Goal: Information Seeking & Learning: Learn about a topic

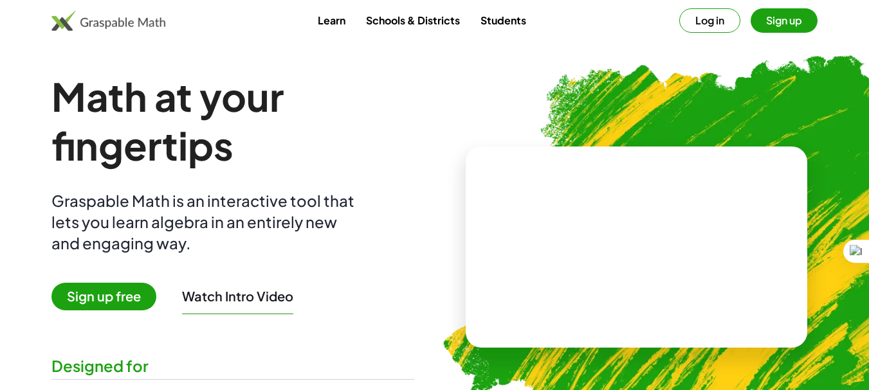
click at [771, 17] on button "Sign up" at bounding box center [783, 20] width 67 height 24
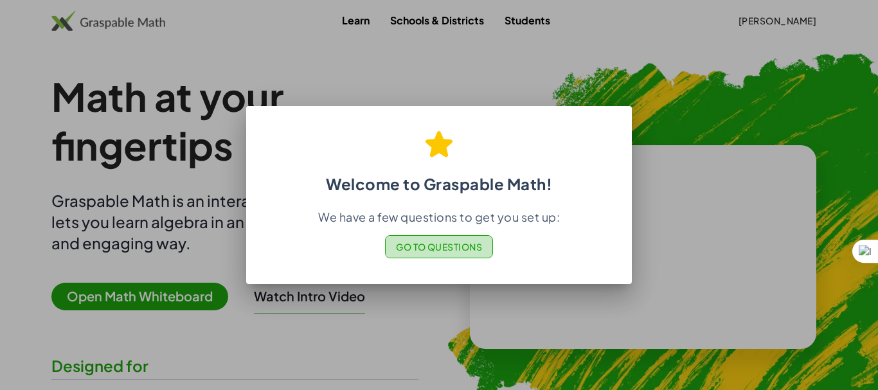
click at [427, 246] on span "Go to Questions" at bounding box center [439, 247] width 87 height 12
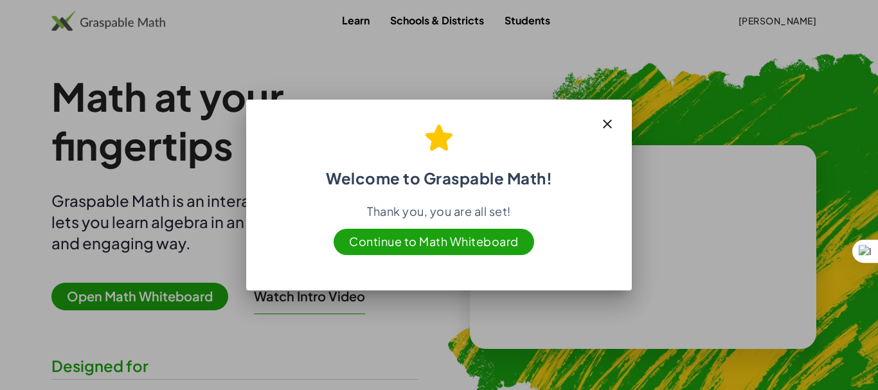
click at [398, 243] on span "Continue to Math Whiteboard" at bounding box center [434, 242] width 201 height 26
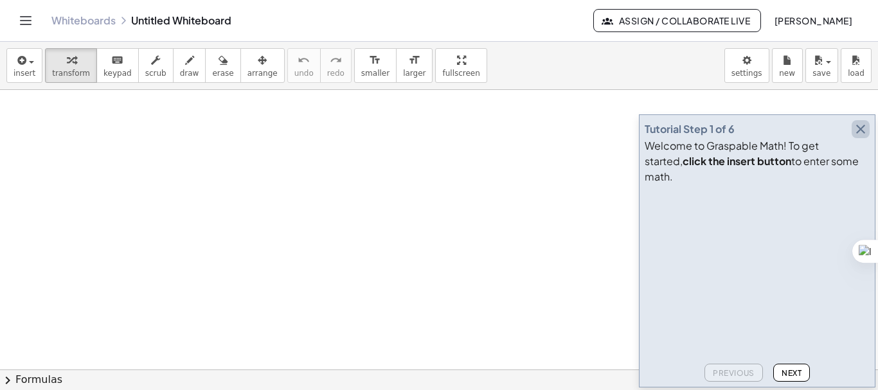
click at [857, 137] on icon "button" at bounding box center [860, 129] width 15 height 15
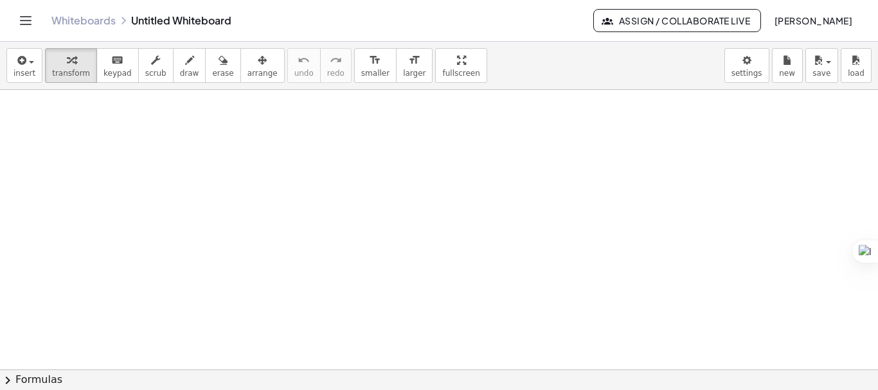
click at [25, 25] on icon "Toggle navigation" at bounding box center [25, 20] width 15 height 15
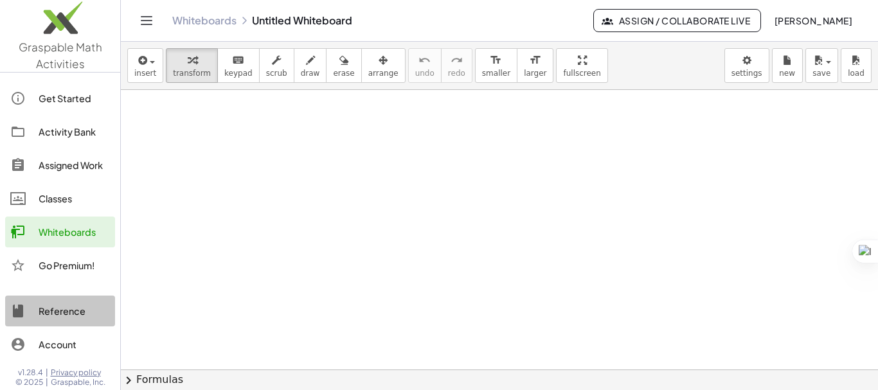
click at [60, 312] on div "Reference" at bounding box center [74, 310] width 71 height 15
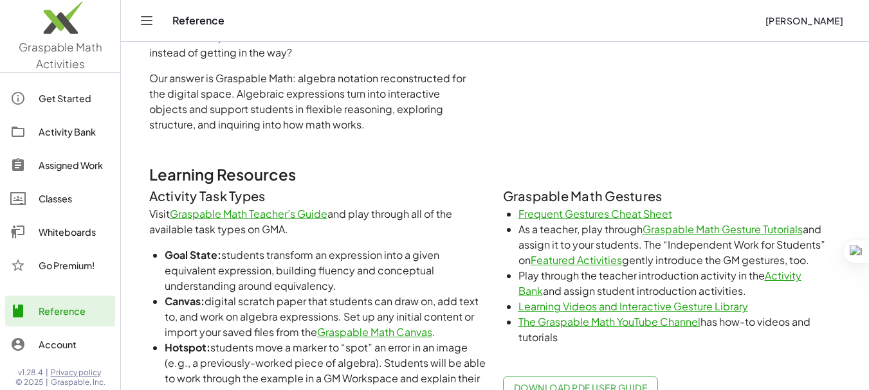
scroll to position [557, 0]
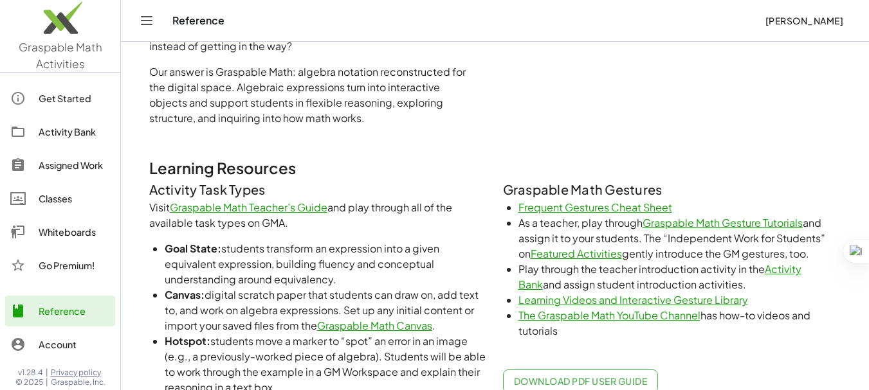
click at [291, 208] on link "Graspable Math Teacher’s Guide" at bounding box center [249, 208] width 158 height 14
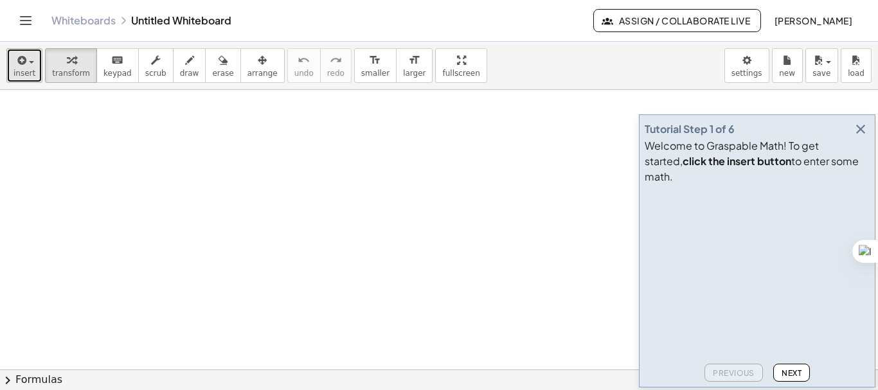
click at [32, 62] on span "button" at bounding box center [31, 62] width 5 height 3
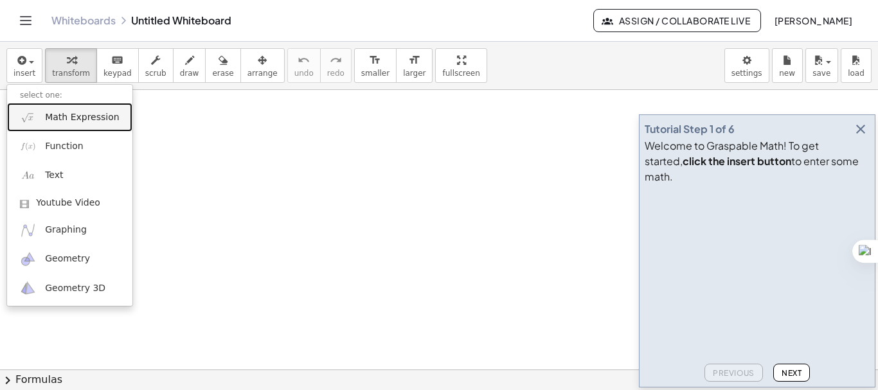
click at [96, 120] on span "Math Expression" at bounding box center [82, 117] width 74 height 13
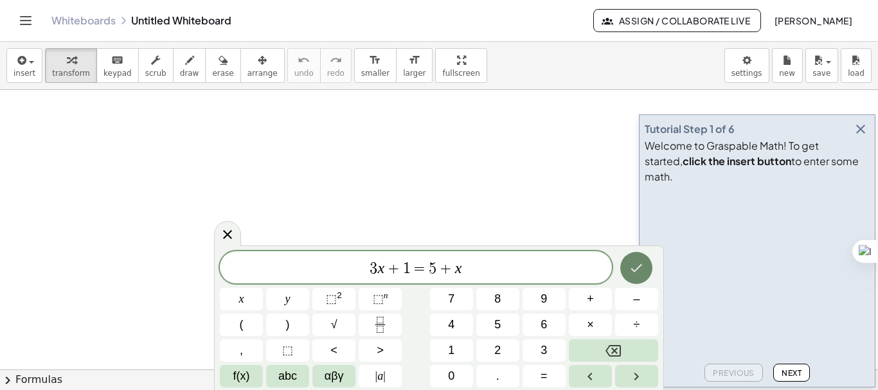
click at [625, 260] on button "Done" at bounding box center [636, 268] width 32 height 32
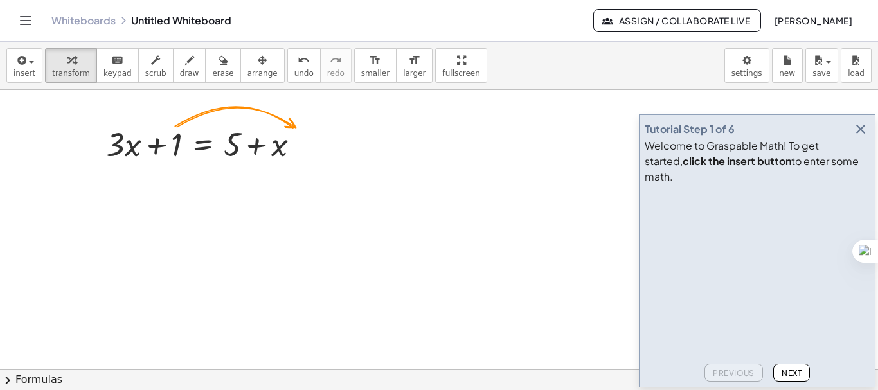
click at [797, 372] on span "Next" at bounding box center [792, 373] width 20 height 10
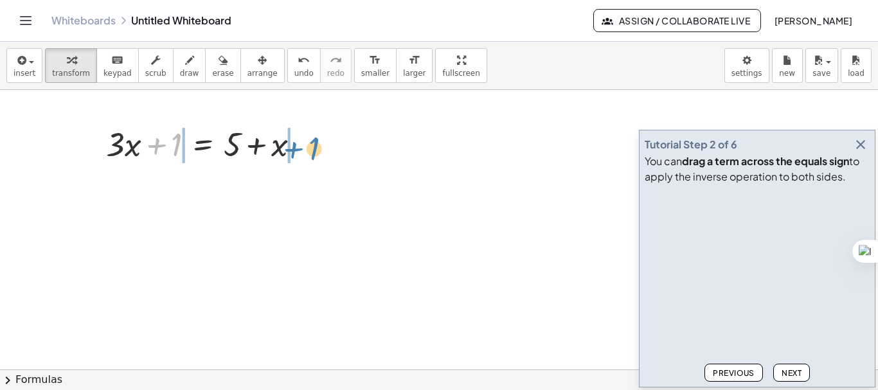
drag, startPoint x: 179, startPoint y: 143, endPoint x: 317, endPoint y: 148, distance: 137.7
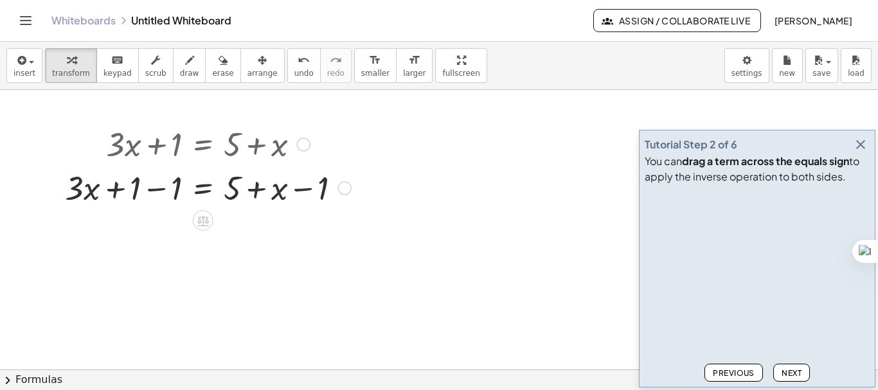
click at [158, 194] on div at bounding box center [208, 187] width 299 height 44
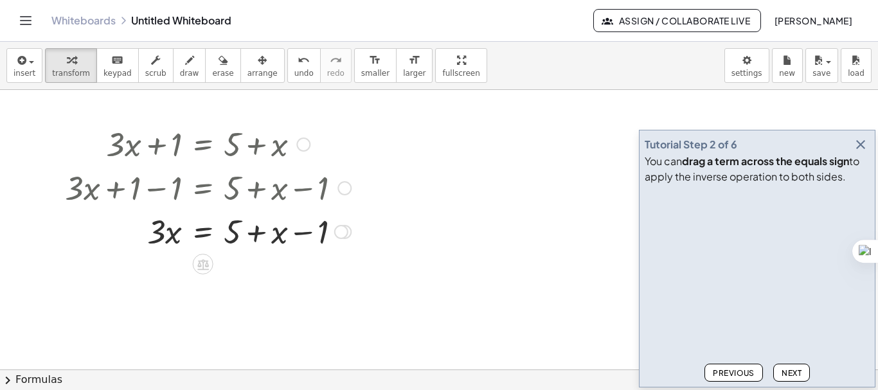
click at [300, 233] on div at bounding box center [208, 231] width 299 height 44
drag, startPoint x: 284, startPoint y: 235, endPoint x: 176, endPoint y: 232, distance: 108.0
click at [176, 232] on div at bounding box center [208, 231] width 299 height 44
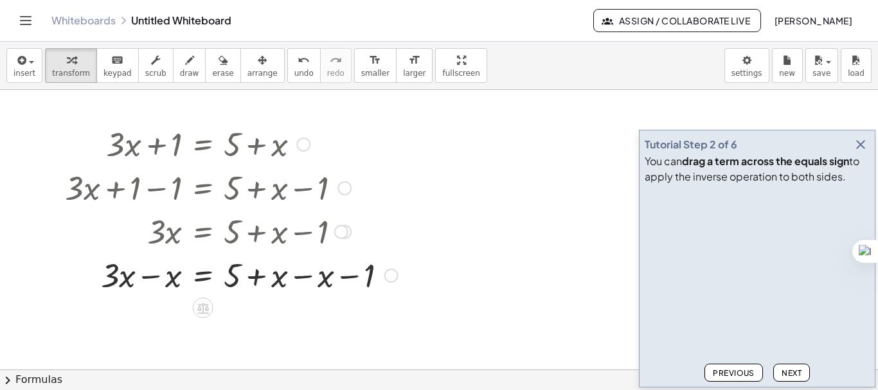
click at [153, 277] on div at bounding box center [232, 275] width 346 height 44
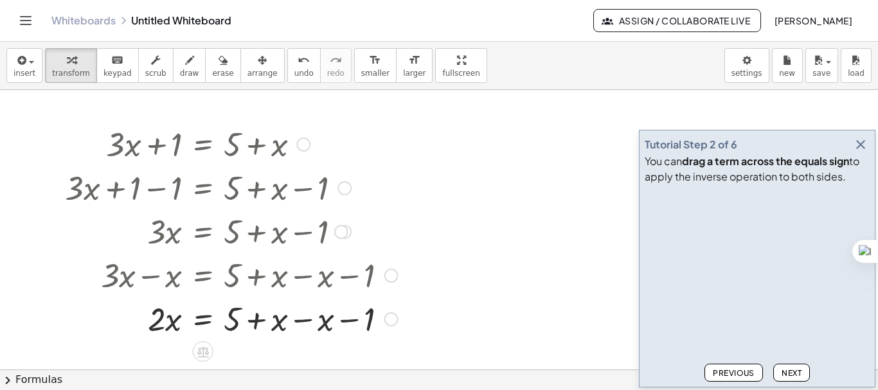
click at [304, 325] on div at bounding box center [232, 318] width 346 height 44
click at [260, 324] on div at bounding box center [232, 318] width 346 height 44
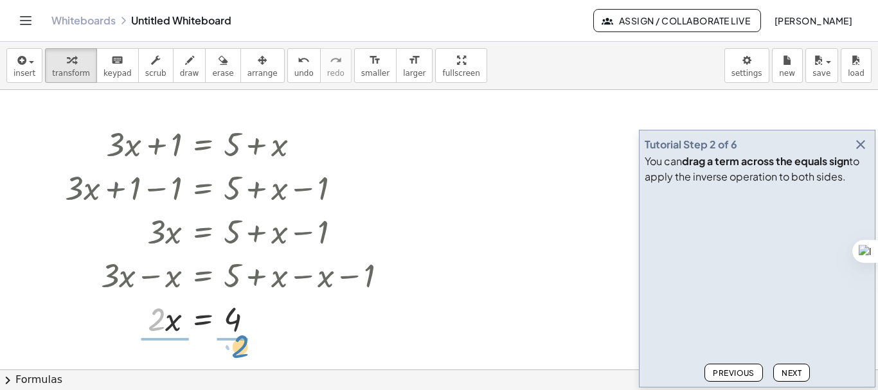
drag, startPoint x: 158, startPoint y: 318, endPoint x: 242, endPoint y: 345, distance: 87.8
click at [156, 302] on div at bounding box center [232, 318] width 346 height 64
click at [159, 314] on div at bounding box center [232, 318] width 346 height 64
click at [230, 307] on div at bounding box center [232, 318] width 346 height 64
click at [237, 331] on div at bounding box center [232, 318] width 346 height 64
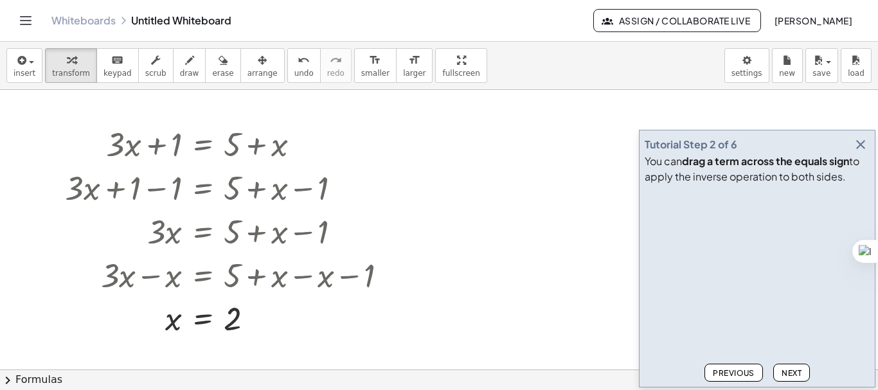
click at [793, 370] on span "Next" at bounding box center [792, 373] width 20 height 10
drag, startPoint x: 62, startPoint y: 117, endPoint x: 258, endPoint y: 273, distance: 251.2
click at [203, 347] on icon at bounding box center [203, 351] width 12 height 11
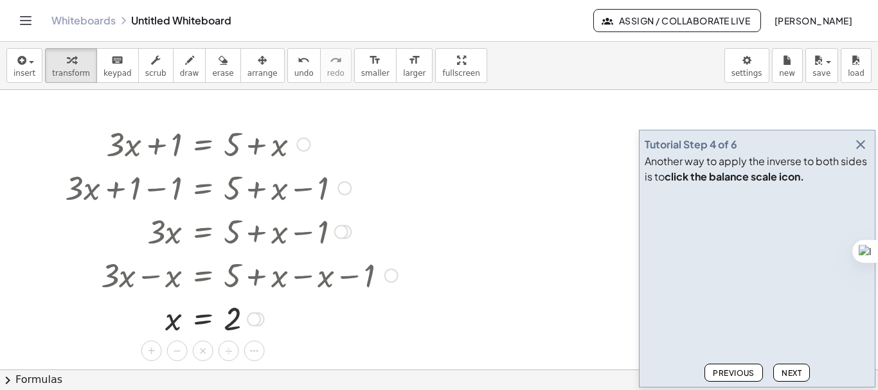
drag, startPoint x: 194, startPoint y: 319, endPoint x: 152, endPoint y: 321, distance: 41.8
click at [152, 321] on div at bounding box center [232, 318] width 346 height 42
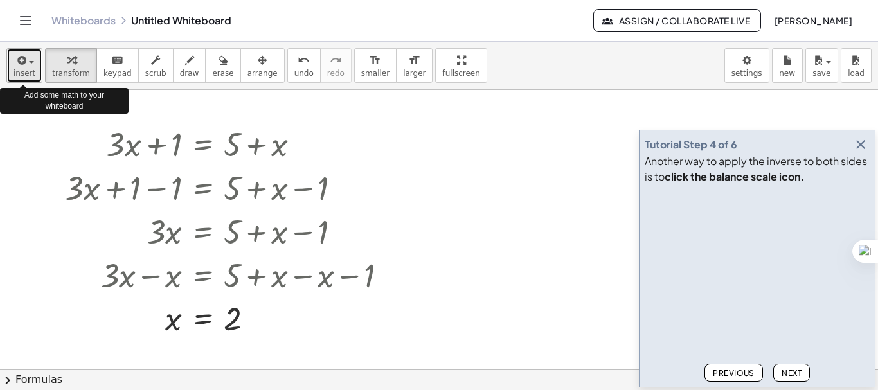
click at [32, 74] on span "insert" at bounding box center [25, 73] width 22 height 9
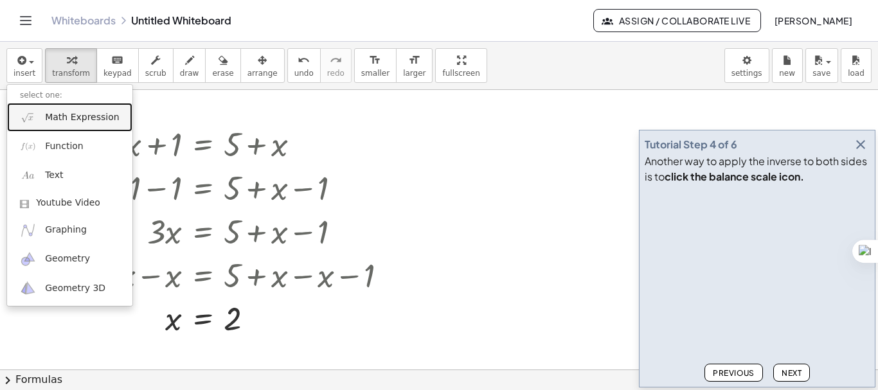
click at [53, 121] on span "Math Expression" at bounding box center [82, 117] width 74 height 13
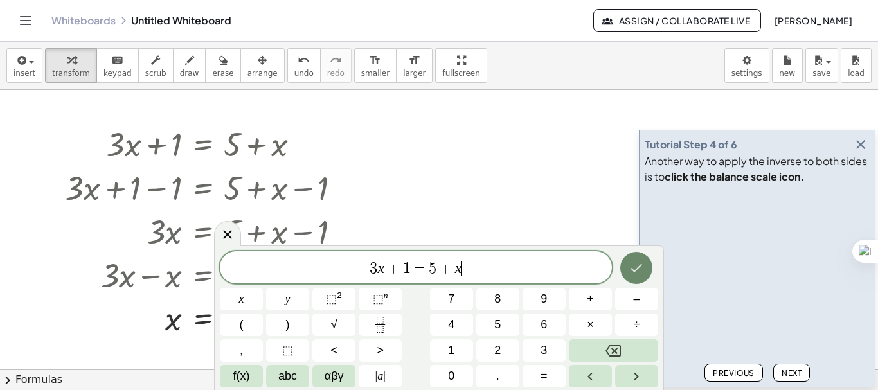
click at [635, 275] on icon "Done" at bounding box center [636, 267] width 15 height 15
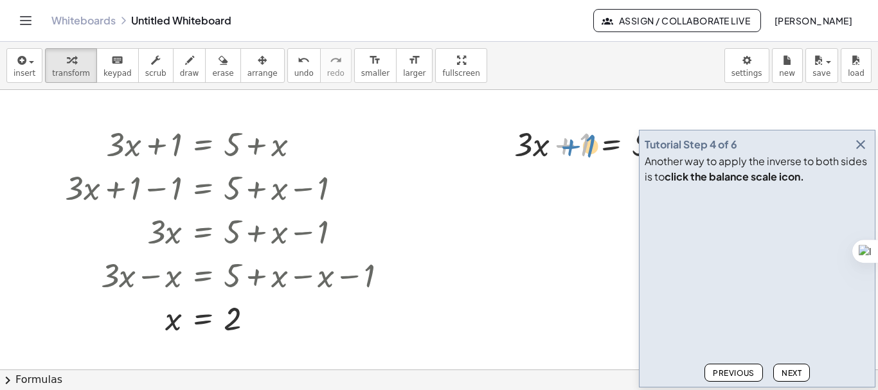
click at [579, 150] on div at bounding box center [616, 144] width 217 height 44
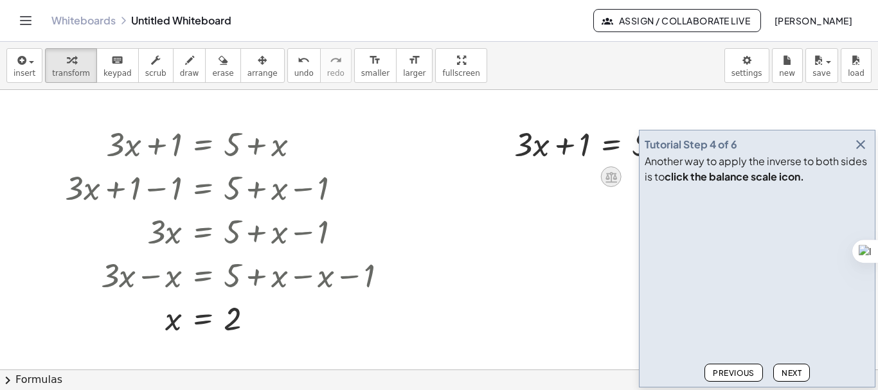
click at [609, 175] on icon at bounding box center [611, 177] width 14 height 14
click at [586, 177] on span "−" at bounding box center [586, 177] width 8 height 19
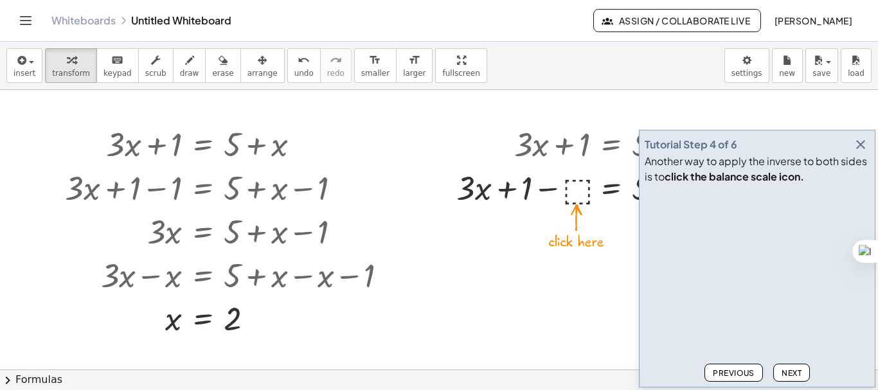
click at [579, 181] on div at bounding box center [616, 187] width 332 height 44
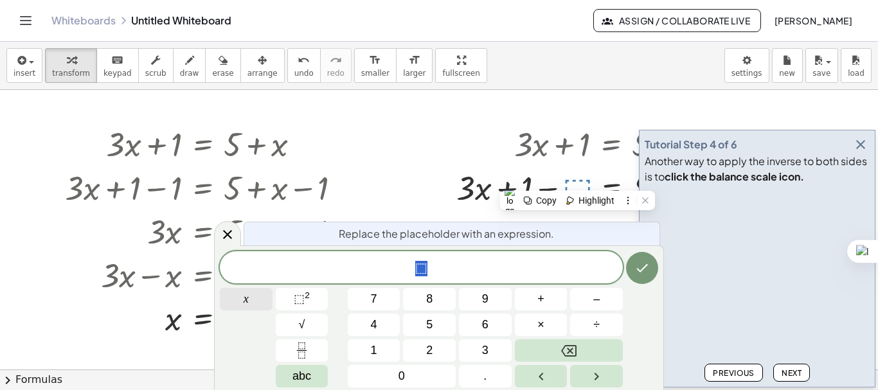
click at [253, 298] on button "x" at bounding box center [246, 299] width 53 height 23
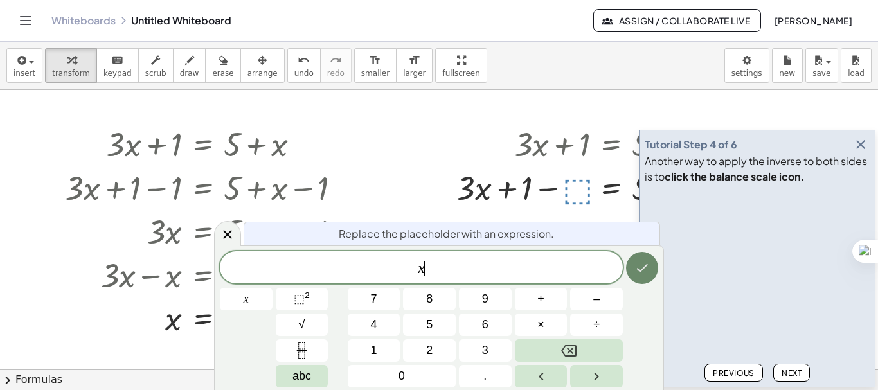
click at [635, 276] on button "Done" at bounding box center [642, 268] width 32 height 32
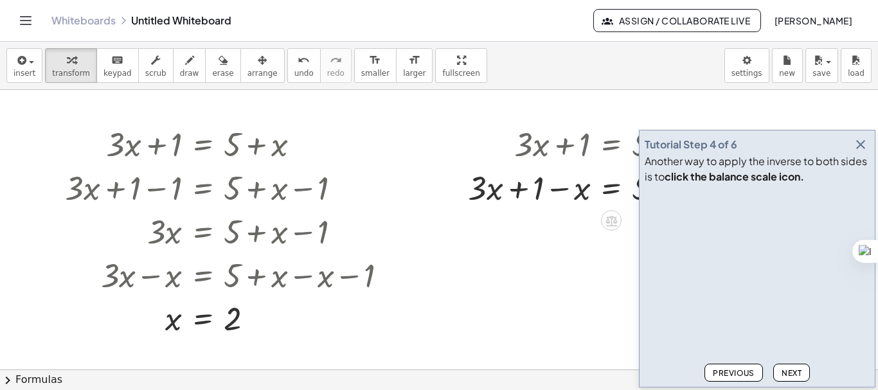
click at [560, 192] on div at bounding box center [617, 187] width 310 height 44
drag, startPoint x: 576, startPoint y: 194, endPoint x: 499, endPoint y: 193, distance: 77.1
click at [499, 193] on div at bounding box center [617, 187] width 310 height 44
click at [510, 234] on div at bounding box center [617, 231] width 310 height 44
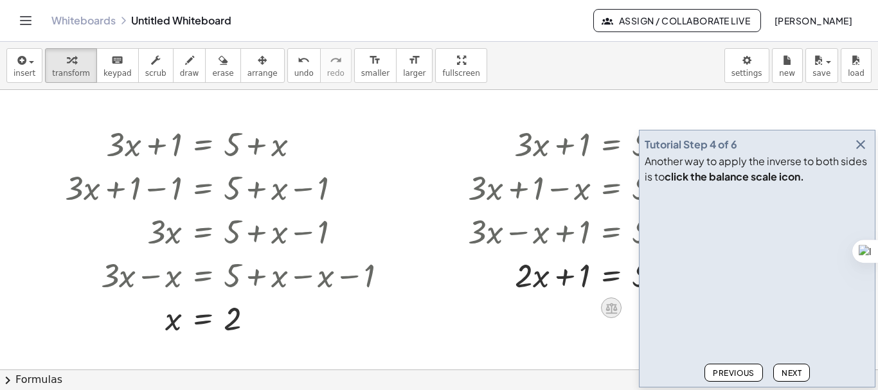
click at [608, 305] on icon at bounding box center [612, 308] width 12 height 11
click at [586, 305] on span "−" at bounding box center [586, 308] width 8 height 19
click at [579, 316] on div at bounding box center [640, 318] width 378 height 44
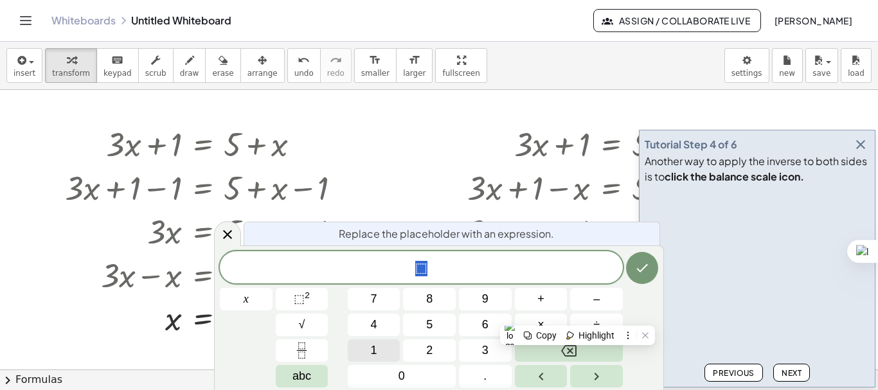
click at [391, 343] on button "1" at bounding box center [374, 350] width 53 height 23
click at [636, 266] on icon "Done" at bounding box center [642, 267] width 15 height 15
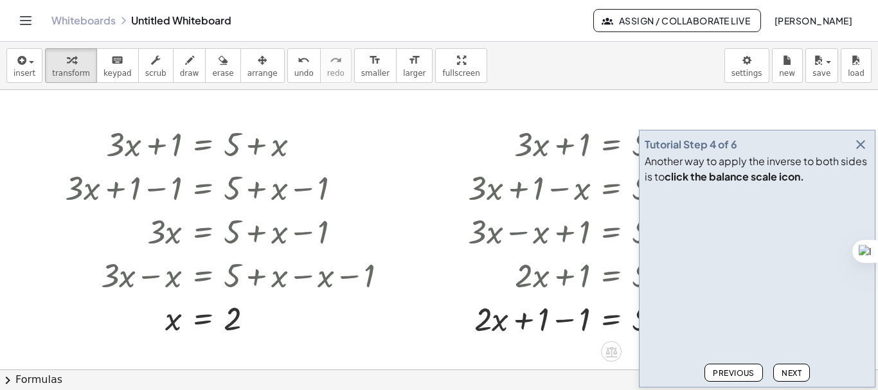
click at [566, 320] on div at bounding box center [637, 318] width 351 height 44
click at [609, 348] on icon at bounding box center [612, 352] width 12 height 11
drag, startPoint x: 585, startPoint y: 320, endPoint x: 491, endPoint y: 300, distance: 96.6
click at [491, 300] on div at bounding box center [637, 318] width 351 height 44
drag, startPoint x: 606, startPoint y: 323, endPoint x: 519, endPoint y: 315, distance: 87.1
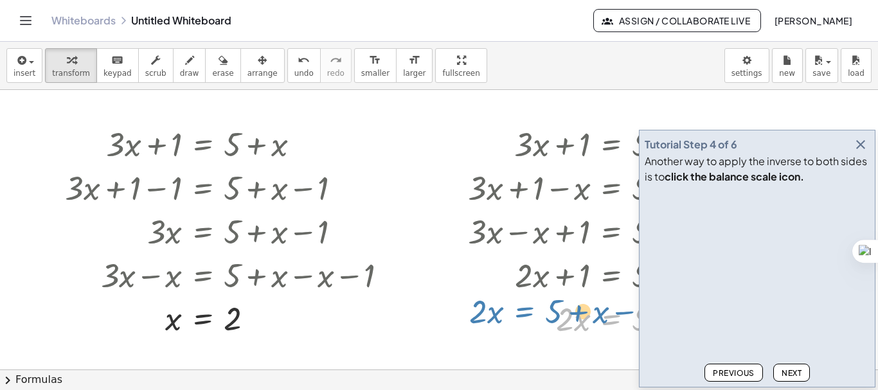
click at [519, 315] on div at bounding box center [637, 318] width 351 height 44
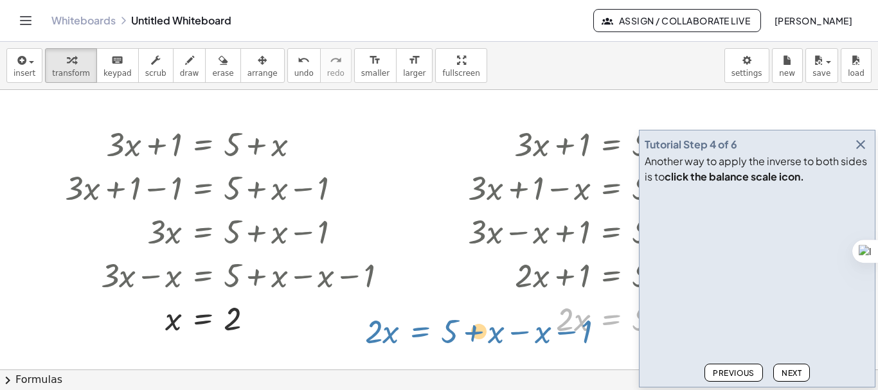
drag, startPoint x: 608, startPoint y: 320, endPoint x: 416, endPoint y: 332, distance: 192.0
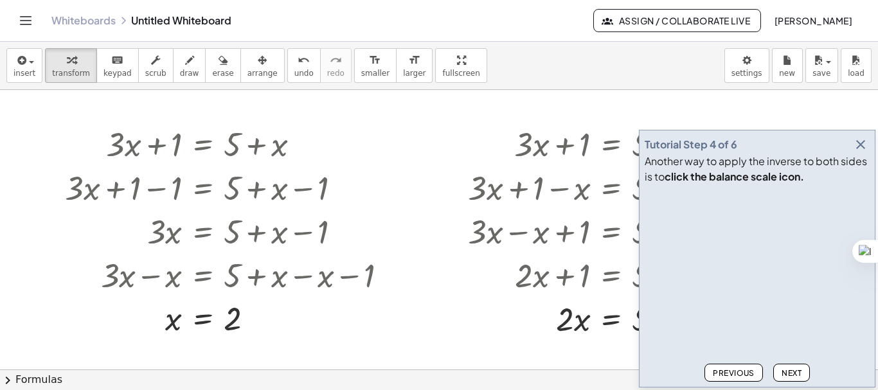
click at [795, 370] on span "Next" at bounding box center [792, 373] width 20 height 10
click at [795, 371] on span "Next" at bounding box center [792, 373] width 20 height 10
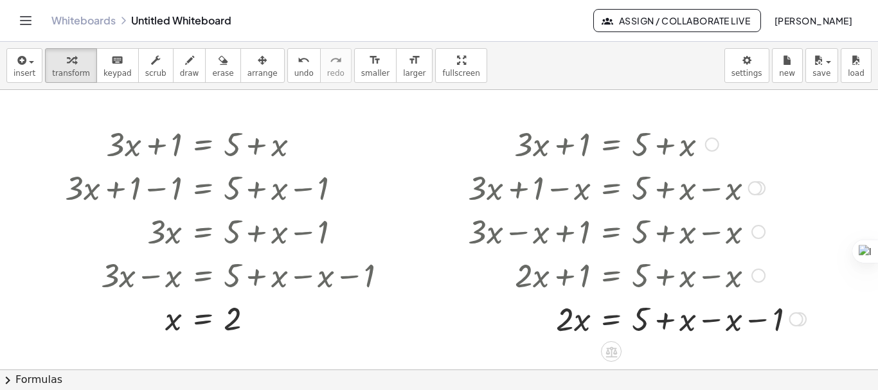
click at [706, 320] on div at bounding box center [637, 318] width 351 height 44
click at [660, 324] on div at bounding box center [617, 318] width 310 height 44
click at [609, 350] on icon at bounding box center [612, 352] width 12 height 11
click at [634, 350] on span "÷" at bounding box center [637, 352] width 7 height 19
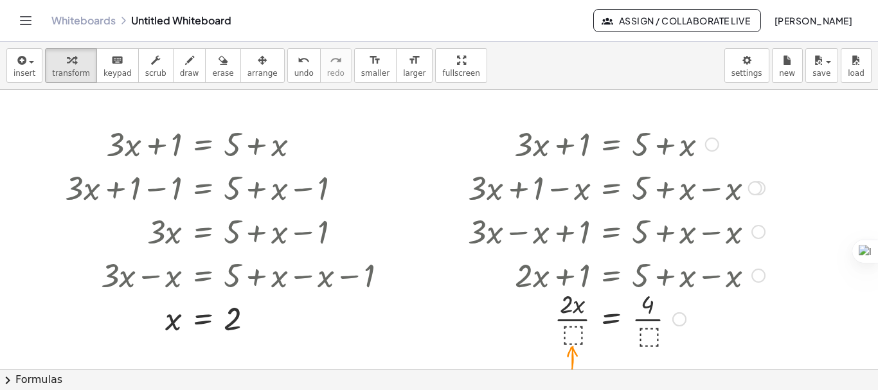
click at [572, 333] on div at bounding box center [617, 318] width 310 height 64
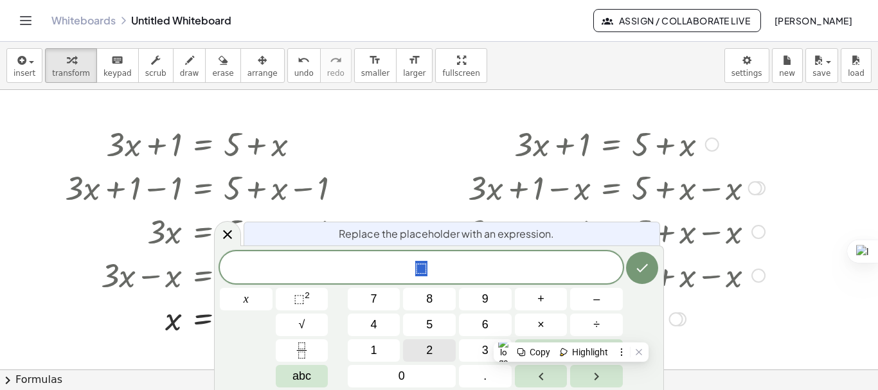
click at [431, 344] on span "2" at bounding box center [429, 350] width 6 height 17
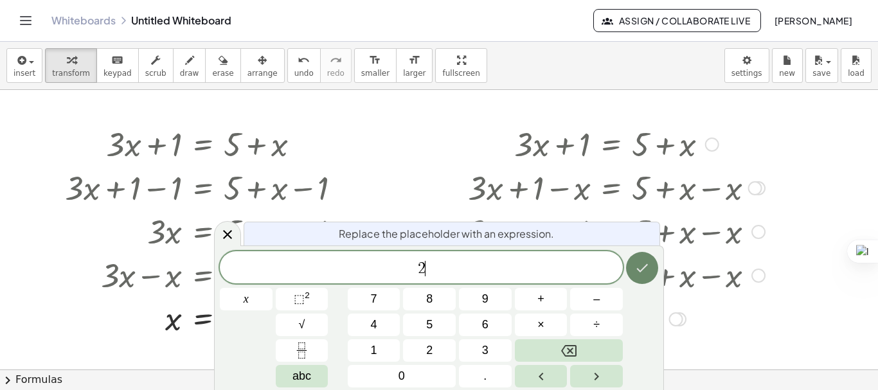
click at [652, 265] on button "Done" at bounding box center [642, 268] width 32 height 32
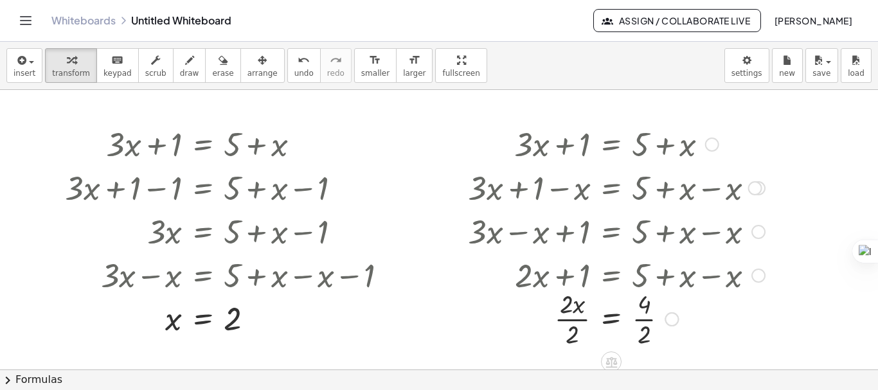
click at [564, 312] on div at bounding box center [617, 318] width 310 height 64
drag, startPoint x: 572, startPoint y: 335, endPoint x: 565, endPoint y: 306, distance: 29.6
drag, startPoint x: 644, startPoint y: 338, endPoint x: 645, endPoint y: 305, distance: 32.8
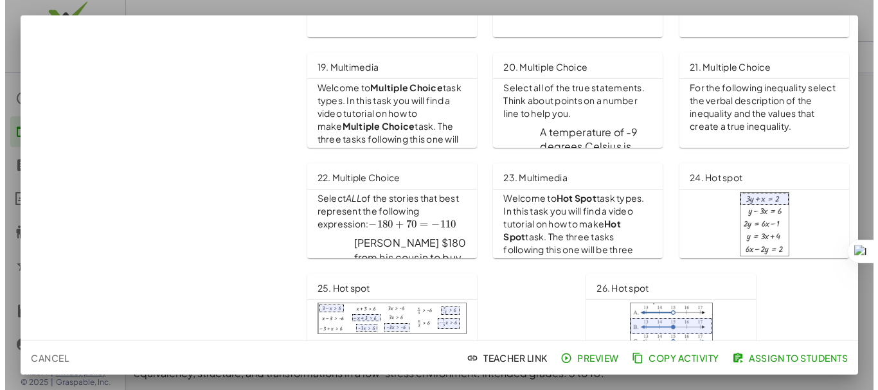
scroll to position [444, 0]
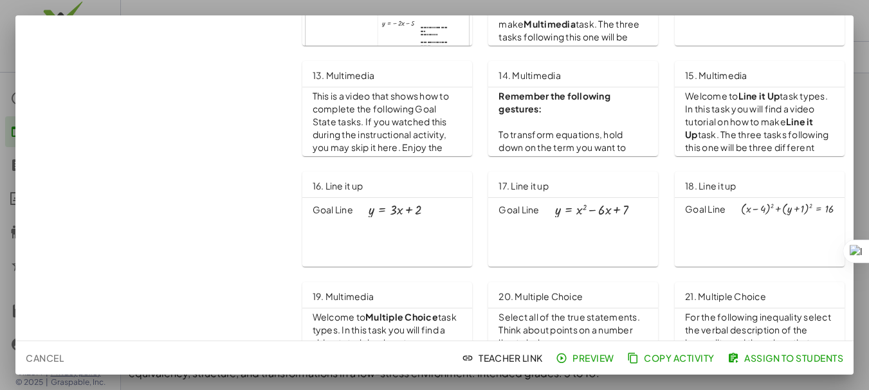
click at [505, 10] on div at bounding box center [434, 195] width 869 height 390
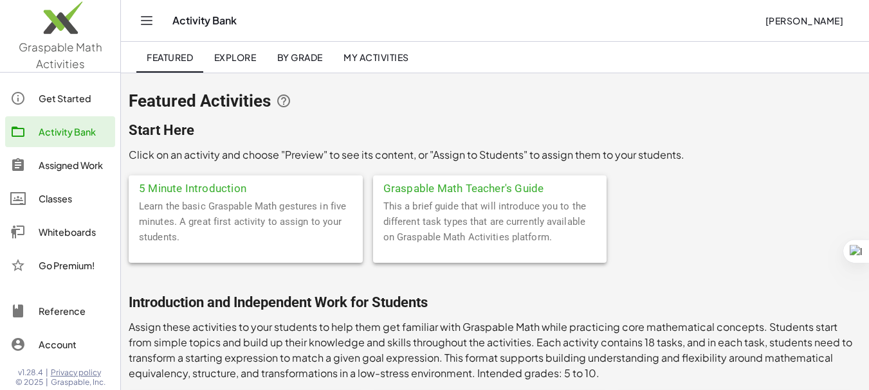
click at [229, 62] on span "Explore" at bounding box center [234, 57] width 42 height 12
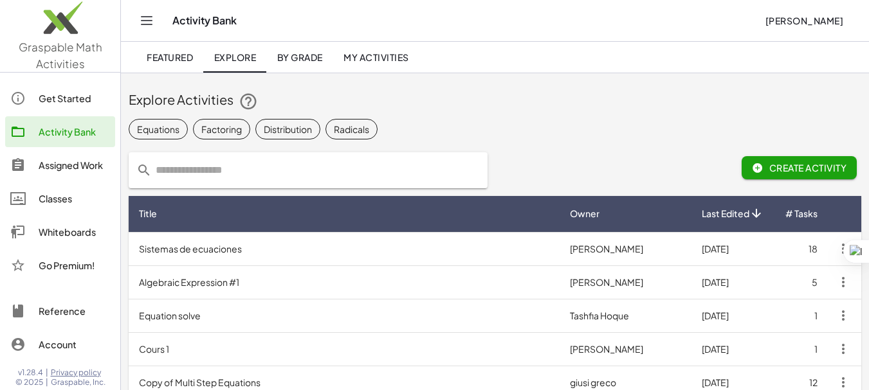
click at [314, 260] on td "Sistemas de ecuaciones" at bounding box center [344, 248] width 431 height 33
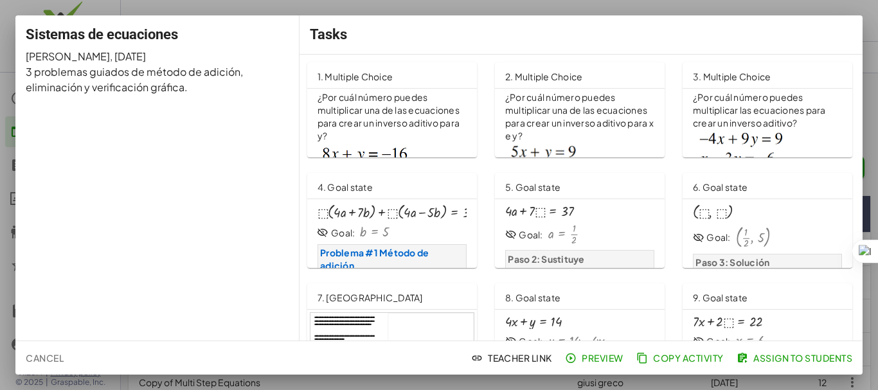
click at [336, 83] on div "1. Multiple Choice" at bounding box center [356, 75] width 76 height 21
click at [371, 260] on p "Problema #1 Método de adición" at bounding box center [391, 260] width 143 height 26
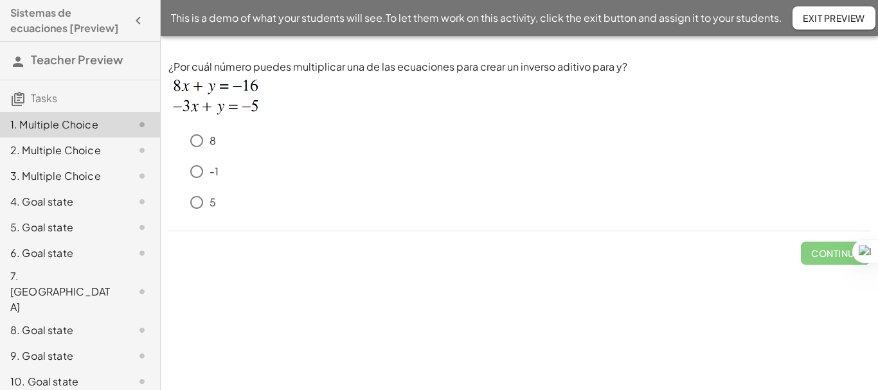
click at [222, 93] on img at bounding box center [214, 97] width 93 height 45
click at [192, 86] on img at bounding box center [214, 97] width 93 height 45
click at [223, 86] on img at bounding box center [214, 97] width 93 height 45
click at [232, 112] on img at bounding box center [214, 97] width 93 height 45
click at [837, 255] on span "Continue" at bounding box center [835, 247] width 69 height 33
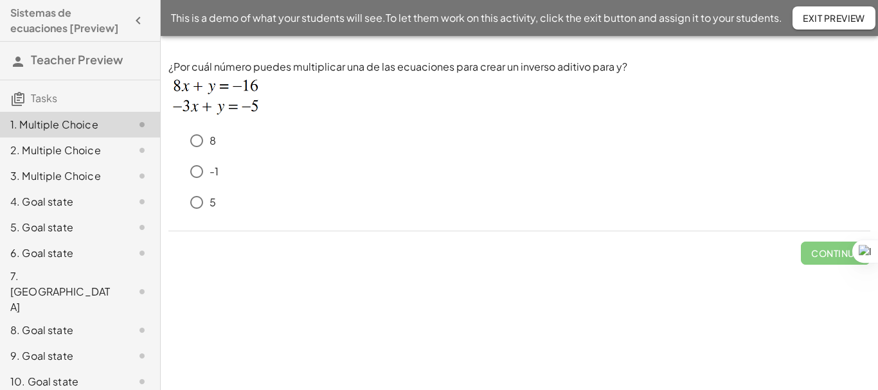
click at [244, 89] on img at bounding box center [214, 97] width 93 height 45
click at [242, 103] on img at bounding box center [214, 97] width 93 height 45
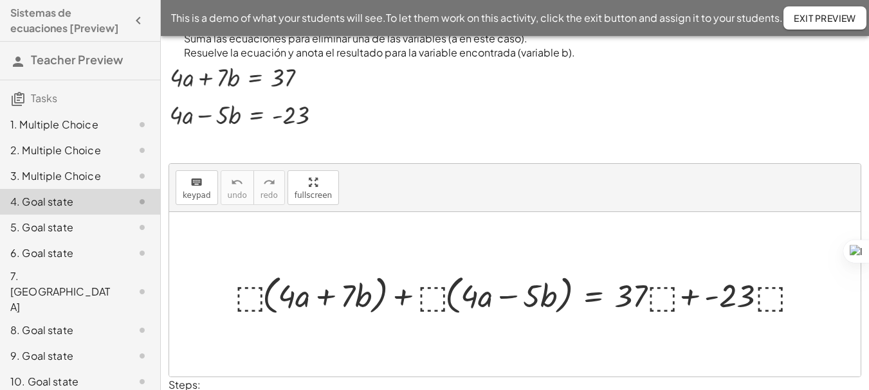
scroll to position [107, 0]
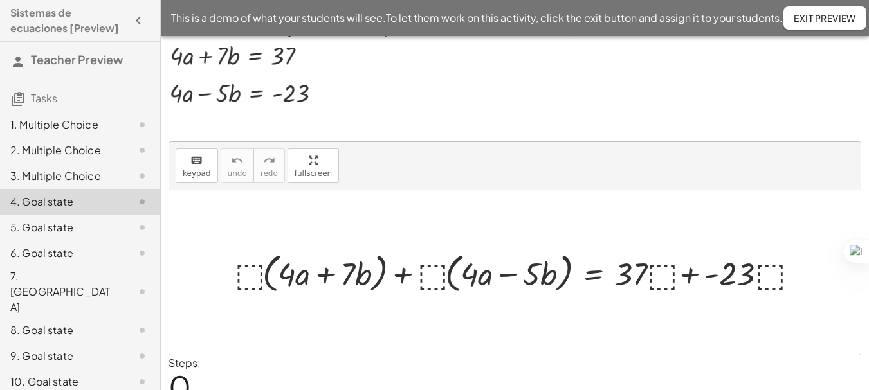
click at [251, 58] on img at bounding box center [239, 76] width 143 height 74
click at [301, 54] on img at bounding box center [239, 76] width 143 height 74
click at [254, 268] on div at bounding box center [519, 272] width 583 height 48
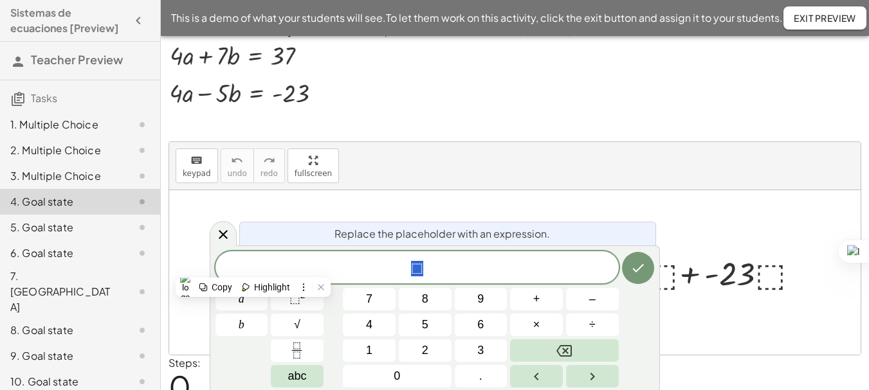
click at [632, 208] on div at bounding box center [514, 272] width 691 height 165
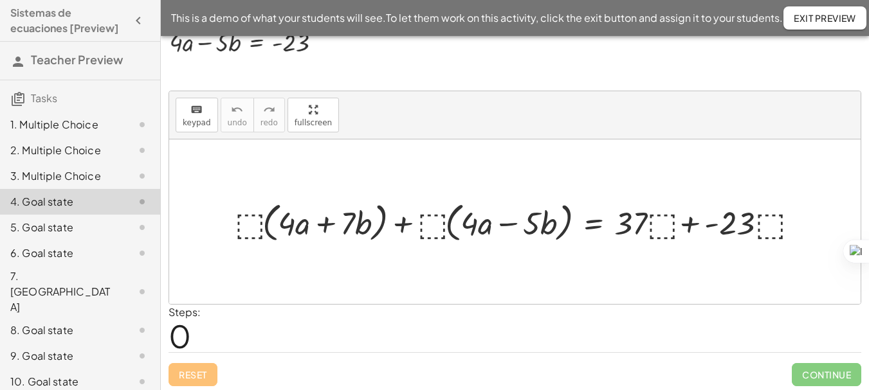
scroll to position [162, 0]
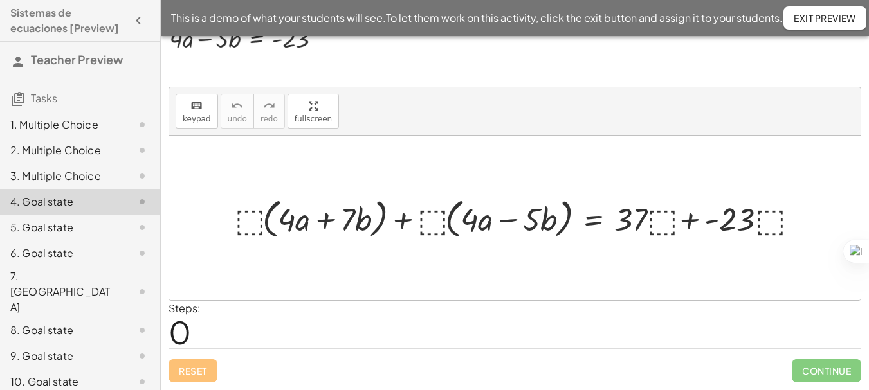
click at [255, 221] on div at bounding box center [519, 218] width 583 height 48
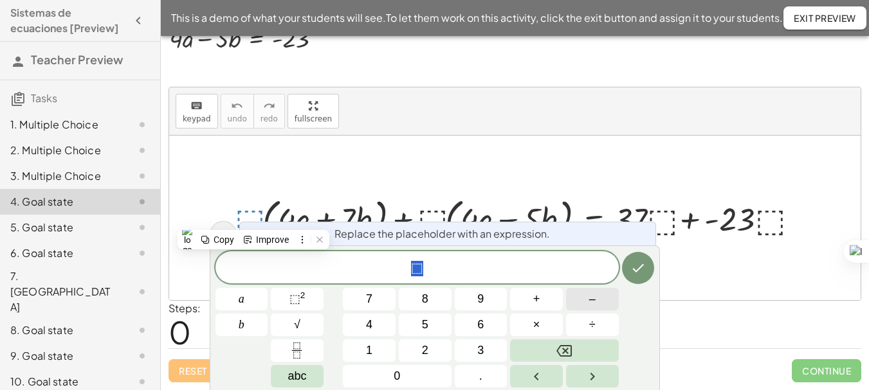
click at [589, 302] on span "–" at bounding box center [592, 299] width 6 height 17
drag, startPoint x: 366, startPoint y: 353, endPoint x: 679, endPoint y: 269, distance: 323.6
click at [679, 269] on div at bounding box center [514, 218] width 691 height 165
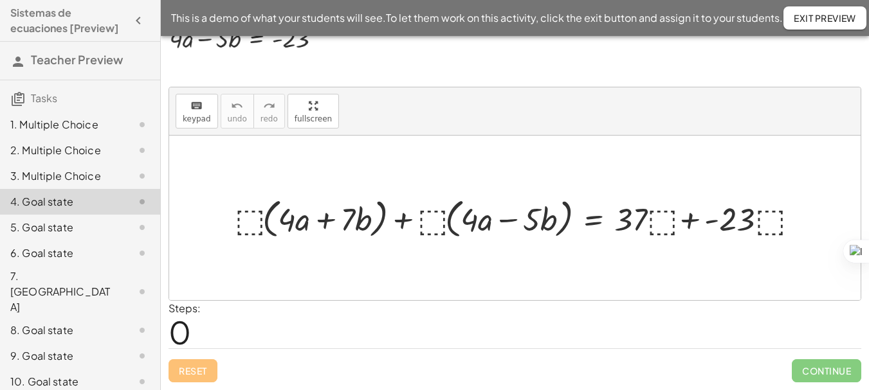
click at [251, 219] on div at bounding box center [519, 218] width 583 height 48
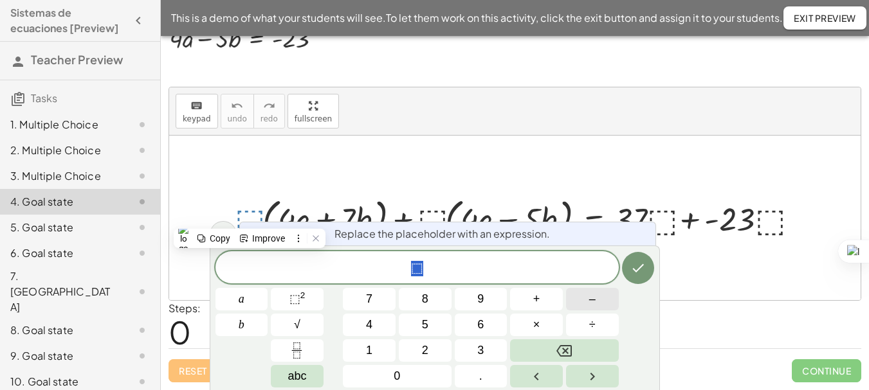
click at [581, 298] on button "–" at bounding box center [592, 299] width 53 height 23
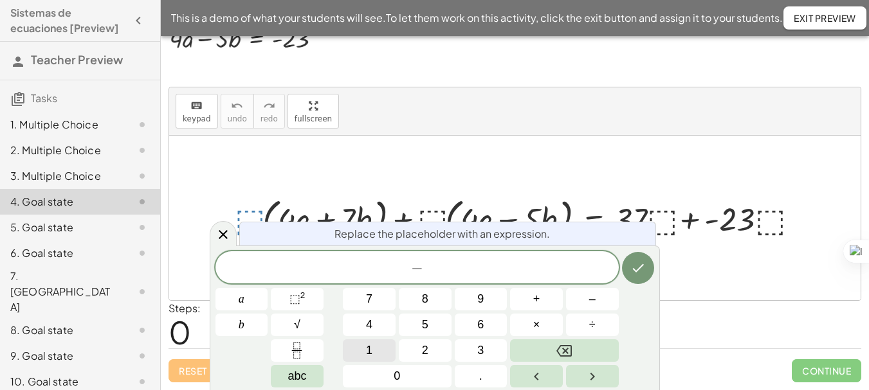
click at [384, 348] on button "1" at bounding box center [369, 350] width 53 height 23
click at [636, 262] on icon "Done" at bounding box center [637, 267] width 15 height 15
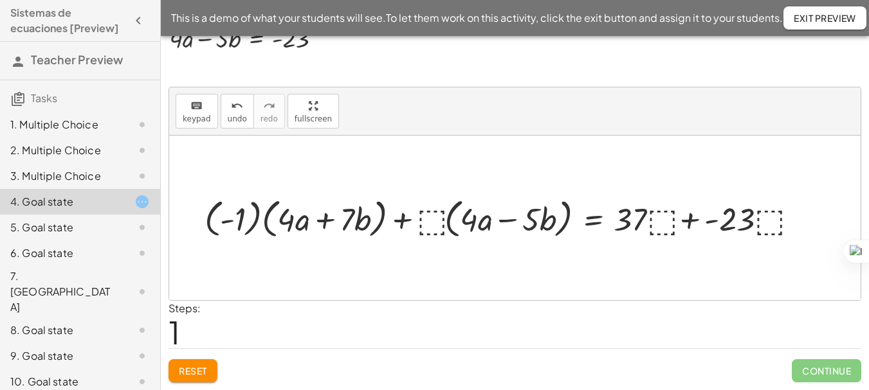
click at [428, 218] on div at bounding box center [504, 218] width 613 height 48
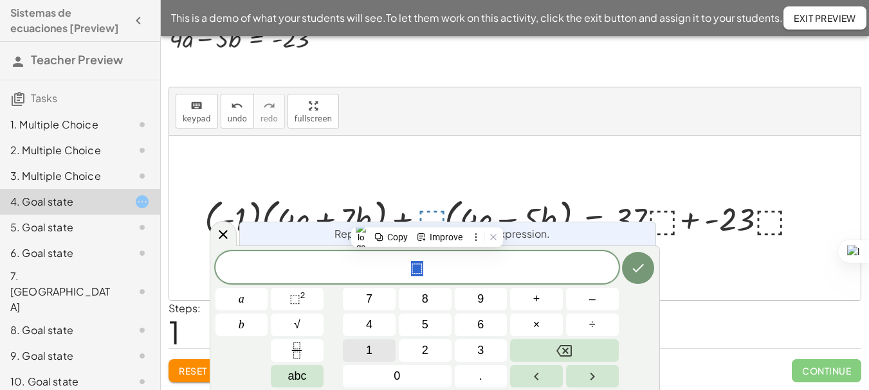
click at [372, 354] on span "1" at bounding box center [369, 350] width 6 height 17
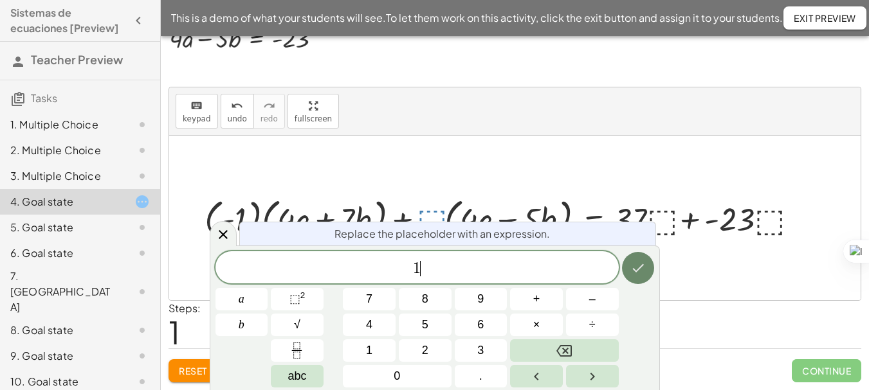
click at [633, 264] on icon "Done" at bounding box center [637, 267] width 15 height 15
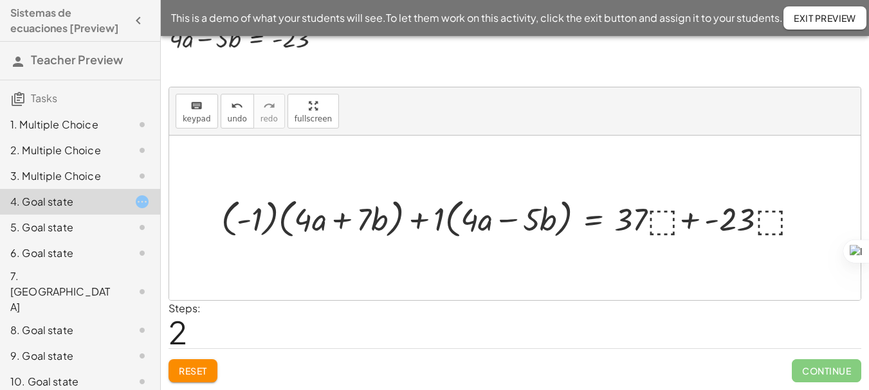
click at [656, 220] on div at bounding box center [513, 218] width 596 height 48
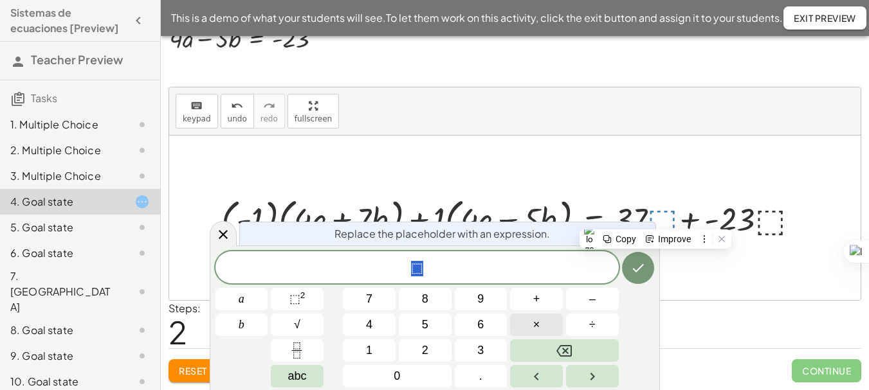
click at [531, 316] on button "×" at bounding box center [536, 325] width 53 height 23
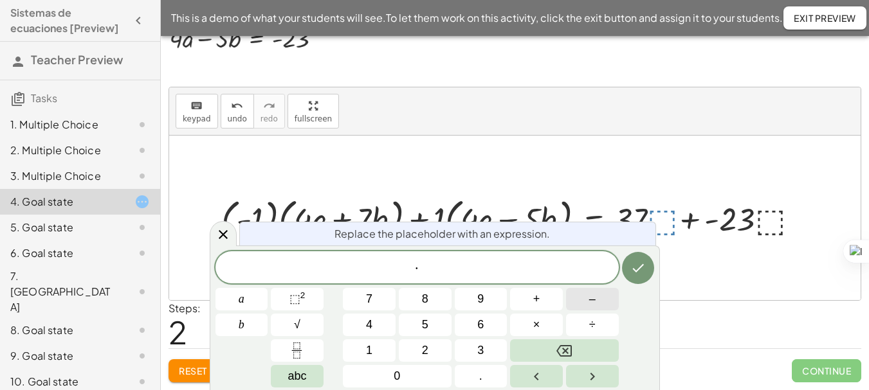
click at [606, 296] on button "–" at bounding box center [592, 299] width 53 height 23
click at [379, 345] on button "1" at bounding box center [369, 350] width 53 height 23
click at [640, 278] on button "Done" at bounding box center [638, 268] width 32 height 32
click at [472, 275] on span "· − 1 ​" at bounding box center [416, 269] width 403 height 18
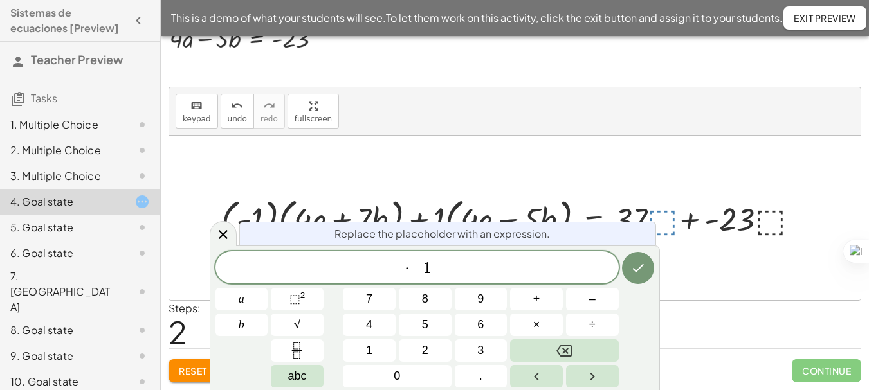
click at [410, 268] on span "·" at bounding box center [406, 268] width 9 height 15
click at [451, 278] on div "· ( − 1 ) ​" at bounding box center [416, 266] width 403 height 35
click at [636, 266] on icon "Done" at bounding box center [637, 266] width 15 height 15
click at [635, 266] on icon "Done" at bounding box center [637, 266] width 15 height 15
click at [510, 271] on span "· ( − 1 ) ​" at bounding box center [416, 267] width 403 height 21
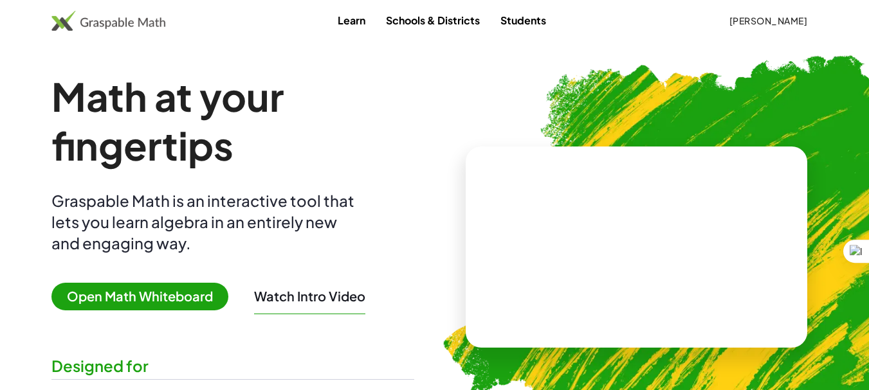
click at [172, 297] on span "Open Math Whiteboard" at bounding box center [139, 297] width 177 height 28
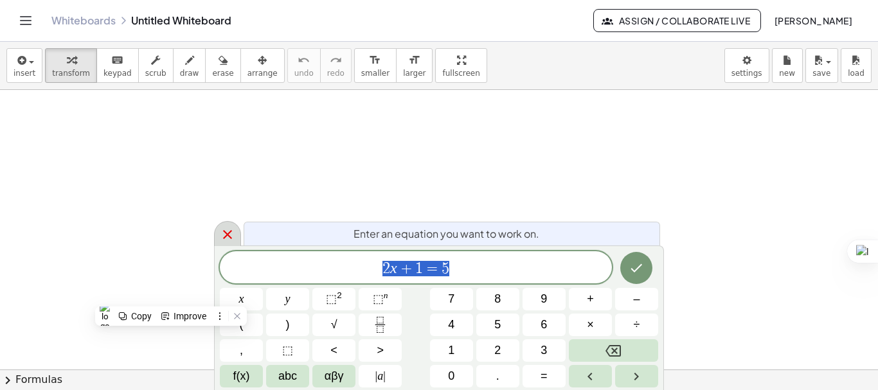
click at [229, 235] on icon at bounding box center [227, 234] width 15 height 15
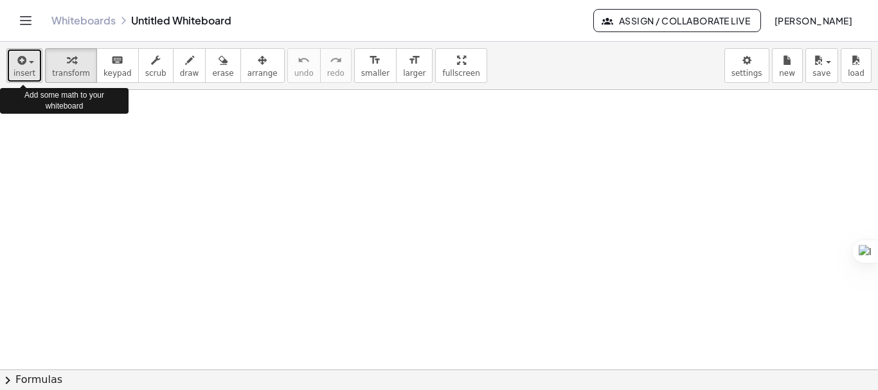
click at [31, 62] on span "button" at bounding box center [31, 62] width 5 height 3
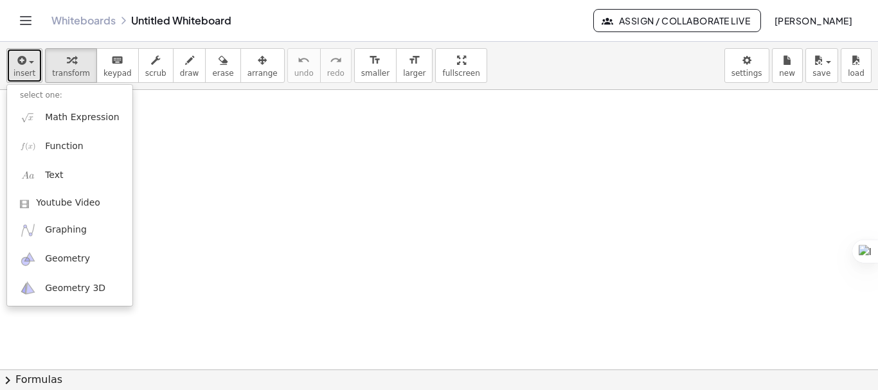
click at [34, 58] on button "insert" at bounding box center [24, 65] width 36 height 35
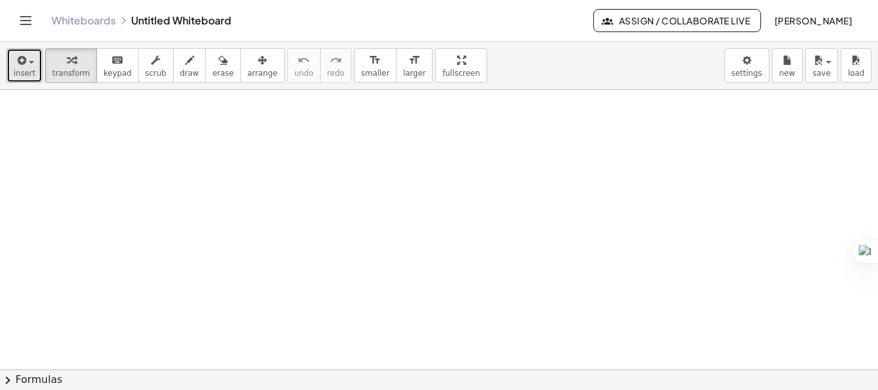
click at [32, 64] on div "button" at bounding box center [25, 59] width 22 height 15
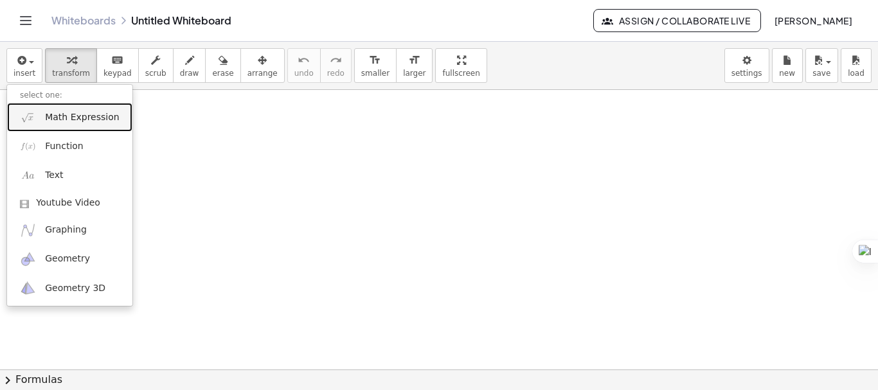
click at [43, 114] on link "Math Expression" at bounding box center [69, 117] width 125 height 29
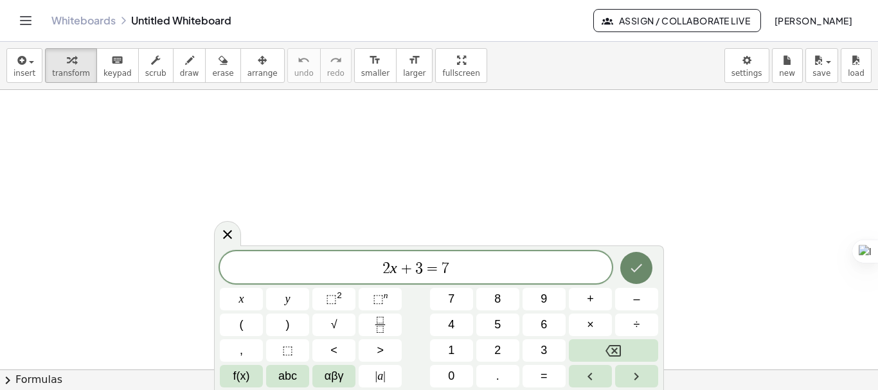
click at [640, 266] on icon "Done" at bounding box center [636, 267] width 15 height 15
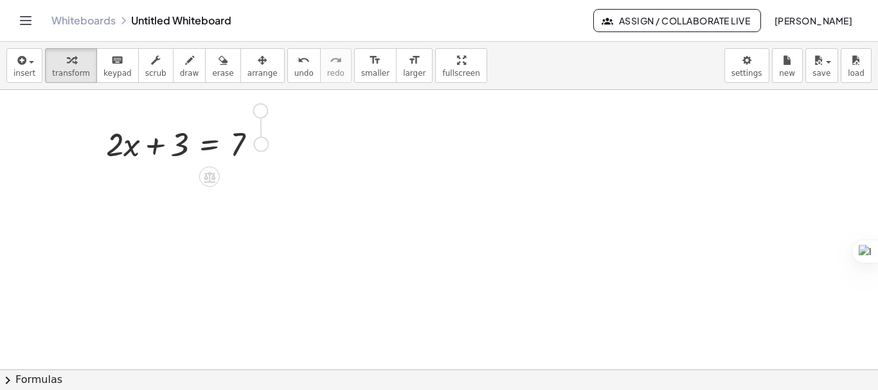
drag, startPoint x: 262, startPoint y: 146, endPoint x: 262, endPoint y: 107, distance: 38.6
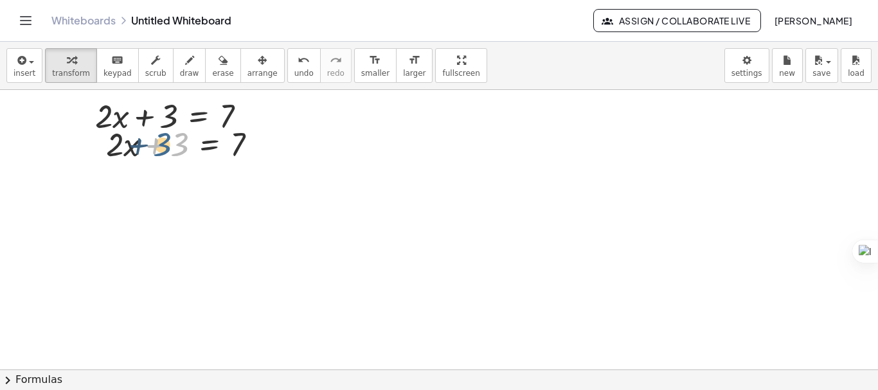
drag, startPoint x: 187, startPoint y: 154, endPoint x: 170, endPoint y: 154, distance: 17.4
click at [170, 154] on div at bounding box center [187, 144] width 174 height 44
drag, startPoint x: 264, startPoint y: 145, endPoint x: 225, endPoint y: 108, distance: 54.1
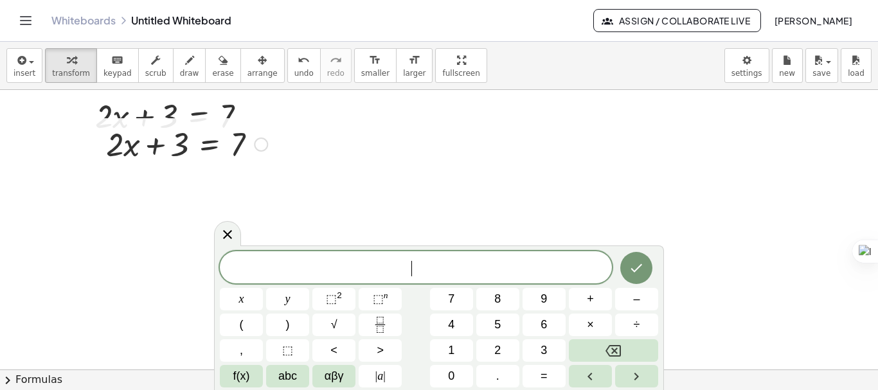
click at [199, 149] on div at bounding box center [187, 144] width 174 height 44
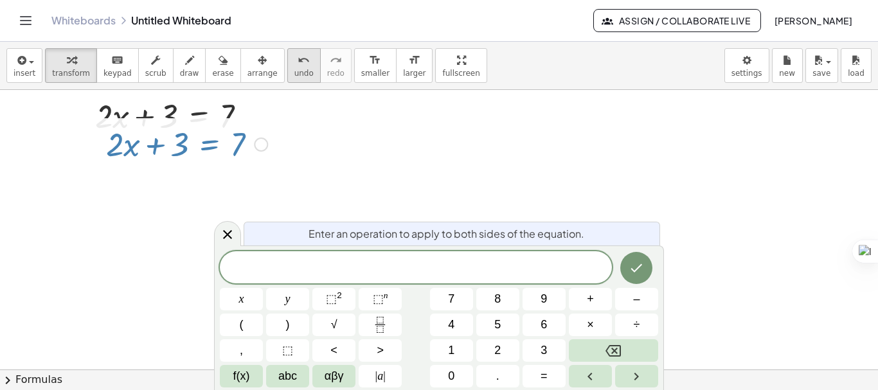
click at [298, 67] on icon "undo" at bounding box center [304, 60] width 12 height 15
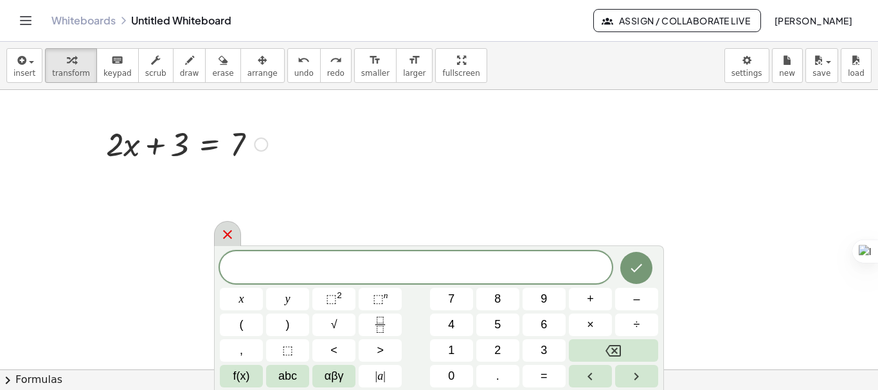
click at [225, 231] on icon at bounding box center [227, 234] width 15 height 15
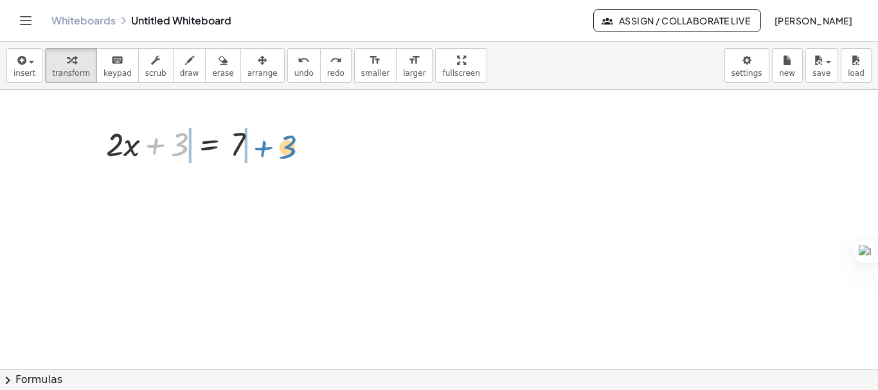
drag, startPoint x: 167, startPoint y: 154, endPoint x: 275, endPoint y: 152, distance: 107.4
click at [275, 152] on div "+ 3 + · 2 · x + 3 = 7" at bounding box center [182, 143] width 190 height 50
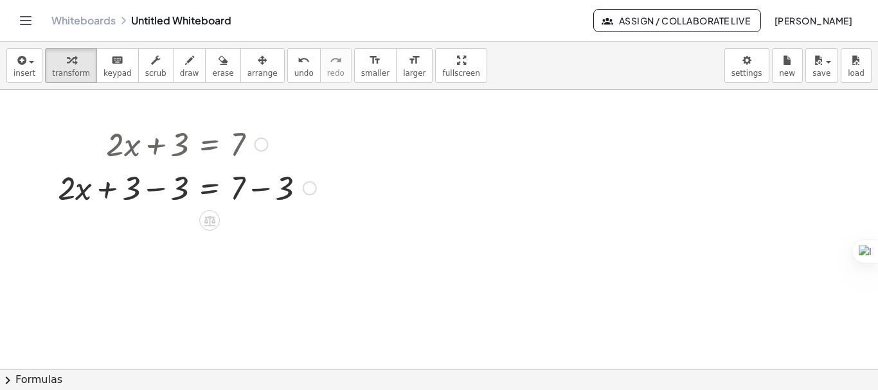
click at [154, 190] on div at bounding box center [186, 187] width 271 height 44
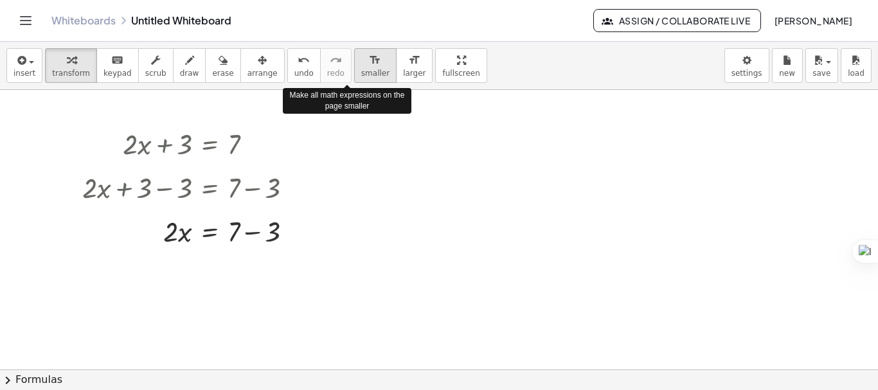
click at [361, 69] on span "smaller" at bounding box center [375, 73] width 28 height 9
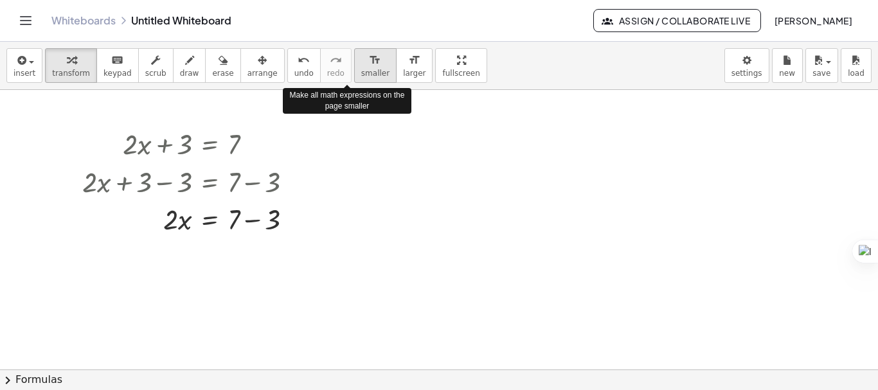
click at [361, 69] on span "smaller" at bounding box center [375, 73] width 28 height 9
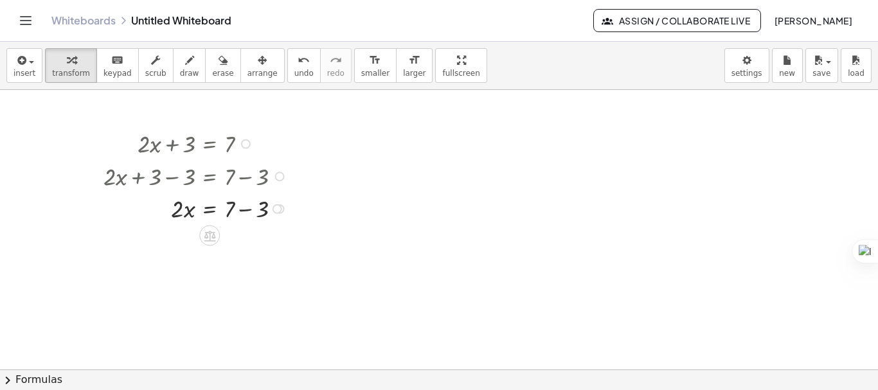
click at [245, 206] on div at bounding box center [197, 208] width 201 height 33
drag, startPoint x: 177, startPoint y: 245, endPoint x: 243, endPoint y: 269, distance: 70.0
click at [185, 282] on div at bounding box center [197, 280] width 201 height 47
click at [230, 331] on div at bounding box center [197, 326] width 201 height 47
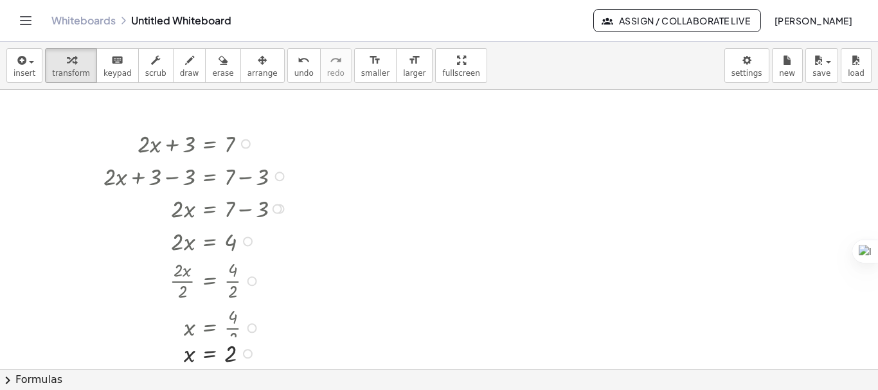
drag, startPoint x: 244, startPoint y: 330, endPoint x: 250, endPoint y: 362, distance: 32.7
click at [210, 354] on div "x = 2" at bounding box center [210, 354] width 0 height 0
drag, startPoint x: 244, startPoint y: 144, endPoint x: 244, endPoint y: 113, distance: 30.9
click at [281, 131] on div at bounding box center [197, 143] width 201 height 33
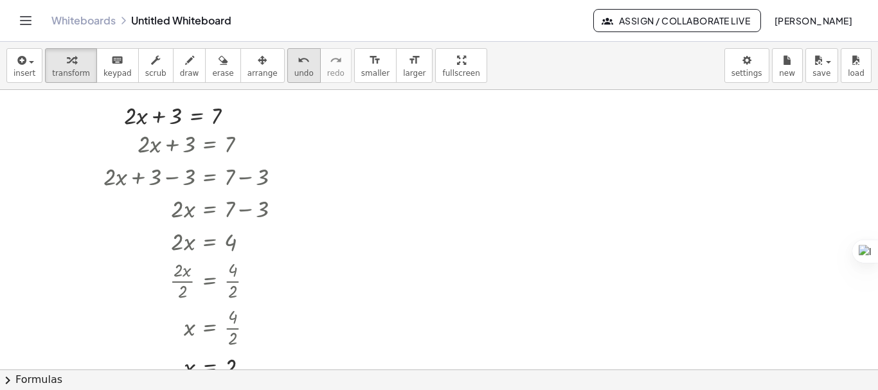
click at [294, 69] on span "undo" at bounding box center [303, 73] width 19 height 9
drag, startPoint x: 276, startPoint y: 210, endPoint x: 366, endPoint y: 212, distance: 90.7
click at [366, 212] on div "+ · 2 · x + 3 = 7 + · 2 · x + 3 − 3 = + 7 − 3 + · 2 · x + 0 = + 7 − 3 · 2 · x =…" at bounding box center [439, 369] width 878 height 559
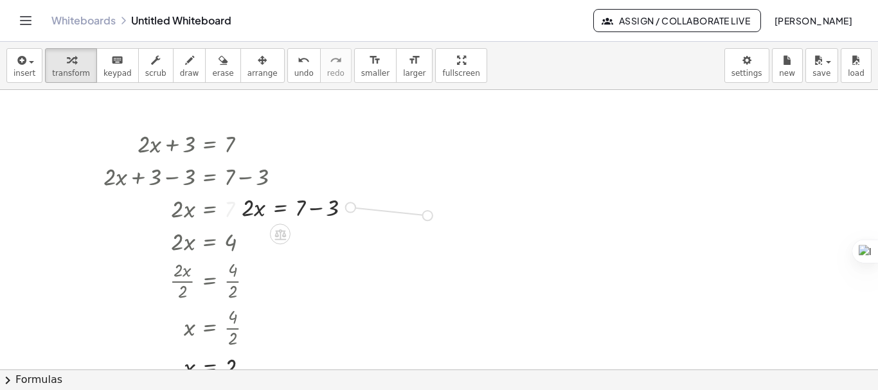
drag, startPoint x: 348, startPoint y: 207, endPoint x: 433, endPoint y: 215, distance: 85.3
click at [433, 215] on div "+ · 2 · x + 3 = 7 + · 2 · x + 3 − 3 = + 7 − 3 + · 2 · x + 0 = + 7 − 3 · 2 · x =…" at bounding box center [439, 369] width 878 height 559
click at [366, 217] on div at bounding box center [366, 211] width 132 height 33
click at [415, 209] on div at bounding box center [415, 213] width 10 height 10
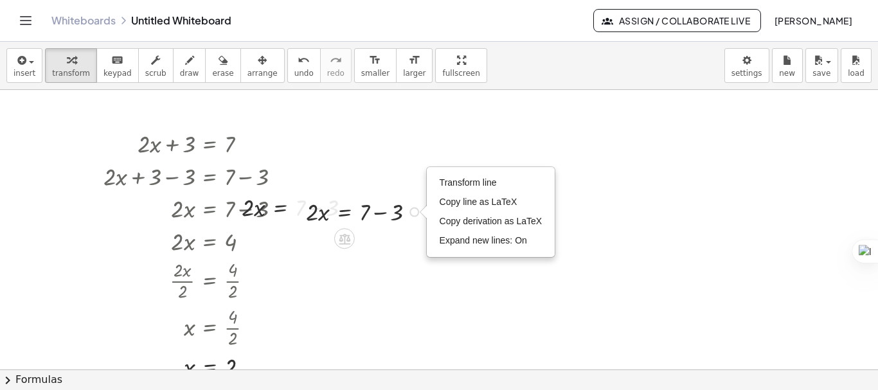
drag, startPoint x: 415, startPoint y: 208, endPoint x: 382, endPoint y: 214, distance: 33.9
click at [382, 214] on div at bounding box center [366, 211] width 132 height 33
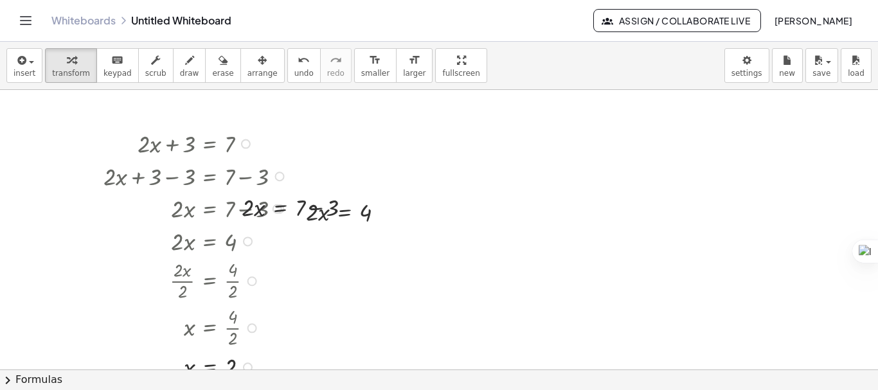
drag, startPoint x: 80, startPoint y: 123, endPoint x: 293, endPoint y: 327, distance: 294.7
click at [293, 327] on div "+ · 2 · x + 3 = 7 + · 2 · x + 3 − 3 = + 7 − 3 + · 2 · x + 0 = + 7 − 3 · 2 · x =…" at bounding box center [439, 369] width 878 height 559
click at [219, 62] on icon "button" at bounding box center [223, 60] width 9 height 15
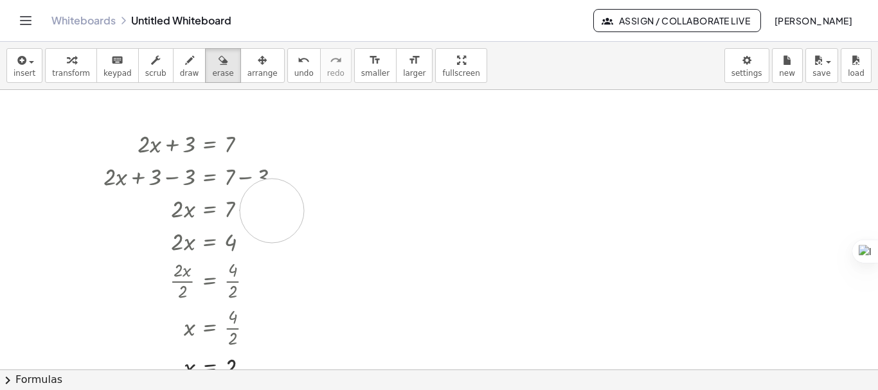
drag, startPoint x: 384, startPoint y: 193, endPoint x: 336, endPoint y: 216, distance: 52.9
click at [336, 216] on div at bounding box center [439, 369] width 878 height 559
drag, startPoint x: 361, startPoint y: 185, endPoint x: 336, endPoint y: 230, distance: 51.8
click at [336, 230] on div at bounding box center [439, 369] width 878 height 559
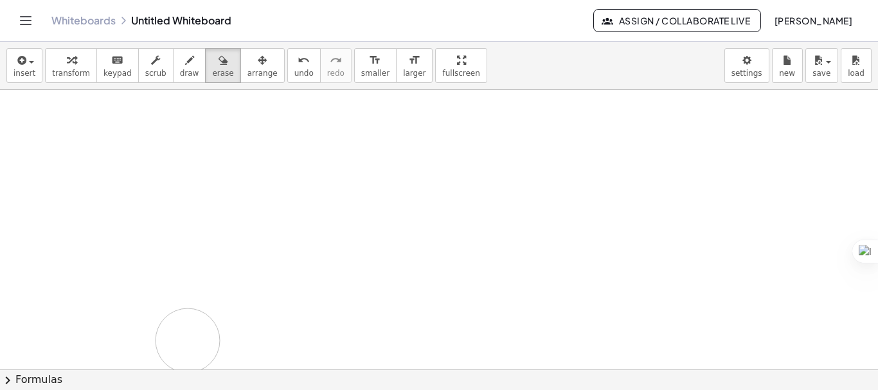
drag, startPoint x: 118, startPoint y: 125, endPoint x: 294, endPoint y: 334, distance: 272.9
click at [294, 334] on div at bounding box center [439, 369] width 878 height 559
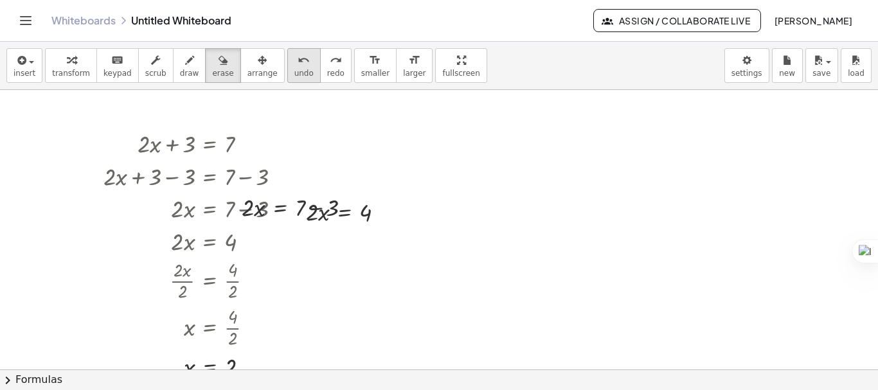
click at [294, 75] on span "undo" at bounding box center [303, 73] width 19 height 9
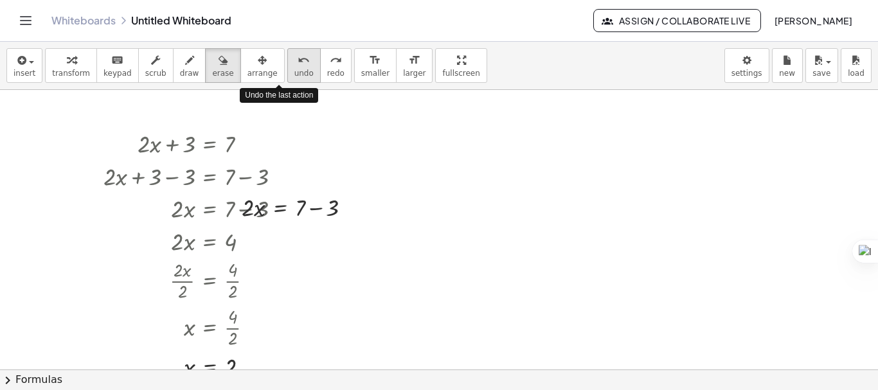
click at [294, 75] on span "undo" at bounding box center [303, 73] width 19 height 9
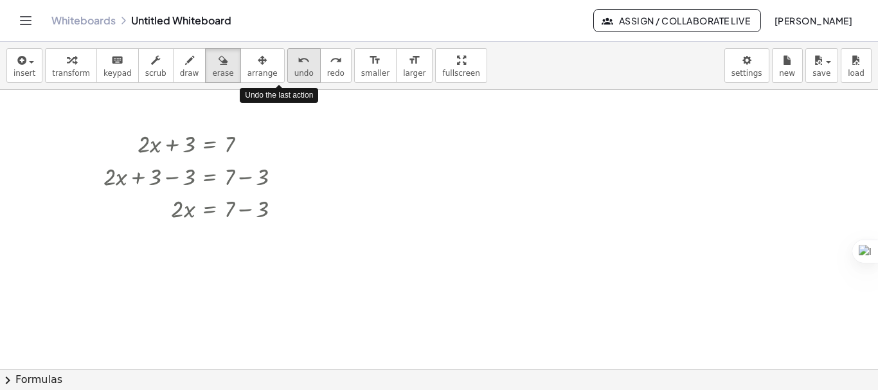
click at [294, 75] on span "undo" at bounding box center [303, 73] width 19 height 9
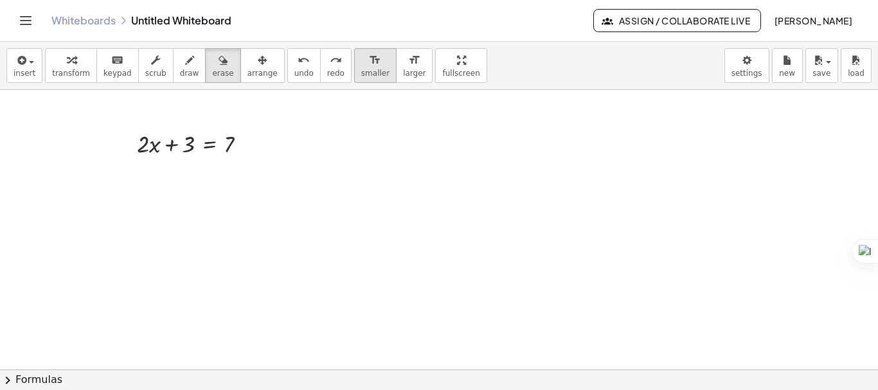
click at [361, 73] on span "smaller" at bounding box center [375, 73] width 28 height 9
drag, startPoint x: 183, startPoint y: 147, endPoint x: 252, endPoint y: 147, distance: 69.4
click at [252, 147] on div at bounding box center [439, 369] width 878 height 559
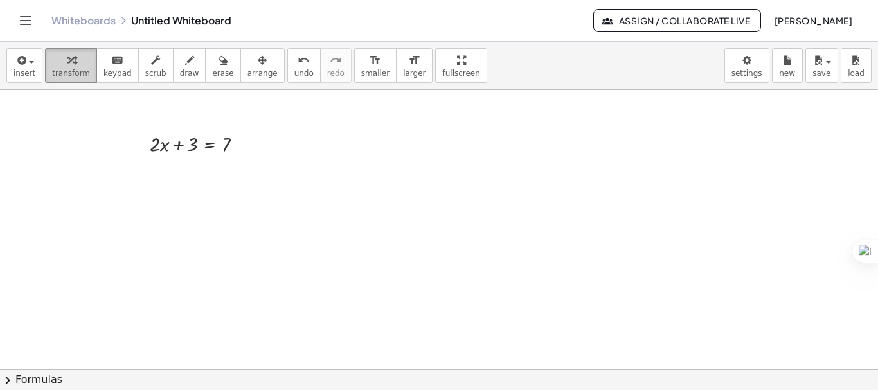
click at [76, 71] on span "transform" at bounding box center [71, 73] width 38 height 9
drag, startPoint x: 183, startPoint y: 142, endPoint x: 251, endPoint y: 149, distance: 69.1
click at [251, 149] on div at bounding box center [201, 143] width 116 height 28
click at [235, 176] on div at bounding box center [201, 172] width 172 height 28
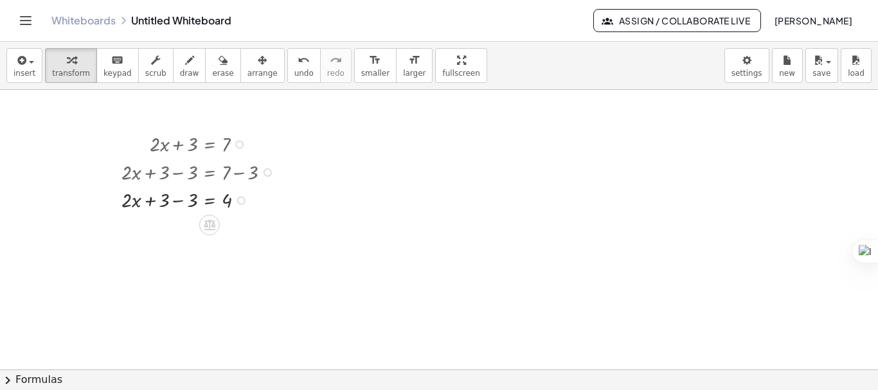
click at [179, 199] on div at bounding box center [201, 199] width 172 height 28
click at [206, 203] on div at bounding box center [201, 199] width 172 height 28
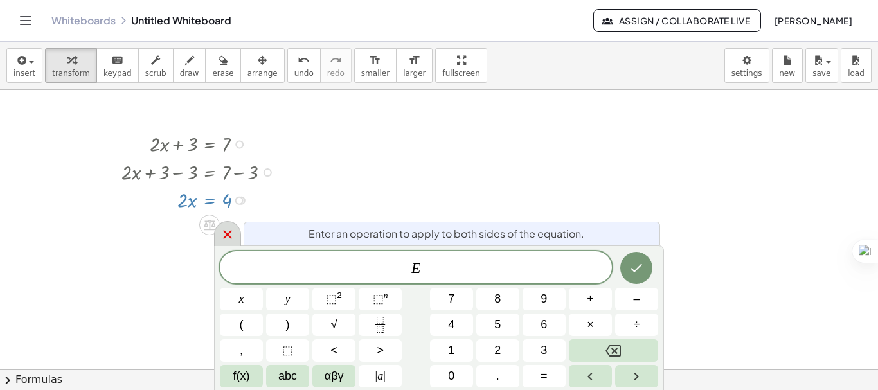
click at [226, 237] on icon at bounding box center [227, 234] width 9 height 9
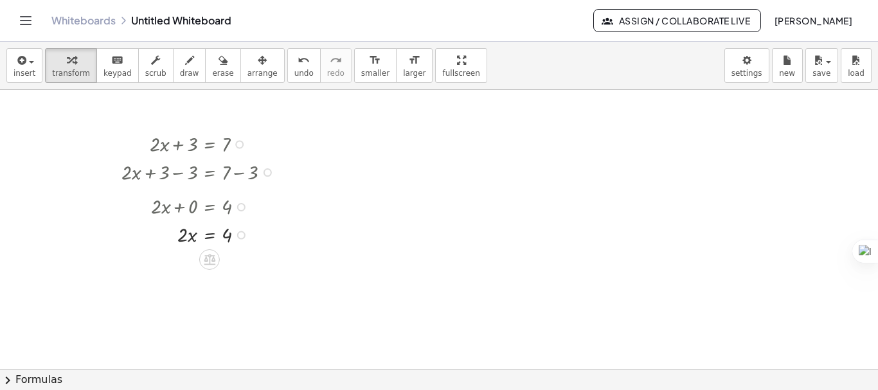
drag, startPoint x: 237, startPoint y: 202, endPoint x: 237, endPoint y: 242, distance: 39.9
click at [210, 235] on div "· 2 · x = 4" at bounding box center [210, 235] width 0 height 0
drag, startPoint x: 239, startPoint y: 231, endPoint x: 239, endPoint y: 267, distance: 36.0
click at [210, 257] on div "· 2 · x = 4" at bounding box center [210, 257] width 0 height 0
drag, startPoint x: 183, startPoint y: 261, endPoint x: 232, endPoint y: 282, distance: 53.9
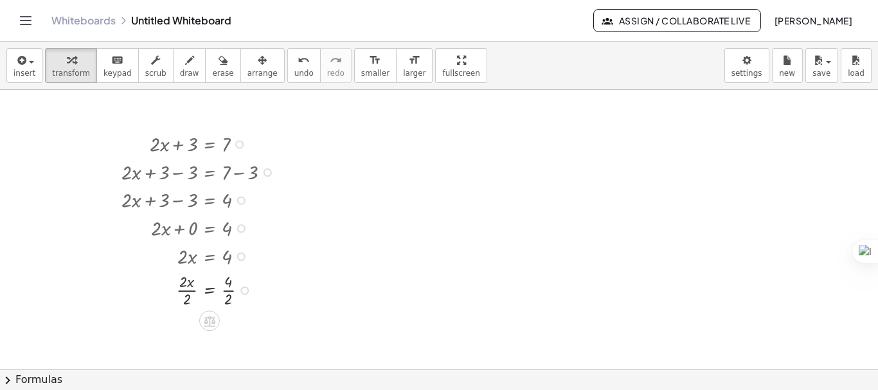
click at [188, 291] on div at bounding box center [201, 289] width 172 height 40
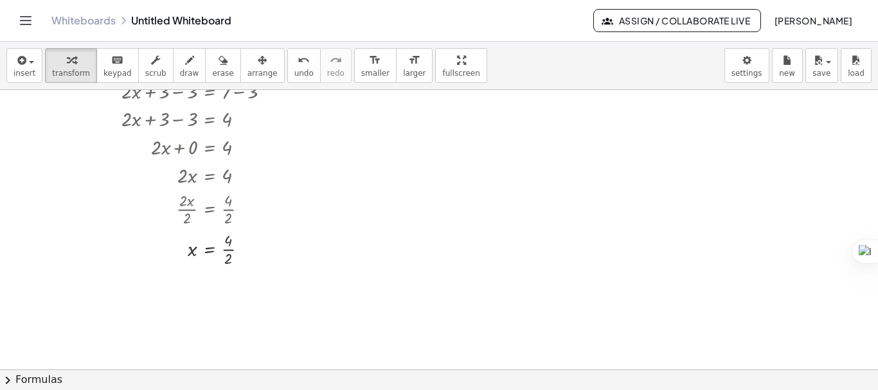
scroll to position [86, 0]
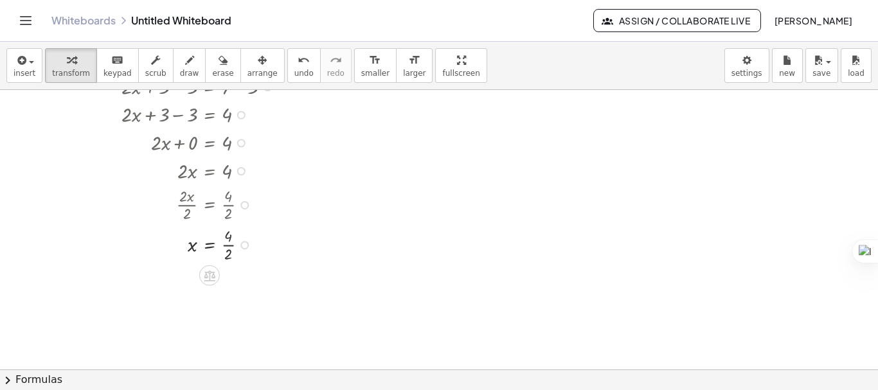
click at [225, 247] on div at bounding box center [201, 244] width 172 height 40
drag, startPoint x: 238, startPoint y: 246, endPoint x: 243, endPoint y: 287, distance: 41.5
click at [210, 279] on div "x = 2" at bounding box center [210, 279] width 0 height 0
click at [376, 256] on div at bounding box center [439, 284] width 878 height 559
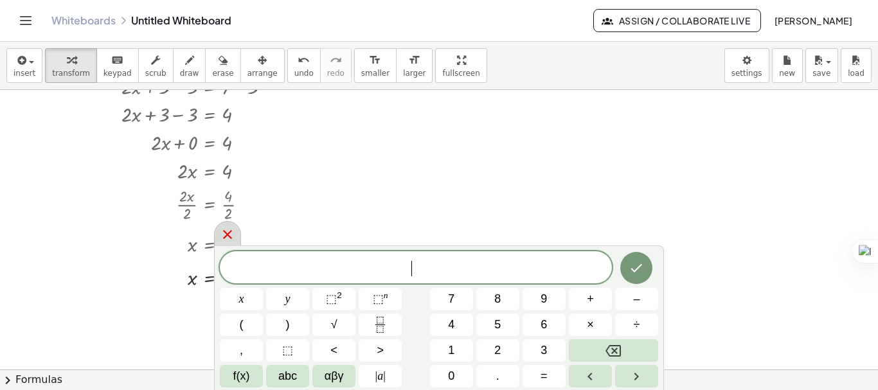
click at [219, 240] on div at bounding box center [227, 233] width 27 height 25
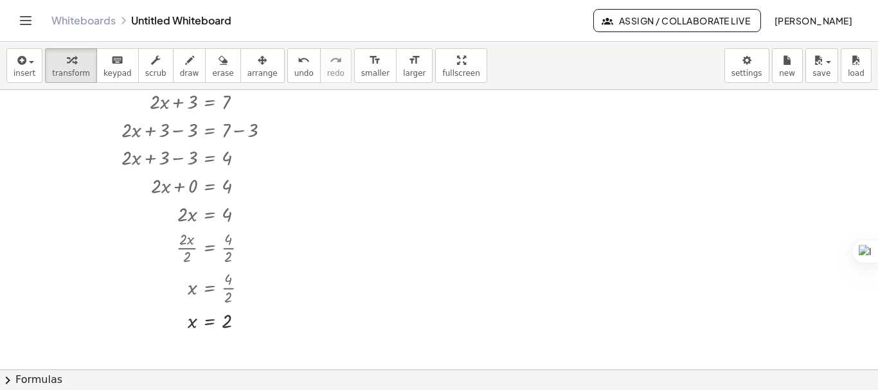
scroll to position [43, 0]
click at [815, 208] on div at bounding box center [439, 326] width 878 height 559
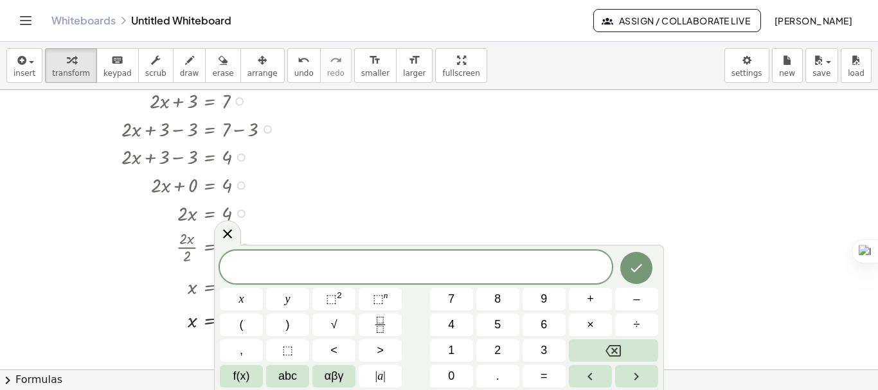
drag, startPoint x: 200, startPoint y: 159, endPoint x: 200, endPoint y: 131, distance: 27.6
click at [210, 102] on div "+ · 2 · x + 3 = 7 + · 2 · x + 3 − 3 = + 7 − 3 + · 2 · x + 3 − 3 = 4 + · 2 · x +…" at bounding box center [210, 102] width 0 height 0
click at [313, 167] on div at bounding box center [439, 326] width 878 height 559
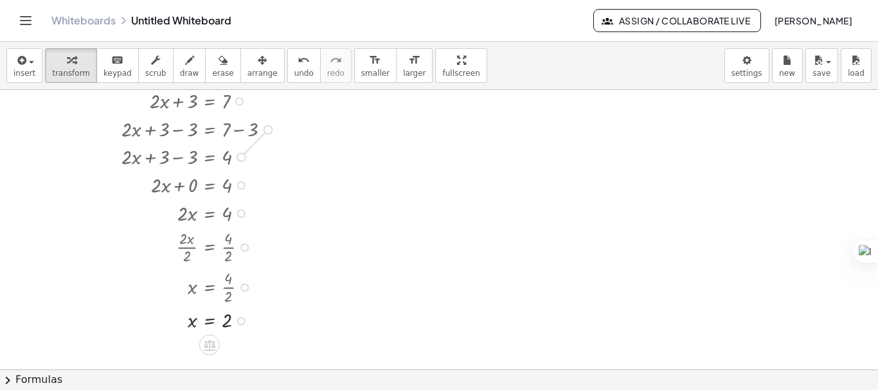
drag, startPoint x: 237, startPoint y: 159, endPoint x: 266, endPoint y: 129, distance: 41.4
click at [210, 102] on div "+ · 2 · x + 3 = 7 + · 2 · x + 3 − 3 = + 7 − 3 + · 2 · x + 3 − 3 = 4 + · 2 · x +…" at bounding box center [210, 102] width 0 height 0
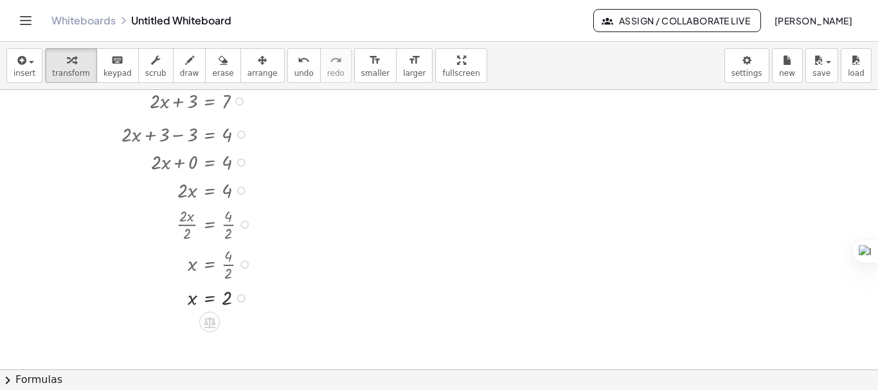
drag, startPoint x: 239, startPoint y: 157, endPoint x: 237, endPoint y: 129, distance: 28.4
click at [210, 134] on div "+ · 2 · x + 3 − 3 = 4" at bounding box center [210, 134] width 0 height 0
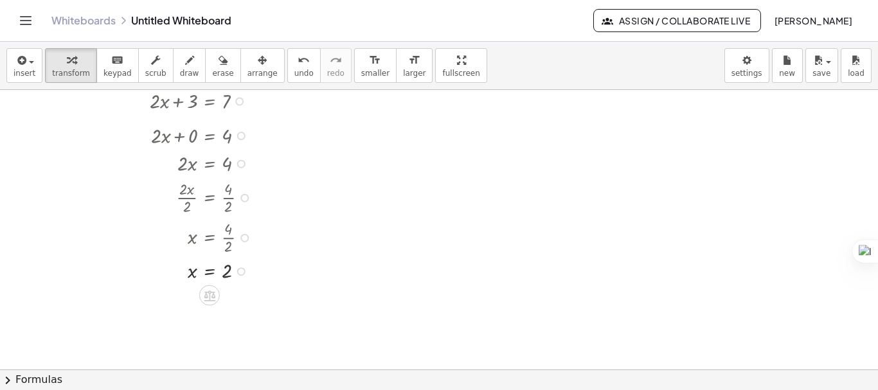
drag, startPoint x: 241, startPoint y: 159, endPoint x: 241, endPoint y: 133, distance: 26.4
click at [241, 133] on div at bounding box center [241, 136] width 8 height 8
drag, startPoint x: 241, startPoint y: 156, endPoint x: 240, endPoint y: 132, distance: 24.4
click at [210, 139] on div "· 2 · x = 4" at bounding box center [210, 139] width 0 height 0
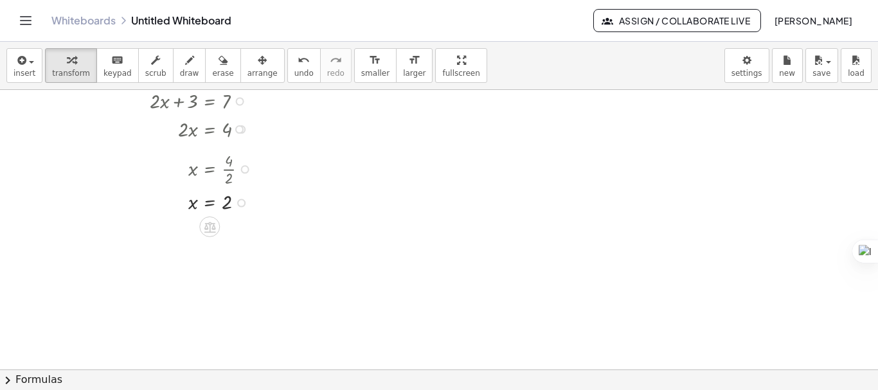
drag, startPoint x: 242, startPoint y: 203, endPoint x: 242, endPoint y: 165, distance: 38.6
click at [210, 170] on div "x = · 4 · 2" at bounding box center [210, 170] width 0 height 0
click at [330, 222] on div at bounding box center [439, 326] width 878 height 559
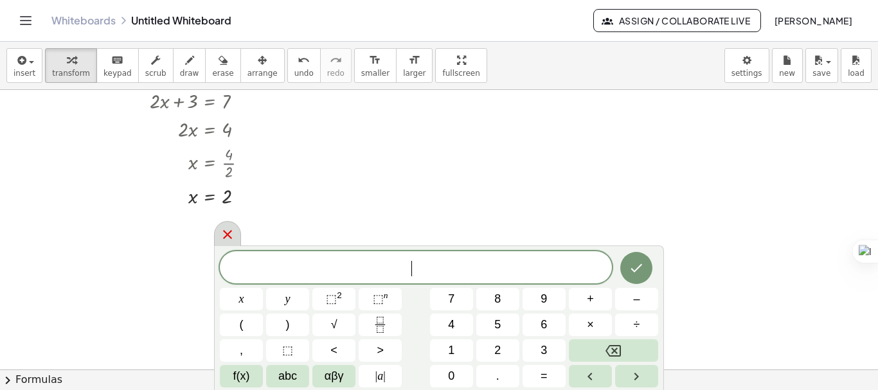
click at [232, 224] on div at bounding box center [227, 233] width 27 height 25
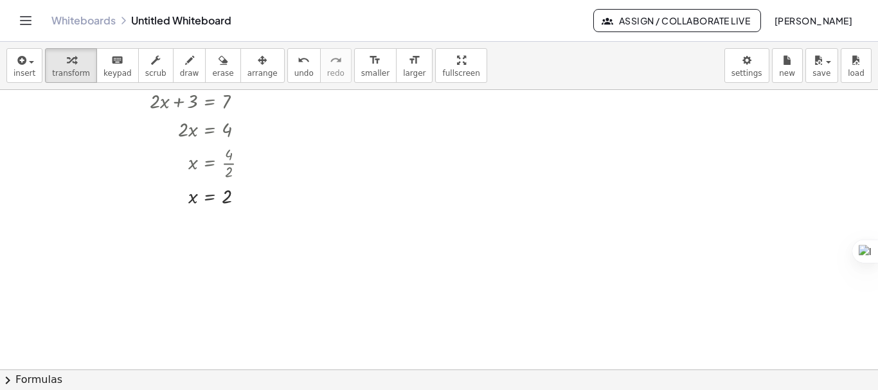
click at [794, 229] on div at bounding box center [439, 326] width 878 height 559
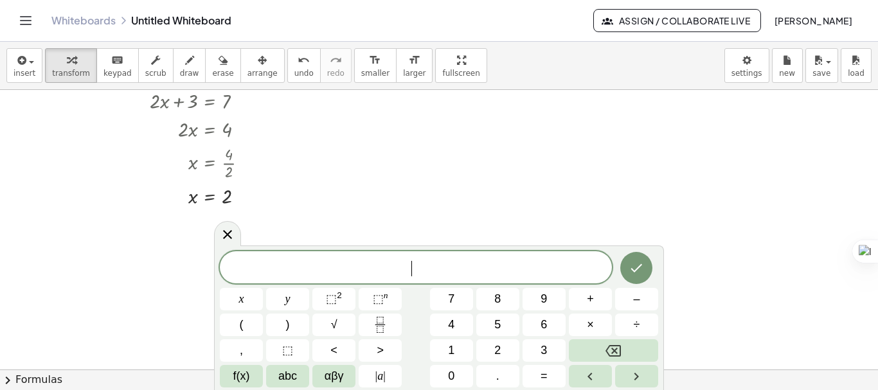
click at [370, 260] on span "​" at bounding box center [416, 269] width 392 height 18
click at [640, 271] on icon "Done" at bounding box center [636, 266] width 15 height 15
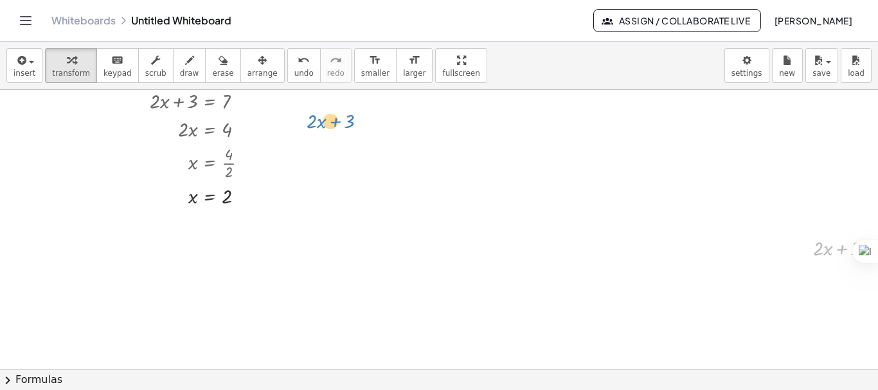
drag, startPoint x: 841, startPoint y: 258, endPoint x: 334, endPoint y: 129, distance: 523.3
click at [334, 129] on div "+ · 2 · x + 3 = 7 + · 2 · x + 3 − 3 = + 7 − 3 + · 2 · x + 3 − 3 = 4 + · 2 · x +…" at bounding box center [492, 326] width 984 height 559
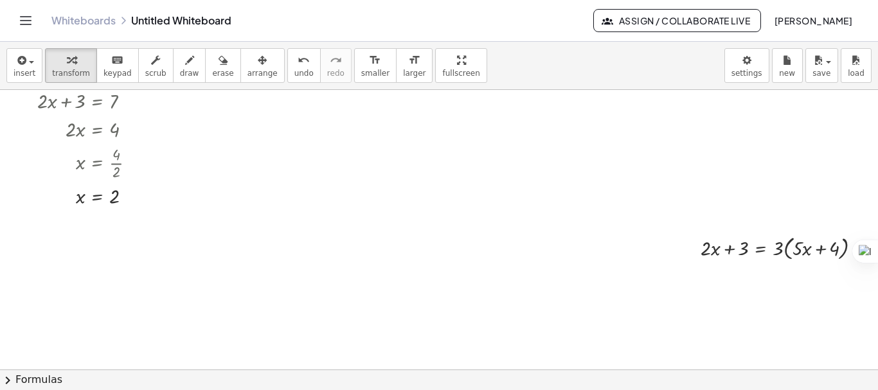
scroll to position [43, 122]
drag, startPoint x: 848, startPoint y: 246, endPoint x: 301, endPoint y: 109, distance: 564.1
click at [301, 109] on div "+ · 2 · x + 3 = 7 + · 2 · x + 3 − 3 = + 7 − 3 + · 2 · x + 3 − 3 = 4 + · 2 · x +…" at bounding box center [379, 326] width 984 height 559
drag, startPoint x: 280, startPoint y: 107, endPoint x: 386, endPoint y: 104, distance: 106.1
click at [386, 104] on div "+ · 2 · x + 3 = 7 + · 2 · x + 3 − 3 = + 7 − 3 + · 2 · x + 3 − 3 = 4 + · 2 · x +…" at bounding box center [379, 326] width 984 height 559
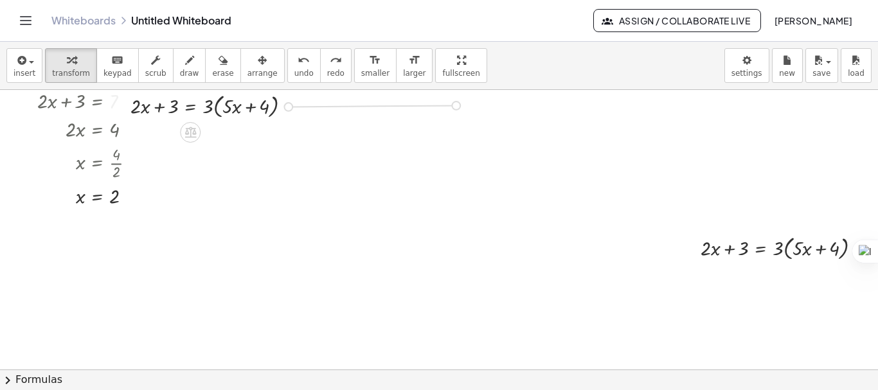
drag, startPoint x: 277, startPoint y: 108, endPoint x: 447, endPoint y: 107, distance: 169.7
click at [447, 107] on div "+ · 2 · x + 3 = 7 + · 2 · x + 3 − 3 = + 7 − 3 + · 2 · x + 3 − 3 = 4 + · 2 · x +…" at bounding box center [379, 326] width 984 height 559
click at [235, 104] on div at bounding box center [216, 105] width 184 height 31
click at [213, 65] on div "button" at bounding box center [222, 59] width 21 height 15
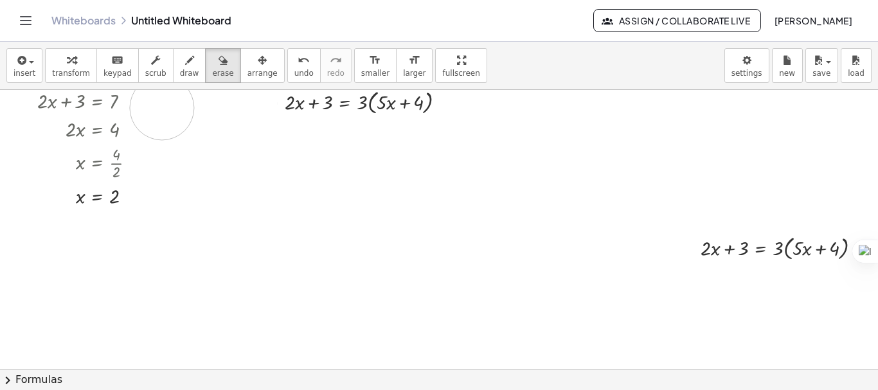
drag, startPoint x: 236, startPoint y: 99, endPoint x: 152, endPoint y: 108, distance: 84.7
click at [152, 108] on div at bounding box center [379, 326] width 984 height 559
click at [174, 101] on div at bounding box center [379, 326] width 984 height 559
click at [805, 191] on div at bounding box center [379, 326] width 984 height 559
click at [287, 64] on button "undo undo" at bounding box center [303, 65] width 33 height 35
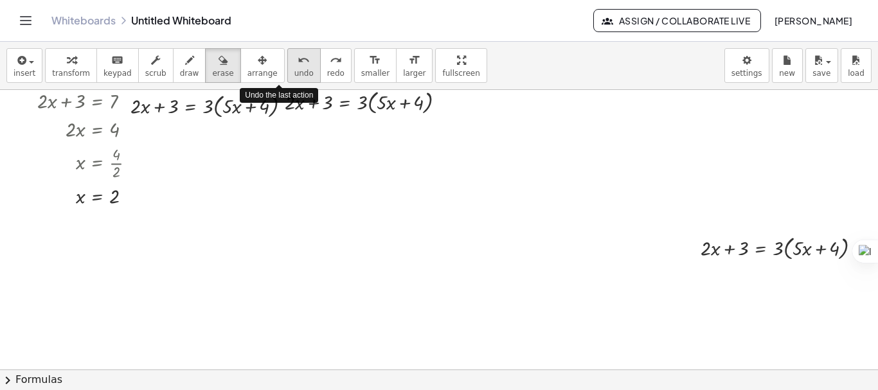
click at [287, 64] on button "undo undo" at bounding box center [303, 65] width 33 height 35
click at [294, 69] on span "undo" at bounding box center [303, 73] width 19 height 9
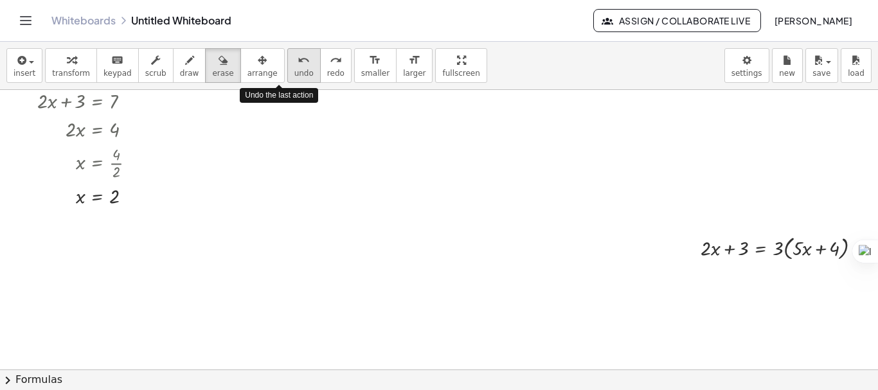
click at [294, 69] on span "undo" at bounding box center [303, 73] width 19 height 9
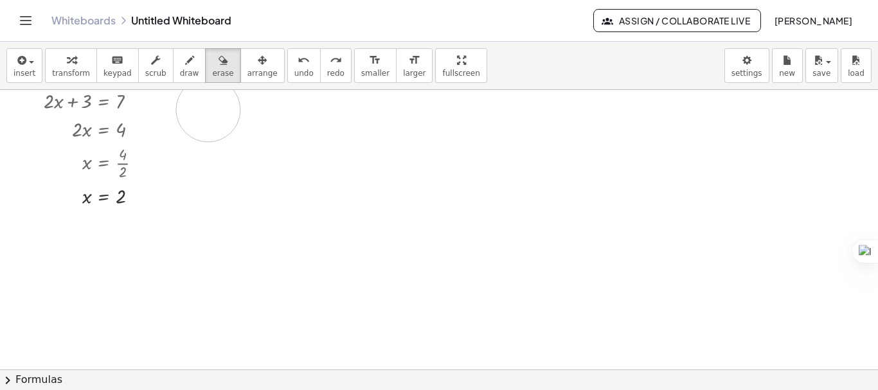
click at [199, 110] on div at bounding box center [386, 326] width 984 height 559
click at [33, 69] on button "insert" at bounding box center [24, 65] width 36 height 35
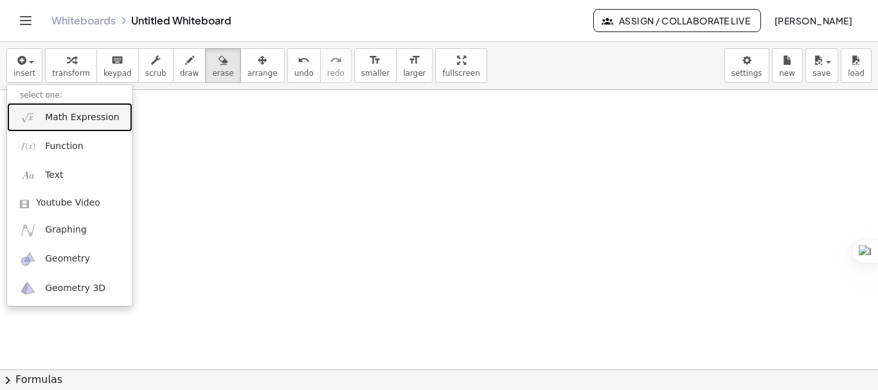
click at [79, 115] on span "Math Expression" at bounding box center [82, 117] width 74 height 13
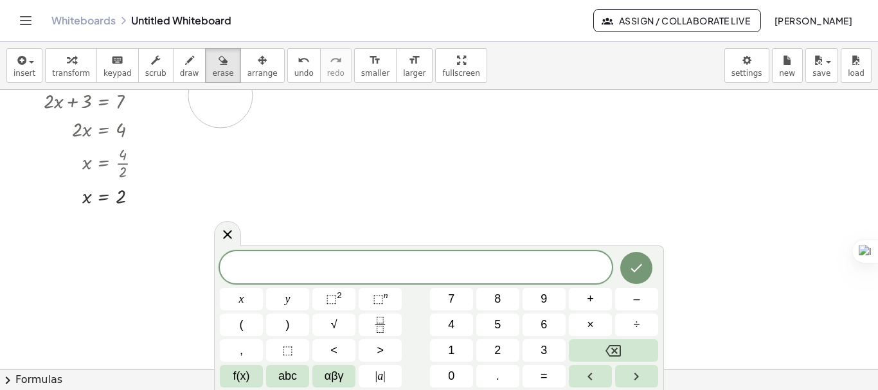
click at [211, 96] on div at bounding box center [386, 326] width 984 height 559
click at [219, 64] on icon "button" at bounding box center [223, 60] width 9 height 15
click at [212, 78] on span "erase" at bounding box center [222, 73] width 21 height 9
click at [0, 53] on div "insert select one: Math Expression Function Text Youtube Video Graphing Geometr…" at bounding box center [439, 66] width 878 height 48
click at [226, 237] on icon at bounding box center [227, 234] width 9 height 9
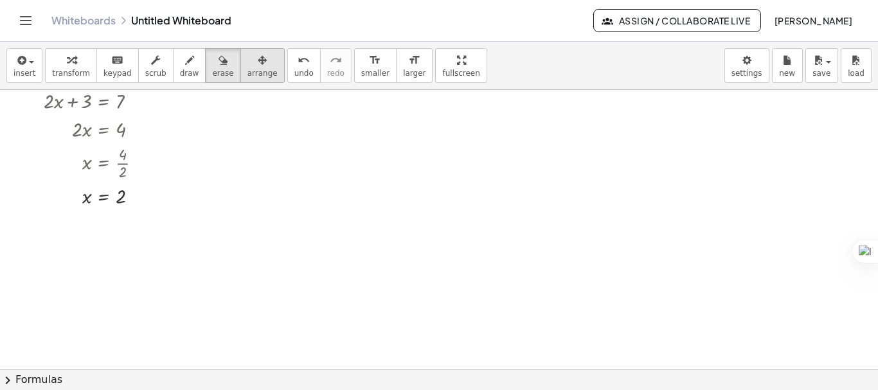
click at [249, 76] on span "arrange" at bounding box center [263, 73] width 30 height 9
click at [33, 68] on button "insert" at bounding box center [24, 65] width 36 height 35
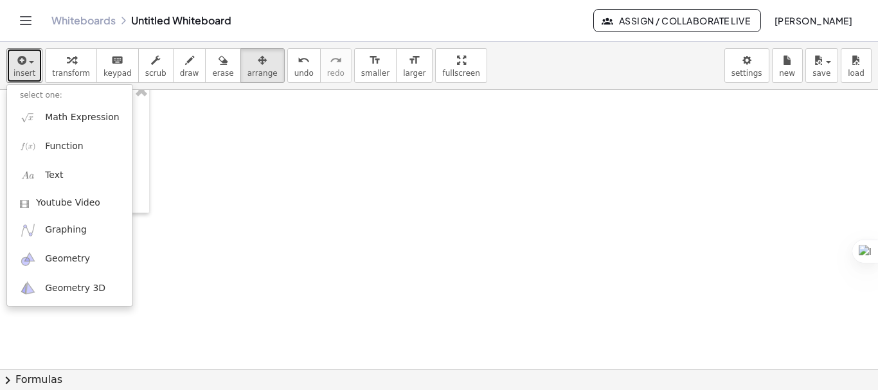
click at [236, 131] on div at bounding box center [386, 326] width 984 height 559
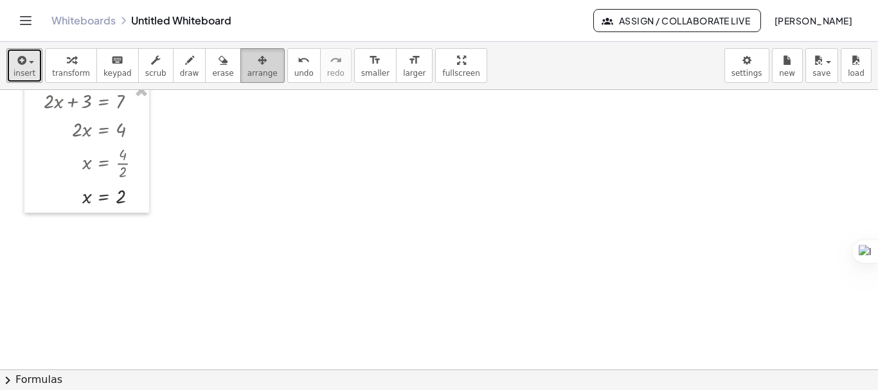
click at [250, 75] on span "arrange" at bounding box center [263, 73] width 30 height 9
click at [239, 166] on div at bounding box center [386, 326] width 984 height 559
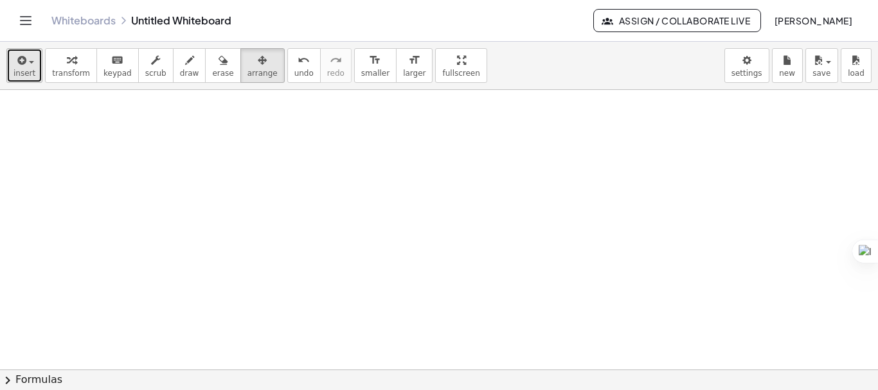
click at [33, 64] on button "insert" at bounding box center [24, 65] width 36 height 35
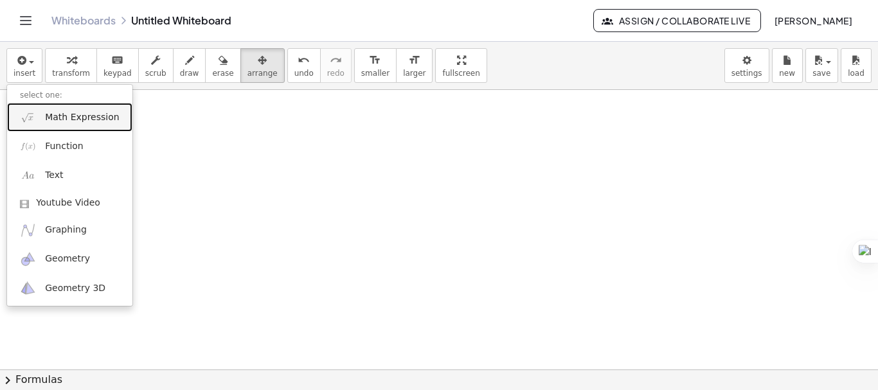
click at [67, 124] on link "Math Expression" at bounding box center [69, 117] width 125 height 29
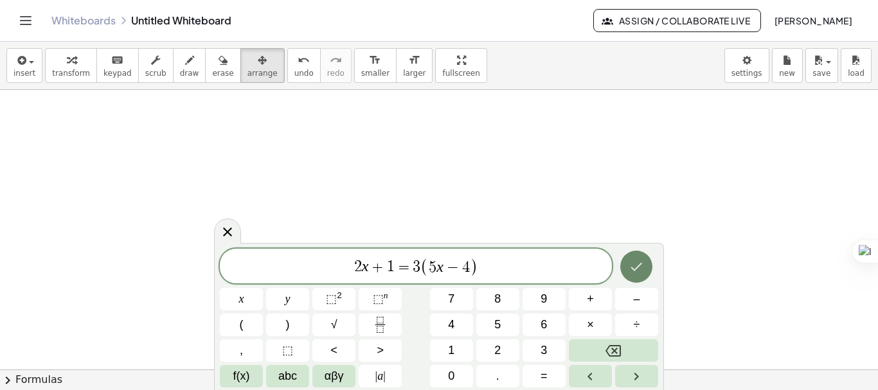
click at [644, 273] on icon "Done" at bounding box center [636, 266] width 15 height 15
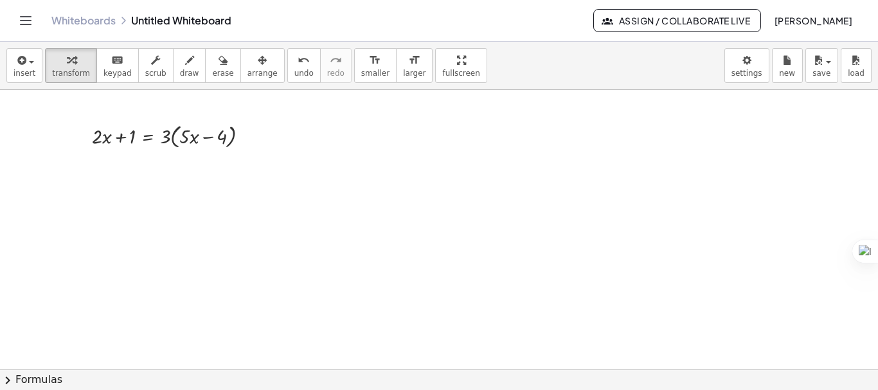
scroll to position [43, 0]
drag, startPoint x: 178, startPoint y: 140, endPoint x: 198, endPoint y: 144, distance: 20.3
click at [198, 144] on div at bounding box center [189, 135] width 179 height 31
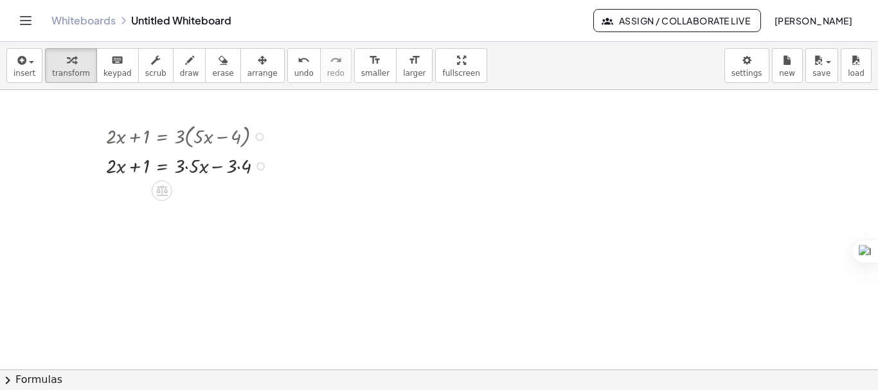
click at [240, 167] on div at bounding box center [190, 165] width 181 height 28
click at [186, 197] on div at bounding box center [190, 193] width 181 height 28
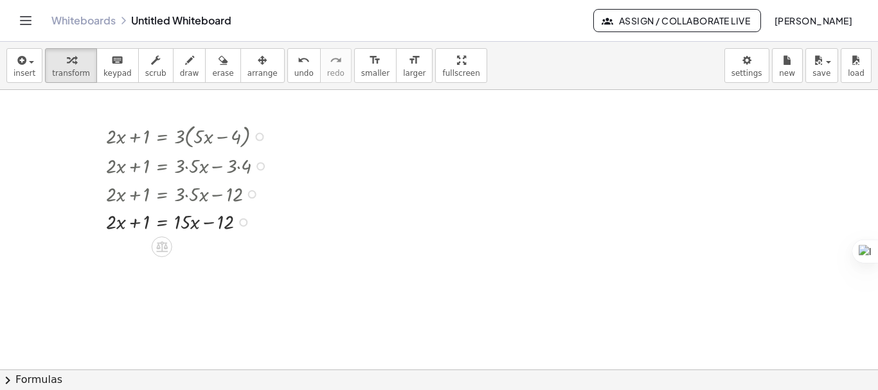
drag, startPoint x: 242, startPoint y: 194, endPoint x: 244, endPoint y: 228, distance: 34.1
click at [162, 222] on div "+ · 2 · x + 1 = + · x − · 12 15" at bounding box center [162, 222] width 0 height 0
drag, startPoint x: 225, startPoint y: 230, endPoint x: 162, endPoint y: 230, distance: 63.0
click at [162, 230] on div at bounding box center [190, 221] width 181 height 28
click at [294, 73] on span "undo" at bounding box center [303, 73] width 19 height 9
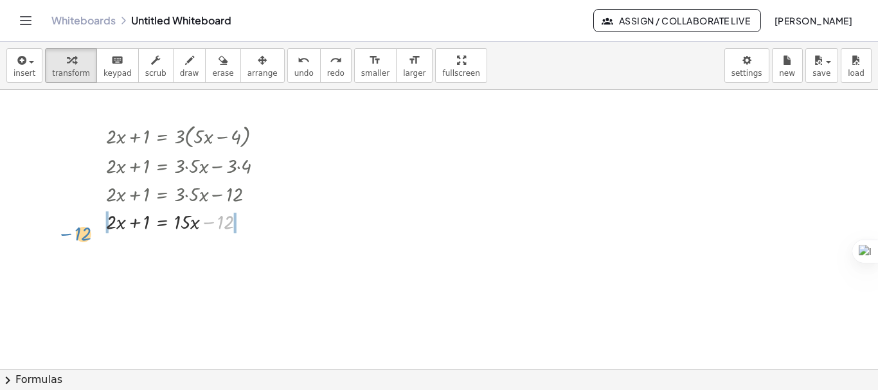
drag, startPoint x: 213, startPoint y: 221, endPoint x: 70, endPoint y: 232, distance: 143.1
click at [70, 232] on div "+ · 2 · x + 1 = · 3 · ( + · 5 · x − 4 ) + · 2 · x + 1 = + · 3 · 5 · x − · 3 · 4…" at bounding box center [492, 326] width 984 height 559
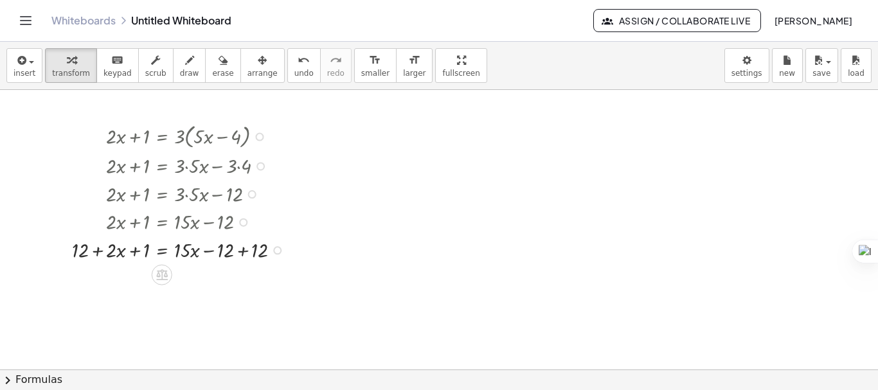
click at [246, 253] on div at bounding box center [181, 249] width 231 height 28
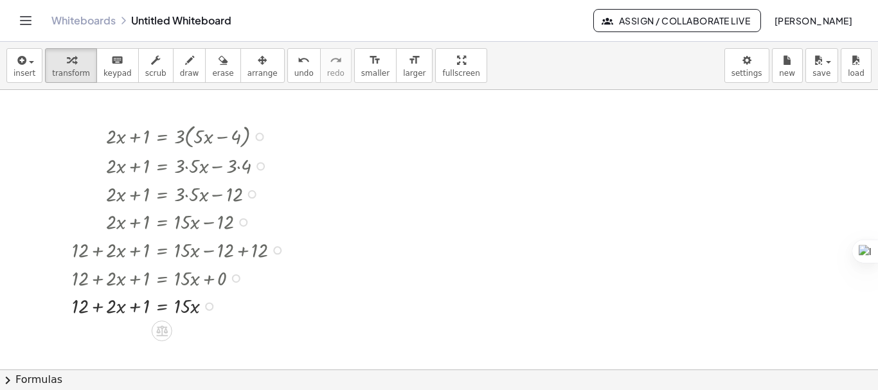
drag, startPoint x: 204, startPoint y: 280, endPoint x: 208, endPoint y: 318, distance: 38.1
click at [162, 307] on div "+ · 2 · x + 1 = · 15 · x + 12" at bounding box center [162, 307] width 0 height 0
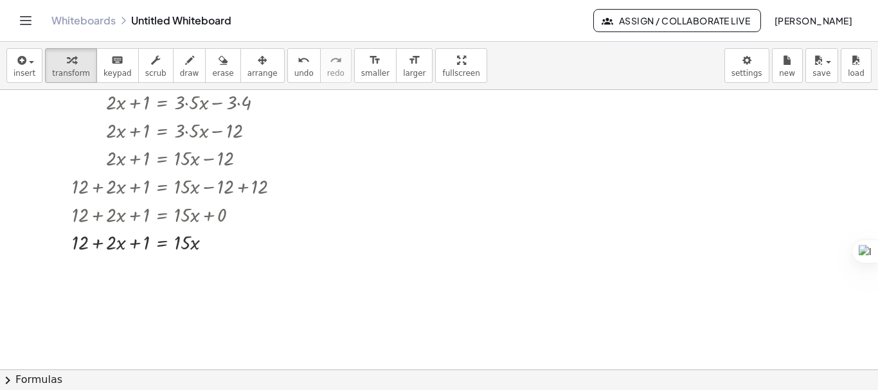
scroll to position [107, 0]
drag, startPoint x: 100, startPoint y: 243, endPoint x: 227, endPoint y: 244, distance: 126.7
click at [227, 244] on div at bounding box center [181, 241] width 231 height 28
drag, startPoint x: 94, startPoint y: 245, endPoint x: 208, endPoint y: 244, distance: 113.8
click at [208, 244] on div at bounding box center [181, 241] width 231 height 28
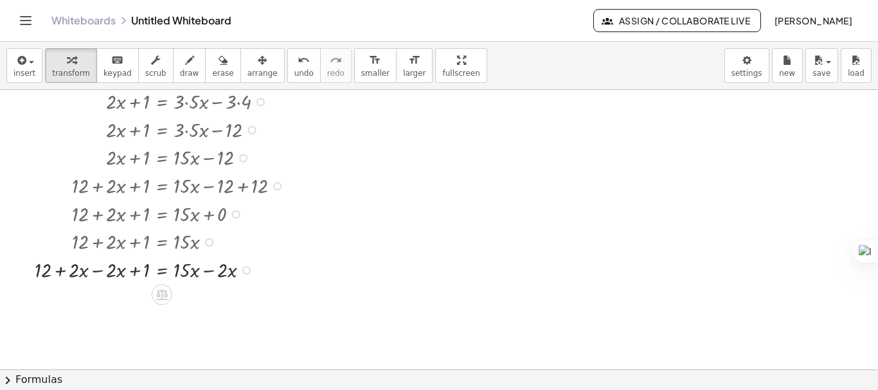
click at [208, 271] on div at bounding box center [162, 269] width 269 height 28
click at [94, 299] on div at bounding box center [162, 297] width 269 height 28
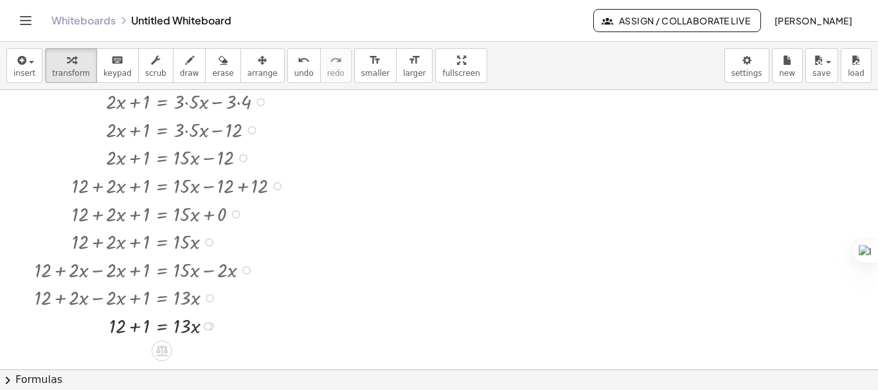
click at [136, 325] on div at bounding box center [162, 325] width 269 height 28
drag, startPoint x: 179, startPoint y: 332, endPoint x: 135, endPoint y: 352, distance: 48.6
click at [192, 325] on div at bounding box center [162, 325] width 269 height 40
click at [145, 327] on div at bounding box center [162, 325] width 269 height 40
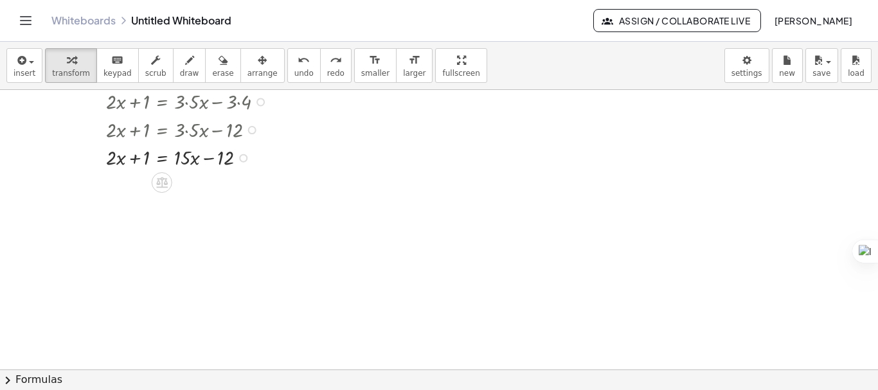
click at [162, 159] on div at bounding box center [190, 157] width 181 height 28
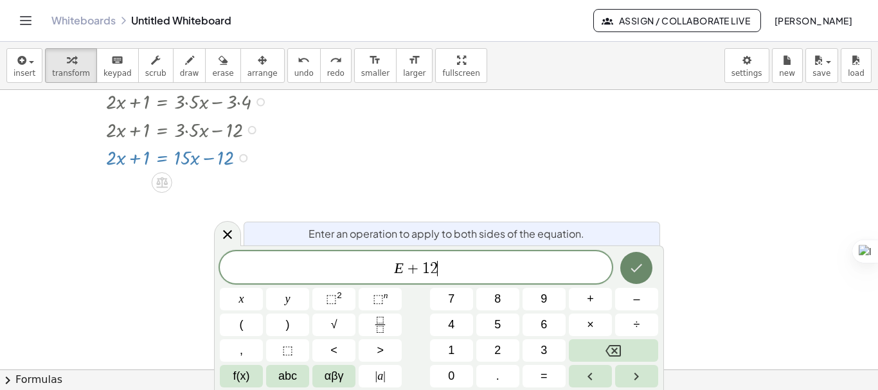
click at [627, 269] on button "Done" at bounding box center [636, 268] width 32 height 32
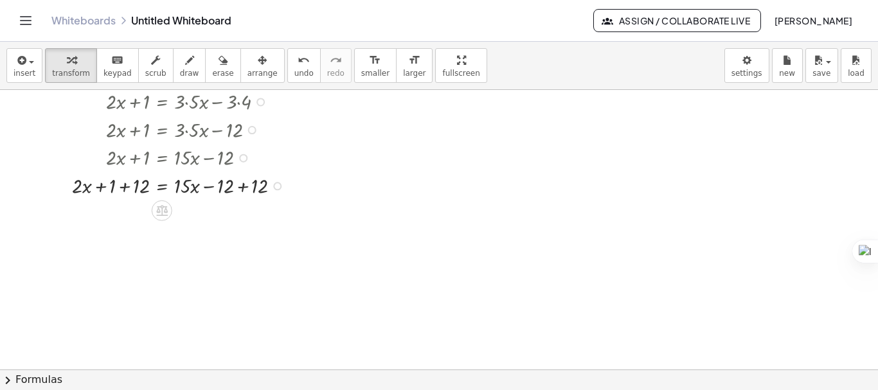
click at [244, 188] on div at bounding box center [181, 185] width 231 height 28
click at [114, 213] on div at bounding box center [181, 213] width 231 height 28
click at [123, 213] on div at bounding box center [181, 213] width 231 height 28
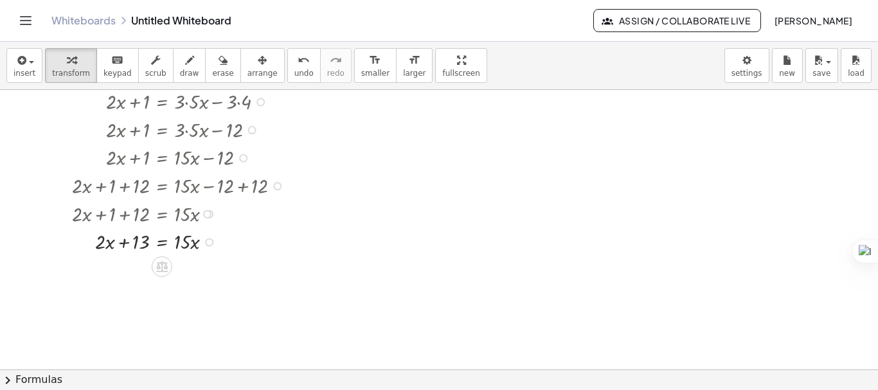
click at [160, 244] on div at bounding box center [181, 241] width 231 height 28
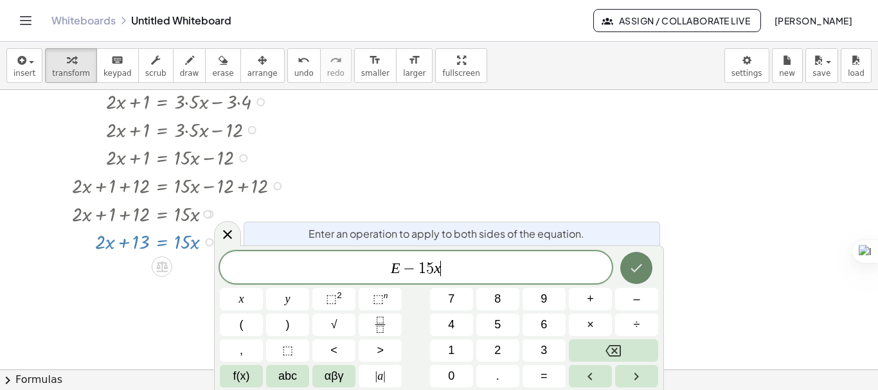
click at [635, 271] on icon "Done" at bounding box center [637, 268] width 12 height 8
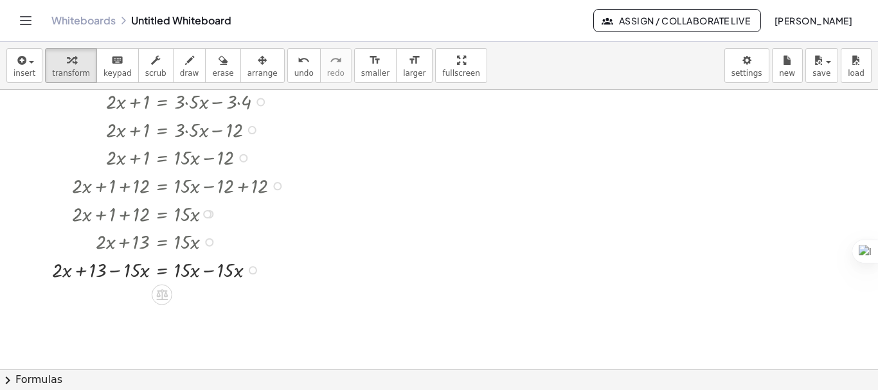
click at [209, 268] on div at bounding box center [171, 269] width 251 height 28
drag, startPoint x: 82, startPoint y: 302, endPoint x: 194, endPoint y: 297, distance: 112.0
click at [194, 297] on div at bounding box center [171, 297] width 251 height 28
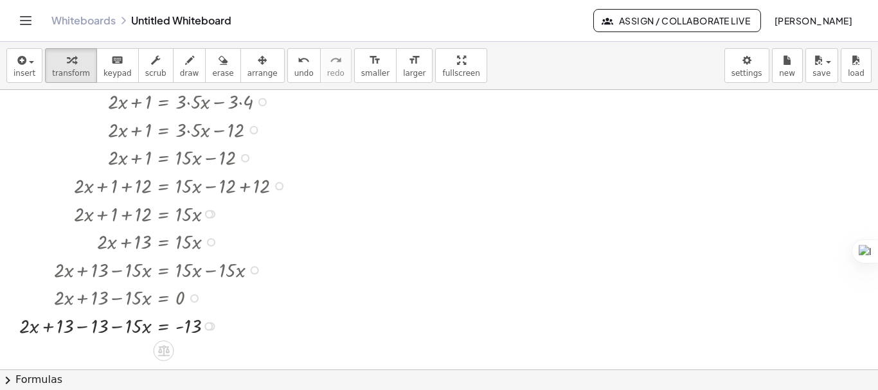
click at [86, 327] on div at bounding box center [156, 325] width 286 height 28
click at [114, 327] on div at bounding box center [173, 325] width 251 height 28
drag, startPoint x: 131, startPoint y: 329, endPoint x: 185, endPoint y: 345, distance: 55.5
click at [194, 325] on div at bounding box center [173, 325] width 251 height 40
click at [186, 325] on div at bounding box center [173, 325] width 251 height 40
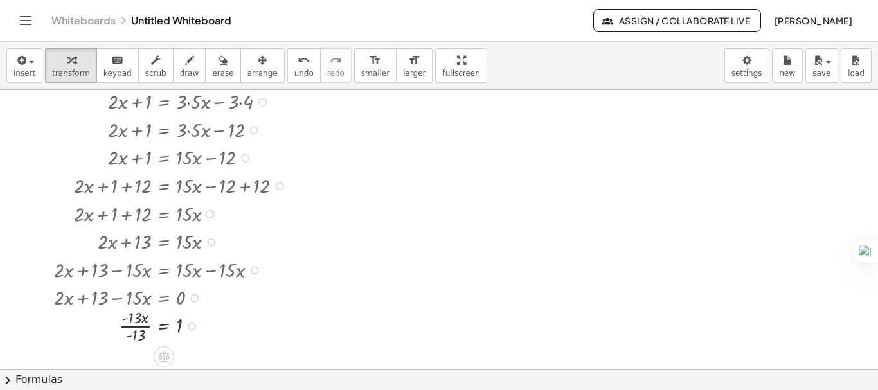
click at [131, 324] on div at bounding box center [173, 325] width 251 height 40
click at [764, 136] on div at bounding box center [492, 262] width 984 height 559
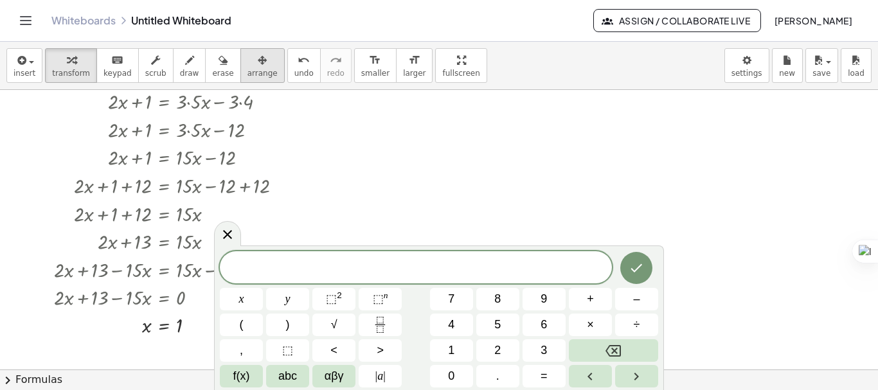
click at [248, 67] on div "button" at bounding box center [263, 59] width 30 height 15
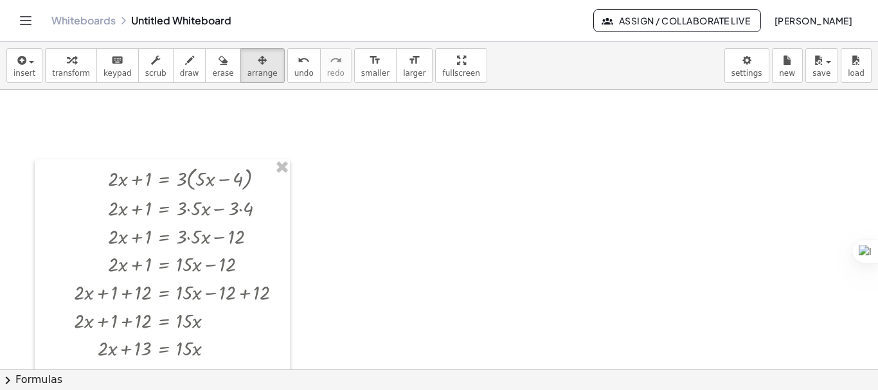
scroll to position [0, 0]
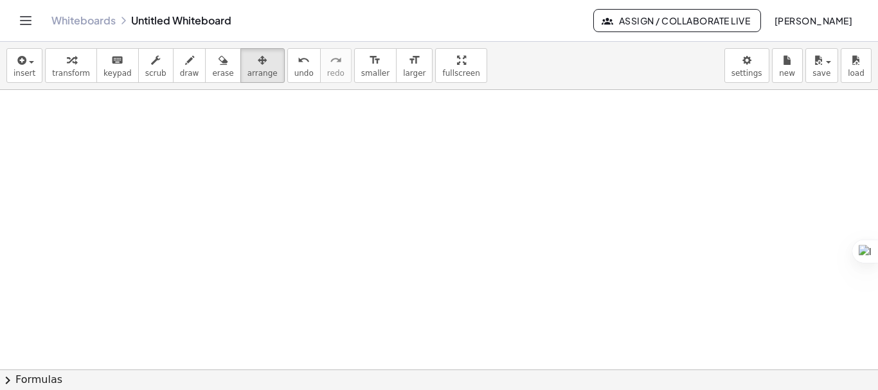
click at [810, 129] on div at bounding box center [492, 369] width 984 height 559
click at [26, 64] on span "button" at bounding box center [27, 61] width 3 height 9
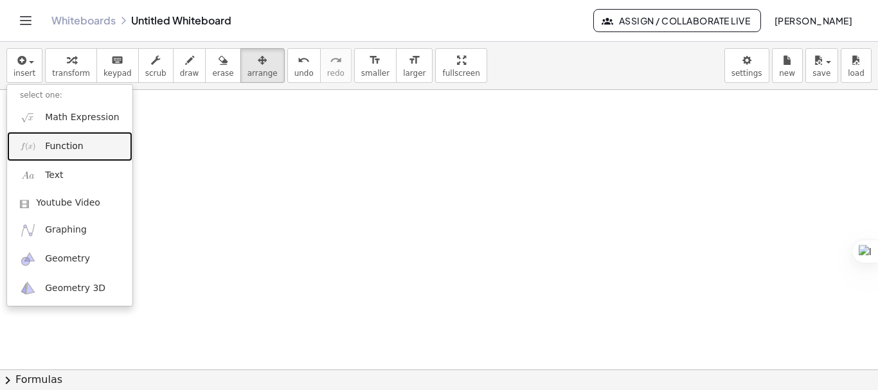
click at [44, 143] on link "Function" at bounding box center [69, 146] width 125 height 29
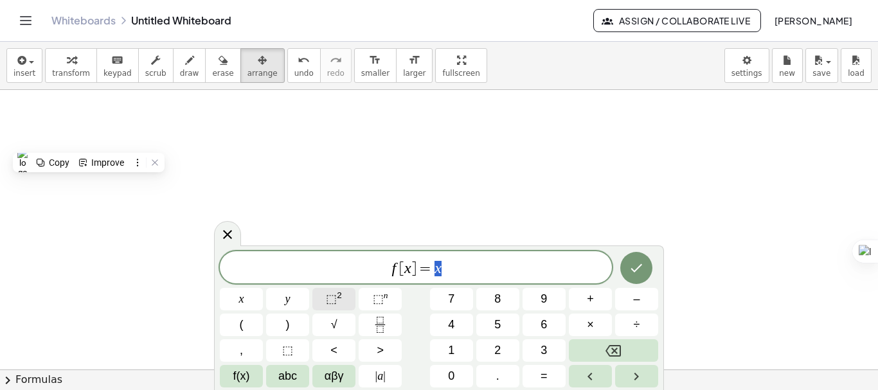
click at [330, 302] on span "⬚" at bounding box center [331, 299] width 11 height 13
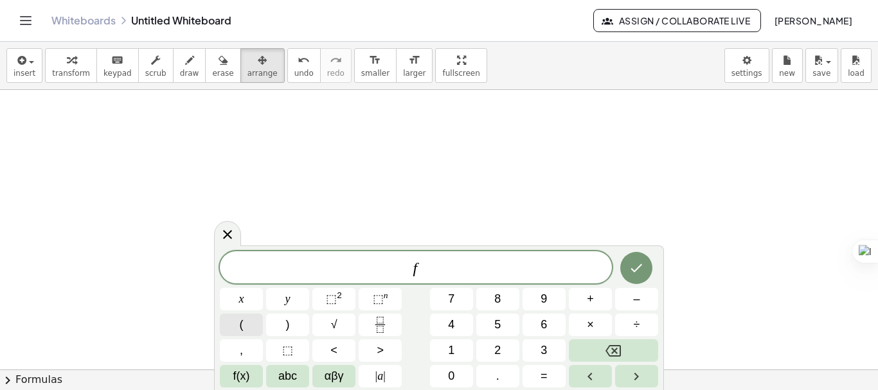
click at [255, 325] on button "(" at bounding box center [241, 325] width 43 height 23
click at [252, 298] on button "x" at bounding box center [241, 299] width 43 height 23
click at [279, 319] on button ")" at bounding box center [287, 325] width 43 height 23
click at [539, 371] on button "=" at bounding box center [544, 376] width 43 height 23
click at [242, 307] on span "x" at bounding box center [241, 299] width 5 height 17
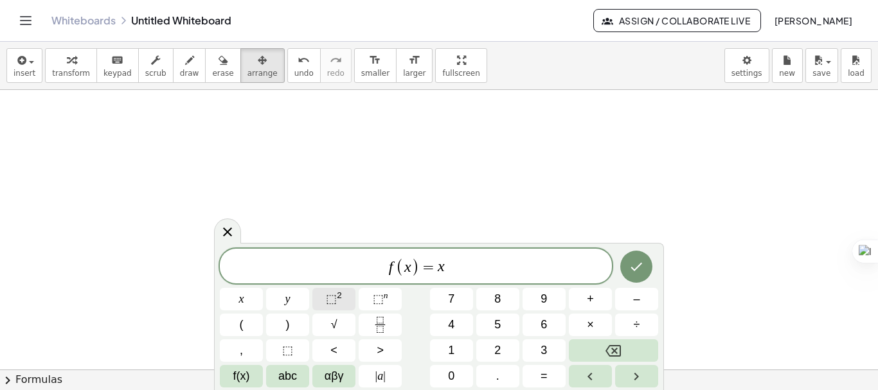
click at [335, 300] on span "⬚" at bounding box center [331, 299] width 11 height 13
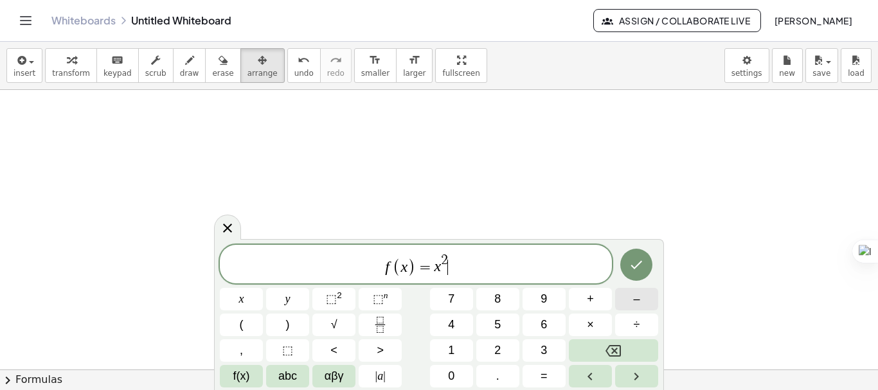
click at [634, 307] on span "–" at bounding box center [636, 299] width 6 height 17
click at [449, 350] on span "1" at bounding box center [451, 350] width 6 height 17
click at [639, 273] on button "Done" at bounding box center [636, 265] width 32 height 32
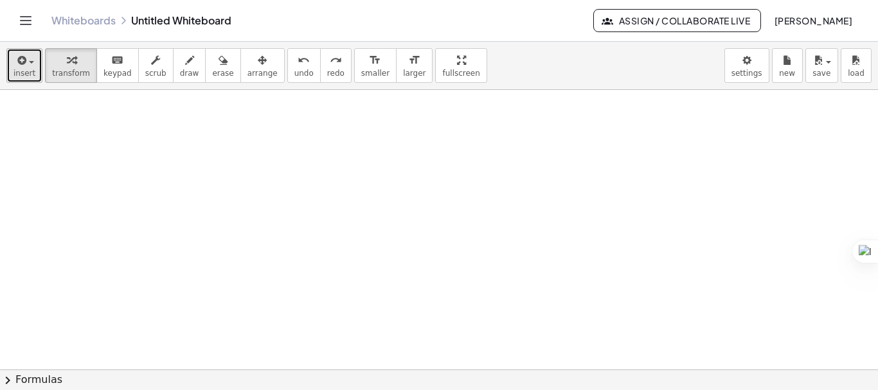
click at [26, 69] on span "insert" at bounding box center [25, 73] width 22 height 9
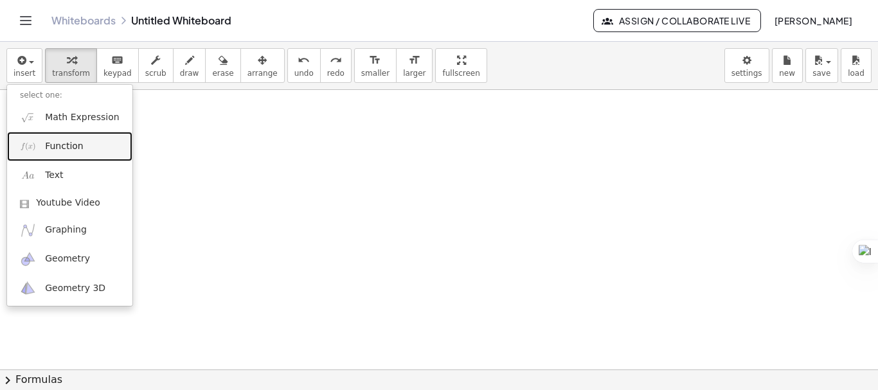
click at [60, 143] on span "Function" at bounding box center [64, 146] width 39 height 13
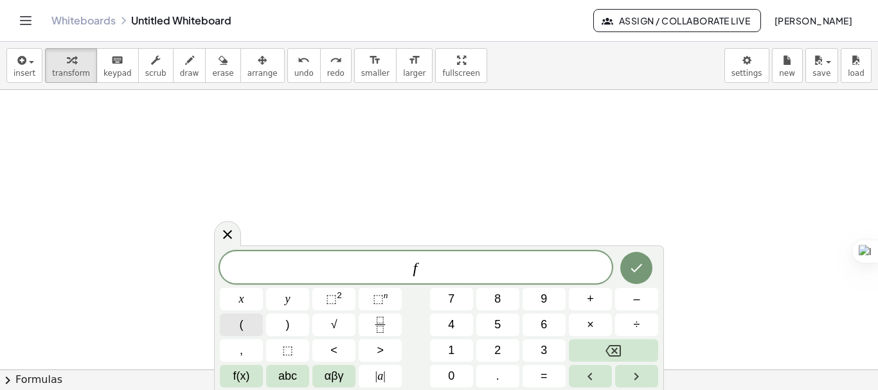
click at [254, 328] on button "(" at bounding box center [241, 325] width 43 height 23
click at [250, 303] on button "x" at bounding box center [241, 299] width 43 height 23
click at [286, 318] on span ")" at bounding box center [288, 324] width 4 height 17
click at [536, 377] on button "=" at bounding box center [544, 376] width 43 height 23
click at [253, 302] on button "x" at bounding box center [241, 299] width 43 height 23
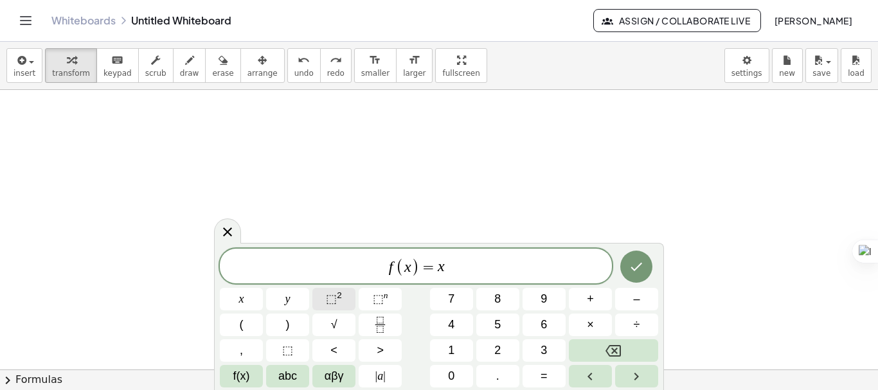
click at [333, 297] on span "⬚" at bounding box center [331, 299] width 11 height 13
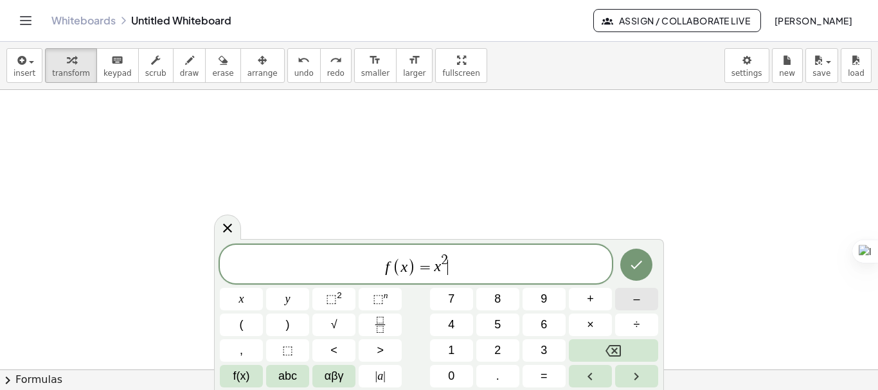
click at [640, 302] on span "–" at bounding box center [636, 299] width 6 height 17
click at [458, 354] on button "1" at bounding box center [451, 350] width 43 height 23
click at [629, 273] on icon "Done" at bounding box center [636, 264] width 15 height 15
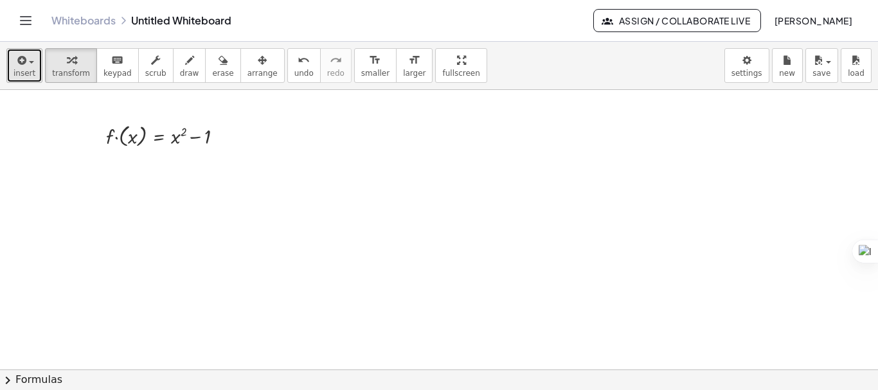
click at [35, 75] on button "insert" at bounding box center [24, 65] width 36 height 35
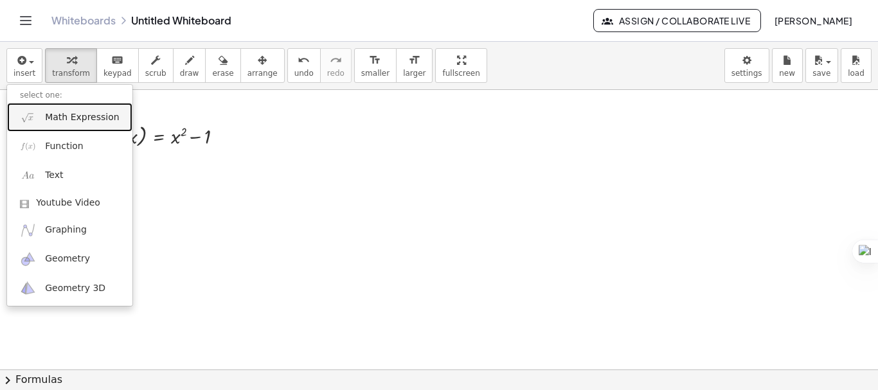
click at [44, 116] on link "Math Expression" at bounding box center [69, 117] width 125 height 29
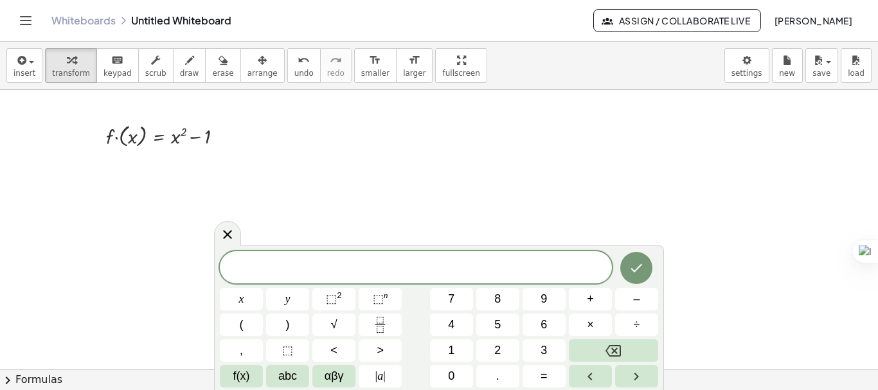
click at [132, 204] on div at bounding box center [492, 369] width 984 height 559
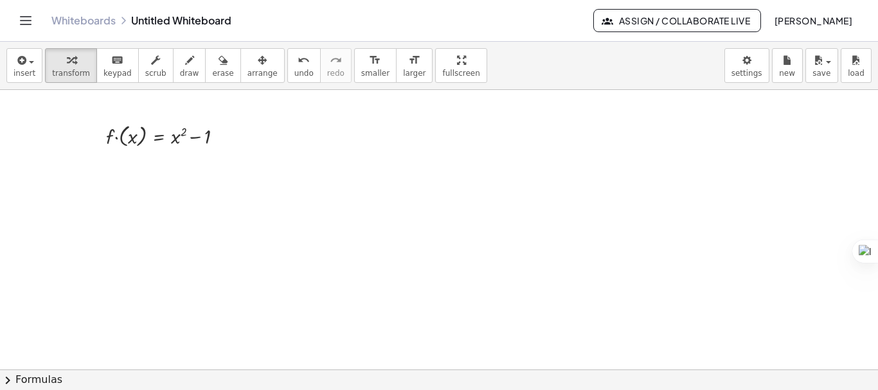
click at [166, 184] on div at bounding box center [492, 369] width 984 height 559
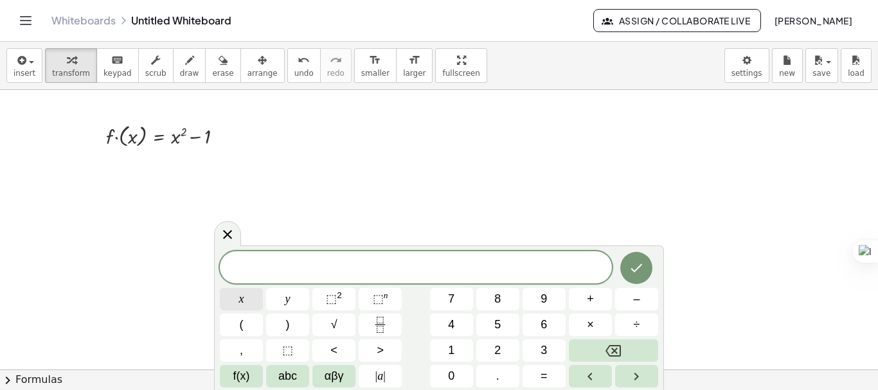
click at [248, 303] on button "x" at bounding box center [241, 299] width 43 height 23
click at [547, 371] on span "=" at bounding box center [544, 376] width 7 height 17
click at [546, 353] on span "3" at bounding box center [544, 350] width 6 height 17
click at [635, 276] on button "Done" at bounding box center [636, 268] width 32 height 32
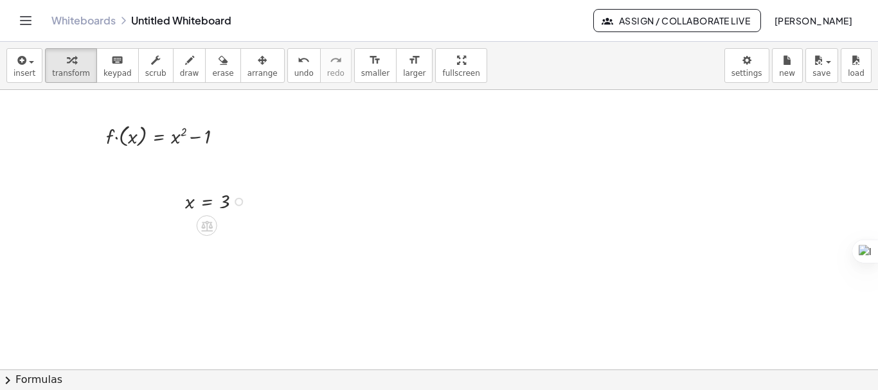
click at [207, 202] on div "x = 3" at bounding box center [207, 202] width 0 height 0
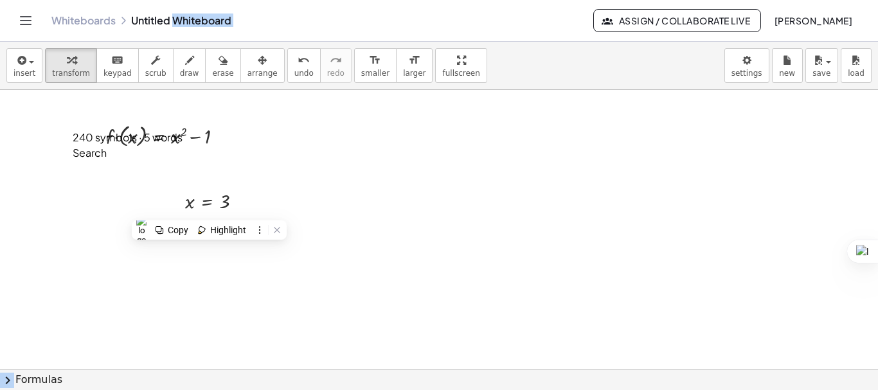
click at [309, 172] on div at bounding box center [492, 369] width 984 height 559
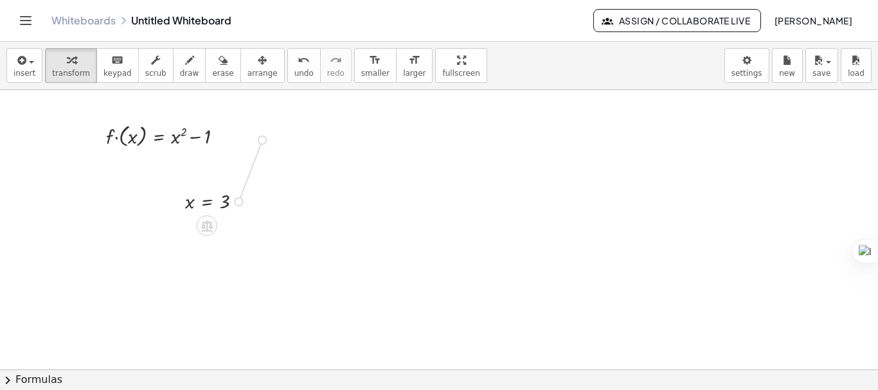
drag, startPoint x: 239, startPoint y: 201, endPoint x: 266, endPoint y: 136, distance: 69.5
click at [266, 136] on div "· f · ( x ) = + x 2 − 1 x = 3" at bounding box center [492, 369] width 984 height 559
drag, startPoint x: 249, startPoint y: 136, endPoint x: 287, endPoint y: 136, distance: 37.9
click at [287, 136] on div "· f · ( x ) = + x 2 − 1 x = 3 x = 3" at bounding box center [492, 369] width 984 height 559
drag, startPoint x: 240, startPoint y: 203, endPoint x: 308, endPoint y: 131, distance: 99.1
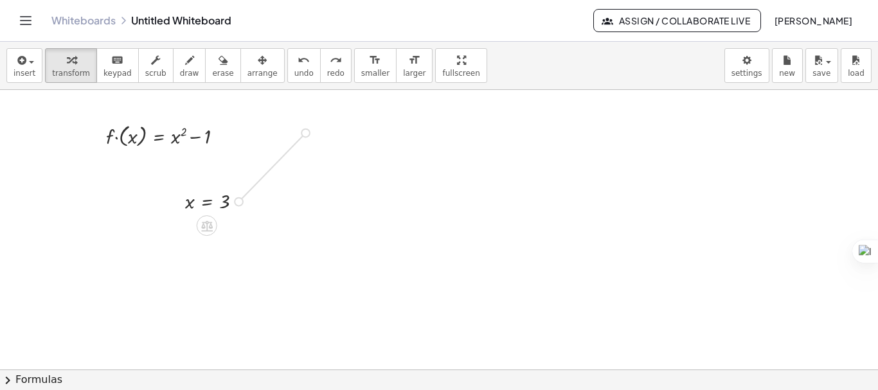
click at [308, 131] on div "· f · ( x ) = + x 2 − 1 x = 3" at bounding box center [492, 369] width 984 height 559
click at [420, 269] on div at bounding box center [492, 369] width 984 height 559
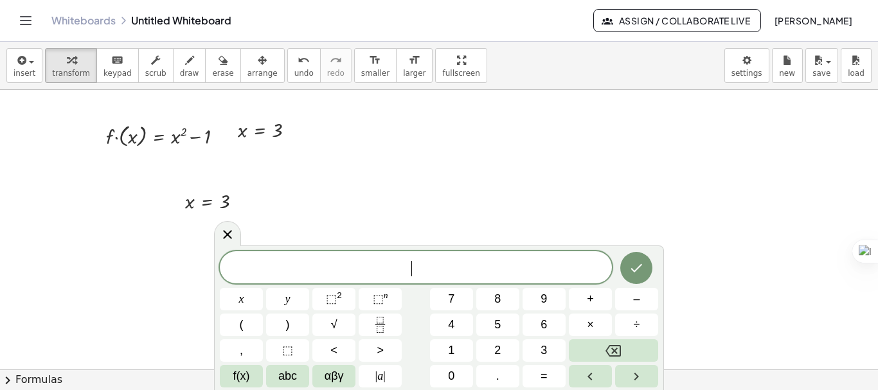
click at [496, 222] on div at bounding box center [492, 369] width 984 height 559
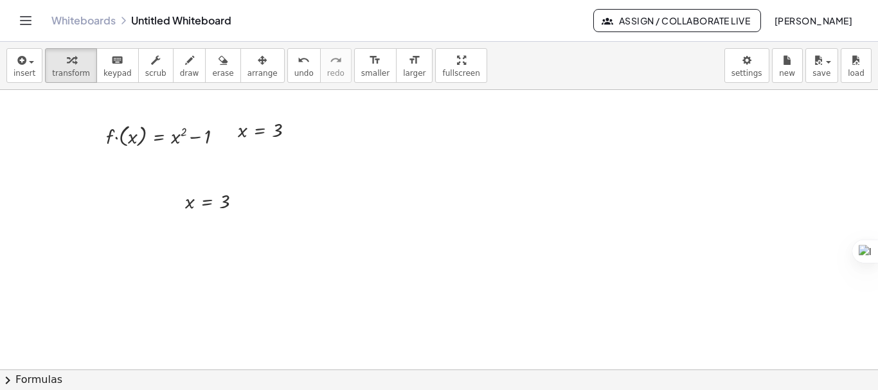
click at [89, 218] on div at bounding box center [492, 369] width 984 height 559
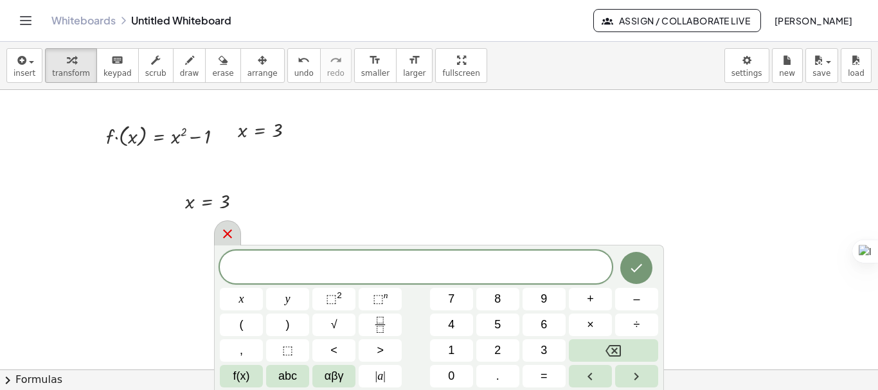
click at [219, 231] on div at bounding box center [227, 233] width 27 height 25
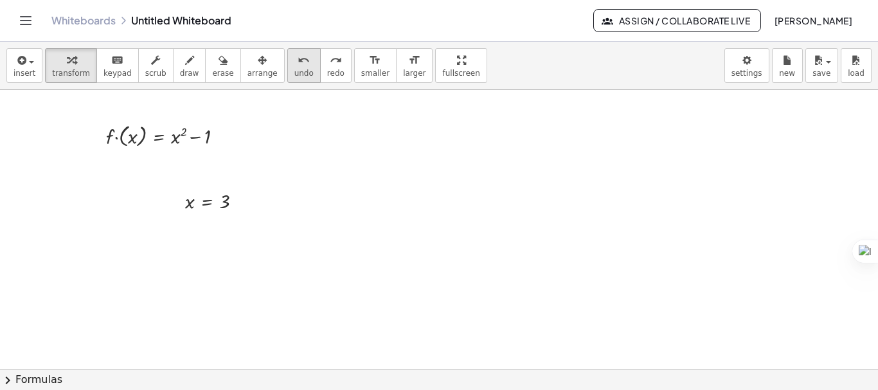
click at [294, 69] on span "undo" at bounding box center [303, 73] width 19 height 9
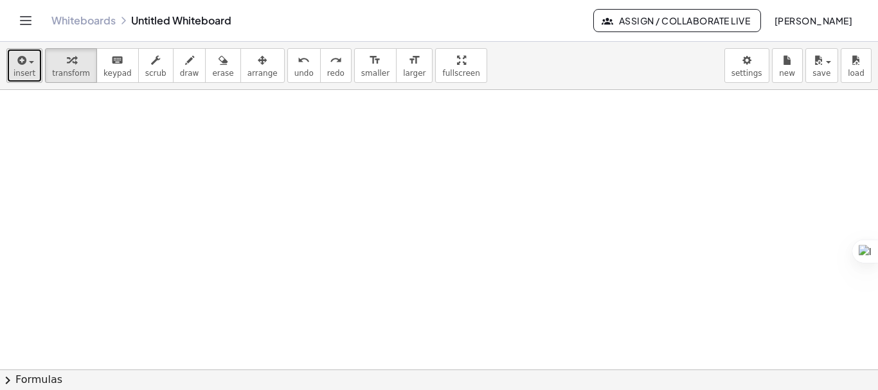
click at [25, 69] on span "insert" at bounding box center [25, 73] width 22 height 9
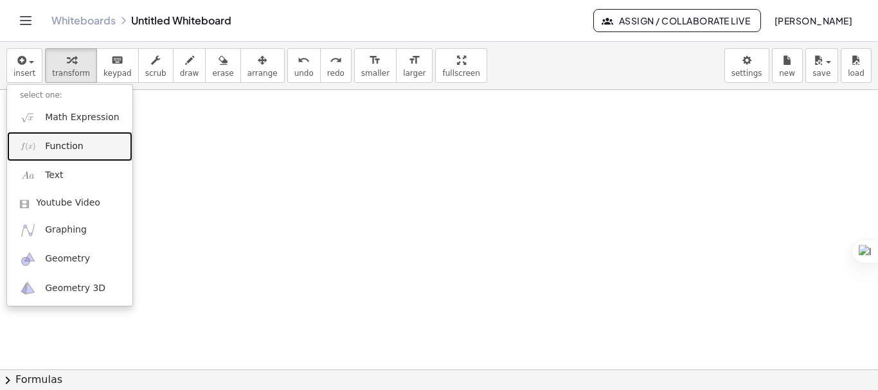
click at [51, 143] on span "Function" at bounding box center [64, 146] width 39 height 13
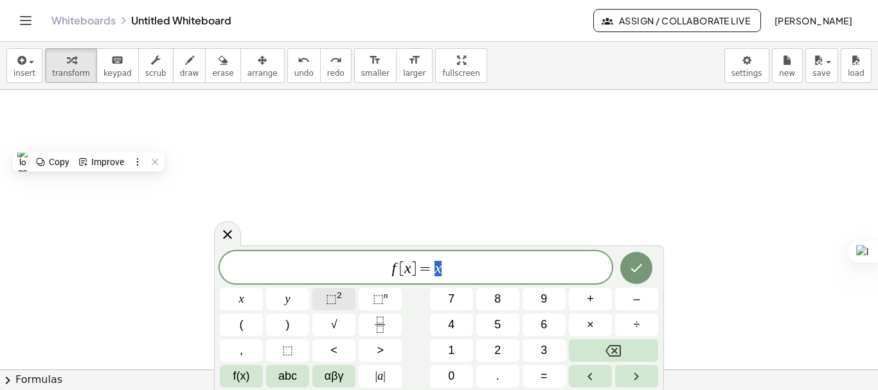
click at [327, 301] on span "⬚" at bounding box center [331, 299] width 11 height 13
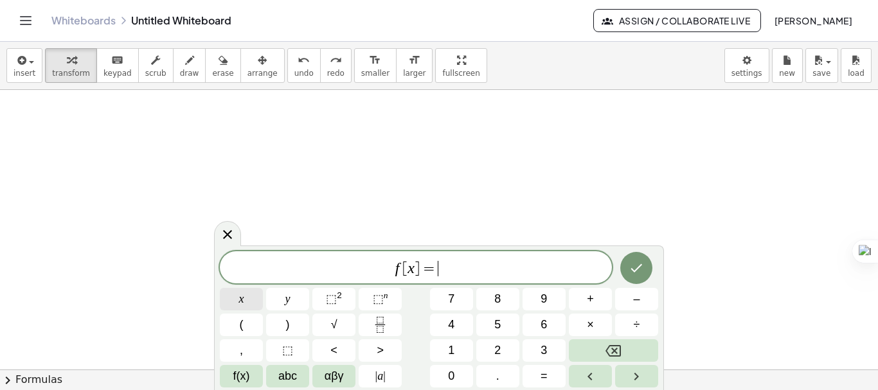
click at [257, 303] on button "x" at bounding box center [241, 299] width 43 height 23
click at [308, 302] on button "y" at bounding box center [287, 299] width 43 height 23
click at [344, 305] on button "⬚ 2" at bounding box center [333, 299] width 43 height 23
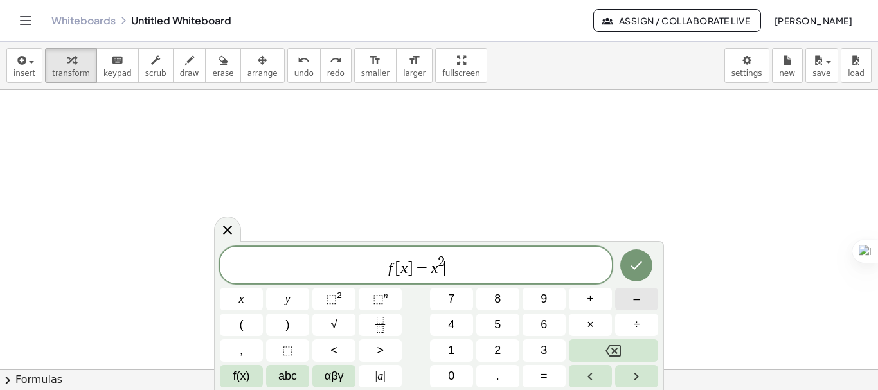
click at [620, 301] on button "–" at bounding box center [636, 299] width 43 height 23
click at [628, 267] on button "Done" at bounding box center [636, 265] width 32 height 32
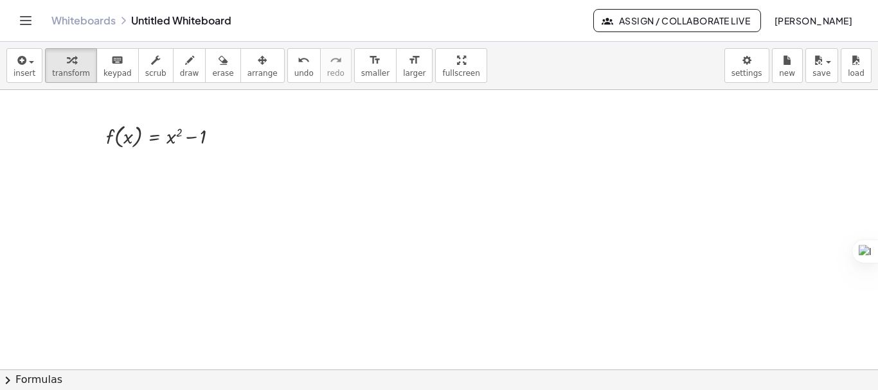
click at [800, 263] on div at bounding box center [492, 369] width 984 height 559
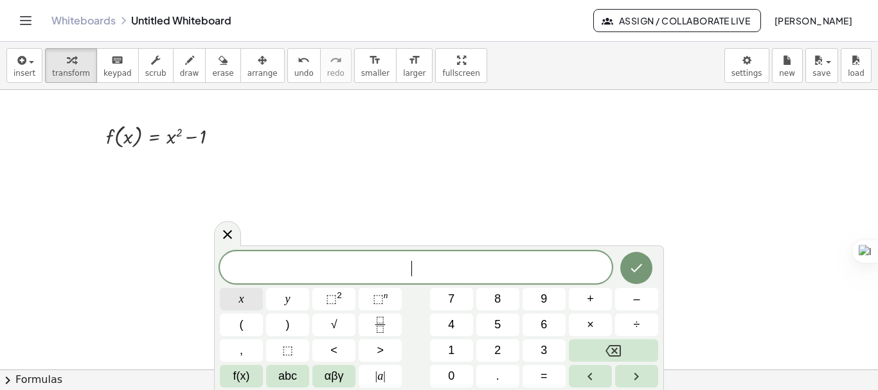
click at [251, 308] on button "x" at bounding box center [241, 299] width 43 height 23
click at [550, 372] on button "=" at bounding box center [544, 376] width 43 height 23
click at [545, 355] on span "3" at bounding box center [544, 350] width 6 height 17
click at [636, 276] on button "Done" at bounding box center [636, 268] width 32 height 32
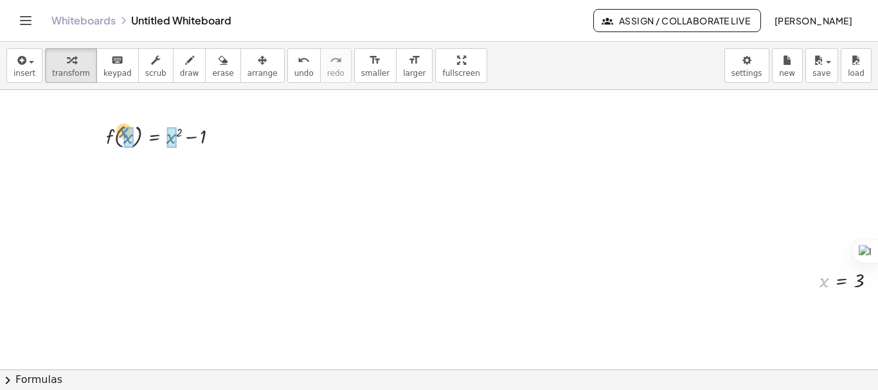
drag, startPoint x: 826, startPoint y: 283, endPoint x: 123, endPoint y: 132, distance: 718.6
click at [179, 167] on div at bounding box center [167, 166] width 138 height 31
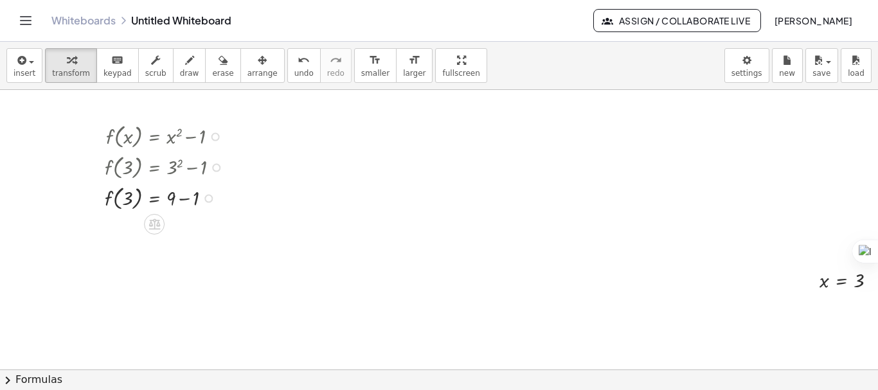
click at [182, 199] on div at bounding box center [167, 197] width 138 height 31
click at [309, 263] on div at bounding box center [492, 369] width 984 height 559
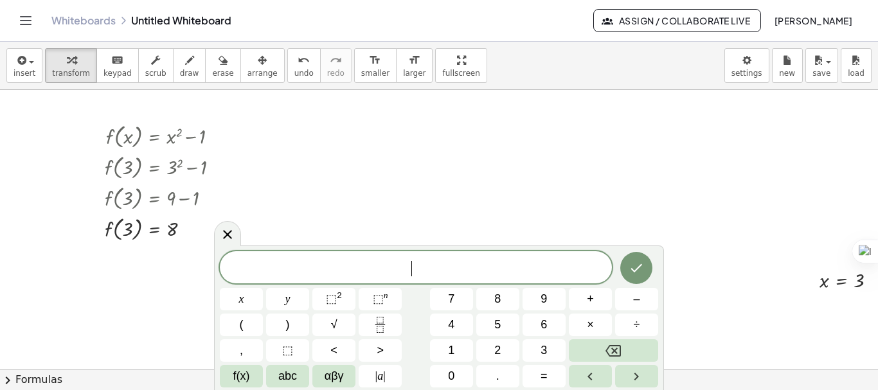
click at [562, 174] on div at bounding box center [492, 369] width 984 height 559
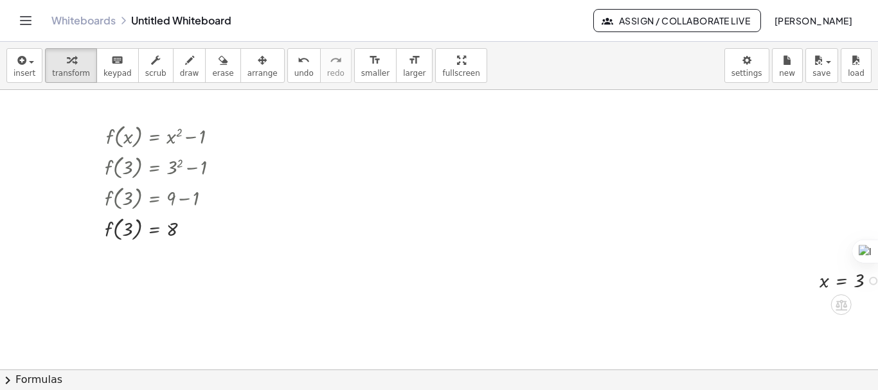
click at [840, 277] on div at bounding box center [853, 279] width 80 height 27
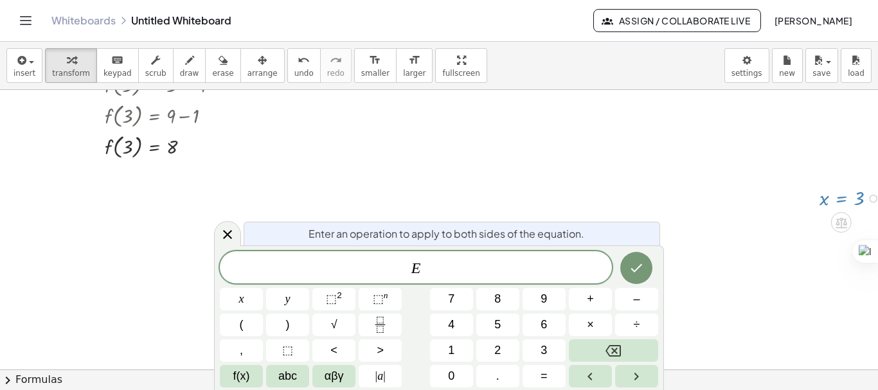
scroll to position [83, 0]
click at [221, 234] on icon at bounding box center [227, 234] width 15 height 15
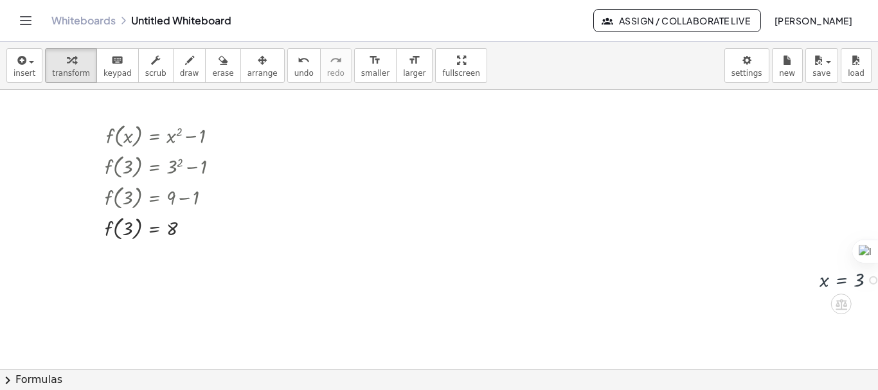
scroll to position [0, 0]
click at [270, 195] on div at bounding box center [492, 369] width 984 height 559
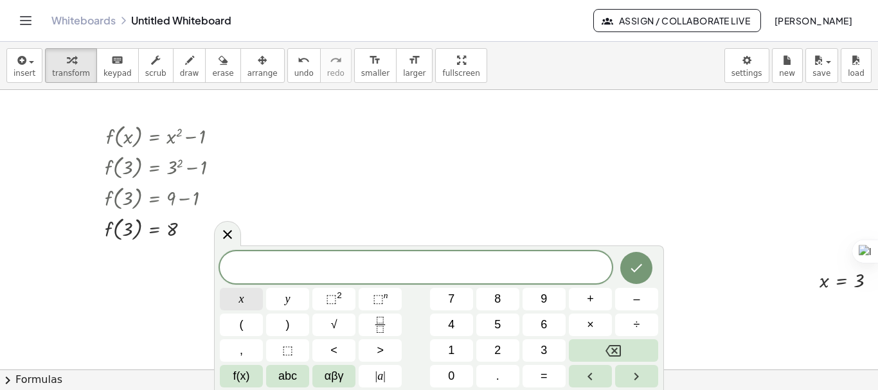
click at [238, 303] on button "x" at bounding box center [241, 299] width 43 height 23
click at [541, 375] on span "=" at bounding box center [544, 376] width 7 height 17
click at [504, 354] on button "2" at bounding box center [497, 350] width 43 height 23
click at [642, 275] on icon "Done" at bounding box center [636, 267] width 15 height 15
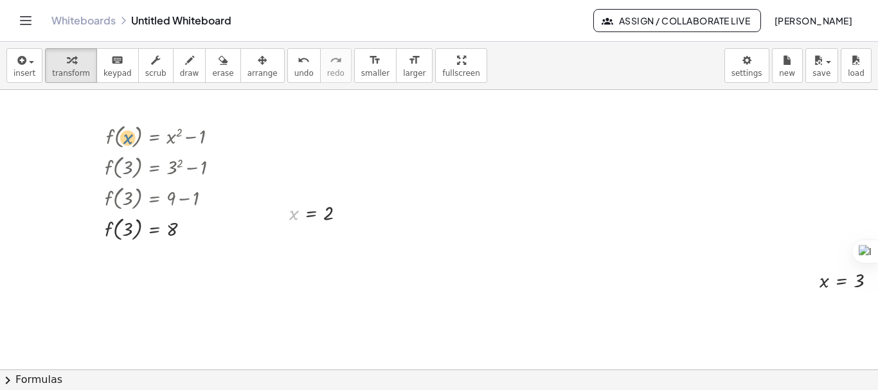
drag, startPoint x: 294, startPoint y: 214, endPoint x: 129, endPoint y: 139, distance: 182.1
click at [404, 204] on div at bounding box center [492, 369] width 984 height 559
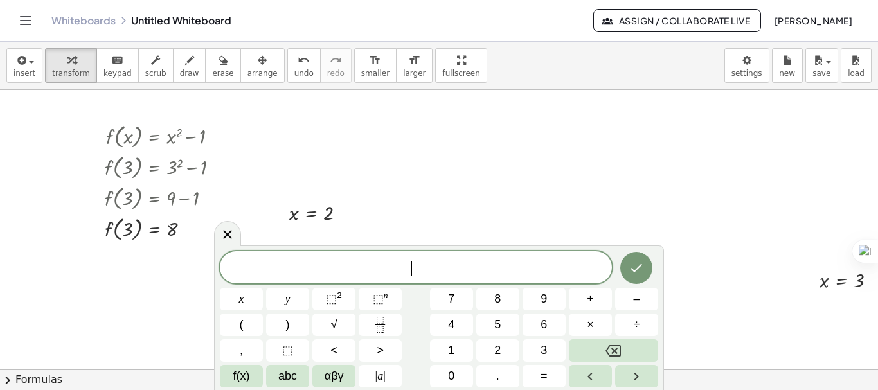
click at [404, 204] on div at bounding box center [492, 369] width 984 height 559
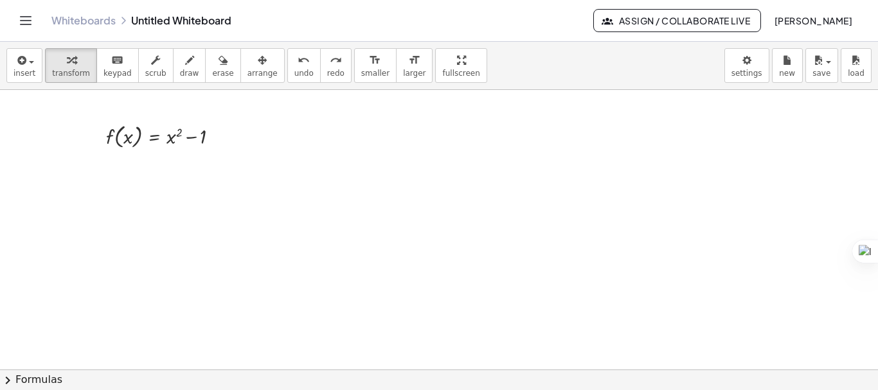
click at [248, 136] on div at bounding box center [492, 369] width 984 height 559
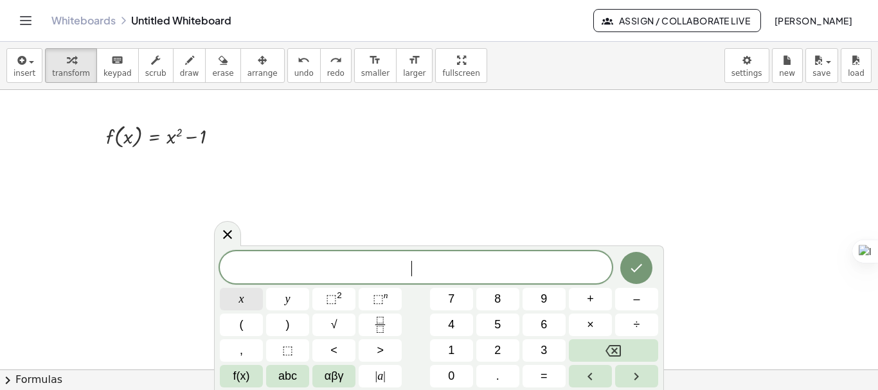
click at [254, 298] on button "x" at bounding box center [241, 299] width 43 height 23
click at [535, 375] on button "=" at bounding box center [544, 376] width 43 height 23
click at [497, 320] on span "5" at bounding box center [497, 324] width 6 height 17
click at [634, 276] on button "Done" at bounding box center [636, 268] width 32 height 32
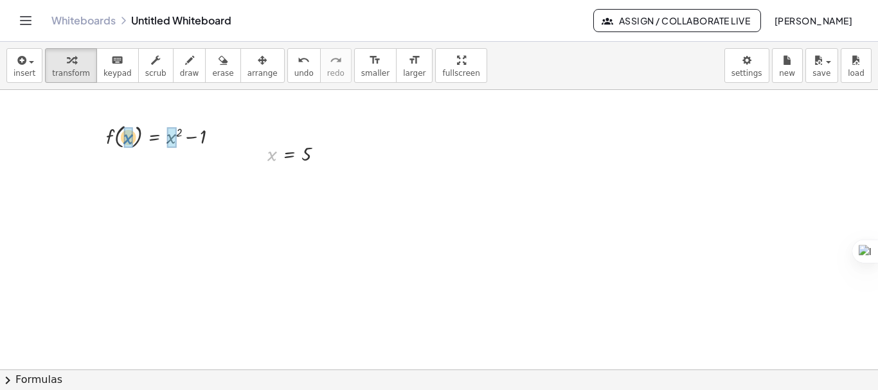
drag, startPoint x: 271, startPoint y: 159, endPoint x: 127, endPoint y: 143, distance: 145.0
click at [180, 161] on div at bounding box center [167, 166] width 136 height 31
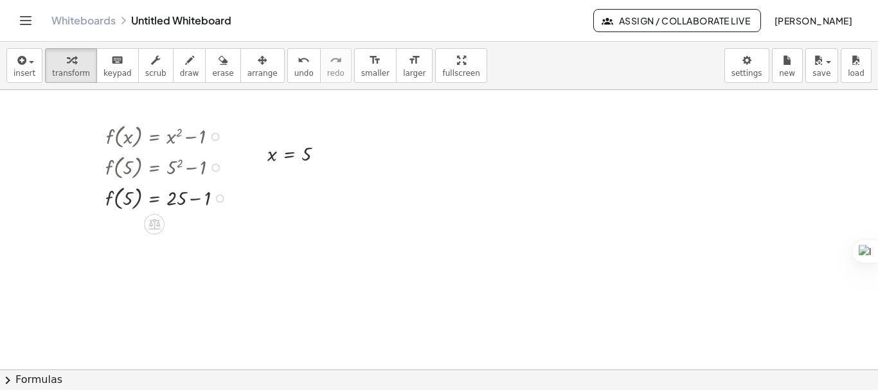
click at [194, 195] on div at bounding box center [169, 197] width 141 height 31
click at [383, 265] on div at bounding box center [492, 369] width 984 height 559
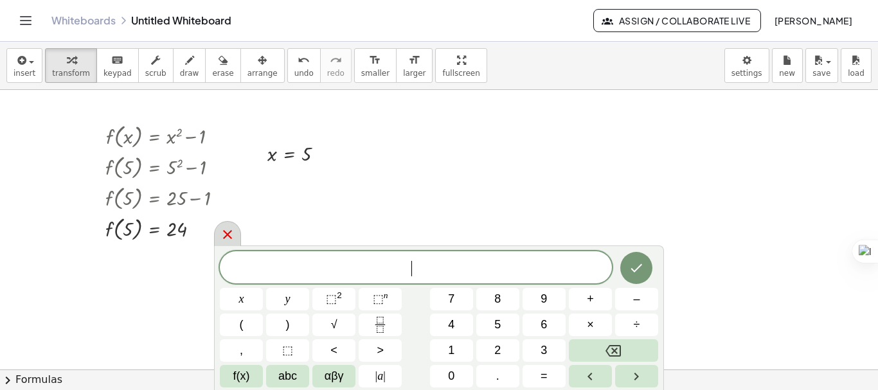
click at [231, 228] on icon at bounding box center [227, 234] width 15 height 15
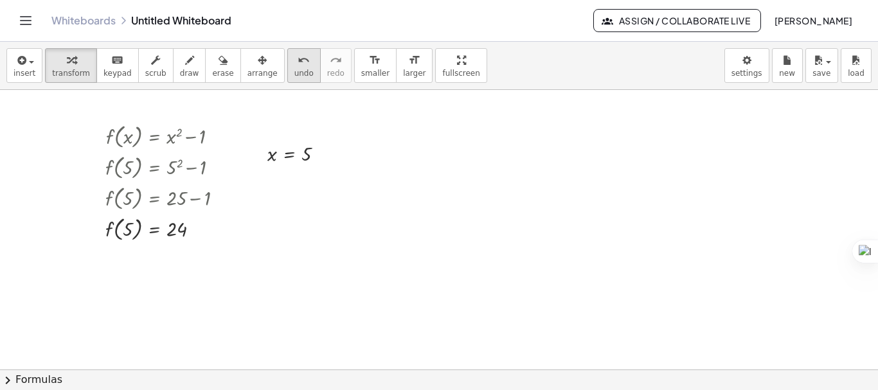
click at [294, 65] on div "undo" at bounding box center [303, 59] width 19 height 15
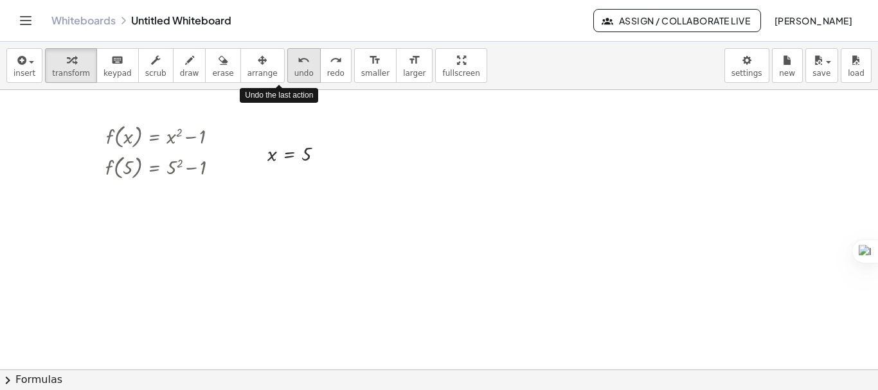
click at [294, 65] on div "undo" at bounding box center [303, 59] width 19 height 15
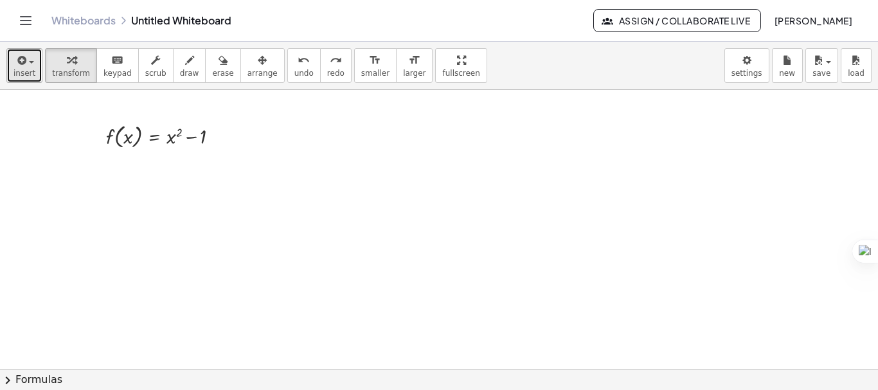
click at [31, 66] on div "button" at bounding box center [25, 59] width 22 height 15
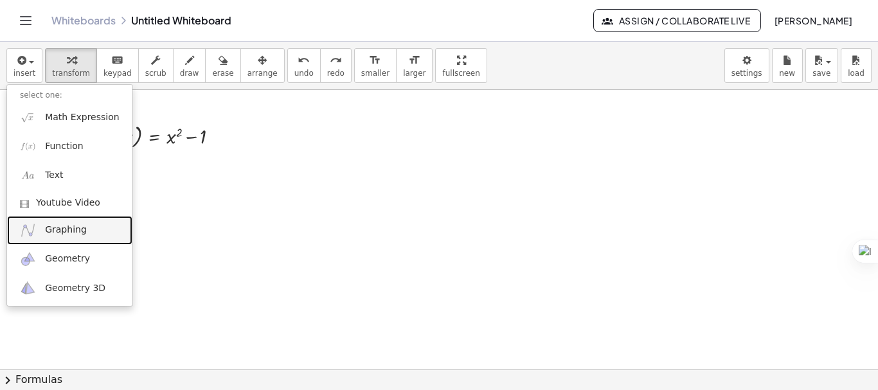
click at [52, 221] on link "Graphing" at bounding box center [69, 230] width 125 height 29
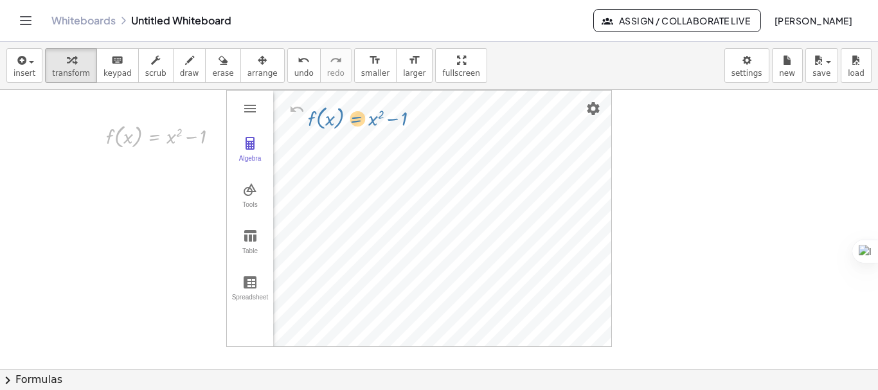
drag, startPoint x: 150, startPoint y: 136, endPoint x: 351, endPoint y: 117, distance: 202.1
click at [483, 130] on div "2 f ( , x ) = + x 2 − 1 Algebra Tools Table Spreadsheet GeoGebra Graphing Calcu…" at bounding box center [492, 369] width 984 height 559
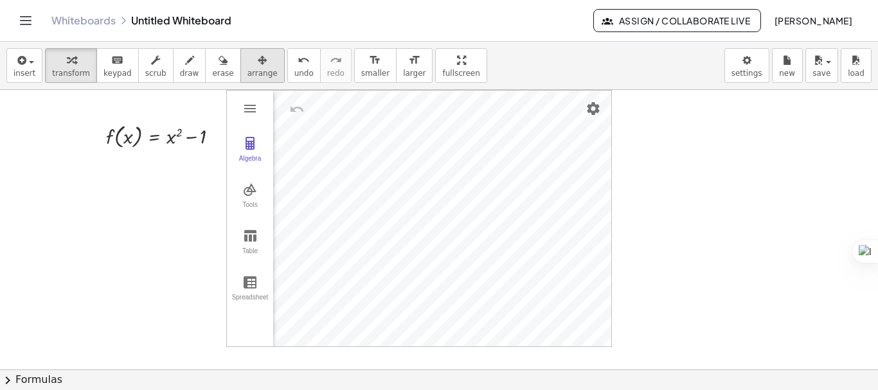
click at [258, 60] on icon "button" at bounding box center [262, 60] width 9 height 15
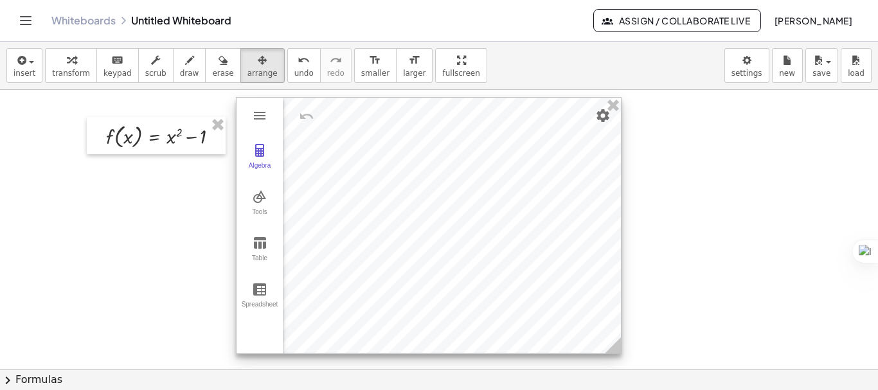
drag, startPoint x: 428, startPoint y: 223, endPoint x: 438, endPoint y: 230, distance: 12.0
click at [438, 230] on div at bounding box center [429, 226] width 384 height 256
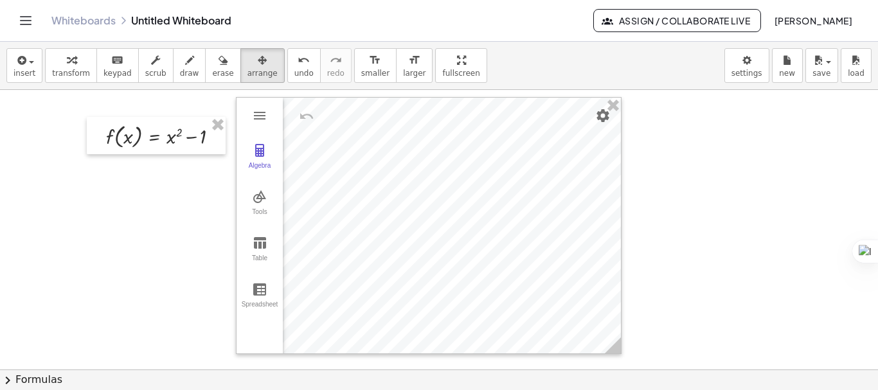
click at [186, 256] on div at bounding box center [492, 369] width 984 height 559
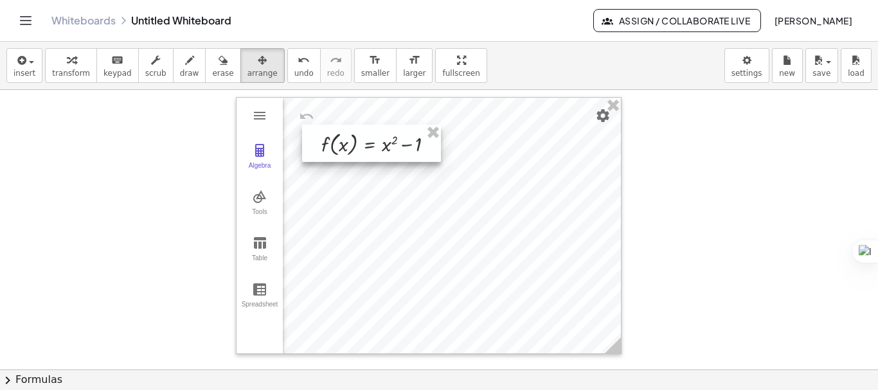
drag, startPoint x: 159, startPoint y: 136, endPoint x: 375, endPoint y: 144, distance: 215.5
click at [375, 144] on div at bounding box center [371, 143] width 139 height 37
click at [401, 151] on div at bounding box center [371, 143] width 139 height 37
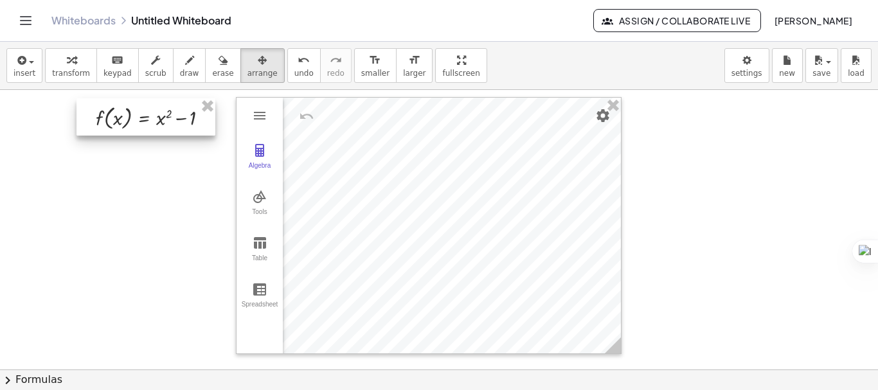
drag, startPoint x: 401, startPoint y: 151, endPoint x: 175, endPoint y: 125, distance: 227.2
click at [175, 125] on div at bounding box center [146, 116] width 139 height 37
click at [185, 190] on div at bounding box center [492, 369] width 984 height 559
click at [258, 63] on icon "button" at bounding box center [262, 60] width 9 height 15
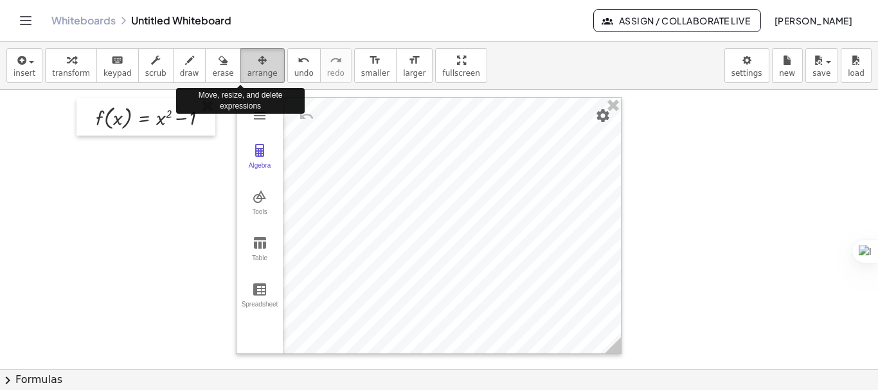
click at [258, 63] on icon "button" at bounding box center [262, 60] width 9 height 15
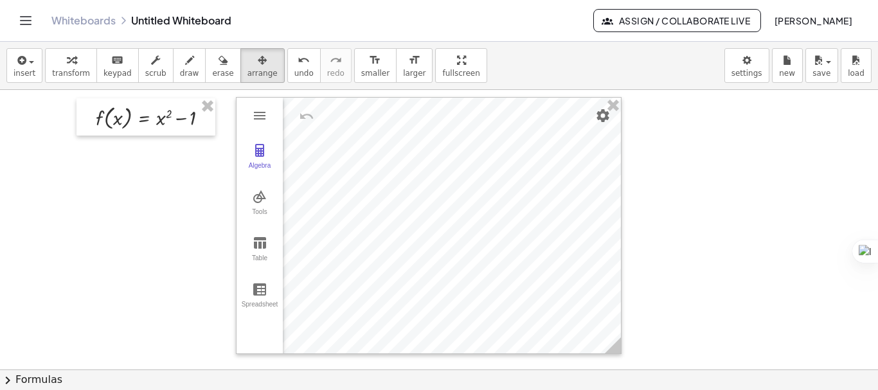
click at [168, 222] on div at bounding box center [492, 369] width 984 height 559
click at [816, 163] on div at bounding box center [492, 369] width 984 height 559
click at [69, 73] on span "transform" at bounding box center [71, 73] width 38 height 9
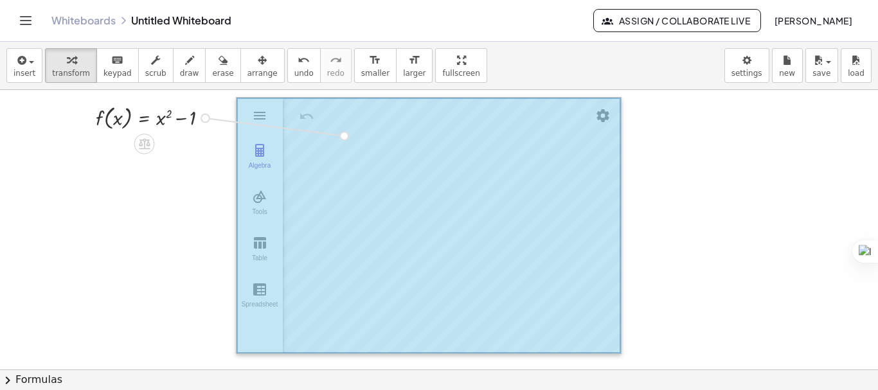
drag, startPoint x: 204, startPoint y: 120, endPoint x: 344, endPoint y: 136, distance: 140.4
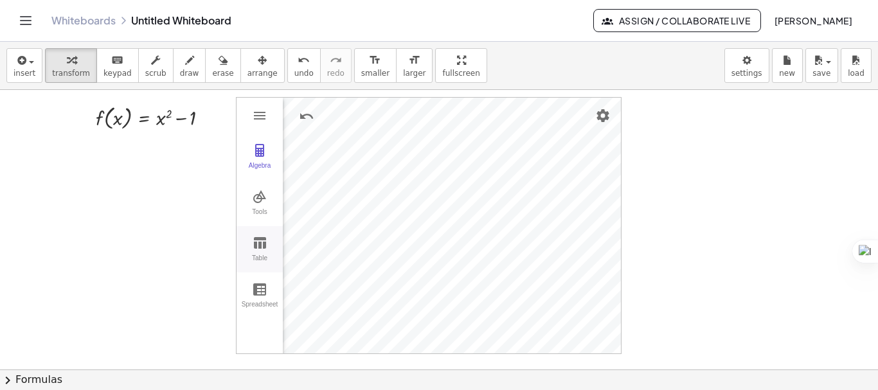
click at [264, 246] on img "Graphing Calculator" at bounding box center [259, 242] width 15 height 15
click at [266, 241] on img "Graphing Calculator" at bounding box center [259, 242] width 15 height 15
click at [151, 59] on div "button" at bounding box center [155, 59] width 21 height 15
click at [192, 108] on div "▲" at bounding box center [192, 108] width 5 height 6
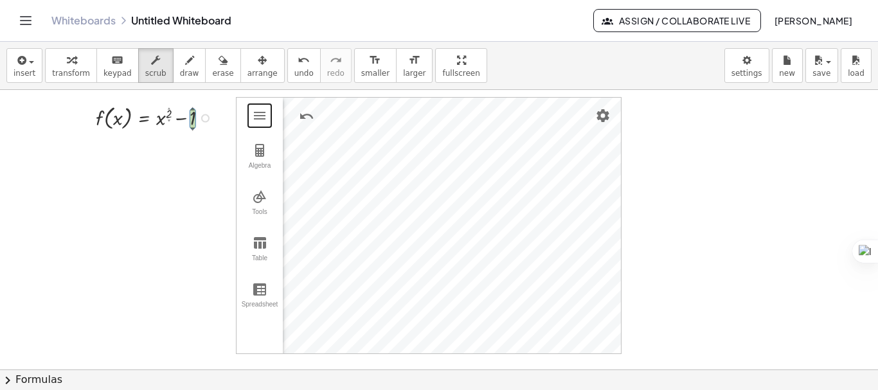
click at [168, 109] on div "▲" at bounding box center [169, 109] width 3 height 4
click at [168, 116] on div at bounding box center [157, 117] width 136 height 31
click at [168, 108] on div "▲" at bounding box center [169, 109] width 3 height 4
click at [168, 137] on div at bounding box center [492, 369] width 984 height 559
click at [168, 107] on div "▲" at bounding box center [169, 109] width 3 height 4
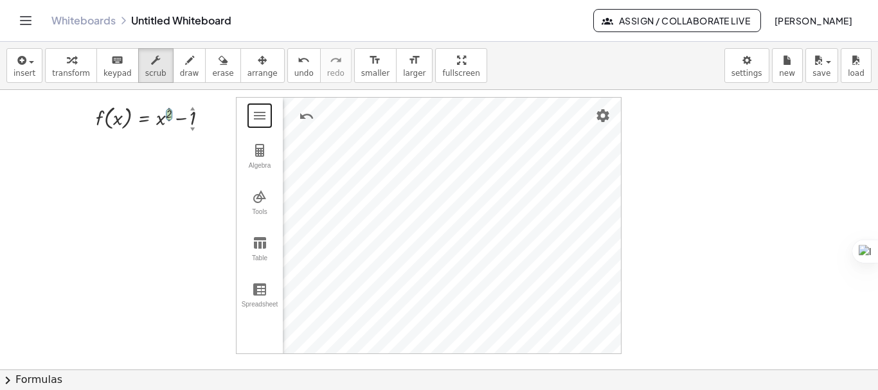
click at [171, 150] on div at bounding box center [492, 369] width 984 height 559
click at [396, 71] on button "format_size larger" at bounding box center [414, 65] width 37 height 35
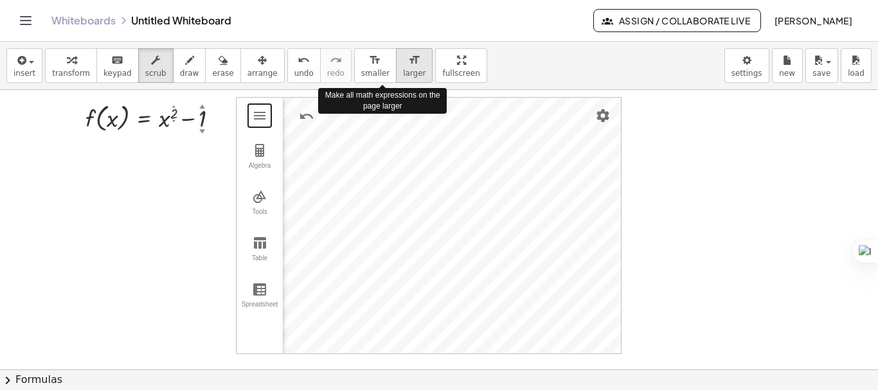
click at [396, 71] on button "format_size larger" at bounding box center [414, 65] width 37 height 35
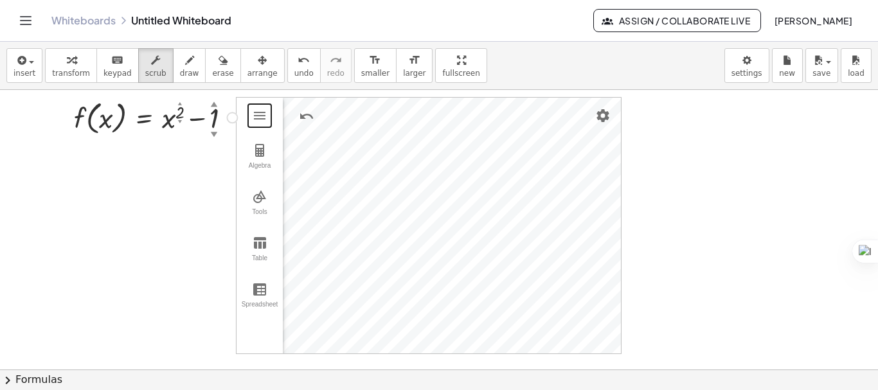
click at [180, 104] on div "▲" at bounding box center [180, 104] width 4 height 6
click at [180, 102] on div "▲" at bounding box center [180, 104] width 4 height 6
click at [180, 119] on div "▼" at bounding box center [180, 122] width 4 height 6
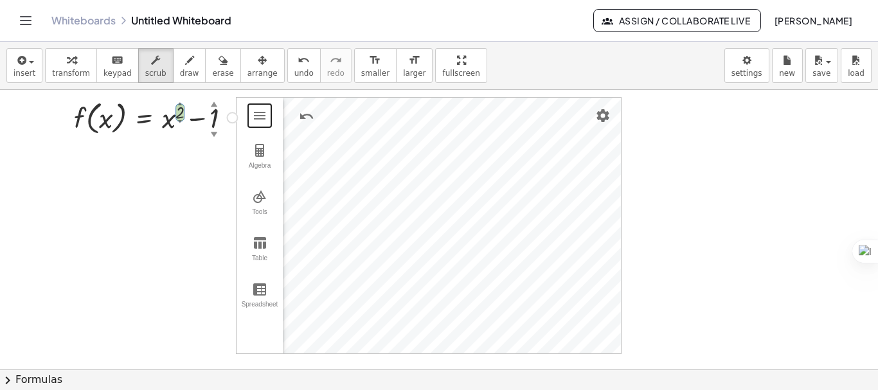
click at [180, 120] on div "▼" at bounding box center [180, 122] width 4 height 6
click at [152, 79] on button "scrub" at bounding box center [155, 65] width 35 height 35
click at [178, 120] on div "▼" at bounding box center [180, 122] width 4 height 6
click at [178, 123] on div "▼" at bounding box center [180, 122] width 4 height 6
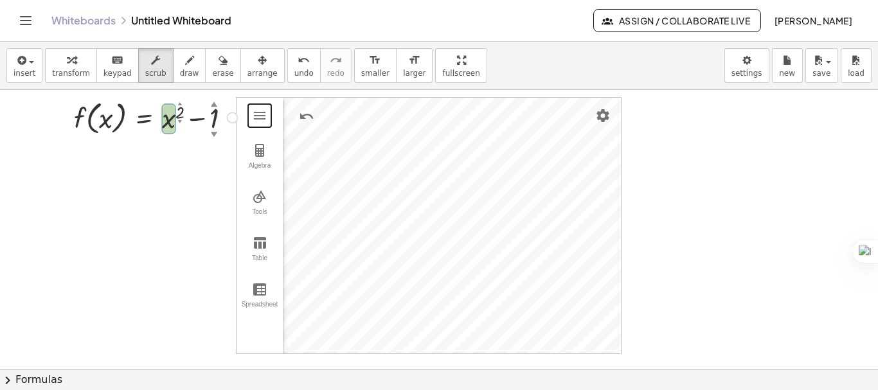
click at [169, 123] on div at bounding box center [158, 117] width 181 height 42
click at [179, 122] on div "▼" at bounding box center [180, 122] width 4 height 6
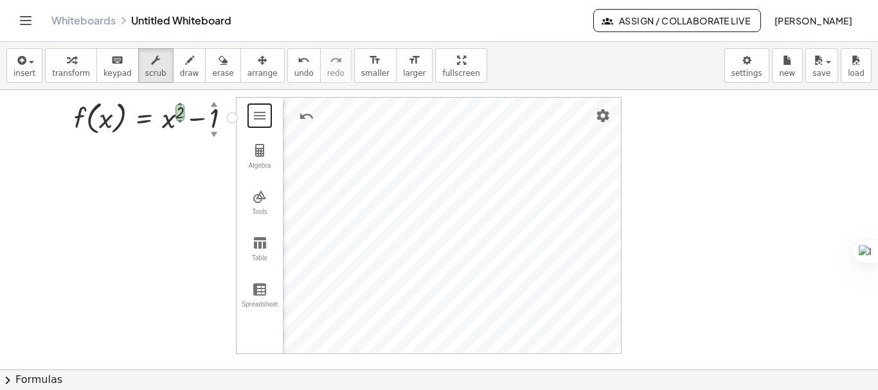
click at [212, 104] on div "▲" at bounding box center [214, 104] width 7 height 10
click at [213, 102] on div "▲" at bounding box center [214, 104] width 7 height 10
click at [788, 208] on div at bounding box center [492, 369] width 984 height 559
click at [212, 132] on div "▼" at bounding box center [214, 134] width 7 height 10
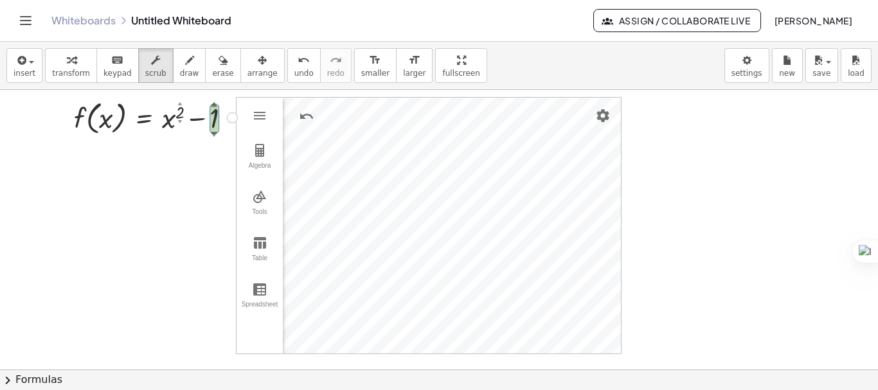
click at [215, 132] on div "▼" at bounding box center [214, 134] width 7 height 10
drag, startPoint x: 215, startPoint y: 132, endPoint x: 152, endPoint y: 186, distance: 83.0
click at [152, 186] on div at bounding box center [492, 369] width 984 height 559
click at [214, 101] on div "▲" at bounding box center [214, 104] width 7 height 10
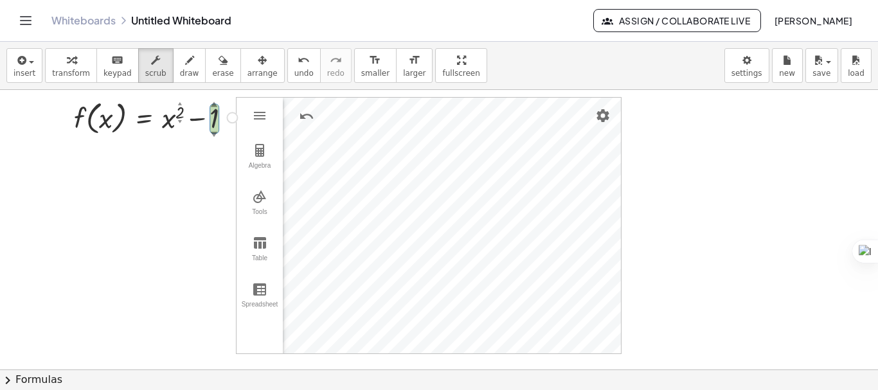
click at [214, 101] on div "▲" at bounding box center [214, 104] width 7 height 10
click at [214, 104] on div "▲" at bounding box center [214, 104] width 7 height 10
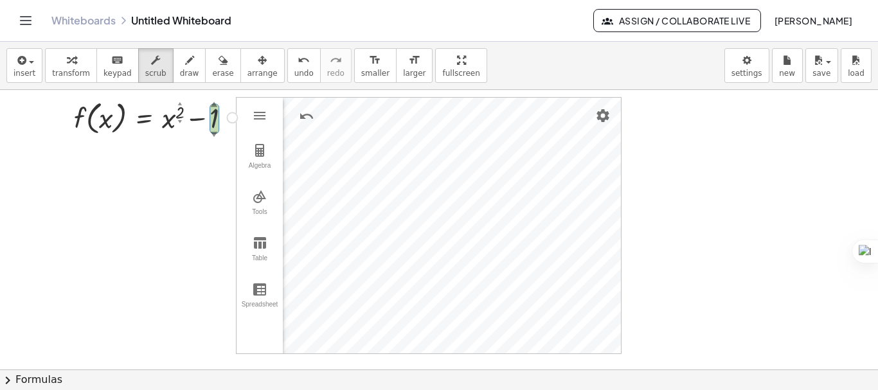
click at [214, 104] on div "▲" at bounding box center [214, 104] width 7 height 10
click at [715, 140] on div at bounding box center [492, 369] width 984 height 559
click at [602, 384] on button "chevron_right Formulas" at bounding box center [439, 380] width 878 height 21
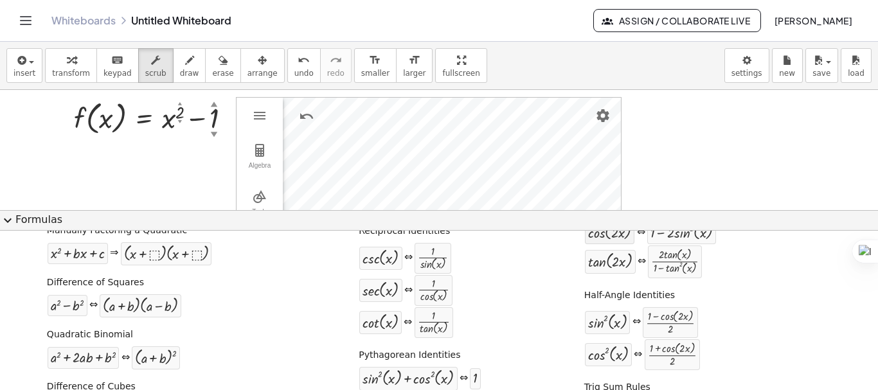
scroll to position [140, 0]
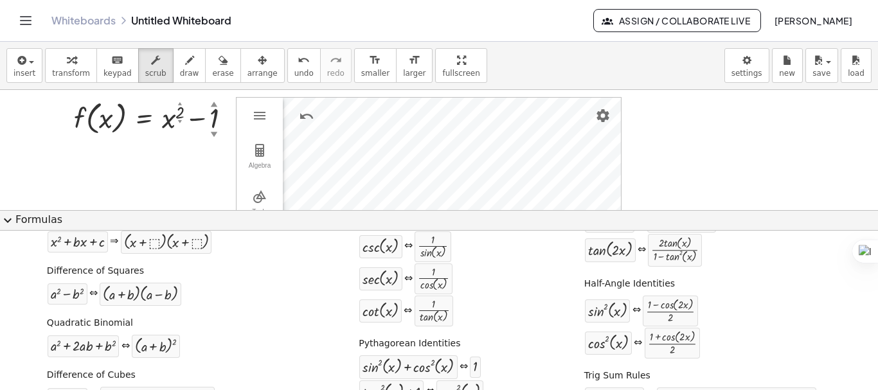
click at [489, 18] on div "Whiteboards Untitled Whiteboard" at bounding box center [322, 20] width 542 height 13
click at [791, 319] on div "sin ( , x ) 2 ⇔ · ( + 1 − cos ( , · 2 · x ) ) · 2" at bounding box center [701, 311] width 234 height 32
click at [794, 314] on div "sin ( , x ) 2 ⇔ · ( + 1 − cos ( , · 2 · x ) ) · 2" at bounding box center [701, 311] width 234 height 32
click at [725, 186] on div at bounding box center [492, 230] width 984 height 280
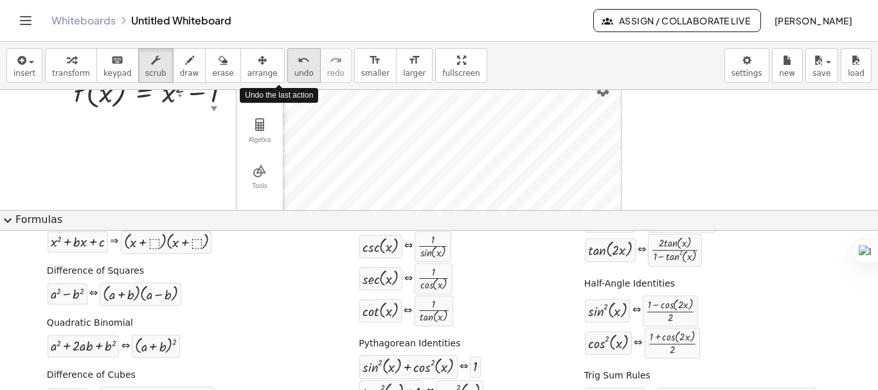
click at [287, 68] on button "undo undo" at bounding box center [303, 65] width 33 height 35
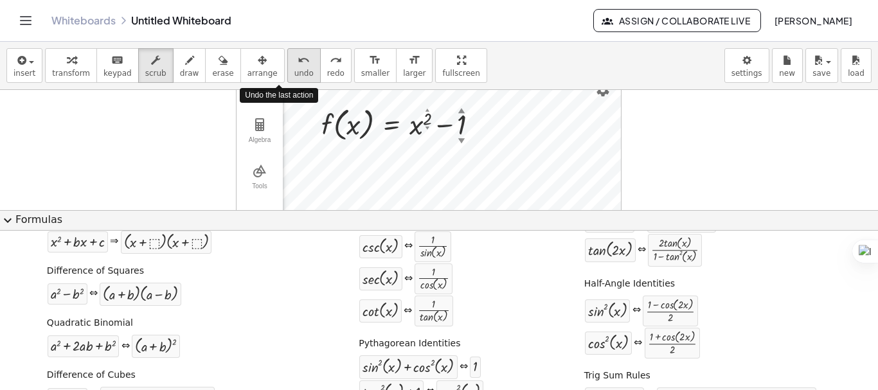
click at [287, 68] on button "undo undo" at bounding box center [303, 65] width 33 height 35
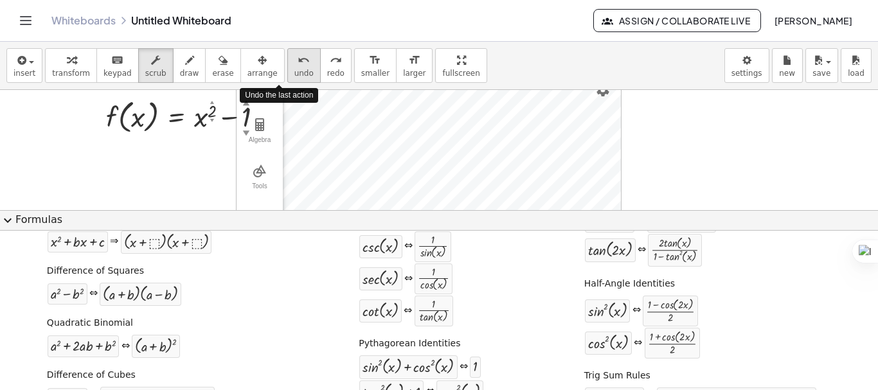
click at [287, 68] on button "undo undo" at bounding box center [303, 65] width 33 height 35
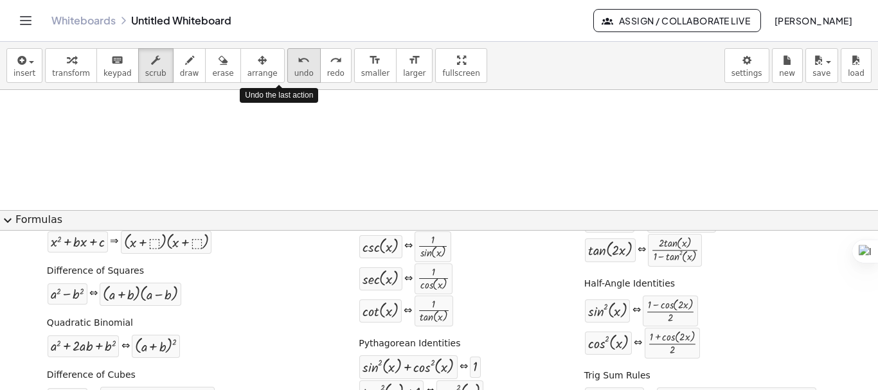
click at [287, 68] on button "undo undo" at bounding box center [303, 65] width 33 height 35
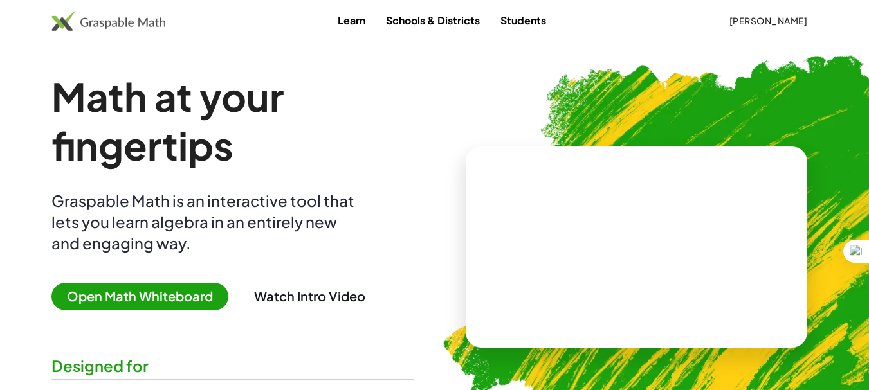
click at [215, 302] on span "Open Math Whiteboard" at bounding box center [139, 297] width 177 height 28
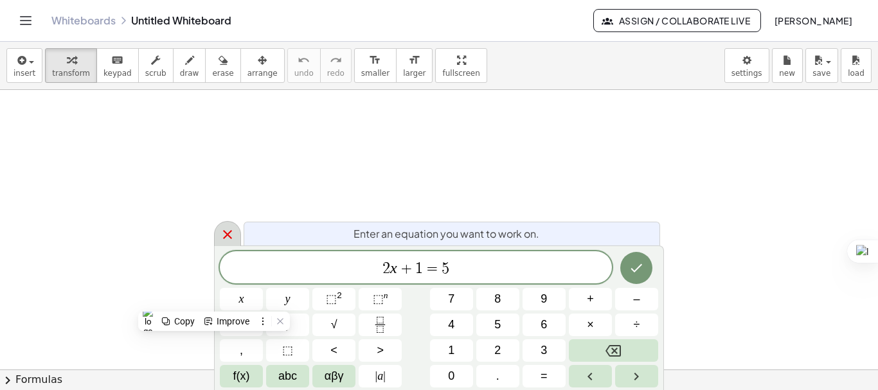
click at [223, 235] on icon at bounding box center [227, 234] width 15 height 15
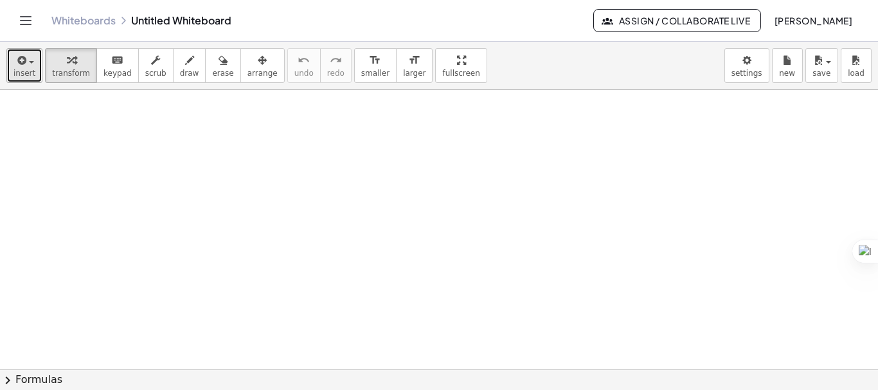
click at [33, 67] on button "insert" at bounding box center [24, 65] width 36 height 35
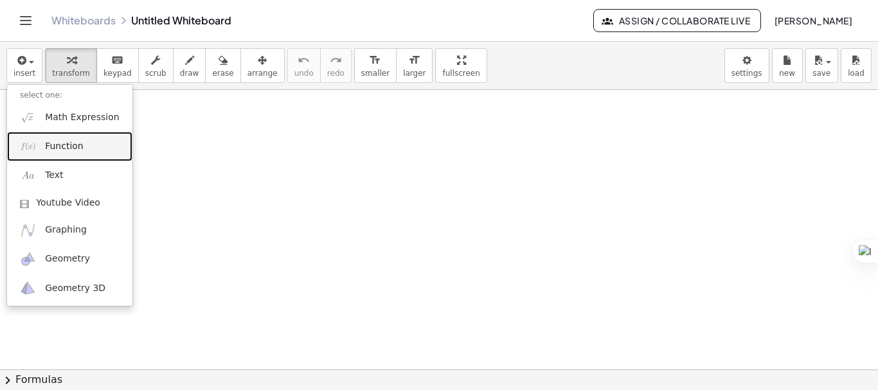
click at [49, 146] on span "Function" at bounding box center [64, 146] width 39 height 13
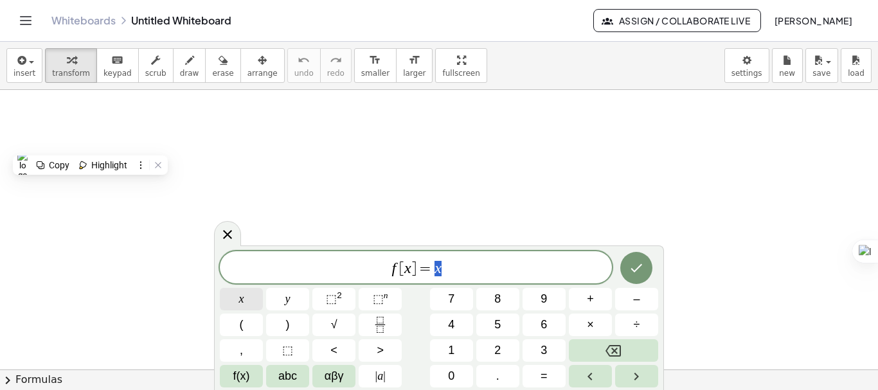
click at [249, 301] on button "x" at bounding box center [241, 299] width 43 height 23
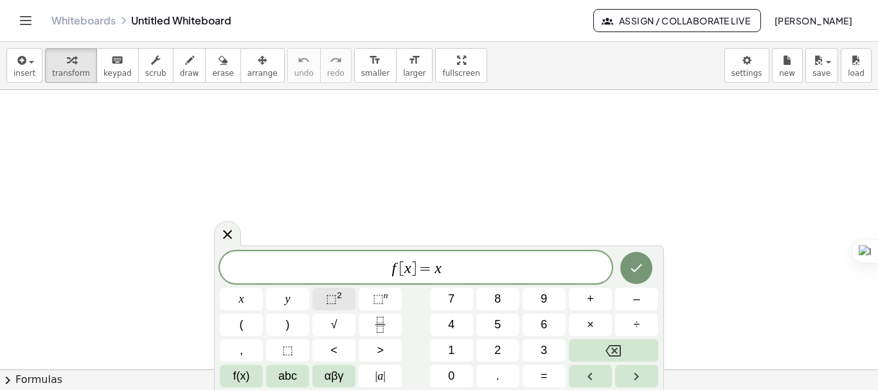
click at [345, 294] on button "⬚ 2" at bounding box center [333, 299] width 43 height 23
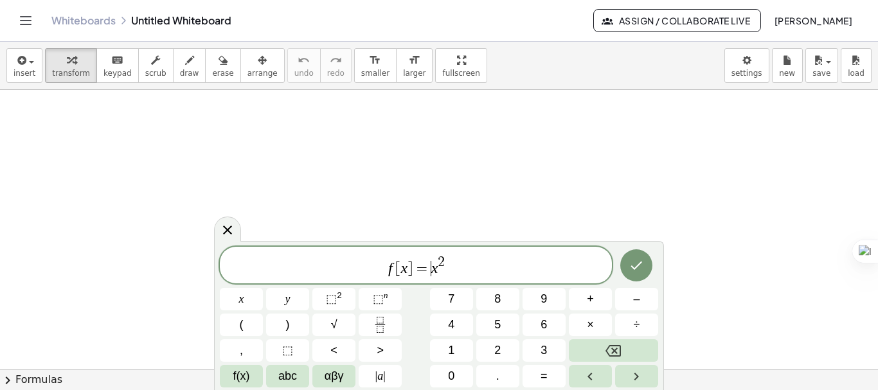
click at [429, 269] on span "=" at bounding box center [422, 268] width 19 height 15
click at [498, 346] on span "2" at bounding box center [497, 350] width 6 height 17
click at [477, 271] on span "f [ x ] = 2 x 2 ​" at bounding box center [416, 266] width 392 height 23
click at [452, 349] on span "1" at bounding box center [451, 350] width 6 height 17
click at [636, 268] on icon "Done" at bounding box center [637, 266] width 12 height 8
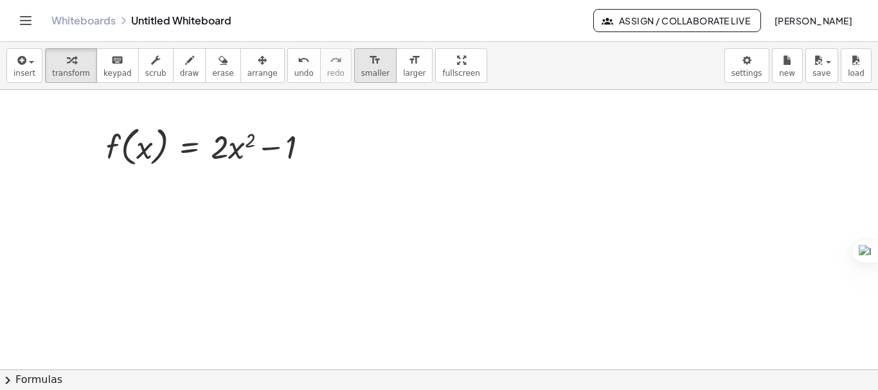
click at [361, 76] on span "smaller" at bounding box center [375, 73] width 28 height 9
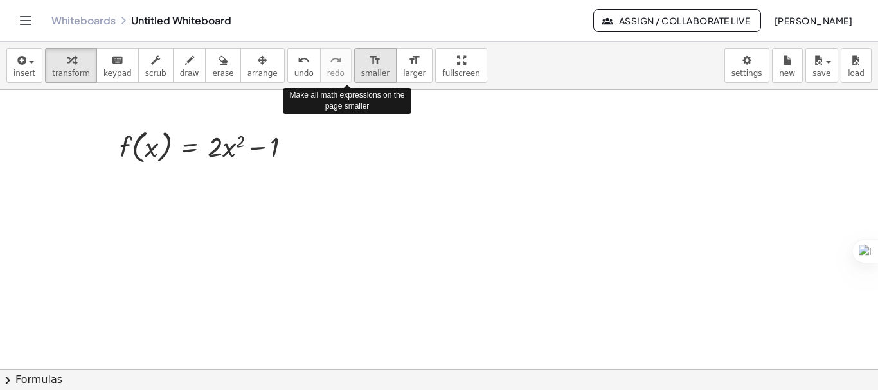
click at [361, 76] on span "smaller" at bounding box center [375, 73] width 28 height 9
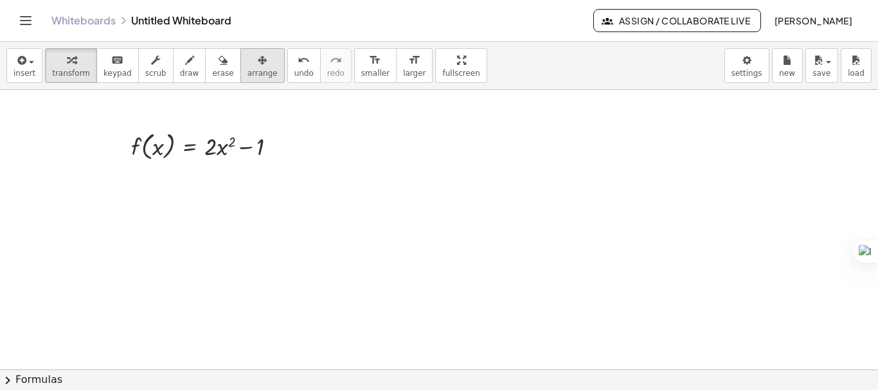
click at [255, 71] on button "arrange" at bounding box center [262, 65] width 44 height 35
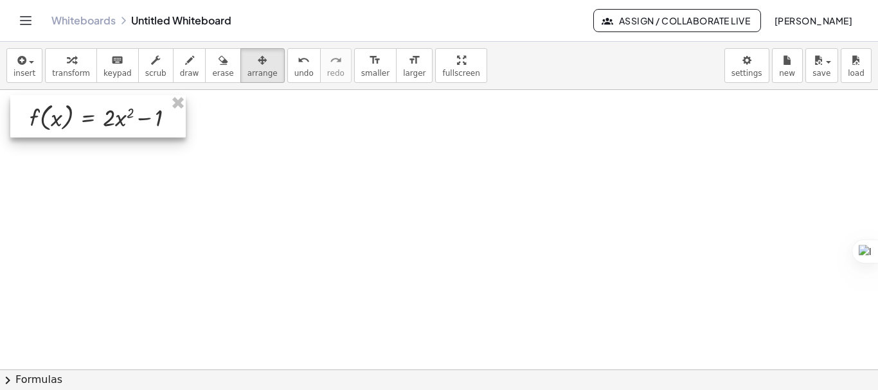
drag, startPoint x: 275, startPoint y: 155, endPoint x: 173, endPoint y: 126, distance: 105.6
click at [173, 126] on div at bounding box center [98, 116] width 176 height 42
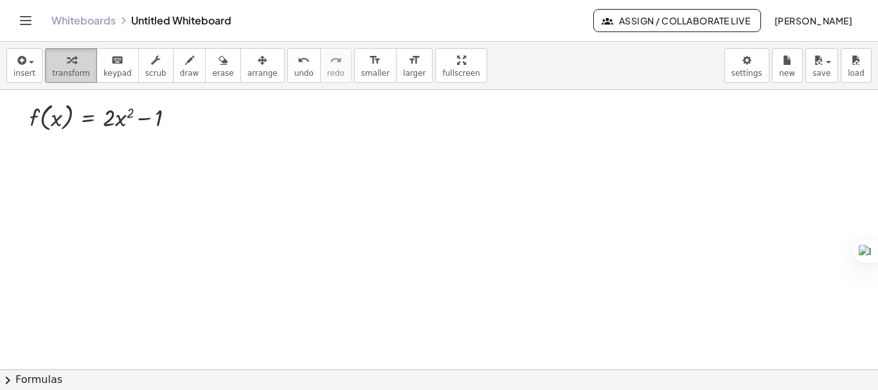
click at [76, 69] on span "transform" at bounding box center [71, 73] width 38 height 9
click at [246, 168] on div at bounding box center [439, 369] width 878 height 559
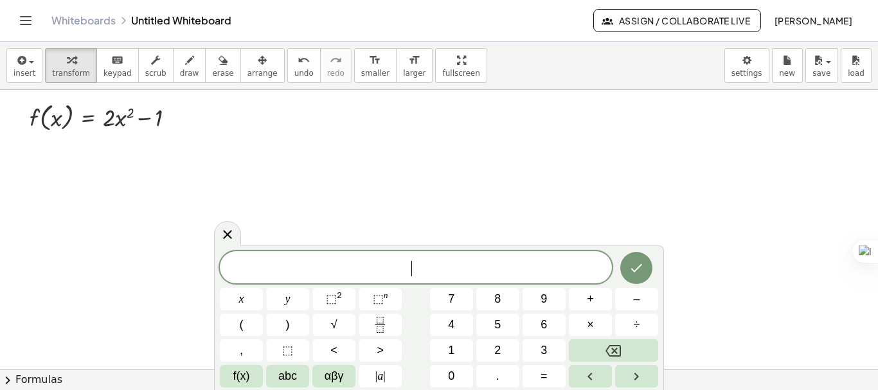
click at [246, 168] on div at bounding box center [439, 369] width 878 height 559
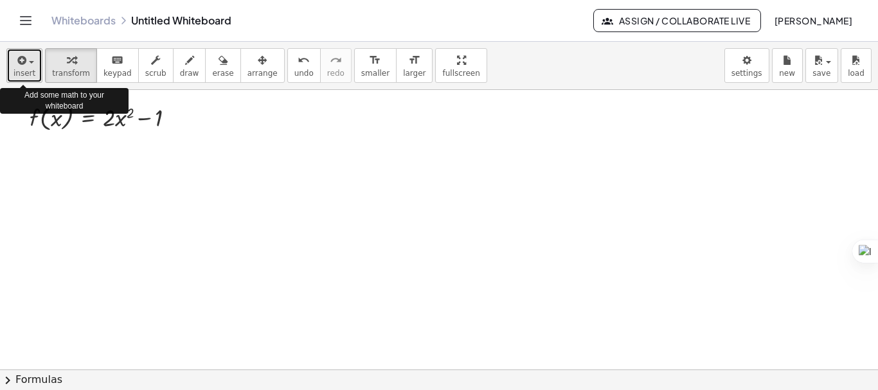
click at [30, 61] on span "button" at bounding box center [31, 62] width 5 height 3
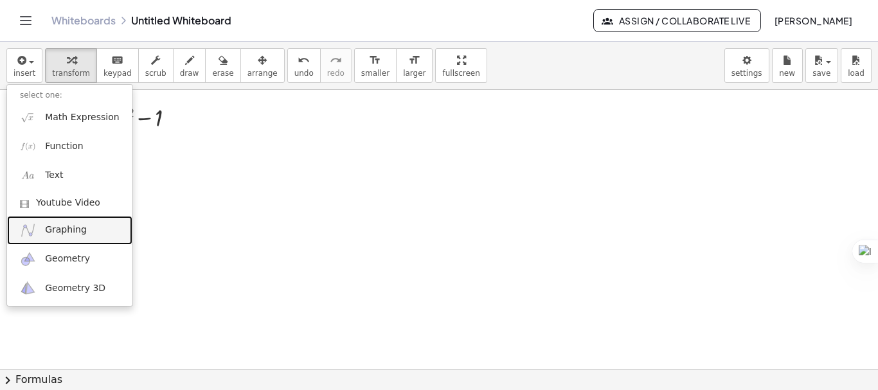
click at [70, 223] on link "Graphing" at bounding box center [69, 230] width 125 height 29
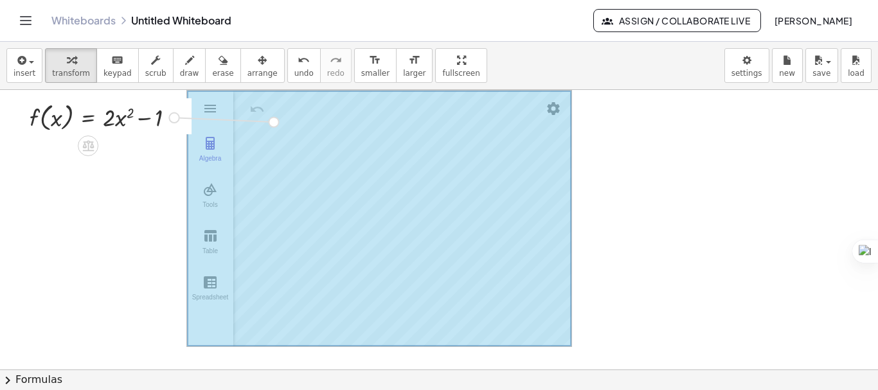
drag, startPoint x: 174, startPoint y: 119, endPoint x: 282, endPoint y: 123, distance: 108.7
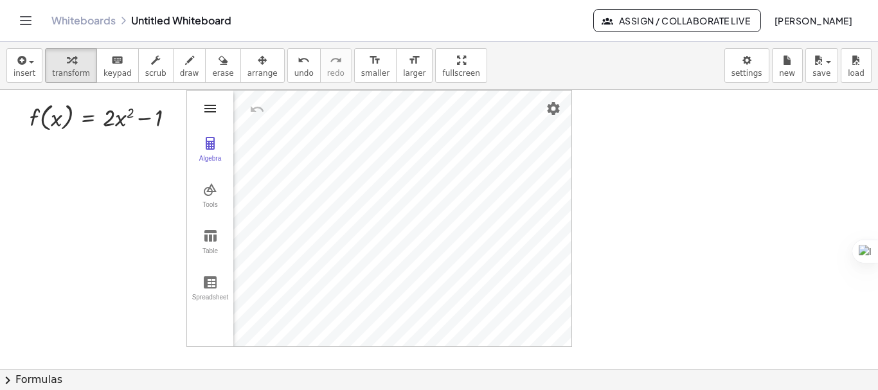
click at [210, 113] on img "Graphing Calculator" at bounding box center [210, 108] width 15 height 15
click at [153, 77] on button "scrub" at bounding box center [155, 65] width 35 height 35
click at [159, 105] on div "▲" at bounding box center [159, 106] width 6 height 8
click at [159, 103] on div "▲" at bounding box center [159, 106] width 6 height 8
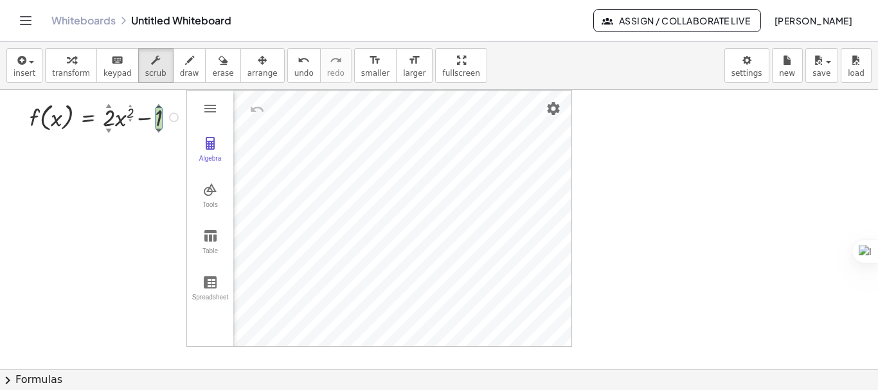
click at [159, 103] on div "▲" at bounding box center [159, 106] width 6 height 8
click at [111, 105] on div "▲" at bounding box center [109, 106] width 6 height 8
click at [110, 105] on div "▲" at bounding box center [109, 106] width 6 height 8
click at [132, 105] on div "▲" at bounding box center [130, 106] width 3 height 5
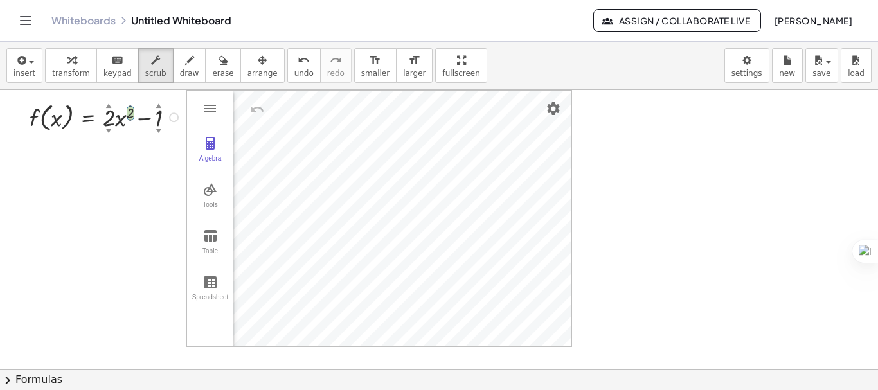
click at [130, 105] on div "▲" at bounding box center [130, 106] width 3 height 5
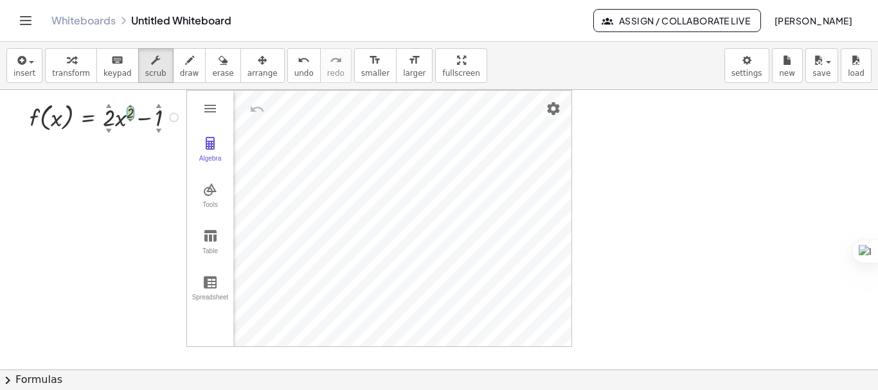
click at [130, 105] on div "▲" at bounding box center [130, 106] width 3 height 5
drag, startPoint x: 130, startPoint y: 105, endPoint x: 84, endPoint y: 222, distance: 125.0
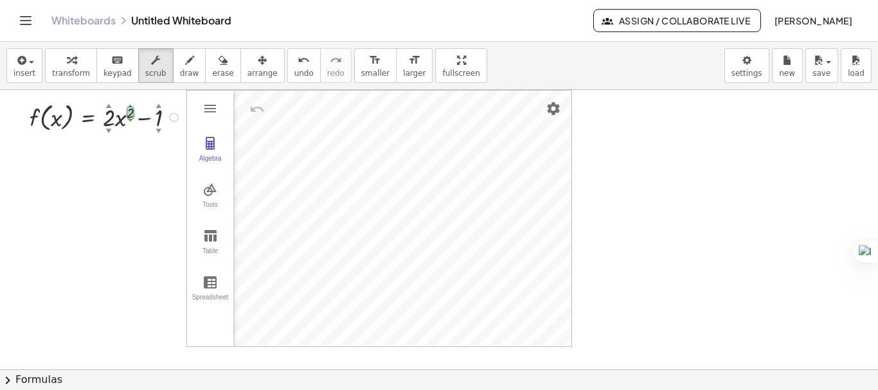
click at [84, 222] on div at bounding box center [439, 369] width 878 height 559
drag, startPoint x: 129, startPoint y: 105, endPoint x: 130, endPoint y: 99, distance: 6.6
drag, startPoint x: 129, startPoint y: 113, endPoint x: 129, endPoint y: 95, distance: 18.0
click at [129, 95] on div "f ( , x ) = + · 2 ▲ ▼ · x 4 ▲ ▼ − 1 ▲ ▼" at bounding box center [98, 116] width 176 height 42
drag, startPoint x: 109, startPoint y: 107, endPoint x: 111, endPoint y: 100, distance: 6.7
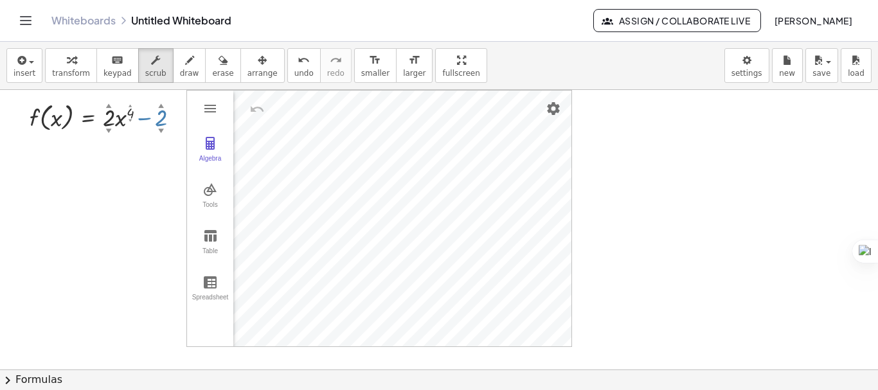
drag, startPoint x: 157, startPoint y: 113, endPoint x: 157, endPoint y: 127, distance: 14.1
click at [157, 127] on div at bounding box center [107, 116] width 168 height 36
click at [645, 222] on div at bounding box center [439, 369] width 878 height 559
click at [797, 198] on div at bounding box center [439, 369] width 878 height 559
click at [482, 267] on li "Settings" at bounding box center [497, 267] width 122 height 21
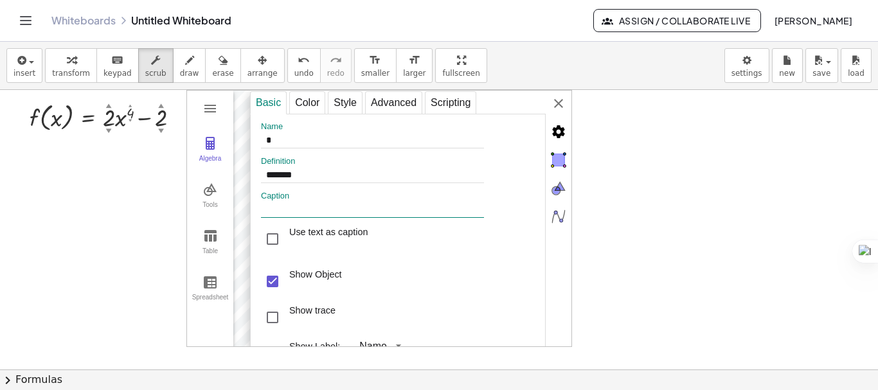
click at [450, 215] on input "Graphing Calculator" at bounding box center [372, 210] width 223 height 15
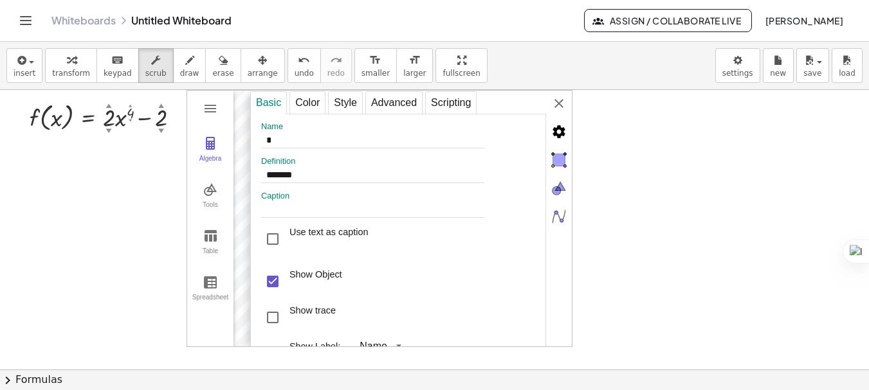
click at [318, 344] on div "Show Label:" at bounding box center [314, 354] width 51 height 26
drag, startPoint x: 318, startPoint y: 344, endPoint x: 318, endPoint y: 336, distance: 7.7
click at [318, 336] on div "Name * Definition ******* Caption Use text as caption Show Object Show trace Sh…" at bounding box center [398, 264] width 296 height 300
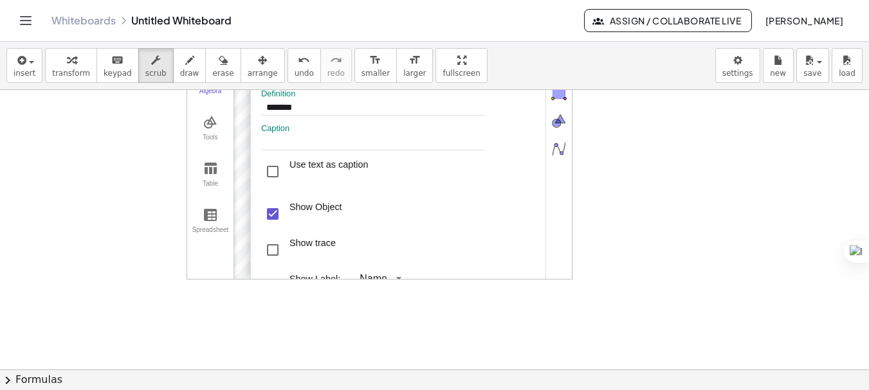
scroll to position [51, 0]
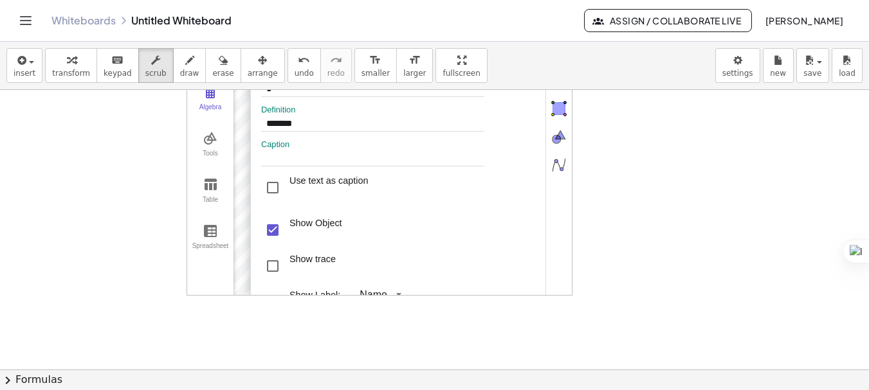
drag, startPoint x: 570, startPoint y: 293, endPoint x: 587, endPoint y: 309, distance: 23.7
click at [587, 309] on div "**********" at bounding box center [434, 318] width 869 height 559
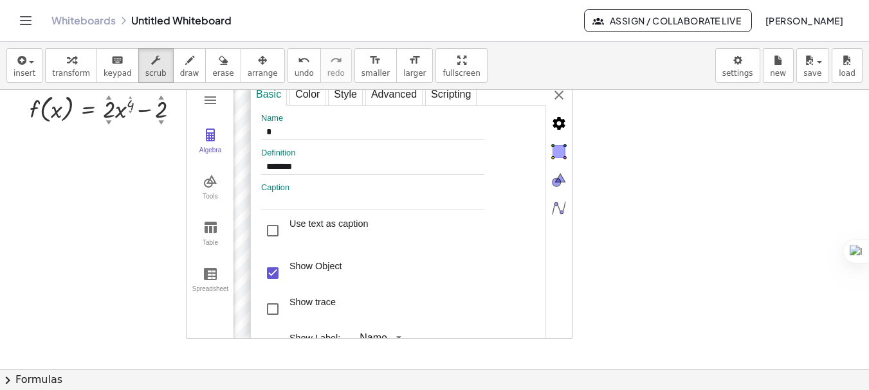
scroll to position [0, 0]
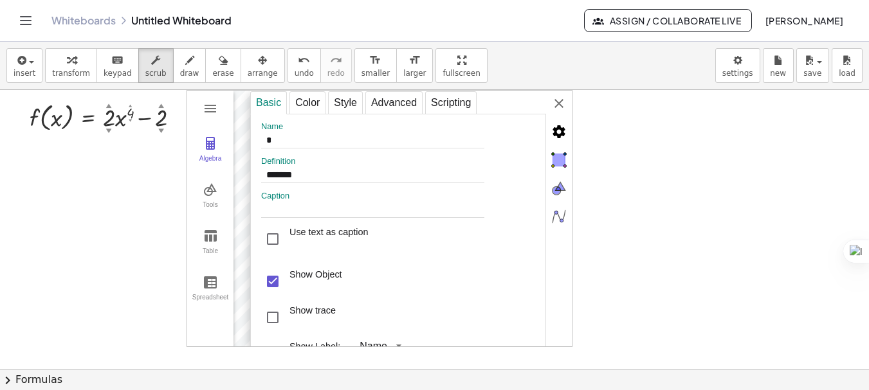
click at [748, 287] on div at bounding box center [434, 369] width 869 height 559
click at [318, 107] on div "Color" at bounding box center [307, 102] width 36 height 23
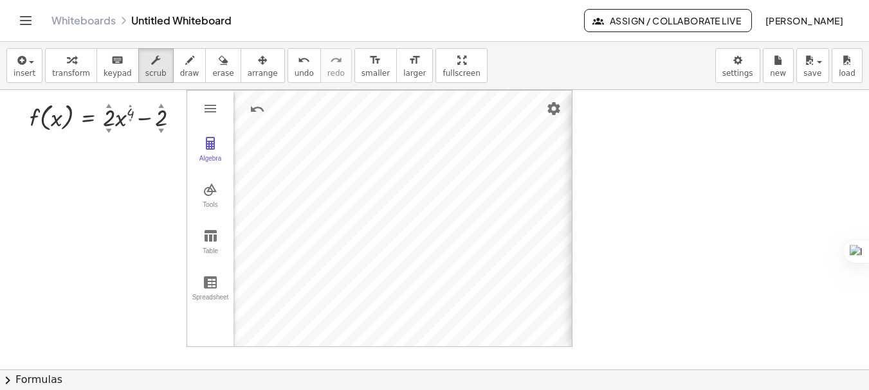
click at [572, 111] on div "**********" at bounding box center [732, 219] width 321 height 257
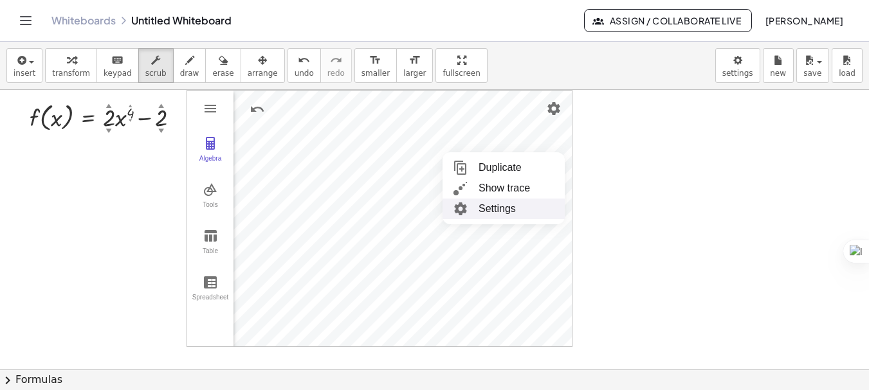
click at [482, 207] on li "Settings" at bounding box center [503, 209] width 122 height 21
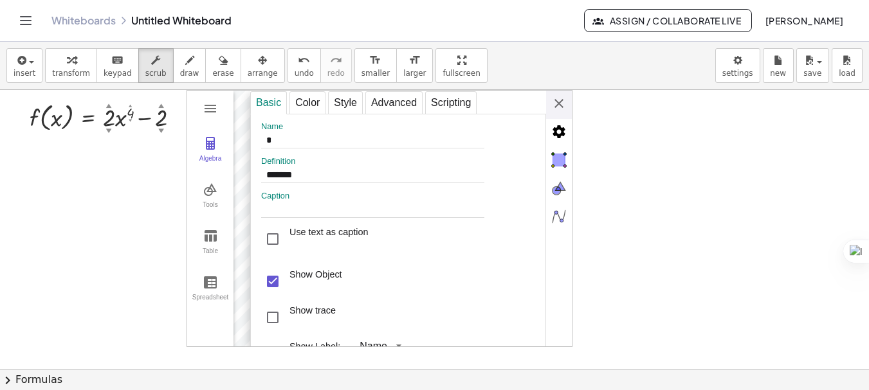
drag, startPoint x: 250, startPoint y: 140, endPoint x: 252, endPoint y: 183, distance: 43.1
click at [252, 183] on div "Name * Definition ******* Caption Use text as caption Show Object Show trace Sh…" at bounding box center [398, 264] width 296 height 300
drag, startPoint x: 542, startPoint y: 118, endPoint x: 537, endPoint y: 183, distance: 65.1
click at [535, 172] on div "Name * Definition ******* Caption Use text as caption Show Object Show trace Sh…" at bounding box center [398, 264] width 296 height 300
click at [611, 253] on div at bounding box center [434, 369] width 869 height 559
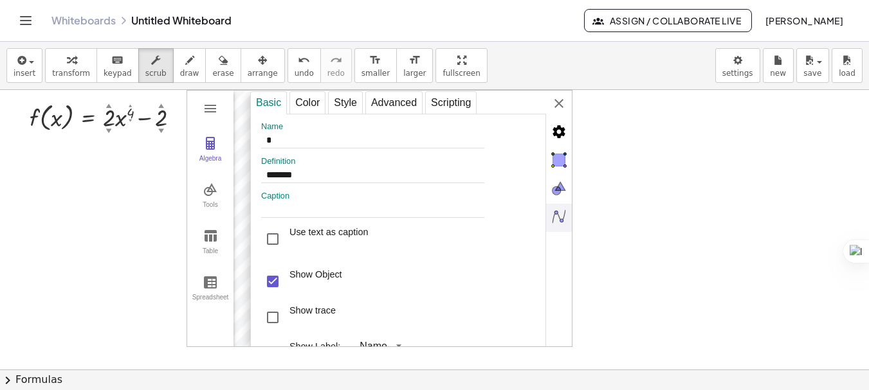
click at [611, 253] on div at bounding box center [434, 369] width 869 height 559
click at [558, 92] on div "**********" at bounding box center [410, 219] width 321 height 257
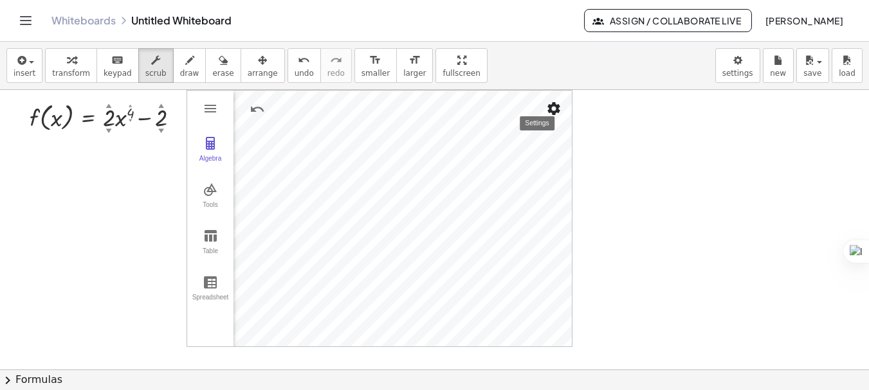
click at [558, 110] on img "Settings" at bounding box center [553, 108] width 15 height 15
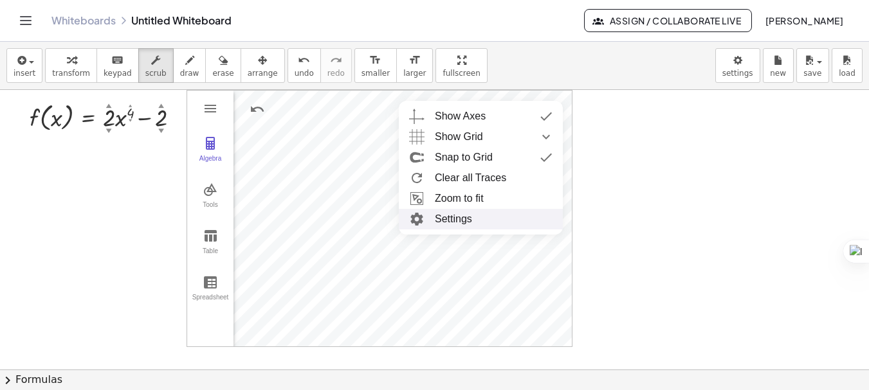
click at [474, 214] on li "Settings" at bounding box center [481, 219] width 164 height 21
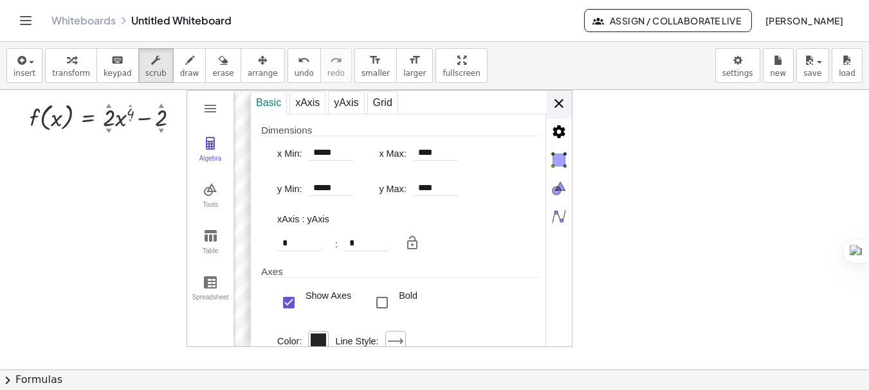
click at [564, 108] on div "Basic xAxis yAxis Grid Dimensions x Min: ***** x Max: **** y Min: ***** y Max: …" at bounding box center [410, 219] width 321 height 257
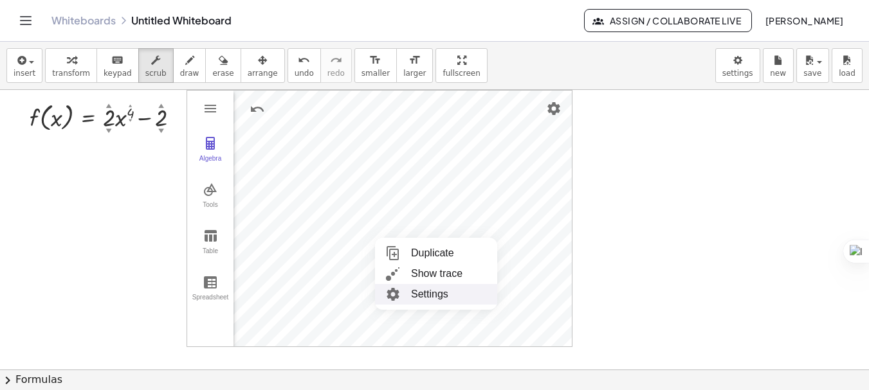
click at [437, 299] on li "Settings" at bounding box center [436, 294] width 122 height 21
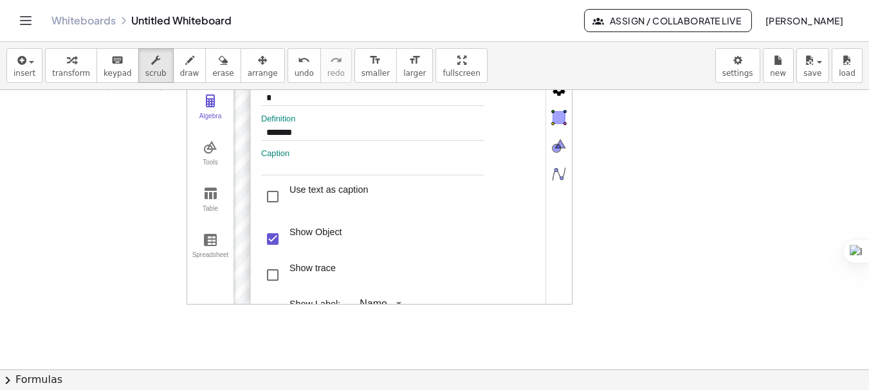
scroll to position [21, 0]
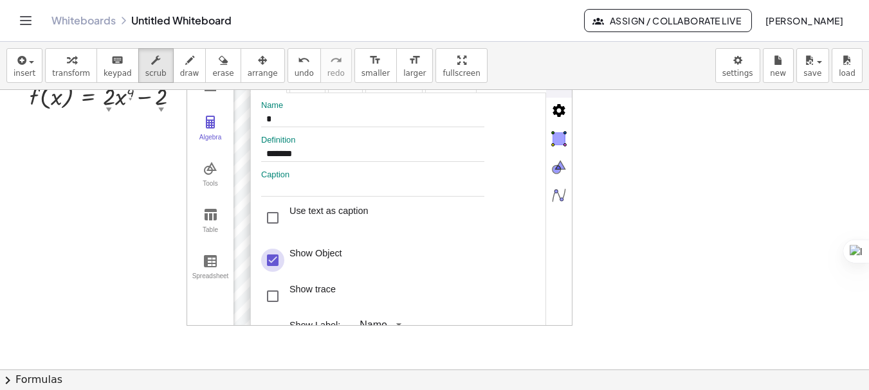
click at [276, 266] on div "Show Object" at bounding box center [272, 260] width 23 height 23
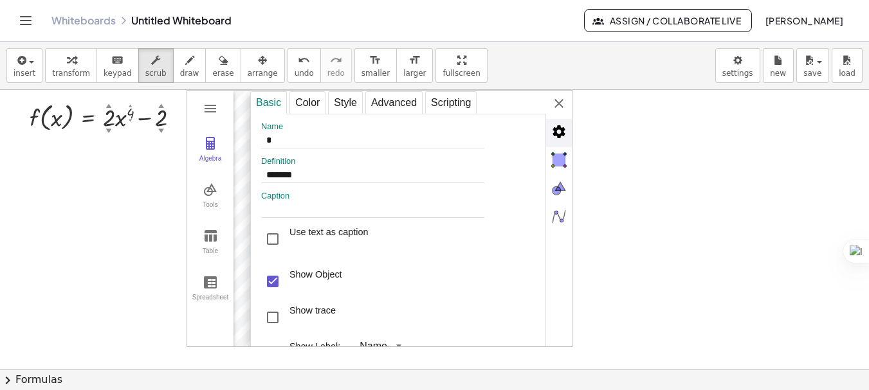
click at [278, 124] on label "Name" at bounding box center [400, 127] width 279 height 10
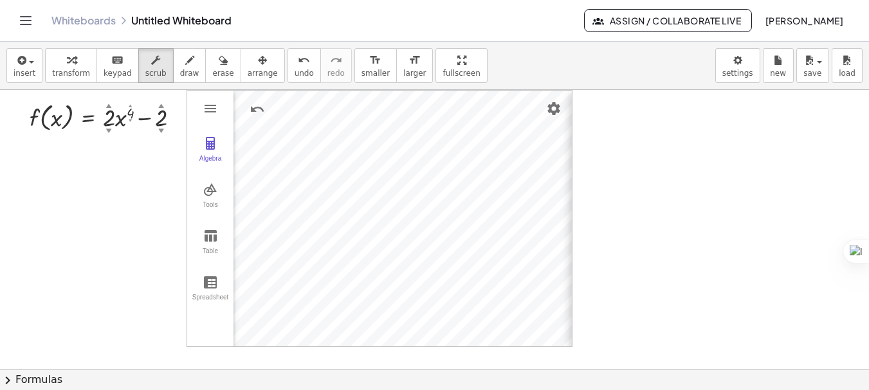
click at [572, 108] on div "Basic xAxis yAxis Grid Dimensions x Min: ***** x Max: **** y Min: ***** y Max: …" at bounding box center [732, 219] width 321 height 257
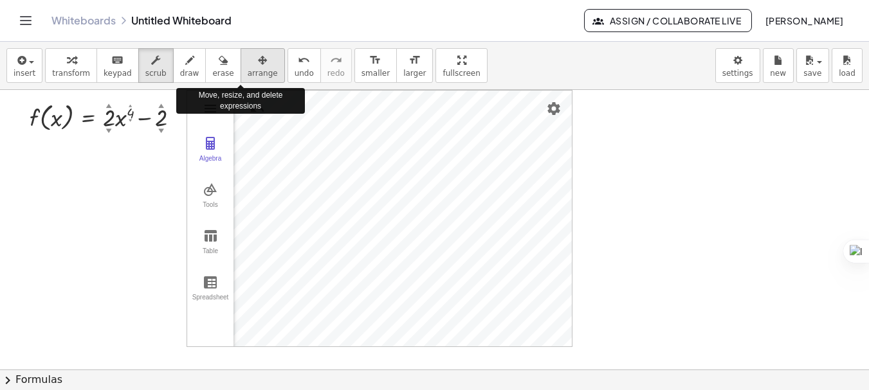
click at [248, 74] on span "arrange" at bounding box center [263, 73] width 30 height 9
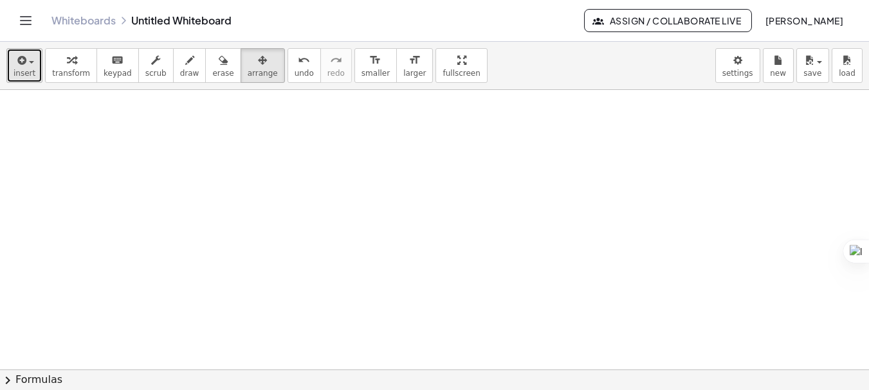
click at [33, 73] on button "insert" at bounding box center [24, 65] width 36 height 35
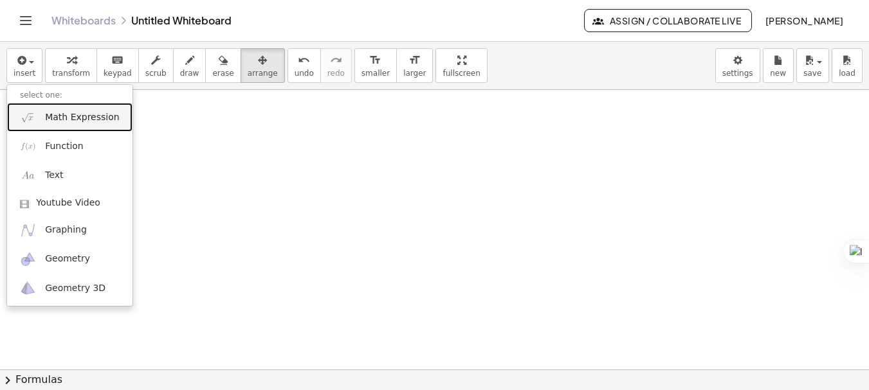
click at [83, 123] on span "Math Expression" at bounding box center [82, 117] width 74 height 13
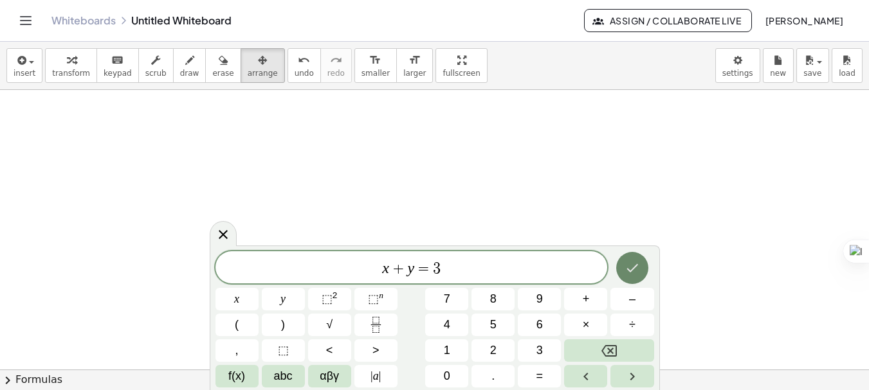
click at [627, 264] on icon "Done" at bounding box center [631, 267] width 15 height 15
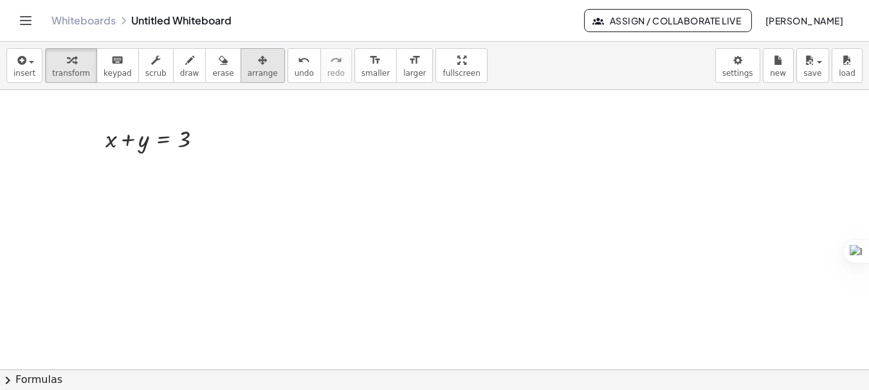
click at [248, 69] on span "arrange" at bounding box center [263, 73] width 30 height 9
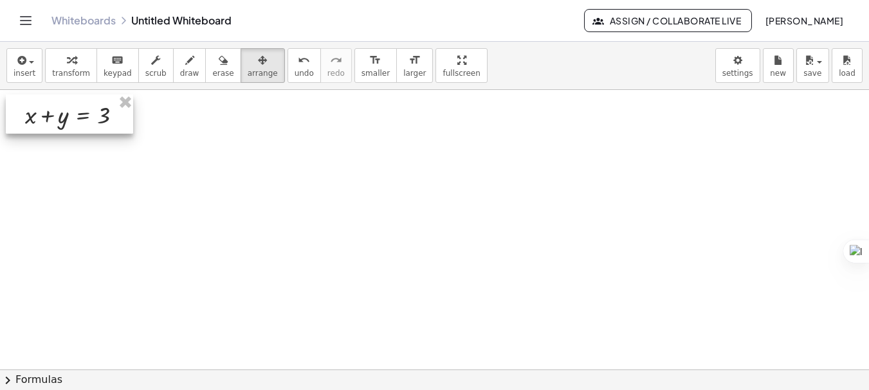
drag, startPoint x: 165, startPoint y: 150, endPoint x: 84, endPoint y: 127, distance: 83.8
click at [84, 127] on div at bounding box center [69, 114] width 127 height 39
click at [197, 149] on div at bounding box center [434, 369] width 869 height 559
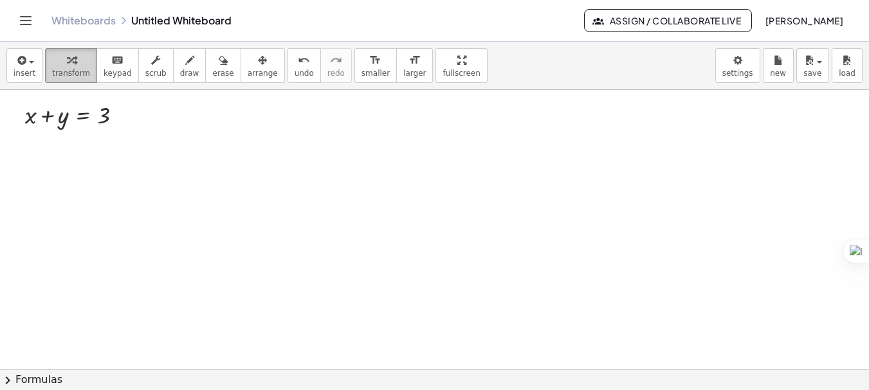
click at [68, 75] on span "transform" at bounding box center [71, 73] width 38 height 9
click at [28, 75] on span "insert" at bounding box center [25, 73] width 22 height 9
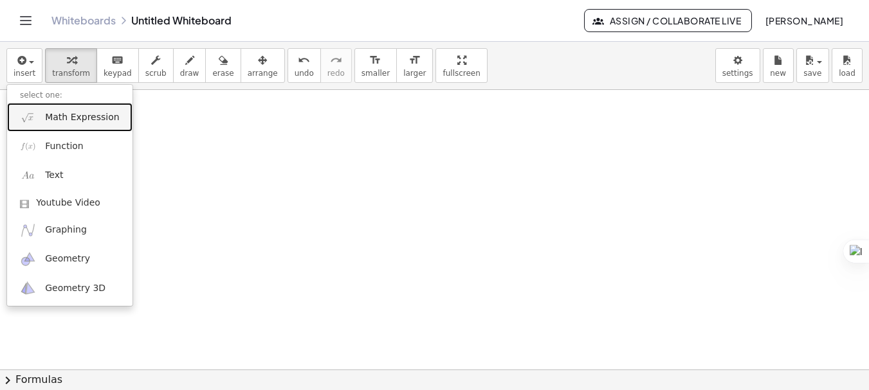
click at [72, 124] on link "Math Expression" at bounding box center [69, 117] width 125 height 29
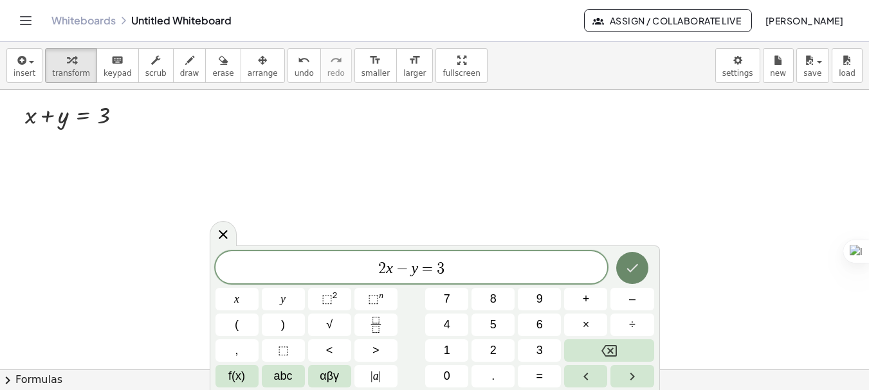
click at [635, 271] on icon "Done" at bounding box center [631, 267] width 15 height 15
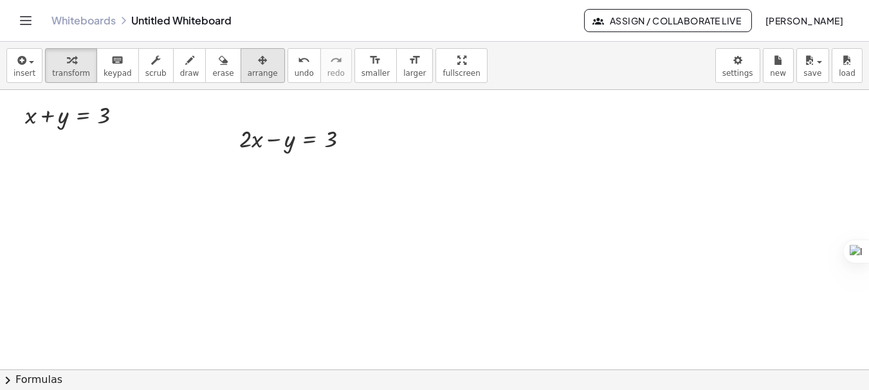
click at [253, 62] on div "button" at bounding box center [263, 59] width 30 height 15
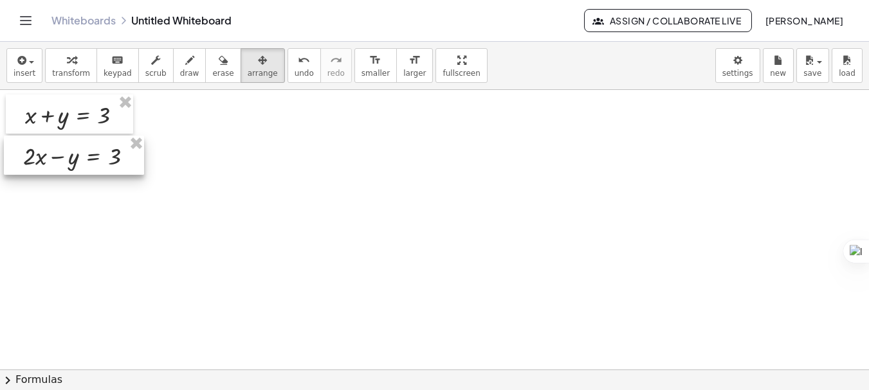
drag, startPoint x: 312, startPoint y: 130, endPoint x: 96, endPoint y: 147, distance: 216.1
click at [96, 147] on div at bounding box center [74, 155] width 140 height 39
click at [365, 139] on div at bounding box center [434, 369] width 869 height 559
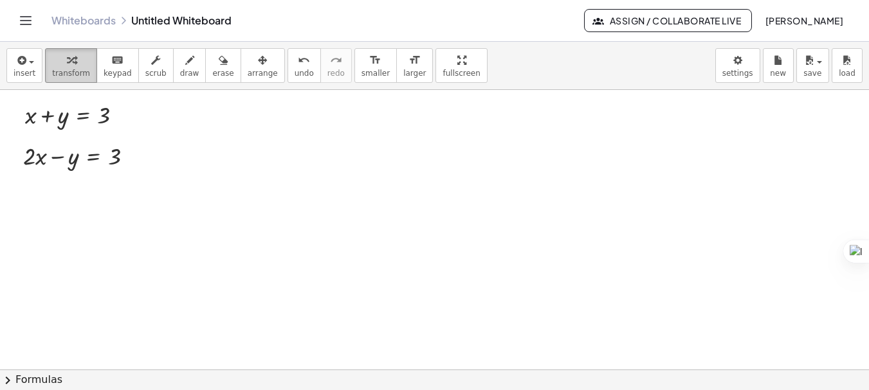
click at [75, 80] on button "transform" at bounding box center [71, 65] width 52 height 35
drag, startPoint x: 123, startPoint y: 118, endPoint x: 422, endPoint y: 119, distance: 298.3
click at [422, 119] on div "+ x + y = 3 + · 2 · x − y = 3" at bounding box center [434, 369] width 869 height 559
drag, startPoint x: 129, startPoint y: 156, endPoint x: 379, endPoint y: 152, distance: 250.1
click at [379, 152] on div "+ x + y = 3 + · 2 · x − y = 3 + x + y = 3" at bounding box center [434, 369] width 869 height 559
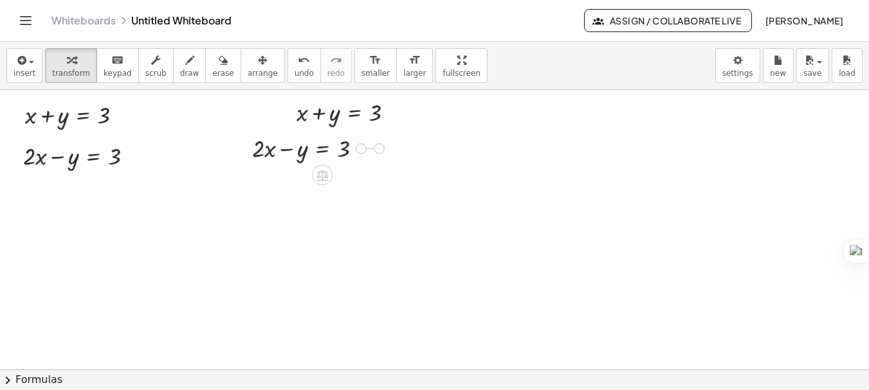
drag, startPoint x: 362, startPoint y: 147, endPoint x: 387, endPoint y: 147, distance: 25.1
click at [387, 147] on div "+ x + y = 3 + · 2 · x − y = 3 + x + y = 3 + · 2 · x − y = 3" at bounding box center [434, 369] width 869 height 559
click at [248, 73] on span "arrange" at bounding box center [263, 73] width 30 height 9
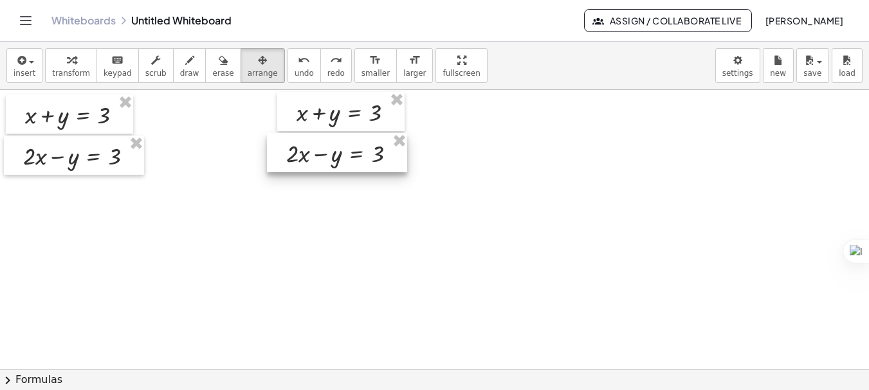
drag, startPoint x: 325, startPoint y: 150, endPoint x: 359, endPoint y: 155, distance: 34.5
click at [359, 155] on div at bounding box center [337, 152] width 140 height 39
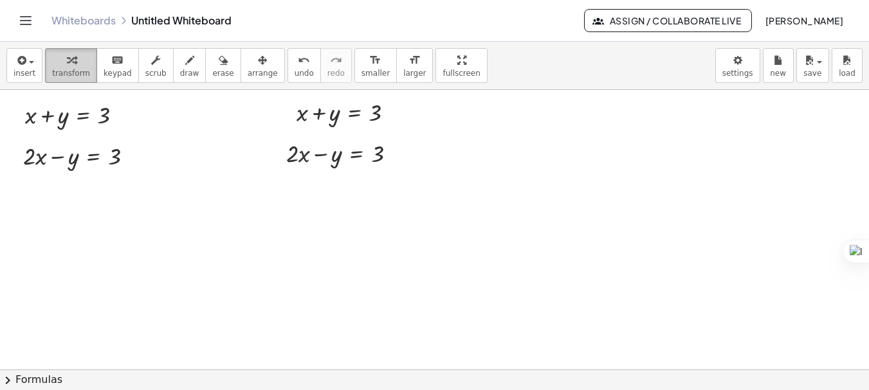
click at [73, 77] on span "transform" at bounding box center [71, 73] width 38 height 9
click at [296, 235] on div at bounding box center [434, 369] width 869 height 559
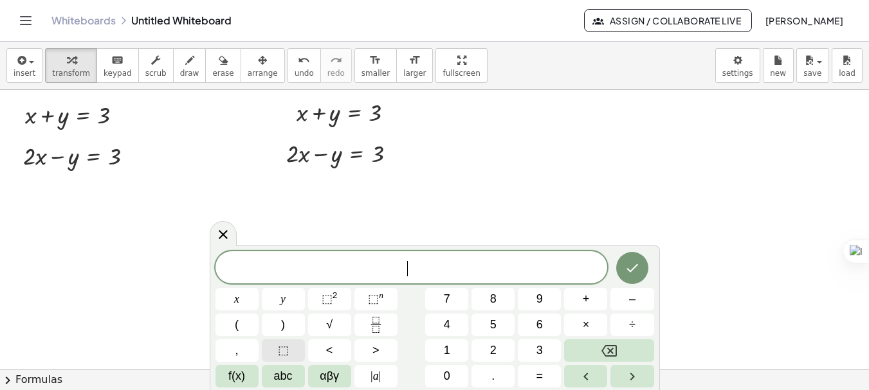
click at [279, 353] on span "⬚" at bounding box center [283, 350] width 11 height 17
click at [593, 300] on button "+" at bounding box center [585, 299] width 43 height 23
click at [290, 347] on button "⬚" at bounding box center [283, 350] width 43 height 23
click at [541, 371] on span "=" at bounding box center [539, 376] width 7 height 17
click at [289, 349] on button "⬚" at bounding box center [283, 350] width 43 height 23
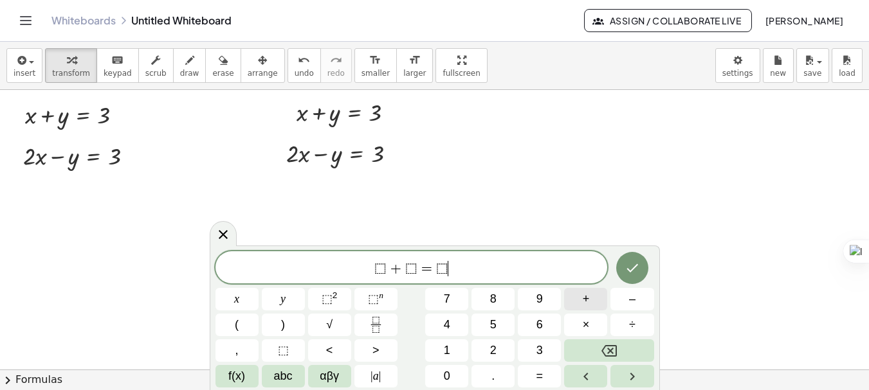
click at [588, 300] on span "+" at bounding box center [585, 299] width 7 height 17
click at [279, 347] on span "⬚" at bounding box center [283, 350] width 11 height 17
click at [620, 269] on button "Done" at bounding box center [632, 268] width 32 height 32
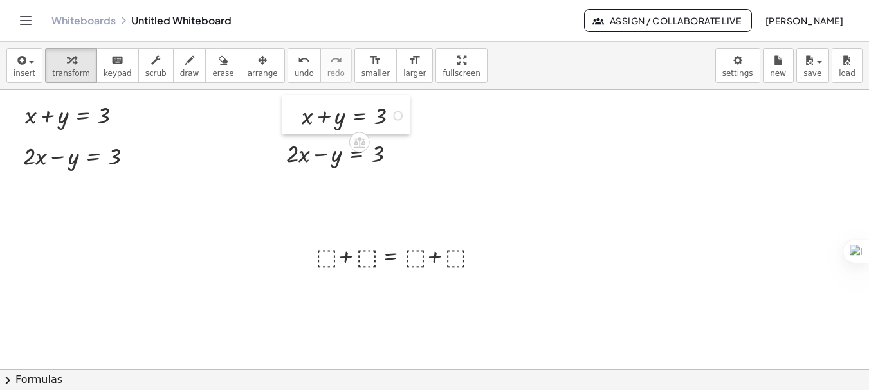
click at [294, 104] on div at bounding box center [291, 114] width 19 height 39
click at [453, 125] on div at bounding box center [434, 369] width 869 height 559
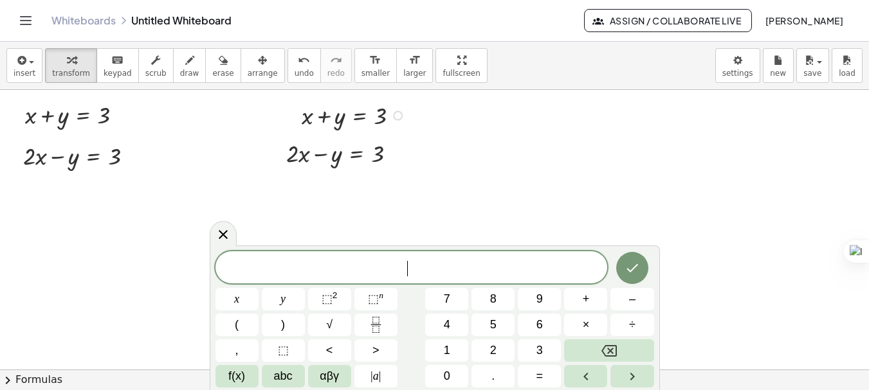
click at [284, 105] on div at bounding box center [291, 114] width 19 height 39
click at [228, 230] on icon at bounding box center [222, 234] width 15 height 15
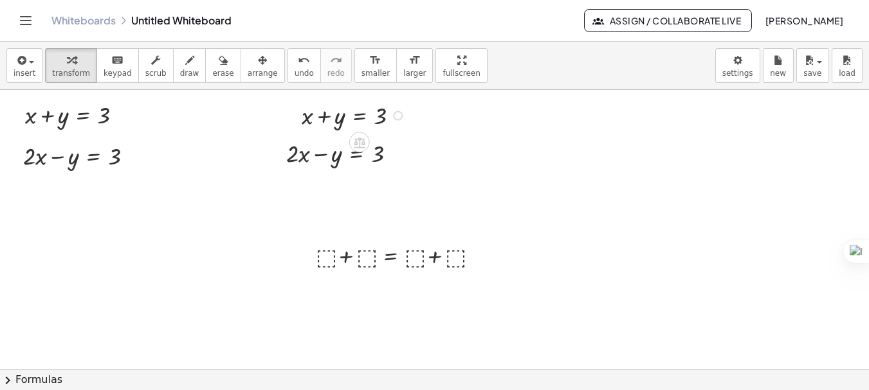
drag, startPoint x: 278, startPoint y: 105, endPoint x: 346, endPoint y: 128, distance: 71.4
click at [346, 128] on div "+ x + y = 3 + · 2 · x − y = 3 + x + y = 3 + · 2 · x − y = 3 + ⬚ + ⬚ = + ⬚ + ⬚" at bounding box center [434, 369] width 869 height 559
click at [346, 111] on div at bounding box center [355, 114] width 120 height 33
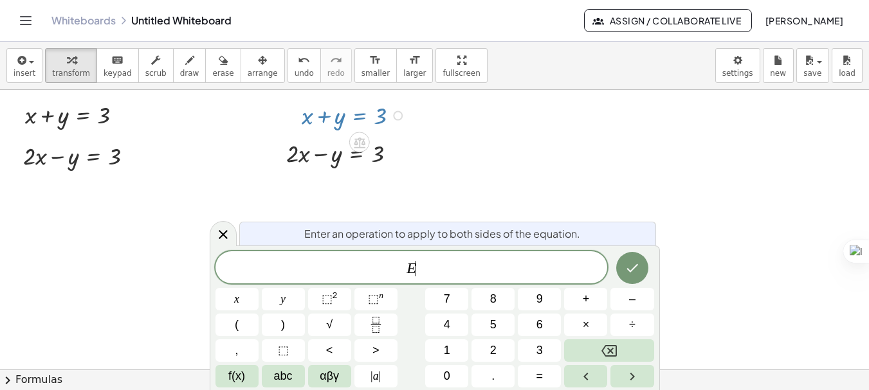
click at [635, 176] on div at bounding box center [434, 369] width 869 height 559
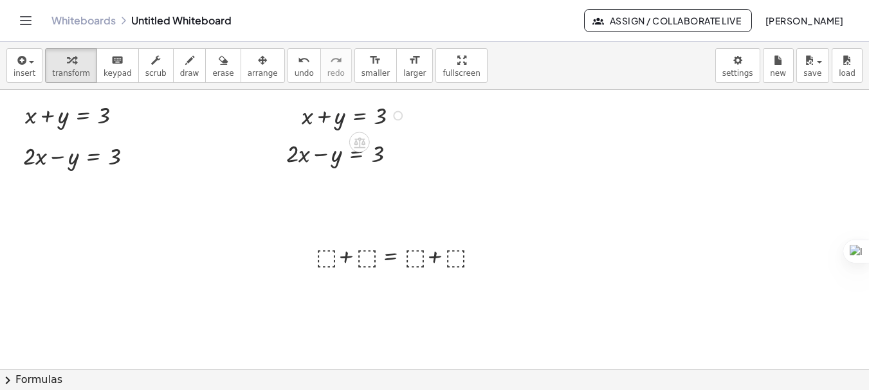
click at [344, 123] on div at bounding box center [355, 114] width 120 height 33
click at [323, 117] on div at bounding box center [355, 114] width 120 height 33
click at [305, 116] on div at bounding box center [355, 114] width 120 height 33
drag, startPoint x: 315, startPoint y: 119, endPoint x: 320, endPoint y: 258, distance: 139.6
click at [293, 155] on div at bounding box center [346, 152] width 133 height 33
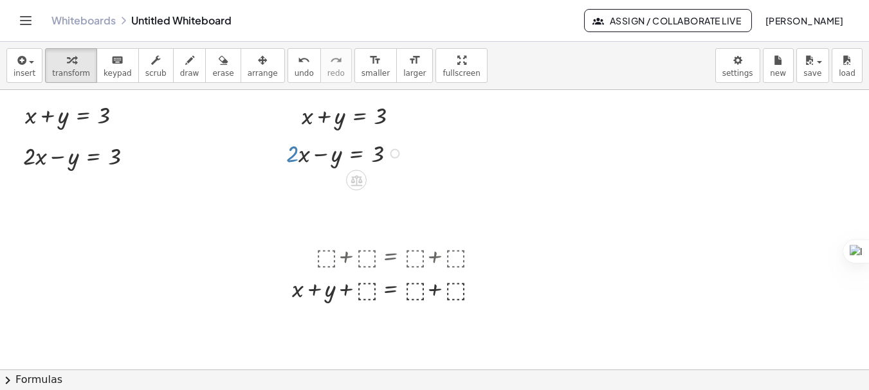
click at [305, 156] on div at bounding box center [346, 152] width 133 height 33
click at [318, 156] on div at bounding box center [346, 152] width 133 height 33
click at [334, 157] on div at bounding box center [346, 152] width 133 height 33
drag, startPoint x: 316, startPoint y: 155, endPoint x: 370, endPoint y: 292, distance: 147.2
click at [379, 121] on div at bounding box center [355, 114] width 120 height 33
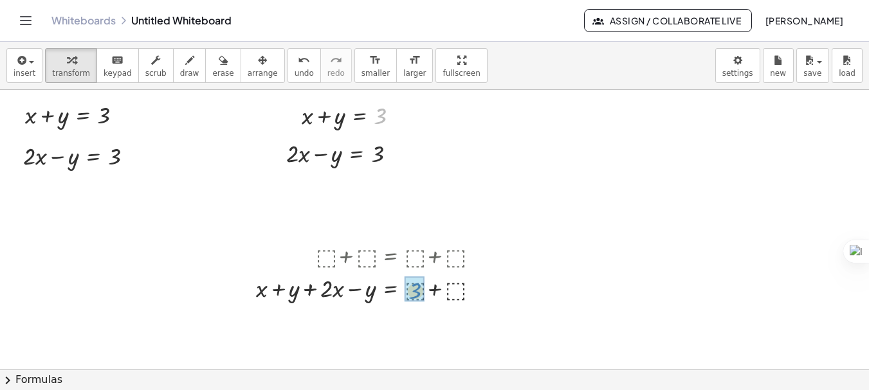
drag, startPoint x: 379, startPoint y: 121, endPoint x: 413, endPoint y: 294, distance: 176.4
click at [379, 156] on div at bounding box center [346, 152] width 133 height 33
drag, startPoint x: 379, startPoint y: 156, endPoint x: 449, endPoint y: 289, distance: 150.7
click at [476, 256] on div at bounding box center [476, 256] width 10 height 10
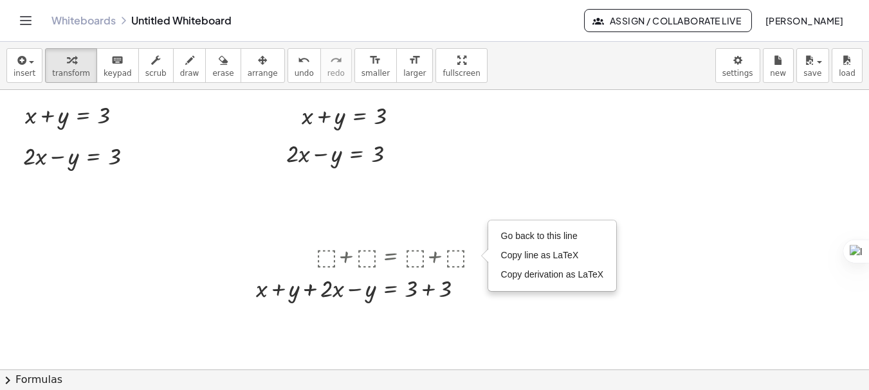
click at [429, 220] on div at bounding box center [434, 369] width 869 height 559
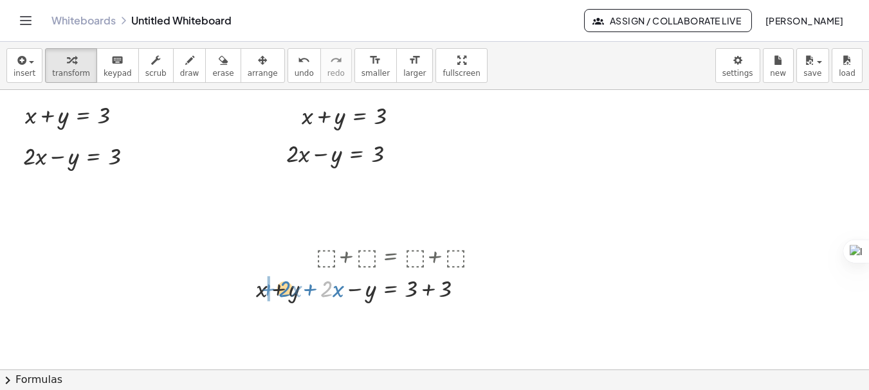
drag, startPoint x: 329, startPoint y: 292, endPoint x: 285, endPoint y: 292, distance: 43.1
click at [285, 292] on div at bounding box center [371, 287] width 244 height 33
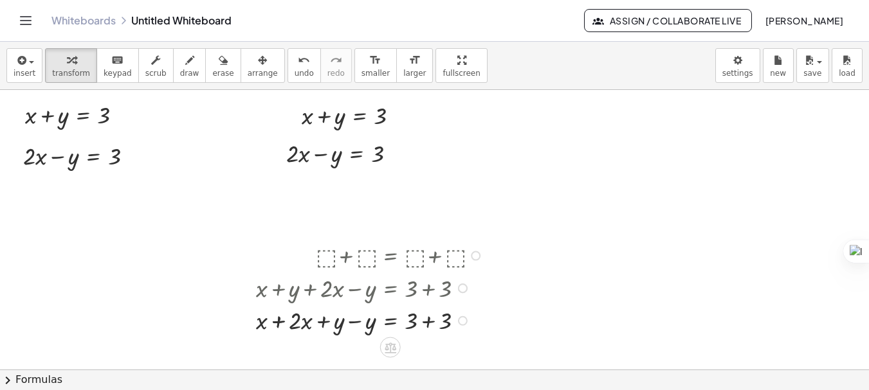
click at [353, 326] on div at bounding box center [371, 319] width 244 height 33
click at [344, 355] on div at bounding box center [371, 352] width 244 height 33
click at [421, 354] on div at bounding box center [371, 352] width 244 height 33
drag, startPoint x: 361, startPoint y: 354, endPoint x: 412, endPoint y: 366, distance: 52.9
click at [410, 356] on div at bounding box center [371, 352] width 244 height 47
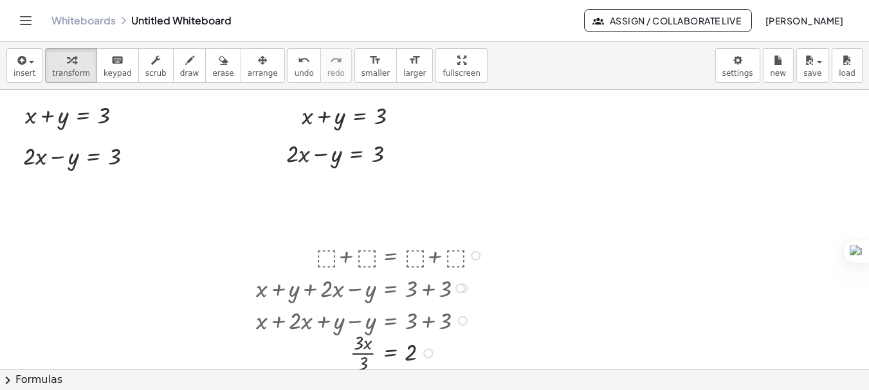
click at [368, 354] on div at bounding box center [371, 352] width 244 height 47
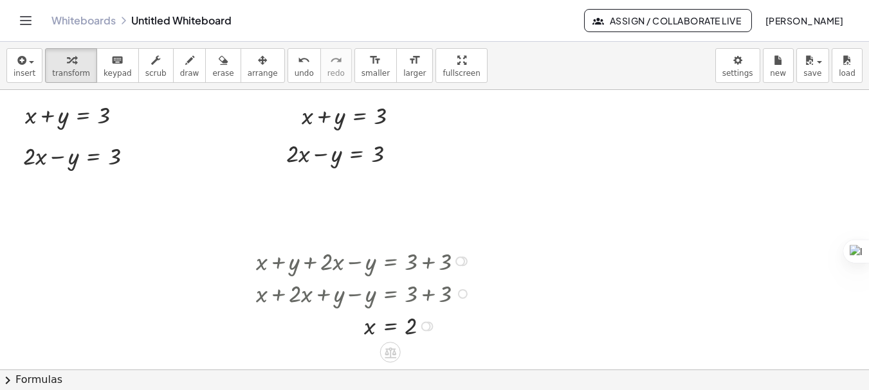
drag, startPoint x: 460, startPoint y: 288, endPoint x: 471, endPoint y: 255, distance: 35.0
click at [390, 262] on div "+ x + y + · 2 · x − y = + 3 + 3" at bounding box center [390, 262] width 0 height 0
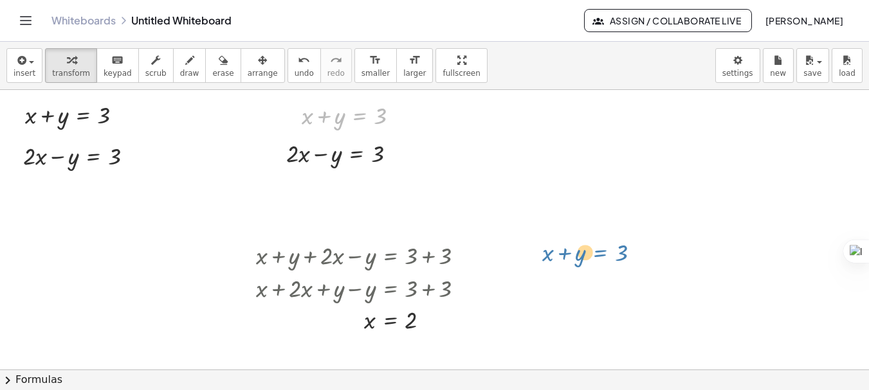
drag, startPoint x: 366, startPoint y: 119, endPoint x: 608, endPoint y: 256, distance: 277.3
click at [608, 256] on div "+ x + y = 3 + · 2 · x − y = 3 + x + y = 3 + x + y = 3 + · 2 · x − y = 3 + ⬚ + ⬚…" at bounding box center [434, 369] width 869 height 559
drag, startPoint x: 399, startPoint y: 116, endPoint x: 588, endPoint y: 260, distance: 237.1
click at [588, 260] on div "+ x + y = 3 + · 2 · x − y = 3 + x + y = 3 + · 2 · x − y = 3 + ⬚ + ⬚ = + ⬚ + ⬚ G…" at bounding box center [434, 369] width 869 height 559
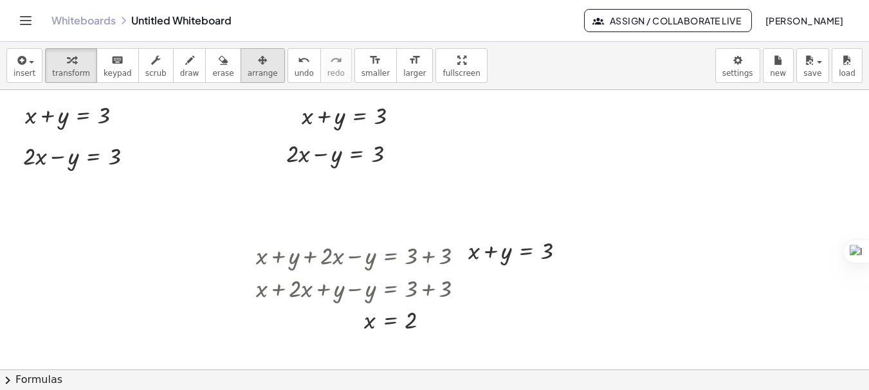
click at [254, 64] on button "arrange" at bounding box center [262, 65] width 44 height 35
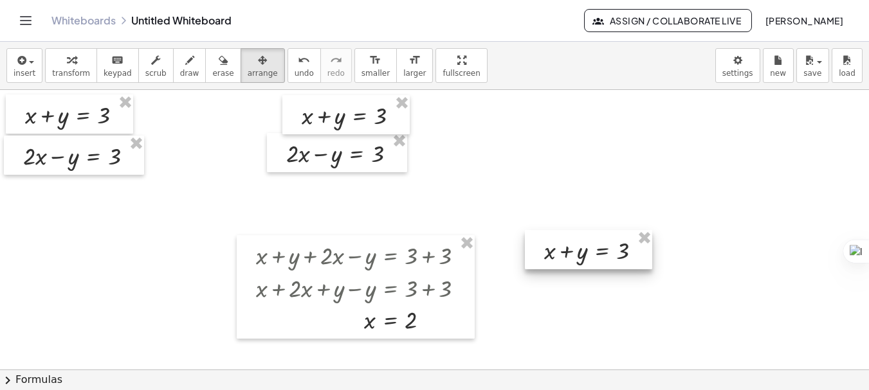
drag, startPoint x: 516, startPoint y: 249, endPoint x: 592, endPoint y: 249, distance: 76.5
click at [592, 249] on div at bounding box center [588, 249] width 127 height 39
click at [78, 69] on span "transform" at bounding box center [71, 73] width 38 height 9
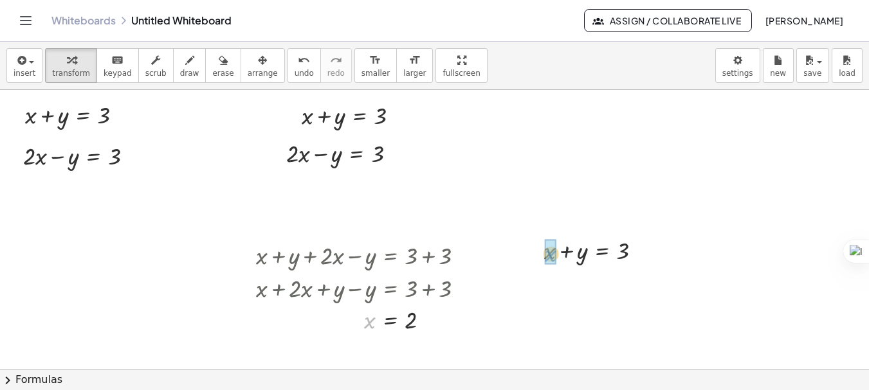
drag, startPoint x: 374, startPoint y: 324, endPoint x: 554, endPoint y: 257, distance: 192.0
drag, startPoint x: 550, startPoint y: 282, endPoint x: 662, endPoint y: 280, distance: 111.2
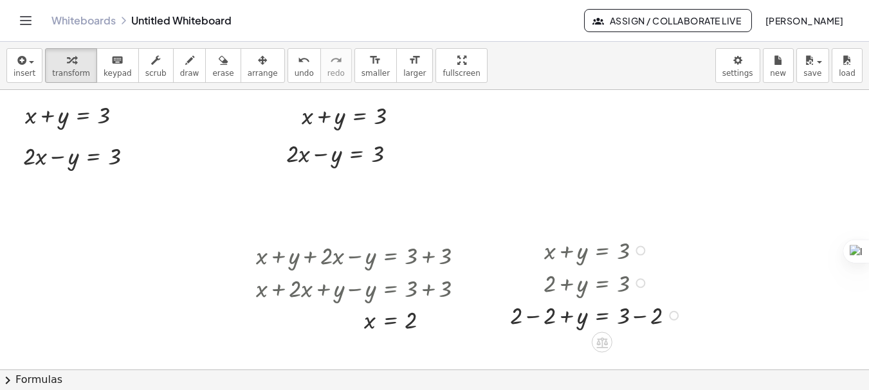
click at [640, 312] on div at bounding box center [597, 314] width 188 height 33
click at [542, 347] on div at bounding box center [597, 347] width 188 height 33
drag, startPoint x: 591, startPoint y: 321, endPoint x: 591, endPoint y: 293, distance: 28.9
click at [602, 251] on div "+ x + y = 3 + 2 + y = 3 + 2 − 2 + y = + 3 − 2 + 2 − 2 + y = 1 + 0 + y = 1 = 1 y" at bounding box center [602, 251] width 0 height 0
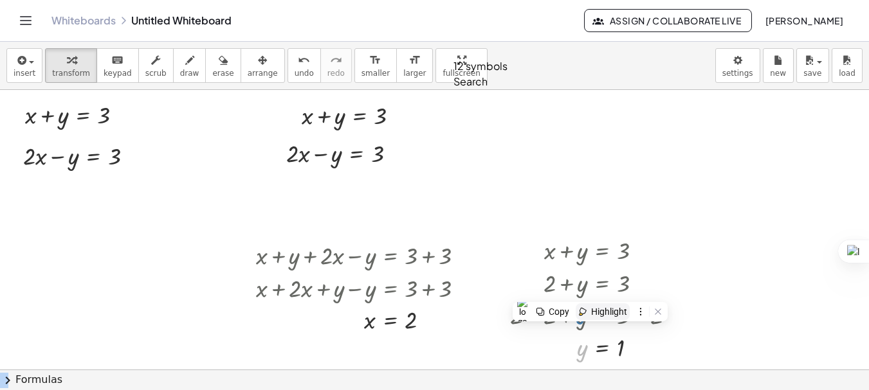
drag, startPoint x: 582, startPoint y: 347, endPoint x: 582, endPoint y: 307, distance: 39.2
click at [582, 307] on html "Graspable Math Activities Get Started Activity Bank Assigned Work Classes White…" at bounding box center [434, 286] width 869 height 573
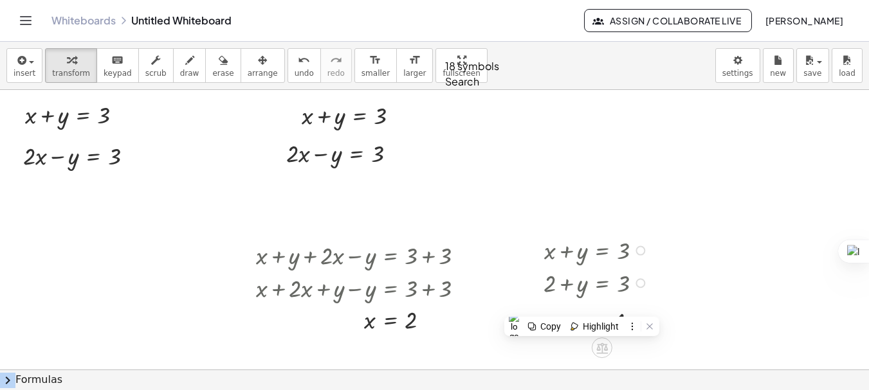
drag, startPoint x: 633, startPoint y: 352, endPoint x: 674, endPoint y: 319, distance: 52.6
click at [602, 322] on div "= 1 y" at bounding box center [602, 322] width 0 height 0
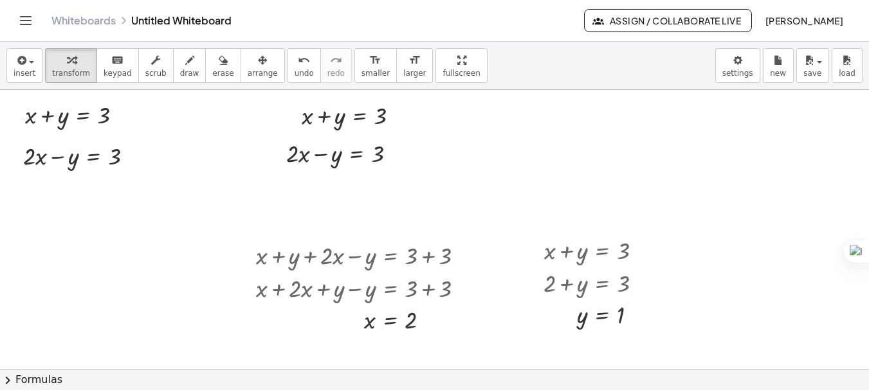
click at [726, 228] on div at bounding box center [434, 369] width 869 height 559
click at [301, 155] on div at bounding box center [346, 152] width 133 height 33
drag, startPoint x: 14, startPoint y: 104, endPoint x: 36, endPoint y: 113, distance: 23.4
click at [36, 113] on div at bounding box center [37, 122] width 19 height 39
click at [248, 64] on div "button" at bounding box center [263, 59] width 30 height 15
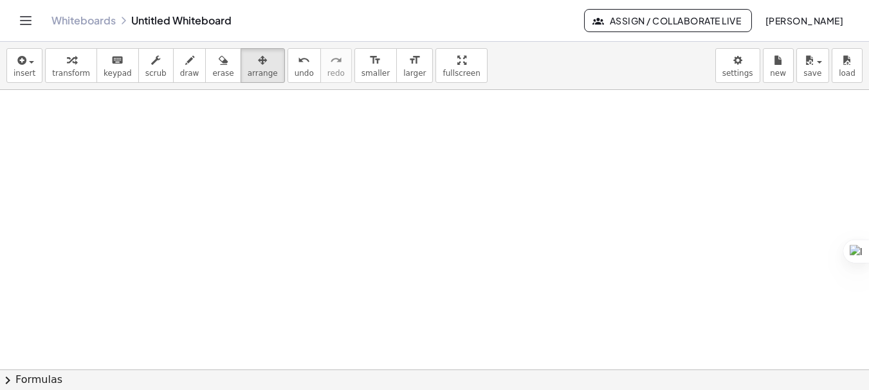
click at [262, 195] on div at bounding box center [434, 369] width 869 height 559
click at [31, 73] on span "insert" at bounding box center [25, 73] width 22 height 9
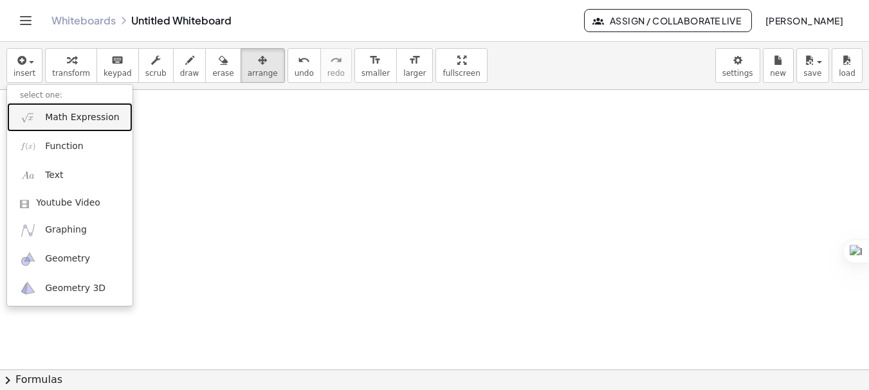
click at [100, 122] on span "Math Expression" at bounding box center [82, 117] width 74 height 13
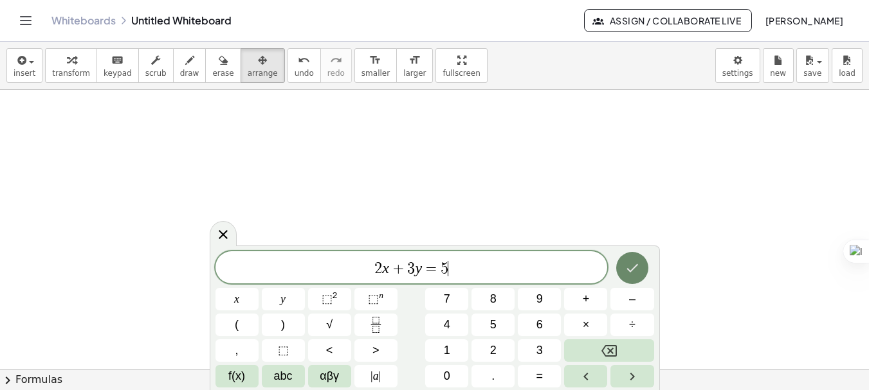
click at [627, 260] on icon "Done" at bounding box center [631, 267] width 15 height 15
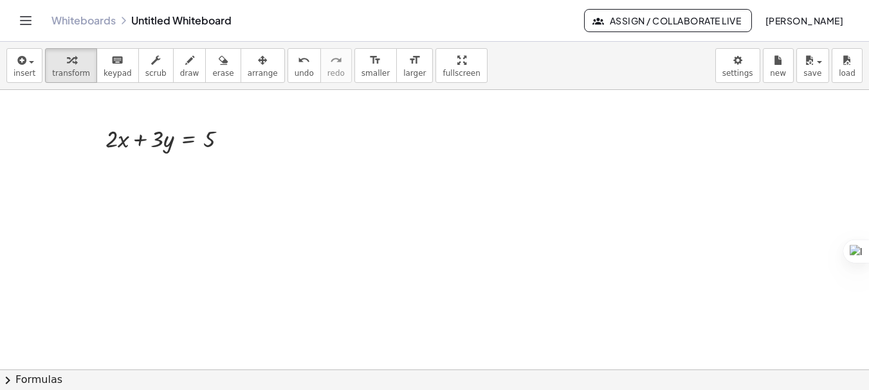
click at [160, 203] on div at bounding box center [434, 369] width 869 height 559
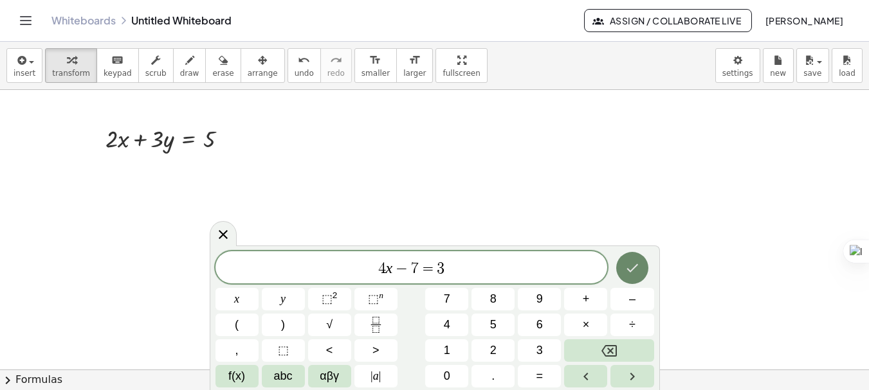
click at [621, 260] on button "Done" at bounding box center [632, 268] width 32 height 32
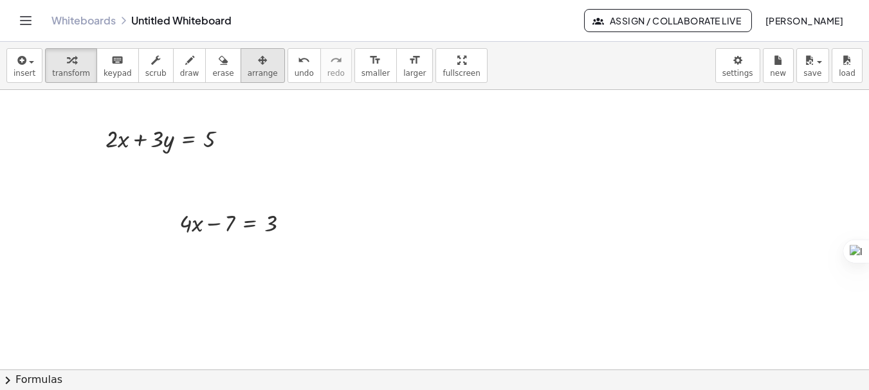
click at [248, 75] on span "arrange" at bounding box center [263, 73] width 30 height 9
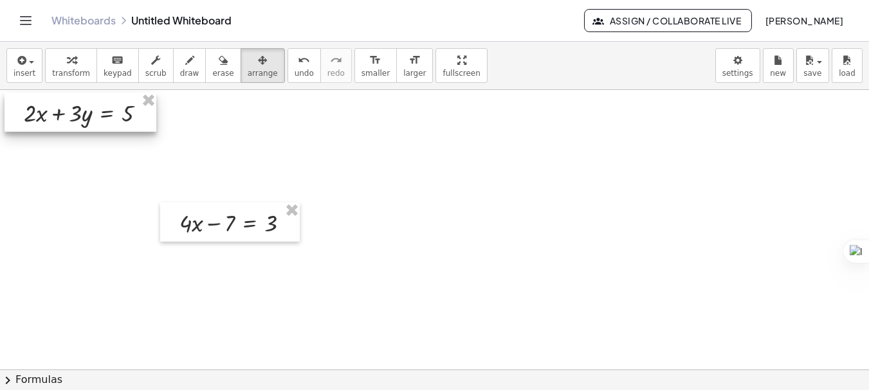
drag, startPoint x: 183, startPoint y: 150, endPoint x: 101, endPoint y: 124, distance: 85.6
click at [101, 124] on div at bounding box center [81, 112] width 152 height 39
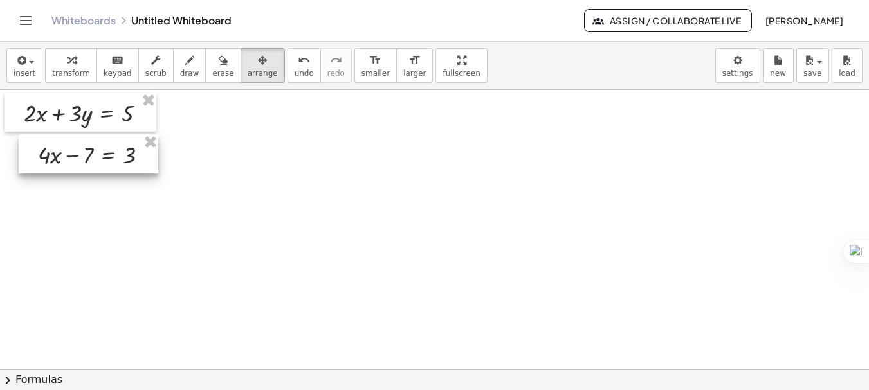
drag, startPoint x: 246, startPoint y: 225, endPoint x: 105, endPoint y: 157, distance: 157.0
click at [105, 157] on div at bounding box center [89, 153] width 140 height 39
click at [68, 74] on span "transform" at bounding box center [71, 73] width 38 height 9
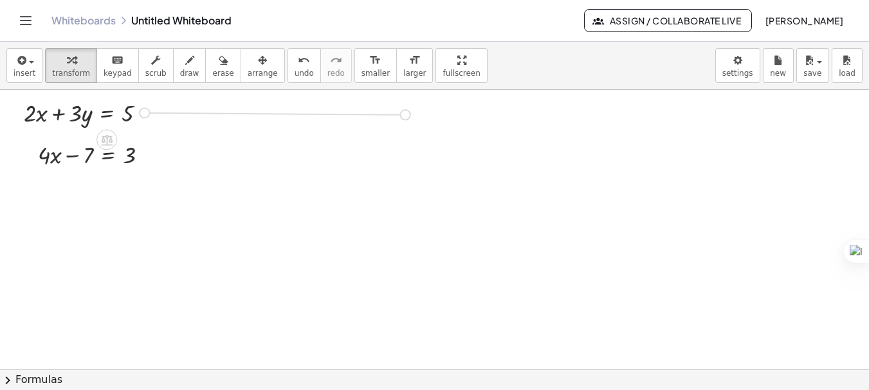
drag, startPoint x: 145, startPoint y: 111, endPoint x: 415, endPoint y: 113, distance: 270.0
click at [415, 113] on div "+ · 2 · x + · 3 · y = 5 + · 4 · x − 7 = 3" at bounding box center [434, 369] width 869 height 559
drag, startPoint x: 146, startPoint y: 154, endPoint x: 416, endPoint y: 152, distance: 270.0
click at [416, 152] on div "+ · 2 · x + · 3 · y = 5 + · 4 · x − 7 = 3 + · 2 · x + · 3 · y = 5" at bounding box center [434, 369] width 869 height 559
click at [408, 271] on div at bounding box center [434, 369] width 869 height 559
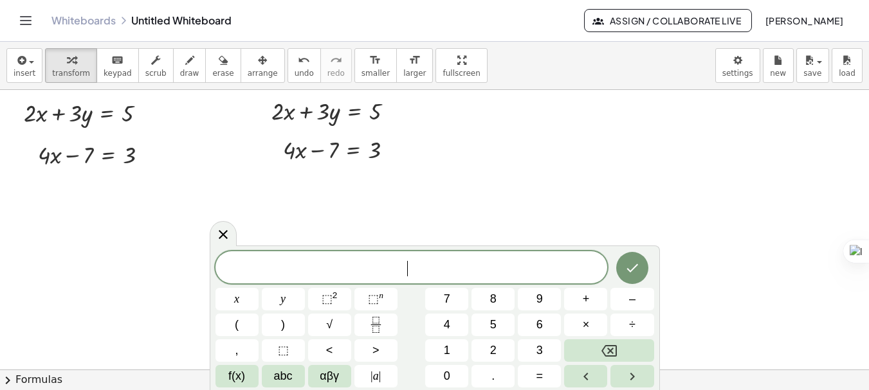
click at [167, 167] on div at bounding box center [434, 369] width 869 height 559
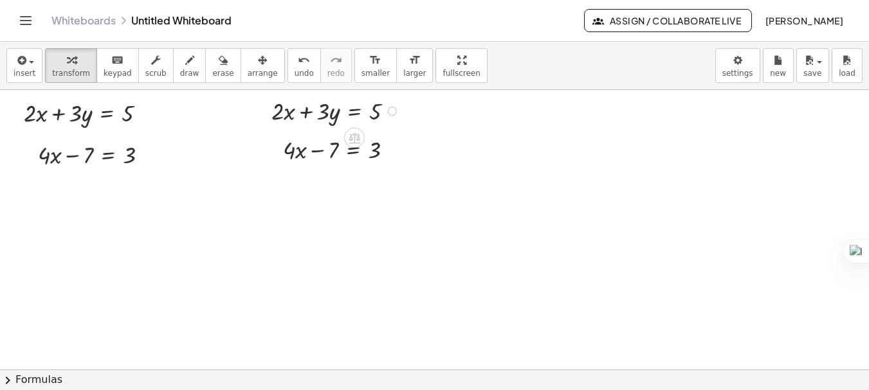
click at [352, 113] on div at bounding box center [337, 110] width 145 height 33
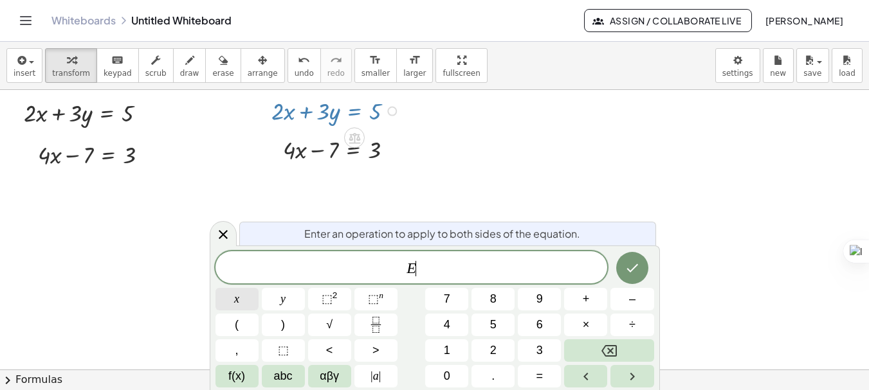
click at [235, 301] on span "x" at bounding box center [236, 299] width 5 height 17
click at [586, 322] on span "×" at bounding box center [585, 324] width 7 height 17
click at [250, 325] on button "(" at bounding box center [236, 325] width 43 height 23
click at [624, 301] on button "–" at bounding box center [631, 299] width 43 height 23
click at [482, 350] on button "2" at bounding box center [492, 350] width 43 height 23
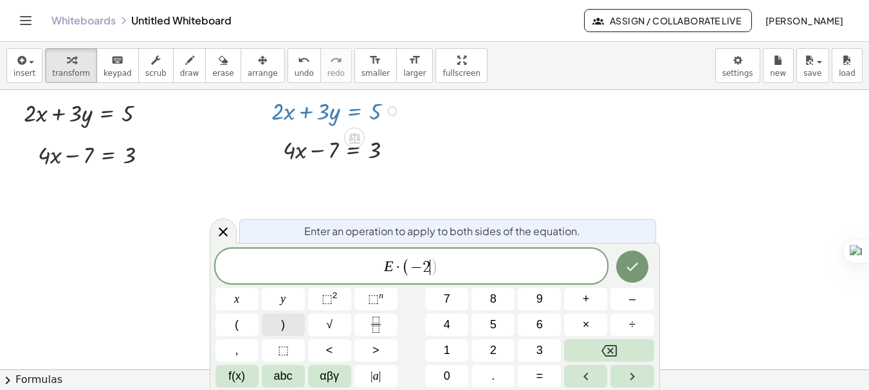
click at [280, 329] on button ")" at bounding box center [283, 325] width 43 height 23
click at [643, 266] on button "Done" at bounding box center [632, 267] width 32 height 32
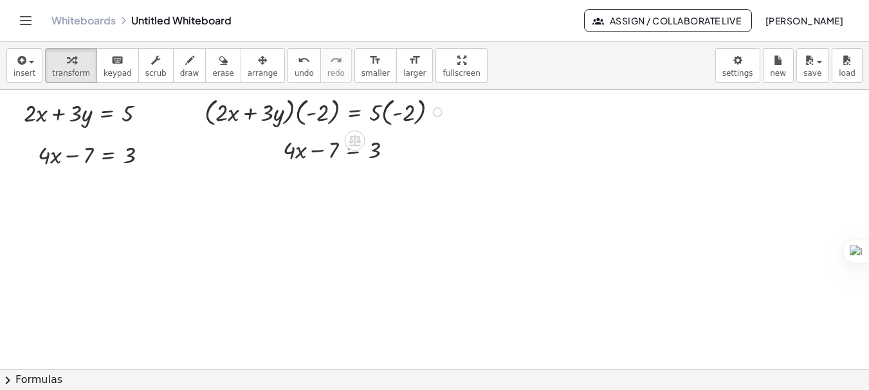
click at [385, 260] on div at bounding box center [434, 369] width 869 height 559
click at [395, 114] on div at bounding box center [326, 111] width 257 height 36
click at [380, 114] on div at bounding box center [326, 111] width 257 height 36
drag, startPoint x: 374, startPoint y: 114, endPoint x: 399, endPoint y: 114, distance: 25.1
click at [399, 114] on div at bounding box center [326, 111] width 257 height 36
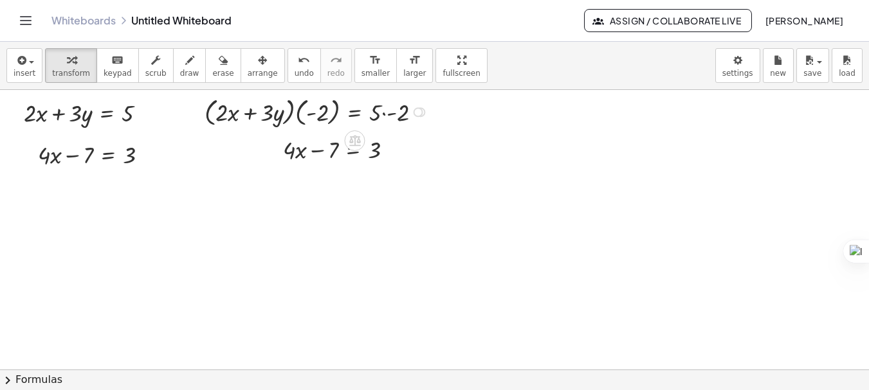
click at [385, 113] on div at bounding box center [318, 111] width 240 height 36
drag, startPoint x: 321, startPoint y: 115, endPoint x: 289, endPoint y: 113, distance: 32.2
drag, startPoint x: 325, startPoint y: 115, endPoint x: 238, endPoint y: 115, distance: 87.4
click at [238, 115] on div at bounding box center [321, 111] width 213 height 36
drag, startPoint x: 333, startPoint y: 117, endPoint x: 295, endPoint y: 116, distance: 38.0
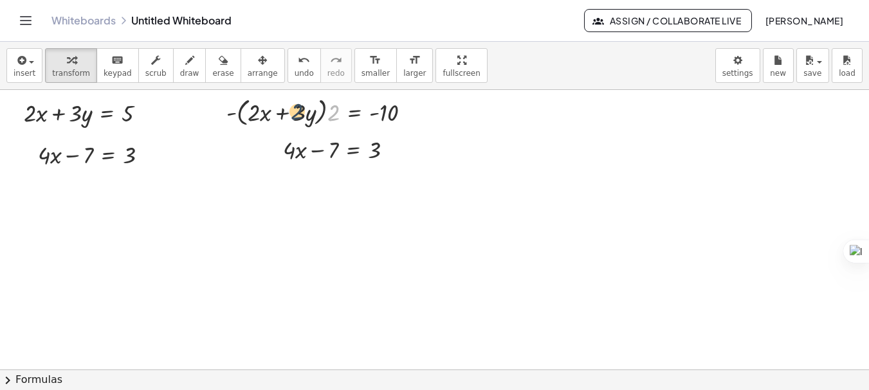
click at [295, 116] on div at bounding box center [323, 111] width 207 height 36
drag, startPoint x: 331, startPoint y: 112, endPoint x: 231, endPoint y: 112, distance: 100.3
click at [231, 112] on div at bounding box center [323, 111] width 207 height 36
click at [237, 113] on div at bounding box center [321, 111] width 213 height 36
drag, startPoint x: 229, startPoint y: 115, endPoint x: 265, endPoint y: 111, distance: 36.3
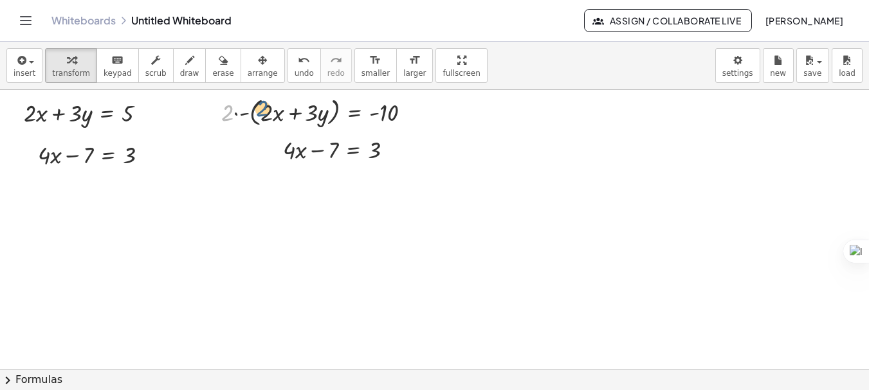
click at [265, 111] on div at bounding box center [321, 111] width 213 height 36
click at [294, 70] on span "undo" at bounding box center [303, 73] width 19 height 9
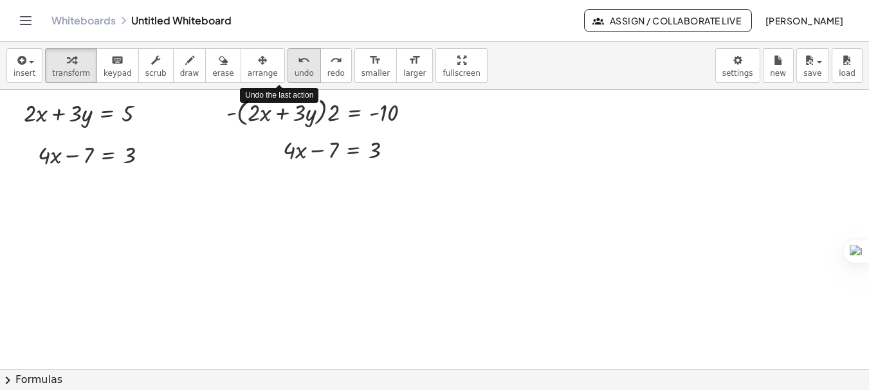
click at [294, 70] on span "undo" at bounding box center [303, 73] width 19 height 9
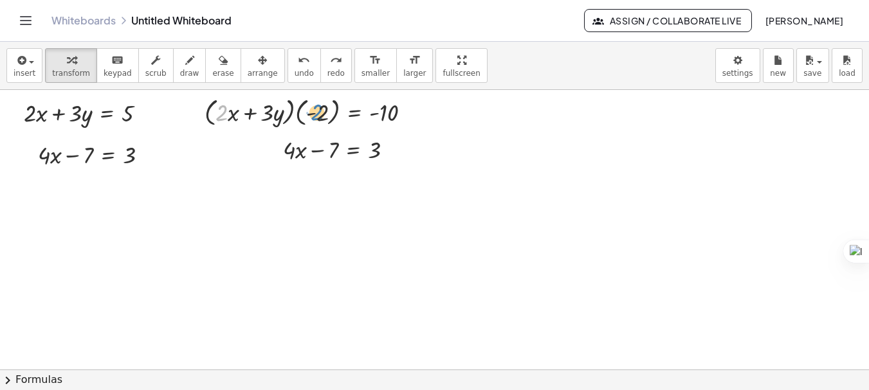
drag, startPoint x: 227, startPoint y: 114, endPoint x: 323, endPoint y: 116, distance: 96.4
click at [323, 116] on div at bounding box center [313, 111] width 230 height 36
drag, startPoint x: 323, startPoint y: 116, endPoint x: 219, endPoint y: 116, distance: 104.8
click at [219, 116] on div at bounding box center [313, 111] width 230 height 36
click at [587, 197] on div at bounding box center [434, 369] width 869 height 559
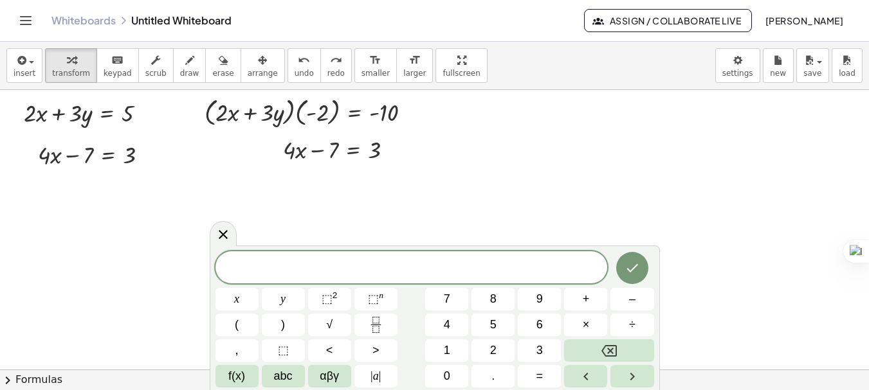
click at [604, 161] on div at bounding box center [434, 369] width 869 height 559
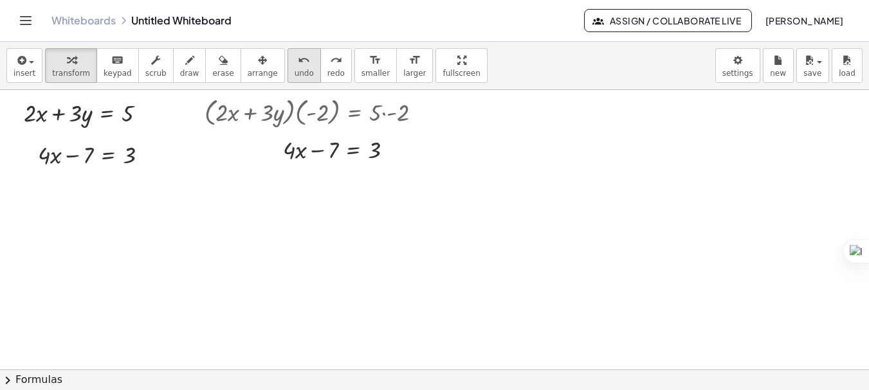
click at [287, 69] on button "undo undo" at bounding box center [303, 65] width 33 height 35
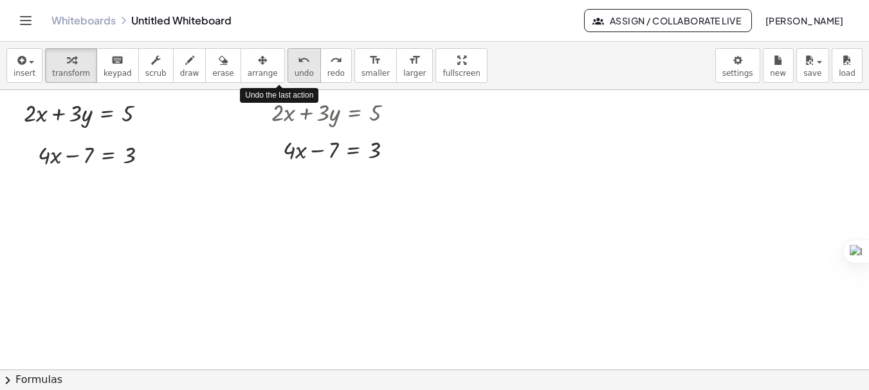
click at [287, 69] on button "undo undo" at bounding box center [303, 65] width 33 height 35
click at [354, 113] on div at bounding box center [337, 111] width 145 height 33
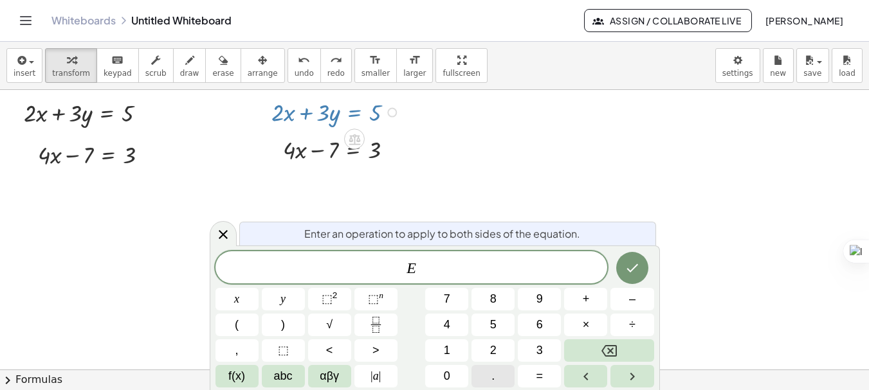
click at [499, 373] on button "." at bounding box center [492, 376] width 43 height 23
click at [629, 304] on span "–" at bounding box center [632, 299] width 6 height 17
click at [496, 359] on button "2" at bounding box center [492, 350] width 43 height 23
click at [633, 269] on icon "Done" at bounding box center [632, 268] width 12 height 8
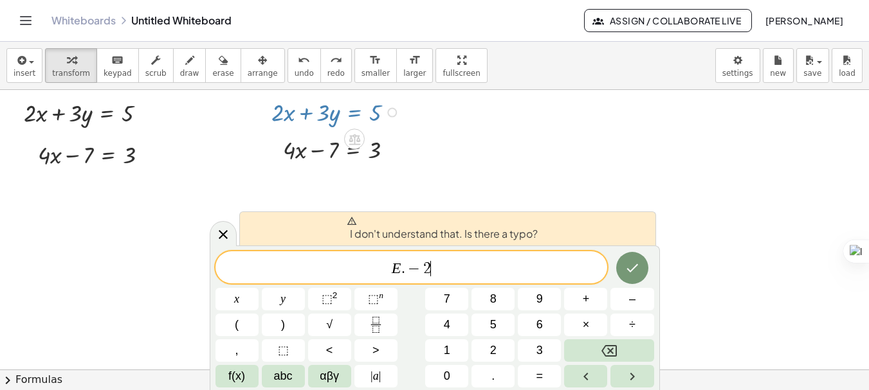
click at [410, 264] on span "−" at bounding box center [414, 268] width 19 height 15
click at [248, 321] on button "(" at bounding box center [236, 325] width 43 height 23
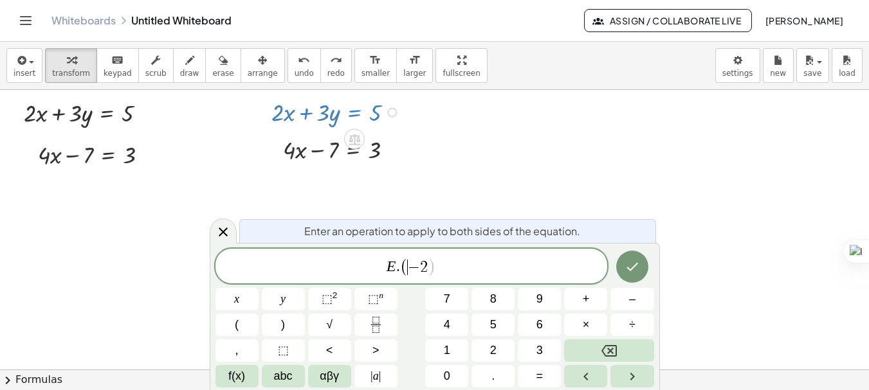
click at [432, 269] on span ")" at bounding box center [432, 267] width 8 height 19
click at [277, 330] on button ")" at bounding box center [283, 325] width 43 height 23
click at [638, 257] on button "Done" at bounding box center [632, 267] width 32 height 32
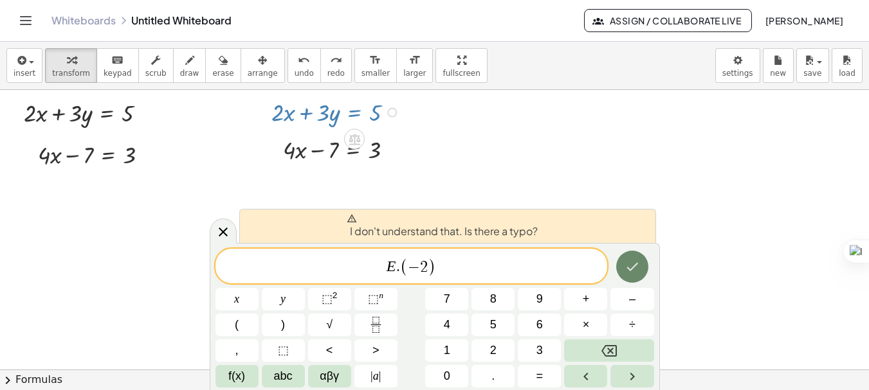
click at [636, 262] on icon "Done" at bounding box center [631, 266] width 15 height 15
click at [507, 264] on span "E . ( − 2 ) ​" at bounding box center [411, 267] width 392 height 21
click at [214, 232] on div at bounding box center [223, 231] width 27 height 25
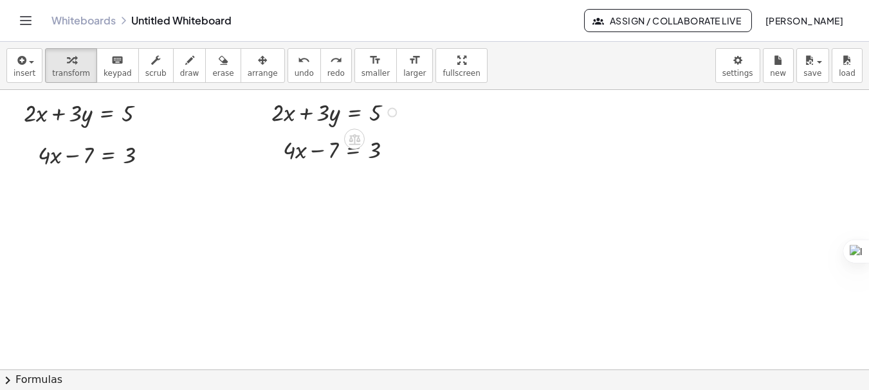
click at [352, 112] on div at bounding box center [337, 111] width 145 height 33
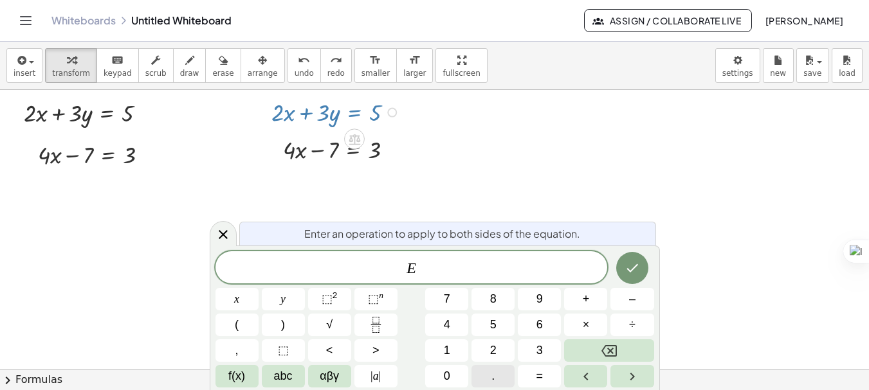
click at [499, 375] on button "." at bounding box center [492, 376] width 43 height 23
click at [626, 305] on button "–" at bounding box center [631, 299] width 43 height 23
click at [501, 353] on button "2" at bounding box center [492, 350] width 43 height 23
click at [626, 272] on icon "Done" at bounding box center [631, 267] width 15 height 15
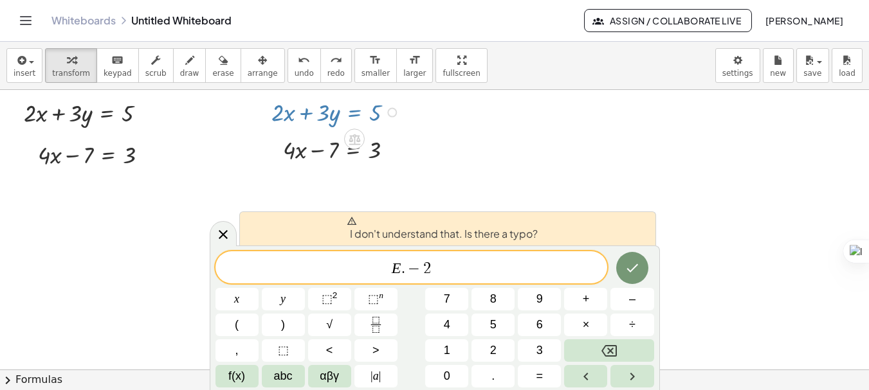
click at [507, 179] on div at bounding box center [434, 369] width 869 height 559
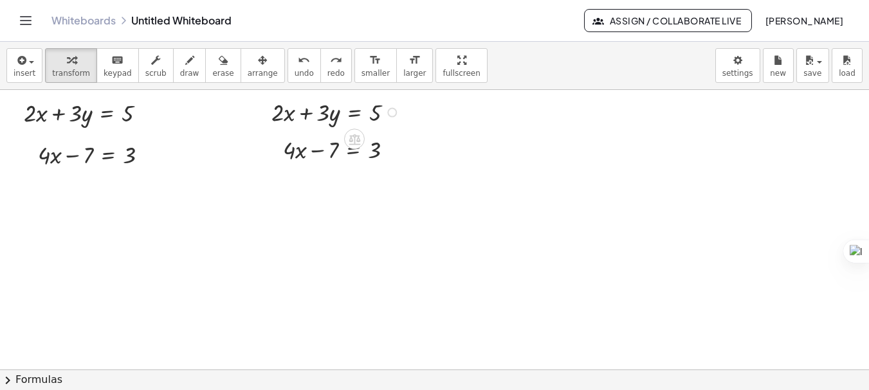
click at [347, 118] on div at bounding box center [337, 111] width 145 height 33
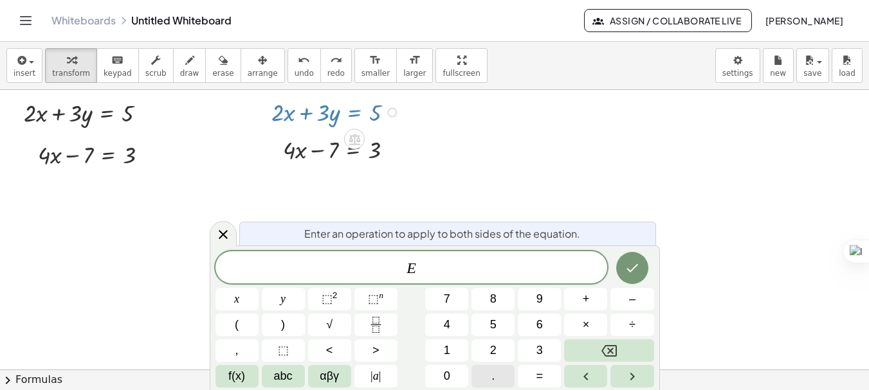
click at [509, 366] on button "." at bounding box center [492, 376] width 43 height 23
click at [505, 352] on button "2" at bounding box center [492, 350] width 43 height 23
click at [624, 278] on button "Done" at bounding box center [632, 268] width 32 height 32
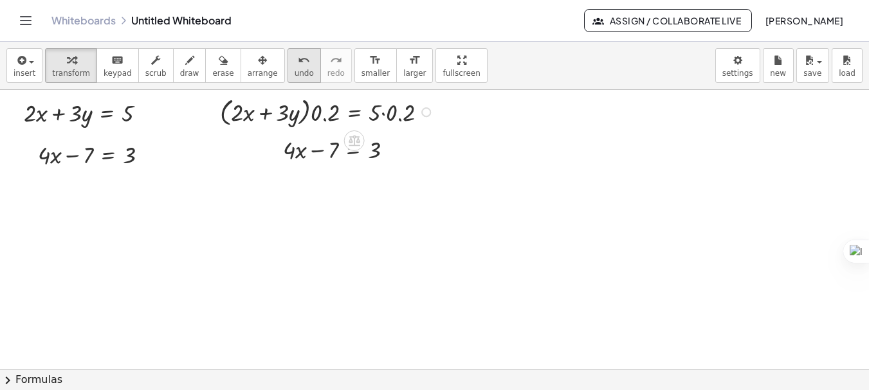
click at [287, 62] on button "undo undo" at bounding box center [303, 65] width 33 height 35
click at [351, 113] on div at bounding box center [337, 111] width 145 height 33
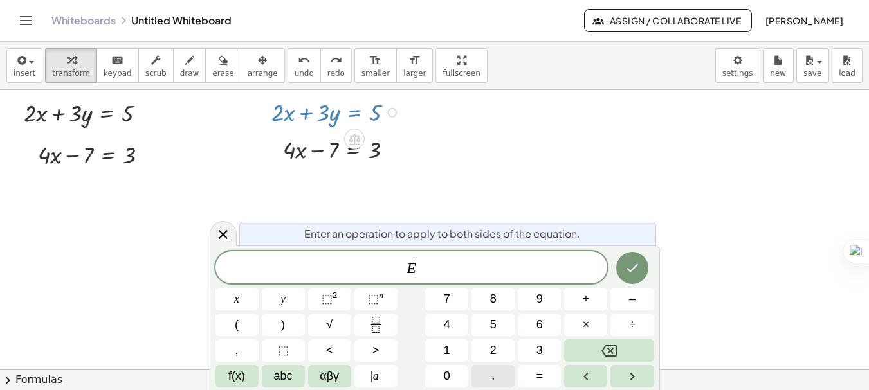
click at [494, 379] on span "." at bounding box center [492, 376] width 3 height 17
click at [599, 357] on button "Backspace" at bounding box center [608, 350] width 89 height 23
click at [597, 318] on button "×" at bounding box center [585, 325] width 43 height 23
click at [616, 304] on button "–" at bounding box center [631, 299] width 43 height 23
click at [495, 347] on span "2" at bounding box center [493, 350] width 6 height 17
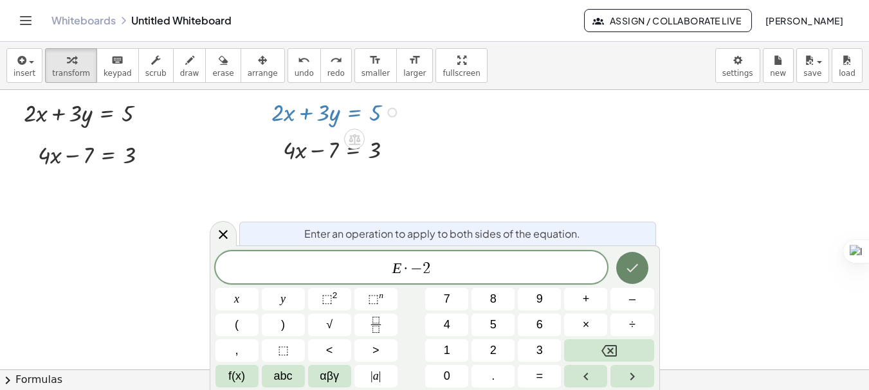
click at [636, 272] on icon "Done" at bounding box center [631, 267] width 15 height 15
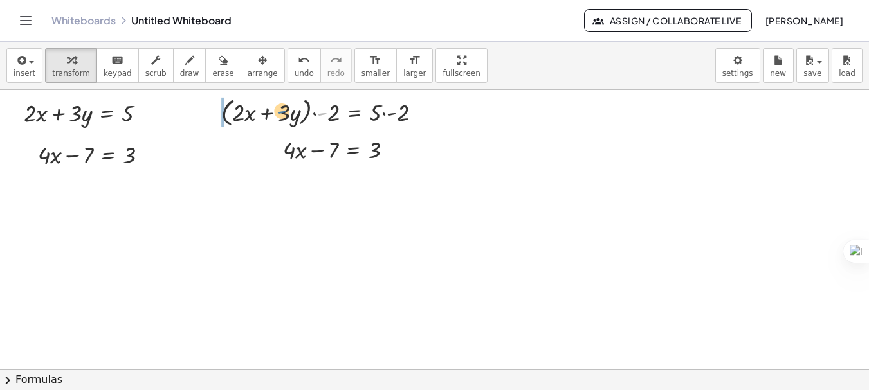
drag, startPoint x: 321, startPoint y: 116, endPoint x: 282, endPoint y: 114, distance: 39.2
click at [282, 114] on div at bounding box center [326, 111] width 223 height 36
click at [298, 66] on icon "undo" at bounding box center [304, 60] width 12 height 15
click at [384, 115] on div at bounding box center [326, 111] width 223 height 36
click at [316, 114] on div at bounding box center [321, 111] width 213 height 36
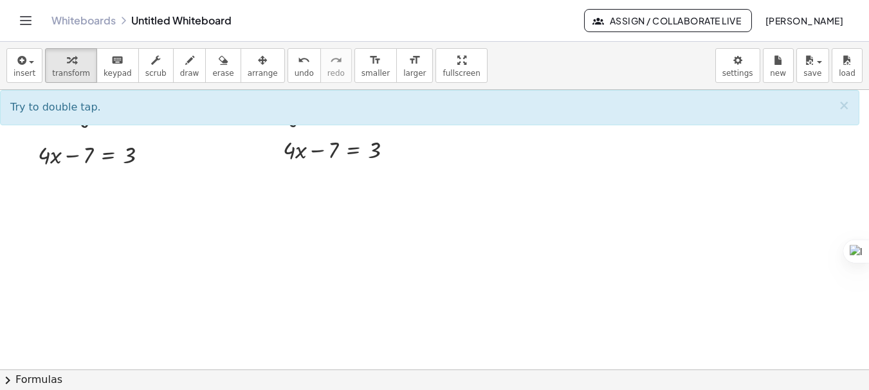
click at [244, 195] on div at bounding box center [434, 369] width 869 height 559
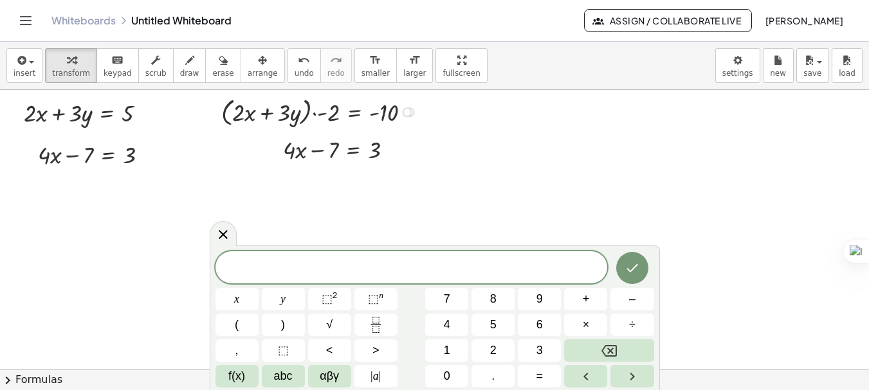
click at [315, 113] on div at bounding box center [321, 111] width 213 height 36
click at [315, 113] on div "+ · 2 · x + · 3 · y = 5 + · 4 · x − 7 = 3 + · 2 · x + · 3 · y = 5 · ( + · 2 · x…" at bounding box center [434, 369] width 869 height 559
click at [268, 210] on div at bounding box center [434, 369] width 869 height 559
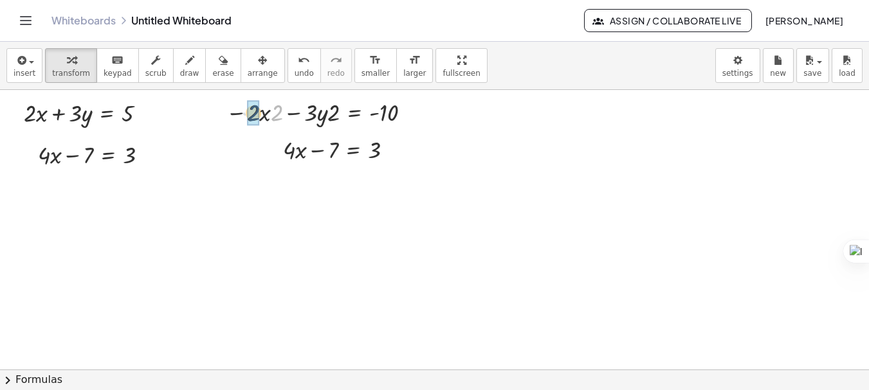
drag, startPoint x: 276, startPoint y: 118, endPoint x: 251, endPoint y: 118, distance: 24.4
drag, startPoint x: 330, startPoint y: 118, endPoint x: 305, endPoint y: 118, distance: 25.1
click at [329, 255] on div at bounding box center [434, 369] width 869 height 559
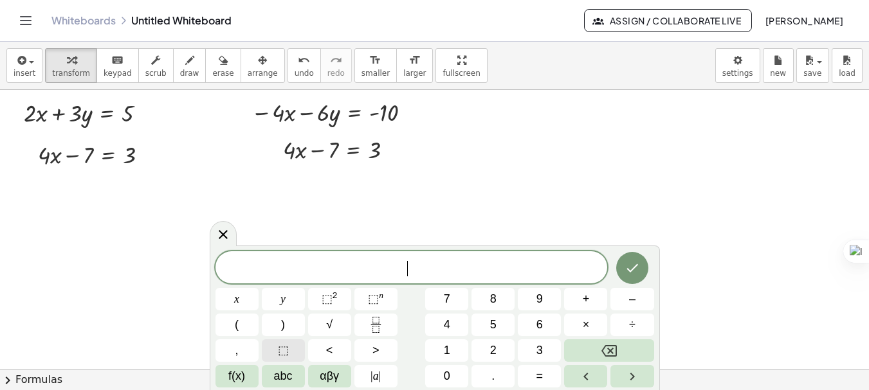
click at [274, 354] on button "⬚" at bounding box center [283, 350] width 43 height 23
click at [571, 302] on button "+" at bounding box center [585, 299] width 43 height 23
click at [291, 349] on button "⬚" at bounding box center [283, 350] width 43 height 23
click at [536, 374] on span "=" at bounding box center [539, 376] width 7 height 17
click at [289, 352] on button "⬚" at bounding box center [283, 350] width 43 height 23
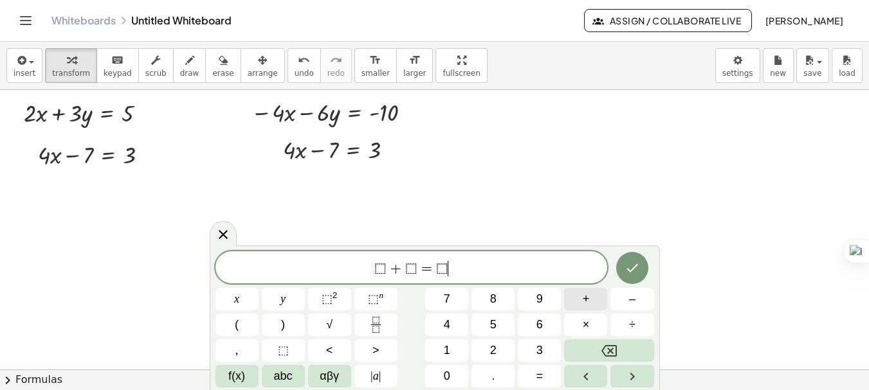
click at [590, 299] on button "+" at bounding box center [585, 299] width 43 height 23
click at [298, 350] on button "⬚" at bounding box center [283, 350] width 43 height 23
click at [523, 211] on div at bounding box center [434, 369] width 869 height 559
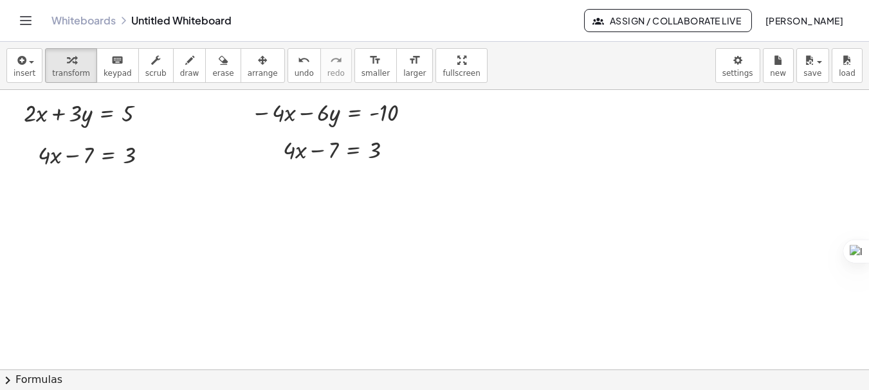
click at [375, 266] on div at bounding box center [434, 369] width 869 height 559
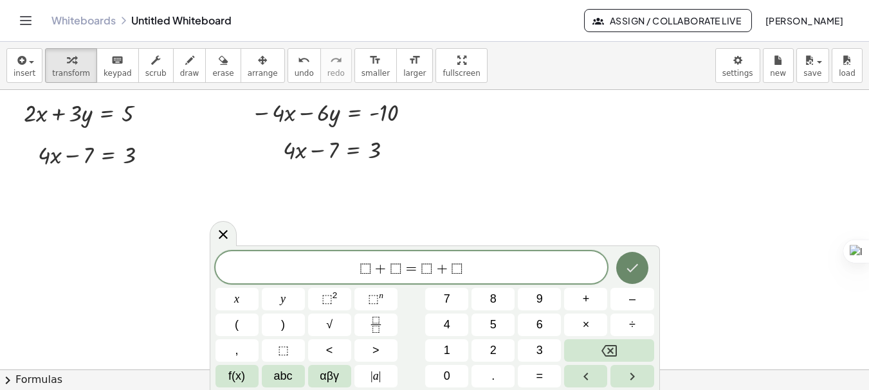
click at [636, 269] on icon "Done" at bounding box center [631, 267] width 15 height 15
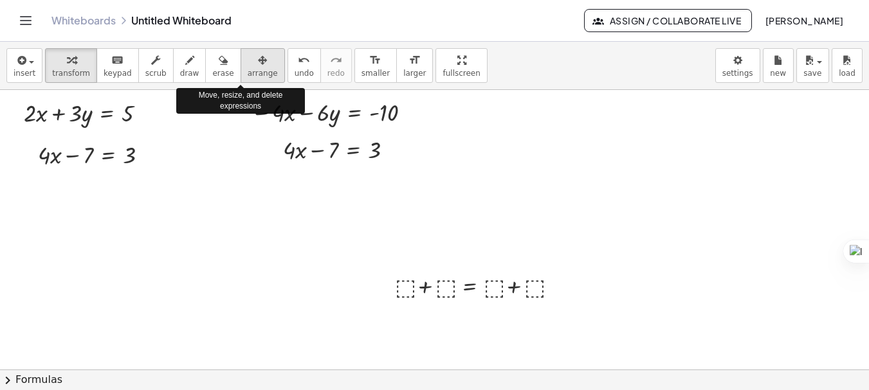
click at [248, 72] on span "arrange" at bounding box center [263, 73] width 30 height 9
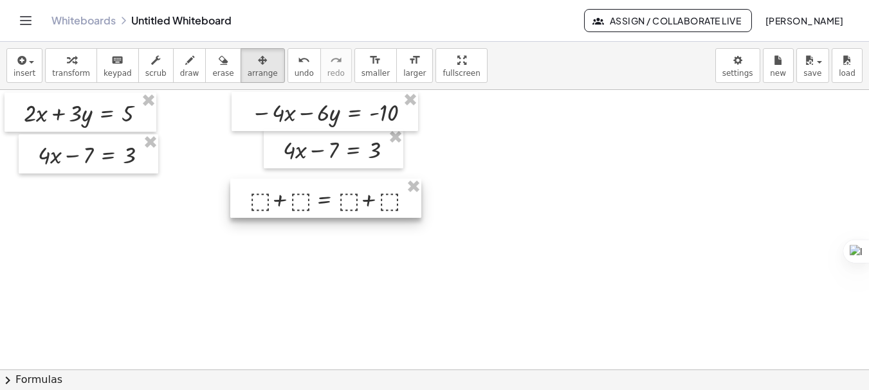
drag, startPoint x: 554, startPoint y: 293, endPoint x: 409, endPoint y: 206, distance: 169.2
click at [409, 206] on div at bounding box center [325, 198] width 191 height 39
click at [522, 222] on div at bounding box center [434, 369] width 869 height 559
click at [72, 69] on span "transform" at bounding box center [71, 73] width 38 height 9
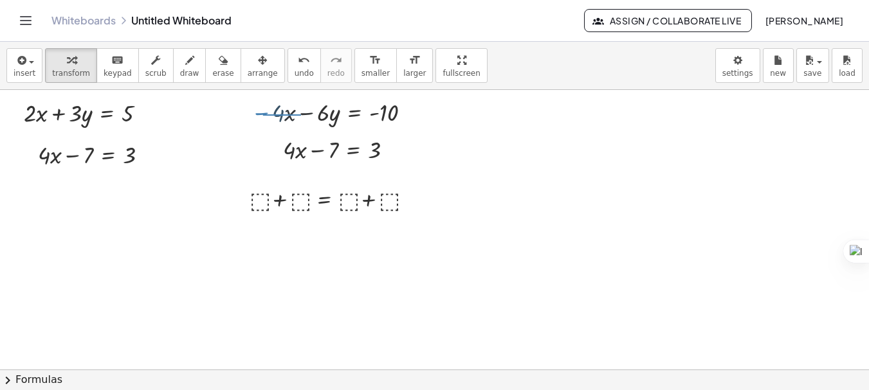
drag, startPoint x: 263, startPoint y: 115, endPoint x: 302, endPoint y: 114, distance: 39.2
click at [302, 114] on div at bounding box center [333, 111] width 179 height 33
click at [192, 277] on div at bounding box center [434, 369] width 869 height 559
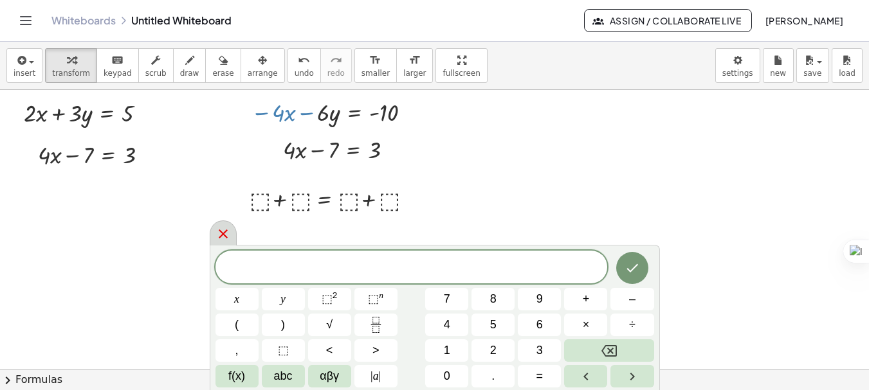
click at [220, 233] on icon at bounding box center [222, 233] width 15 height 15
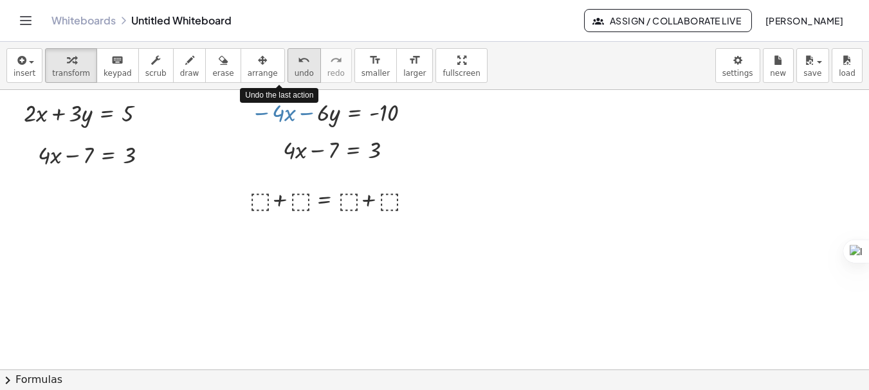
click at [298, 64] on icon "undo" at bounding box center [304, 60] width 12 height 15
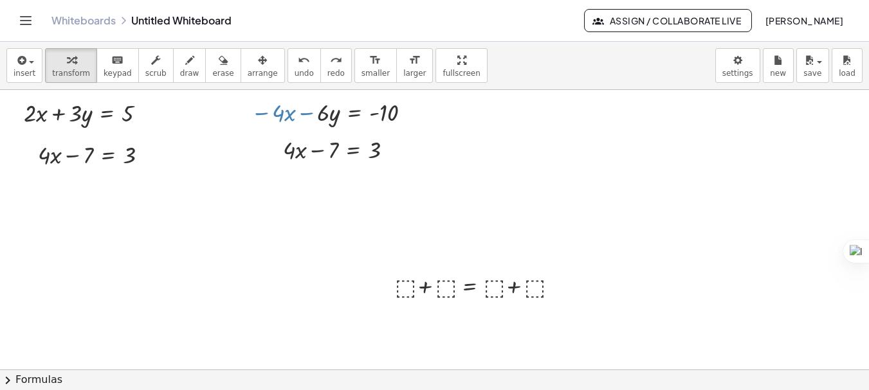
click at [343, 204] on div at bounding box center [434, 369] width 869 height 559
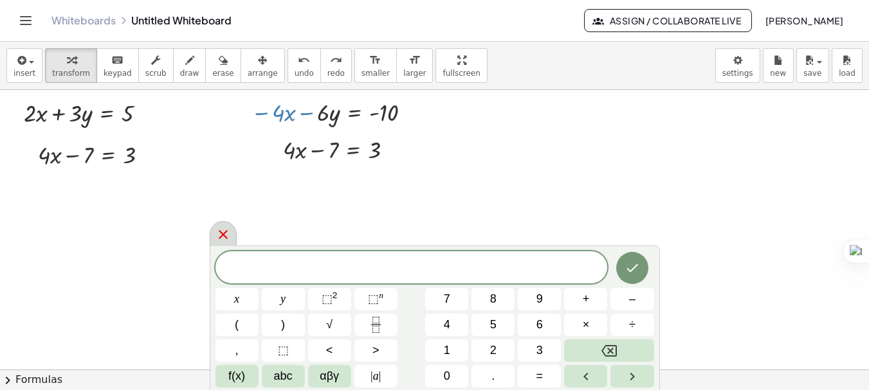
click at [221, 235] on icon at bounding box center [222, 234] width 15 height 15
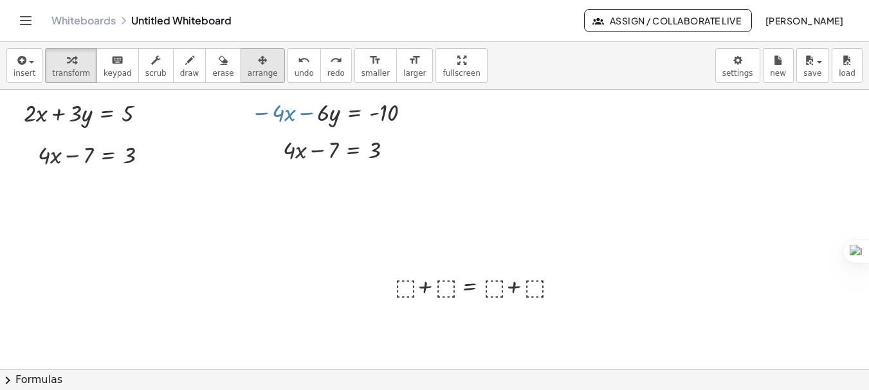
click at [248, 77] on span "arrange" at bounding box center [263, 73] width 30 height 9
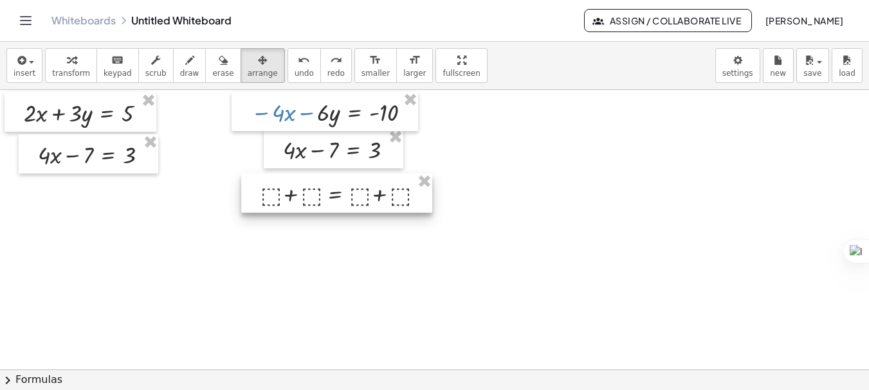
drag, startPoint x: 453, startPoint y: 284, endPoint x: 319, endPoint y: 192, distance: 162.8
click at [319, 192] on div at bounding box center [336, 193] width 191 height 39
click at [539, 195] on div at bounding box center [434, 369] width 869 height 559
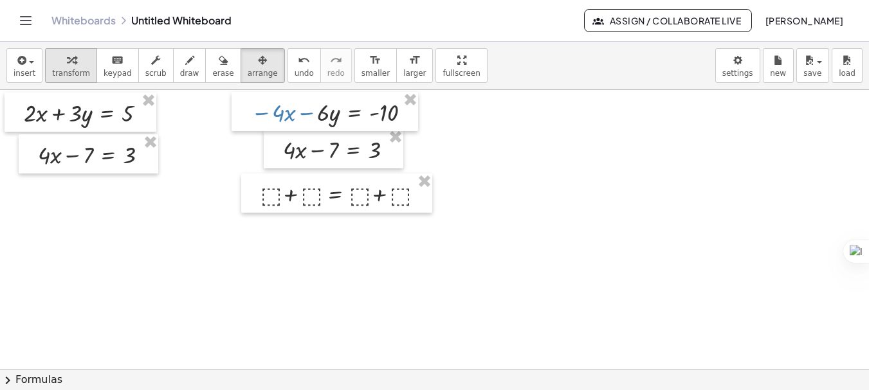
click at [72, 78] on span "transform" at bounding box center [71, 73] width 38 height 9
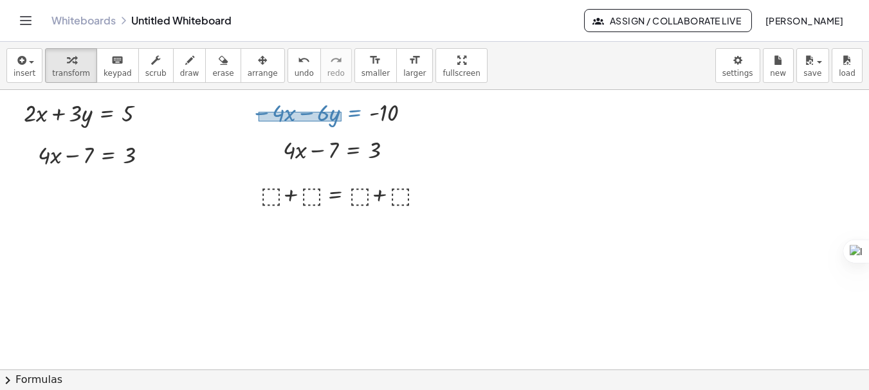
drag, startPoint x: 258, startPoint y: 112, endPoint x: 341, endPoint y: 122, distance: 83.5
click at [341, 122] on div at bounding box center [333, 111] width 179 height 33
click at [271, 161] on div at bounding box center [272, 148] width 19 height 39
drag, startPoint x: 260, startPoint y: 114, endPoint x: 341, endPoint y: 127, distance: 81.5
click at [341, 127] on div at bounding box center [333, 111] width 179 height 33
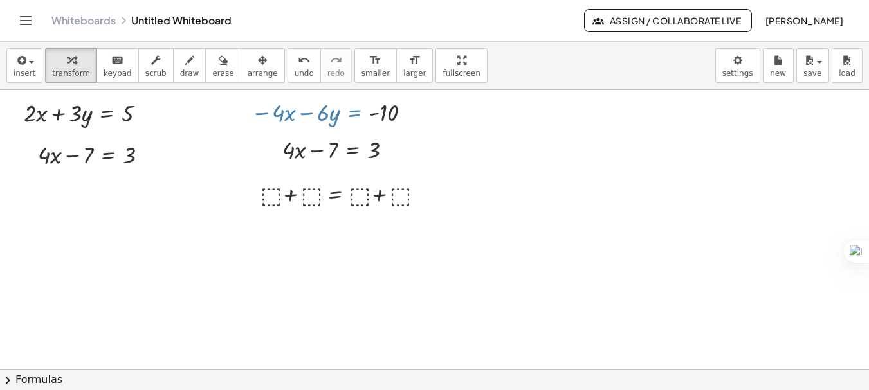
click at [492, 153] on div at bounding box center [434, 369] width 869 height 559
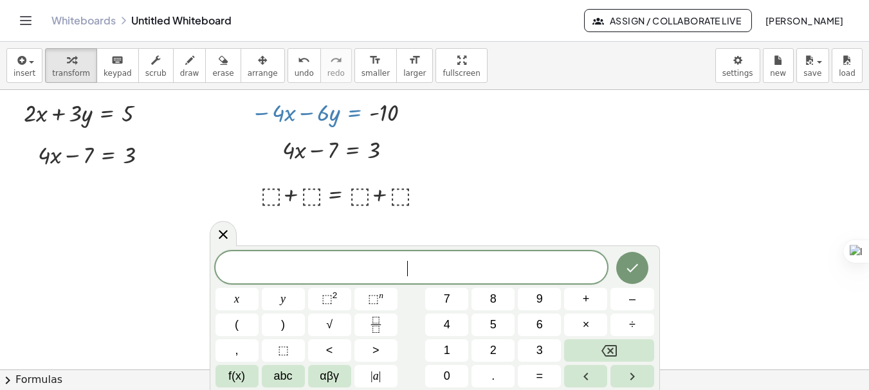
click at [492, 153] on div at bounding box center [434, 369] width 869 height 559
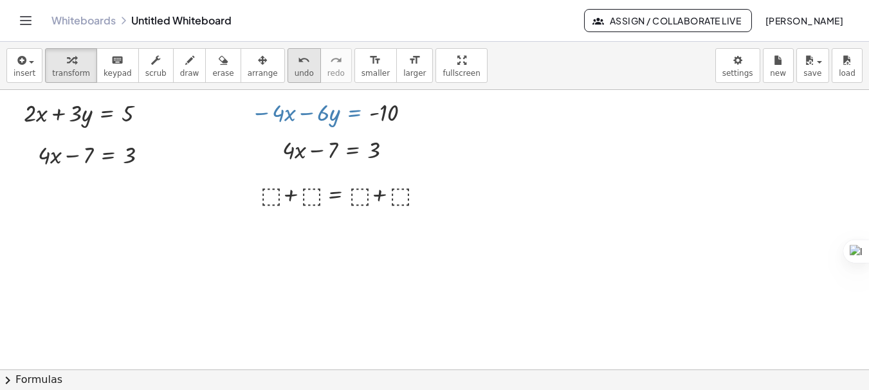
click at [294, 66] on div "undo" at bounding box center [303, 59] width 19 height 15
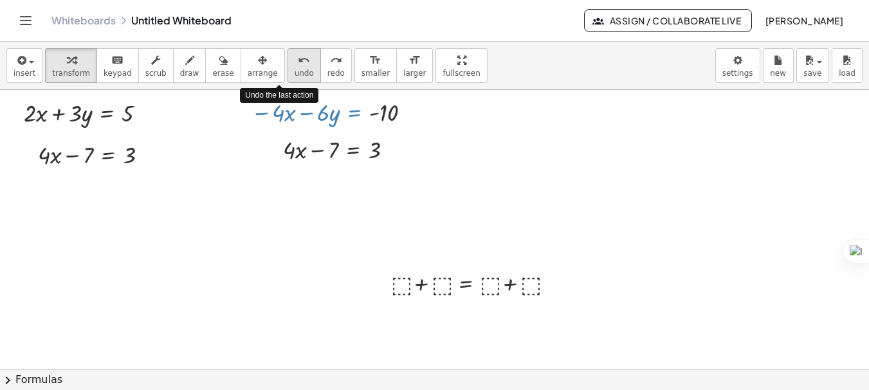
click at [294, 66] on div "undo" at bounding box center [303, 59] width 19 height 15
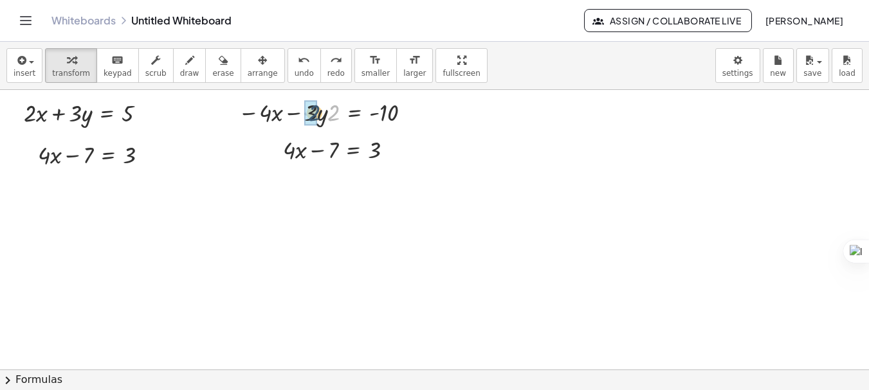
drag, startPoint x: 335, startPoint y: 117, endPoint x: 316, endPoint y: 117, distance: 19.3
click at [312, 200] on div at bounding box center [434, 369] width 869 height 559
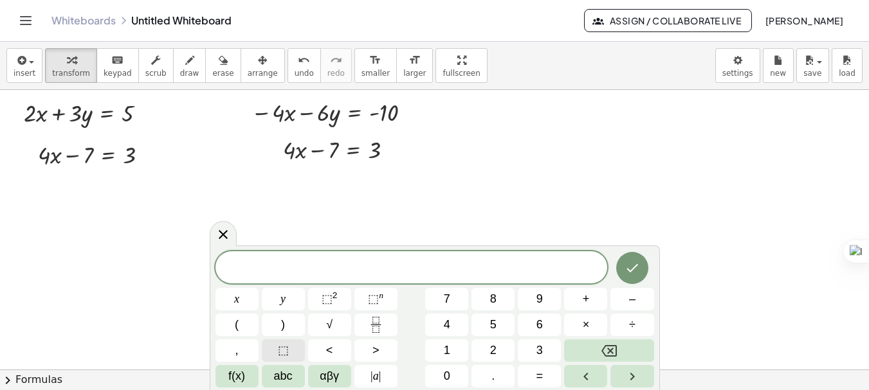
click at [296, 347] on button "⬚" at bounding box center [283, 350] width 43 height 23
click at [589, 302] on span "+" at bounding box center [585, 299] width 7 height 17
click at [297, 347] on button "⬚" at bounding box center [283, 350] width 43 height 23
click at [534, 370] on button "=" at bounding box center [539, 376] width 43 height 23
click at [294, 350] on button "⬚" at bounding box center [283, 350] width 43 height 23
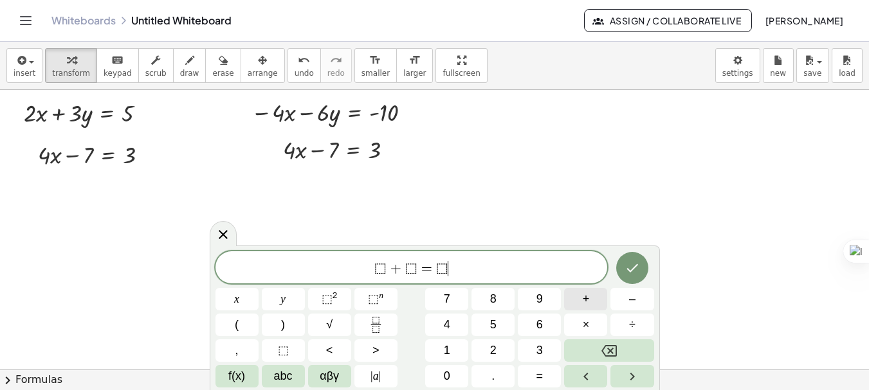
click at [579, 306] on button "+" at bounding box center [585, 299] width 43 height 23
click at [296, 349] on button "⬚" at bounding box center [283, 350] width 43 height 23
click at [639, 258] on button "Done" at bounding box center [632, 268] width 32 height 32
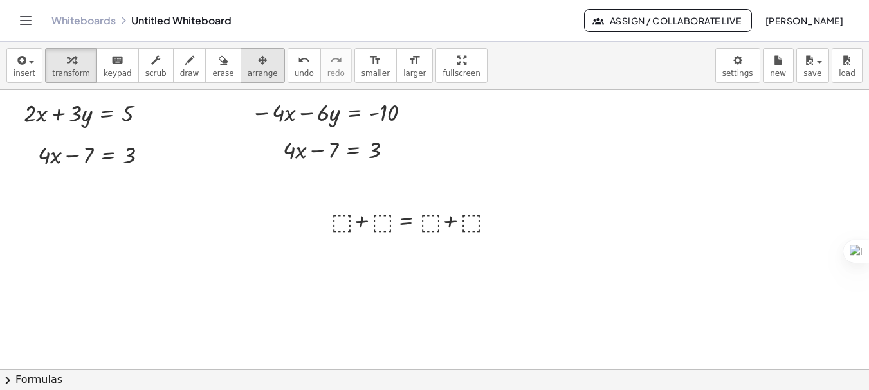
click at [249, 74] on span "arrange" at bounding box center [263, 73] width 30 height 9
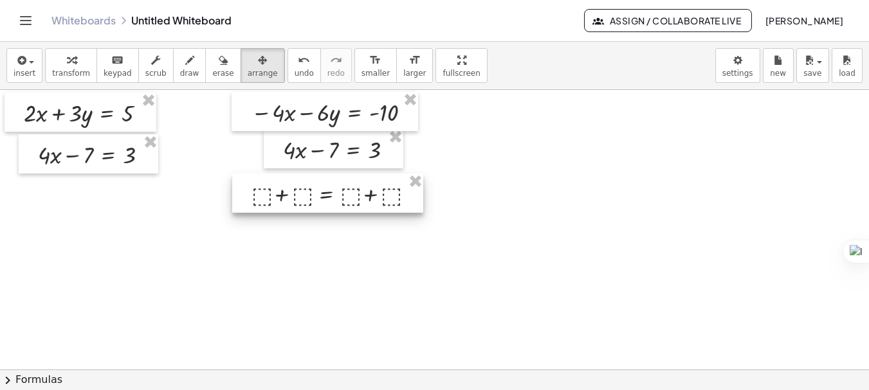
drag, startPoint x: 412, startPoint y: 221, endPoint x: 332, endPoint y: 194, distance: 84.0
click at [332, 194] on div at bounding box center [327, 193] width 191 height 39
click at [537, 214] on div at bounding box center [434, 369] width 869 height 559
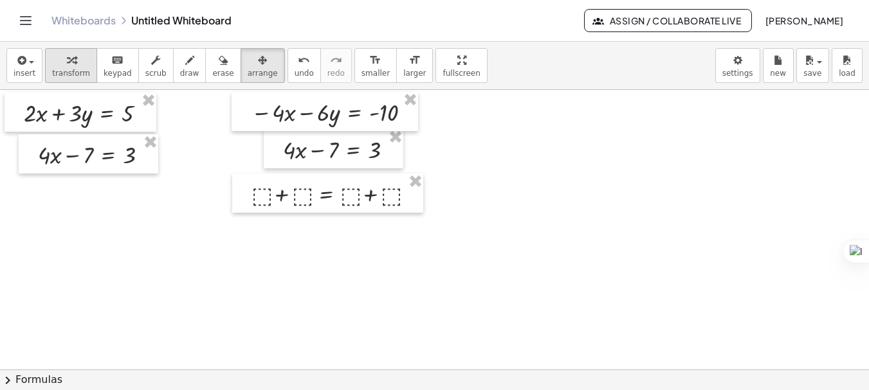
click at [71, 53] on div "button" at bounding box center [71, 59] width 38 height 15
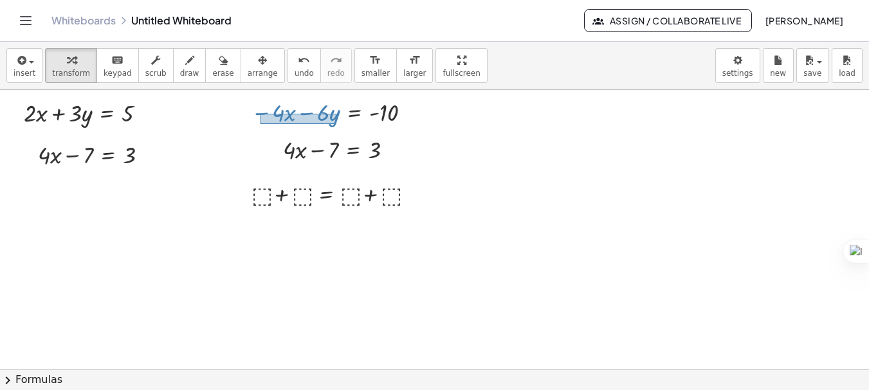
drag, startPoint x: 260, startPoint y: 114, endPoint x: 336, endPoint y: 124, distance: 76.6
click at [336, 124] on div at bounding box center [333, 111] width 179 height 33
drag, startPoint x: 318, startPoint y: 116, endPoint x: 291, endPoint y: 199, distance: 87.2
click at [291, 199] on div "+ · 2 · x + · 3 · y = 5 + · 4 · x − 7 = 3 + · 2 · x + · 3 · y = 5 · ( + · 2 · x…" at bounding box center [434, 369] width 869 height 559
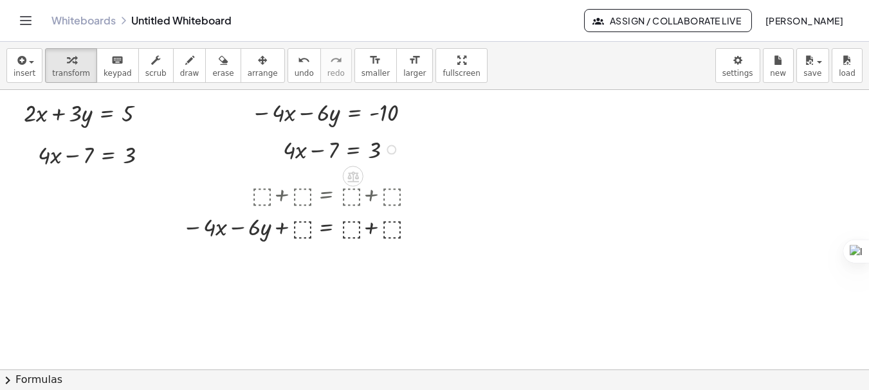
click at [291, 152] on div at bounding box center [342, 148] width 132 height 33
drag, startPoint x: 291, startPoint y: 152, endPoint x: 339, endPoint y: 158, distance: 48.5
click at [339, 158] on div at bounding box center [342, 148] width 132 height 33
click at [500, 194] on div at bounding box center [434, 369] width 869 height 559
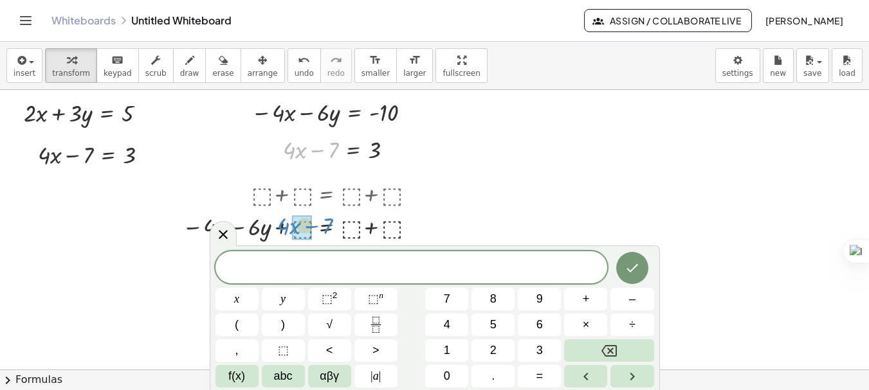
drag, startPoint x: 303, startPoint y: 149, endPoint x: 298, endPoint y: 227, distance: 78.6
drag, startPoint x: 372, startPoint y: 114, endPoint x: 398, endPoint y: 117, distance: 25.9
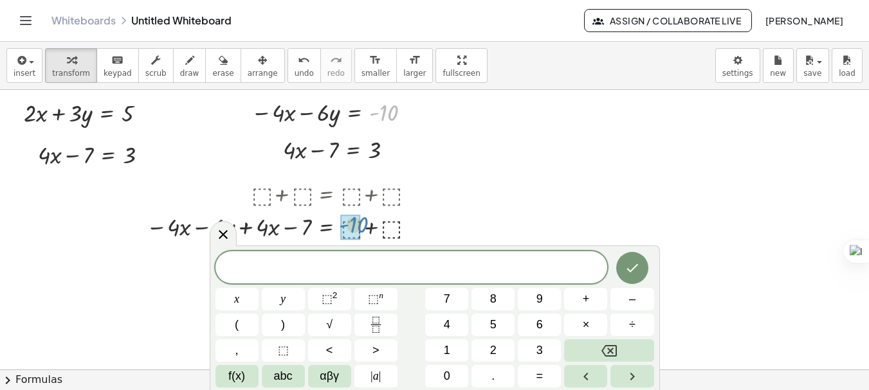
drag, startPoint x: 389, startPoint y: 113, endPoint x: 358, endPoint y: 226, distance: 117.9
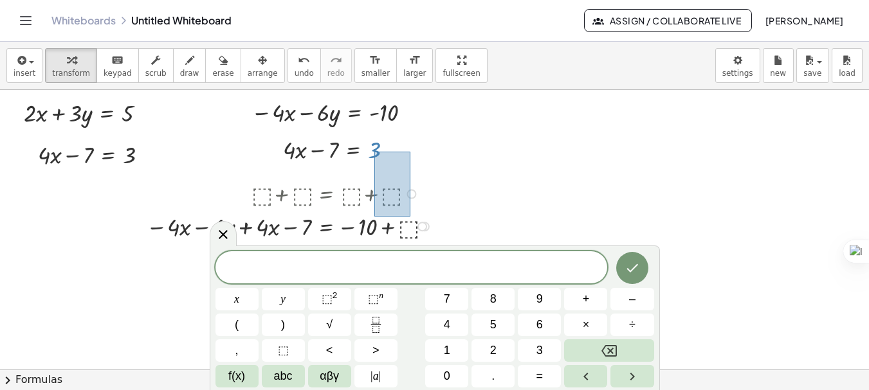
drag, startPoint x: 374, startPoint y: 152, endPoint x: 410, endPoint y: 217, distance: 74.2
click at [410, 217] on div "+ · 2 · x + · 3 · y = 5 + · 4 · x − 7 = 3 + · 2 · x + · 3 · y = 5 · ( + · 2 · x…" at bounding box center [434, 369] width 869 height 559
drag, startPoint x: 372, startPoint y: 154, endPoint x: 411, endPoint y: 233, distance: 88.3
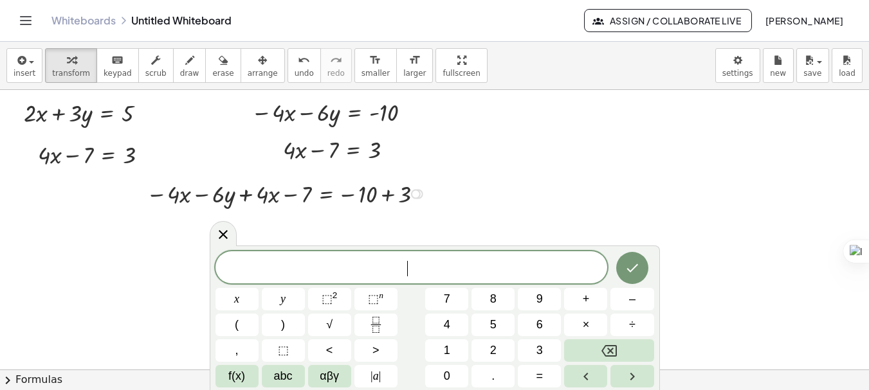
drag, startPoint x: 419, startPoint y: 228, endPoint x: 424, endPoint y: 187, distance: 41.5
click at [326, 194] on div "+ = + − · 4 · x − · 6 · y + · 4 · x − 7 − 10 3" at bounding box center [326, 194] width 0 height 0
drag, startPoint x: 244, startPoint y: 197, endPoint x: 190, endPoint y: 198, distance: 54.0
click at [190, 198] on div at bounding box center [288, 193] width 296 height 33
click at [198, 199] on div at bounding box center [288, 193] width 296 height 33
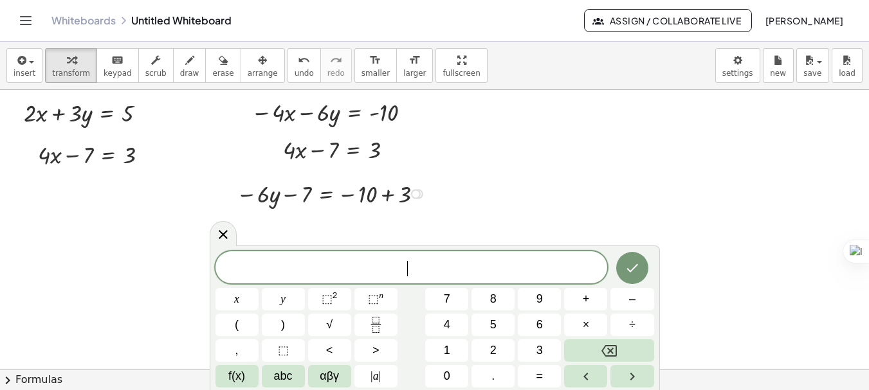
click at [386, 199] on div at bounding box center [333, 193] width 206 height 33
drag, startPoint x: 292, startPoint y: 196, endPoint x: 383, endPoint y: 206, distance: 91.2
click at [383, 206] on div at bounding box center [308, 193] width 157 height 33
click at [290, 195] on div at bounding box center [311, 193] width 227 height 33
click at [379, 195] on div at bounding box center [349, 193] width 157 height 33
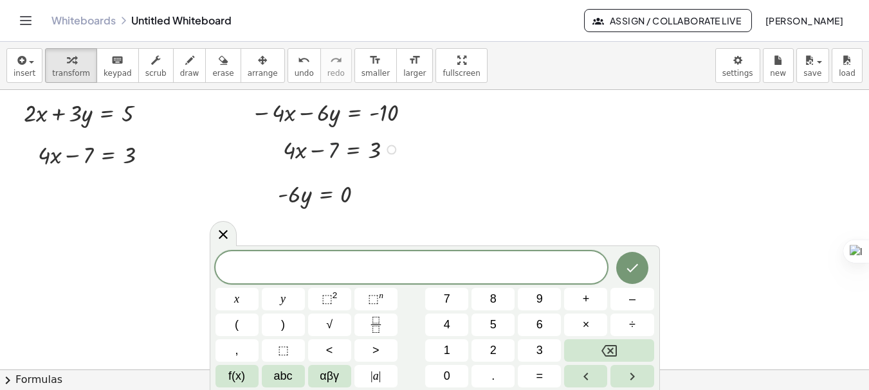
click at [334, 152] on div at bounding box center [342, 148] width 132 height 33
click at [228, 232] on icon at bounding box center [222, 234] width 15 height 15
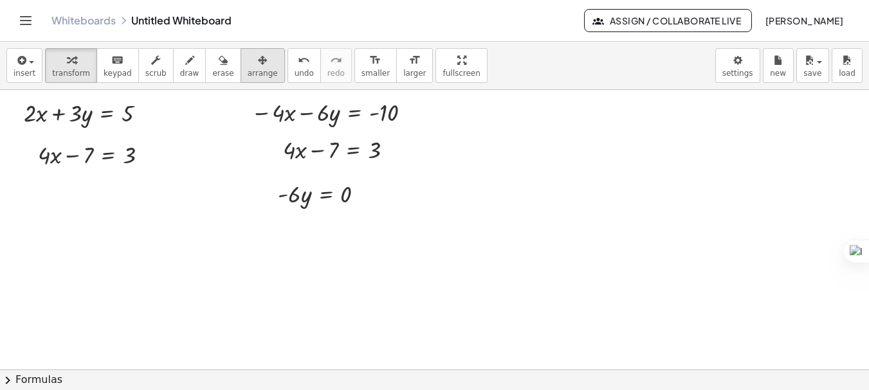
click at [258, 68] on icon "button" at bounding box center [262, 60] width 9 height 15
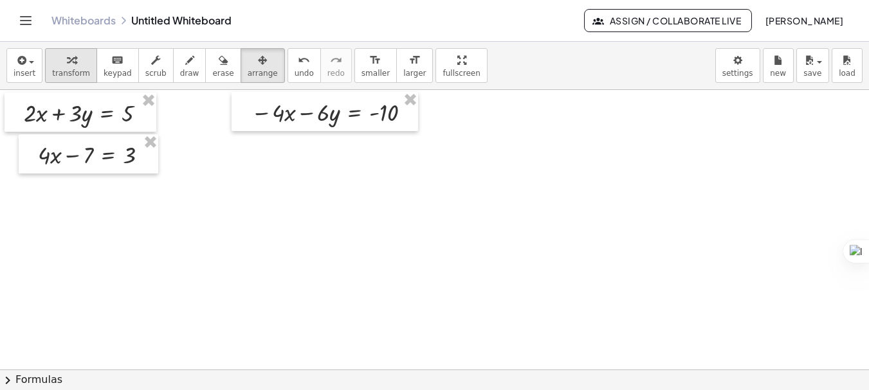
click at [76, 80] on button "transform" at bounding box center [71, 65] width 52 height 35
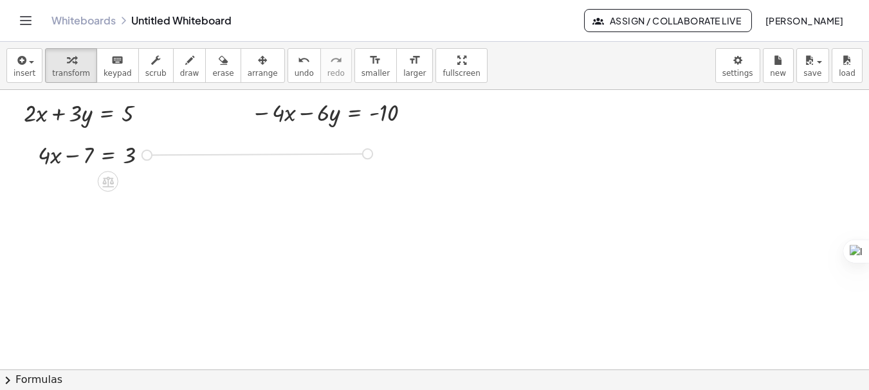
drag, startPoint x: 150, startPoint y: 157, endPoint x: 384, endPoint y: 156, distance: 234.0
click at [384, 156] on div "+ · 2 · x + · 3 · y = 5 + · 4 · x − 7 = 3 + · 2 · x + · 3 · y = 5 · ( + · 2 · x…" at bounding box center [434, 369] width 869 height 559
click at [248, 77] on span "arrange" at bounding box center [263, 73] width 30 height 9
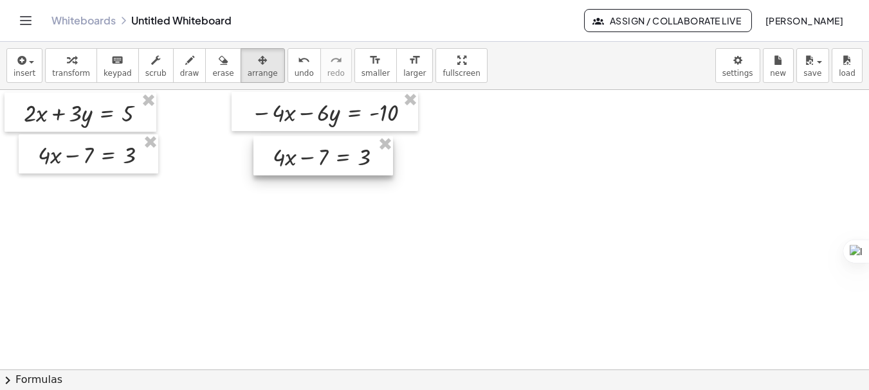
drag, startPoint x: 300, startPoint y: 154, endPoint x: 326, endPoint y: 160, distance: 26.5
click at [326, 160] on div at bounding box center [323, 155] width 140 height 39
click at [76, 71] on span "transform" at bounding box center [71, 73] width 38 height 9
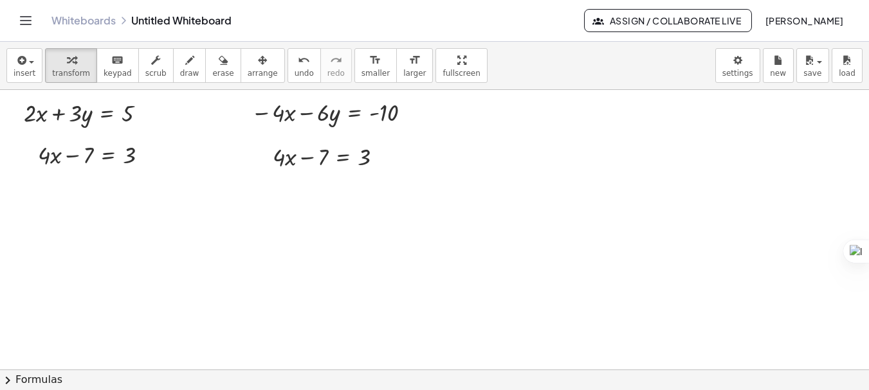
click at [338, 237] on div at bounding box center [434, 369] width 869 height 559
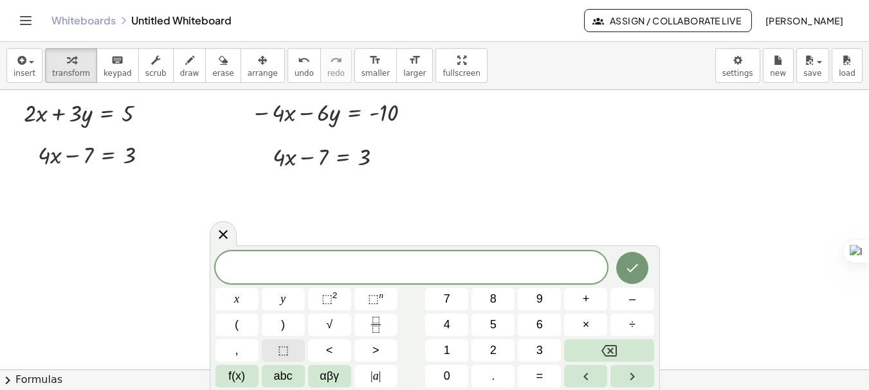
click at [293, 347] on button "⬚" at bounding box center [283, 350] width 43 height 23
click at [595, 307] on button "+" at bounding box center [585, 299] width 43 height 23
click at [297, 352] on button "⬚" at bounding box center [283, 350] width 43 height 23
click at [543, 371] on button "=" at bounding box center [539, 376] width 43 height 23
click at [288, 350] on button "⬚" at bounding box center [283, 350] width 43 height 23
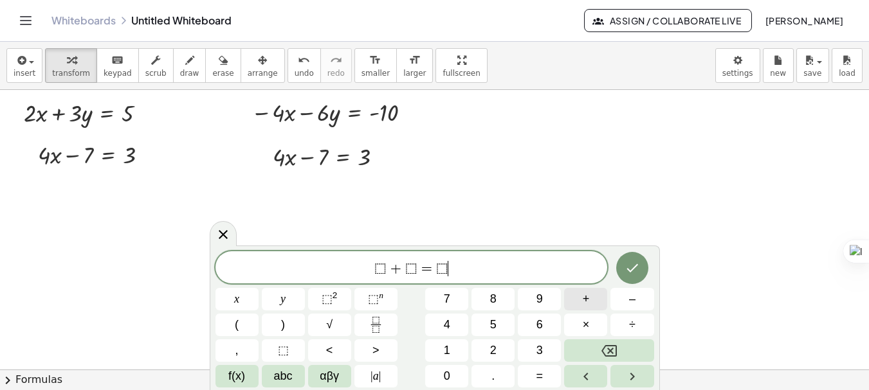
click at [586, 298] on span "+" at bounding box center [585, 299] width 7 height 17
click at [291, 347] on button "⬚" at bounding box center [283, 350] width 43 height 23
click at [633, 264] on icon "Done" at bounding box center [631, 267] width 15 height 15
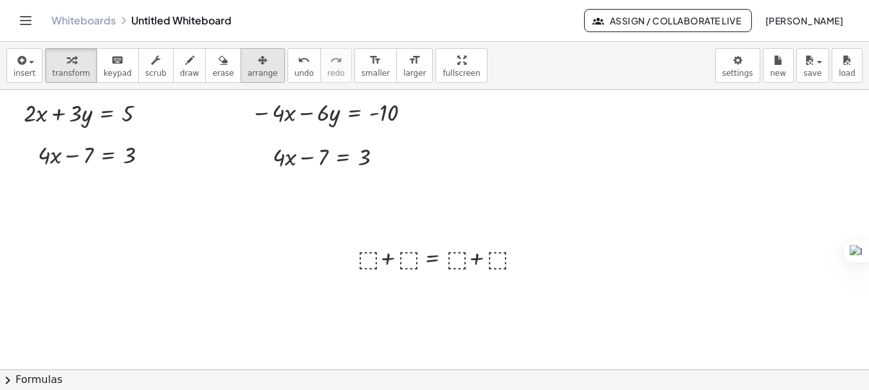
click at [244, 80] on button "arrange" at bounding box center [262, 65] width 44 height 35
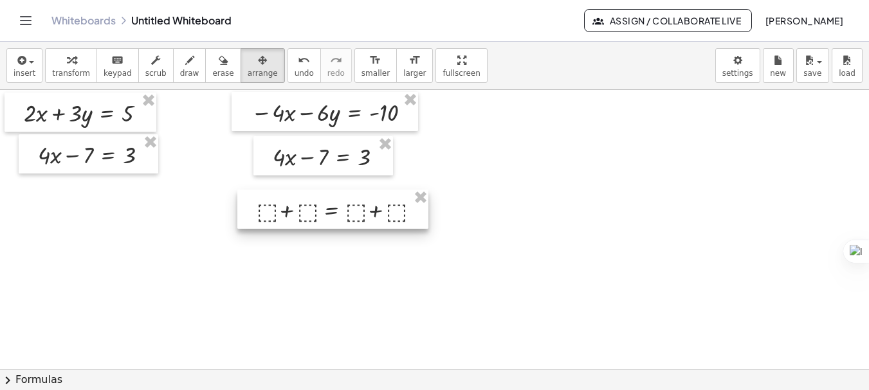
drag, startPoint x: 444, startPoint y: 252, endPoint x: 343, endPoint y: 204, distance: 111.6
click at [343, 204] on div at bounding box center [332, 209] width 191 height 39
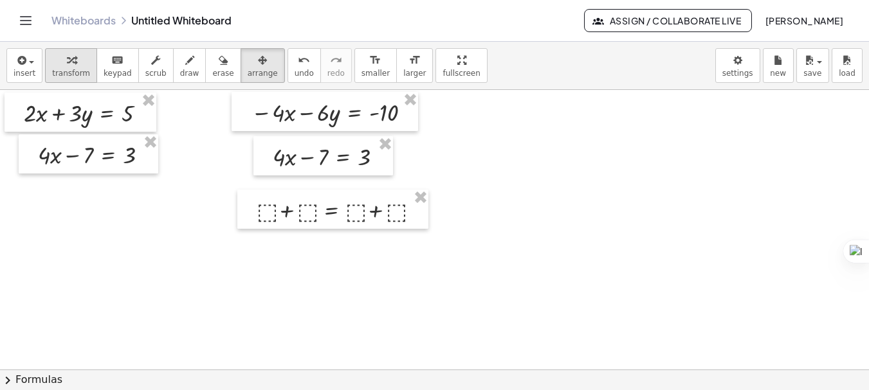
click at [67, 62] on icon "button" at bounding box center [71, 60] width 9 height 15
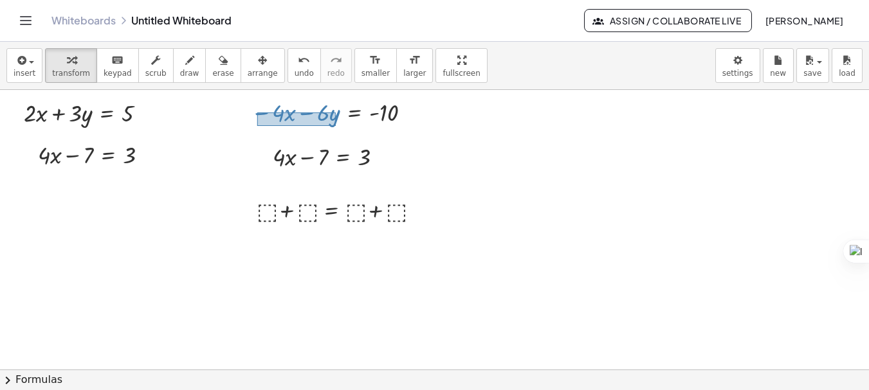
drag, startPoint x: 257, startPoint y: 113, endPoint x: 336, endPoint y: 126, distance: 79.6
click at [336, 126] on div at bounding box center [333, 111] width 179 height 33
drag, startPoint x: 315, startPoint y: 114, endPoint x: 266, endPoint y: 219, distance: 115.3
click at [266, 219] on div "+ · 2 · x + · 3 · y = 5 + · 4 · x − 7 = 3 + · 2 · x + · 3 · y = 5 · ( + · 2 · x…" at bounding box center [434, 369] width 869 height 559
click at [267, 221] on div at bounding box center [342, 209] width 184 height 33
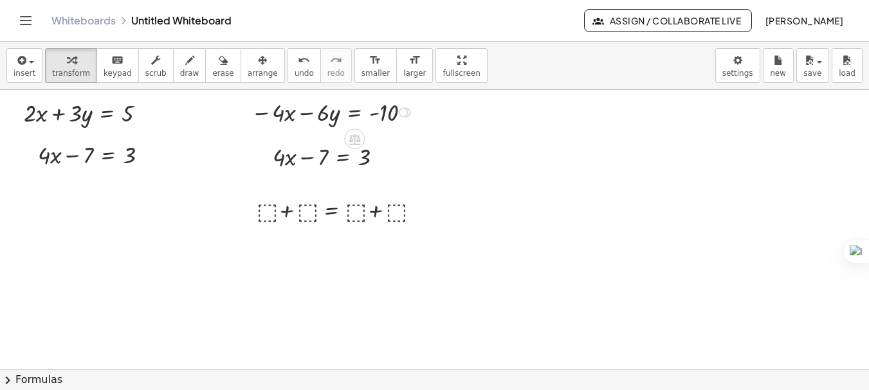
click at [261, 113] on div at bounding box center [333, 111] width 179 height 33
click at [278, 114] on div at bounding box center [333, 111] width 179 height 33
click at [287, 116] on div at bounding box center [333, 111] width 179 height 33
drag, startPoint x: 303, startPoint y: 116, endPoint x: 337, endPoint y: 124, distance: 34.3
click at [337, 124] on div at bounding box center [333, 111] width 179 height 33
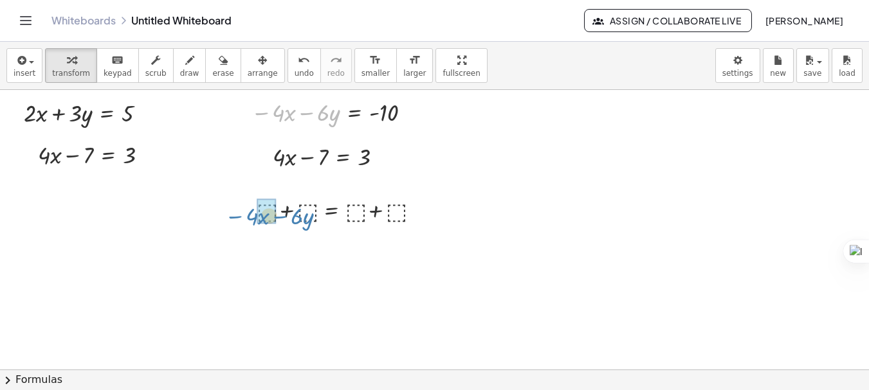
drag, startPoint x: 321, startPoint y: 118, endPoint x: 295, endPoint y: 221, distance: 106.2
click at [295, 221] on div "+ · 2 · x + · 3 · y = 5 + · 4 · x − 7 = 3 + · 2 · x + · 3 · y = 5 · ( + · 2 · x…" at bounding box center [434, 369] width 869 height 559
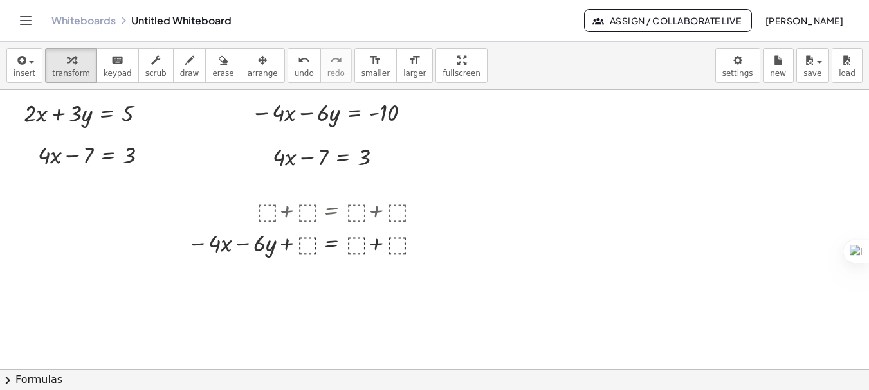
click at [470, 218] on div at bounding box center [434, 369] width 869 height 559
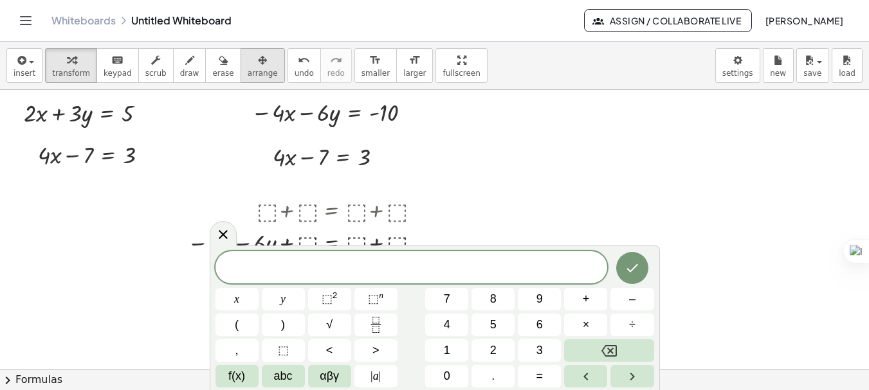
click at [248, 71] on span "arrange" at bounding box center [263, 73] width 30 height 9
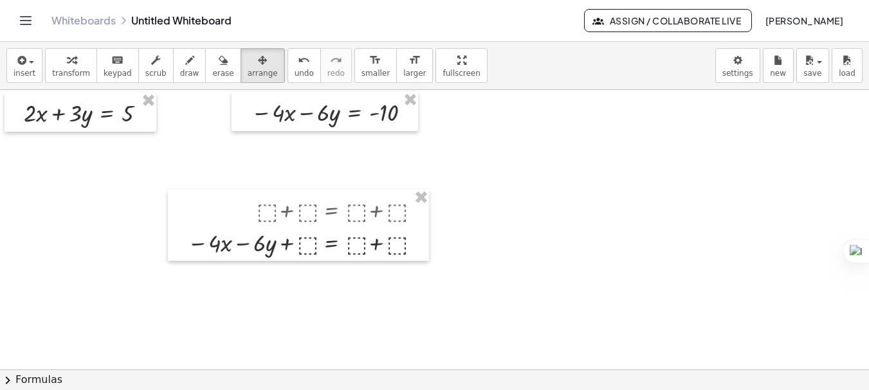
click at [466, 196] on div at bounding box center [434, 369] width 869 height 559
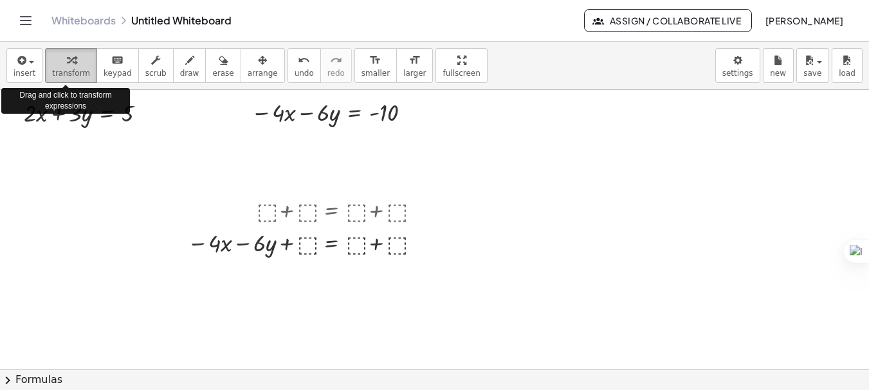
click at [67, 57] on icon "button" at bounding box center [71, 60] width 9 height 15
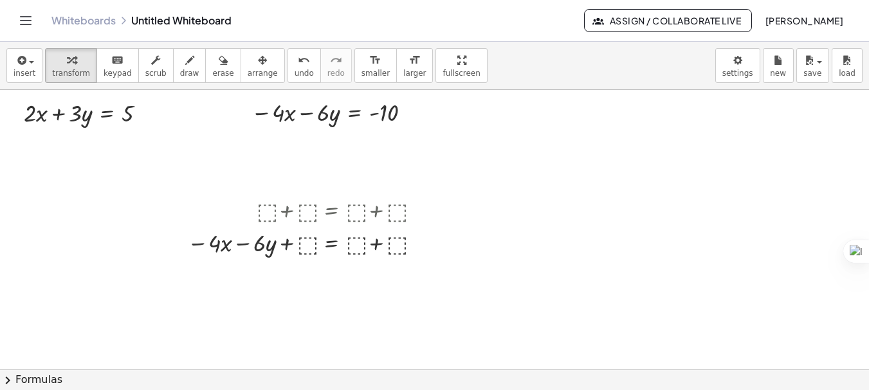
click at [452, 193] on div at bounding box center [434, 369] width 869 height 559
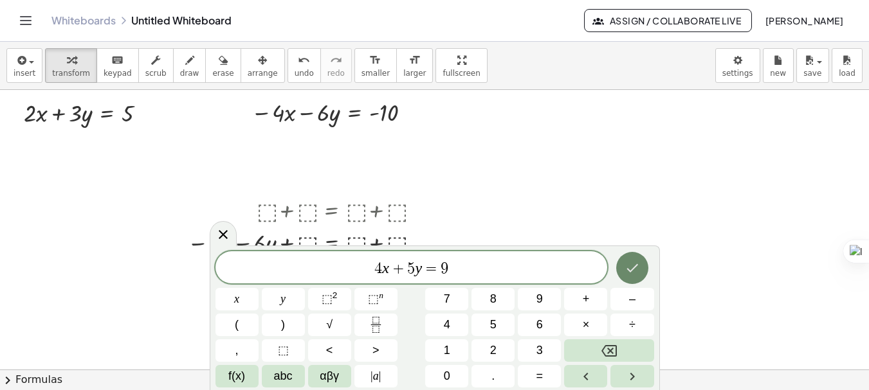
click at [627, 273] on icon "Done" at bounding box center [631, 267] width 15 height 15
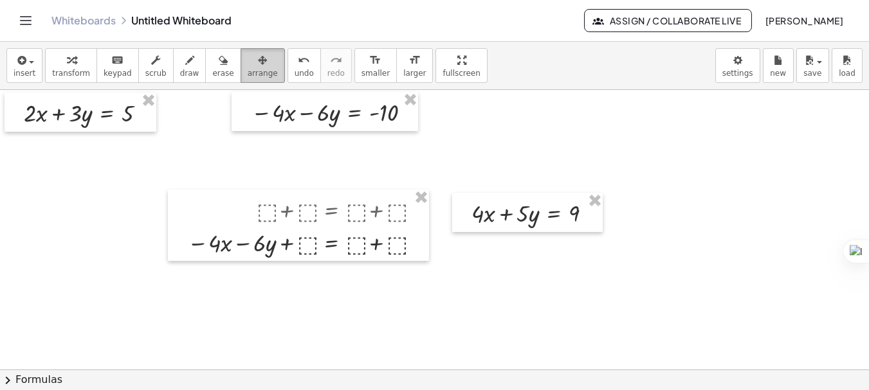
click at [252, 73] on span "arrange" at bounding box center [263, 73] width 30 height 9
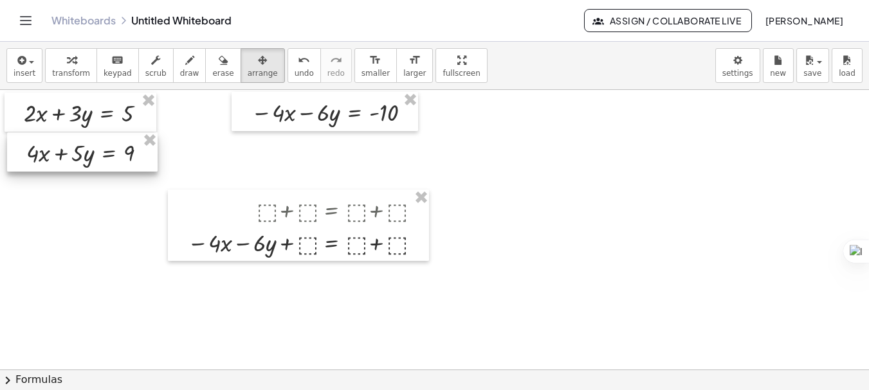
drag, startPoint x: 512, startPoint y: 210, endPoint x: 68, endPoint y: 149, distance: 448.3
click at [68, 149] on div at bounding box center [82, 151] width 150 height 39
click at [71, 78] on button "transform" at bounding box center [71, 65] width 52 height 35
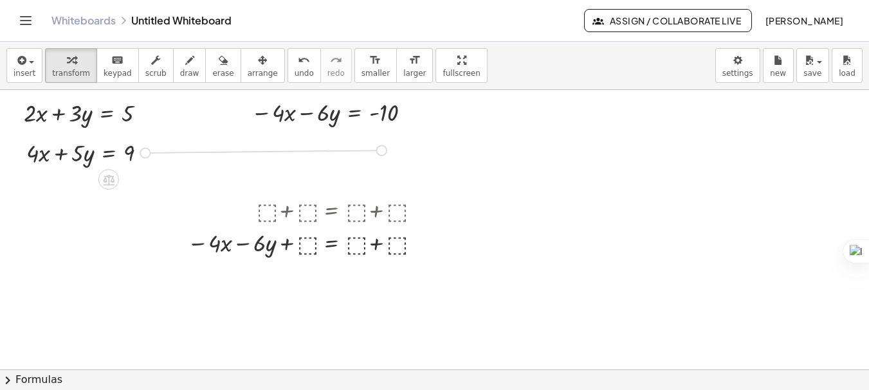
drag, startPoint x: 146, startPoint y: 152, endPoint x: 391, endPoint y: 149, distance: 244.9
click at [391, 149] on div "+ · 2 · x + · 3 · y = 5 + · 2 · x + · 3 · y = 5 · ( + · 2 · x + · 3 · y ) · - 2…" at bounding box center [434, 369] width 869 height 559
click at [248, 71] on span "arrange" at bounding box center [263, 73] width 30 height 9
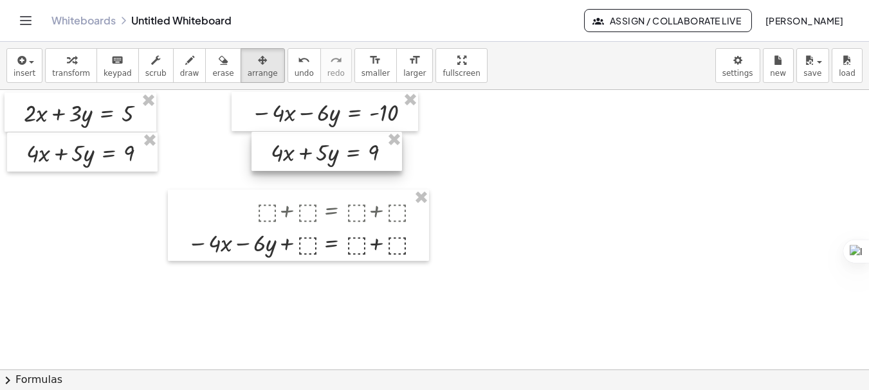
drag, startPoint x: 307, startPoint y: 154, endPoint x: 328, endPoint y: 159, distance: 22.0
click at [328, 159] on div at bounding box center [326, 151] width 150 height 39
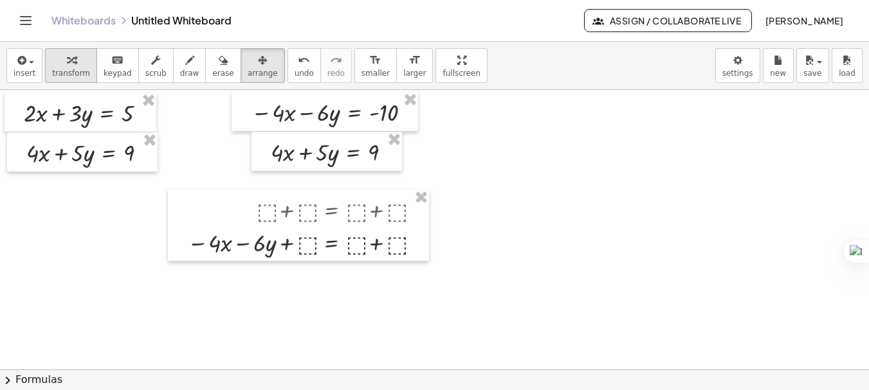
click at [80, 73] on span "transform" at bounding box center [71, 73] width 38 height 9
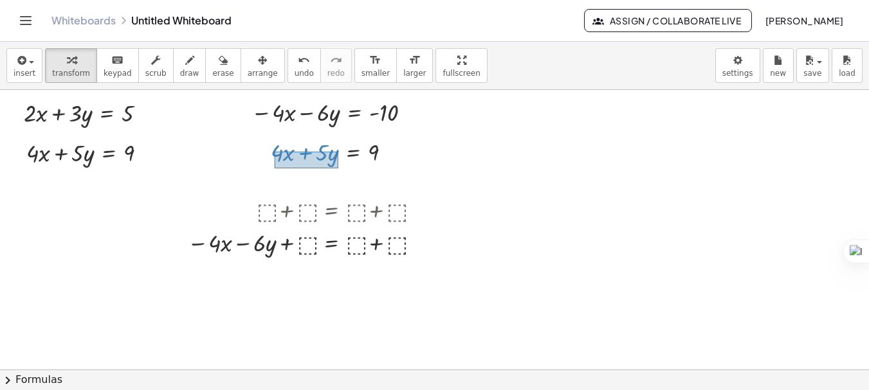
drag, startPoint x: 275, startPoint y: 152, endPoint x: 338, endPoint y: 168, distance: 65.8
click at [338, 168] on div "+ · 4 · x + · 5 · y = 9" at bounding box center [326, 151] width 150 height 39
drag, startPoint x: 315, startPoint y: 158, endPoint x: 314, endPoint y: 248, distance: 90.0
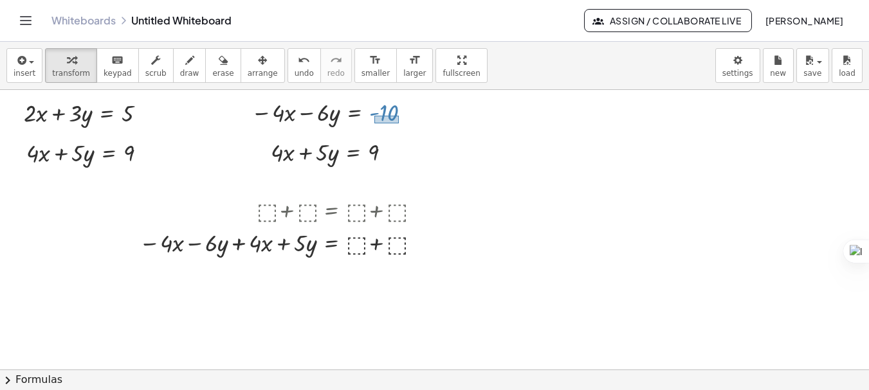
drag, startPoint x: 374, startPoint y: 116, endPoint x: 399, endPoint y: 123, distance: 25.6
drag, startPoint x: 392, startPoint y: 116, endPoint x: 355, endPoint y: 258, distance: 146.9
click at [355, 258] on div "+ · 2 · x + · 3 · y = 5 + · 2 · x + · 3 · y = 5 · ( + · 2 · x + · 3 · y ) · - 2…" at bounding box center [434, 369] width 869 height 559
click at [377, 155] on div at bounding box center [335, 151] width 143 height 33
drag, startPoint x: 377, startPoint y: 155, endPoint x: 422, endPoint y: 253, distance: 107.9
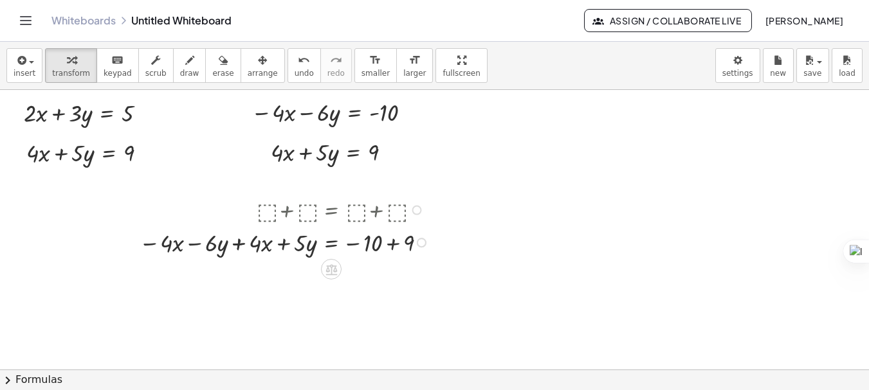
click at [389, 247] on div at bounding box center [285, 242] width 307 height 33
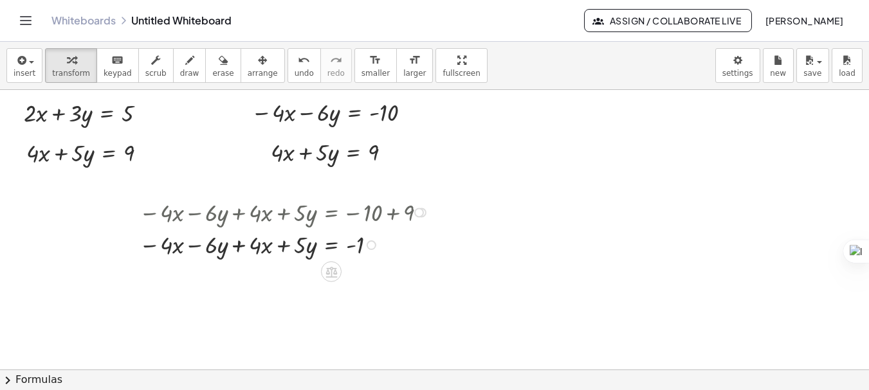
drag, startPoint x: 420, startPoint y: 242, endPoint x: 416, endPoint y: 205, distance: 37.6
click at [331, 213] on div "− · 4 · x − · 6 · y + · 4 · x + · 5 · y = − 10 + 9" at bounding box center [331, 213] width 0 height 0
drag, startPoint x: 253, startPoint y: 246, endPoint x: 193, endPoint y: 249, distance: 59.9
click at [193, 249] on div at bounding box center [285, 242] width 307 height 33
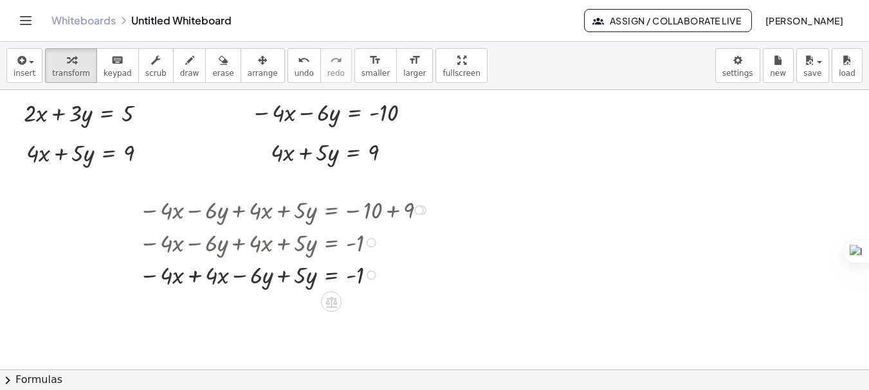
click at [193, 249] on div at bounding box center [285, 242] width 307 height 33
click at [194, 279] on div at bounding box center [285, 274] width 307 height 33
click at [282, 307] on div at bounding box center [285, 307] width 307 height 33
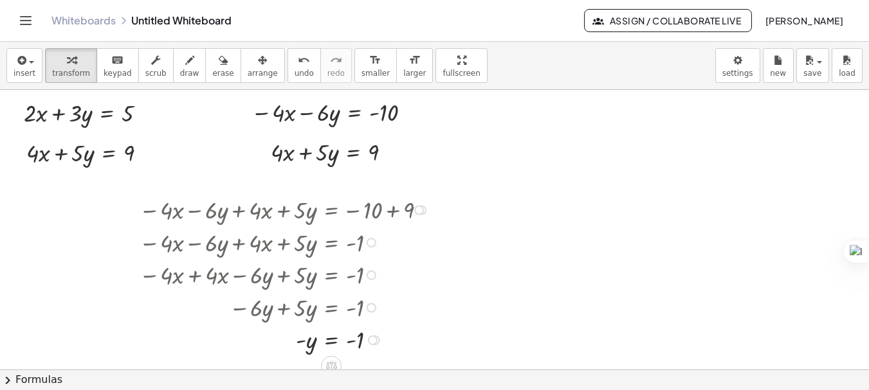
click at [300, 342] on div at bounding box center [285, 339] width 307 height 32
drag, startPoint x: 300, startPoint y: 342, endPoint x: 355, endPoint y: 356, distance: 56.4
click at [555, 325] on div at bounding box center [434, 369] width 869 height 559
click at [248, 69] on span "arrange" at bounding box center [263, 73] width 30 height 9
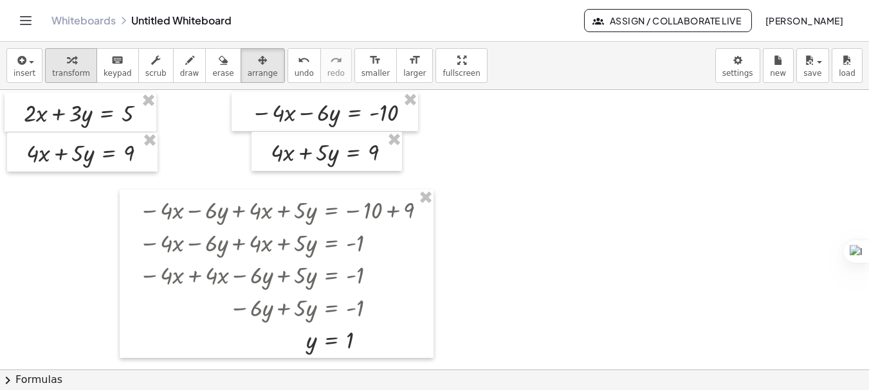
click at [64, 69] on span "transform" at bounding box center [71, 73] width 38 height 9
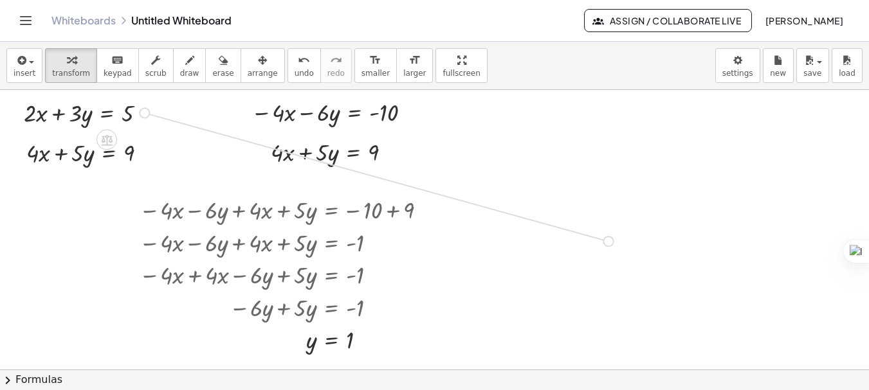
drag, startPoint x: 145, startPoint y: 115, endPoint x: 627, endPoint y: 247, distance: 500.5
click at [627, 247] on div "+ · 2 · x + · 3 · y = 5 + · 2 · x + · 3 · y = 5 · ( + · 2 · x + · 3 · y ) · - 2…" at bounding box center [434, 369] width 869 height 559
drag, startPoint x: 314, startPoint y: 347, endPoint x: 547, endPoint y: 248, distance: 253.2
click at [536, 273] on div at bounding box center [542, 269] width 147 height 33
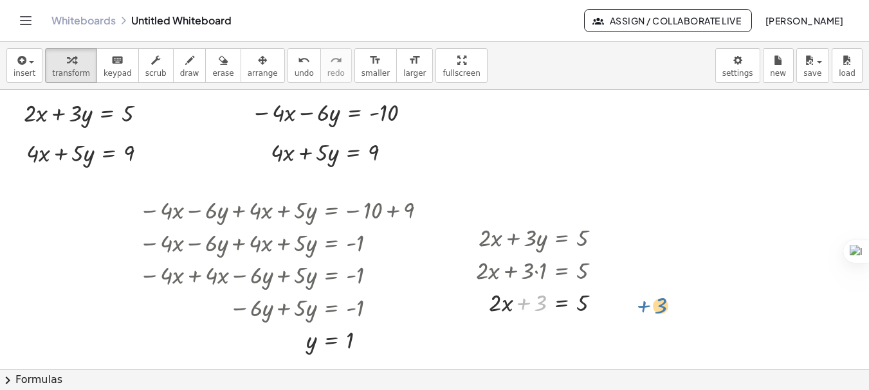
drag, startPoint x: 528, startPoint y: 302, endPoint x: 648, endPoint y: 304, distance: 120.2
click at [648, 304] on div "+ · 2 · x + · 3 · y = 5 + · 2 · x + · 3 · y = 5 · ( + · 2 · x + · 3 · y ) · - 2…" at bounding box center [434, 369] width 869 height 559
drag, startPoint x: 526, startPoint y: 304, endPoint x: 588, endPoint y: 307, distance: 61.8
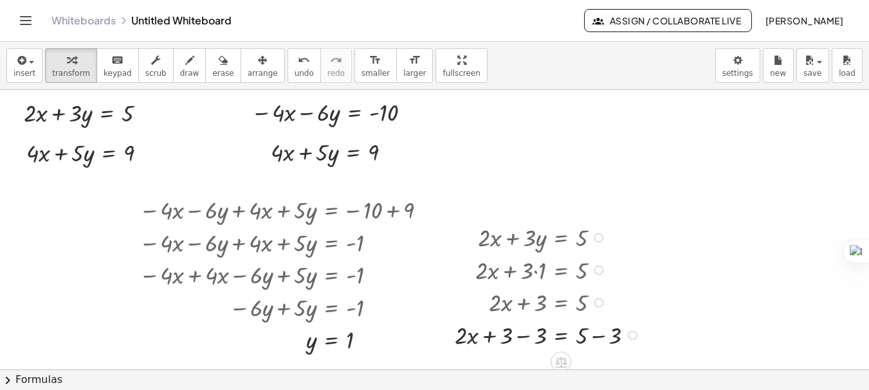
click at [599, 338] on div at bounding box center [549, 334] width 202 height 33
click at [529, 338] on div at bounding box center [532, 334] width 168 height 33
drag, startPoint x: 529, startPoint y: 338, endPoint x: 582, endPoint y: 351, distance: 54.4
click at [582, 338] on div at bounding box center [545, 334] width 152 height 47
click at [534, 336] on div at bounding box center [542, 334] width 147 height 47
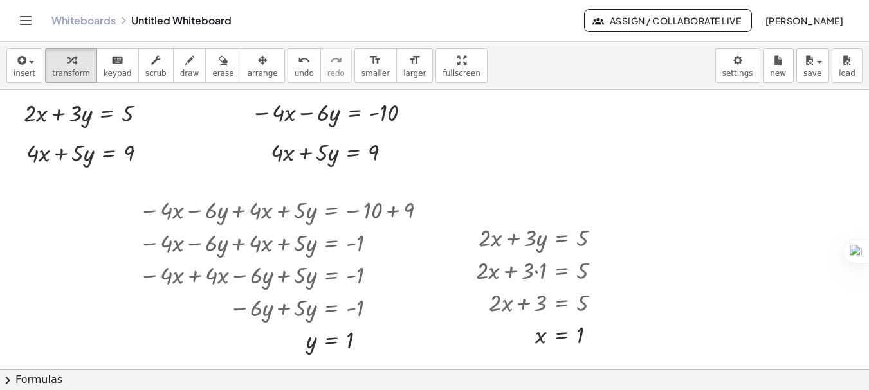
click at [712, 310] on div at bounding box center [434, 369] width 869 height 559
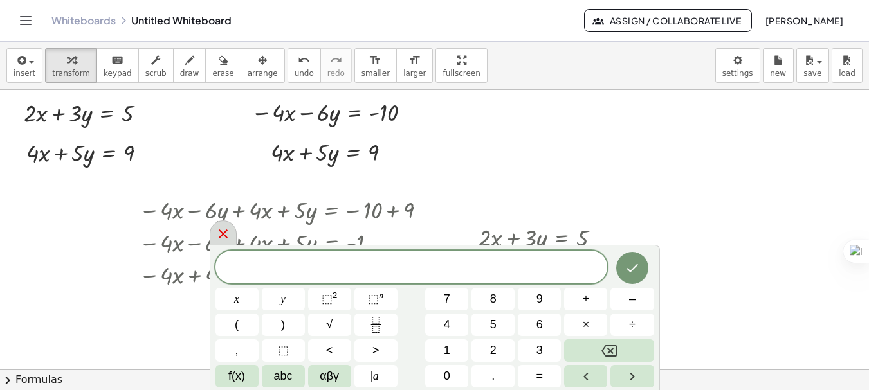
click at [224, 236] on icon at bounding box center [223, 234] width 9 height 9
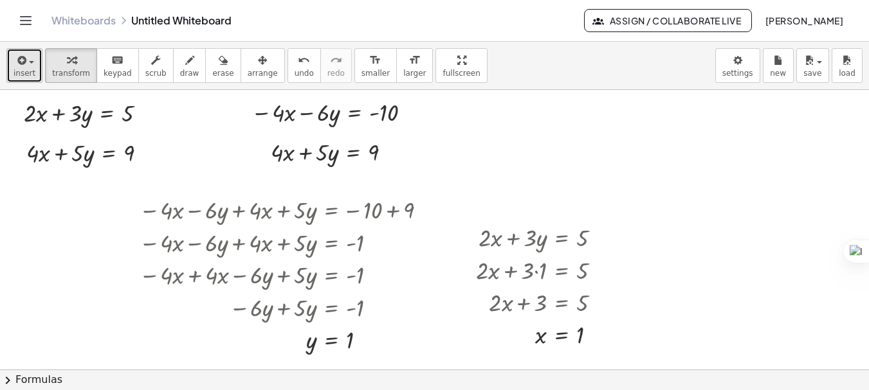
click at [37, 65] on button "insert" at bounding box center [24, 65] width 36 height 35
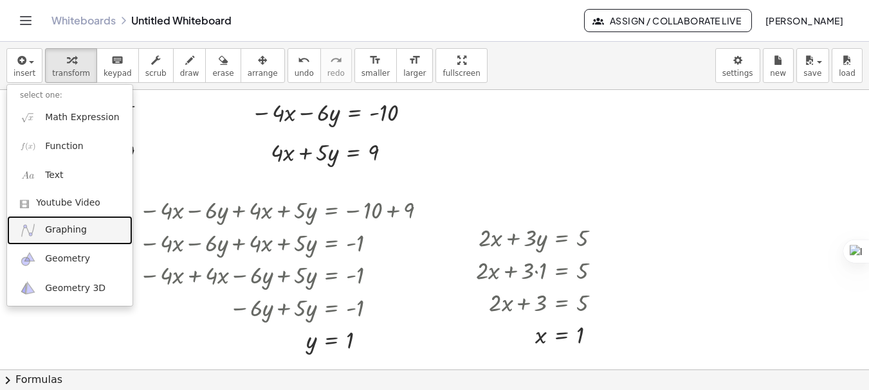
click at [55, 237] on link "Graphing" at bounding box center [69, 230] width 125 height 29
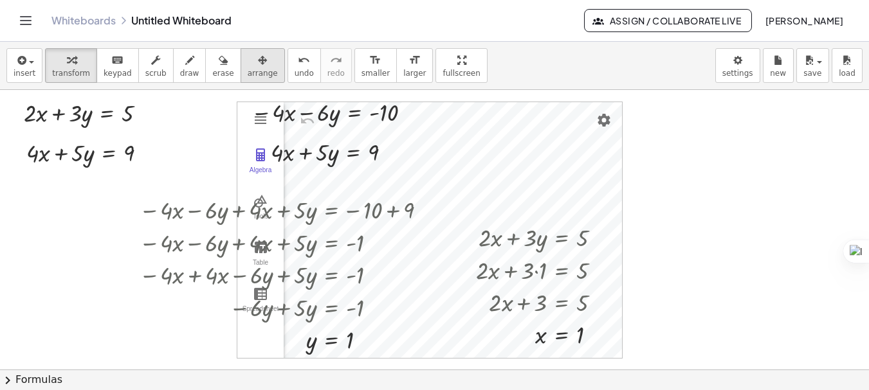
click at [257, 70] on button "arrange" at bounding box center [262, 65] width 44 height 35
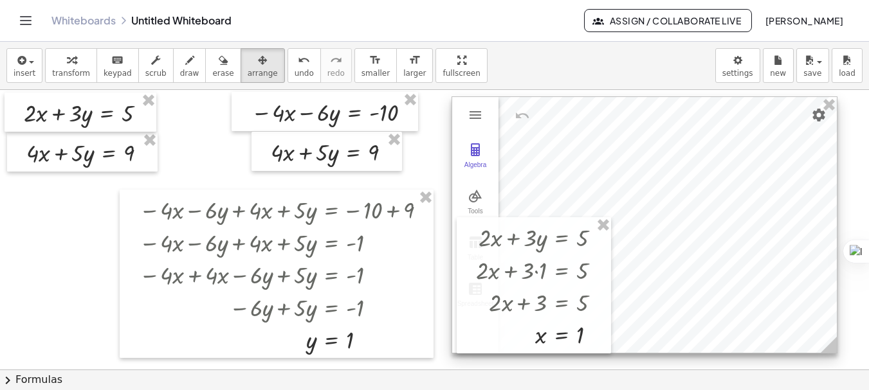
drag, startPoint x: 521, startPoint y: 157, endPoint x: 736, endPoint y: 152, distance: 214.8
click at [736, 152] on div at bounding box center [644, 225] width 384 height 256
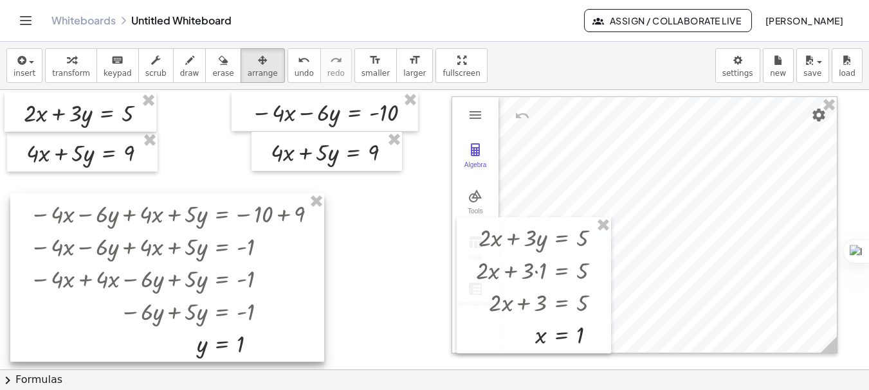
drag, startPoint x: 420, startPoint y: 269, endPoint x: 310, endPoint y: 273, distance: 110.0
click at [310, 273] on div at bounding box center [167, 278] width 314 height 168
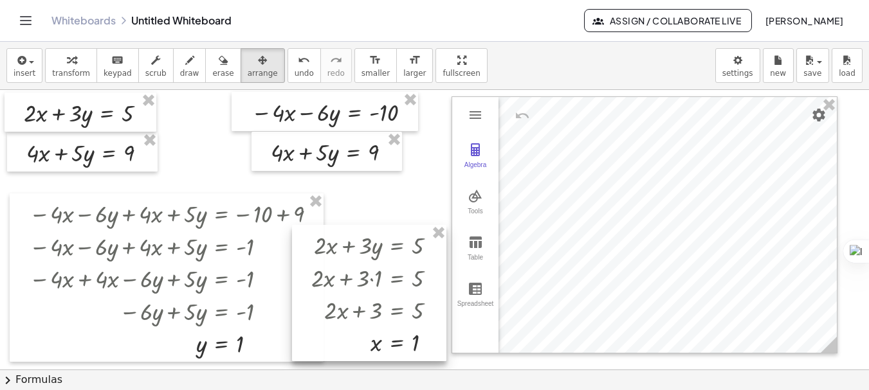
drag, startPoint x: 602, startPoint y: 294, endPoint x: 437, endPoint y: 302, distance: 164.8
click at [437, 302] on div at bounding box center [369, 293] width 154 height 136
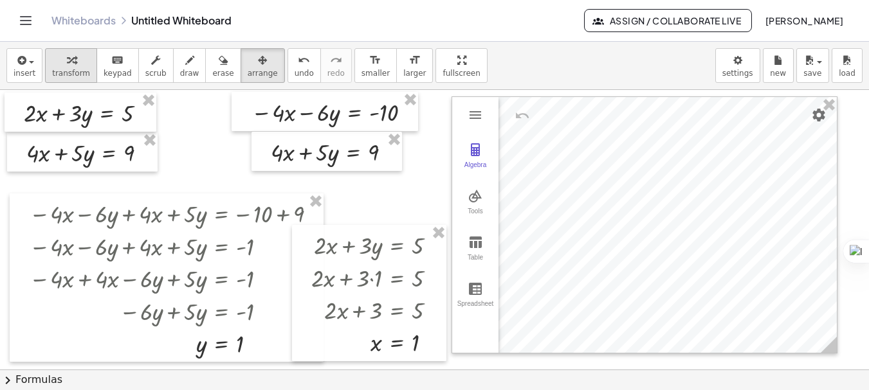
click at [67, 66] on icon "button" at bounding box center [71, 60] width 9 height 15
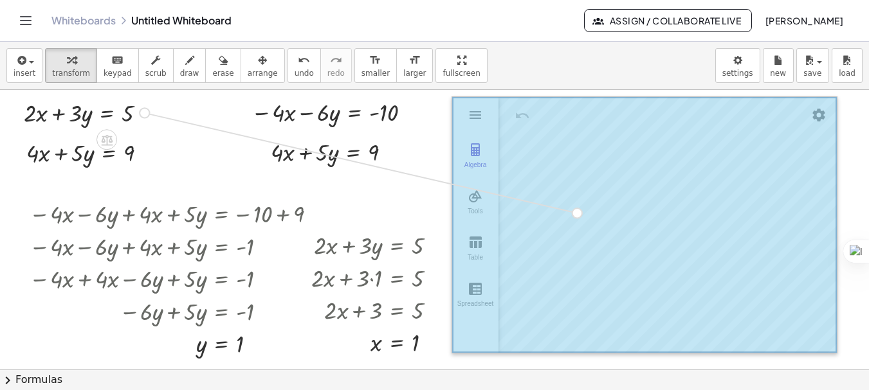
drag, startPoint x: 144, startPoint y: 111, endPoint x: 592, endPoint y: 213, distance: 459.6
drag, startPoint x: 143, startPoint y: 154, endPoint x: 667, endPoint y: 243, distance: 531.5
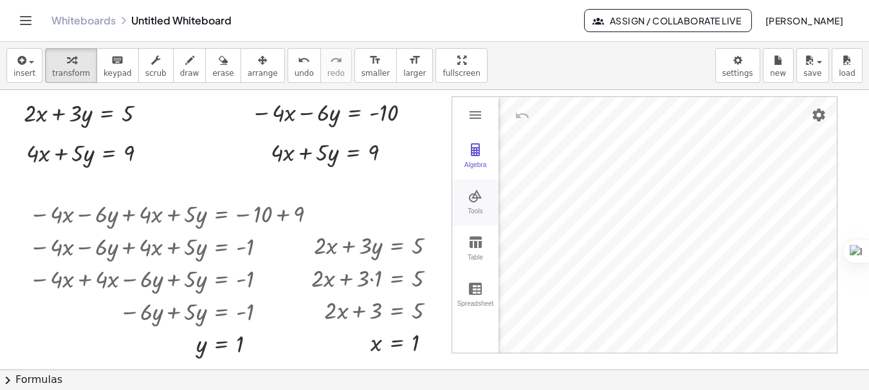
click at [482, 197] on img "Graphing Calculator" at bounding box center [474, 195] width 15 height 15
click at [533, 303] on img "Intersect. Select intersection or two objects successively" at bounding box center [534, 301] width 51 height 21
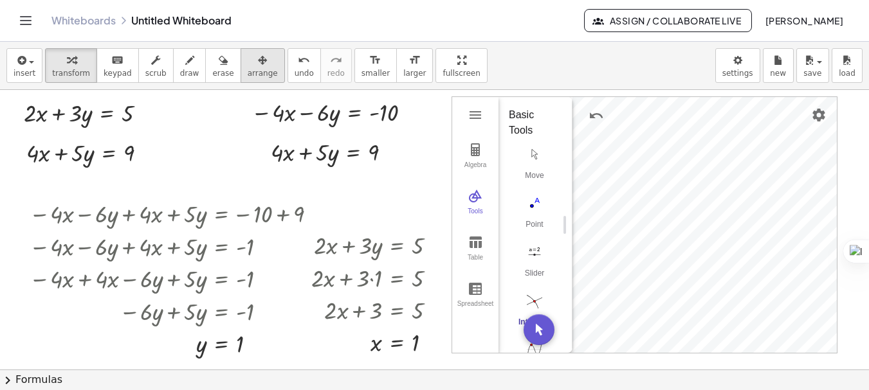
click at [255, 60] on button "arrange" at bounding box center [262, 65] width 44 height 35
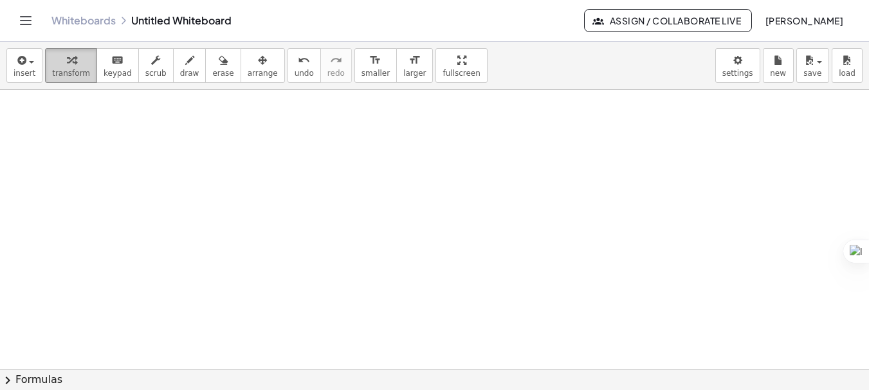
click at [71, 60] on div "button" at bounding box center [71, 59] width 38 height 15
click at [30, 62] on span "button" at bounding box center [31, 62] width 5 height 3
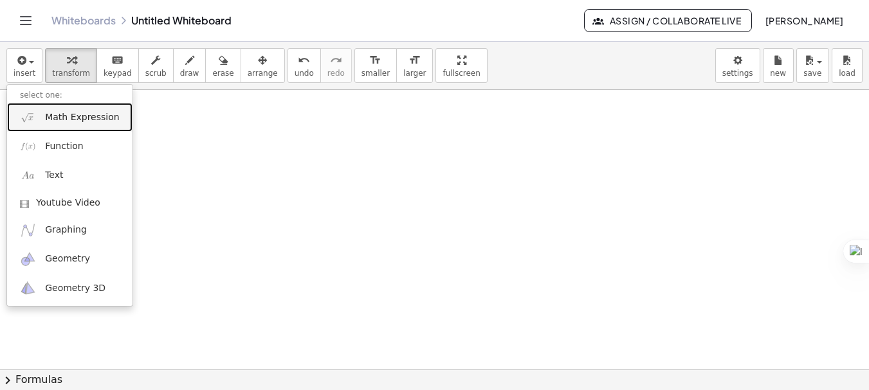
click at [51, 117] on span "Math Expression" at bounding box center [82, 117] width 74 height 13
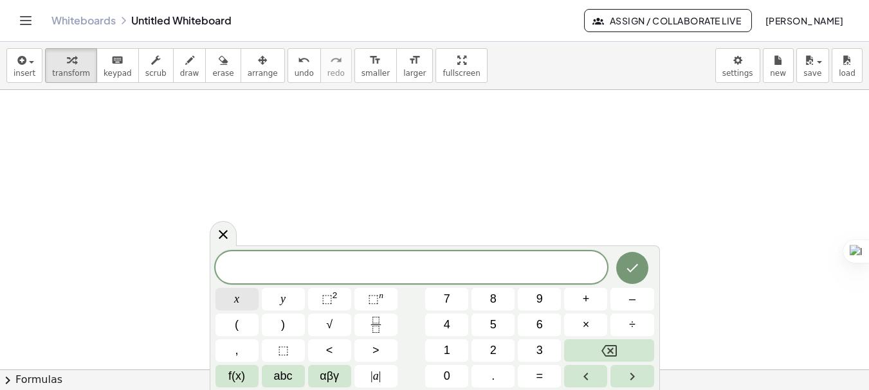
click at [241, 302] on button "x" at bounding box center [236, 299] width 43 height 23
click at [325, 300] on span "⬚" at bounding box center [326, 299] width 11 height 13
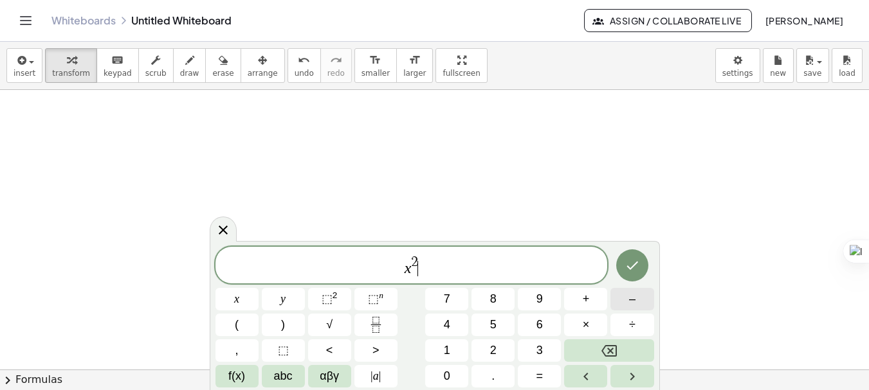
click at [622, 302] on button "–" at bounding box center [631, 299] width 43 height 23
click at [491, 357] on span "2" at bounding box center [493, 350] width 6 height 17
click at [244, 301] on button "x" at bounding box center [236, 299] width 43 height 23
click at [635, 263] on icon "Done" at bounding box center [631, 265] width 15 height 15
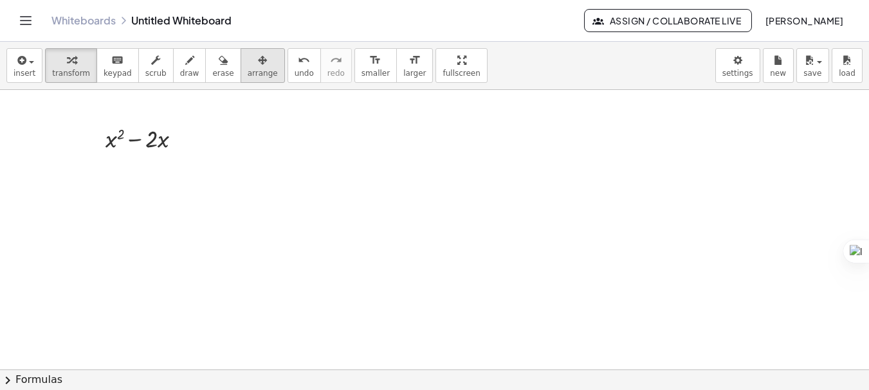
click at [255, 73] on button "arrange" at bounding box center [262, 65] width 44 height 35
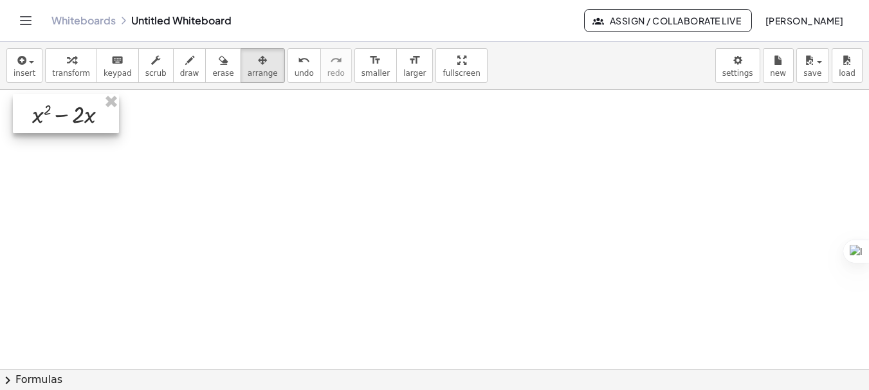
drag, startPoint x: 142, startPoint y: 147, endPoint x: 69, endPoint y: 122, distance: 77.3
click at [69, 122] on div at bounding box center [66, 113] width 106 height 39
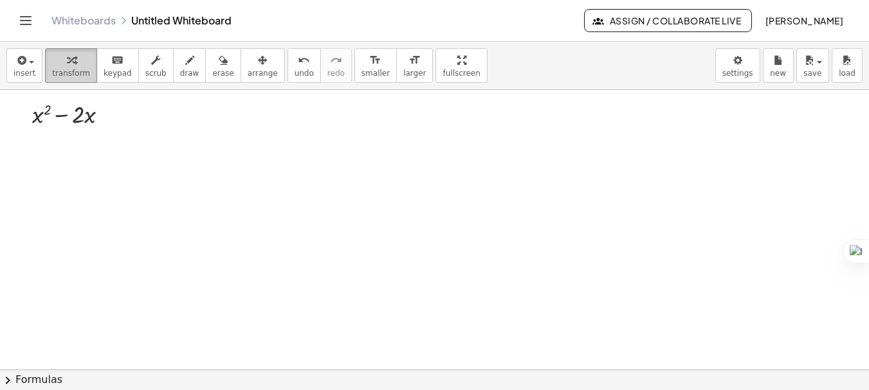
click at [67, 68] on icon "button" at bounding box center [71, 60] width 9 height 15
drag, startPoint x: 89, startPoint y: 116, endPoint x: 40, endPoint y: 124, distance: 49.6
click at [201, 138] on div at bounding box center [434, 369] width 869 height 559
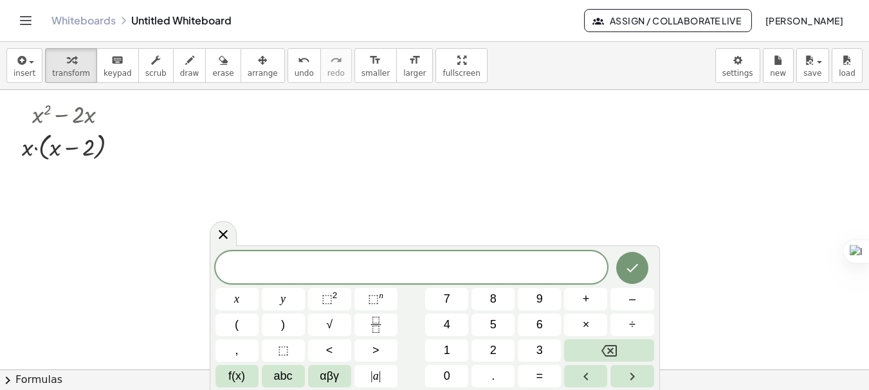
click at [354, 167] on div at bounding box center [434, 369] width 869 height 559
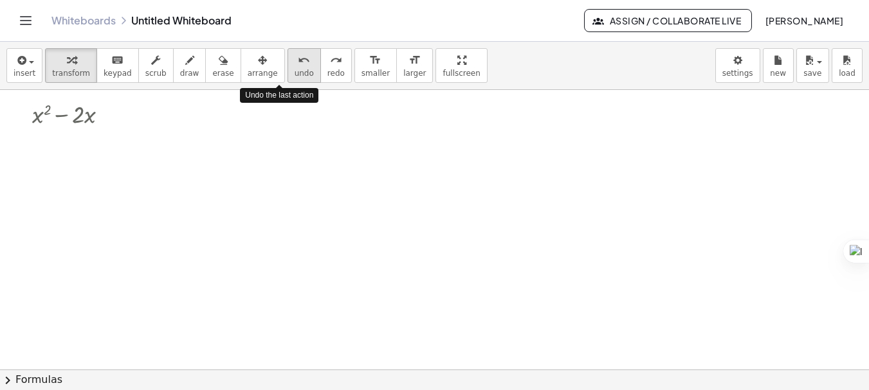
click at [287, 78] on button "undo undo" at bounding box center [303, 65] width 33 height 35
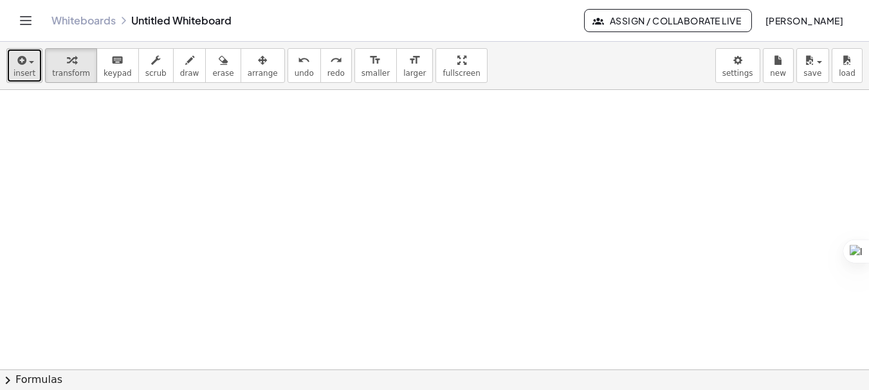
click at [26, 76] on span "insert" at bounding box center [25, 73] width 22 height 9
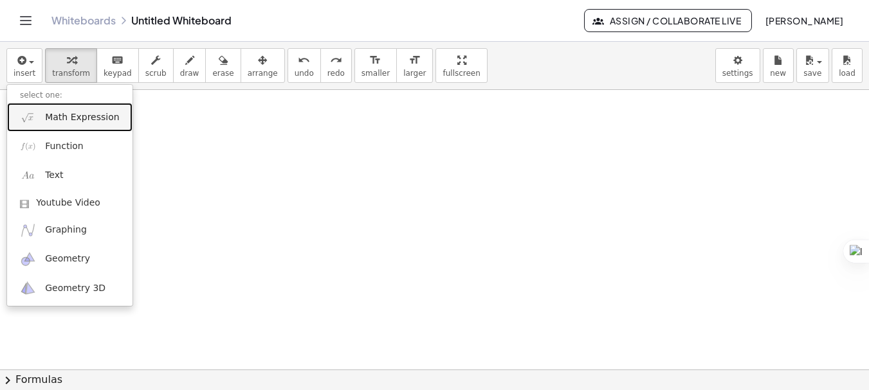
click at [75, 120] on span "Math Expression" at bounding box center [82, 117] width 74 height 13
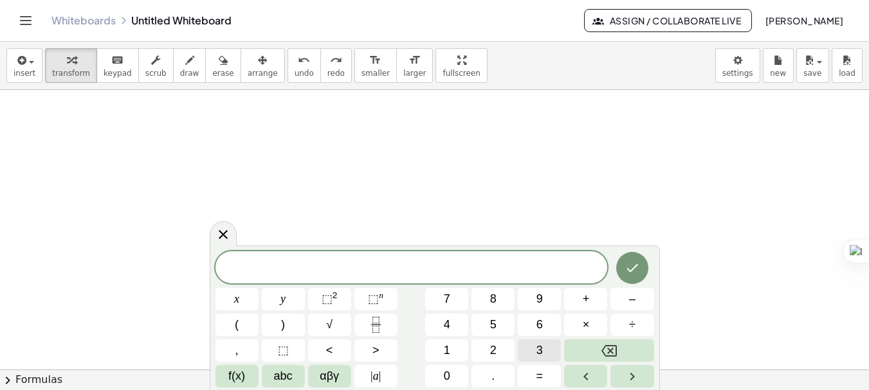
click at [539, 348] on span "3" at bounding box center [539, 350] width 6 height 17
click at [242, 300] on button "x" at bounding box center [236, 299] width 43 height 23
click at [334, 305] on span "⬚ 2" at bounding box center [329, 299] width 16 height 17
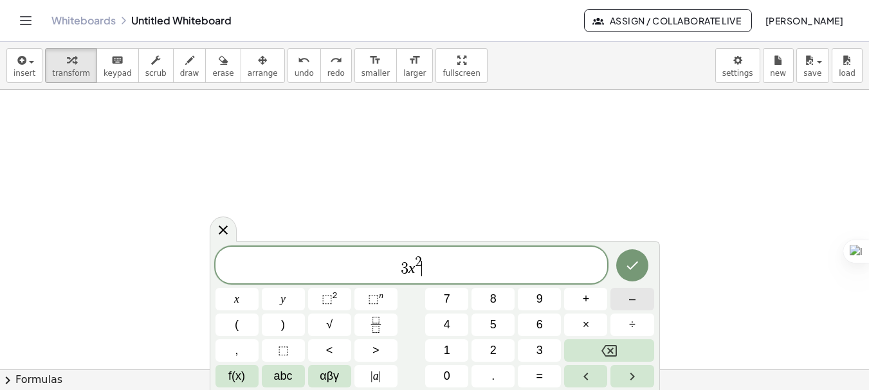
click at [629, 300] on span "–" at bounding box center [632, 299] width 6 height 17
click at [446, 350] on span "1" at bounding box center [447, 350] width 6 height 17
click at [490, 350] on span "2" at bounding box center [493, 350] width 6 height 17
click at [233, 303] on button "x" at bounding box center [236, 299] width 43 height 23
click at [642, 269] on button "Done" at bounding box center [632, 265] width 32 height 32
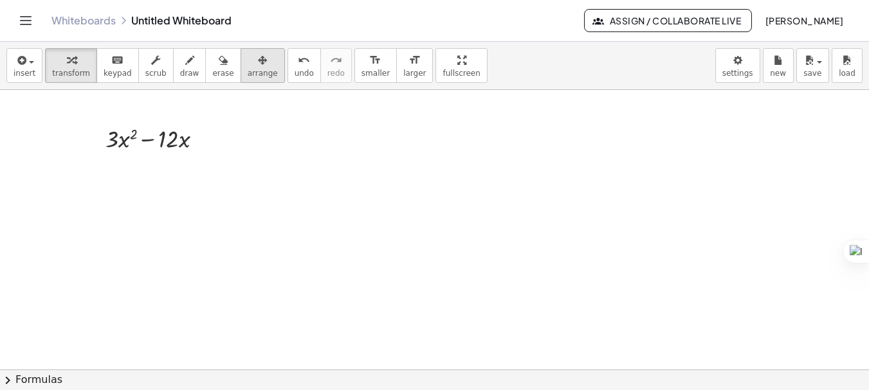
click at [251, 74] on span "arrange" at bounding box center [263, 73] width 30 height 9
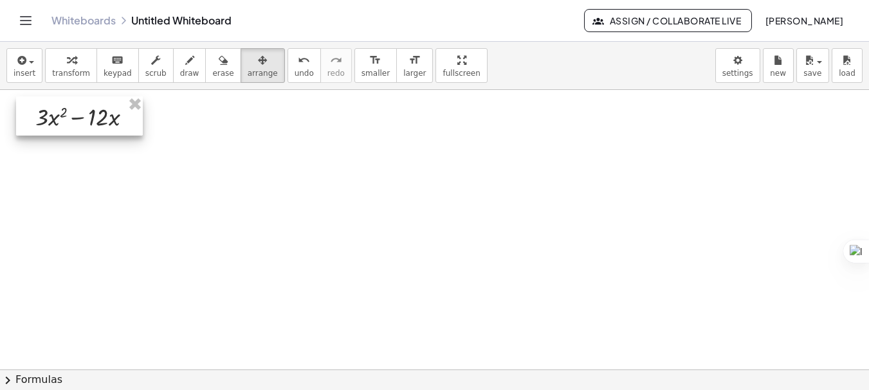
drag, startPoint x: 179, startPoint y: 144, endPoint x: 109, endPoint y: 122, distance: 73.4
click at [109, 122] on div at bounding box center [79, 115] width 127 height 39
click at [176, 182] on div at bounding box center [434, 369] width 869 height 559
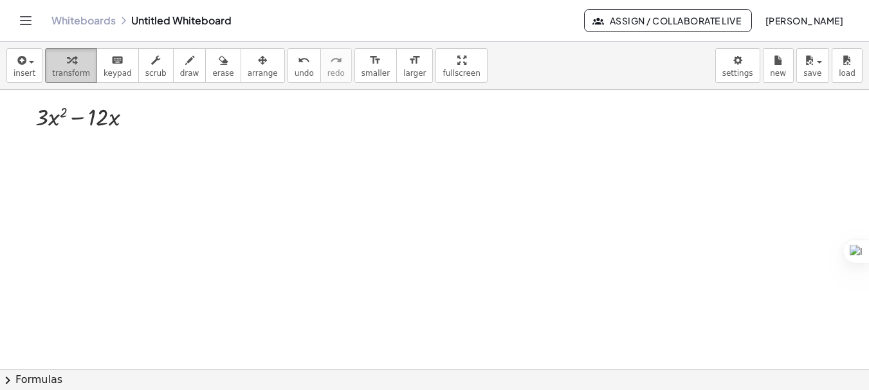
click at [69, 66] on icon "button" at bounding box center [71, 60] width 9 height 15
drag, startPoint x: 116, startPoint y: 122, endPoint x: 55, endPoint y: 129, distance: 61.6
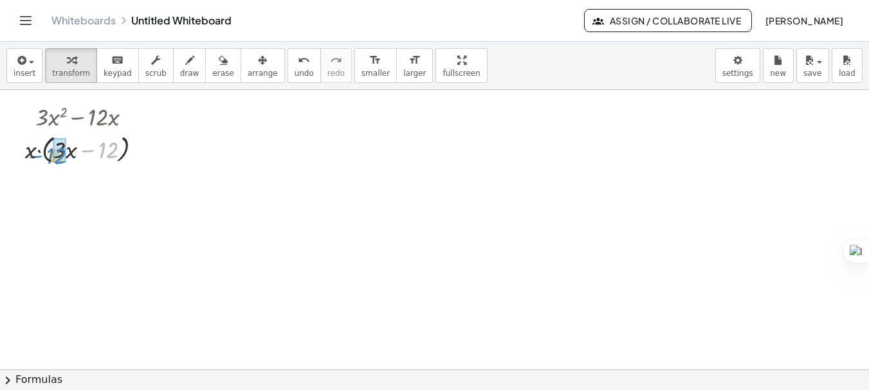
drag, startPoint x: 111, startPoint y: 150, endPoint x: 59, endPoint y: 156, distance: 52.4
drag, startPoint x: 48, startPoint y: 186, endPoint x: 31, endPoint y: 186, distance: 17.4
click at [31, 186] on div at bounding box center [89, 185] width 140 height 36
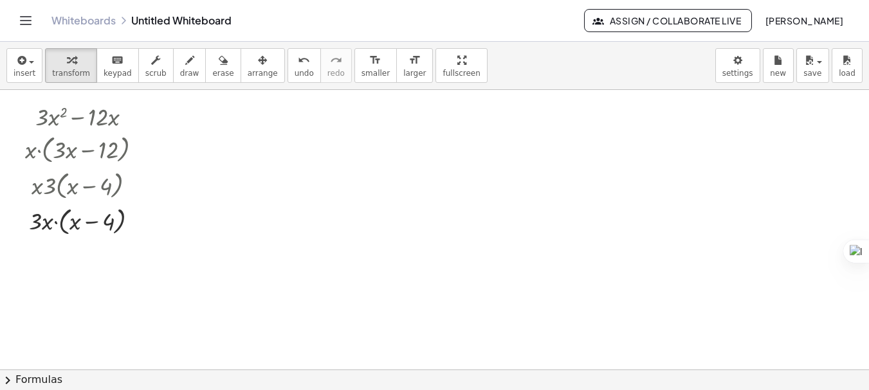
click at [319, 228] on div at bounding box center [434, 369] width 869 height 559
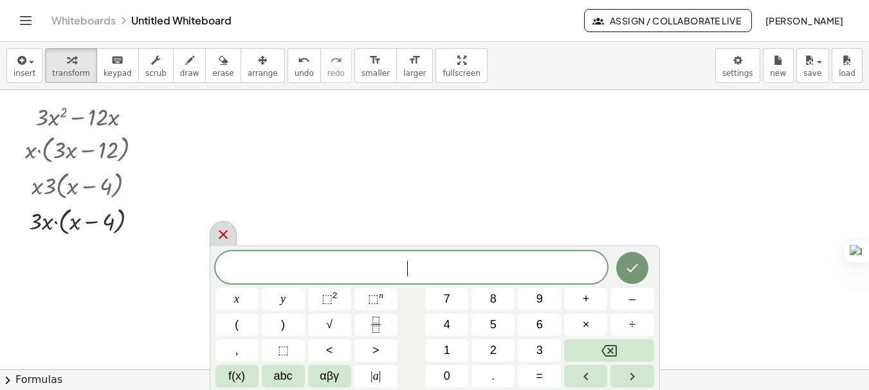
click at [222, 229] on icon at bounding box center [222, 234] width 15 height 15
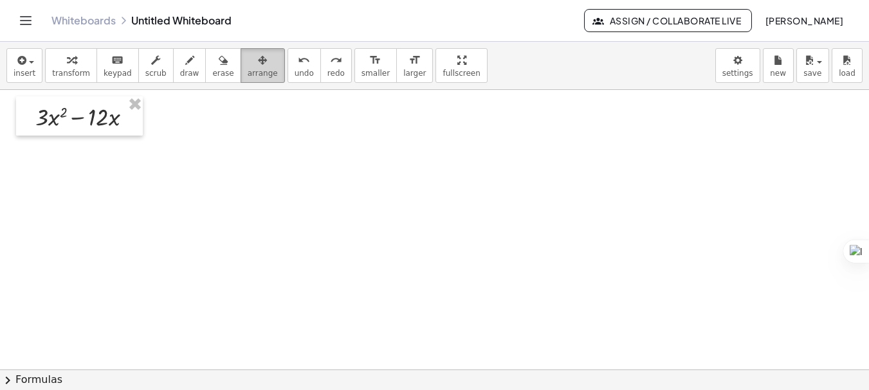
click at [248, 64] on div "button" at bounding box center [263, 59] width 30 height 15
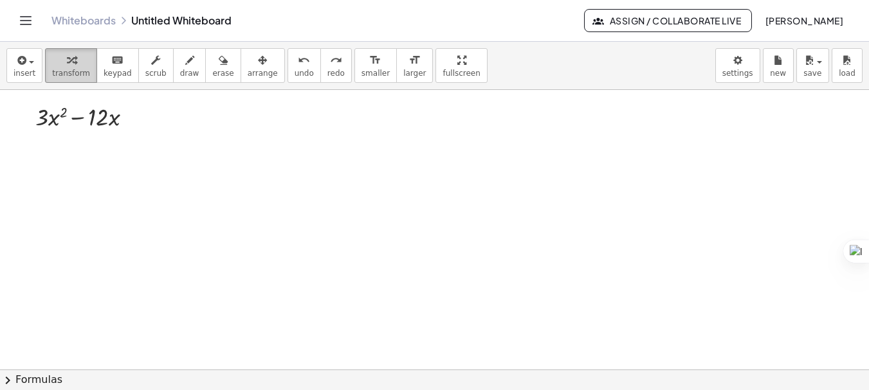
click at [77, 57] on div "button" at bounding box center [71, 59] width 38 height 15
drag, startPoint x: 132, startPoint y: 116, endPoint x: 433, endPoint y: 119, distance: 300.9
click at [433, 119] on div "+ · 3 · x 2 − · 12 · x" at bounding box center [434, 369] width 869 height 559
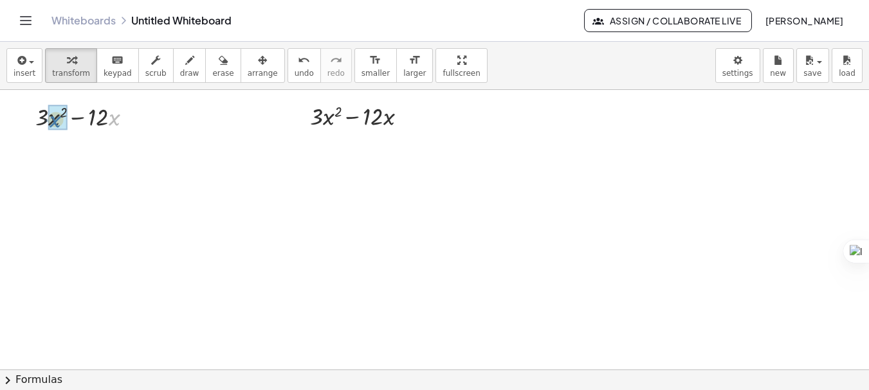
drag, startPoint x: 111, startPoint y: 119, endPoint x: 50, endPoint y: 121, distance: 61.1
click at [107, 145] on div at bounding box center [89, 149] width 140 height 36
click at [107, 144] on div at bounding box center [89, 149] width 140 height 36
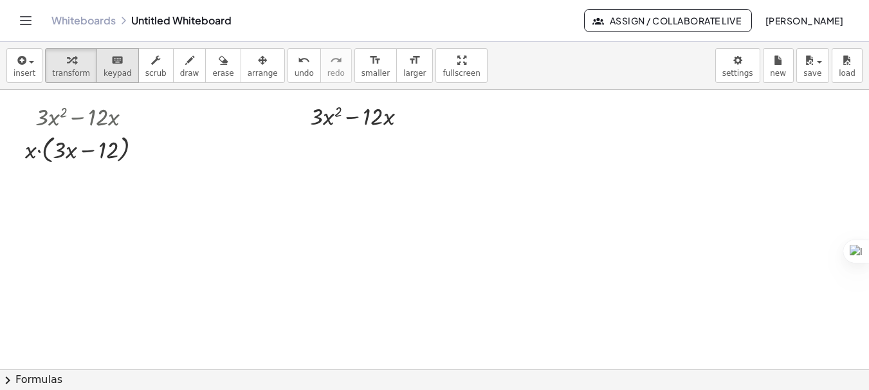
click at [110, 69] on span "keypad" at bounding box center [118, 73] width 28 height 9
click at [105, 156] on div at bounding box center [97, 150] width 41 height 25
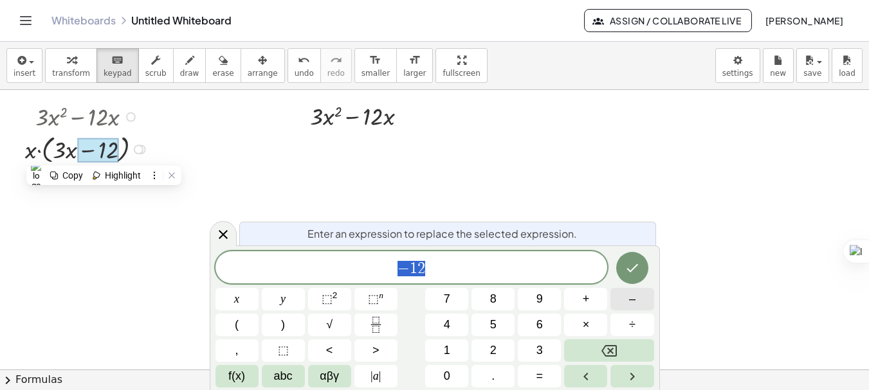
click at [633, 303] on span "–" at bounding box center [632, 299] width 6 height 17
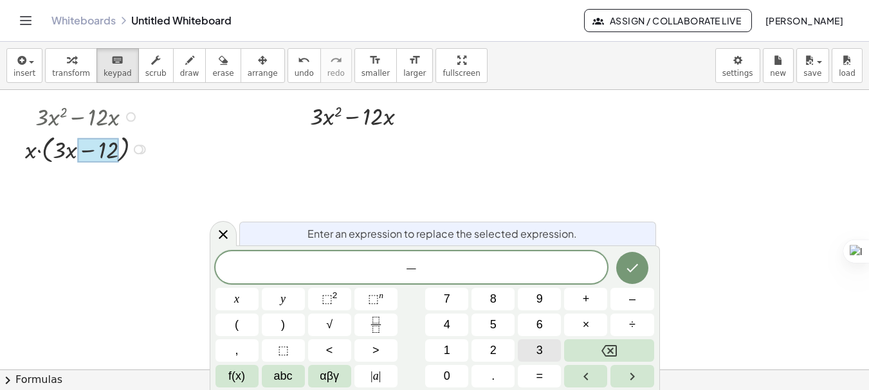
click at [548, 351] on button "3" at bounding box center [539, 350] width 43 height 23
click at [584, 328] on span "×" at bounding box center [585, 324] width 7 height 17
click at [462, 328] on button "4" at bounding box center [446, 325] width 43 height 23
click at [636, 261] on icon "Done" at bounding box center [631, 267] width 15 height 15
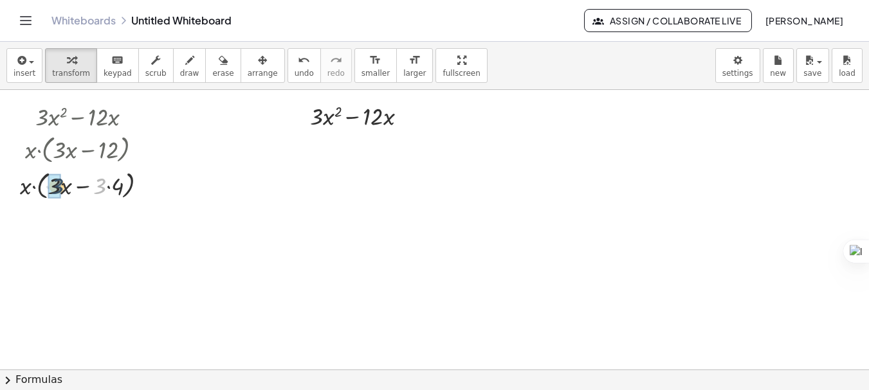
drag, startPoint x: 102, startPoint y: 189, endPoint x: 56, endPoint y: 189, distance: 45.6
drag, startPoint x: 50, startPoint y: 221, endPoint x: 28, endPoint y: 222, distance: 21.2
click at [28, 222] on div at bounding box center [89, 221] width 150 height 36
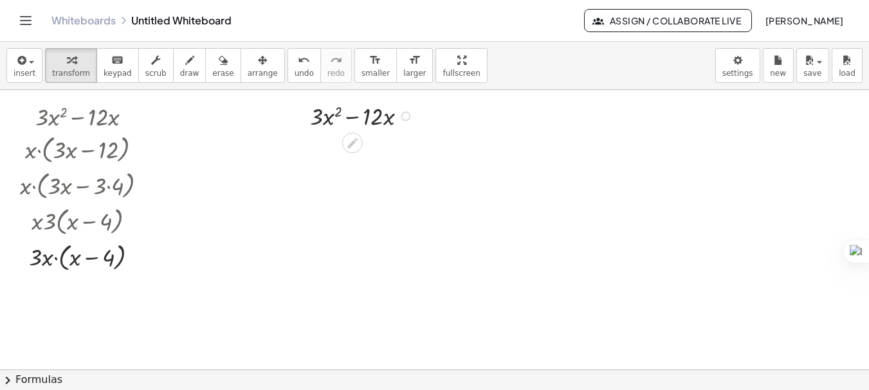
click at [345, 125] on div at bounding box center [363, 115] width 120 height 33
drag, startPoint x: 388, startPoint y: 122, endPoint x: 329, endPoint y: 123, distance: 59.2
drag, startPoint x: 377, startPoint y: 150, endPoint x: 334, endPoint y: 153, distance: 43.2
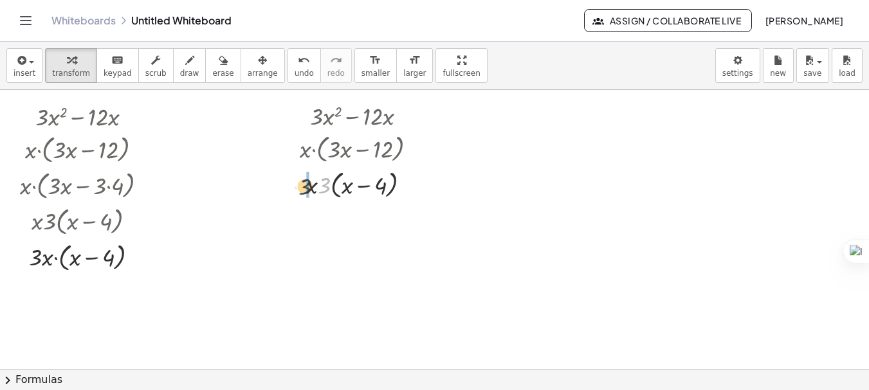
drag, startPoint x: 326, startPoint y: 185, endPoint x: 305, endPoint y: 186, distance: 20.6
click at [305, 186] on div at bounding box center [363, 184] width 140 height 36
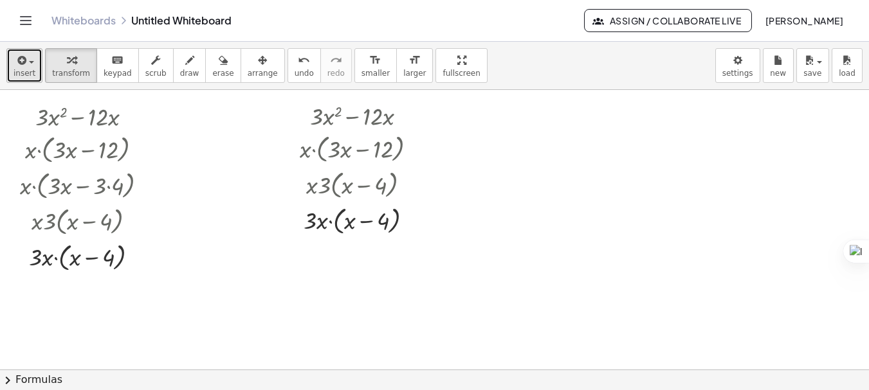
click at [33, 57] on button "insert" at bounding box center [24, 65] width 36 height 35
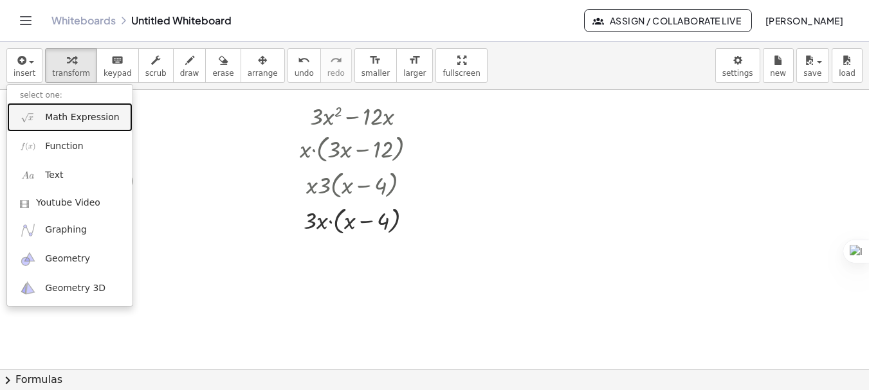
click at [60, 117] on span "Math Expression" at bounding box center [82, 117] width 74 height 13
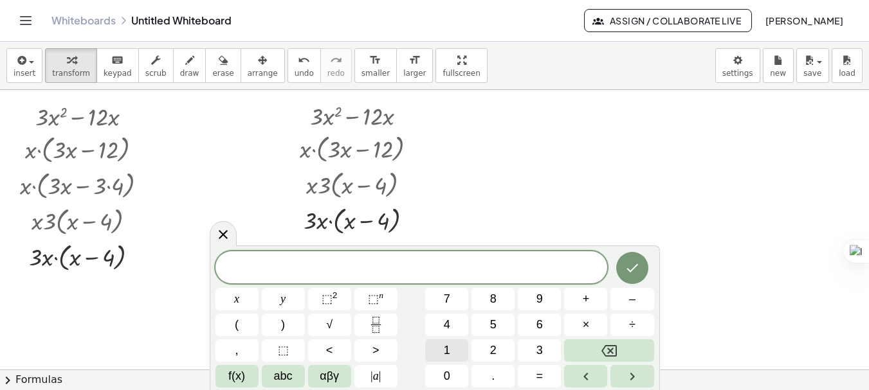
click at [458, 345] on button "1" at bounding box center [446, 350] width 43 height 23
click at [479, 347] on button "2" at bounding box center [492, 350] width 43 height 23
click at [623, 303] on button "–" at bounding box center [631, 299] width 43 height 23
click at [494, 307] on span "8" at bounding box center [493, 299] width 6 height 17
click at [249, 320] on button "(" at bounding box center [236, 325] width 43 height 23
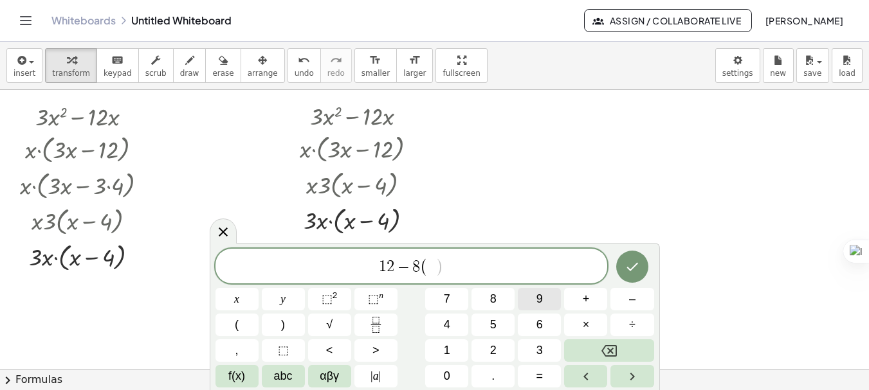
click at [536, 294] on span "9" at bounding box center [539, 299] width 6 height 17
click at [580, 298] on button "+" at bounding box center [585, 299] width 43 height 23
click at [492, 350] on span "2" at bounding box center [493, 350] width 6 height 17
click at [287, 329] on button ")" at bounding box center [283, 325] width 43 height 23
click at [636, 264] on icon "Done" at bounding box center [631, 266] width 15 height 15
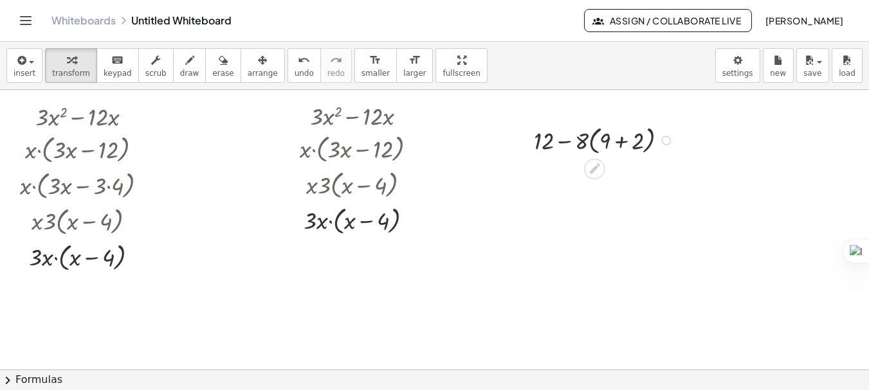
click at [620, 145] on div at bounding box center [605, 140] width 157 height 36
click at [615, 177] on div at bounding box center [605, 174] width 157 height 33
click at [595, 204] on div at bounding box center [605, 206] width 157 height 33
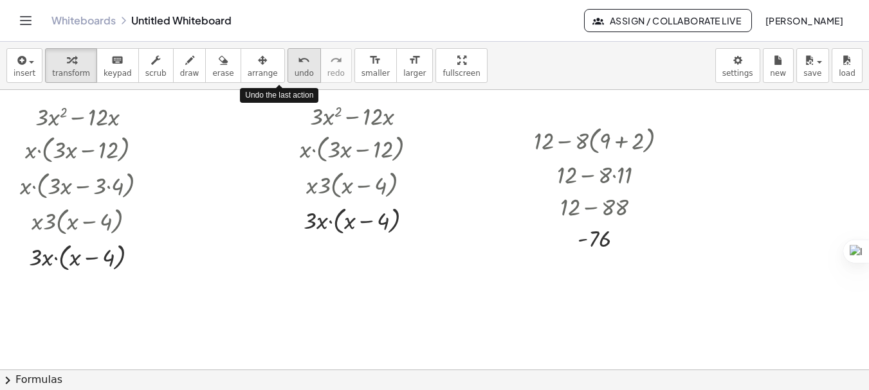
click at [294, 66] on div "undo" at bounding box center [303, 59] width 19 height 15
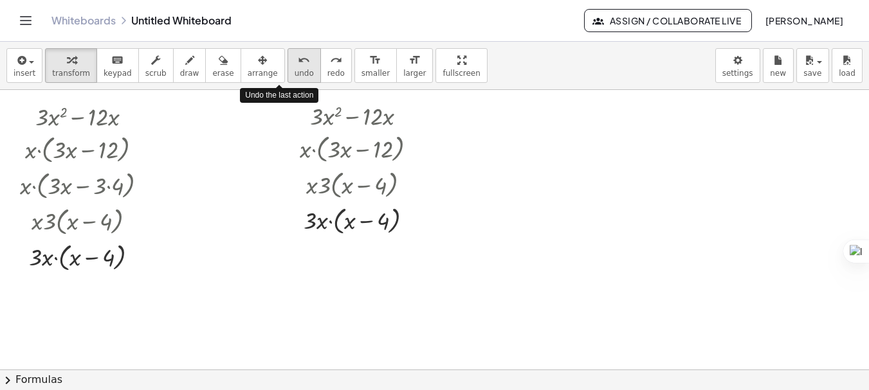
click at [294, 66] on div "undo" at bounding box center [303, 59] width 19 height 15
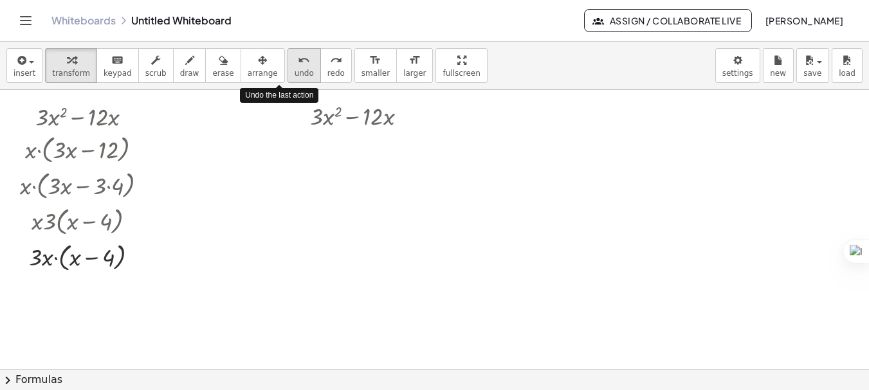
click at [294, 66] on div "undo" at bounding box center [303, 59] width 19 height 15
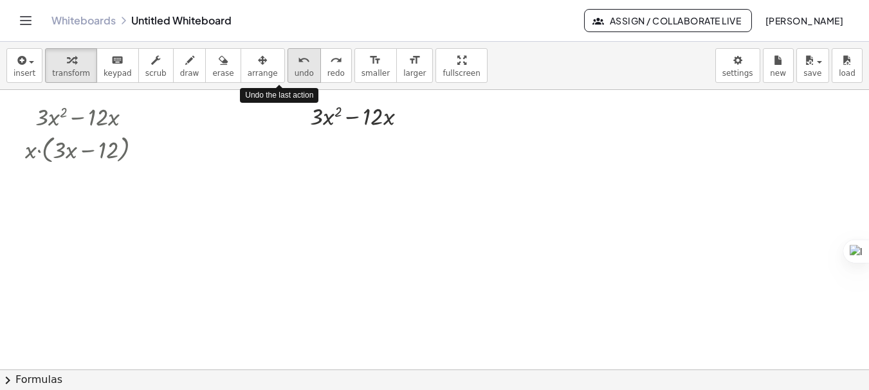
click at [294, 66] on div "undo" at bounding box center [303, 59] width 19 height 15
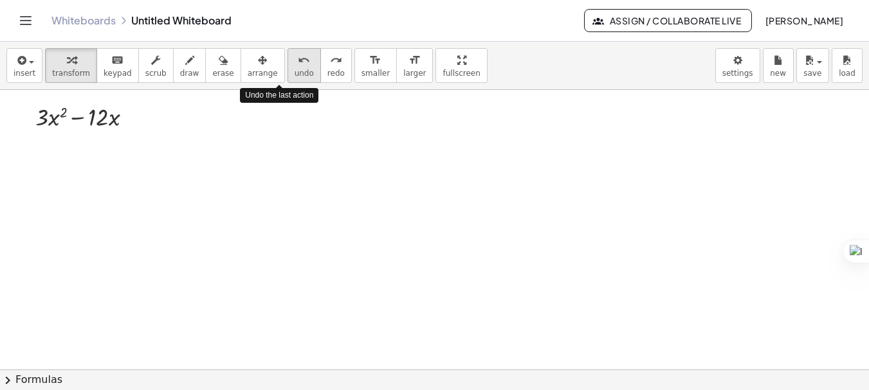
click at [294, 66] on div "undo" at bounding box center [303, 59] width 19 height 15
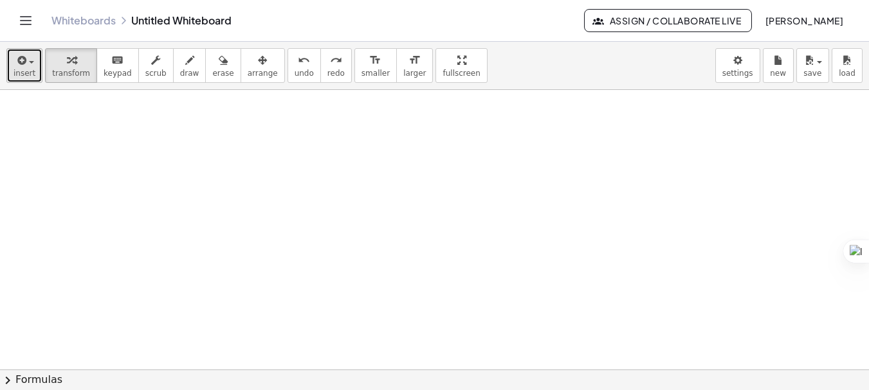
click at [17, 69] on span "insert" at bounding box center [25, 73] width 22 height 9
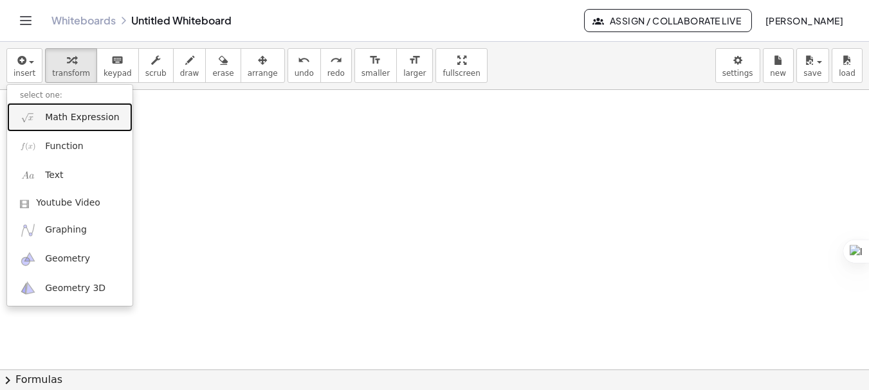
click at [97, 123] on span "Math Expression" at bounding box center [82, 117] width 74 height 13
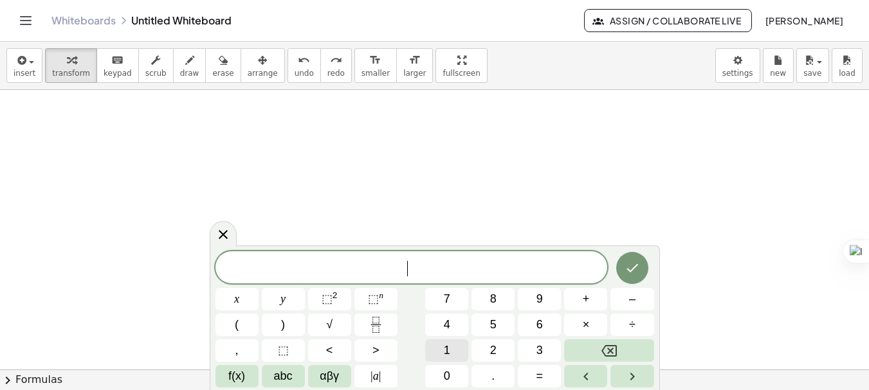
click at [451, 353] on button "1" at bounding box center [446, 350] width 43 height 23
click at [483, 352] on button "2" at bounding box center [492, 350] width 43 height 23
click at [230, 303] on button "x" at bounding box center [236, 299] width 43 height 23
click at [631, 309] on button "–" at bounding box center [631, 299] width 43 height 23
click at [491, 296] on span "8" at bounding box center [493, 299] width 6 height 17
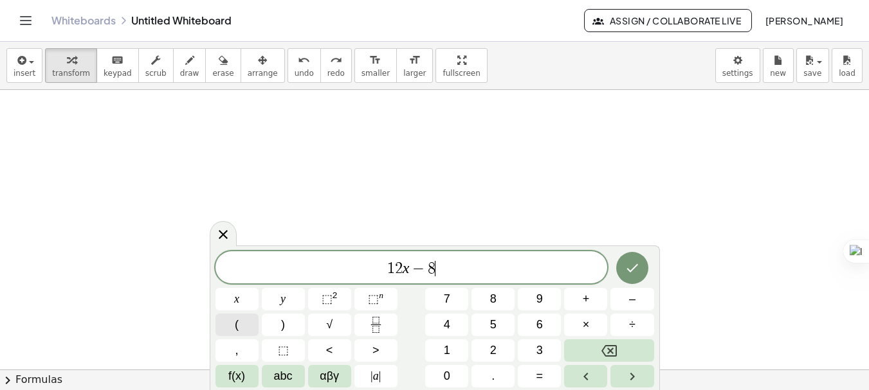
click at [249, 325] on button "(" at bounding box center [236, 325] width 43 height 23
click at [549, 298] on button "9" at bounding box center [539, 299] width 43 height 23
click at [575, 298] on button "+" at bounding box center [585, 299] width 43 height 23
click at [487, 348] on button "2" at bounding box center [492, 350] width 43 height 23
click at [250, 302] on button "x" at bounding box center [236, 299] width 43 height 23
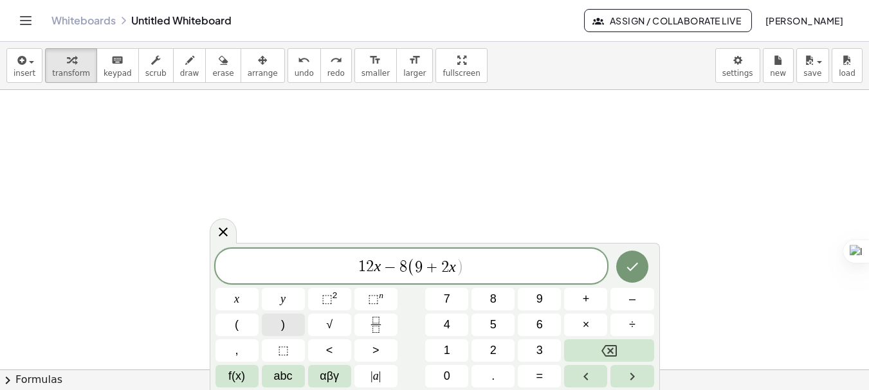
click at [289, 326] on button ")" at bounding box center [283, 325] width 43 height 23
click at [633, 262] on icon "Done" at bounding box center [631, 266] width 15 height 15
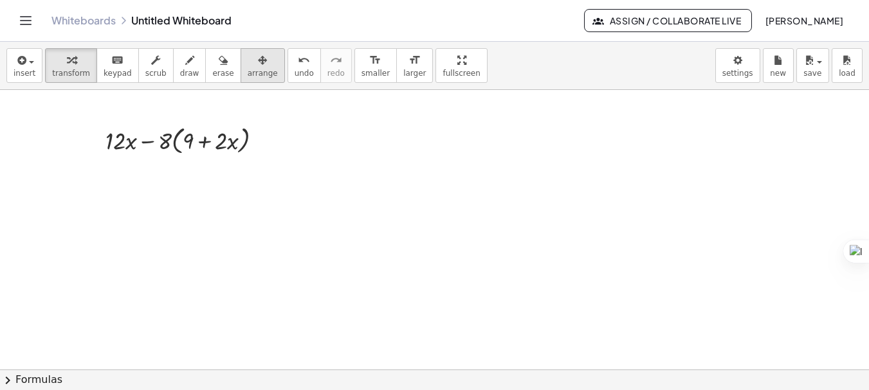
click at [250, 72] on span "arrange" at bounding box center [263, 73] width 30 height 9
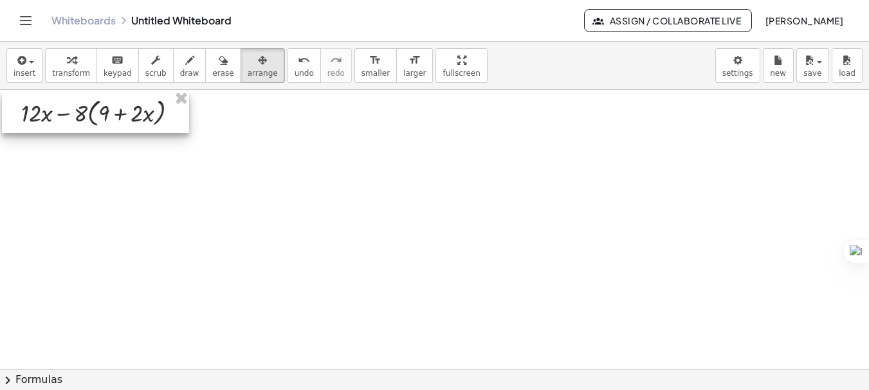
drag, startPoint x: 221, startPoint y: 139, endPoint x: 137, endPoint y: 112, distance: 88.4
click at [137, 112] on div at bounding box center [95, 112] width 187 height 42
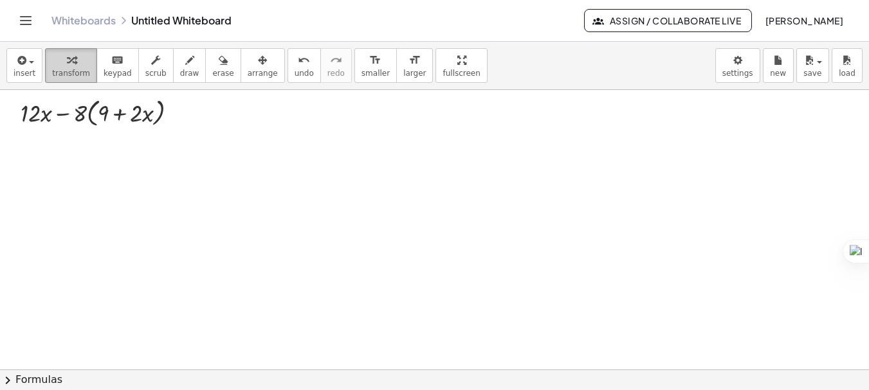
click at [71, 69] on span "transform" at bounding box center [71, 73] width 38 height 9
drag, startPoint x: 82, startPoint y: 119, endPoint x: 105, endPoint y: 120, distance: 22.5
click at [105, 120] on div at bounding box center [104, 112] width 180 height 36
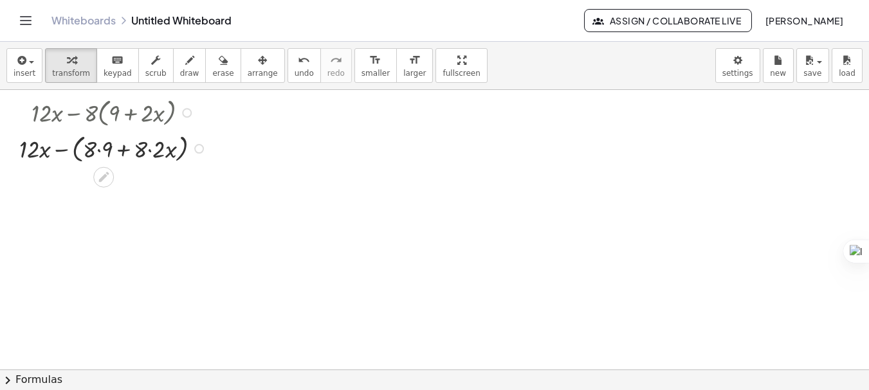
click at [99, 152] on div at bounding box center [115, 148] width 204 height 36
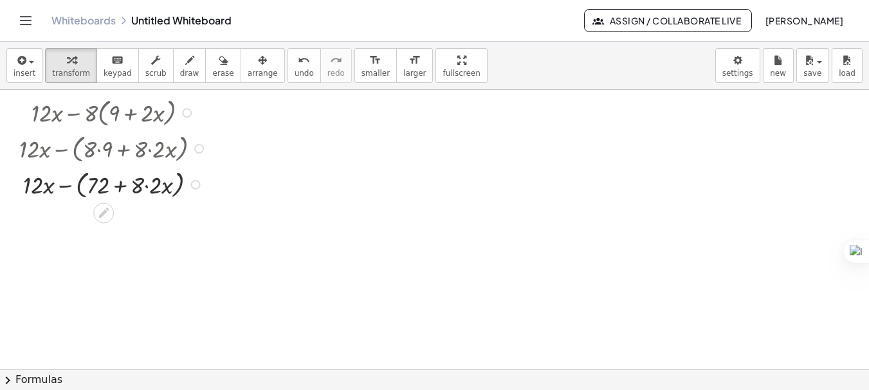
click at [143, 183] on div at bounding box center [115, 184] width 204 height 36
click at [145, 188] on div at bounding box center [115, 184] width 204 height 36
drag, startPoint x: 66, startPoint y: 188, endPoint x: 108, endPoint y: 192, distance: 42.6
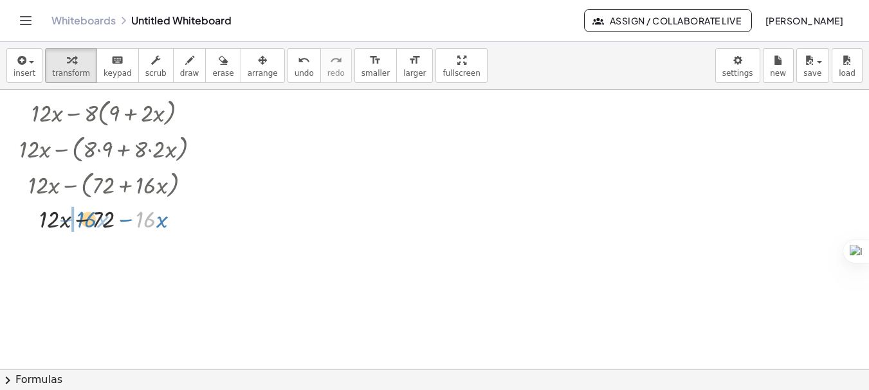
drag, startPoint x: 148, startPoint y: 221, endPoint x: 84, endPoint y: 221, distance: 64.3
click at [84, 221] on div at bounding box center [115, 218] width 204 height 33
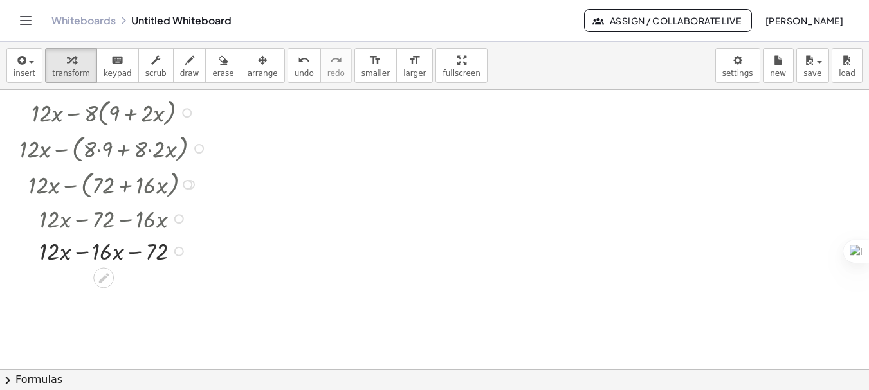
click at [84, 248] on div at bounding box center [115, 250] width 204 height 33
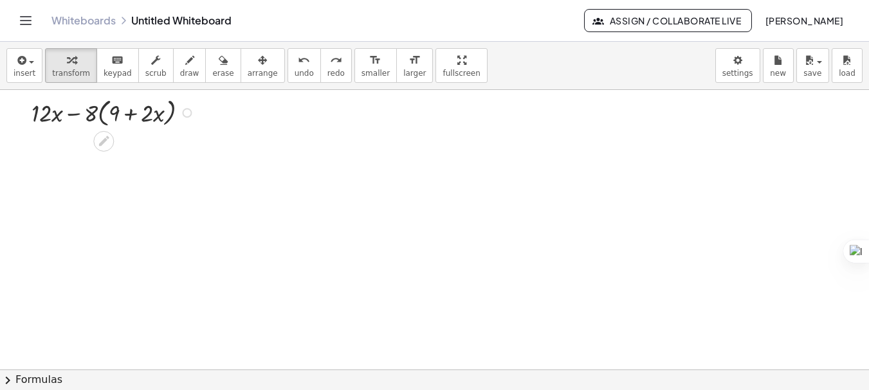
click at [72, 116] on div at bounding box center [115, 112] width 180 height 36
drag, startPoint x: 88, startPoint y: 114, endPoint x: 109, endPoint y: 114, distance: 20.6
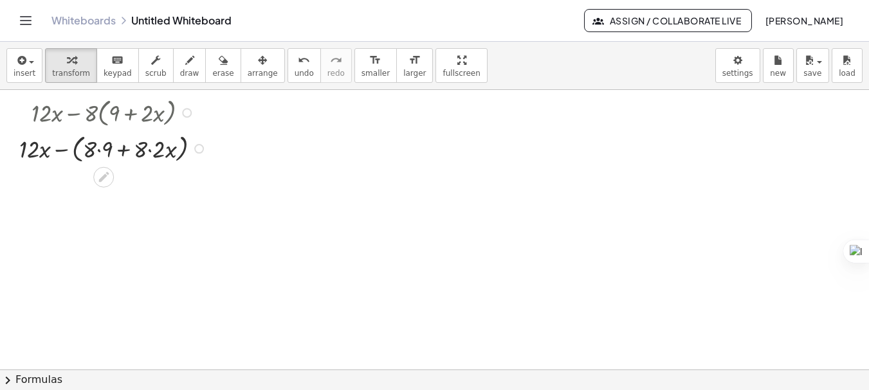
click at [63, 150] on div at bounding box center [115, 148] width 204 height 36
click at [63, 150] on div at bounding box center [115, 147] width 182 height 33
click at [124, 185] on div at bounding box center [115, 182] width 204 height 33
drag, startPoint x: 124, startPoint y: 185, endPoint x: 69, endPoint y: 185, distance: 54.6
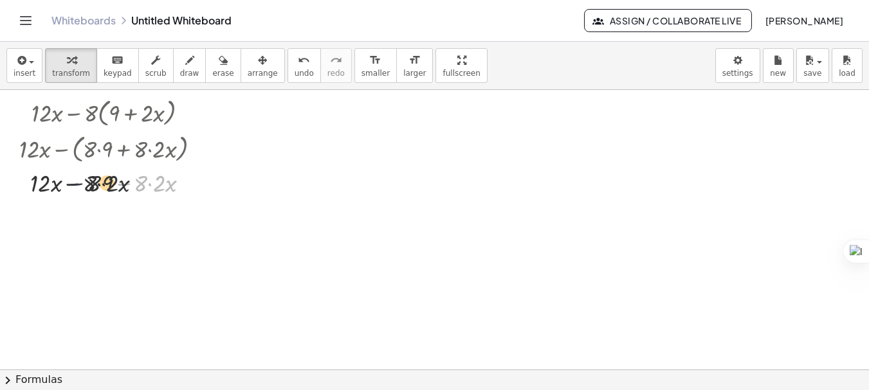
click at [69, 185] on div at bounding box center [115, 182] width 204 height 33
click at [71, 189] on div at bounding box center [115, 182] width 204 height 33
click at [147, 186] on div at bounding box center [115, 182] width 204 height 33
click at [149, 185] on div at bounding box center [115, 182] width 204 height 33
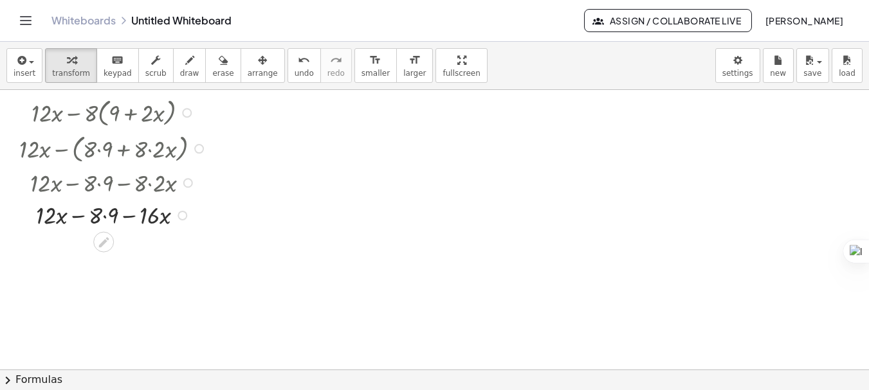
click at [130, 214] on div at bounding box center [115, 214] width 204 height 33
drag, startPoint x: 129, startPoint y: 218, endPoint x: 62, endPoint y: 219, distance: 66.9
click at [62, 219] on div at bounding box center [115, 214] width 204 height 33
click at [77, 246] on div at bounding box center [115, 247] width 204 height 33
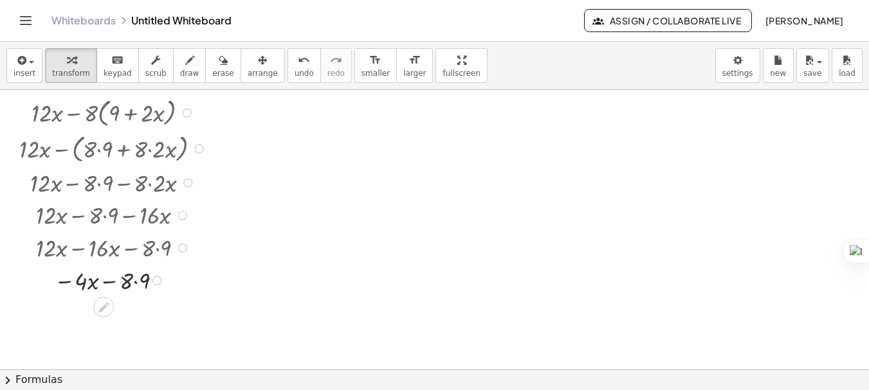
click at [131, 277] on div at bounding box center [115, 280] width 204 height 33
click at [138, 283] on div at bounding box center [115, 280] width 204 height 33
drag, startPoint x: 74, startPoint y: 316, endPoint x: 125, endPoint y: 314, distance: 51.4
click at [125, 314] on div at bounding box center [115, 312] width 204 height 33
click at [104, 345] on div at bounding box center [115, 345] width 204 height 33
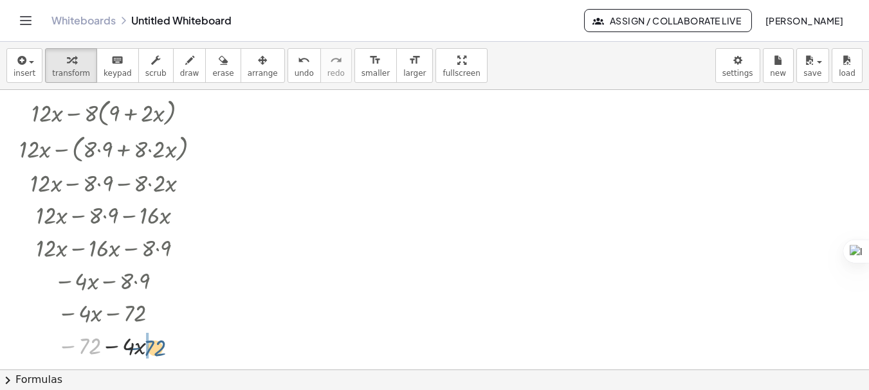
drag, startPoint x: 82, startPoint y: 348, endPoint x: 153, endPoint y: 350, distance: 70.7
click at [153, 350] on div at bounding box center [115, 345] width 204 height 33
drag, startPoint x: 67, startPoint y: 347, endPoint x: 85, endPoint y: 349, distance: 18.2
click at [85, 349] on div at bounding box center [115, 345] width 204 height 33
drag, startPoint x: 80, startPoint y: 348, endPoint x: 121, endPoint y: 349, distance: 41.2
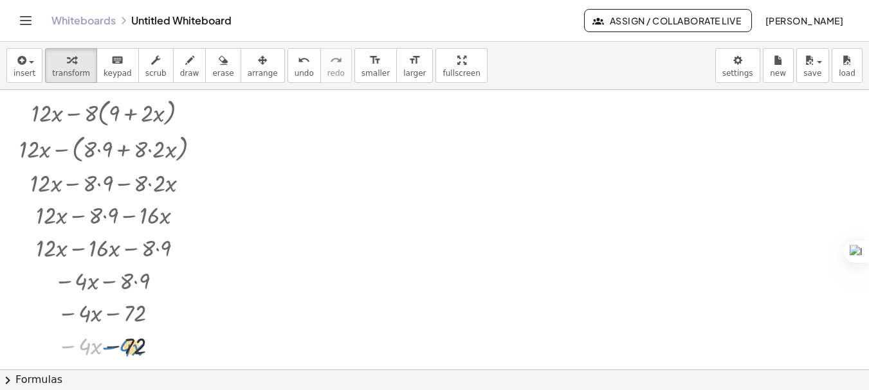
click at [121, 349] on div at bounding box center [115, 345] width 204 height 33
drag, startPoint x: 82, startPoint y: 343, endPoint x: 132, endPoint y: 342, distance: 50.2
drag, startPoint x: 67, startPoint y: 348, endPoint x: 98, endPoint y: 352, distance: 31.7
click at [98, 352] on div at bounding box center [115, 344] width 204 height 35
drag, startPoint x: 69, startPoint y: 347, endPoint x: 113, endPoint y: 348, distance: 43.7
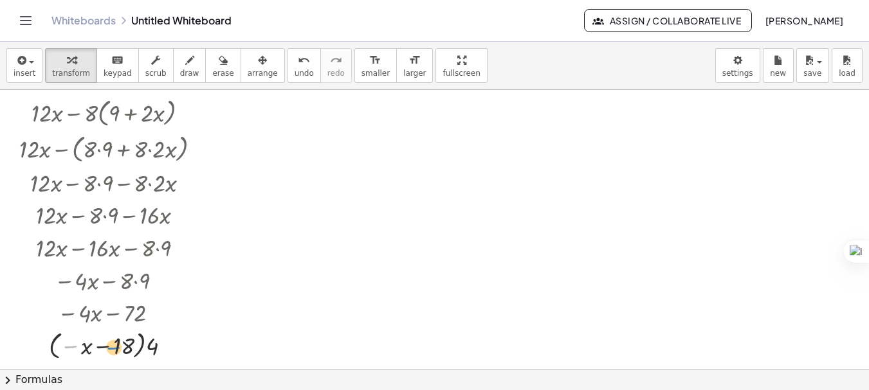
click at [113, 348] on div at bounding box center [115, 344] width 204 height 35
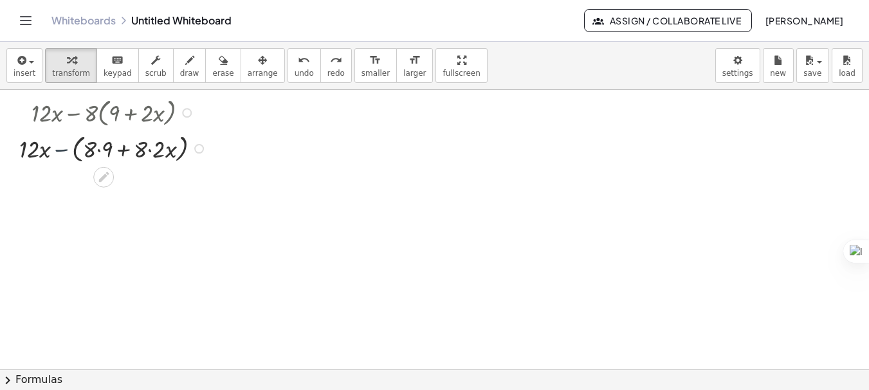
click at [61, 149] on div at bounding box center [115, 148] width 204 height 36
click at [61, 149] on div at bounding box center [115, 147] width 182 height 33
click at [149, 185] on div at bounding box center [115, 182] width 204 height 33
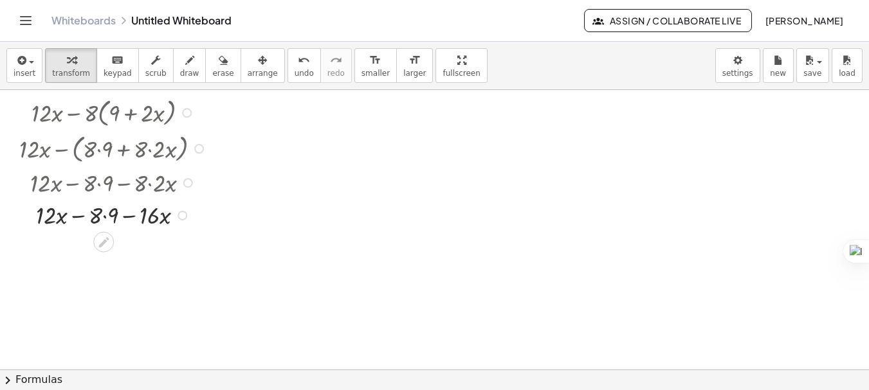
click at [106, 215] on div at bounding box center [115, 214] width 204 height 33
drag, startPoint x: 123, startPoint y: 217, endPoint x: 19, endPoint y: 217, distance: 103.5
click at [19, 217] on div at bounding box center [115, 214] width 204 height 33
click at [114, 247] on div at bounding box center [115, 247] width 204 height 33
click at [132, 251] on div at bounding box center [115, 247] width 204 height 33
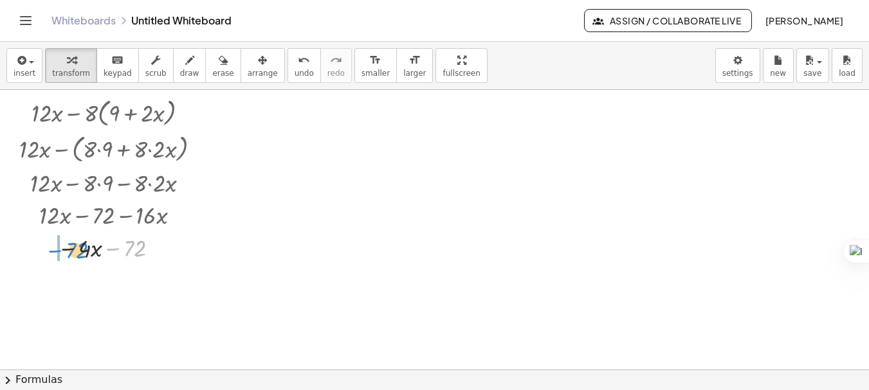
drag, startPoint x: 132, startPoint y: 251, endPoint x: 75, endPoint y: 253, distance: 57.9
click at [75, 253] on div at bounding box center [115, 247] width 204 height 33
click at [110, 281] on div at bounding box center [115, 280] width 204 height 33
click at [115, 283] on div at bounding box center [115, 280] width 204 height 33
click at [126, 283] on div at bounding box center [115, 280] width 204 height 33
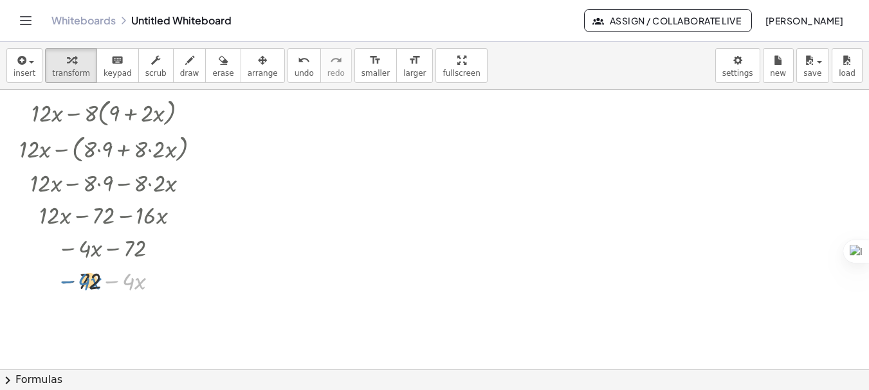
drag, startPoint x: 126, startPoint y: 283, endPoint x: 82, endPoint y: 283, distance: 44.4
click at [82, 283] on div at bounding box center [115, 280] width 204 height 33
click at [126, 283] on div at bounding box center [115, 280] width 204 height 33
click at [129, 283] on div at bounding box center [115, 280] width 204 height 33
drag, startPoint x: 129, startPoint y: 283, endPoint x: 92, endPoint y: 282, distance: 37.3
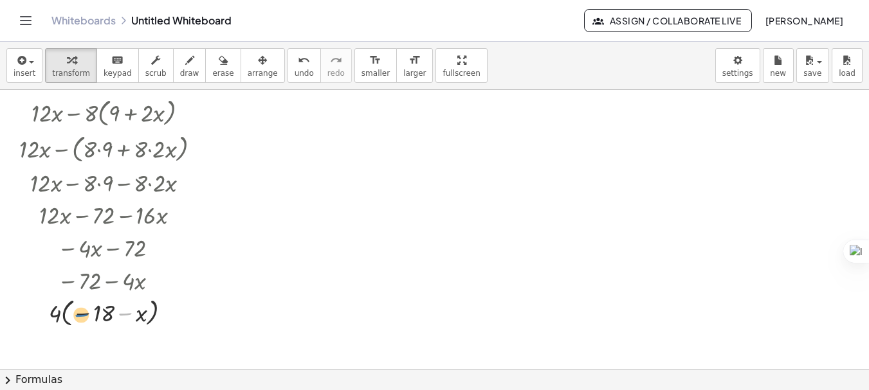
drag, startPoint x: 129, startPoint y: 314, endPoint x: 86, endPoint y: 316, distance: 43.7
click at [86, 316] on div at bounding box center [115, 311] width 204 height 35
drag, startPoint x: 127, startPoint y: 313, endPoint x: 101, endPoint y: 313, distance: 25.7
click at [101, 313] on div at bounding box center [115, 311] width 204 height 35
click at [65, 252] on div at bounding box center [115, 247] width 204 height 33
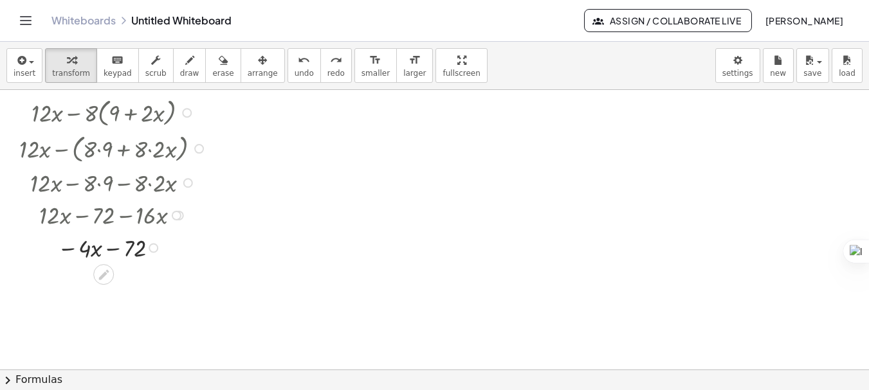
click at [65, 252] on div at bounding box center [115, 247] width 204 height 33
click at [82, 250] on div at bounding box center [115, 247] width 204 height 33
drag, startPoint x: 75, startPoint y: 250, endPoint x: 118, endPoint y: 251, distance: 43.1
click at [118, 251] on div at bounding box center [115, 247] width 204 height 33
drag, startPoint x: 86, startPoint y: 248, endPoint x: 132, endPoint y: 249, distance: 46.3
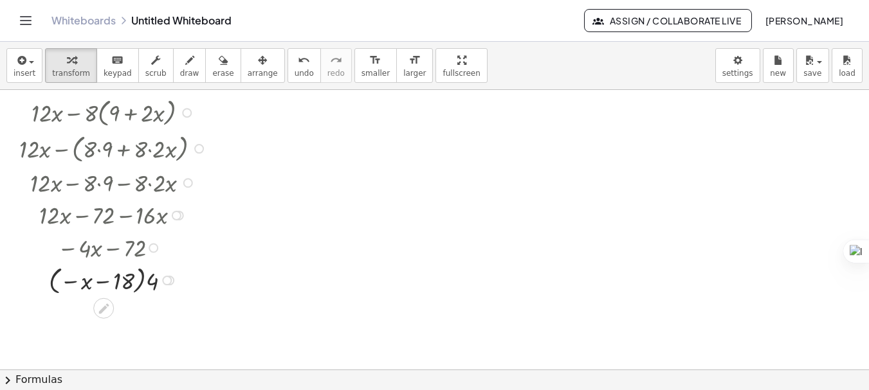
drag, startPoint x: 66, startPoint y: 249, endPoint x: 89, endPoint y: 253, distance: 23.4
click at [89, 253] on div at bounding box center [115, 247] width 188 height 33
click at [71, 249] on div at bounding box center [115, 247] width 188 height 33
click at [359, 146] on div at bounding box center [434, 369] width 869 height 559
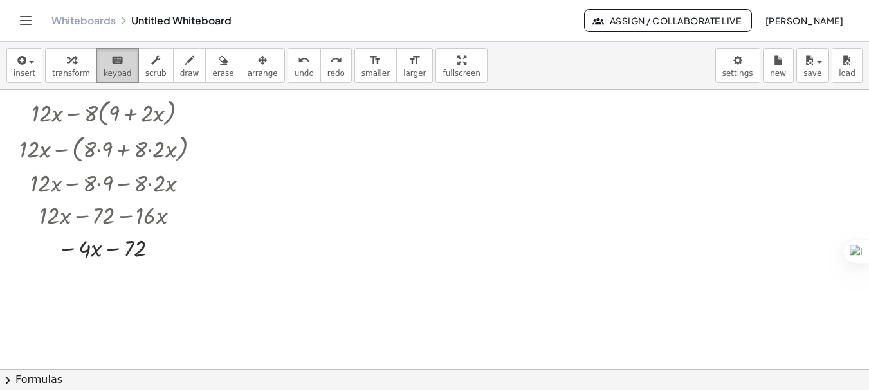
click at [104, 73] on span "keypad" at bounding box center [118, 73] width 28 height 9
drag, startPoint x: 67, startPoint y: 246, endPoint x: 78, endPoint y: 255, distance: 14.7
click at [104, 248] on div "− · 4 · x − 72" at bounding box center [104, 248] width 0 height 0
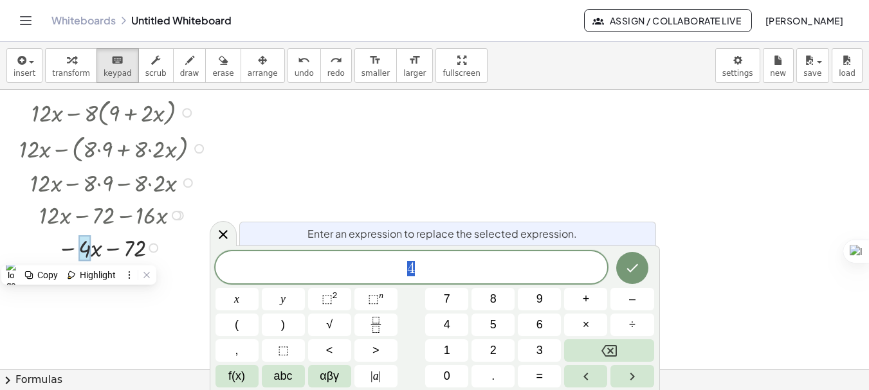
click at [276, 148] on div at bounding box center [434, 369] width 869 height 559
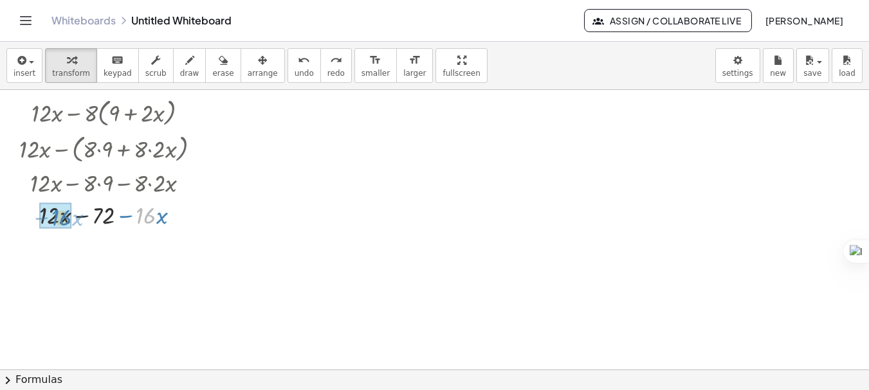
drag, startPoint x: 141, startPoint y: 217, endPoint x: 57, endPoint y: 219, distance: 84.2
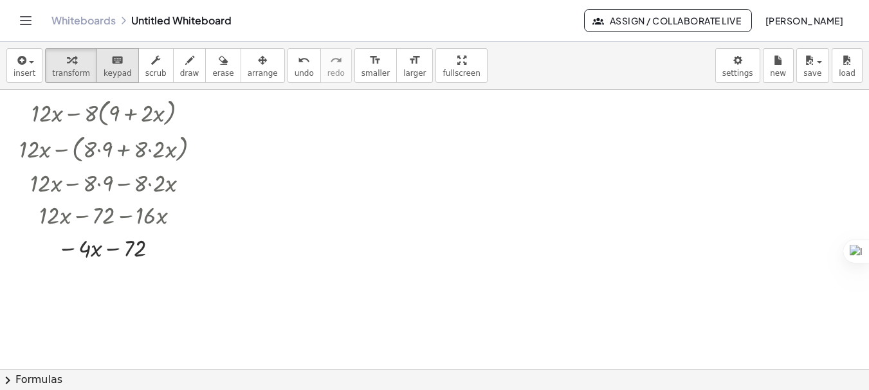
click at [108, 71] on span "keypad" at bounding box center [118, 73] width 28 height 9
click at [63, 250] on div at bounding box center [115, 247] width 204 height 33
drag, startPoint x: 57, startPoint y: 246, endPoint x: 85, endPoint y: 257, distance: 30.6
click at [104, 248] on div "· x − 72 − · 4" at bounding box center [104, 248] width 0 height 0
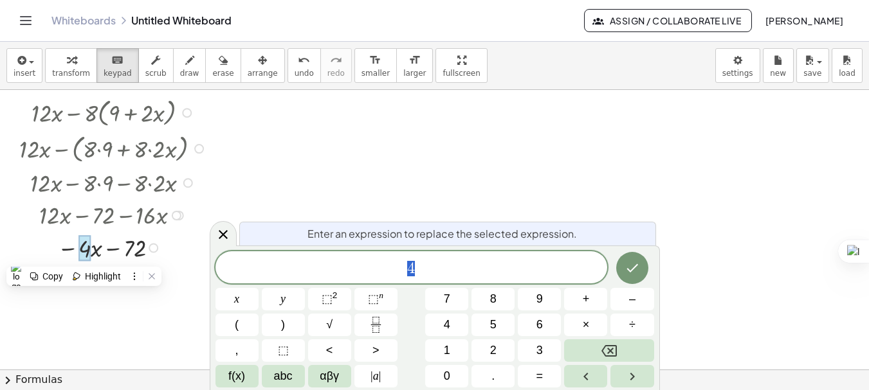
click at [607, 192] on div at bounding box center [434, 369] width 869 height 559
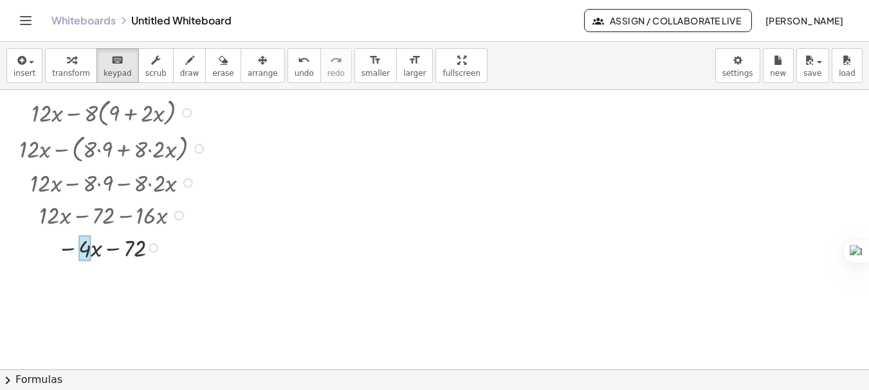
click at [86, 251] on div at bounding box center [84, 248] width 12 height 26
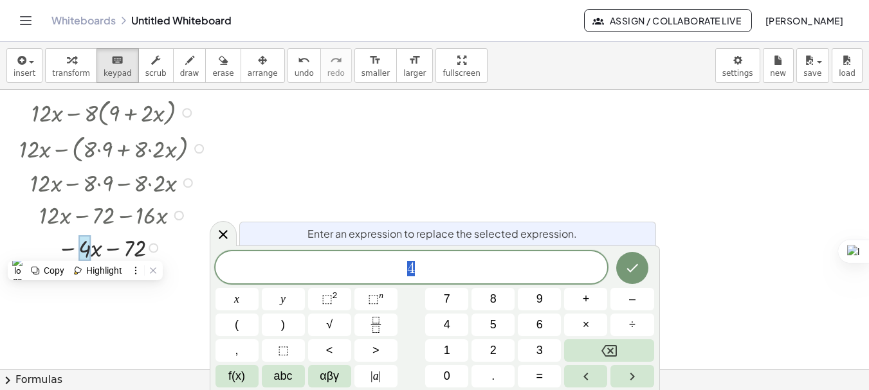
click at [629, 192] on div at bounding box center [434, 369] width 869 height 559
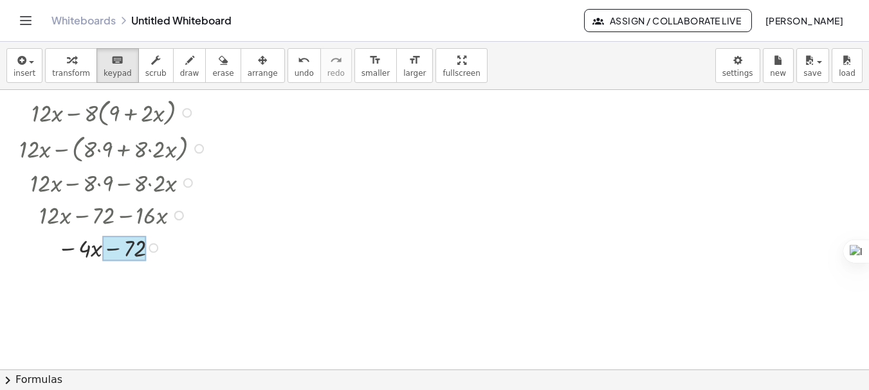
drag, startPoint x: 83, startPoint y: 251, endPoint x: 127, endPoint y: 252, distance: 43.7
click at [127, 252] on div at bounding box center [124, 249] width 44 height 25
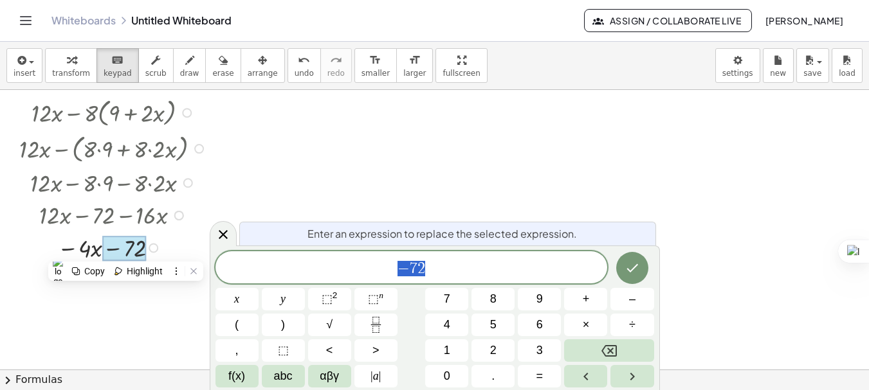
click at [597, 192] on div at bounding box center [434, 369] width 869 height 559
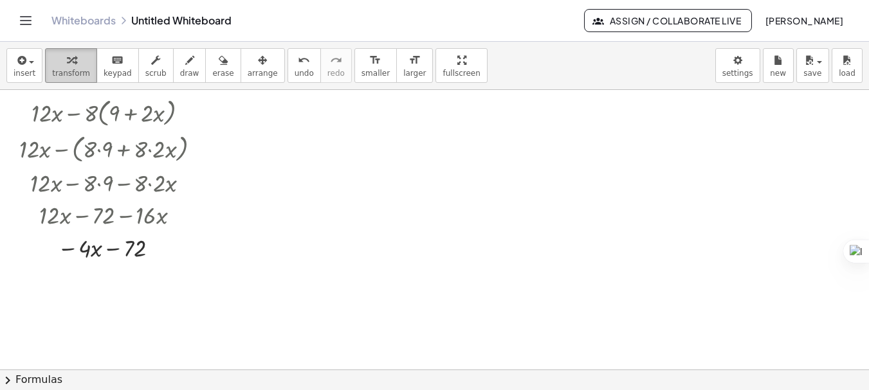
click at [77, 67] on div "button" at bounding box center [71, 59] width 38 height 15
drag, startPoint x: 80, startPoint y: 251, endPoint x: 109, endPoint y: 251, distance: 29.6
click at [109, 251] on div at bounding box center [115, 247] width 204 height 33
click at [83, 247] on div at bounding box center [115, 247] width 204 height 33
drag, startPoint x: 83, startPoint y: 248, endPoint x: 131, endPoint y: 250, distance: 48.3
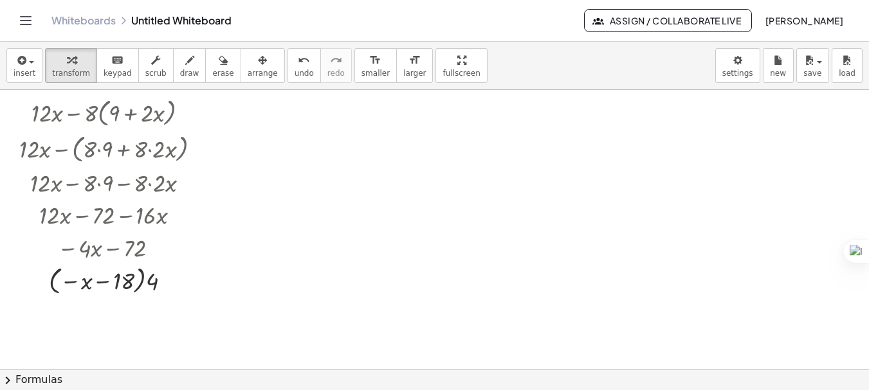
click at [293, 258] on div at bounding box center [434, 369] width 869 height 559
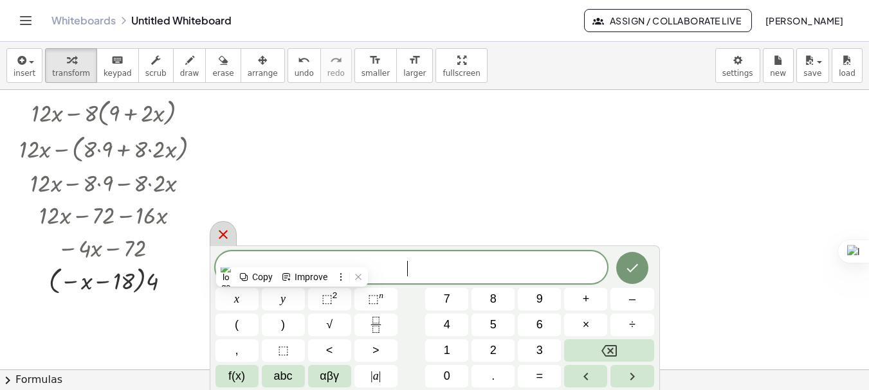
click at [221, 231] on icon at bounding box center [222, 234] width 15 height 15
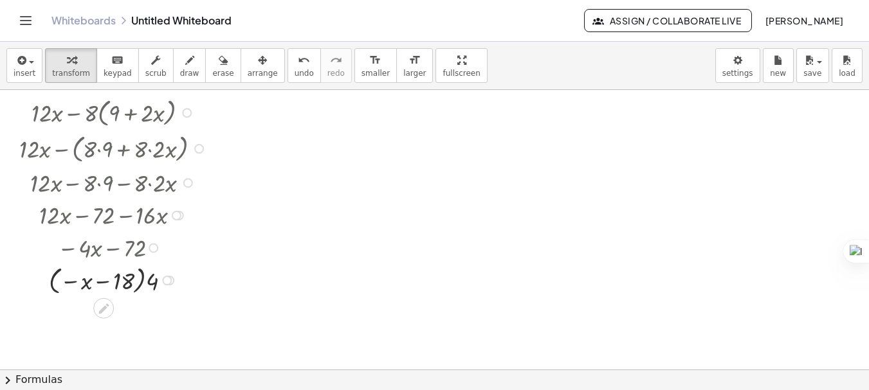
click at [100, 282] on div at bounding box center [115, 279] width 204 height 35
drag, startPoint x: 69, startPoint y: 280, endPoint x: 111, endPoint y: 280, distance: 41.8
click at [111, 280] on div at bounding box center [115, 279] width 204 height 35
click at [379, 199] on div at bounding box center [434, 369] width 869 height 559
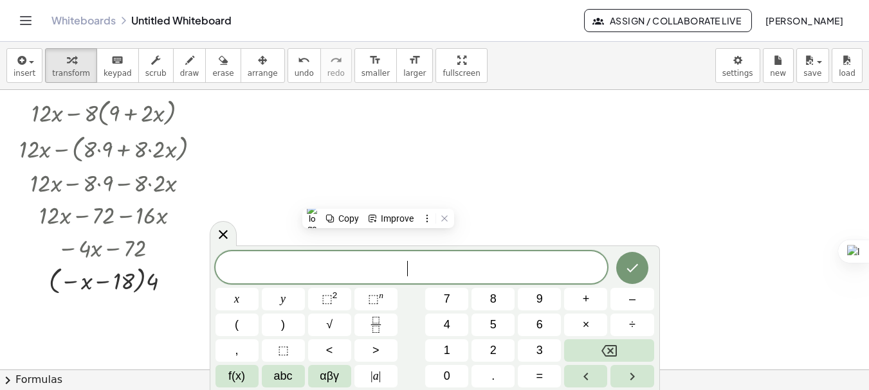
click at [676, 215] on div at bounding box center [434, 369] width 869 height 559
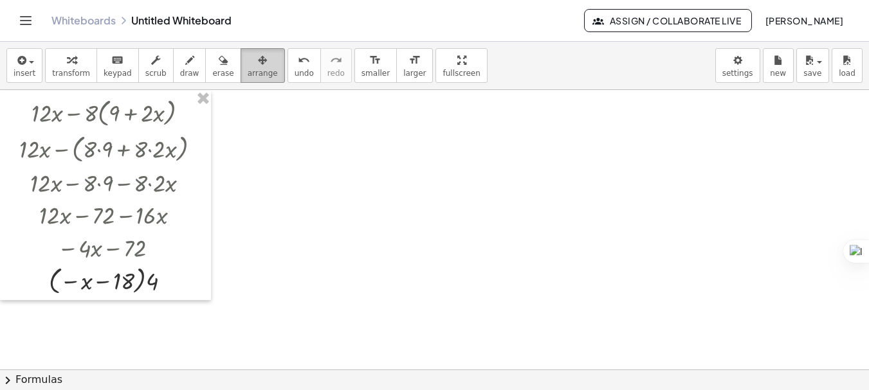
click at [258, 58] on icon "button" at bounding box center [262, 60] width 9 height 15
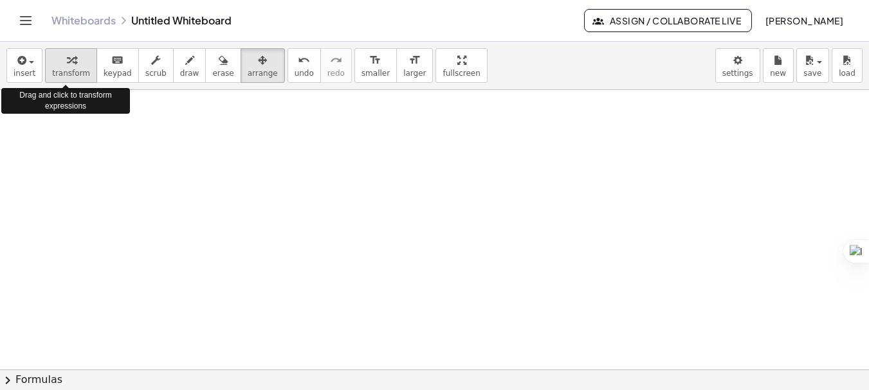
click at [60, 73] on span "transform" at bounding box center [71, 73] width 38 height 9
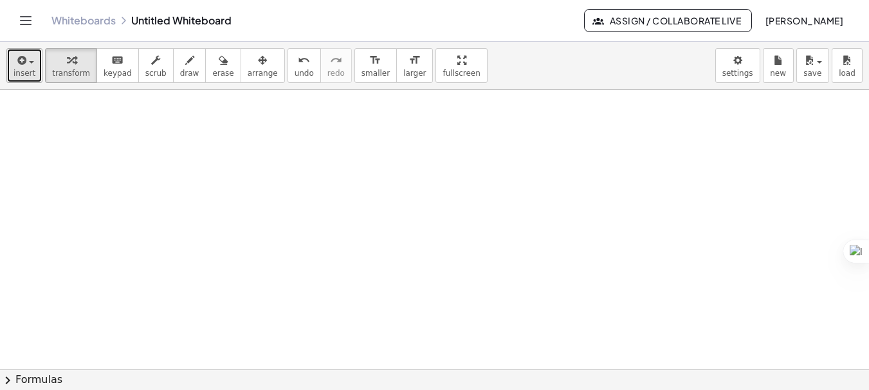
click at [23, 60] on icon "button" at bounding box center [21, 60] width 12 height 15
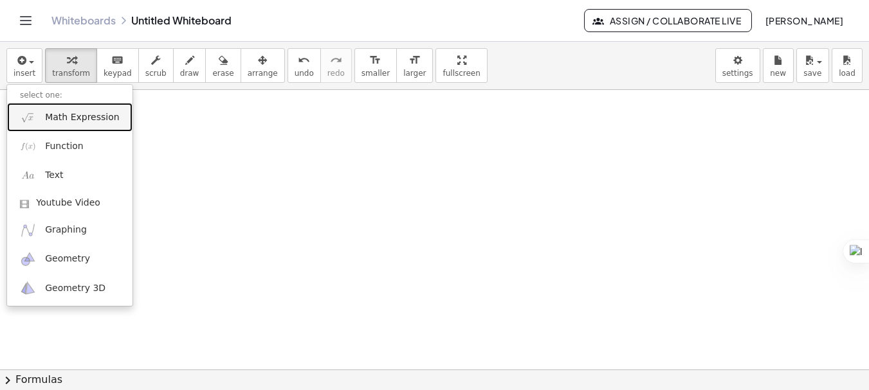
click at [85, 112] on span "Math Expression" at bounding box center [82, 117] width 74 height 13
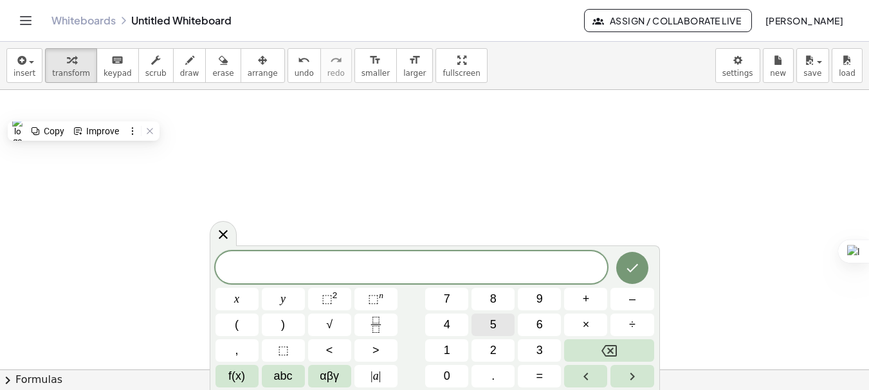
click at [495, 332] on span "5" at bounding box center [493, 324] width 6 height 17
click at [249, 298] on button "x" at bounding box center [236, 299] width 43 height 23
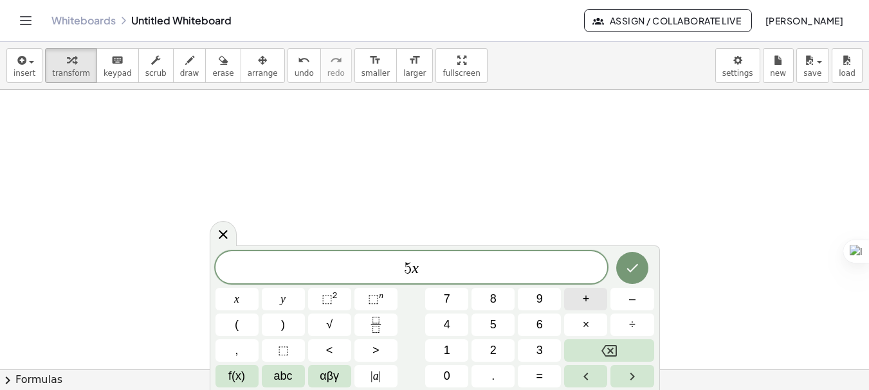
click at [590, 296] on button "+" at bounding box center [585, 299] width 43 height 23
click at [542, 347] on span "3" at bounding box center [539, 350] width 6 height 17
click at [247, 304] on button "x" at bounding box center [236, 299] width 43 height 23
click at [334, 304] on span "⬚ 2" at bounding box center [329, 299] width 16 height 17
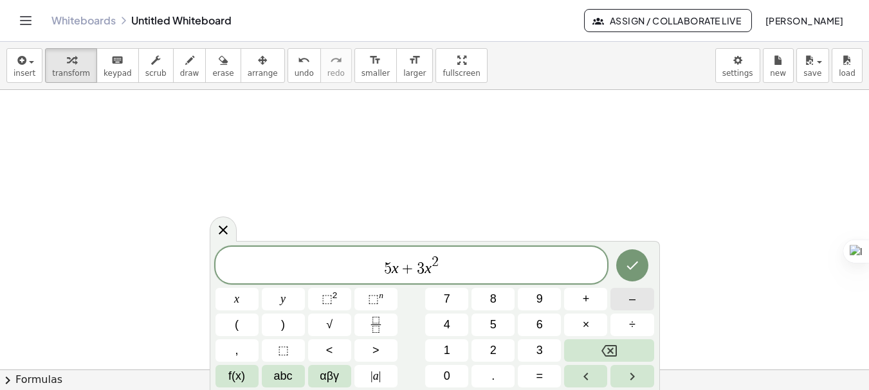
click at [622, 304] on button "–" at bounding box center [631, 299] width 43 height 23
click at [500, 325] on button "5" at bounding box center [492, 325] width 43 height 23
click at [286, 305] on button "y" at bounding box center [283, 299] width 43 height 23
click at [583, 296] on span "+" at bounding box center [585, 299] width 7 height 17
click at [251, 327] on button "(" at bounding box center [236, 325] width 43 height 23
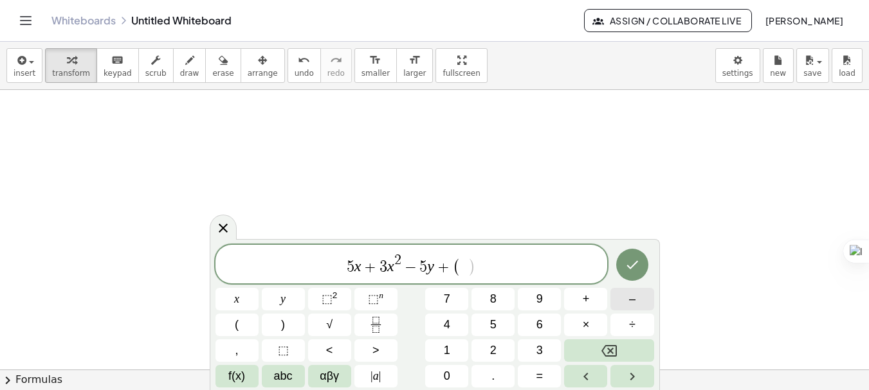
click at [620, 300] on button "–" at bounding box center [631, 299] width 43 height 23
click at [513, 304] on button "8" at bounding box center [492, 299] width 43 height 23
click at [238, 298] on span "x" at bounding box center [236, 299] width 5 height 17
click at [285, 334] on button ")" at bounding box center [283, 325] width 43 height 23
click at [586, 299] on span "+" at bounding box center [585, 299] width 7 height 17
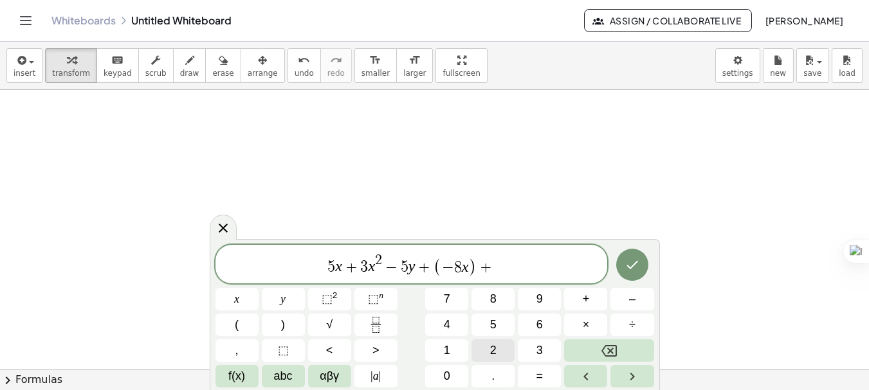
click at [500, 350] on button "2" at bounding box center [492, 350] width 43 height 23
click at [248, 300] on button "x" at bounding box center [236, 299] width 43 height 23
click at [323, 302] on span "⬚" at bounding box center [326, 299] width 11 height 13
click at [583, 300] on span "+" at bounding box center [585, 299] width 7 height 17
click at [447, 298] on span "7" at bounding box center [447, 299] width 6 height 17
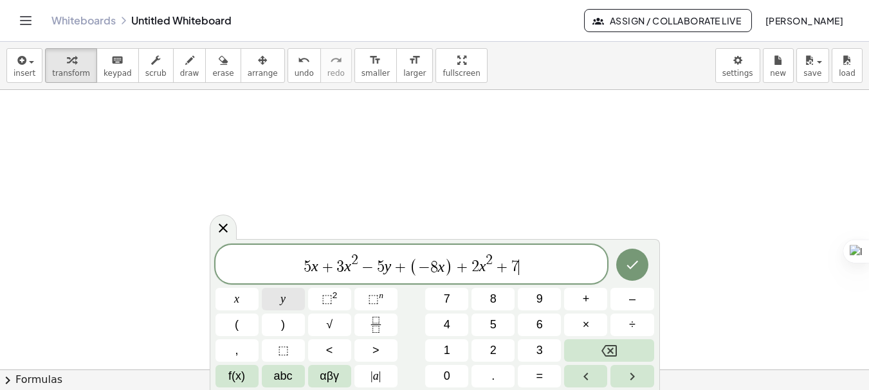
click at [293, 297] on button "y" at bounding box center [283, 299] width 43 height 23
click at [639, 256] on button "Done" at bounding box center [632, 265] width 32 height 32
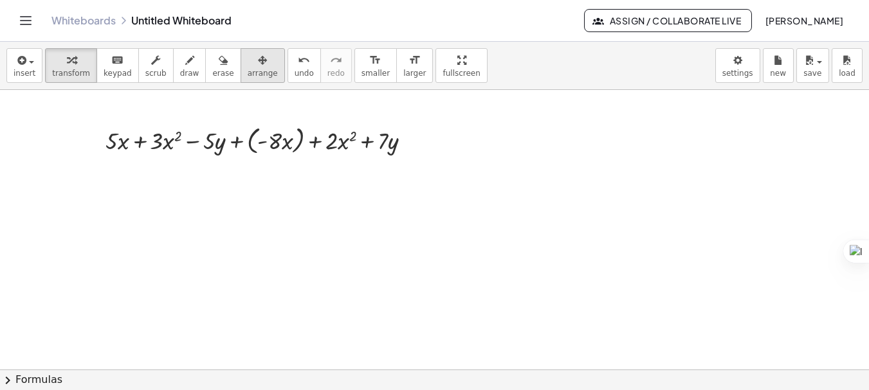
click at [248, 71] on span "arrange" at bounding box center [263, 73] width 30 height 9
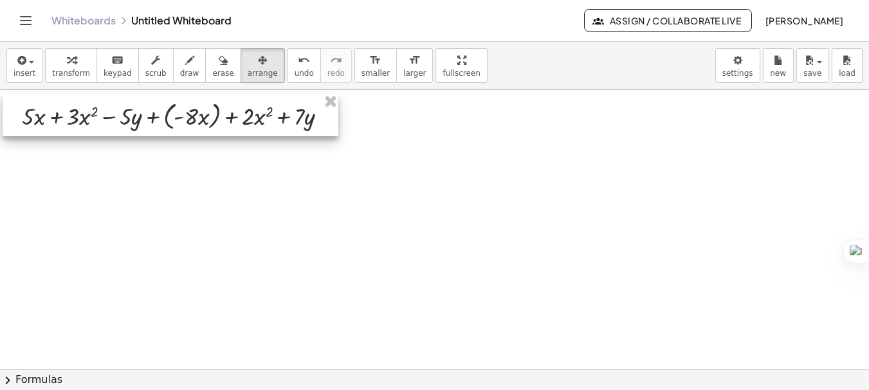
drag, startPoint x: 280, startPoint y: 134, endPoint x: 198, endPoint y: 111, distance: 85.7
click at [198, 111] on div at bounding box center [171, 115] width 336 height 42
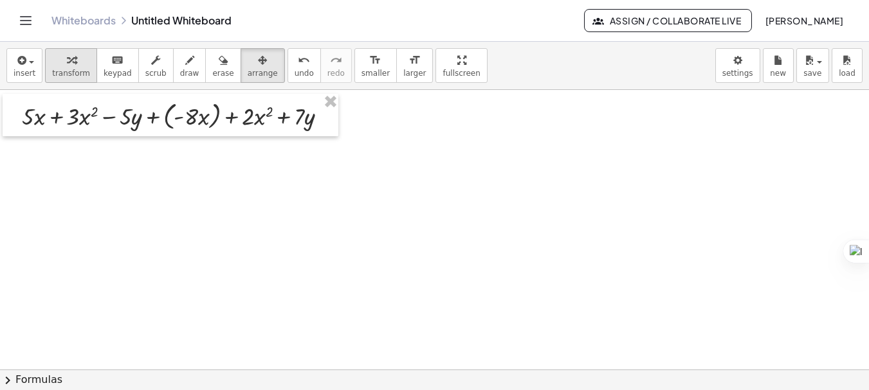
click at [52, 65] on div "button" at bounding box center [71, 59] width 38 height 15
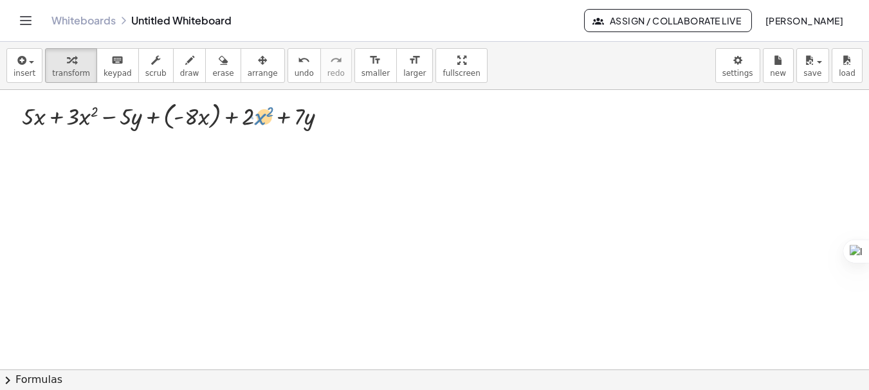
click at [255, 116] on div at bounding box center [179, 115] width 329 height 36
drag, startPoint x: 229, startPoint y: 118, endPoint x: 269, endPoint y: 116, distance: 40.5
drag, startPoint x: 262, startPoint y: 117, endPoint x: 91, endPoint y: 117, distance: 170.4
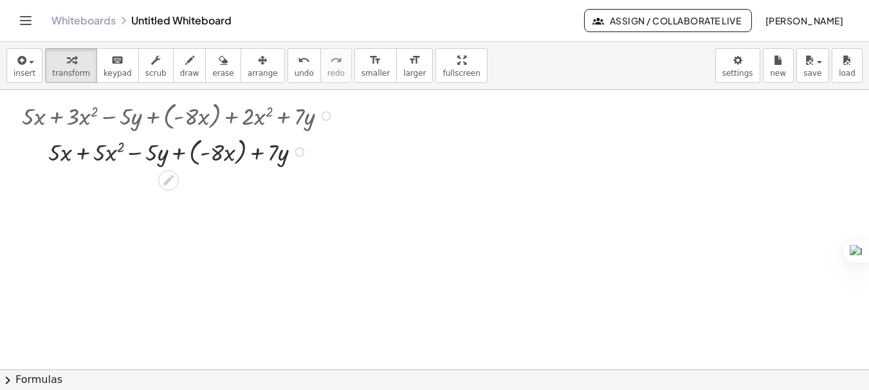
click at [137, 152] on div at bounding box center [179, 151] width 329 height 36
click at [152, 153] on div at bounding box center [179, 151] width 329 height 36
click at [161, 156] on div at bounding box center [179, 151] width 329 height 36
drag, startPoint x: 154, startPoint y: 156, endPoint x: 278, endPoint y: 153, distance: 124.1
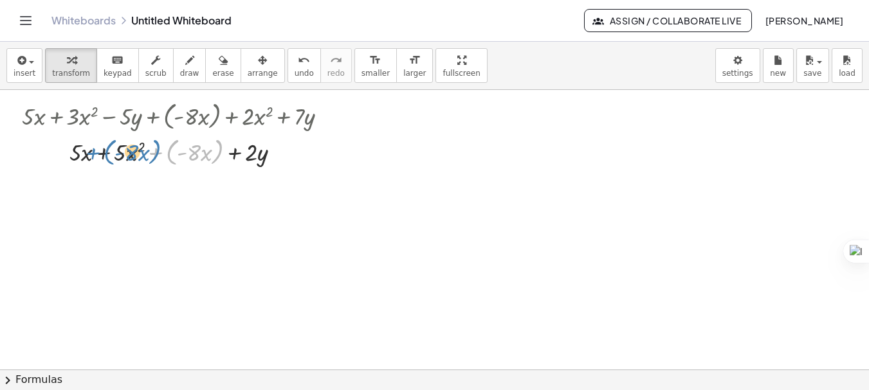
drag, startPoint x: 153, startPoint y: 156, endPoint x: 89, endPoint y: 156, distance: 63.6
click at [89, 156] on div at bounding box center [179, 151] width 329 height 36
drag, startPoint x: 160, startPoint y: 151, endPoint x: 6, endPoint y: 145, distance: 153.8
click at [6, 145] on div "+ · 5 · x + · 3 · x 2 − · 5 · y + ( · - 8 · x ) + · 2 · x 2 + · 7 · y + · 5 · x…" at bounding box center [171, 133] width 336 height 78
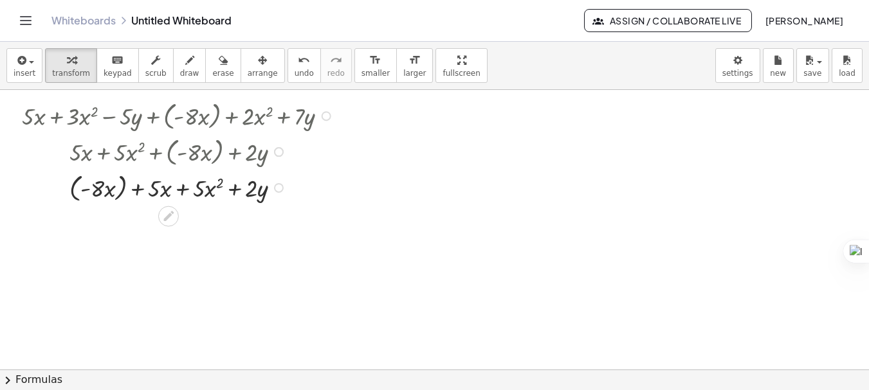
click at [140, 188] on div at bounding box center [179, 187] width 329 height 36
click at [138, 192] on div at bounding box center [179, 187] width 329 height 36
drag, startPoint x: 87, startPoint y: 190, endPoint x: 111, endPoint y: 192, distance: 23.8
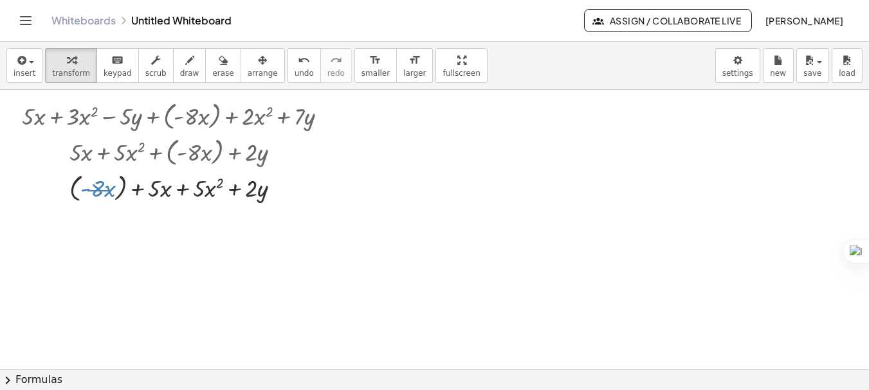
click at [111, 192] on div at bounding box center [179, 187] width 329 height 36
drag, startPoint x: 100, startPoint y: 192, endPoint x: 147, endPoint y: 192, distance: 46.9
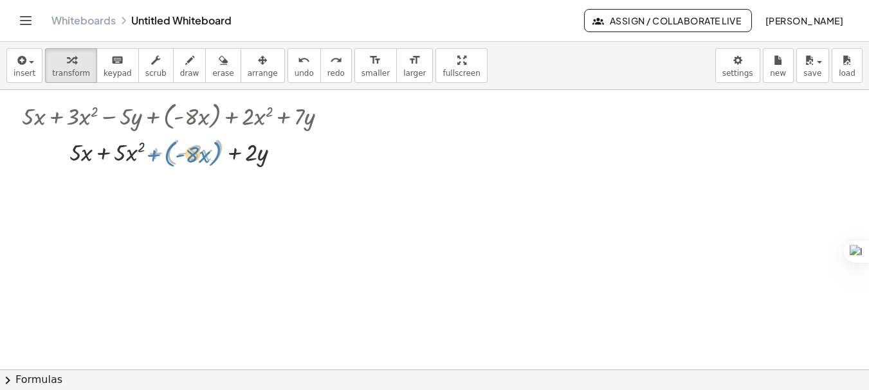
click at [154, 152] on div at bounding box center [179, 151] width 329 height 36
click at [154, 152] on div at bounding box center [179, 150] width 329 height 33
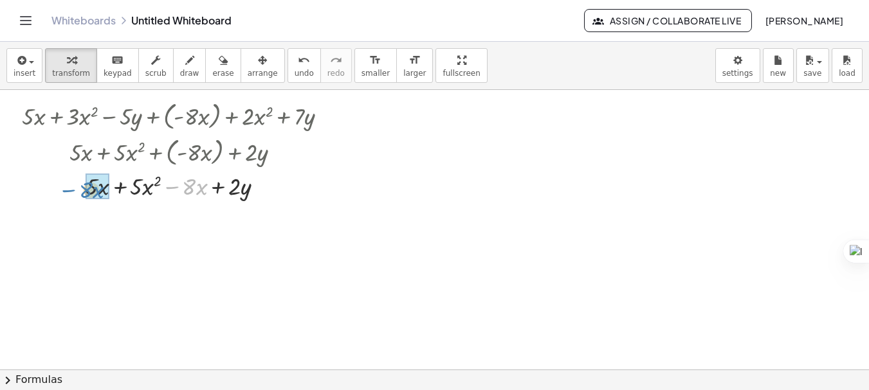
drag, startPoint x: 168, startPoint y: 183, endPoint x: 66, endPoint y: 186, distance: 101.6
click at [66, 186] on div at bounding box center [179, 185] width 329 height 33
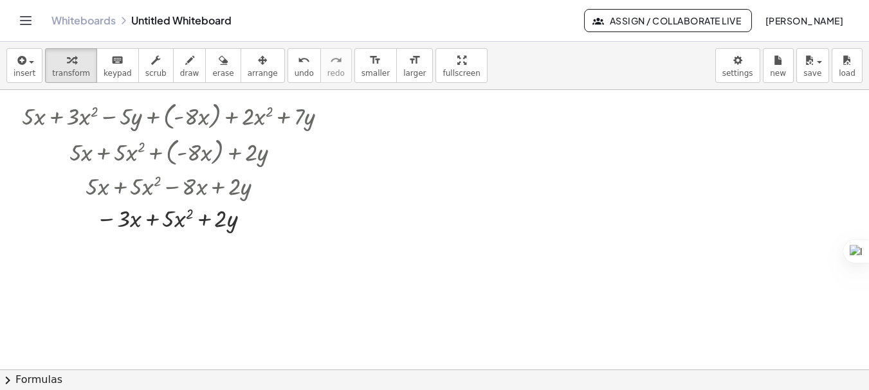
click at [381, 233] on div at bounding box center [434, 369] width 869 height 559
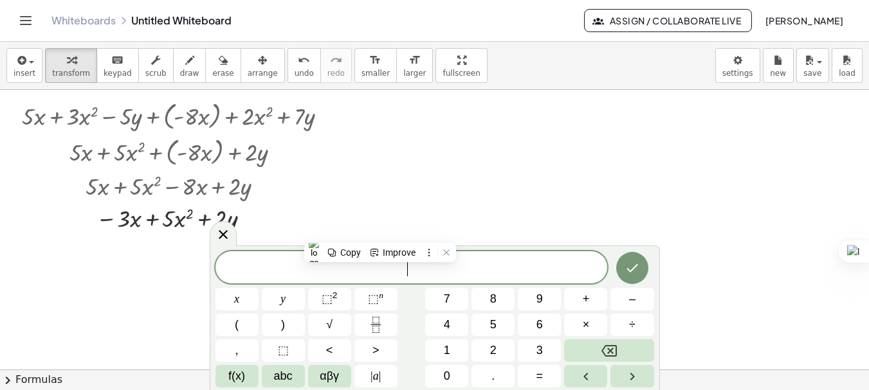
click at [393, 196] on div at bounding box center [434, 369] width 869 height 559
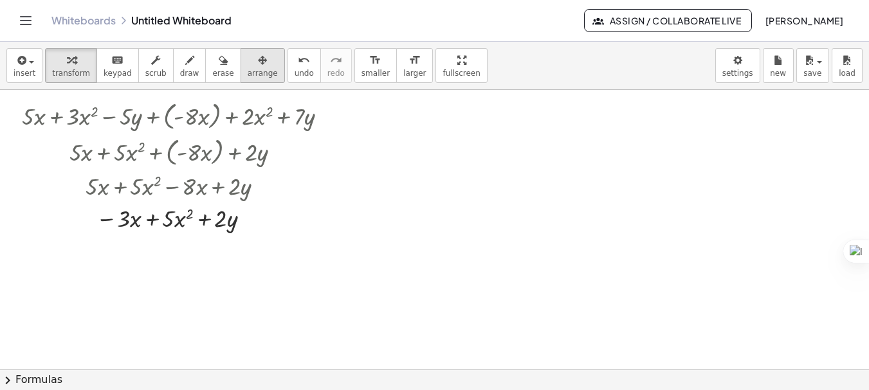
click at [248, 75] on span "arrange" at bounding box center [263, 73] width 30 height 9
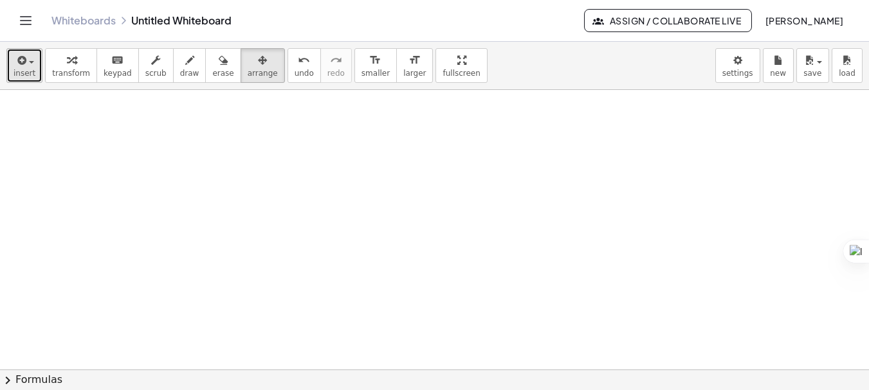
click at [23, 71] on span "insert" at bounding box center [25, 73] width 22 height 9
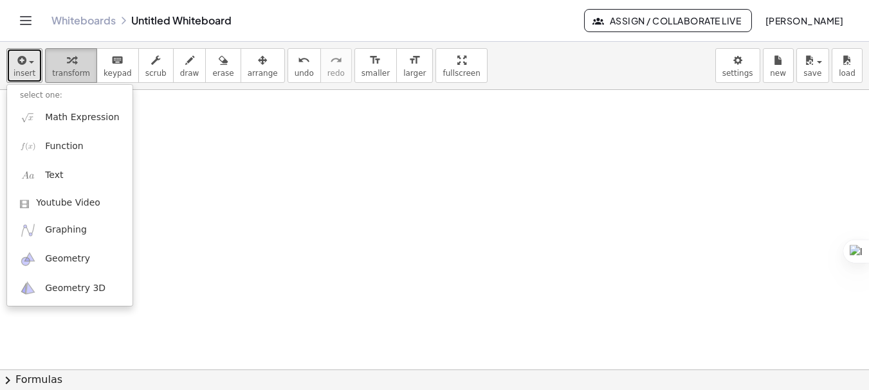
click at [74, 67] on div "button" at bounding box center [71, 59] width 38 height 15
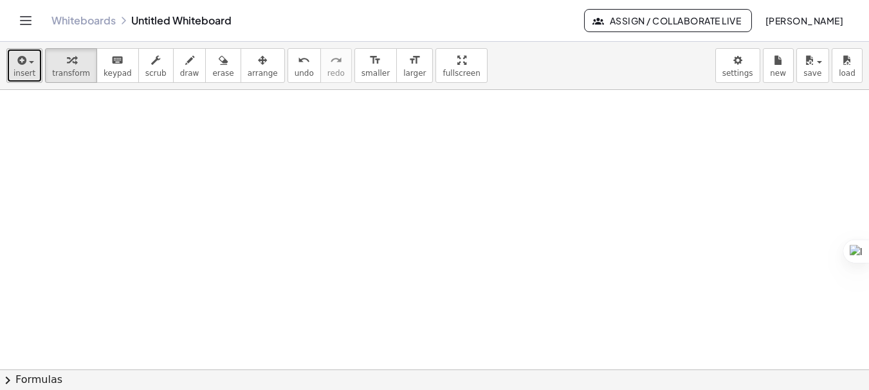
click at [30, 69] on span "insert" at bounding box center [25, 73] width 22 height 9
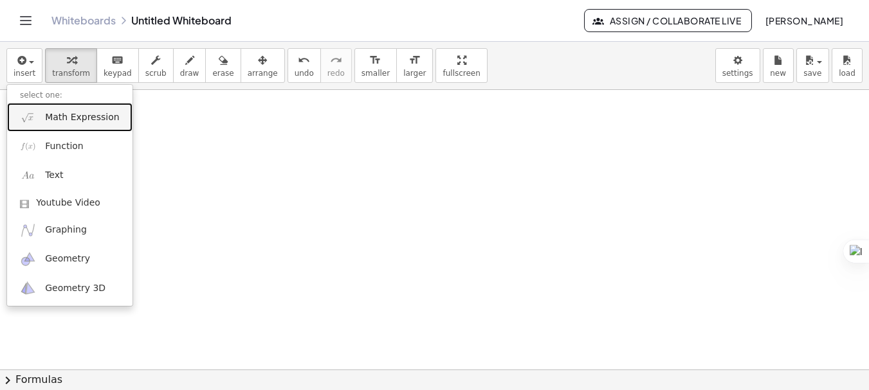
click at [100, 123] on span "Math Expression" at bounding box center [82, 117] width 74 height 13
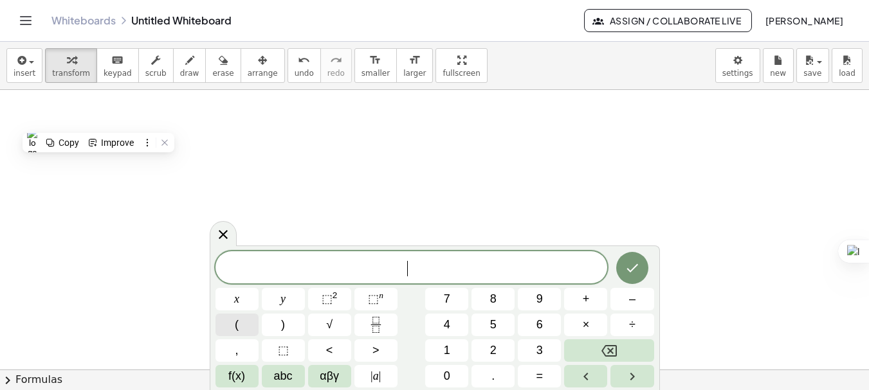
click at [253, 325] on button "(" at bounding box center [236, 325] width 43 height 23
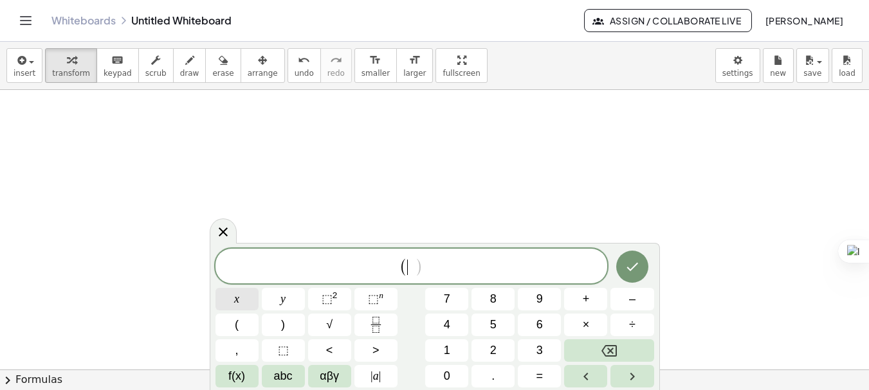
click at [246, 300] on button "x" at bounding box center [236, 299] width 43 height 23
click at [622, 302] on button "–" at bounding box center [631, 299] width 43 height 23
click at [534, 356] on button "3" at bounding box center [539, 350] width 43 height 23
click at [273, 325] on button ")" at bounding box center [283, 325] width 43 height 23
click at [237, 324] on span "(" at bounding box center [237, 324] width 4 height 17
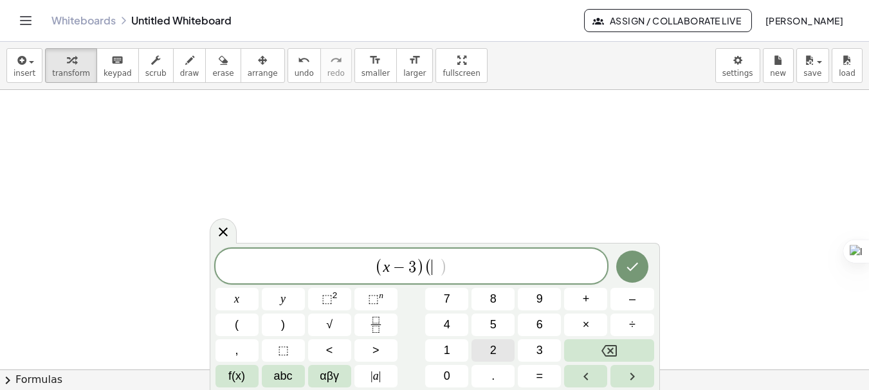
click at [487, 343] on button "2" at bounding box center [492, 350] width 43 height 23
click at [235, 297] on span "x" at bounding box center [236, 299] width 5 height 17
click at [584, 298] on span "+" at bounding box center [585, 299] width 7 height 17
click at [439, 306] on button "7" at bounding box center [446, 299] width 43 height 23
click at [285, 330] on span ")" at bounding box center [283, 324] width 4 height 17
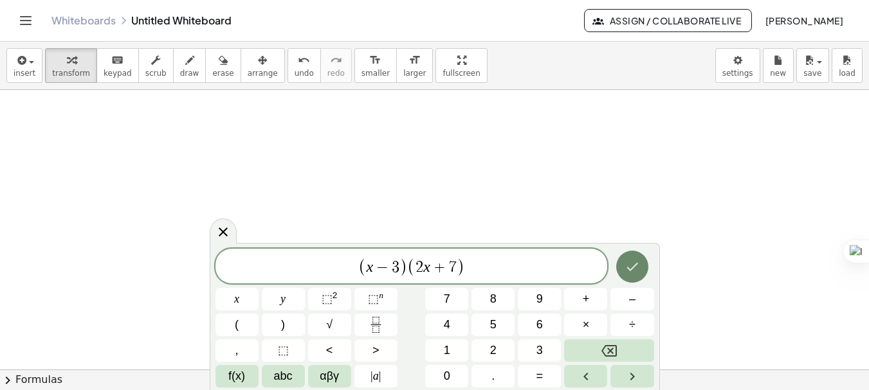
click at [631, 278] on button "Done" at bounding box center [632, 267] width 32 height 32
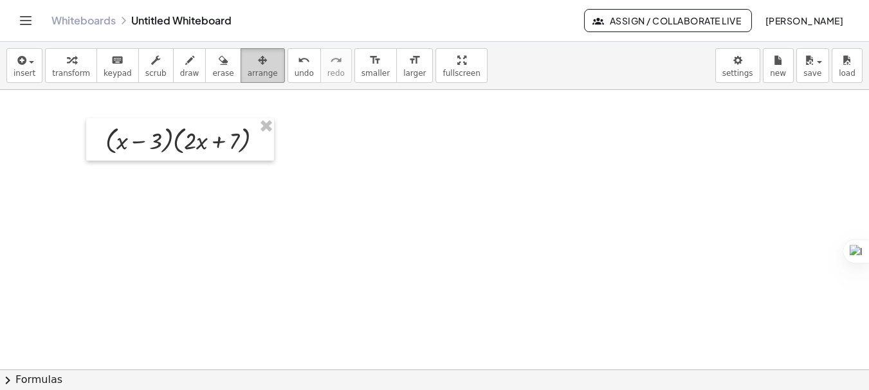
click at [248, 69] on span "arrange" at bounding box center [263, 73] width 30 height 9
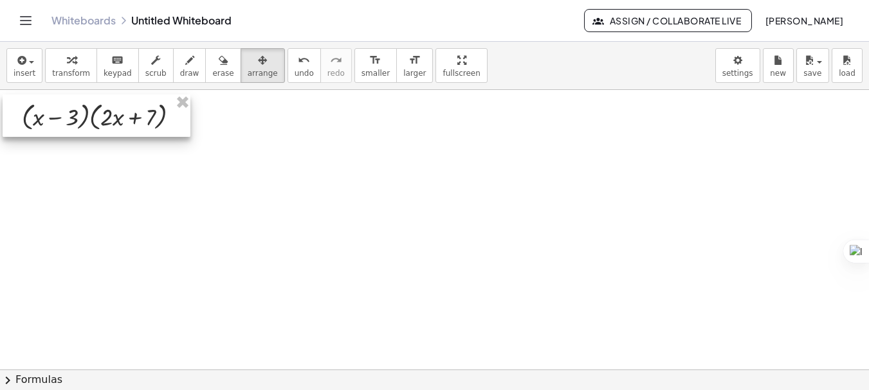
drag, startPoint x: 211, startPoint y: 138, endPoint x: 127, endPoint y: 114, distance: 86.7
click at [127, 114] on div at bounding box center [97, 116] width 188 height 42
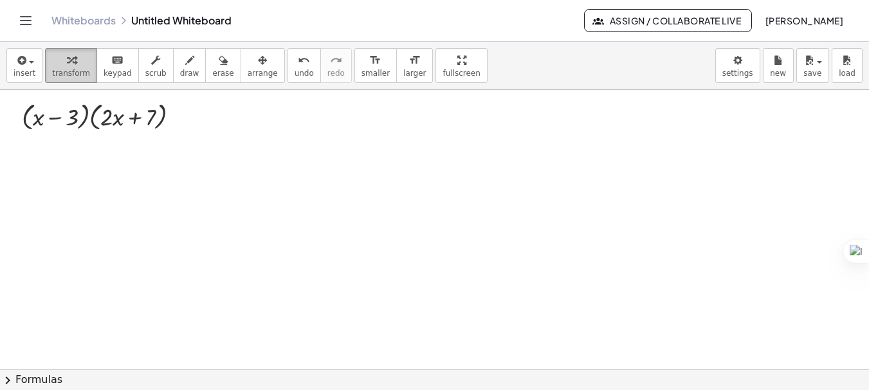
click at [63, 75] on span "transform" at bounding box center [71, 73] width 38 height 9
drag, startPoint x: 39, startPoint y: 118, endPoint x: 113, endPoint y: 114, distance: 73.4
click at [113, 114] on div at bounding box center [105, 116] width 181 height 36
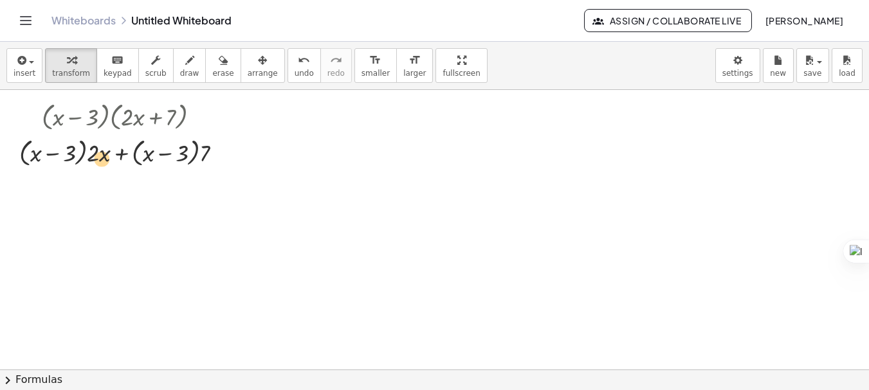
drag, startPoint x: 96, startPoint y: 160, endPoint x: 105, endPoint y: 166, distance: 11.2
click at [105, 166] on div at bounding box center [126, 152] width 226 height 36
click at [91, 158] on div at bounding box center [126, 152] width 226 height 36
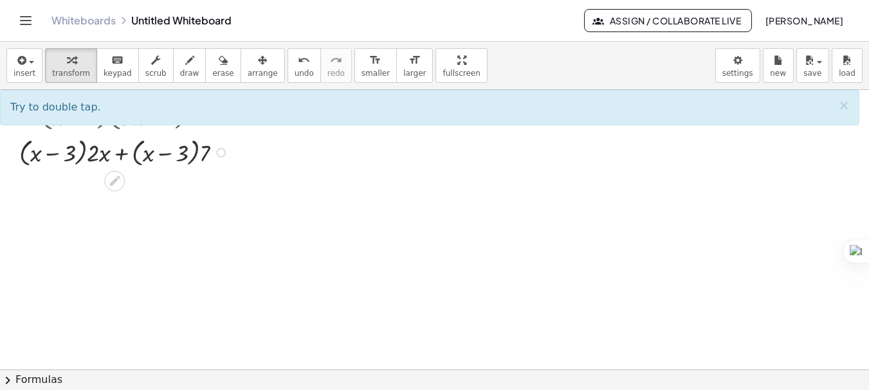
click at [100, 157] on div at bounding box center [126, 152] width 226 height 36
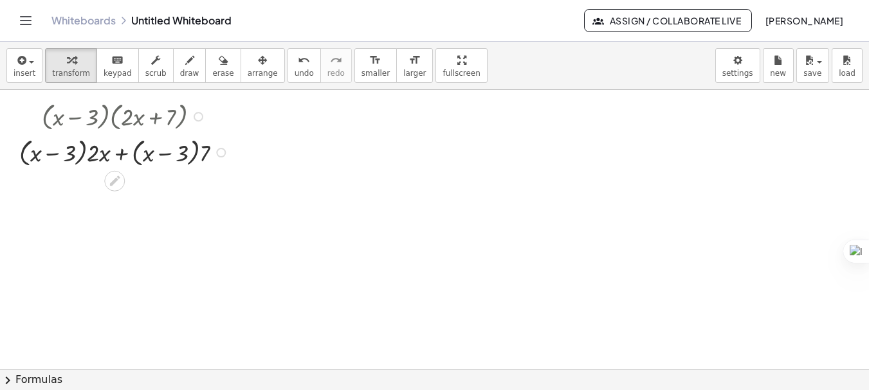
click at [100, 157] on div at bounding box center [126, 152] width 226 height 36
drag, startPoint x: 92, startPoint y: 156, endPoint x: 104, endPoint y: 156, distance: 12.2
drag, startPoint x: 104, startPoint y: 156, endPoint x: 66, endPoint y: 156, distance: 38.6
click at [66, 156] on div at bounding box center [126, 152] width 226 height 36
drag, startPoint x: 212, startPoint y: 153, endPoint x: 179, endPoint y: 154, distance: 33.5
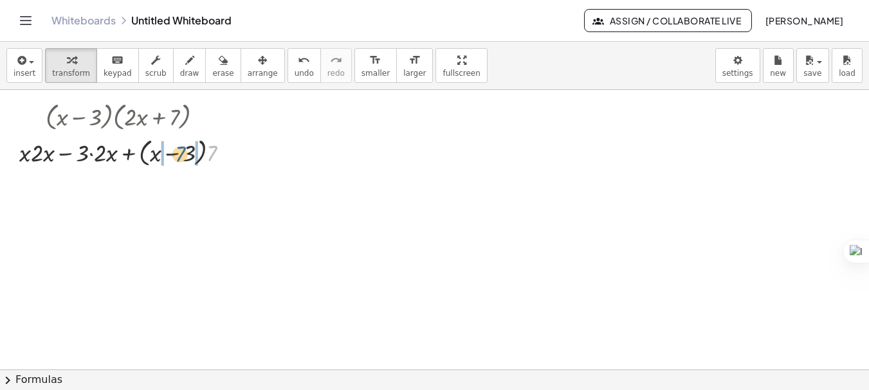
click at [179, 154] on div at bounding box center [129, 152] width 233 height 36
drag, startPoint x: 158, startPoint y: 156, endPoint x: 138, endPoint y: 156, distance: 20.6
click at [138, 156] on div at bounding box center [129, 151] width 226 height 33
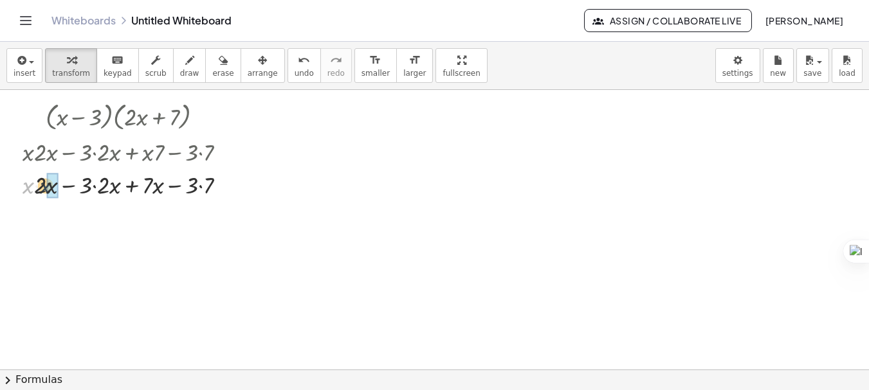
drag, startPoint x: 30, startPoint y: 188, endPoint x: 50, endPoint y: 188, distance: 19.3
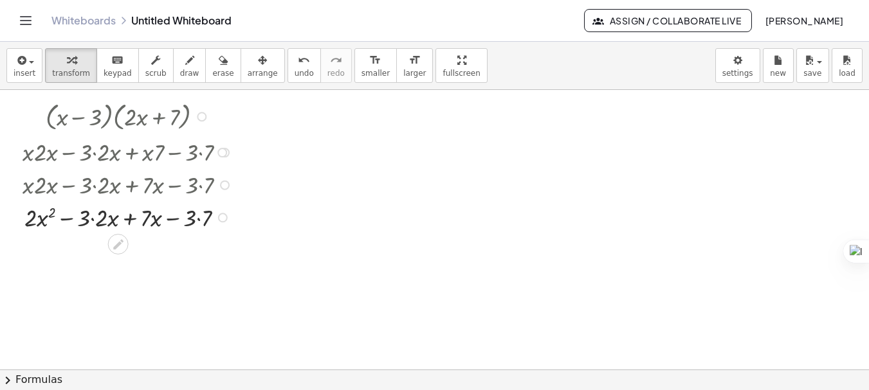
click at [93, 221] on div at bounding box center [129, 217] width 226 height 33
click at [190, 246] on div at bounding box center [129, 249] width 226 height 33
drag, startPoint x: 87, startPoint y: 250, endPoint x: 129, endPoint y: 251, distance: 42.4
click at [129, 251] on div at bounding box center [129, 249] width 226 height 33
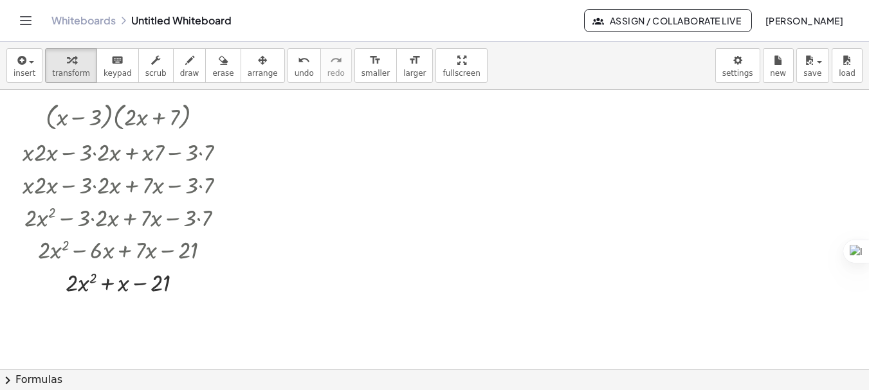
click at [431, 254] on div at bounding box center [434, 369] width 869 height 559
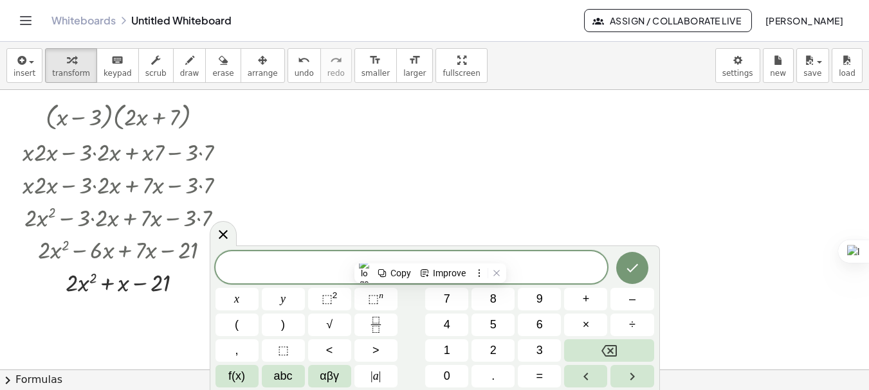
click at [453, 163] on div at bounding box center [434, 369] width 869 height 559
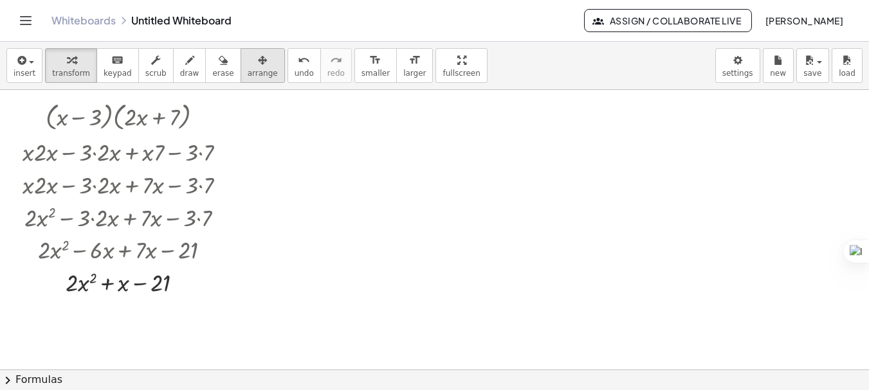
click at [250, 71] on span "arrange" at bounding box center [263, 73] width 30 height 9
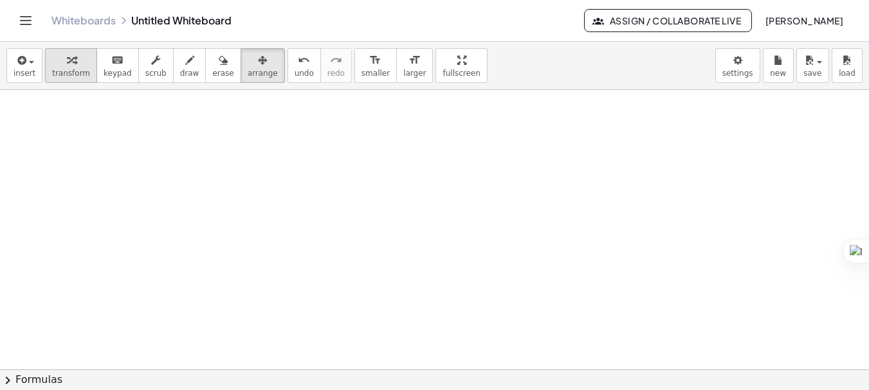
click at [66, 78] on span "transform" at bounding box center [71, 73] width 38 height 9
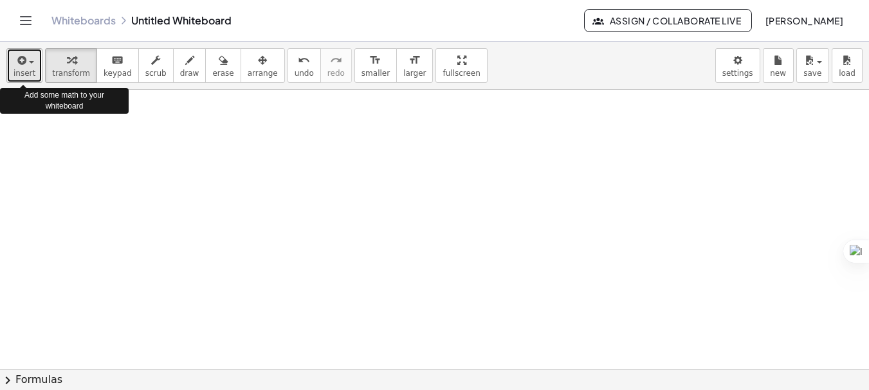
click at [12, 72] on button "insert" at bounding box center [24, 65] width 36 height 35
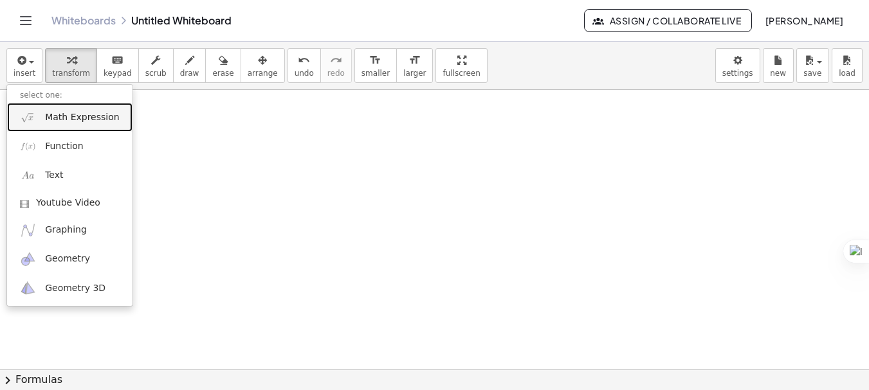
click at [69, 116] on span "Math Expression" at bounding box center [82, 117] width 74 height 13
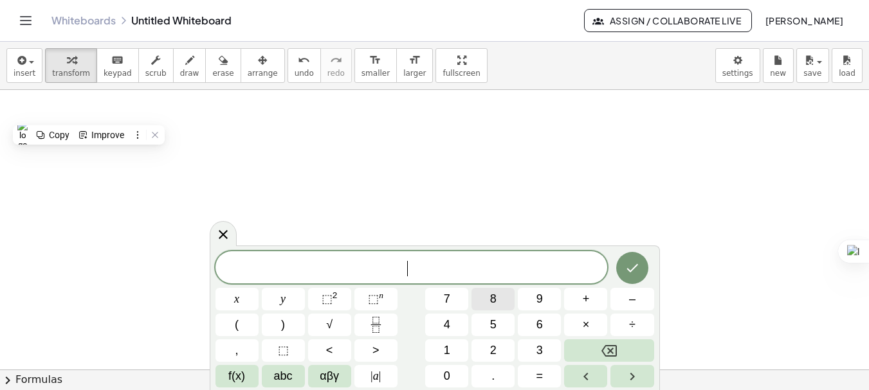
click at [505, 298] on button "8" at bounding box center [492, 299] width 43 height 23
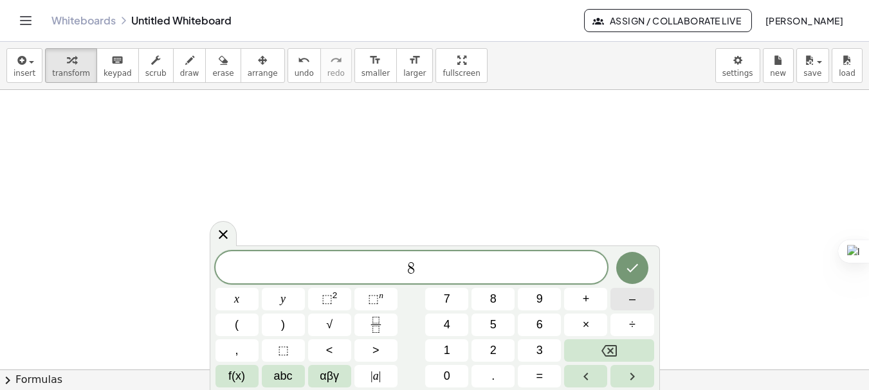
click at [620, 299] on button "–" at bounding box center [631, 299] width 43 height 23
click at [249, 324] on button "(" at bounding box center [236, 325] width 43 height 23
click at [246, 303] on button "x" at bounding box center [236, 299] width 43 height 23
click at [582, 303] on span "+" at bounding box center [585, 299] width 7 height 17
click at [501, 345] on button "2" at bounding box center [492, 350] width 43 height 23
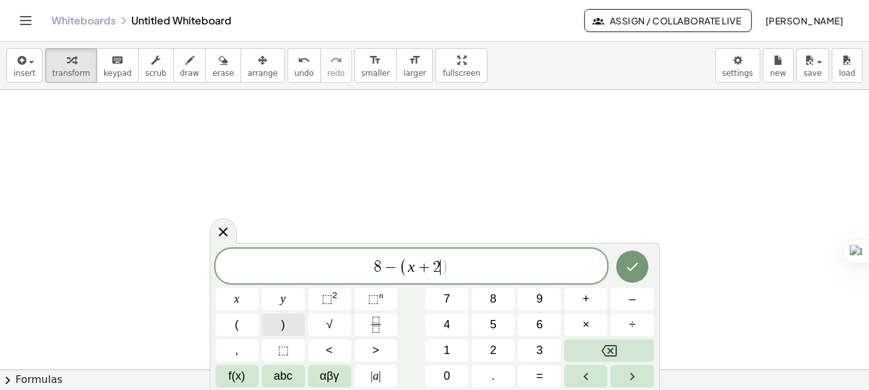
click at [287, 316] on button ")" at bounding box center [283, 325] width 43 height 23
click at [399, 267] on span "8 − ( x + 2 ) ​" at bounding box center [411, 267] width 392 height 21
click at [533, 338] on div "*** 8 − ​ ( x + 2 ) x y ⬚ 2 ⬚ n 7 8 9 + – ( ) √ 4 5 6 × ÷ , ⬚ < > 1 2 3 f(x) ab…" at bounding box center [434, 318] width 438 height 139
click at [539, 346] on span "3" at bounding box center [539, 350] width 6 height 17
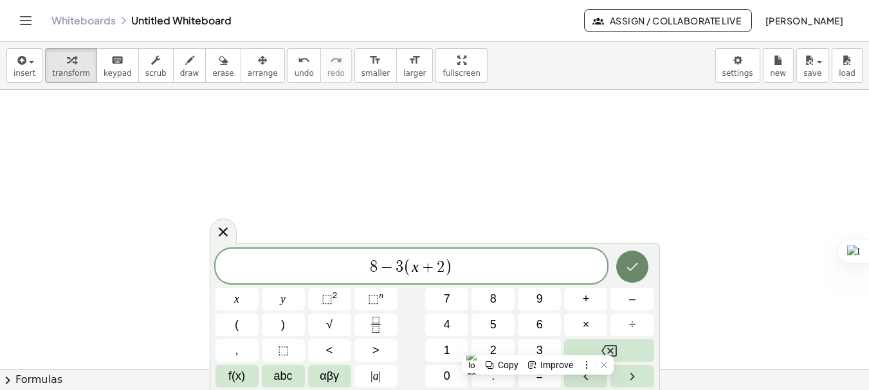
click at [641, 262] on button "Done" at bounding box center [632, 267] width 32 height 32
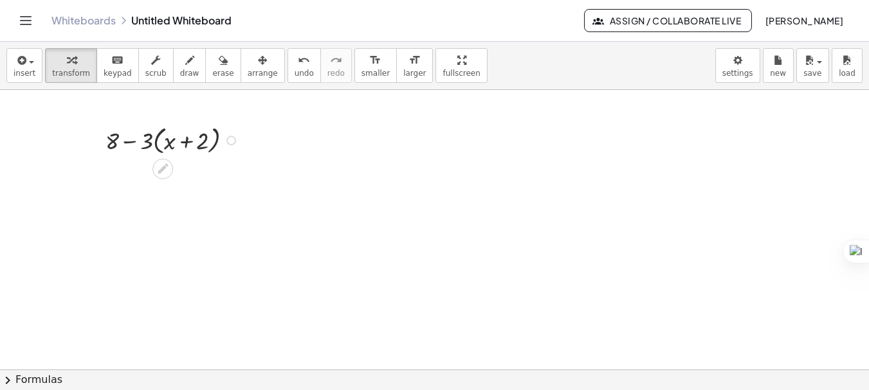
click at [127, 143] on div at bounding box center [174, 140] width 150 height 36
click at [146, 143] on div at bounding box center [174, 140] width 150 height 36
drag, startPoint x: 137, startPoint y: 143, endPoint x: 161, endPoint y: 139, distance: 24.7
click at [161, 139] on div at bounding box center [174, 140] width 150 height 36
drag, startPoint x: 125, startPoint y: 141, endPoint x: 147, endPoint y: 148, distance: 22.8
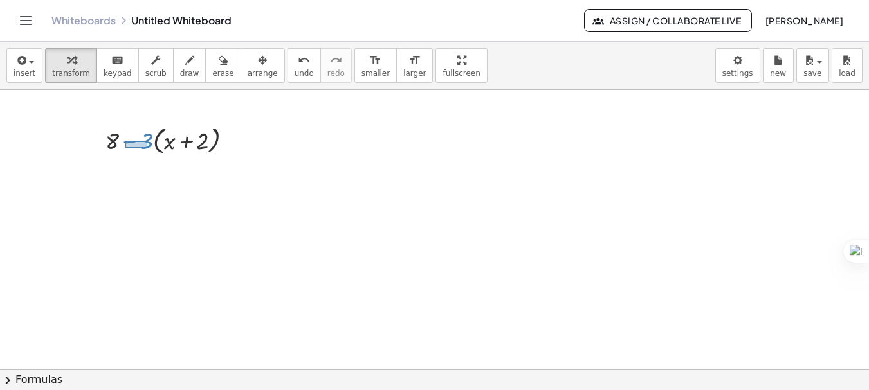
click at [147, 148] on div at bounding box center [174, 140] width 150 height 36
click at [135, 142] on div at bounding box center [174, 140] width 150 height 36
drag, startPoint x: 145, startPoint y: 143, endPoint x: 160, endPoint y: 143, distance: 14.8
click at [160, 143] on div at bounding box center [174, 140] width 150 height 36
drag, startPoint x: 149, startPoint y: 143, endPoint x: 185, endPoint y: 141, distance: 36.1
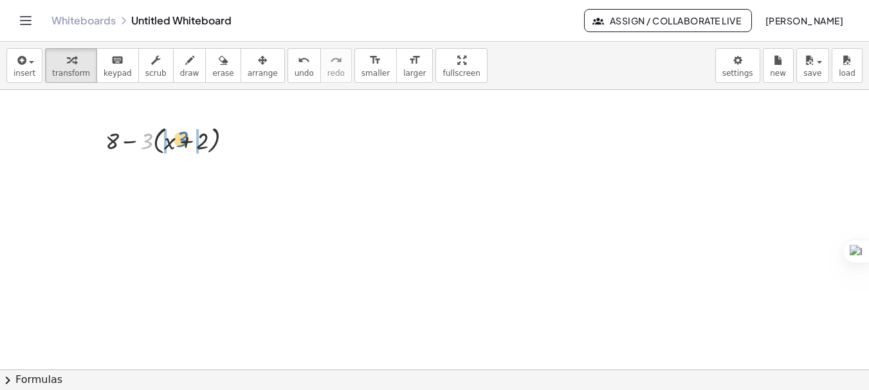
click at [185, 141] on div at bounding box center [174, 140] width 150 height 36
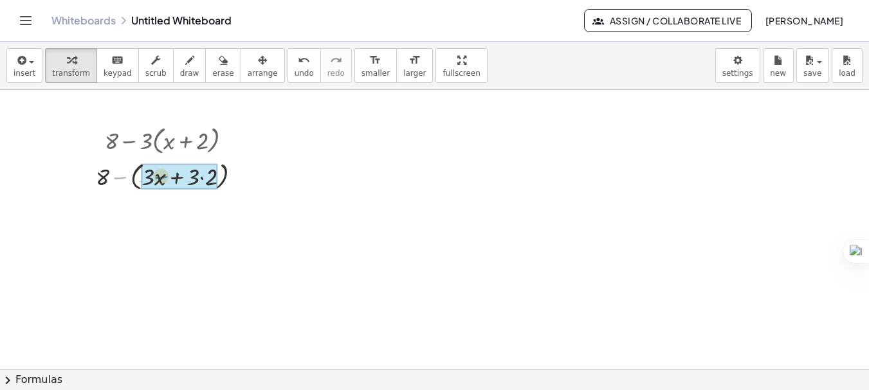
drag, startPoint x: 115, startPoint y: 181, endPoint x: 158, endPoint y: 180, distance: 42.4
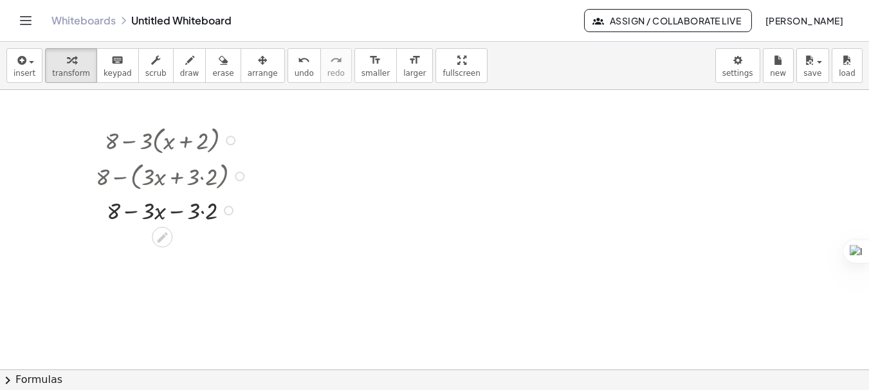
click at [204, 209] on div at bounding box center [173, 210] width 168 height 33
drag, startPoint x: 194, startPoint y: 242, endPoint x: 113, endPoint y: 239, distance: 81.7
click at [113, 239] on div at bounding box center [173, 242] width 168 height 33
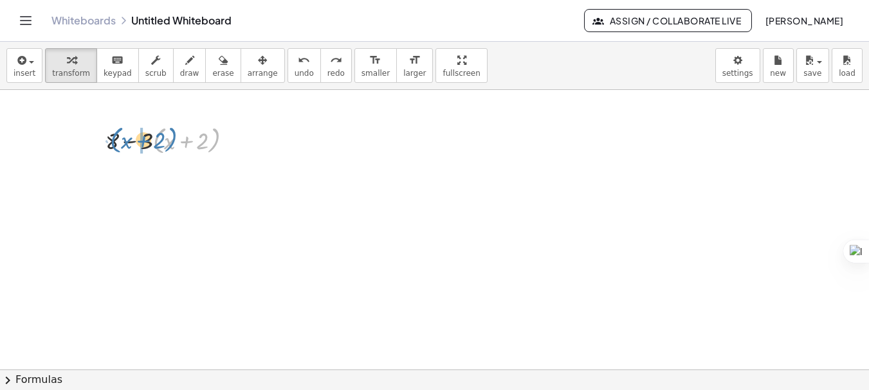
drag, startPoint x: 158, startPoint y: 140, endPoint x: 115, endPoint y: 139, distance: 43.1
click at [115, 139] on div at bounding box center [174, 140] width 150 height 36
click at [258, 60] on icon "button" at bounding box center [262, 60] width 9 height 15
click at [52, 65] on div "button" at bounding box center [71, 59] width 38 height 15
click at [17, 68] on icon "button" at bounding box center [21, 60] width 12 height 15
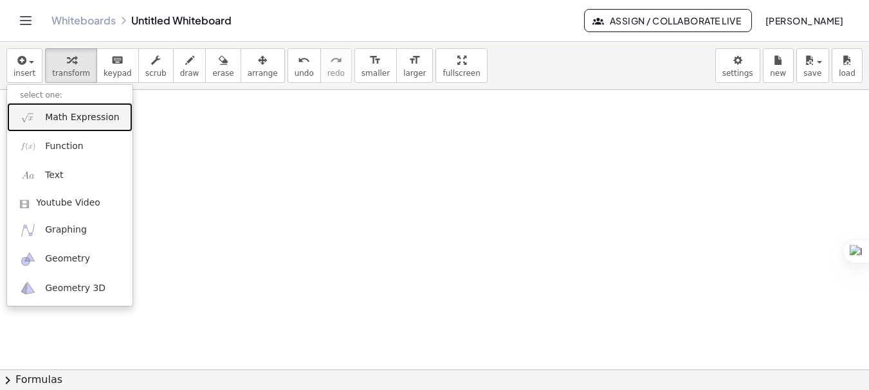
click at [96, 117] on span "Math Expression" at bounding box center [82, 117] width 74 height 13
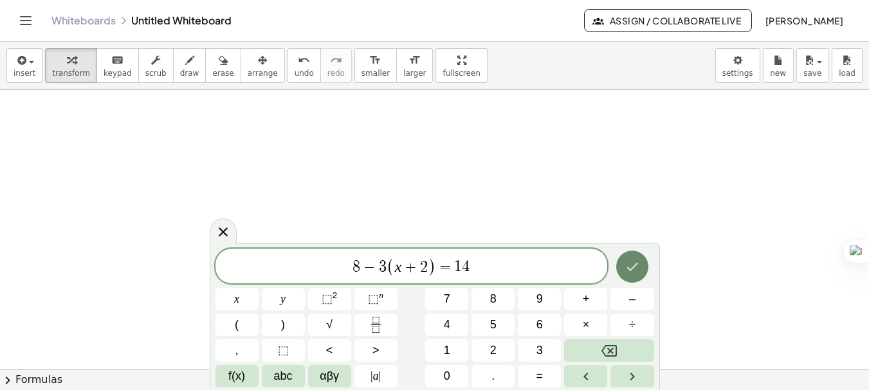
click at [630, 267] on icon "Done" at bounding box center [631, 266] width 15 height 15
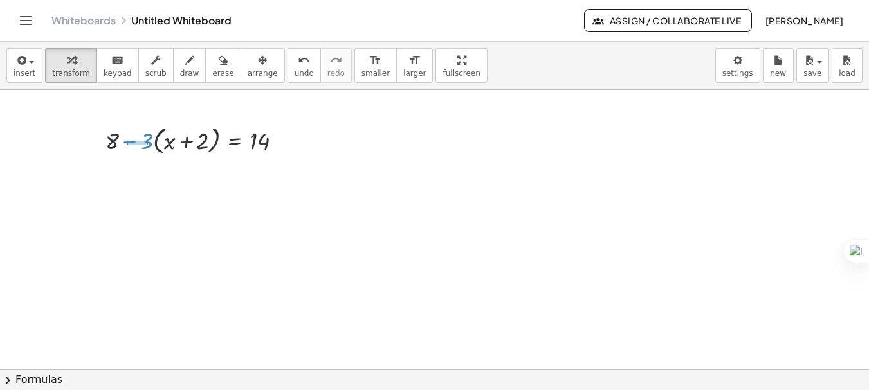
drag, startPoint x: 127, startPoint y: 141, endPoint x: 148, endPoint y: 145, distance: 21.1
click at [148, 145] on div at bounding box center [198, 140] width 199 height 36
drag, startPoint x: 140, startPoint y: 145, endPoint x: 184, endPoint y: 141, distance: 44.5
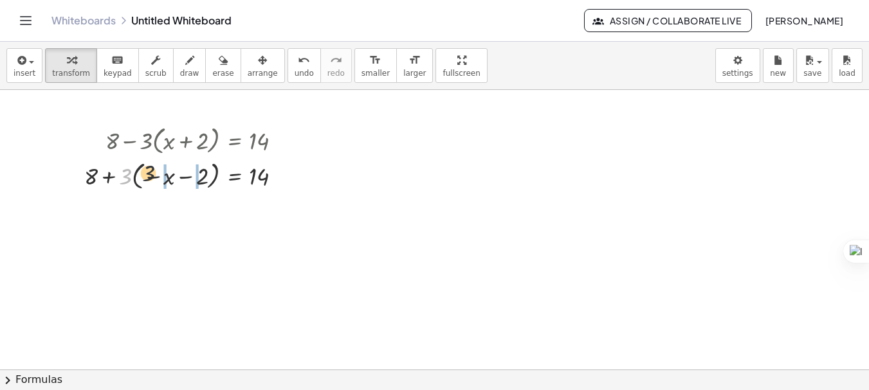
drag, startPoint x: 125, startPoint y: 185, endPoint x: 160, endPoint y: 182, distance: 35.5
click at [160, 182] on div at bounding box center [188, 175] width 221 height 35
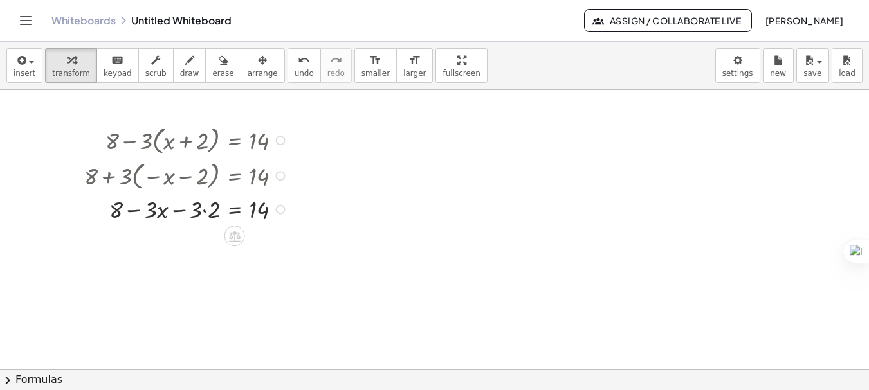
click at [206, 213] on div at bounding box center [188, 208] width 221 height 33
drag, startPoint x: 207, startPoint y: 239, endPoint x: 129, endPoint y: 246, distance: 78.7
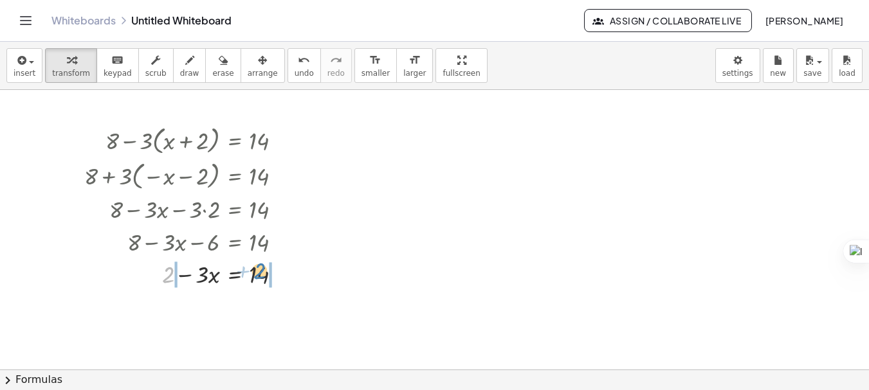
drag, startPoint x: 169, startPoint y: 278, endPoint x: 260, endPoint y: 275, distance: 91.4
click at [260, 275] on div at bounding box center [188, 273] width 221 height 33
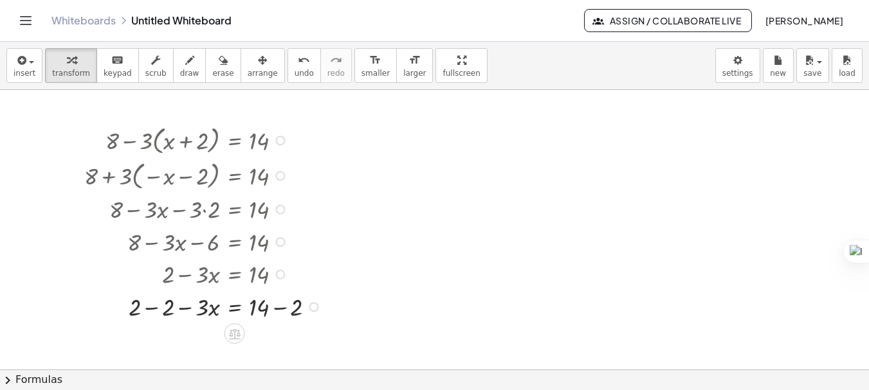
click at [279, 311] on div at bounding box center [205, 306] width 254 height 33
click at [157, 336] on div at bounding box center [205, 338] width 254 height 33
drag, startPoint x: 194, startPoint y: 341, endPoint x: 182, endPoint y: 339, distance: 12.4
click at [182, 339] on div at bounding box center [205, 338] width 254 height 33
click at [187, 342] on div at bounding box center [211, 338] width 240 height 33
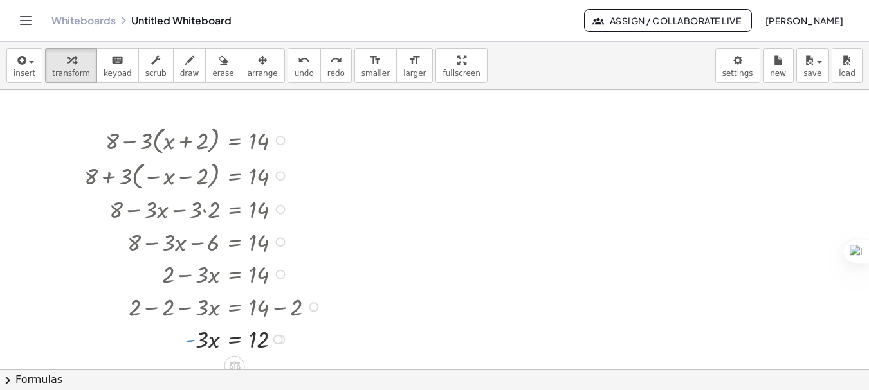
click at [199, 343] on div at bounding box center [211, 338] width 240 height 33
drag, startPoint x: 194, startPoint y: 343, endPoint x: 252, endPoint y: 354, distance: 58.9
click at [199, 330] on div at bounding box center [205, 338] width 254 height 47
click at [199, 340] on div at bounding box center [205, 338] width 254 height 47
click at [260, 339] on div at bounding box center [205, 338] width 254 height 47
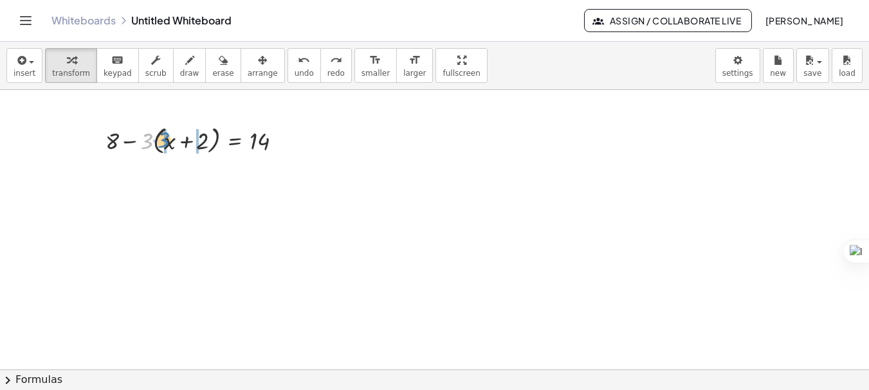
drag, startPoint x: 147, startPoint y: 143, endPoint x: 165, endPoint y: 143, distance: 18.7
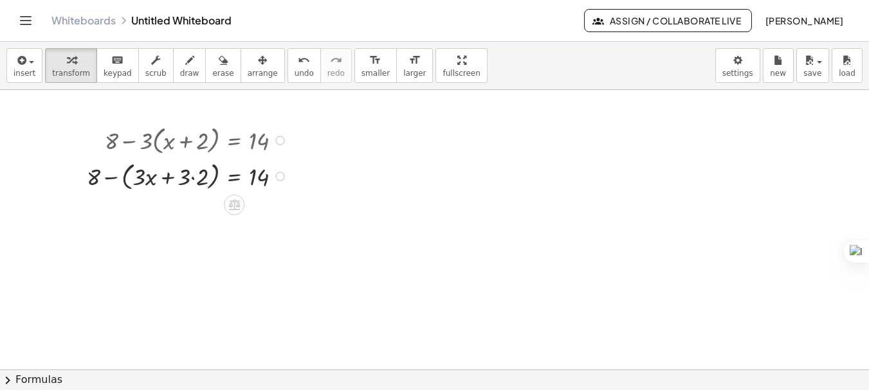
click at [188, 176] on div at bounding box center [188, 176] width 217 height 36
click at [194, 176] on div at bounding box center [188, 176] width 217 height 36
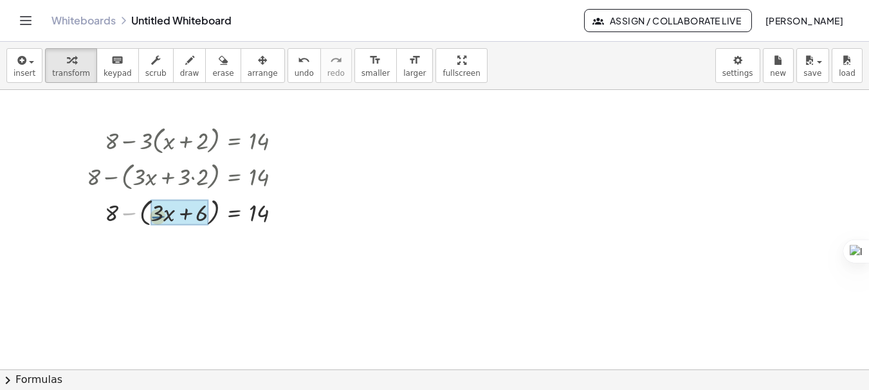
drag, startPoint x: 130, startPoint y: 213, endPoint x: 159, endPoint y: 217, distance: 29.8
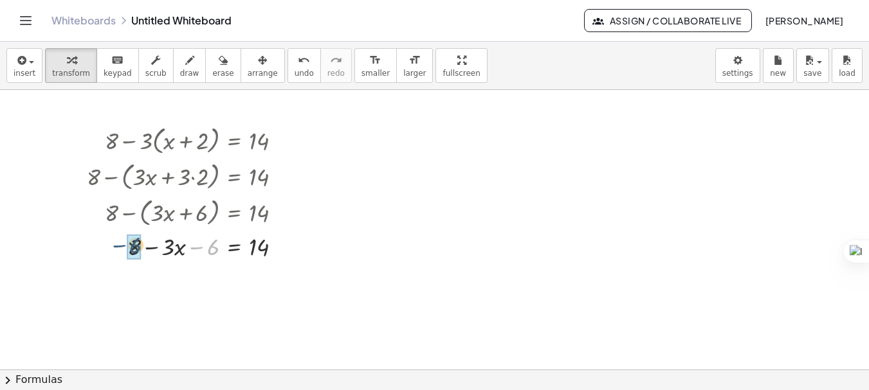
drag, startPoint x: 204, startPoint y: 251, endPoint x: 125, endPoint y: 249, distance: 79.1
click at [125, 249] on div at bounding box center [188, 246] width 217 height 33
drag, startPoint x: 164, startPoint y: 283, endPoint x: 254, endPoint y: 285, distance: 90.0
click at [254, 285] on div at bounding box center [188, 278] width 217 height 33
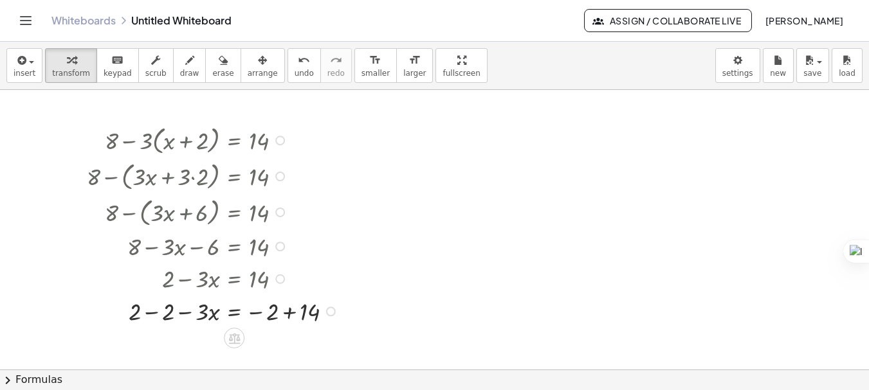
click at [156, 310] on div at bounding box center [214, 310] width 268 height 33
click at [285, 343] on div at bounding box center [214, 343] width 268 height 33
drag, startPoint x: 190, startPoint y: 346, endPoint x: 201, endPoint y: 346, distance: 11.6
click at [201, 346] on div at bounding box center [214, 343] width 268 height 33
drag, startPoint x: 201, startPoint y: 346, endPoint x: 265, endPoint y: 357, distance: 64.6
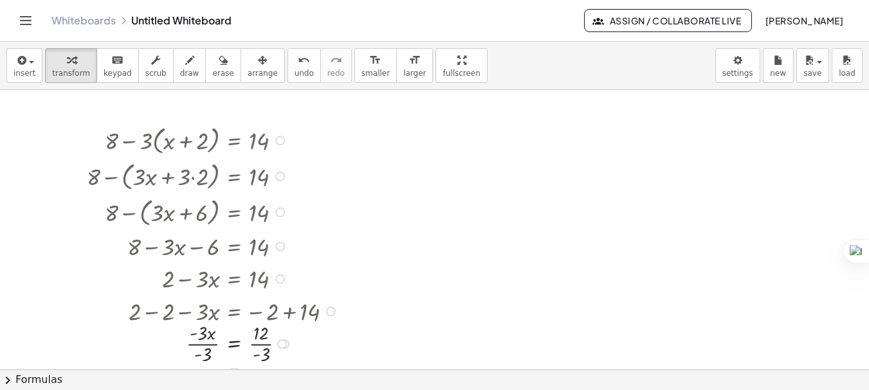
click at [210, 346] on div at bounding box center [214, 343] width 268 height 47
click at [258, 347] on div at bounding box center [214, 343] width 268 height 47
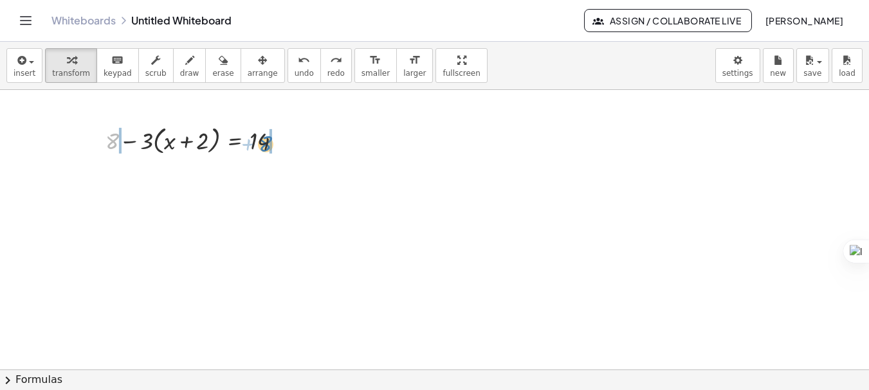
drag, startPoint x: 113, startPoint y: 144, endPoint x: 270, endPoint y: 145, distance: 157.5
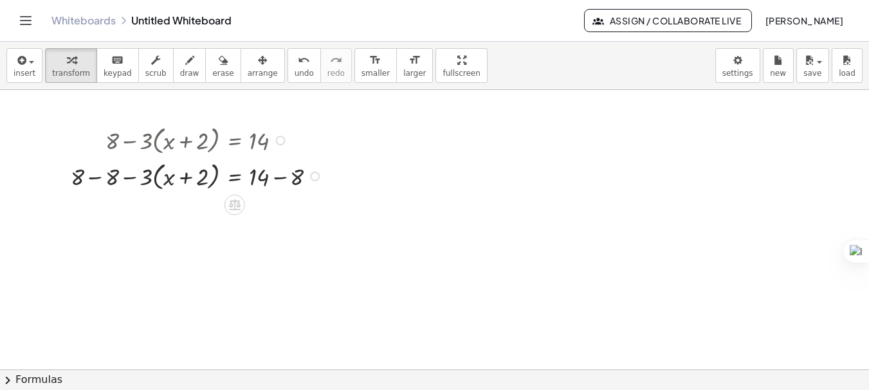
click at [278, 177] on div at bounding box center [198, 176] width 269 height 36
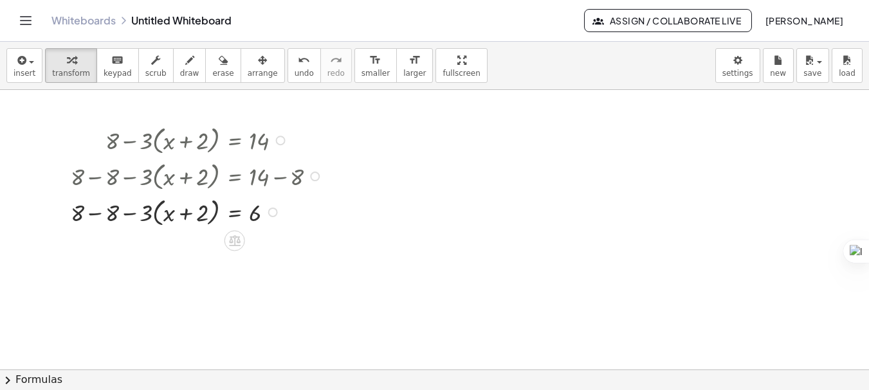
click at [93, 212] on div at bounding box center [198, 212] width 269 height 36
drag, startPoint x: 137, startPoint y: 213, endPoint x: 149, endPoint y: 215, distance: 11.7
click at [149, 215] on div at bounding box center [198, 212] width 269 height 36
click at [138, 213] on div at bounding box center [198, 212] width 269 height 36
click at [144, 215] on div at bounding box center [198, 212] width 269 height 36
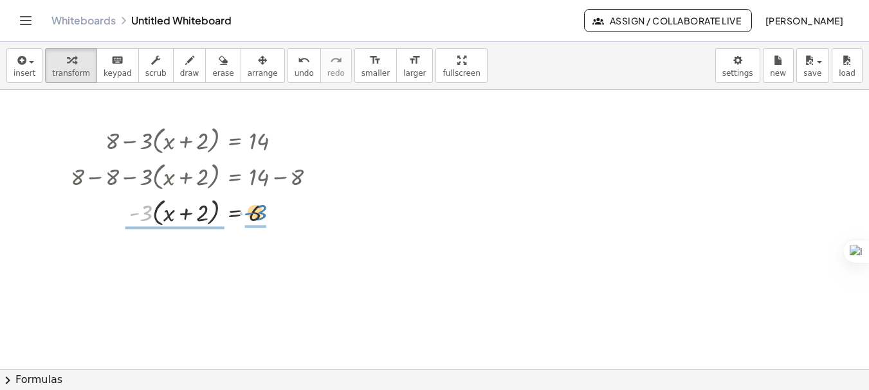
drag, startPoint x: 144, startPoint y: 215, endPoint x: 258, endPoint y: 214, distance: 114.4
click at [258, 214] on div at bounding box center [198, 212] width 269 height 36
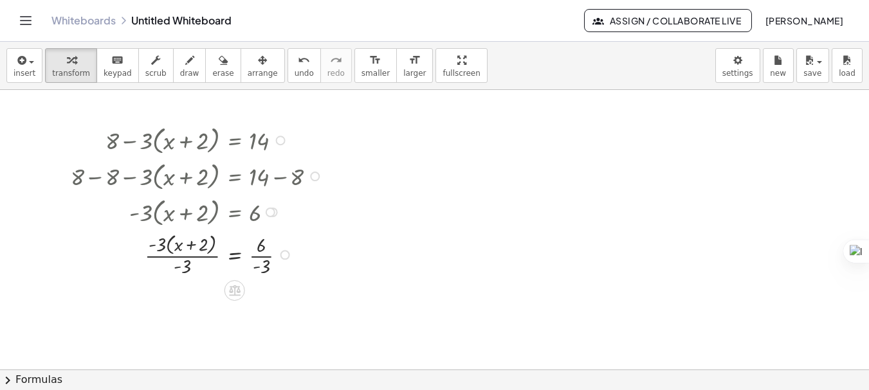
click at [203, 255] on div at bounding box center [198, 255] width 269 height 50
click at [210, 257] on div at bounding box center [198, 255] width 269 height 50
click at [259, 304] on div at bounding box center [198, 302] width 269 height 47
drag, startPoint x: 199, startPoint y: 305, endPoint x: 264, endPoint y: 307, distance: 64.3
click at [264, 307] on div at bounding box center [198, 302] width 269 height 33
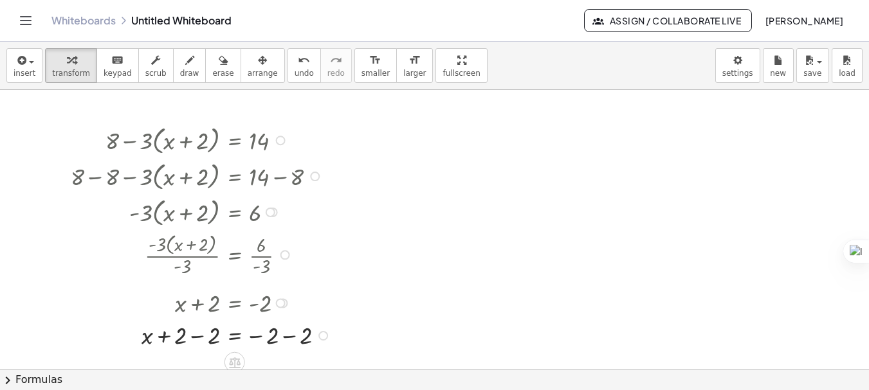
click at [194, 334] on div at bounding box center [202, 334] width 276 height 33
click at [290, 341] on div at bounding box center [202, 335] width 276 height 32
drag, startPoint x: 279, startPoint y: 140, endPoint x: 510, endPoint y: 140, distance: 231.4
click at [510, 140] on div "+ 8 − · 3 · ( + x + 2 ) = 14 + 8 − 8 − · 3 · ( + x + 2 ) = + 14 − 8 + 8 − 8 − ·…" at bounding box center [434, 369] width 869 height 559
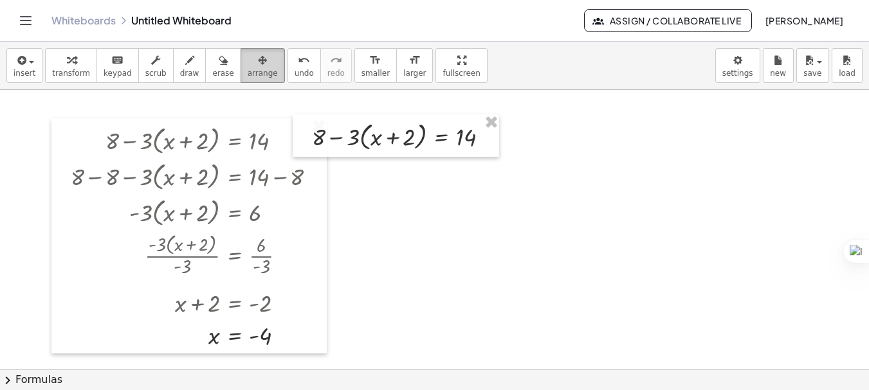
click at [257, 66] on button "arrange" at bounding box center [262, 65] width 44 height 35
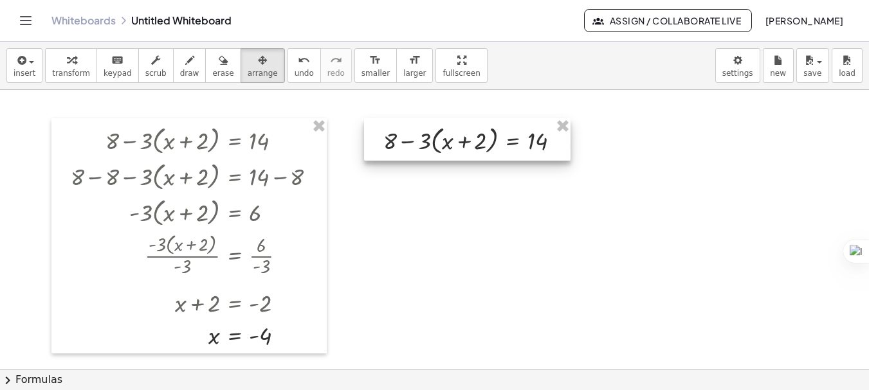
drag, startPoint x: 386, startPoint y: 143, endPoint x: 457, endPoint y: 147, distance: 71.5
click at [457, 147] on div at bounding box center [467, 139] width 206 height 42
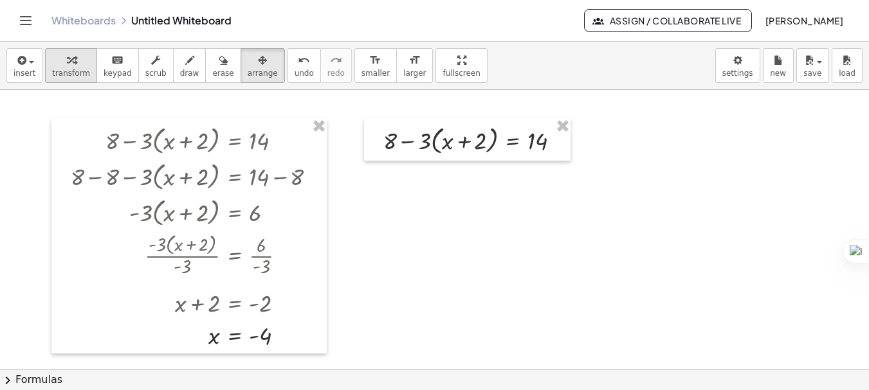
click at [73, 64] on div "button" at bounding box center [71, 59] width 38 height 15
drag, startPoint x: 214, startPoint y: 336, endPoint x: 449, endPoint y: 138, distance: 307.0
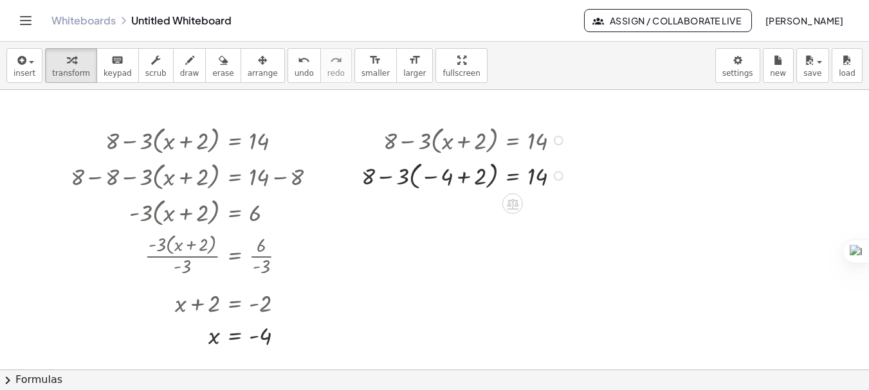
click at [464, 173] on div at bounding box center [465, 175] width 221 height 35
click at [472, 208] on div at bounding box center [465, 208] width 221 height 33
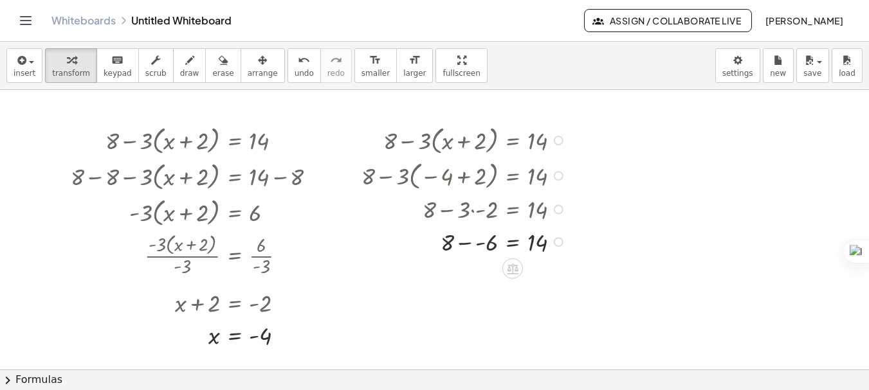
click at [472, 242] on div at bounding box center [465, 241] width 221 height 33
click at [475, 276] on div at bounding box center [465, 273] width 221 height 33
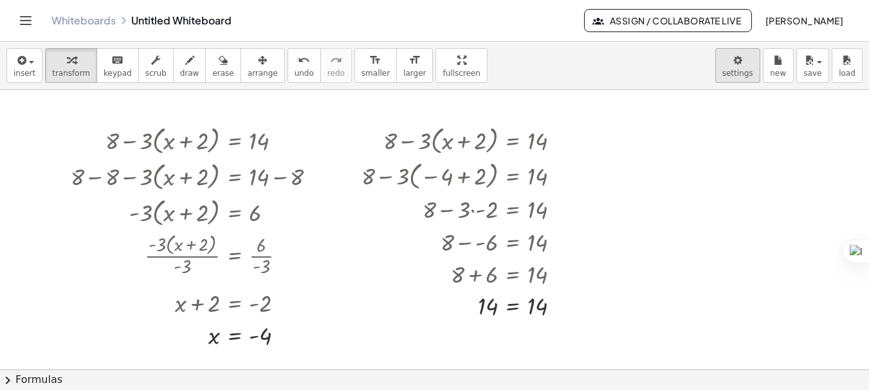
click at [746, 71] on body "Graspable Math Activities Get Started Activity Bank Assigned Work Classes White…" at bounding box center [434, 268] width 869 height 537
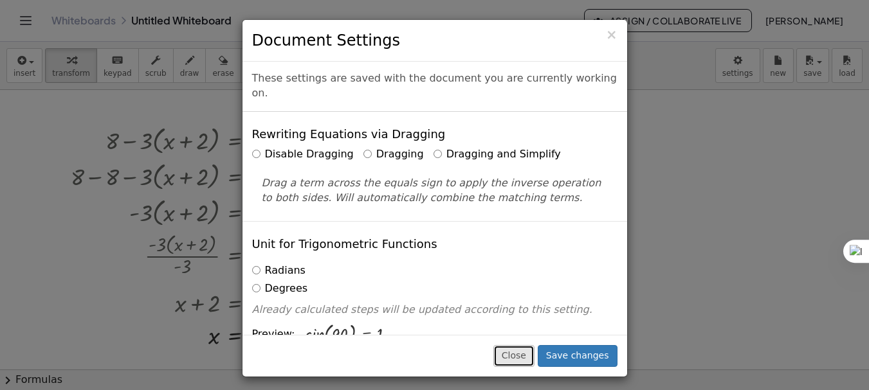
click at [534, 348] on button "Close" at bounding box center [513, 356] width 41 height 22
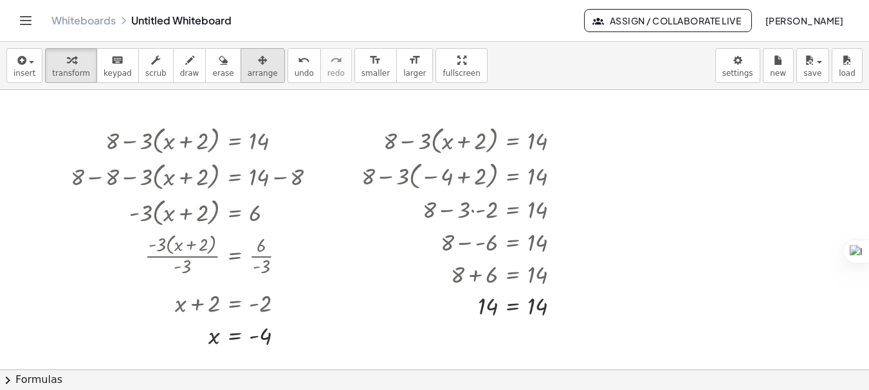
click at [251, 78] on span "arrange" at bounding box center [263, 73] width 30 height 9
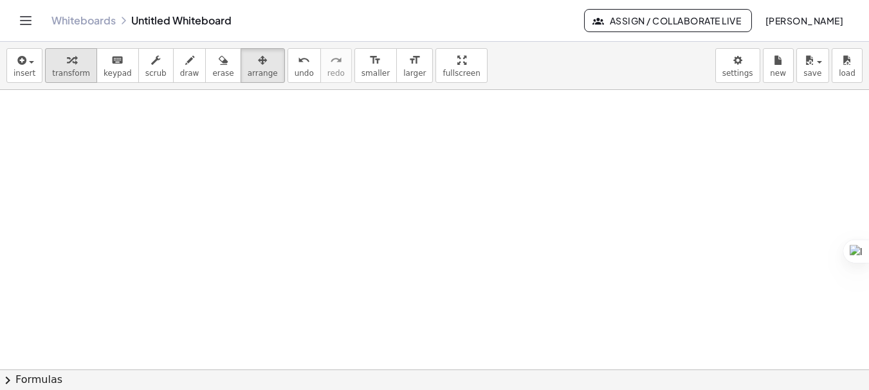
click at [73, 69] on span "transform" at bounding box center [71, 73] width 38 height 9
click at [26, 65] on span "button" at bounding box center [27, 61] width 3 height 9
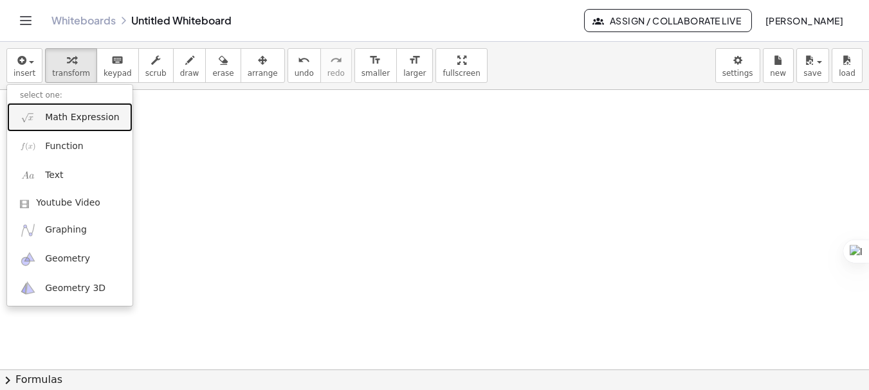
click at [90, 115] on span "Math Expression" at bounding box center [82, 117] width 74 height 13
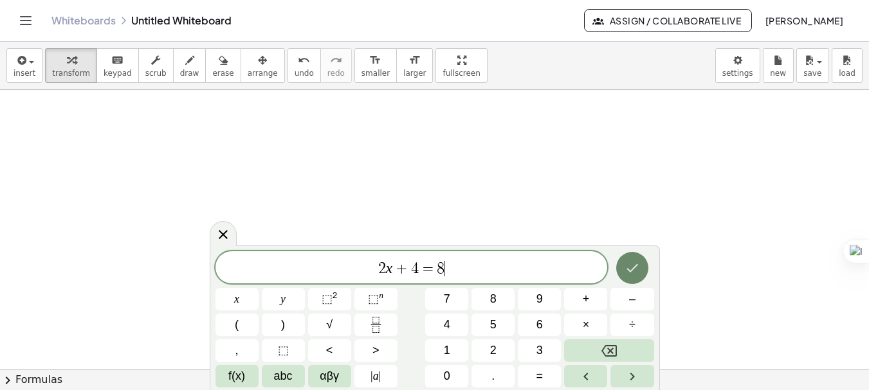
click at [636, 266] on icon "Done" at bounding box center [632, 268] width 12 height 8
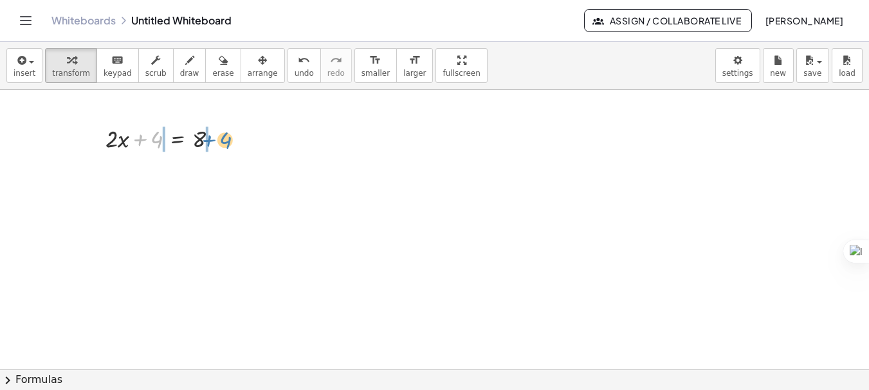
drag, startPoint x: 141, startPoint y: 141, endPoint x: 209, endPoint y: 142, distance: 67.5
click at [209, 142] on div at bounding box center [167, 138] width 136 height 33
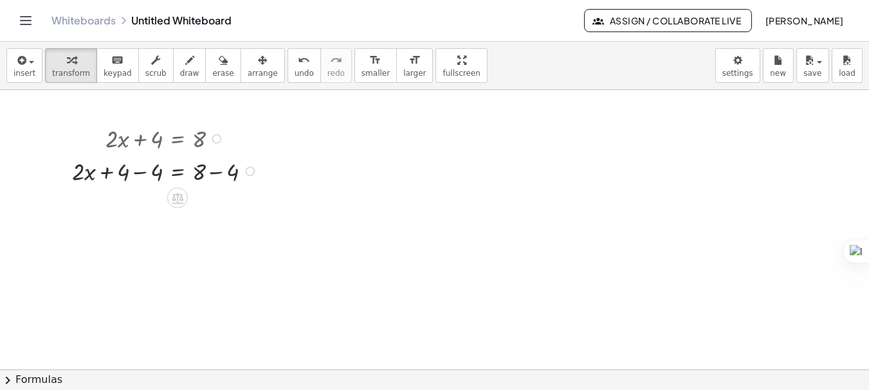
click at [143, 171] on div at bounding box center [167, 170] width 203 height 33
click at [215, 201] on div at bounding box center [167, 202] width 203 height 33
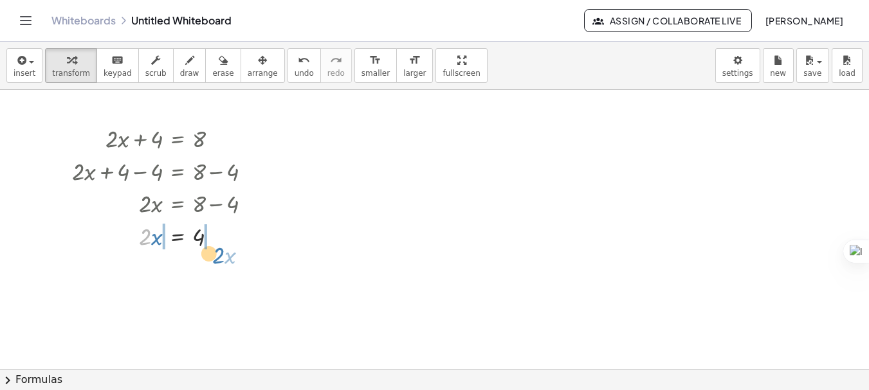
drag, startPoint x: 146, startPoint y: 236, endPoint x: 221, endPoint y: 255, distance: 77.5
drag, startPoint x: 142, startPoint y: 240, endPoint x: 190, endPoint y: 251, distance: 48.8
click at [152, 276] on div at bounding box center [167, 274] width 203 height 47
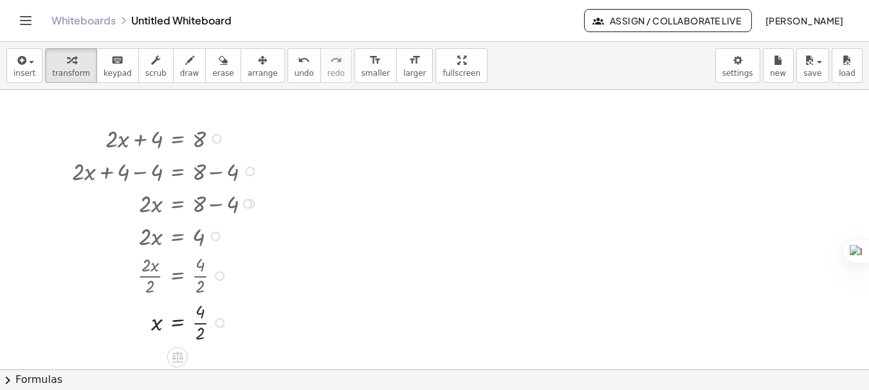
click at [196, 276] on div at bounding box center [160, 274] width 216 height 47
click at [198, 321] on div at bounding box center [167, 321] width 203 height 47
click at [743, 68] on body "Graspable Math Activities Get Started Activity Bank Assigned Work Classes White…" at bounding box center [434, 268] width 869 height 537
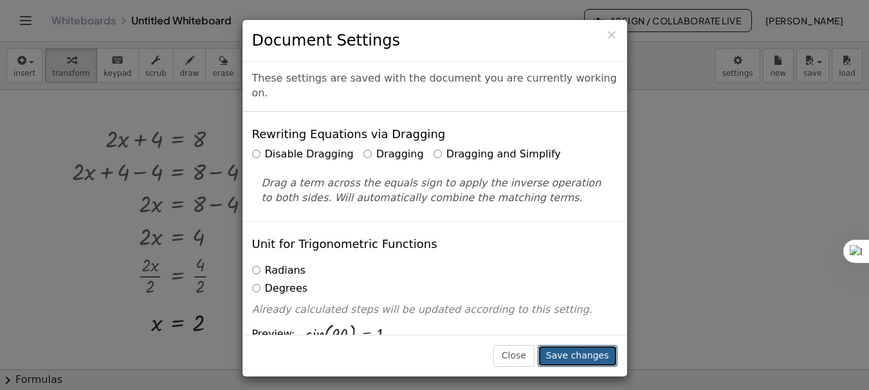
click at [586, 357] on button "Save changes" at bounding box center [577, 356] width 80 height 22
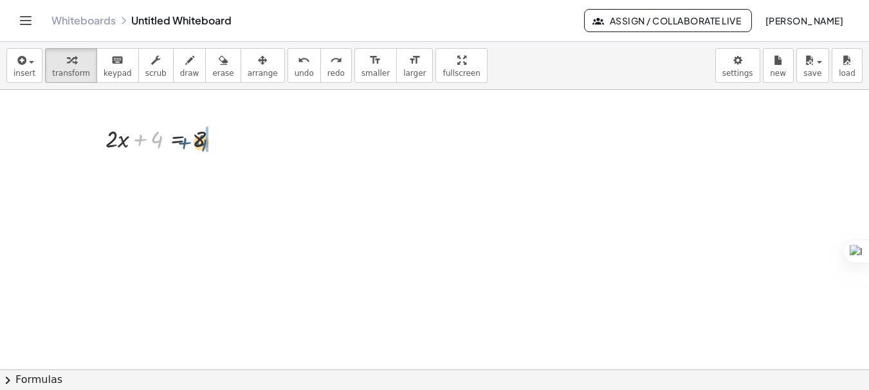
drag, startPoint x: 141, startPoint y: 138, endPoint x: 187, endPoint y: 141, distance: 45.8
click at [187, 141] on div at bounding box center [167, 138] width 136 height 33
click at [209, 170] on div at bounding box center [183, 170] width 169 height 33
drag, startPoint x: 144, startPoint y: 205, endPoint x: 189, endPoint y: 217, distance: 46.6
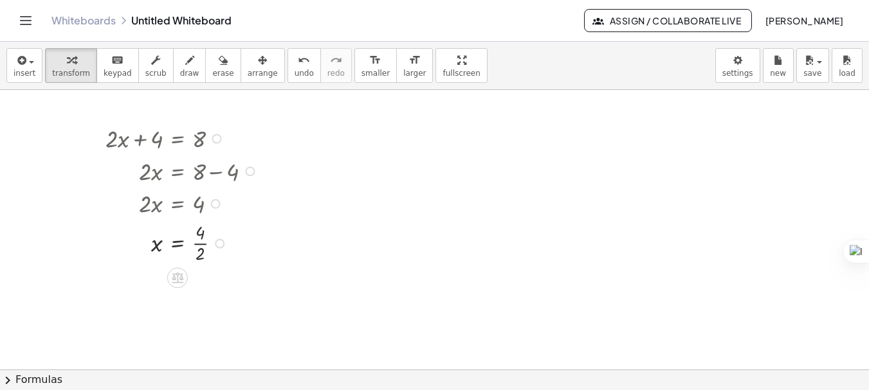
click at [203, 248] on div at bounding box center [183, 242] width 169 height 47
click at [731, 65] on body "Graspable Math Activities Get Started Activity Bank Assigned Work Classes White…" at bounding box center [434, 268] width 869 height 537
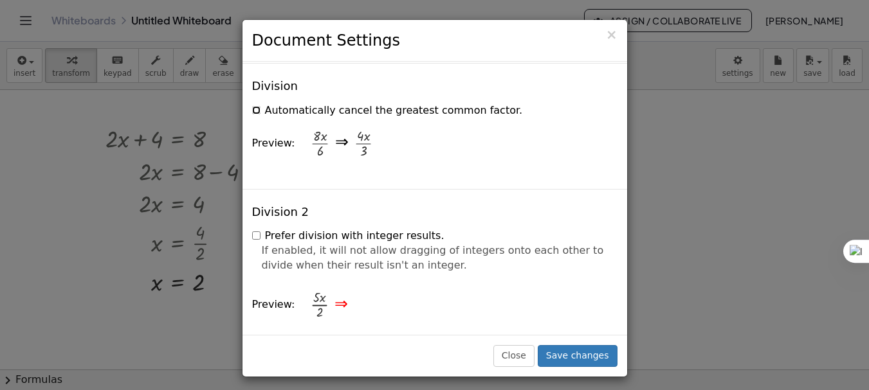
scroll to position [1419, 0]
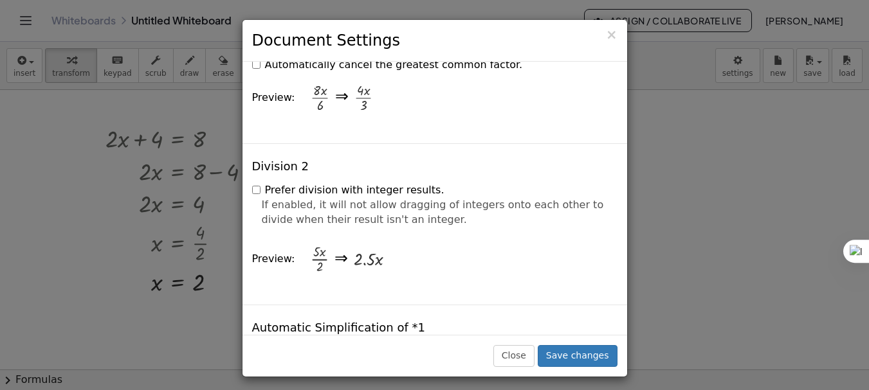
click at [253, 183] on label "Prefer division with integer results." at bounding box center [348, 190] width 192 height 15
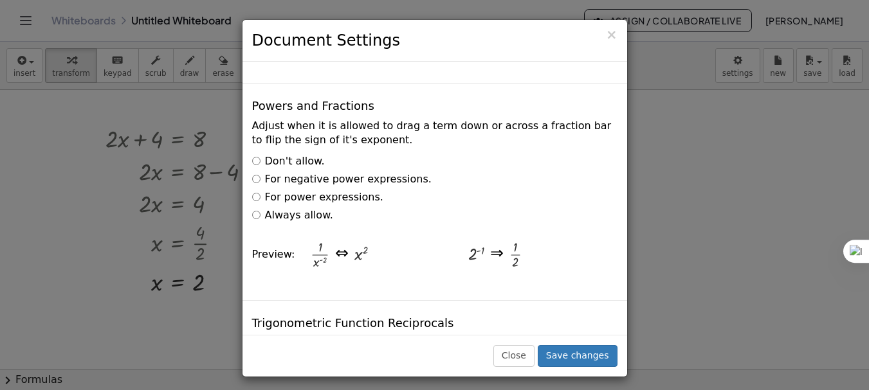
scroll to position [2010, 0]
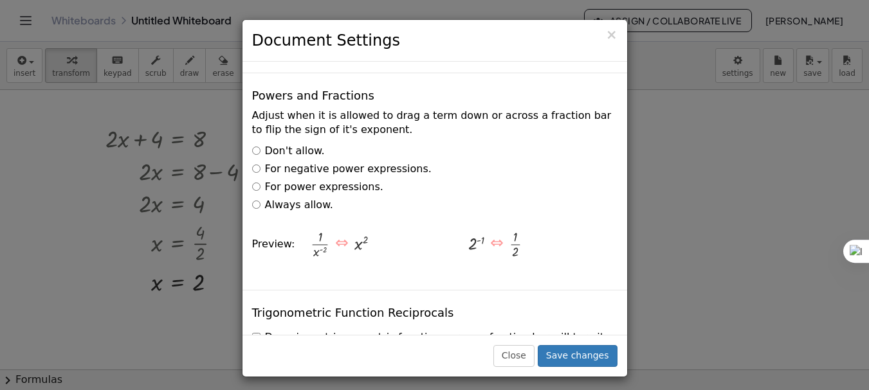
click at [257, 180] on label "For power expressions." at bounding box center [317, 187] width 131 height 15
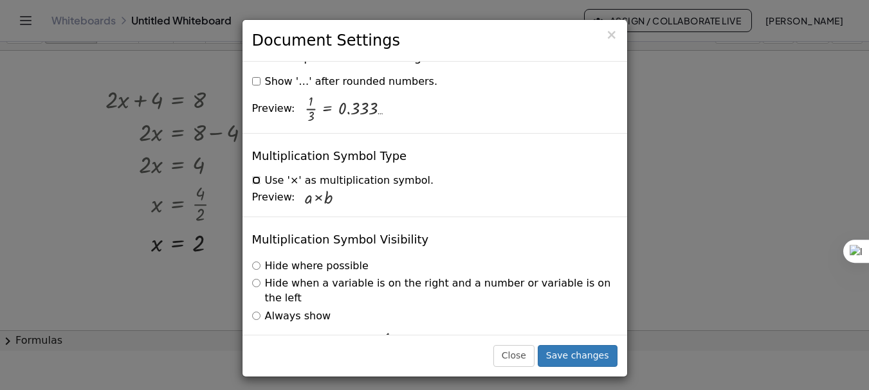
scroll to position [43, 0]
click at [256, 267] on div "Hide where possible Hide when a variable is on the right and a number or variab…" at bounding box center [434, 309] width 365 height 100
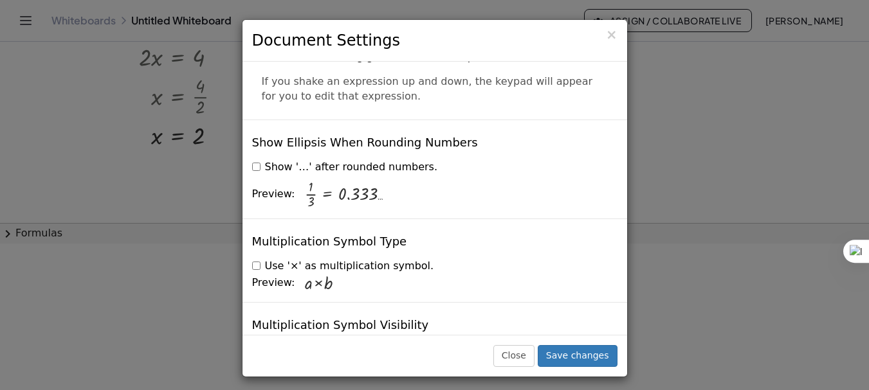
scroll to position [3161, 0]
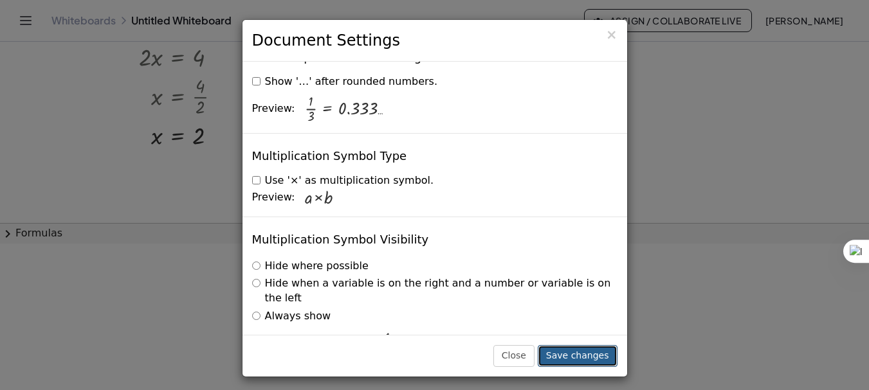
click at [579, 359] on button "Save changes" at bounding box center [577, 356] width 80 height 22
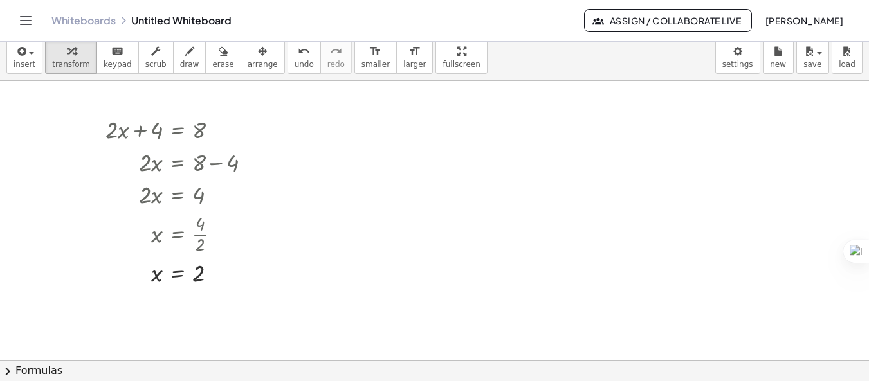
scroll to position [0, 0]
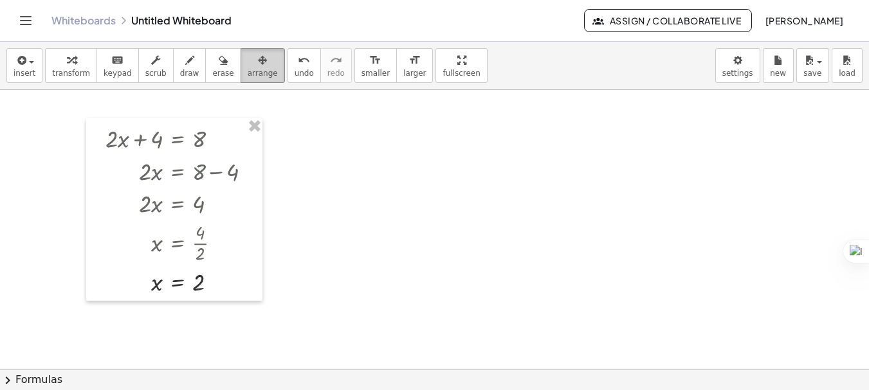
click at [248, 75] on span "arrange" at bounding box center [263, 73] width 30 height 9
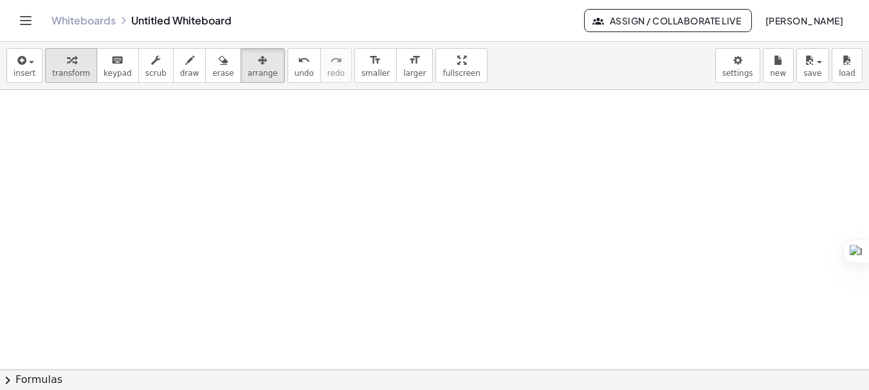
click at [86, 65] on button "transform" at bounding box center [71, 65] width 52 height 35
click at [36, 66] on button "insert" at bounding box center [24, 65] width 36 height 35
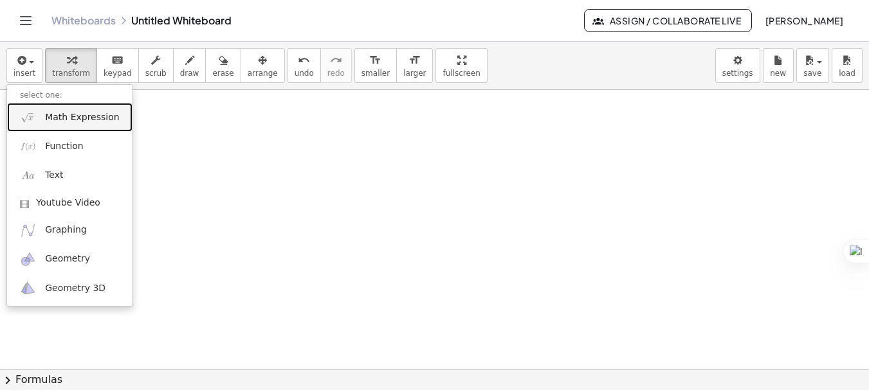
click at [71, 124] on link "Math Expression" at bounding box center [69, 117] width 125 height 29
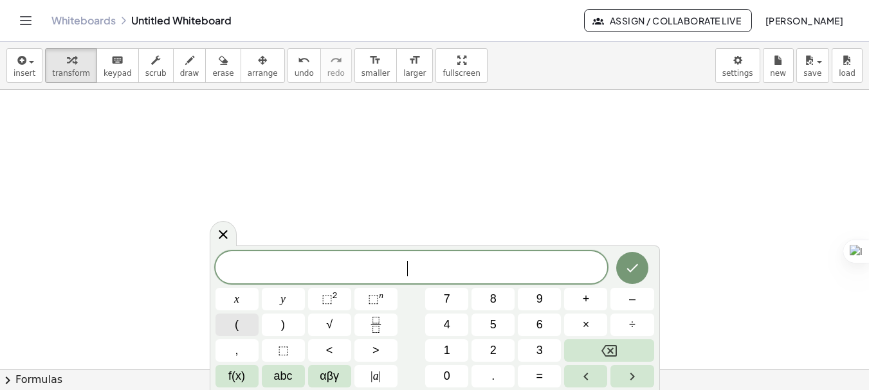
click at [232, 329] on button "(" at bounding box center [236, 325] width 43 height 23
click at [234, 304] on span "x" at bounding box center [236, 299] width 5 height 17
click at [629, 307] on span "–" at bounding box center [632, 299] width 6 height 17
click at [490, 351] on span "2" at bounding box center [493, 350] width 6 height 17
click at [280, 323] on button ")" at bounding box center [283, 325] width 43 height 23
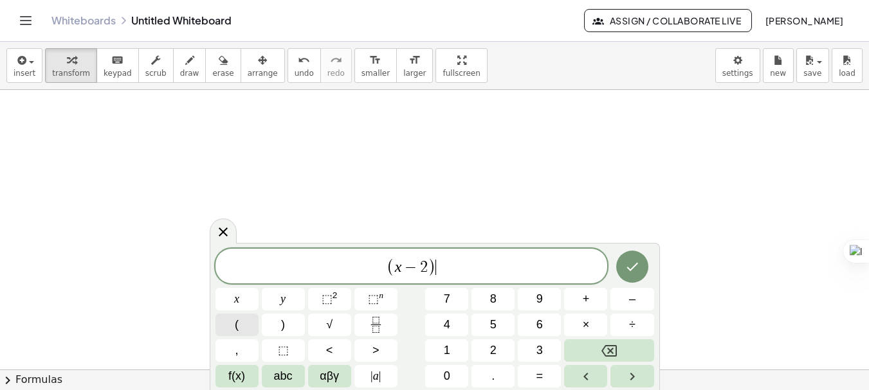
click at [249, 323] on button "(" at bounding box center [236, 325] width 43 height 23
click at [242, 300] on button "x" at bounding box center [236, 299] width 43 height 23
click at [626, 305] on button "–" at bounding box center [631, 299] width 43 height 23
click at [539, 342] on span "3" at bounding box center [539, 350] width 6 height 17
click at [268, 333] on button ")" at bounding box center [283, 325] width 43 height 23
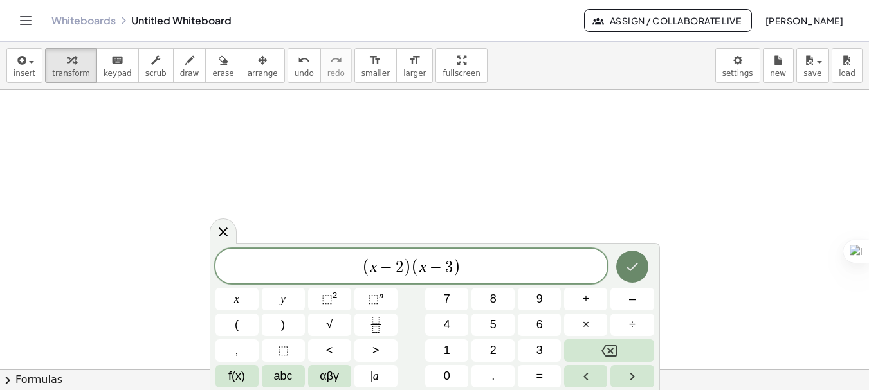
click at [627, 266] on icon "Done" at bounding box center [631, 266] width 15 height 15
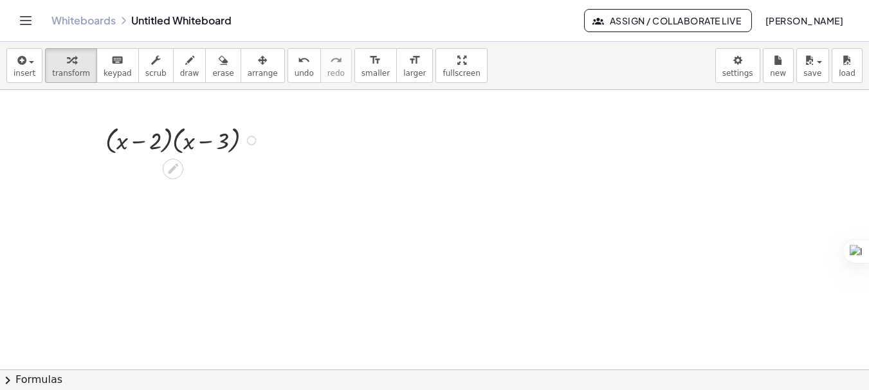
click at [139, 138] on div at bounding box center [184, 140] width 170 height 36
drag, startPoint x: 107, startPoint y: 131, endPoint x: 179, endPoint y: 137, distance: 71.6
click at [179, 137] on div at bounding box center [184, 140] width 170 height 36
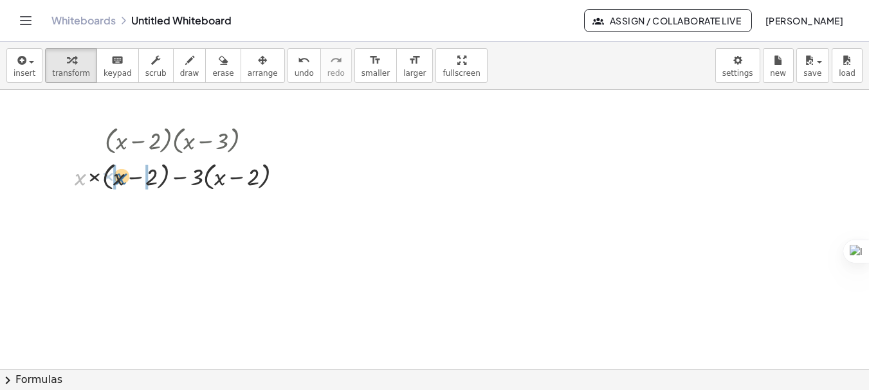
drag, startPoint x: 83, startPoint y: 179, endPoint x: 124, endPoint y: 178, distance: 41.1
click at [124, 178] on div at bounding box center [183, 176] width 231 height 36
click at [102, 178] on div at bounding box center [184, 176] width 204 height 36
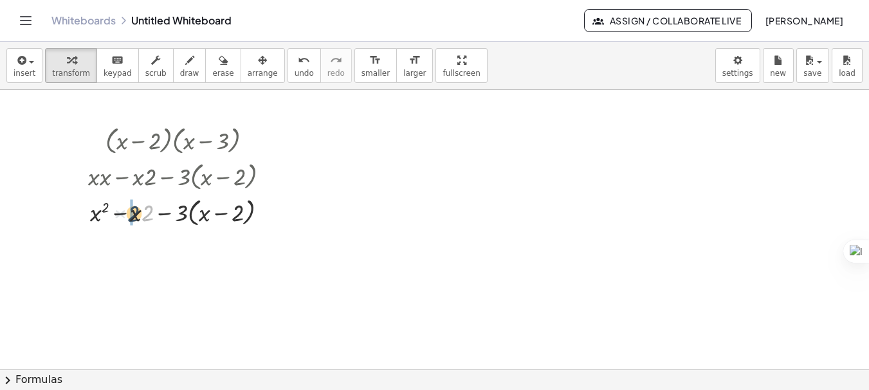
drag, startPoint x: 146, startPoint y: 208, endPoint x: 133, endPoint y: 208, distance: 12.9
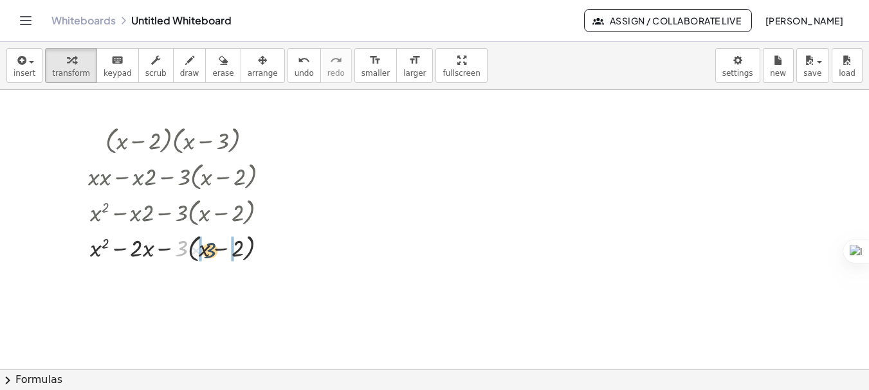
drag, startPoint x: 181, startPoint y: 245, endPoint x: 210, endPoint y: 247, distance: 29.0
click at [210, 247] on div at bounding box center [184, 248] width 204 height 36
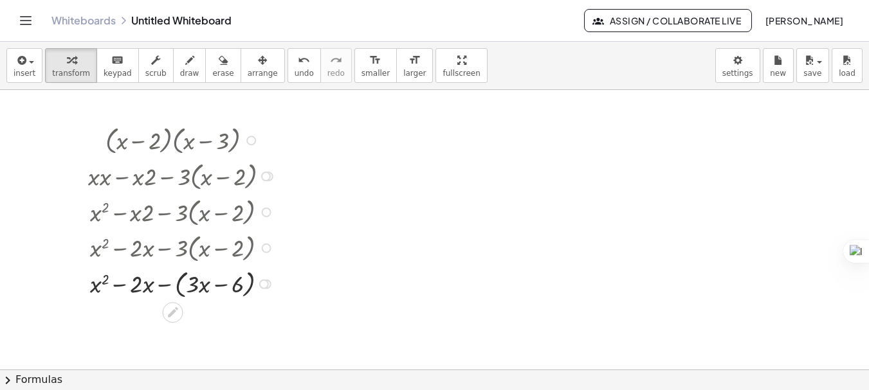
click at [165, 280] on div at bounding box center [184, 283] width 204 height 36
drag, startPoint x: 183, startPoint y: 320, endPoint x: 159, endPoint y: 321, distance: 24.5
click at [159, 321] on div at bounding box center [184, 317] width 204 height 33
drag, startPoint x: 186, startPoint y: 321, endPoint x: 140, endPoint y: 321, distance: 46.3
click at [140, 321] on div at bounding box center [184, 317] width 204 height 33
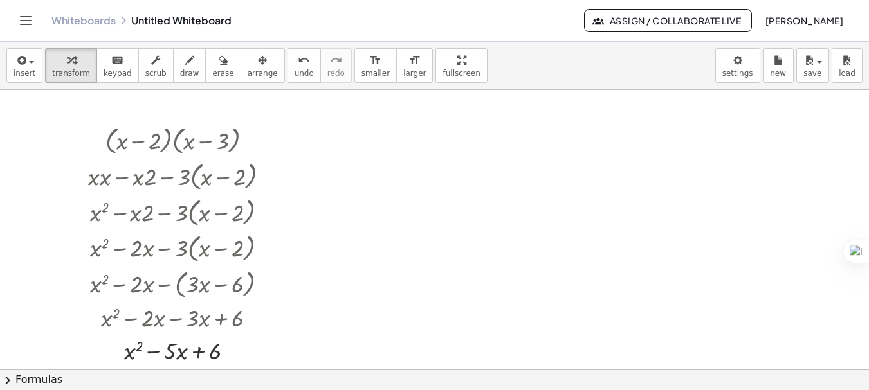
scroll to position [21, 0]
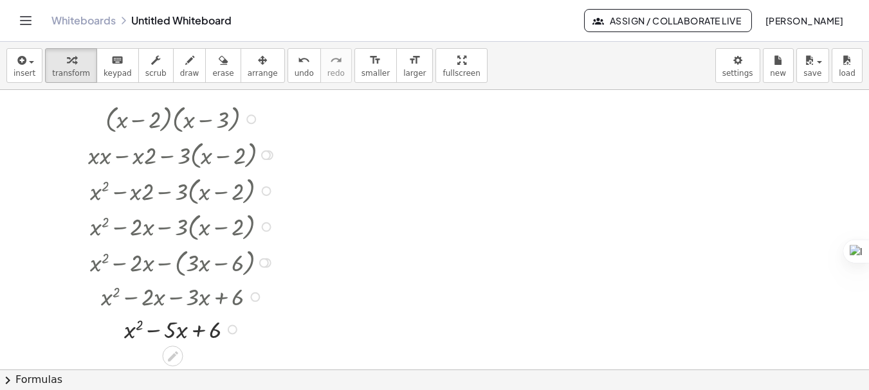
drag, startPoint x: 109, startPoint y: 120, endPoint x: 164, endPoint y: 120, distance: 55.3
click at [164, 120] on div at bounding box center [184, 118] width 204 height 36
click at [100, 108] on div at bounding box center [184, 118] width 204 height 36
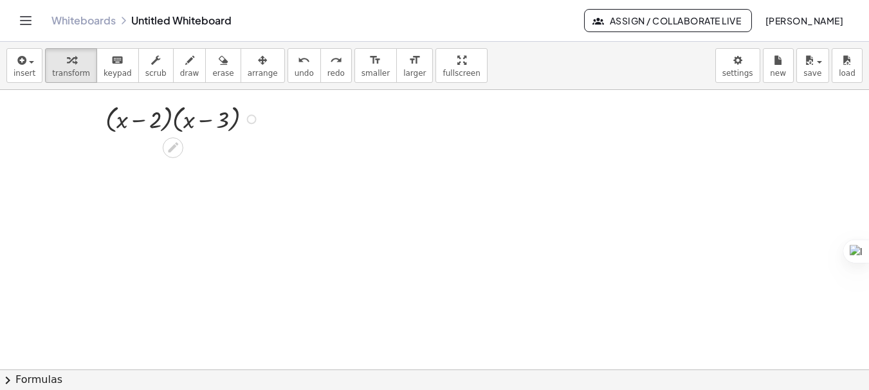
click at [97, 121] on div at bounding box center [95, 118] width 19 height 42
click at [87, 113] on div at bounding box center [96, 118] width 19 height 42
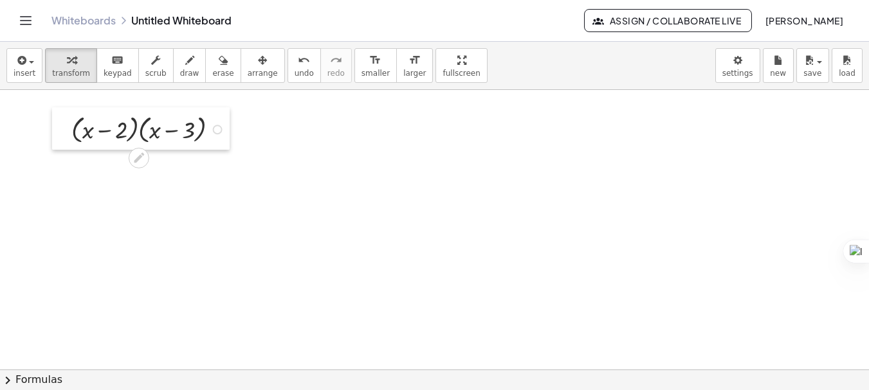
drag, startPoint x: 95, startPoint y: 109, endPoint x: 60, endPoint y: 119, distance: 36.2
click at [60, 119] on div at bounding box center [61, 128] width 19 height 42
drag, startPoint x: 82, startPoint y: 128, endPoint x: 134, endPoint y: 141, distance: 53.2
click at [134, 141] on div at bounding box center [150, 129] width 170 height 36
click at [109, 132] on div at bounding box center [150, 129] width 170 height 36
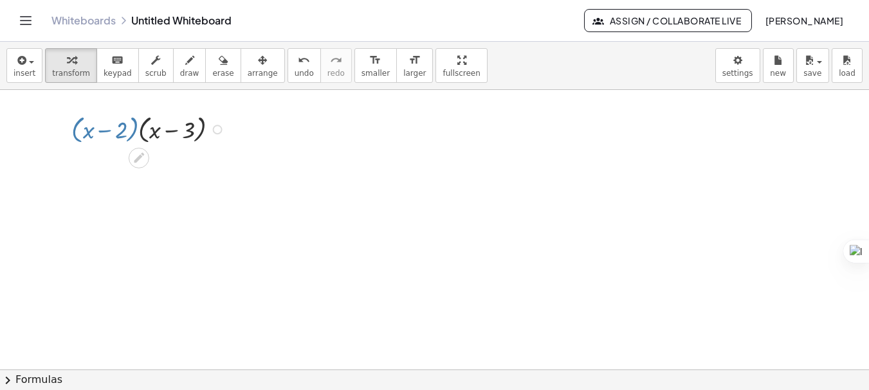
click at [109, 132] on div at bounding box center [150, 129] width 170 height 36
drag, startPoint x: 46, startPoint y: 132, endPoint x: 177, endPoint y: 123, distance: 131.4
click at [177, 123] on div "× ( + x − 2 ) × ( + x − 3 )" at bounding box center [434, 348] width 869 height 559
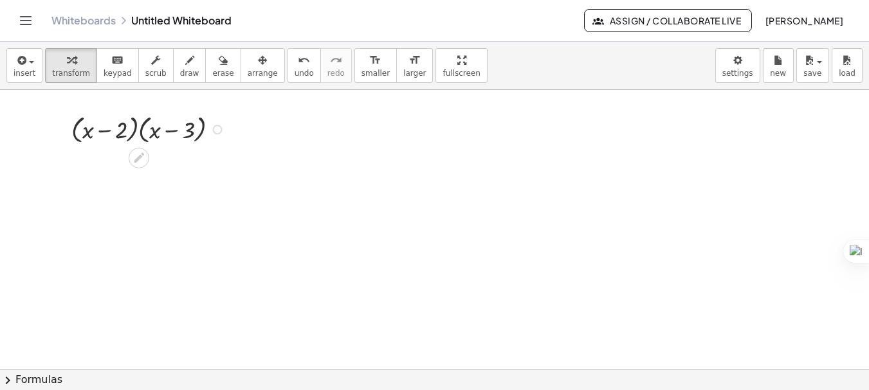
drag, startPoint x: 42, startPoint y: 113, endPoint x: 179, endPoint y: 132, distance: 138.9
click at [179, 132] on div "× ( + x − 2 ) × ( + x − 3 )" at bounding box center [434, 348] width 869 height 559
click at [77, 124] on div at bounding box center [150, 129] width 170 height 36
drag, startPoint x: 62, startPoint y: 113, endPoint x: 23, endPoint y: 104, distance: 39.8
click at [23, 104] on div at bounding box center [23, 119] width 19 height 42
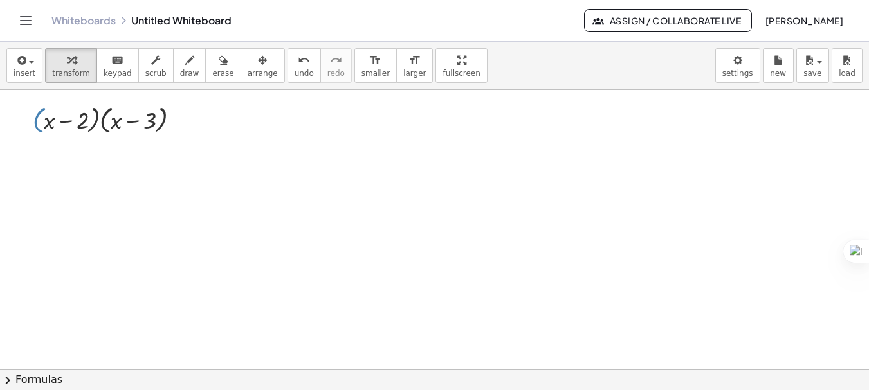
click at [73, 161] on div at bounding box center [434, 348] width 869 height 559
click at [302, 167] on div at bounding box center [434, 348] width 869 height 559
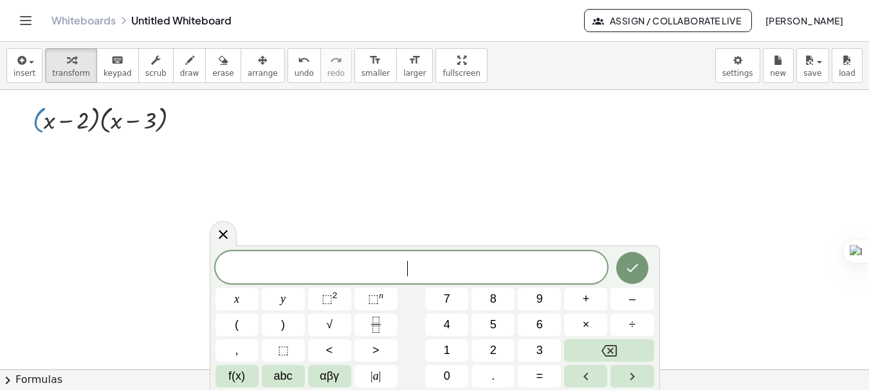
click at [216, 193] on div at bounding box center [434, 348] width 869 height 559
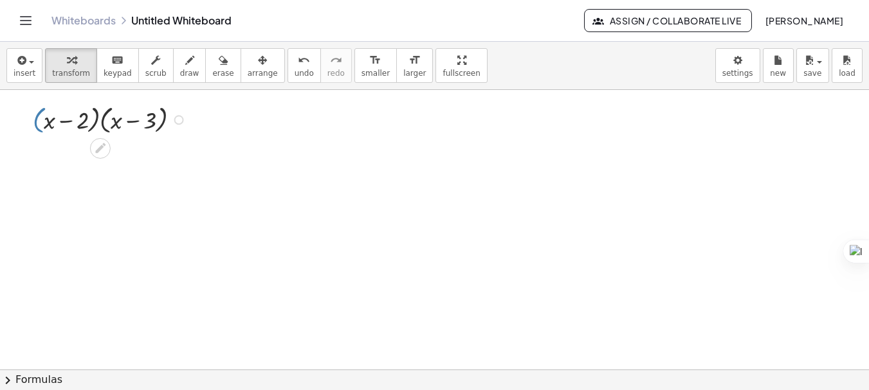
click at [46, 120] on div at bounding box center [111, 119] width 170 height 36
drag, startPoint x: 19, startPoint y: 109, endPoint x: 13, endPoint y: 104, distance: 8.2
click at [13, 104] on div at bounding box center [17, 113] width 19 height 42
click at [224, 201] on div at bounding box center [434, 348] width 869 height 559
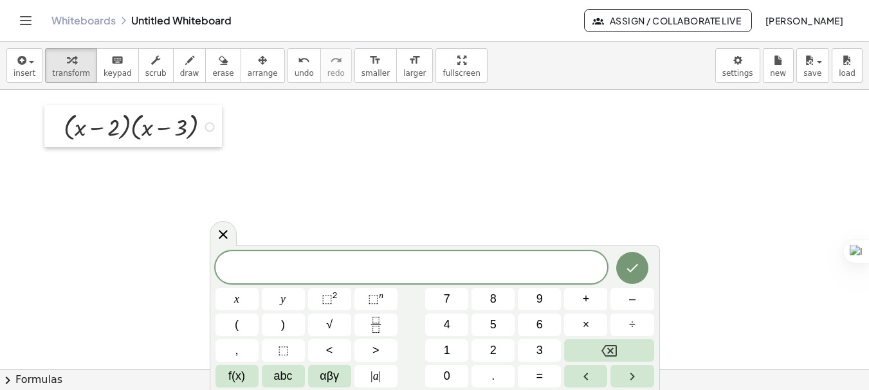
drag, startPoint x: 13, startPoint y: 98, endPoint x: 50, endPoint y: 111, distance: 38.8
click at [50, 111] on div at bounding box center [53, 126] width 19 height 42
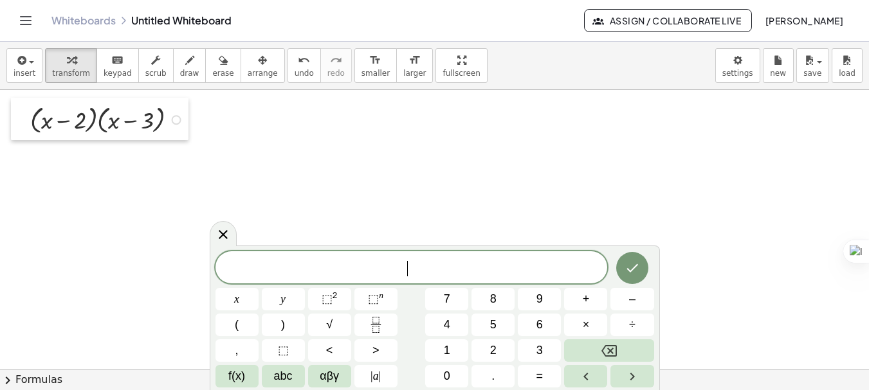
drag, startPoint x: 48, startPoint y: 111, endPoint x: 14, endPoint y: 104, distance: 34.2
click at [14, 104] on div at bounding box center [20, 119] width 19 height 42
click at [250, 134] on div at bounding box center [434, 348] width 869 height 559
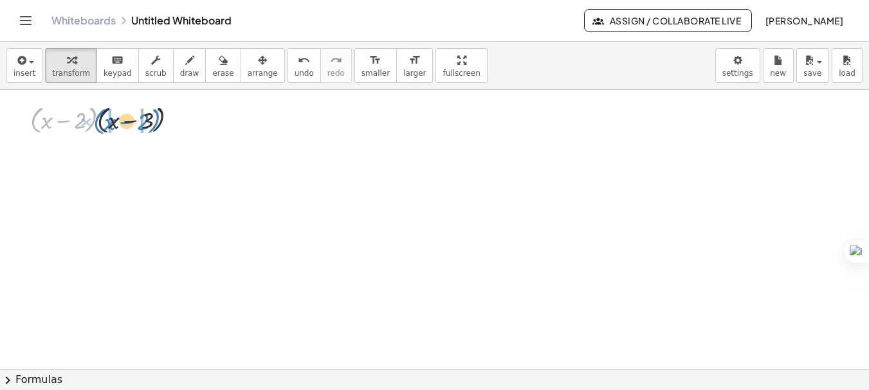
drag, startPoint x: 35, startPoint y: 116, endPoint x: 98, endPoint y: 118, distance: 63.0
click at [98, 118] on div at bounding box center [109, 119] width 170 height 36
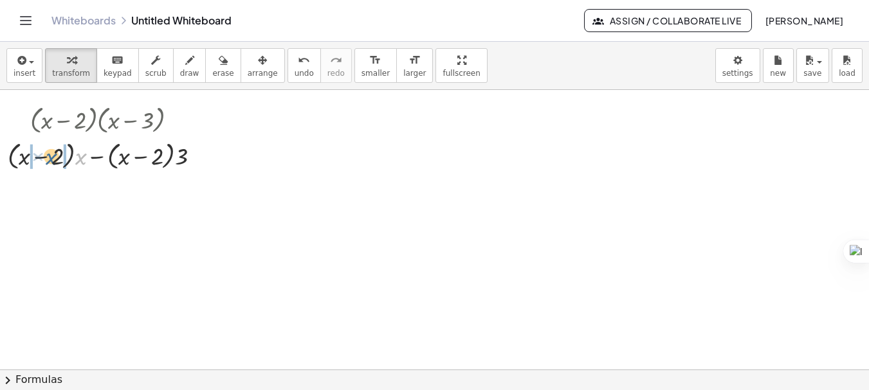
drag, startPoint x: 84, startPoint y: 157, endPoint x: 54, endPoint y: 157, distance: 30.2
click at [54, 157] on div at bounding box center [109, 155] width 170 height 36
drag, startPoint x: 176, startPoint y: 156, endPoint x: 143, endPoint y: 157, distance: 32.2
click at [143, 157] on div at bounding box center [109, 155] width 170 height 36
drag, startPoint x: 95, startPoint y: 158, endPoint x: 141, endPoint y: 158, distance: 46.9
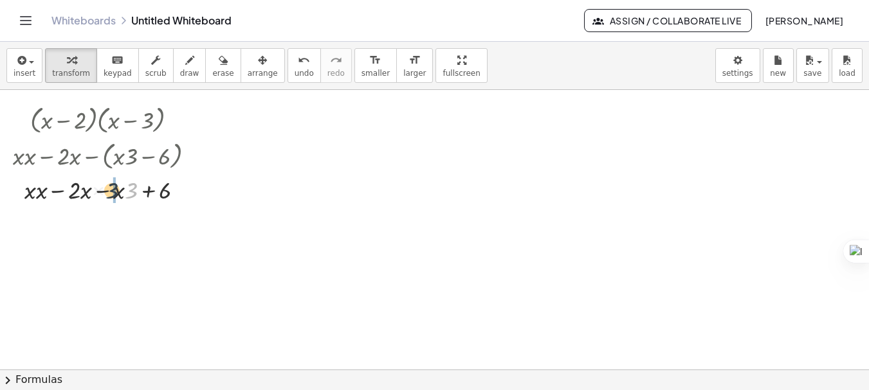
drag, startPoint x: 132, startPoint y: 192, endPoint x: 111, endPoint y: 192, distance: 20.6
click at [111, 192] on div at bounding box center [109, 189] width 170 height 33
drag, startPoint x: 44, startPoint y: 226, endPoint x: 37, endPoint y: 226, distance: 7.1
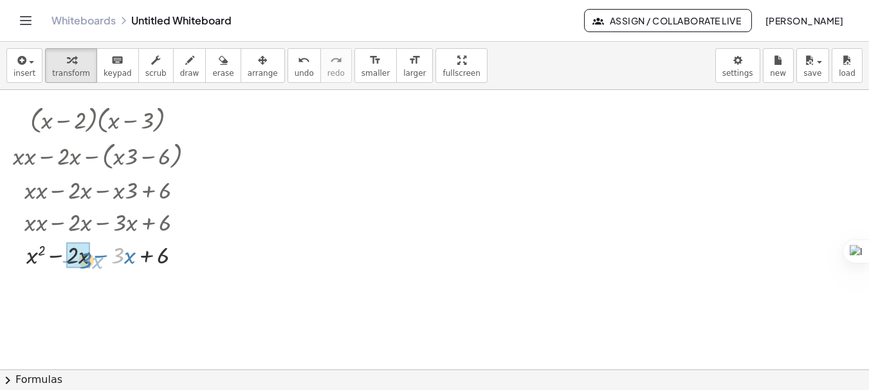
drag, startPoint x: 112, startPoint y: 249, endPoint x: 78, endPoint y: 255, distance: 34.5
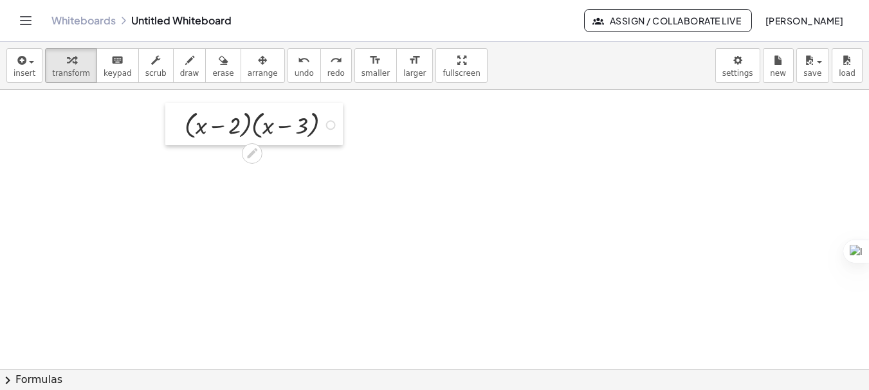
drag, startPoint x: 21, startPoint y: 111, endPoint x: 173, endPoint y: 116, distance: 151.8
click at [173, 116] on div at bounding box center [174, 124] width 19 height 42
click at [248, 149] on icon at bounding box center [252, 154] width 14 height 14
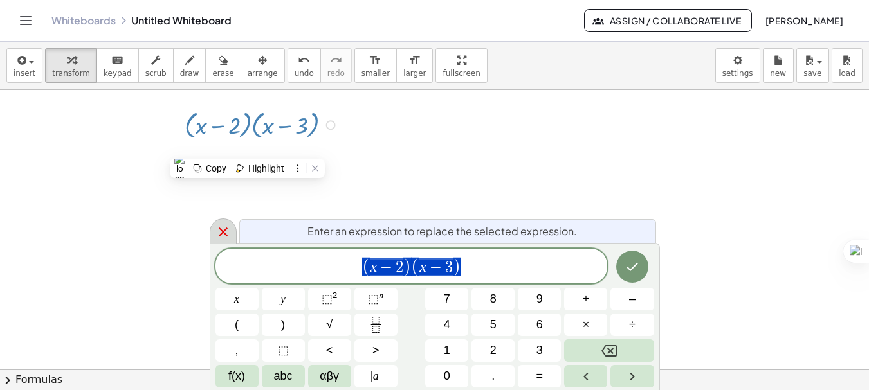
click at [228, 226] on icon at bounding box center [222, 231] width 15 height 15
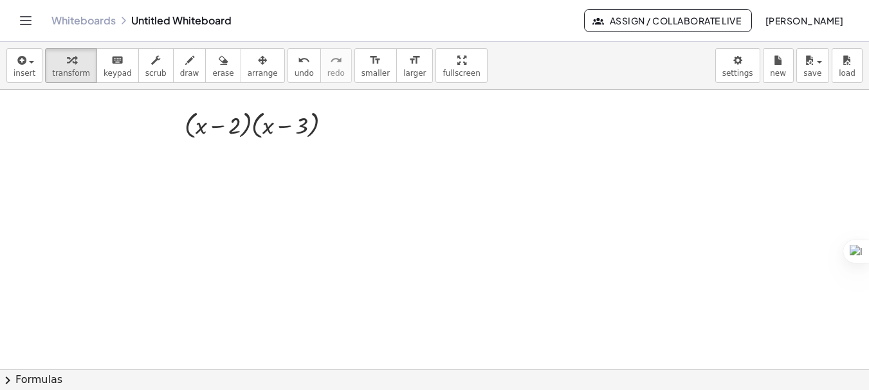
click at [213, 177] on div at bounding box center [434, 348] width 869 height 559
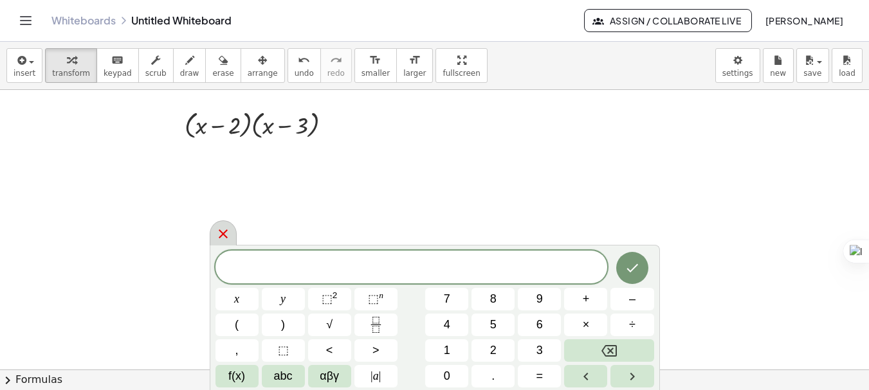
click at [231, 231] on div at bounding box center [223, 233] width 27 height 25
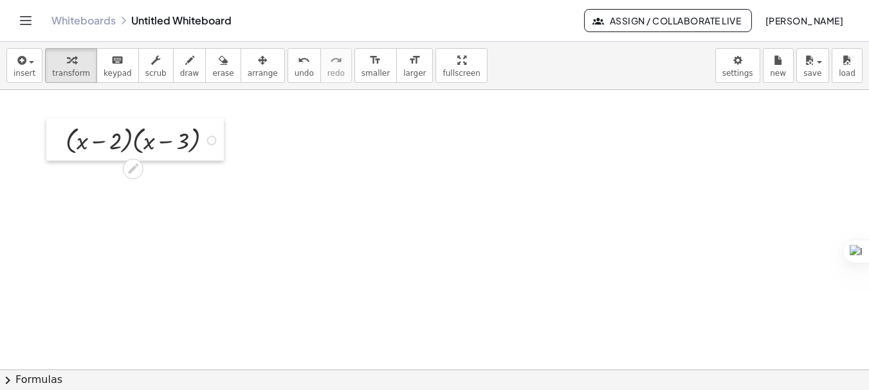
drag, startPoint x: 176, startPoint y: 106, endPoint x: 56, endPoint y: 121, distance: 120.5
click at [56, 121] on div at bounding box center [55, 139] width 19 height 42
click at [133, 166] on icon at bounding box center [132, 168] width 10 height 10
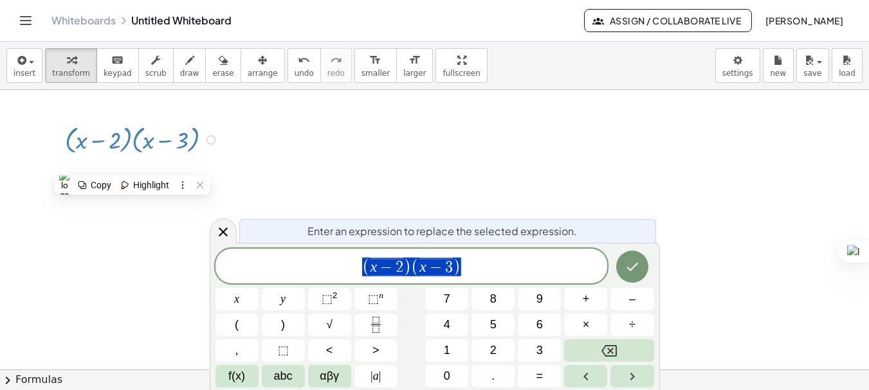
click at [262, 168] on div at bounding box center [434, 348] width 869 height 559
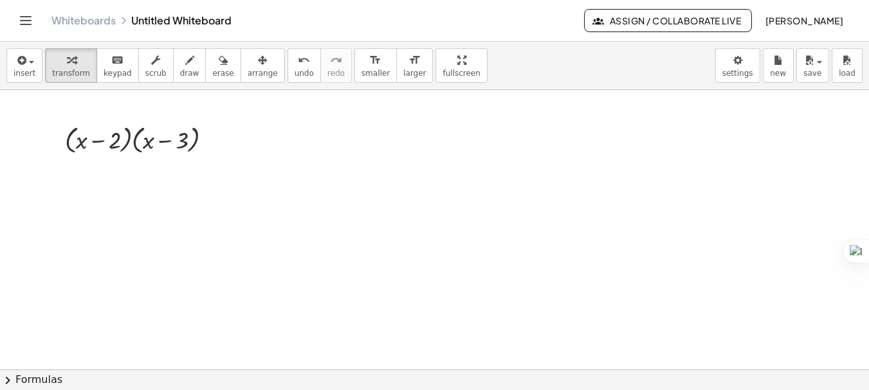
click at [154, 220] on div at bounding box center [434, 348] width 869 height 559
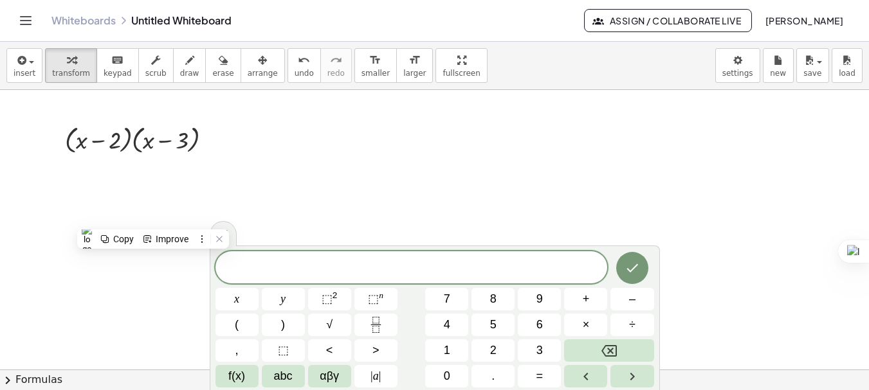
click at [464, 170] on div at bounding box center [434, 348] width 869 height 559
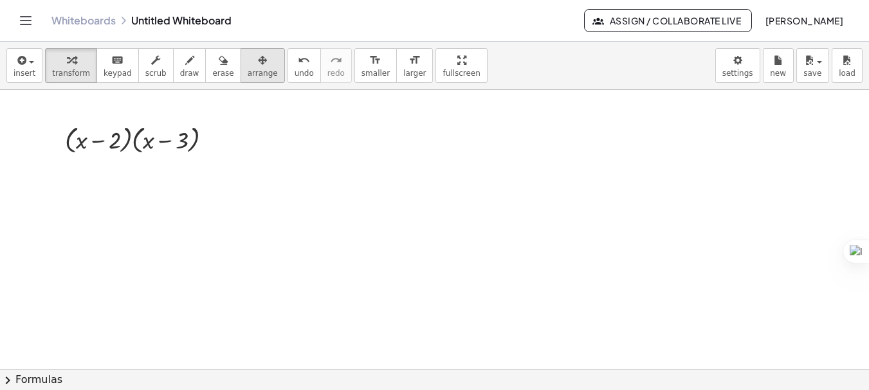
click at [253, 78] on span "arrange" at bounding box center [263, 73] width 30 height 9
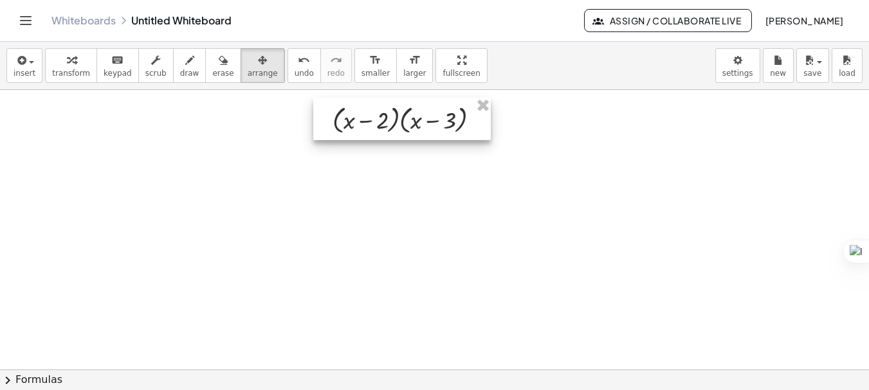
drag, startPoint x: 154, startPoint y: 134, endPoint x: 423, endPoint y: 116, distance: 269.4
click at [423, 116] on div at bounding box center [401, 119] width 177 height 42
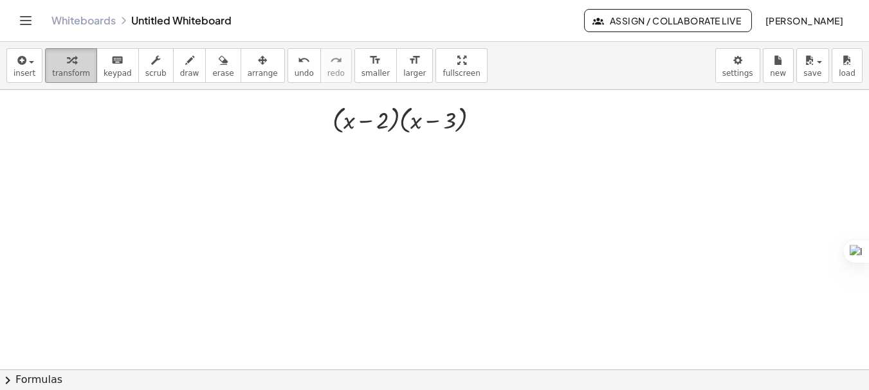
click at [77, 55] on div "button" at bounding box center [71, 59] width 38 height 15
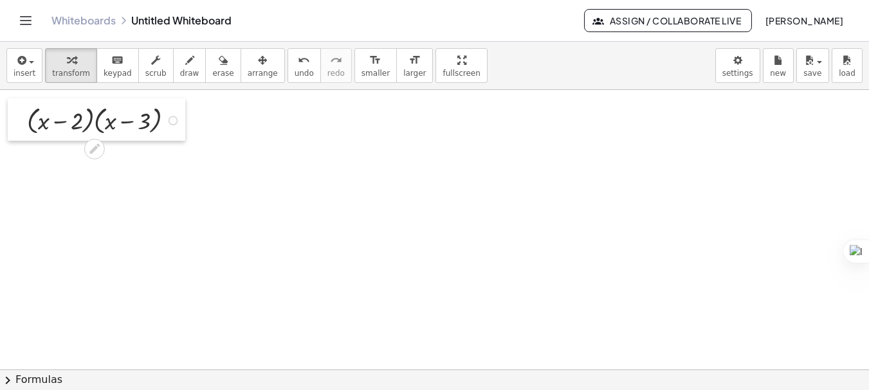
drag, startPoint x: 326, startPoint y: 106, endPoint x: 21, endPoint y: 107, distance: 305.4
click at [21, 107] on div at bounding box center [17, 119] width 19 height 42
click at [171, 211] on div at bounding box center [434, 348] width 869 height 559
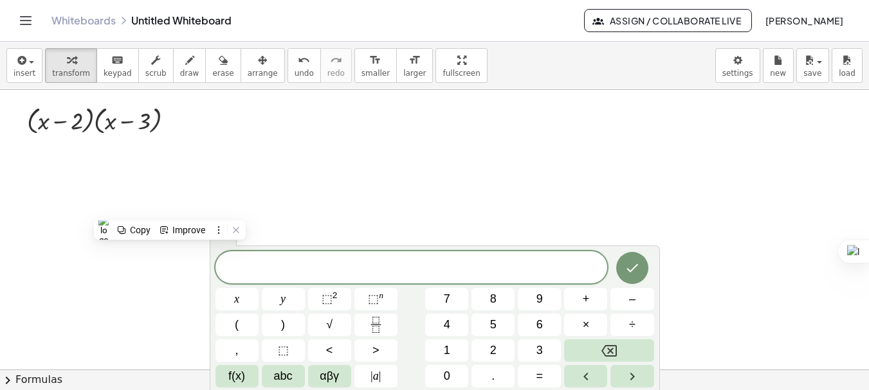
click at [465, 144] on div at bounding box center [434, 348] width 869 height 559
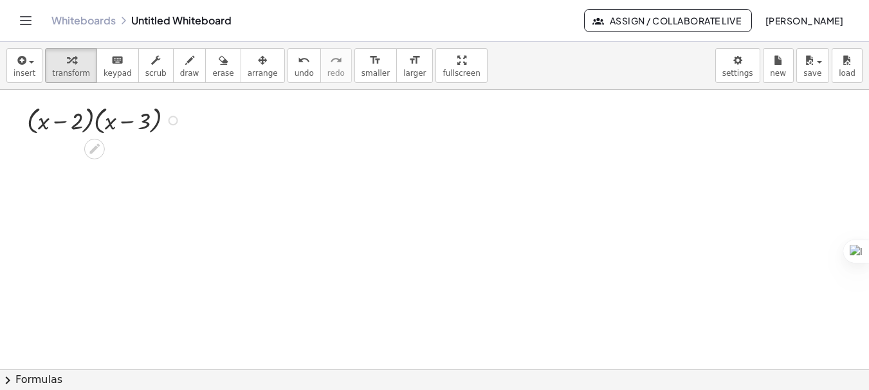
drag, startPoint x: 30, startPoint y: 122, endPoint x: 82, endPoint y: 126, distance: 52.3
click at [82, 126] on div "× ( + x − 2 ) × ( + x − 3 )" at bounding box center [96, 119] width 177 height 42
drag, startPoint x: 59, startPoint y: 120, endPoint x: 131, endPoint y: 120, distance: 72.0
click at [131, 120] on div at bounding box center [105, 120] width 125 height 36
drag, startPoint x: 45, startPoint y: 123, endPoint x: 120, endPoint y: 123, distance: 75.2
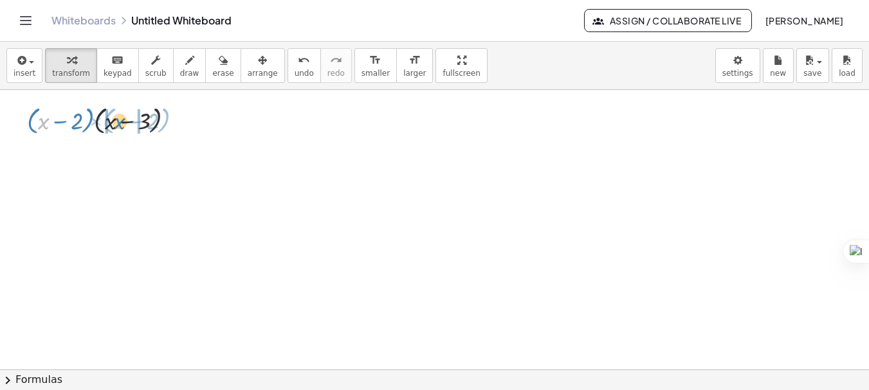
click at [120, 123] on div at bounding box center [105, 120] width 125 height 36
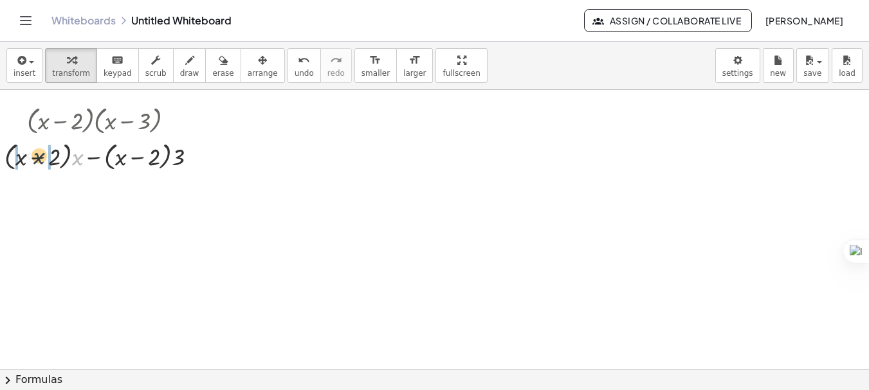
drag, startPoint x: 77, startPoint y: 163, endPoint x: 37, endPoint y: 161, distance: 40.5
click at [37, 161] on div at bounding box center [106, 156] width 170 height 36
drag, startPoint x: 172, startPoint y: 159, endPoint x: 119, endPoint y: 162, distance: 52.8
click at [119, 162] on div at bounding box center [106, 156] width 170 height 36
click at [91, 159] on div at bounding box center [106, 156] width 170 height 36
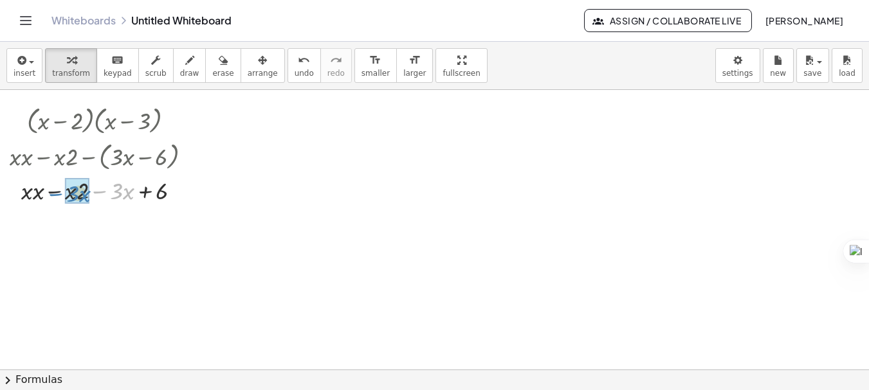
drag, startPoint x: 104, startPoint y: 190, endPoint x: 40, endPoint y: 195, distance: 63.9
click at [40, 195] on div at bounding box center [106, 190] width 170 height 33
click at [57, 226] on div at bounding box center [106, 222] width 170 height 33
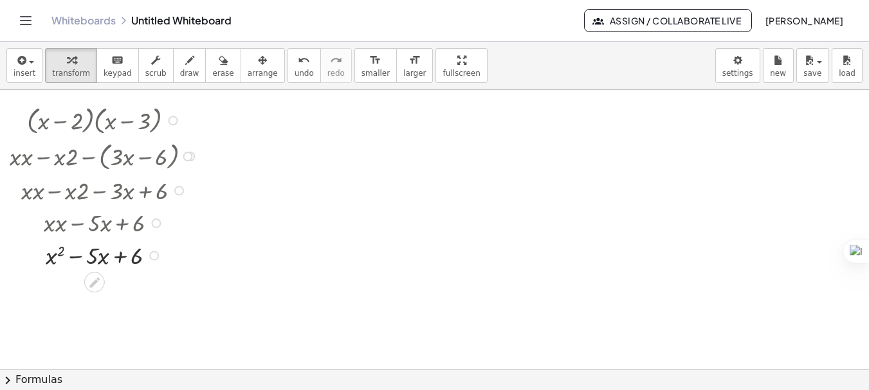
click at [57, 227] on div at bounding box center [106, 222] width 174 height 33
click at [225, 234] on div at bounding box center [434, 348] width 869 height 559
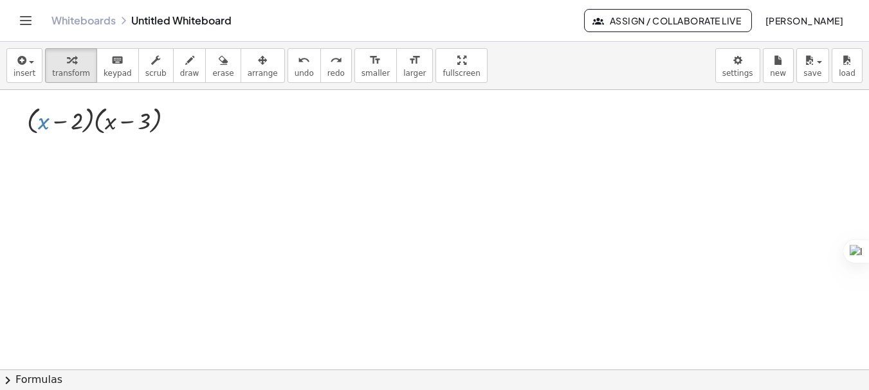
click at [93, 210] on div at bounding box center [434, 348] width 869 height 559
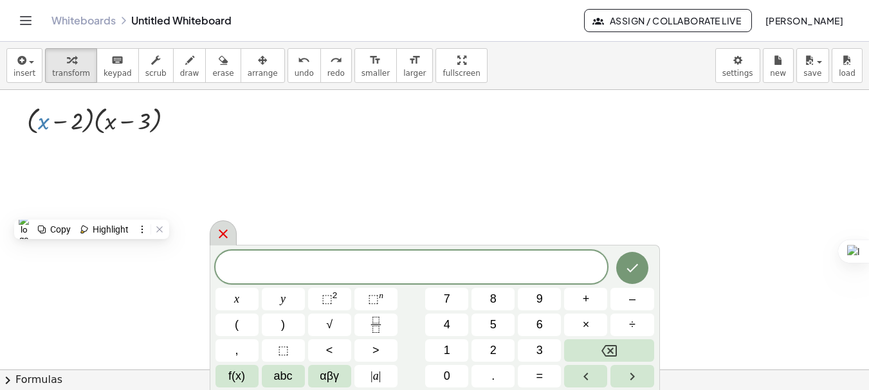
click at [228, 236] on icon at bounding box center [222, 233] width 15 height 15
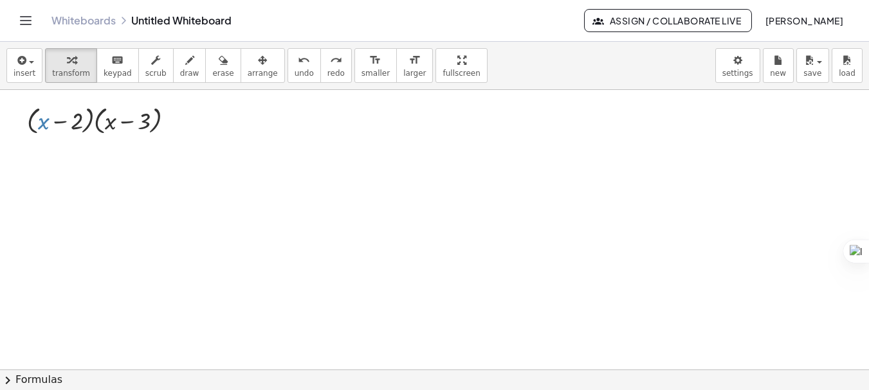
click at [357, 181] on div at bounding box center [434, 348] width 869 height 559
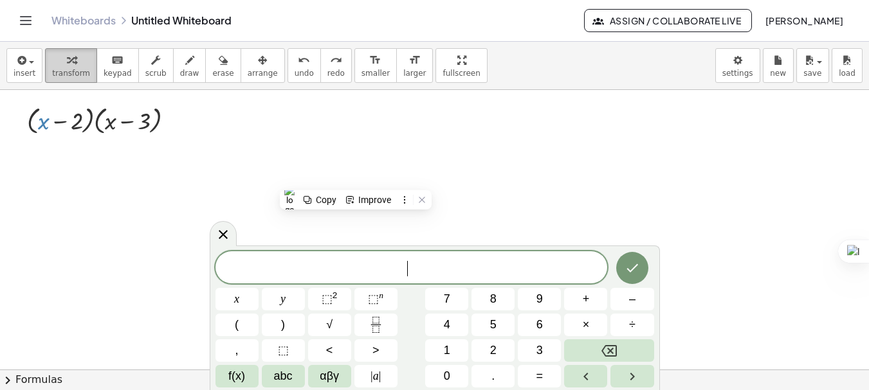
click at [66, 73] on span "transform" at bounding box center [71, 73] width 38 height 9
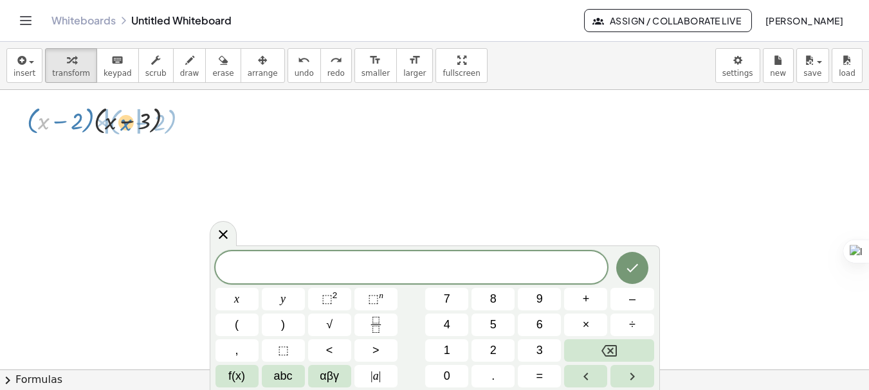
drag, startPoint x: 42, startPoint y: 126, endPoint x: 125, endPoint y: 127, distance: 82.3
click at [125, 127] on div at bounding box center [105, 120] width 125 height 36
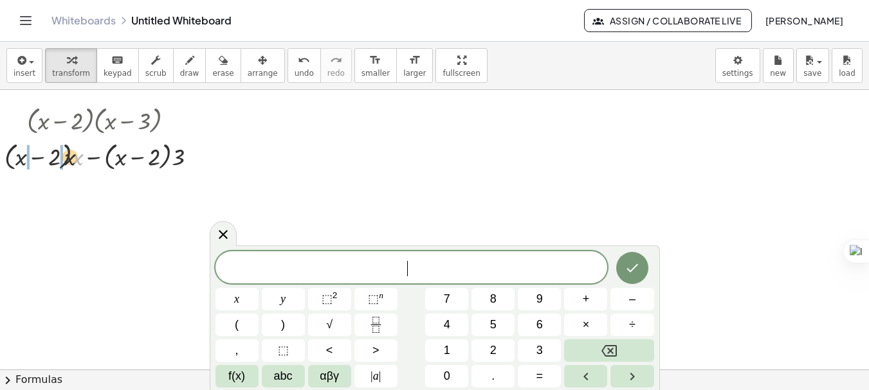
drag, startPoint x: 73, startPoint y: 158, endPoint x: 39, endPoint y: 159, distance: 34.1
click at [39, 159] on div at bounding box center [106, 156] width 170 height 36
click at [272, 144] on div at bounding box center [434, 348] width 869 height 559
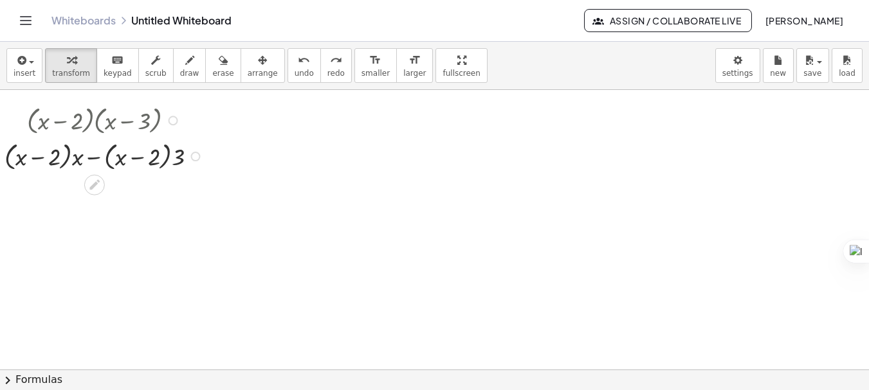
click at [77, 161] on div at bounding box center [105, 156] width 181 height 36
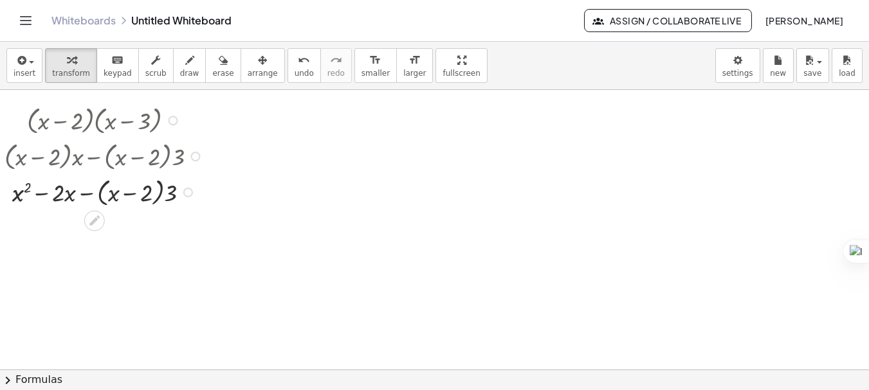
click at [175, 189] on div at bounding box center [106, 192] width 170 height 36
click at [89, 194] on div at bounding box center [106, 192] width 170 height 36
click at [89, 194] on div at bounding box center [106, 191] width 170 height 33
drag, startPoint x: 56, startPoint y: 228, endPoint x: 100, endPoint y: 228, distance: 43.7
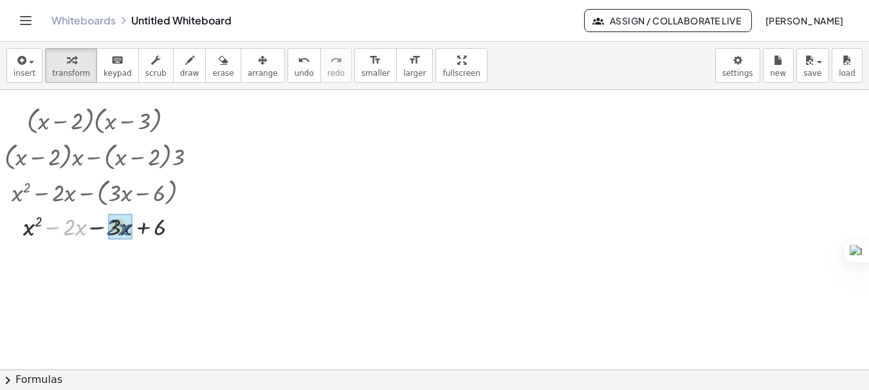
click at [100, 228] on div at bounding box center [106, 226] width 170 height 33
click at [251, 275] on div at bounding box center [434, 348] width 869 height 559
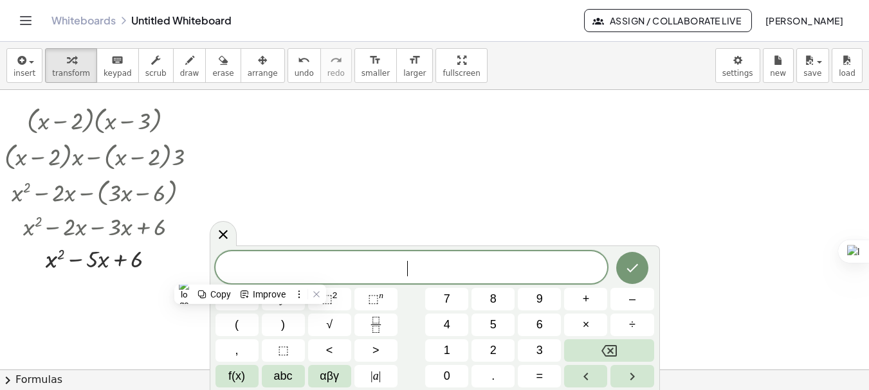
click at [347, 186] on div at bounding box center [434, 348] width 869 height 559
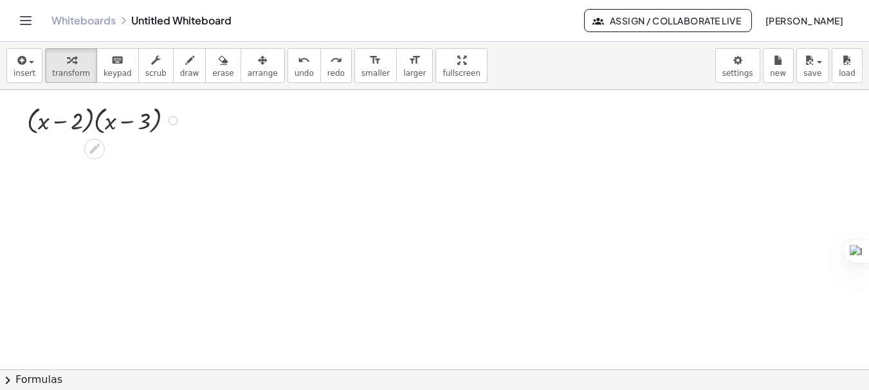
drag, startPoint x: 41, startPoint y: 123, endPoint x: 129, endPoint y: 122, distance: 88.1
click at [129, 122] on div "× ( + x − 2 ) × ( + x − 3 )" at bounding box center [96, 119] width 177 height 42
click at [44, 123] on div at bounding box center [105, 120] width 125 height 36
drag, startPoint x: 43, startPoint y: 123, endPoint x: 115, endPoint y: 119, distance: 72.1
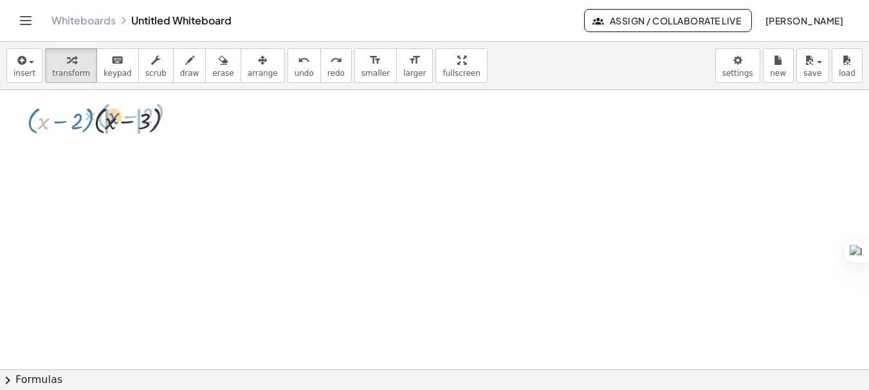
click at [115, 119] on div at bounding box center [105, 120] width 125 height 36
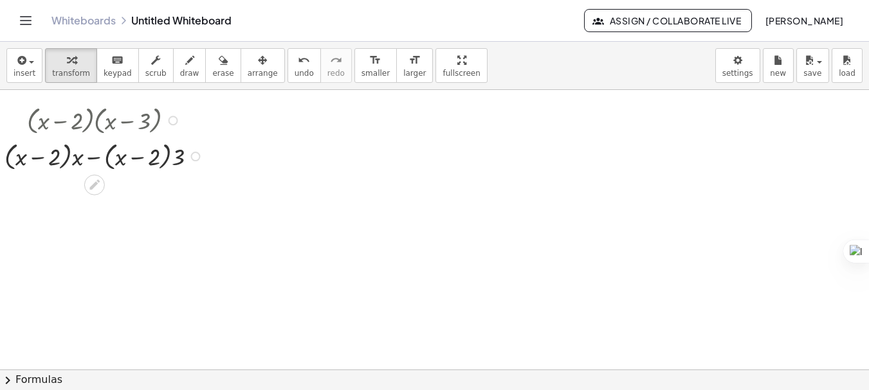
click at [80, 156] on div at bounding box center [106, 156] width 170 height 36
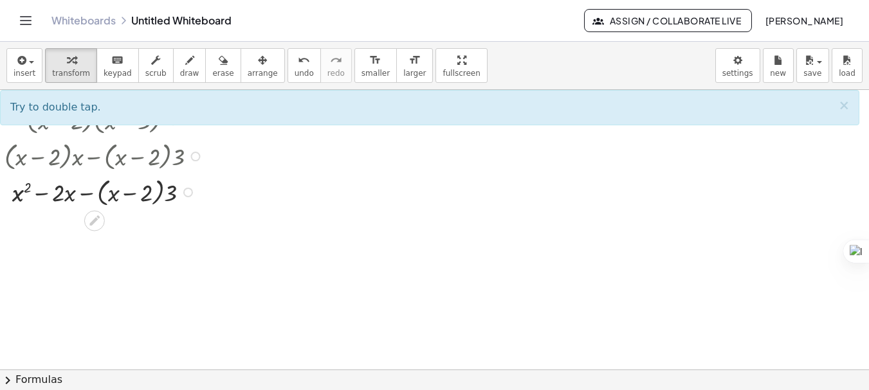
click at [173, 192] on div at bounding box center [106, 192] width 170 height 36
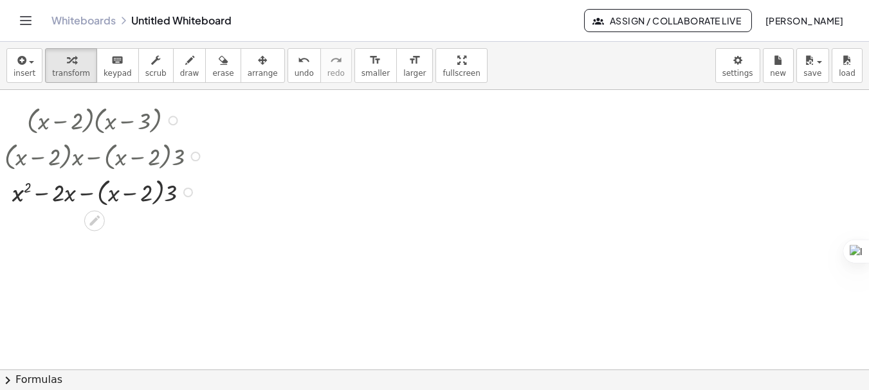
click at [173, 192] on div at bounding box center [106, 192] width 170 height 36
click at [87, 196] on div at bounding box center [106, 192] width 170 height 36
click at [87, 196] on div at bounding box center [106, 191] width 170 height 33
drag, startPoint x: 111, startPoint y: 226, endPoint x: 64, endPoint y: 227, distance: 46.3
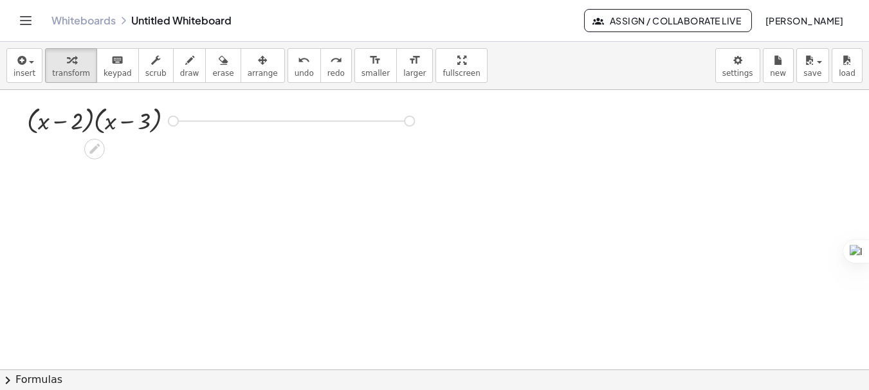
drag, startPoint x: 170, startPoint y: 121, endPoint x: 418, endPoint y: 121, distance: 248.2
click at [418, 121] on div "× ( + x − 2 ) × ( + x − 3 )" at bounding box center [434, 348] width 869 height 559
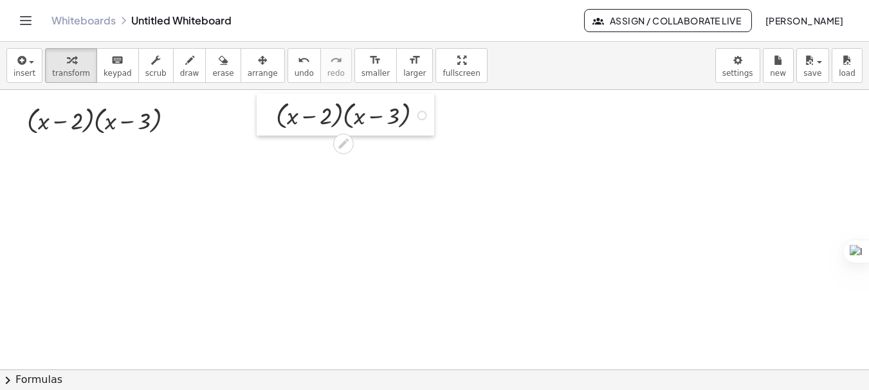
drag, startPoint x: 233, startPoint y: 106, endPoint x: 258, endPoint y: 104, distance: 25.8
click at [258, 104] on div at bounding box center [266, 114] width 19 height 42
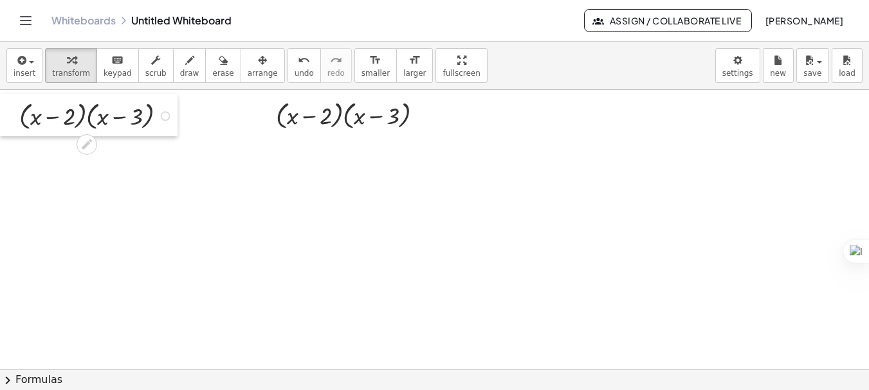
drag, startPoint x: 22, startPoint y: 101, endPoint x: 14, endPoint y: 96, distance: 9.5
click at [14, 96] on div at bounding box center [9, 115] width 19 height 42
click at [36, 122] on div at bounding box center [98, 115] width 170 height 36
click at [36, 121] on div at bounding box center [98, 115] width 170 height 36
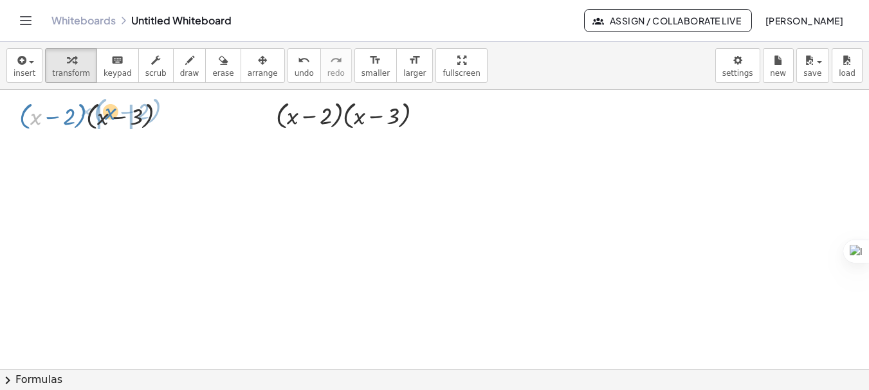
drag, startPoint x: 36, startPoint y: 121, endPoint x: 113, endPoint y: 116, distance: 76.7
click at [113, 116] on div at bounding box center [98, 115] width 170 height 36
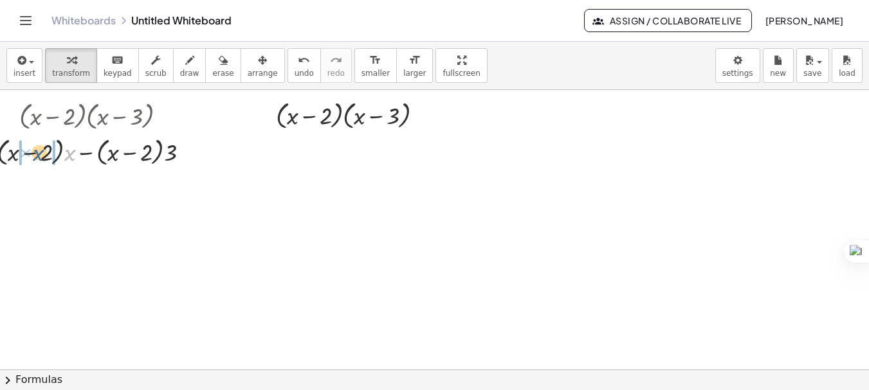
drag, startPoint x: 72, startPoint y: 153, endPoint x: 41, endPoint y: 153, distance: 31.5
click at [41, 153] on div at bounding box center [98, 151] width 170 height 36
drag, startPoint x: 169, startPoint y: 159, endPoint x: 124, endPoint y: 159, distance: 45.0
click at [124, 159] on div at bounding box center [98, 151] width 170 height 36
drag, startPoint x: 84, startPoint y: 155, endPoint x: 118, endPoint y: 155, distance: 34.1
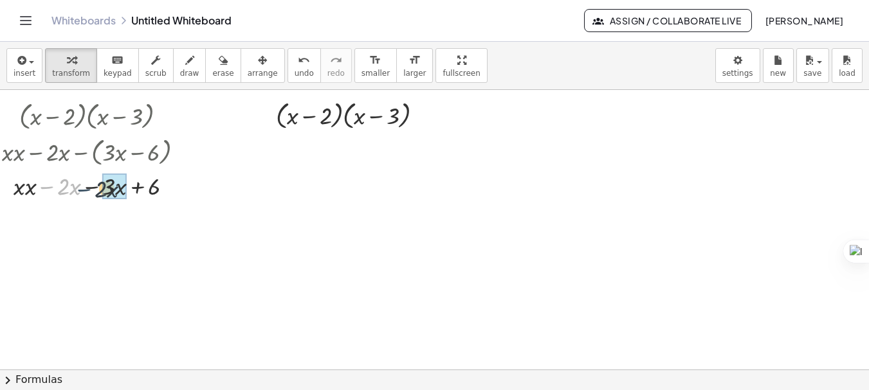
drag, startPoint x: 53, startPoint y: 187, endPoint x: 93, endPoint y: 190, distance: 40.6
click at [93, 190] on div at bounding box center [98, 185] width 170 height 33
drag, startPoint x: 41, startPoint y: 221, endPoint x: 56, endPoint y: 221, distance: 14.8
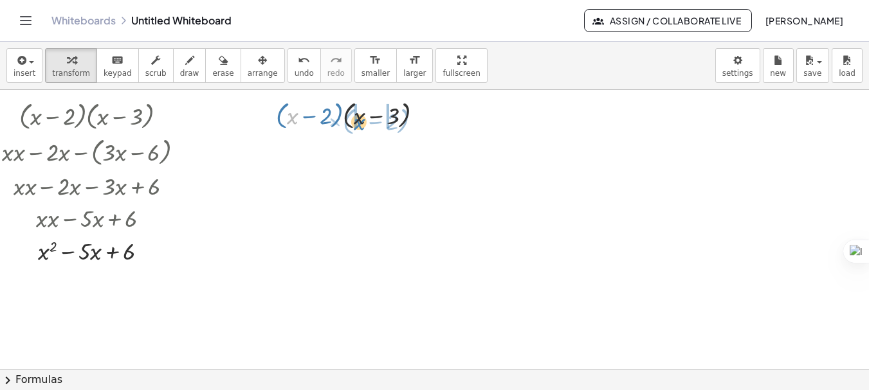
drag, startPoint x: 293, startPoint y: 112, endPoint x: 361, endPoint y: 118, distance: 68.4
click at [361, 118] on div at bounding box center [354, 114] width 170 height 36
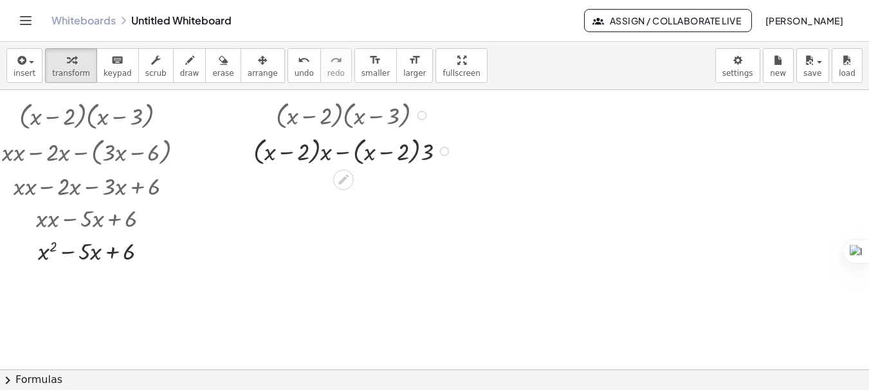
click at [328, 150] on div at bounding box center [354, 150] width 215 height 36
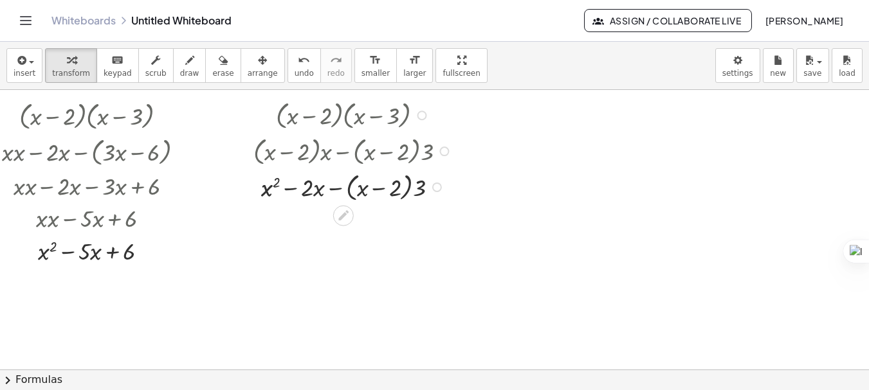
click at [415, 186] on div at bounding box center [354, 186] width 215 height 36
click at [334, 189] on div at bounding box center [354, 186] width 215 height 36
click at [334, 189] on div at bounding box center [354, 186] width 215 height 33
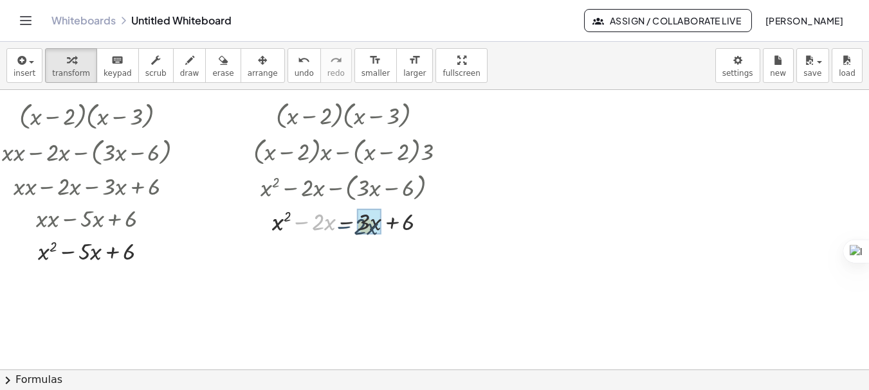
drag, startPoint x: 305, startPoint y: 221, endPoint x: 348, endPoint y: 226, distance: 43.3
click at [348, 226] on div at bounding box center [354, 220] width 215 height 33
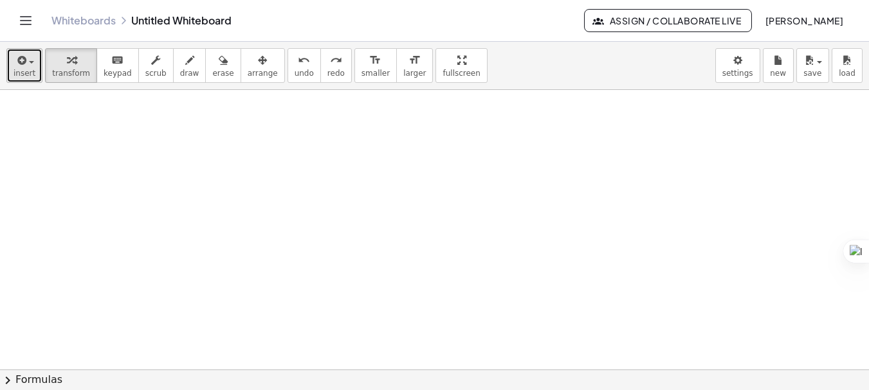
click at [17, 64] on icon "button" at bounding box center [21, 60] width 12 height 15
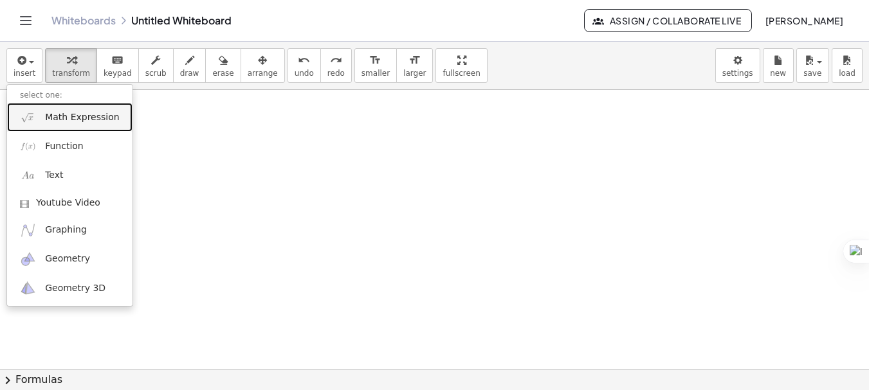
click at [58, 123] on span "Math Expression" at bounding box center [82, 117] width 74 height 13
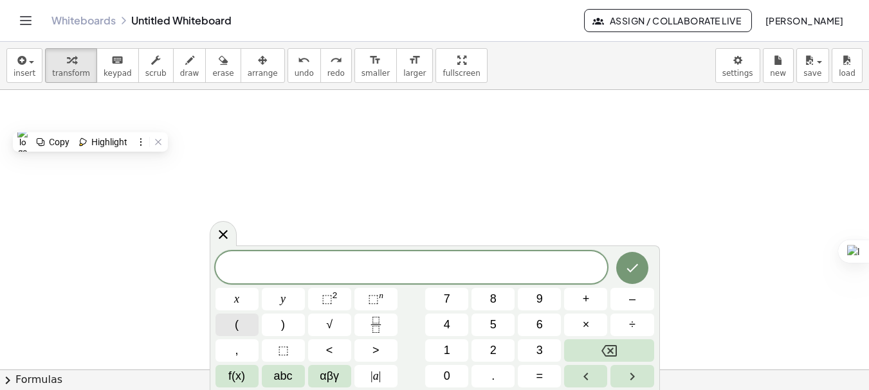
click at [241, 329] on button "(" at bounding box center [236, 325] width 43 height 23
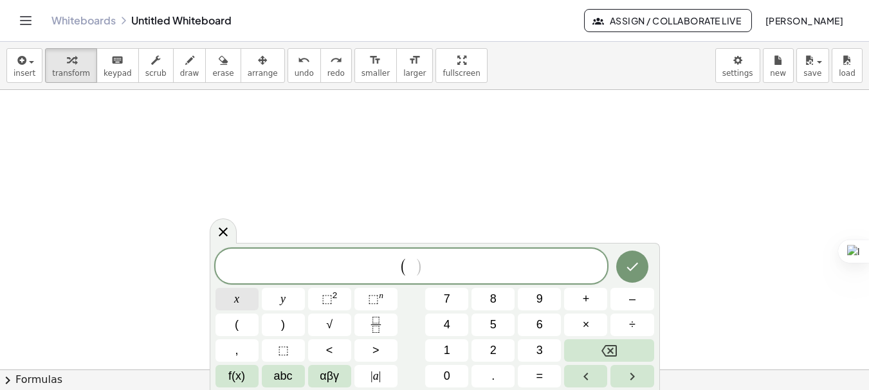
click at [235, 302] on span "x" at bounding box center [236, 299] width 5 height 17
click at [619, 303] on button "–" at bounding box center [631, 299] width 43 height 23
click at [455, 345] on button "1" at bounding box center [446, 350] width 43 height 23
click at [278, 320] on button ")" at bounding box center [283, 325] width 43 height 23
click at [246, 321] on button "(" at bounding box center [236, 325] width 43 height 23
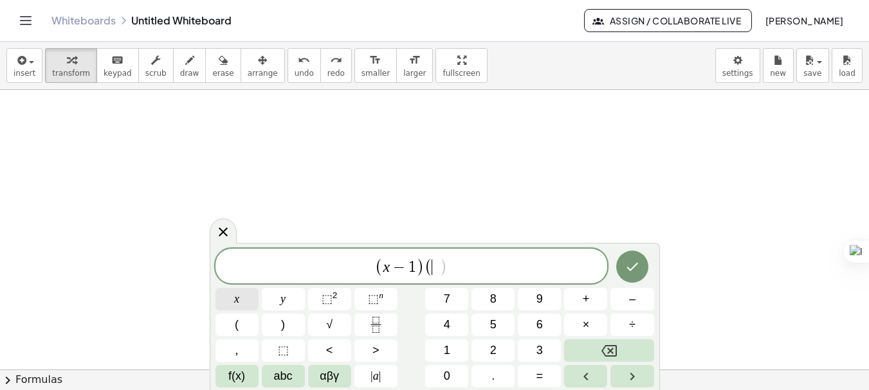
click at [244, 300] on button "x" at bounding box center [236, 299] width 43 height 23
click at [631, 305] on span "–" at bounding box center [632, 299] width 6 height 17
click at [504, 354] on button "2" at bounding box center [492, 350] width 43 height 23
click at [289, 322] on button ")" at bounding box center [283, 325] width 43 height 23
click at [634, 264] on icon "Done" at bounding box center [631, 266] width 15 height 15
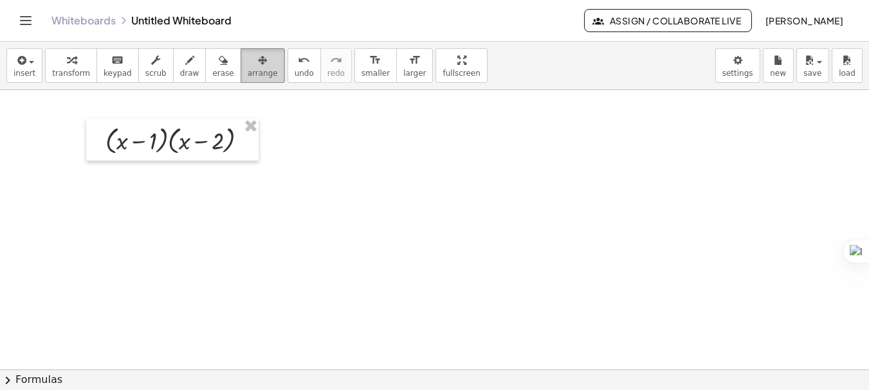
click at [249, 66] on div "button" at bounding box center [263, 59] width 30 height 15
click at [67, 67] on icon "button" at bounding box center [71, 60] width 9 height 15
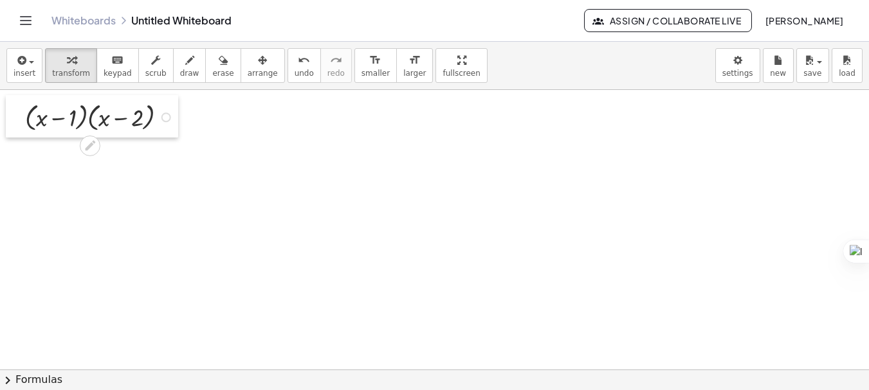
drag, startPoint x: 91, startPoint y: 124, endPoint x: 11, endPoint y: 101, distance: 83.6
click at [11, 101] on div at bounding box center [15, 116] width 19 height 42
drag, startPoint x: 166, startPoint y: 118, endPoint x: 476, endPoint y: 120, distance: 310.5
click at [476, 120] on div "× ( + x − 1 ) × ( + x − 2 )" at bounding box center [434, 348] width 869 height 559
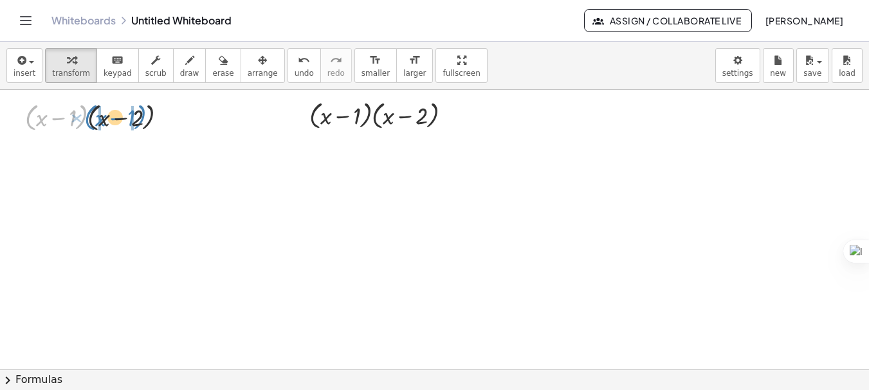
drag, startPoint x: 35, startPoint y: 117, endPoint x: 95, endPoint y: 117, distance: 59.8
click at [95, 117] on div at bounding box center [101, 116] width 165 height 36
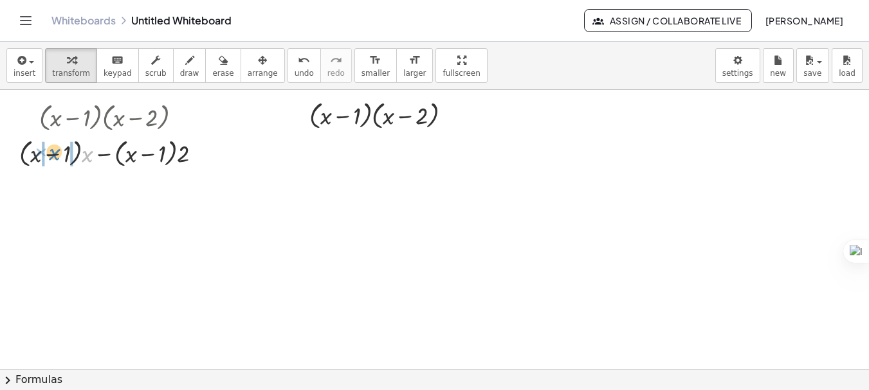
drag, startPoint x: 87, startPoint y: 159, endPoint x: 54, endPoint y: 158, distance: 33.5
click at [54, 158] on div at bounding box center [116, 152] width 206 height 36
drag, startPoint x: 174, startPoint y: 161, endPoint x: 141, endPoint y: 161, distance: 32.8
click at [141, 161] on div at bounding box center [115, 152] width 187 height 36
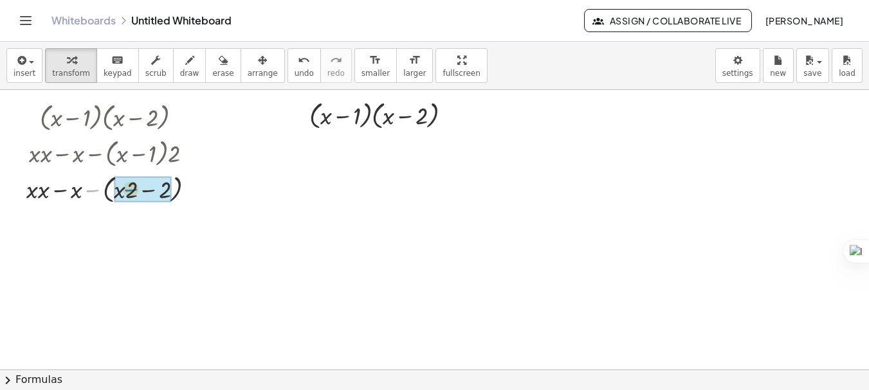
drag, startPoint x: 96, startPoint y: 188, endPoint x: 137, endPoint y: 188, distance: 41.1
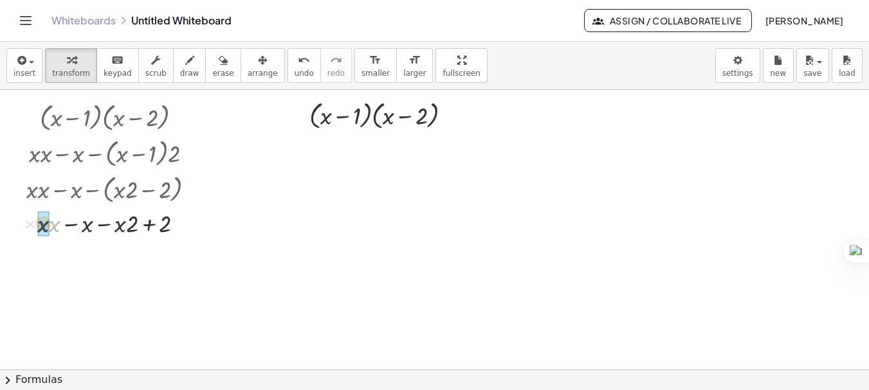
drag, startPoint x: 57, startPoint y: 224, endPoint x: 46, endPoint y: 224, distance: 11.6
drag, startPoint x: 113, startPoint y: 261, endPoint x: 75, endPoint y: 260, distance: 37.3
click at [75, 260] on div at bounding box center [116, 255] width 192 height 33
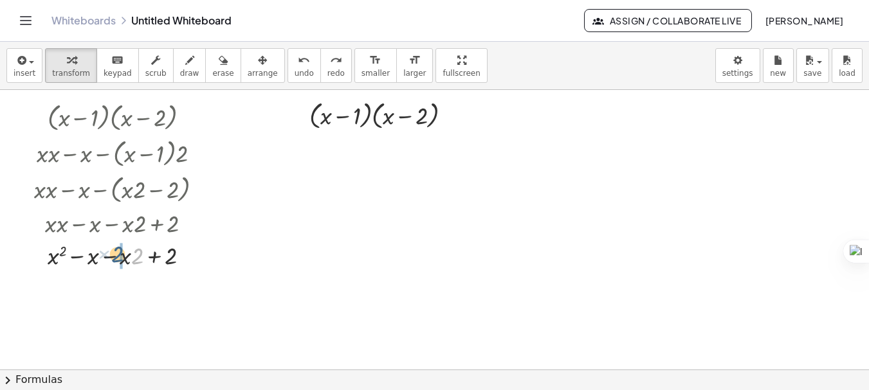
drag, startPoint x: 139, startPoint y: 263, endPoint x: 119, endPoint y: 261, distance: 20.0
click at [119, 261] on div at bounding box center [124, 255] width 192 height 33
drag, startPoint x: 110, startPoint y: 293, endPoint x: 78, endPoint y: 293, distance: 32.1
click at [78, 293] on div at bounding box center [124, 287] width 192 height 33
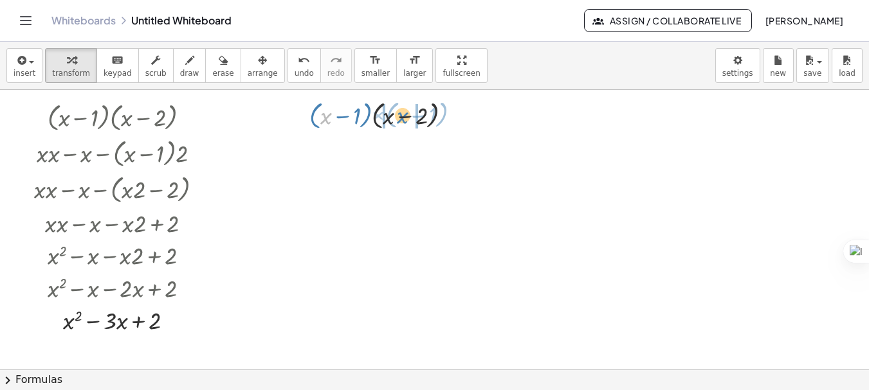
drag, startPoint x: 327, startPoint y: 115, endPoint x: 402, endPoint y: 114, distance: 74.6
click at [402, 114] on div at bounding box center [385, 114] width 165 height 36
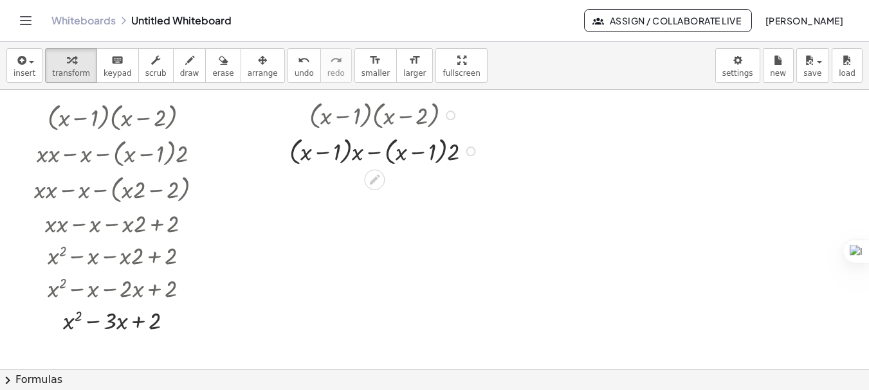
click at [356, 153] on div at bounding box center [386, 150] width 206 height 36
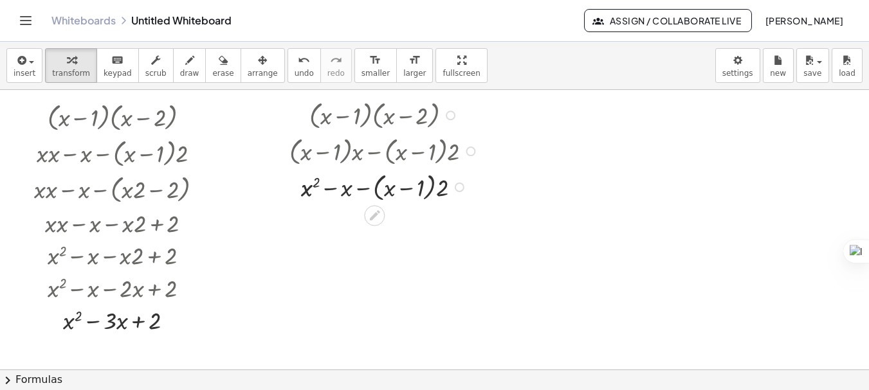
click at [440, 194] on div at bounding box center [386, 186] width 206 height 36
click at [361, 186] on div at bounding box center [386, 186] width 206 height 36
click at [361, 186] on div at bounding box center [386, 186] width 206 height 33
drag, startPoint x: 372, startPoint y: 219, endPoint x: 319, endPoint y: 219, distance: 52.7
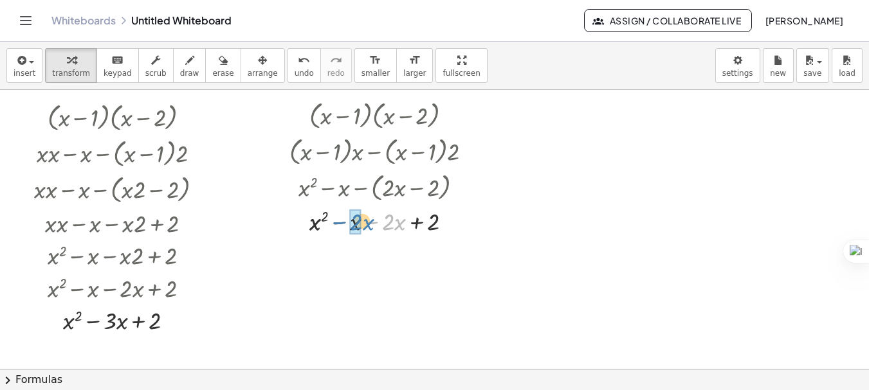
click at [319, 219] on div at bounding box center [386, 220] width 206 height 33
click at [457, 217] on div at bounding box center [386, 220] width 238 height 33
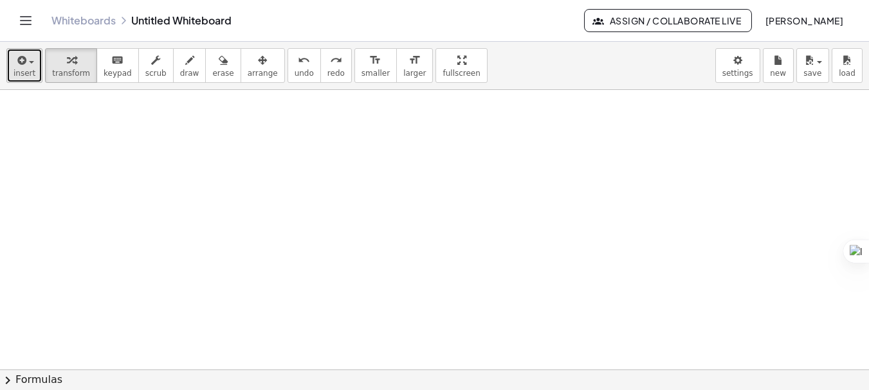
click at [34, 65] on button "insert" at bounding box center [24, 65] width 36 height 35
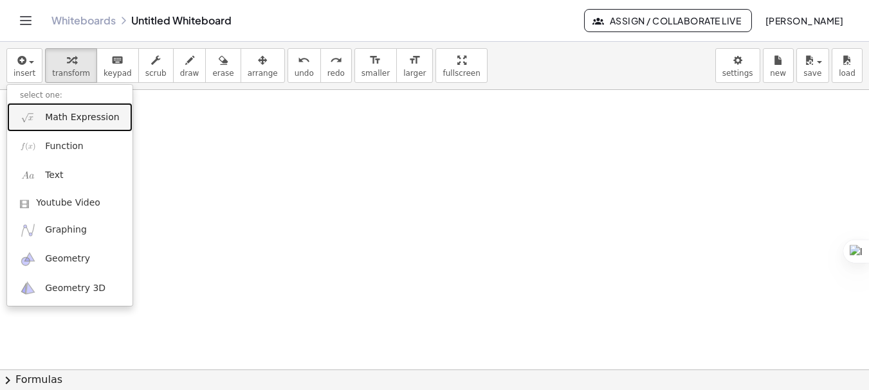
click at [60, 119] on span "Math Expression" at bounding box center [82, 117] width 74 height 13
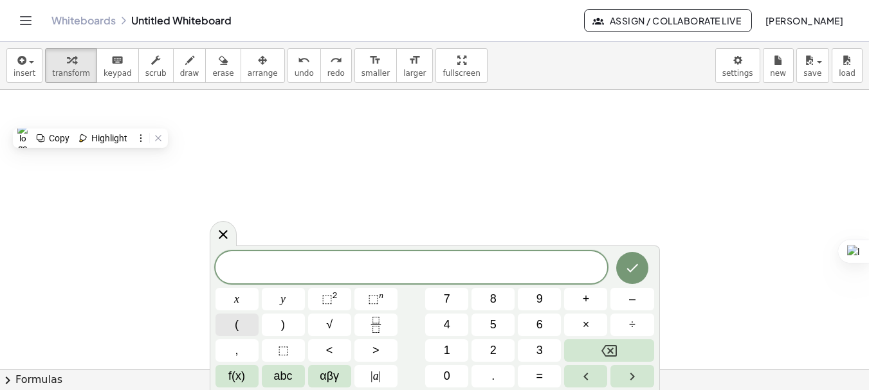
click at [249, 325] on button "(" at bounding box center [236, 325] width 43 height 23
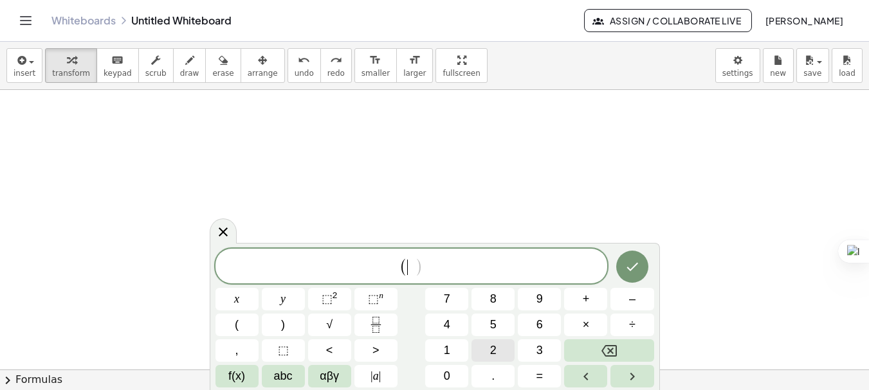
click at [501, 350] on button "2" at bounding box center [492, 350] width 43 height 23
click at [251, 296] on button "x" at bounding box center [236, 299] width 43 height 23
click at [638, 301] on button "–" at bounding box center [631, 299] width 43 height 23
click at [541, 346] on span "3" at bounding box center [539, 350] width 6 height 17
click at [288, 331] on button ")" at bounding box center [283, 325] width 43 height 23
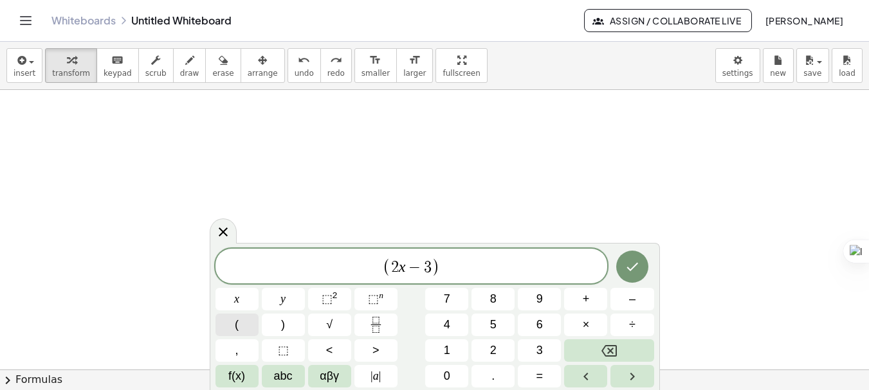
click at [235, 316] on button "(" at bounding box center [236, 325] width 43 height 23
click at [249, 293] on button "x" at bounding box center [236, 299] width 43 height 23
click at [586, 303] on span "+" at bounding box center [585, 299] width 7 height 17
click at [455, 350] on button "1" at bounding box center [446, 350] width 43 height 23
click at [295, 323] on button ")" at bounding box center [283, 325] width 43 height 23
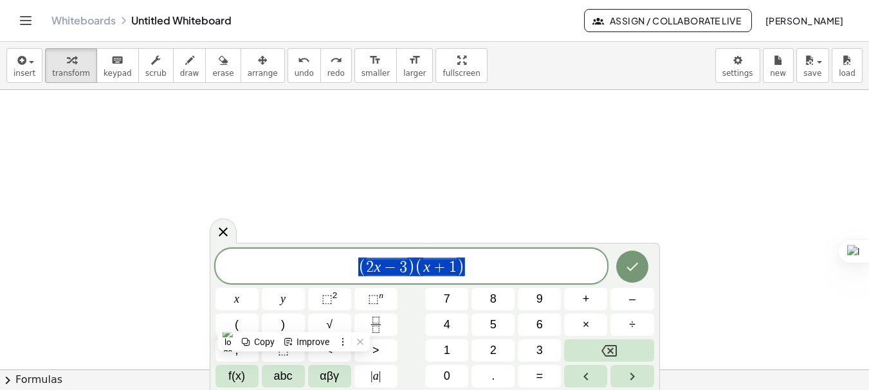
drag, startPoint x: 350, startPoint y: 258, endPoint x: 453, endPoint y: 260, distance: 102.2
click at [453, 260] on span "( 2 x − 3 ) ( x + 1 )" at bounding box center [411, 267] width 392 height 21
click at [640, 265] on button "Done" at bounding box center [632, 267] width 32 height 32
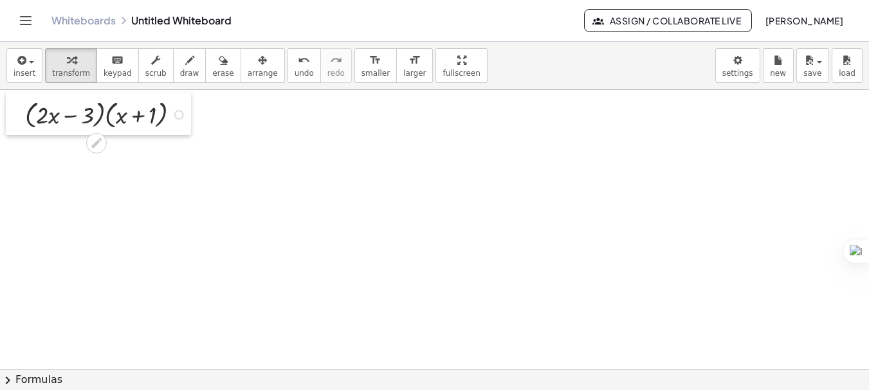
drag, startPoint x: 92, startPoint y: 132, endPoint x: 12, endPoint y: 106, distance: 84.4
click at [12, 106] on div at bounding box center [15, 114] width 19 height 42
drag, startPoint x: 180, startPoint y: 117, endPoint x: 487, endPoint y: 120, distance: 307.3
click at [487, 120] on div "× ( + × 2 × x − 3 ) × ( + x + 1 )" at bounding box center [434, 348] width 869 height 559
drag, startPoint x: 44, startPoint y: 120, endPoint x: 129, endPoint y: 118, distance: 84.9
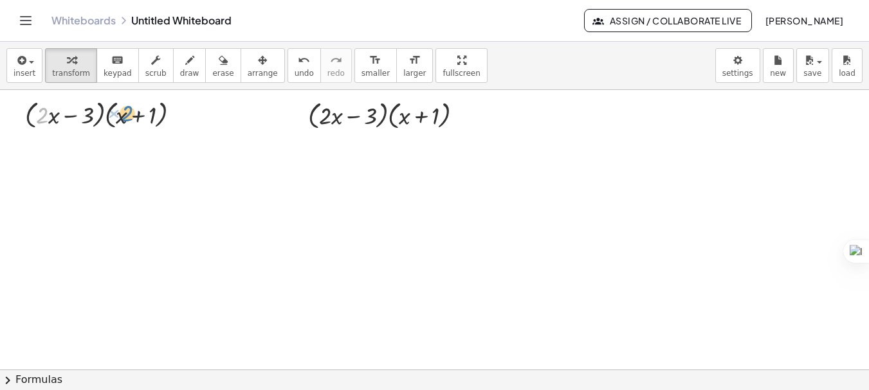
click at [129, 118] on div at bounding box center [108, 114] width 178 height 36
drag, startPoint x: 29, startPoint y: 117, endPoint x: 101, endPoint y: 122, distance: 72.1
click at [101, 122] on div at bounding box center [108, 114] width 178 height 36
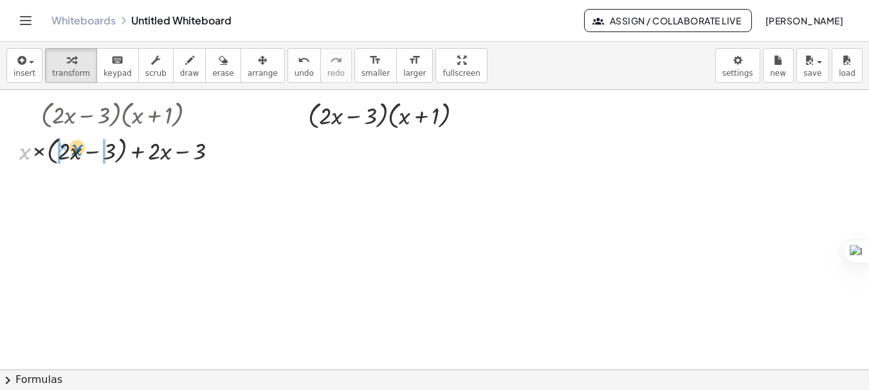
drag, startPoint x: 23, startPoint y: 156, endPoint x: 75, endPoint y: 152, distance: 52.2
click at [75, 152] on div at bounding box center [124, 150] width 222 height 36
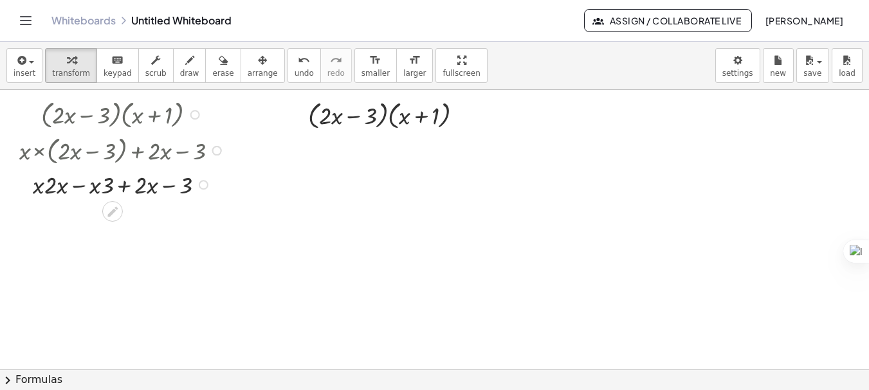
click at [62, 186] on div at bounding box center [124, 184] width 222 height 33
drag, startPoint x: 62, startPoint y: 186, endPoint x: 46, endPoint y: 186, distance: 16.7
click at [46, 186] on div at bounding box center [124, 184] width 222 height 33
drag, startPoint x: 60, startPoint y: 215, endPoint x: 35, endPoint y: 217, distance: 25.7
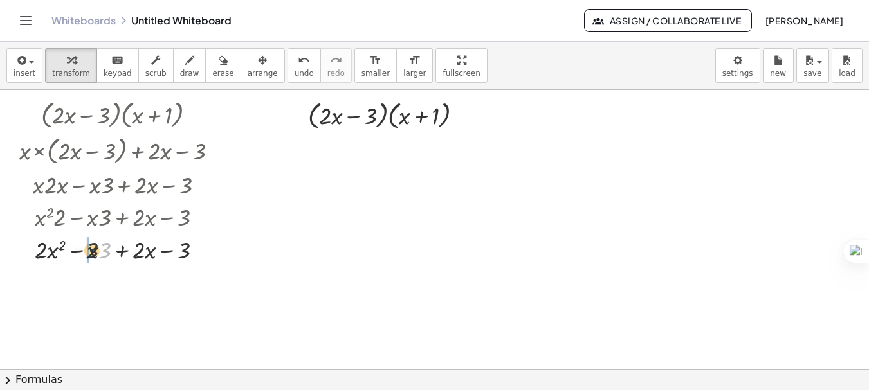
drag, startPoint x: 105, startPoint y: 252, endPoint x: 86, endPoint y: 252, distance: 19.3
click at [86, 252] on div at bounding box center [124, 249] width 222 height 33
drag, startPoint x: 127, startPoint y: 257, endPoint x: 87, endPoint y: 258, distance: 40.5
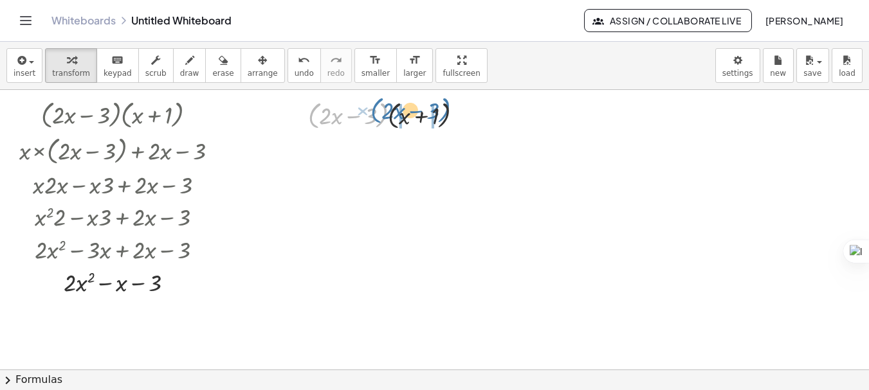
drag, startPoint x: 311, startPoint y: 122, endPoint x: 375, endPoint y: 117, distance: 63.9
click at [375, 117] on div at bounding box center [391, 114] width 178 height 36
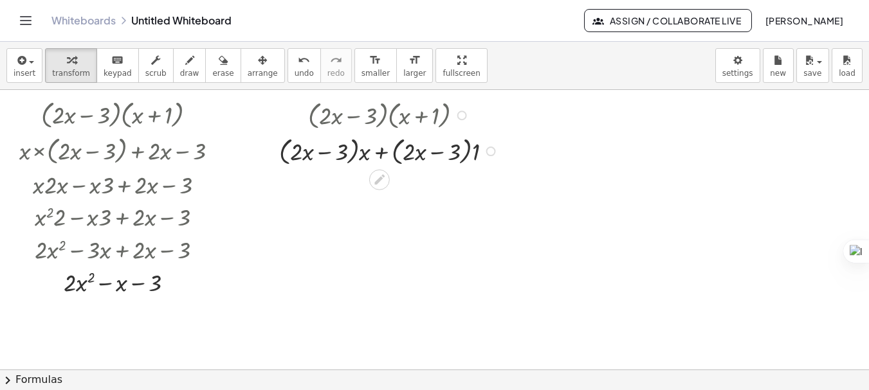
click at [366, 153] on div at bounding box center [391, 150] width 236 height 36
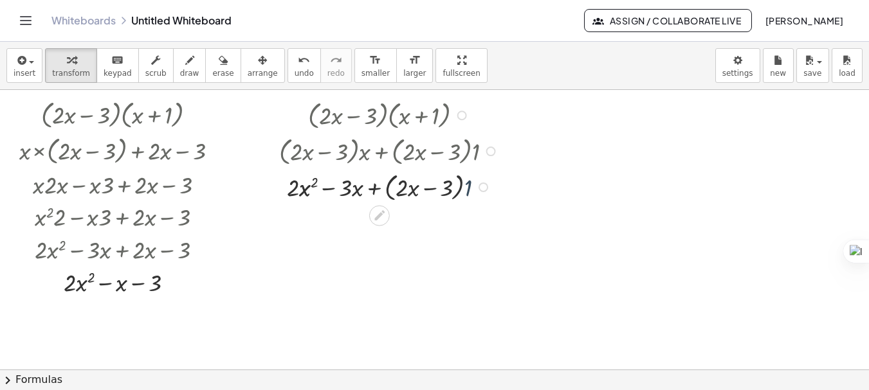
click at [468, 191] on div at bounding box center [391, 186] width 236 height 36
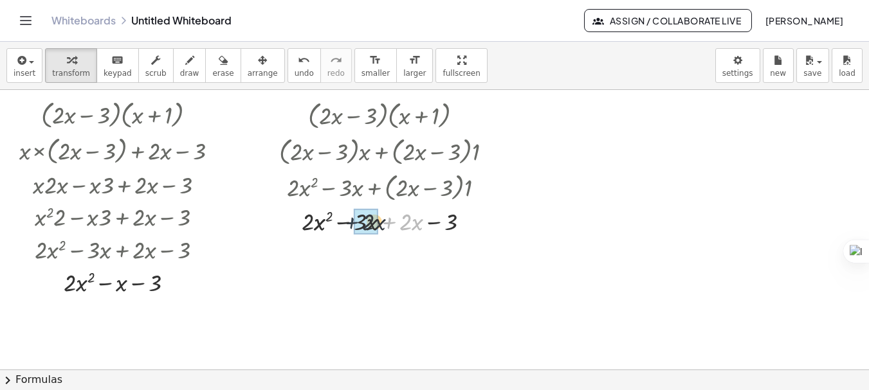
drag, startPoint x: 391, startPoint y: 223, endPoint x: 344, endPoint y: 224, distance: 46.9
click at [344, 224] on div at bounding box center [391, 220] width 236 height 33
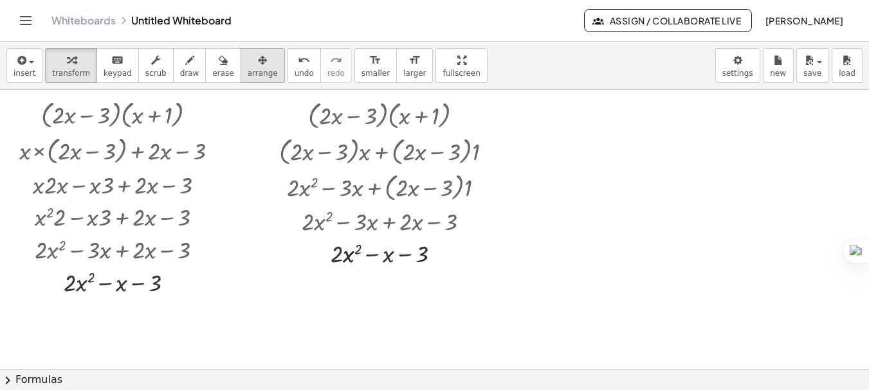
click at [258, 66] on icon "button" at bounding box center [262, 60] width 9 height 15
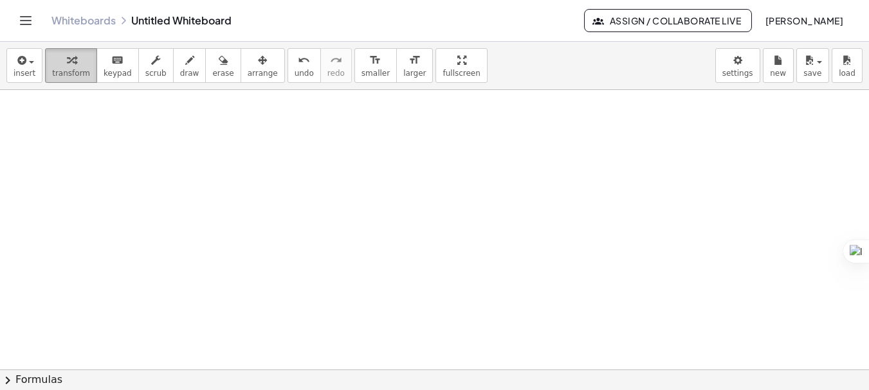
click at [70, 65] on icon "button" at bounding box center [71, 60] width 9 height 15
click at [36, 65] on button "insert" at bounding box center [24, 65] width 36 height 35
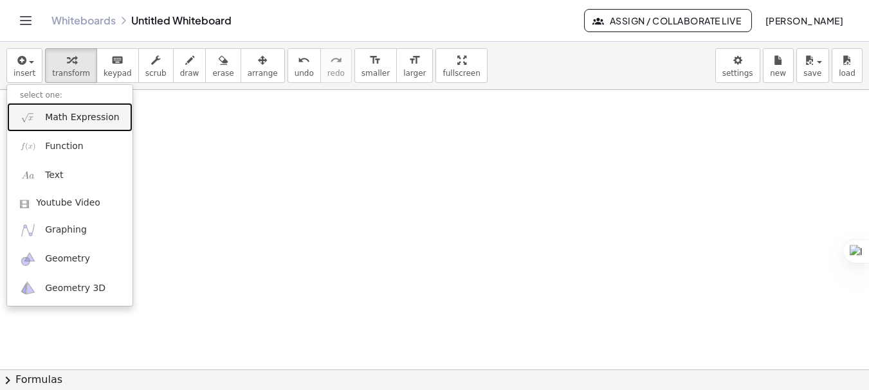
drag, startPoint x: 75, startPoint y: 112, endPoint x: 152, endPoint y: 112, distance: 77.8
click at [75, 112] on span "Math Expression" at bounding box center [82, 117] width 74 height 13
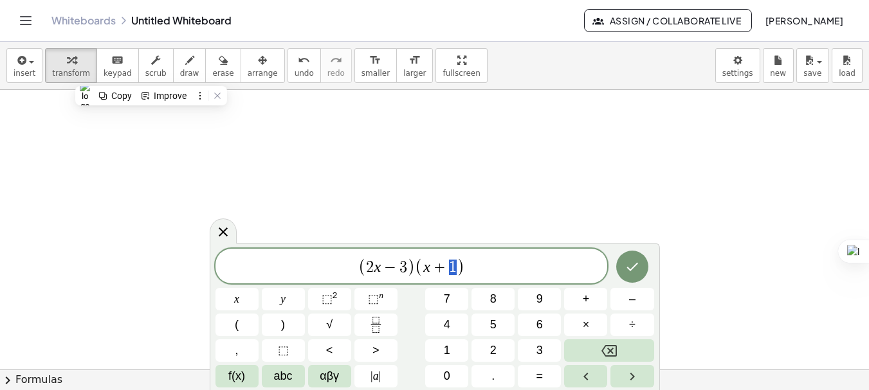
drag, startPoint x: 444, startPoint y: 260, endPoint x: 454, endPoint y: 261, distance: 10.3
click at [454, 261] on span "x + 1" at bounding box center [439, 267] width 33 height 15
click at [500, 333] on button "5" at bounding box center [492, 325] width 43 height 23
click at [629, 273] on icon "Done" at bounding box center [631, 266] width 15 height 15
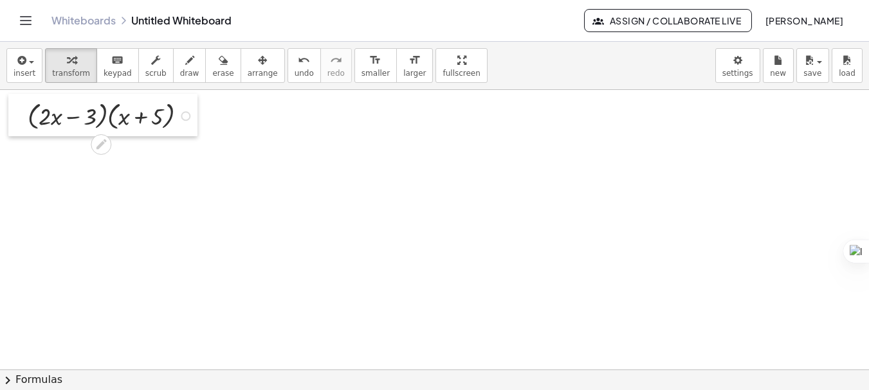
drag, startPoint x: 88, startPoint y: 120, endPoint x: 10, endPoint y: 95, distance: 81.5
click at [10, 95] on div at bounding box center [17, 115] width 19 height 42
drag, startPoint x: 186, startPoint y: 118, endPoint x: 473, endPoint y: 118, distance: 286.7
click at [473, 118] on div "× ( + × 2 × x − 3 ) × ( + x + 5 )" at bounding box center [434, 348] width 869 height 559
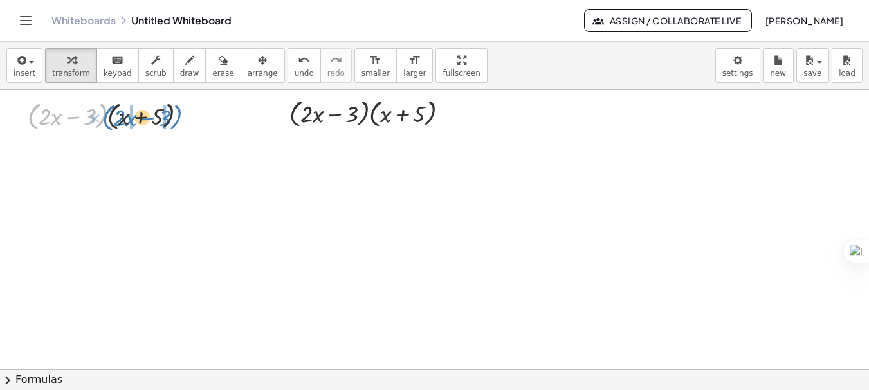
drag, startPoint x: 32, startPoint y: 120, endPoint x: 107, endPoint y: 122, distance: 75.2
click at [107, 122] on div at bounding box center [112, 115] width 183 height 36
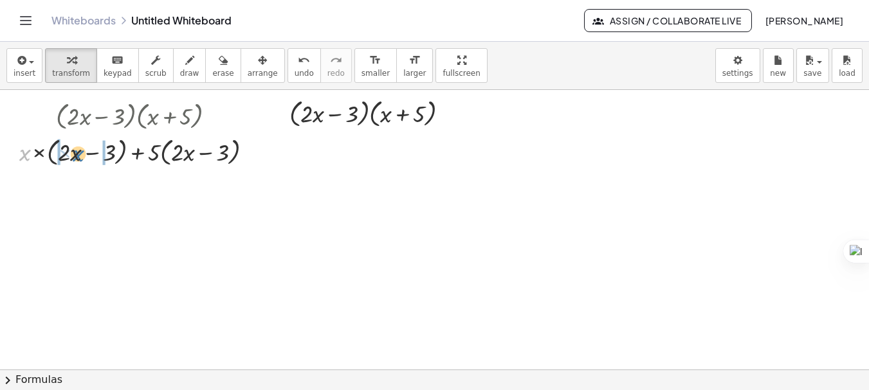
drag, startPoint x: 25, startPoint y: 152, endPoint x: 80, endPoint y: 154, distance: 55.3
click at [80, 154] on div at bounding box center [141, 151] width 256 height 36
drag, startPoint x: 41, startPoint y: 154, endPoint x: 57, endPoint y: 156, distance: 15.5
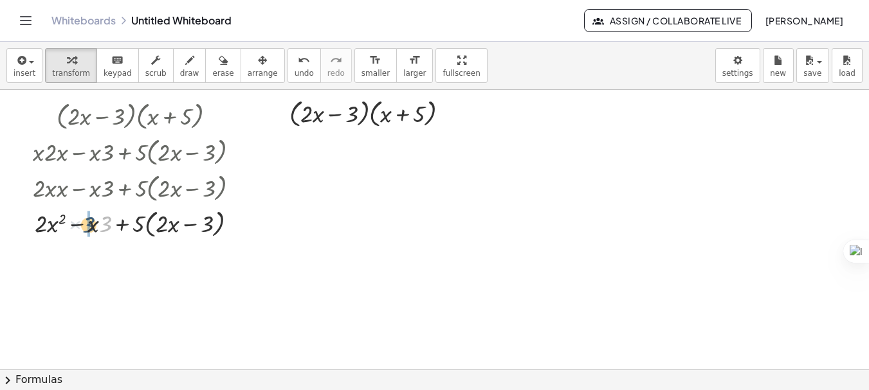
drag, startPoint x: 109, startPoint y: 219, endPoint x: 91, endPoint y: 220, distance: 17.4
click at [91, 220] on div at bounding box center [141, 223] width 230 height 36
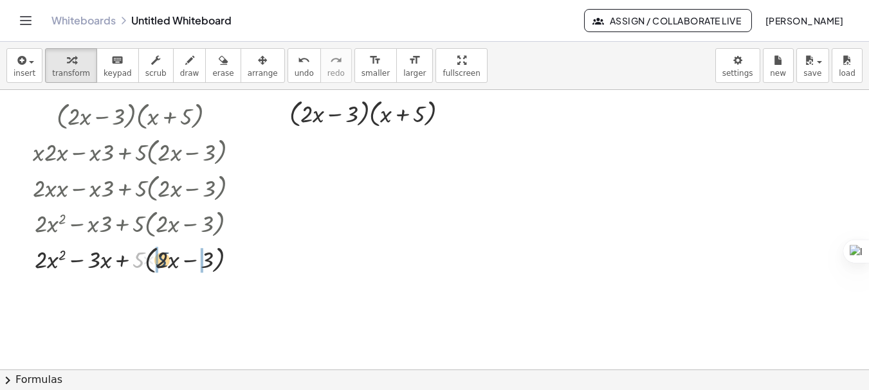
drag, startPoint x: 140, startPoint y: 260, endPoint x: 165, endPoint y: 260, distance: 25.1
click at [165, 260] on div at bounding box center [141, 258] width 230 height 36
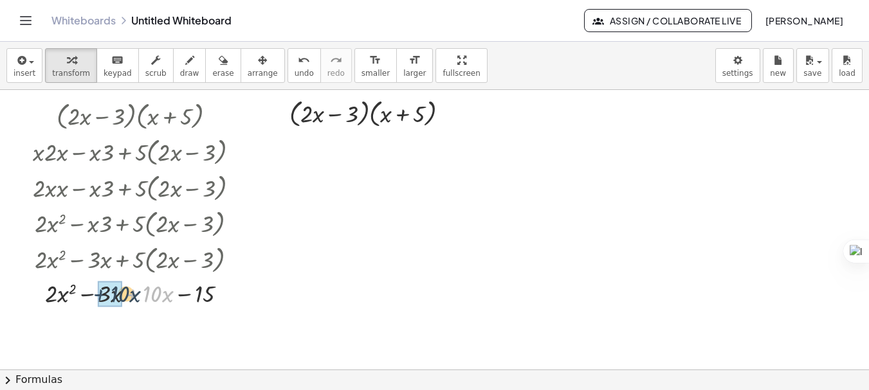
drag, startPoint x: 131, startPoint y: 298, endPoint x: 96, endPoint y: 298, distance: 34.1
click at [96, 298] on div at bounding box center [141, 292] width 230 height 33
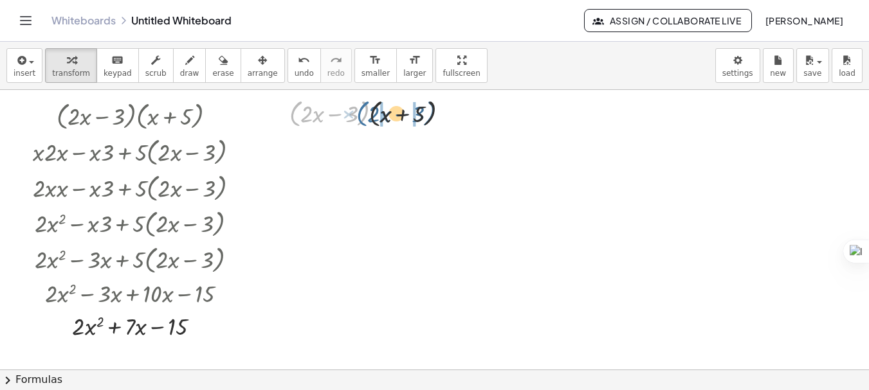
drag, startPoint x: 294, startPoint y: 120, endPoint x: 362, endPoint y: 120, distance: 67.5
click at [362, 120] on div at bounding box center [374, 113] width 183 height 36
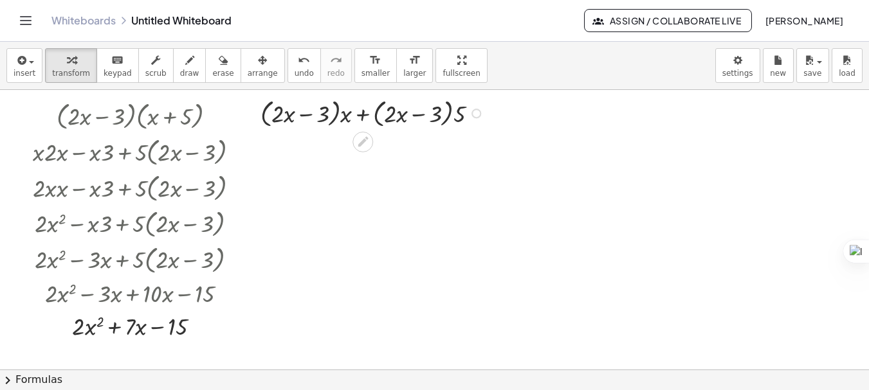
click at [347, 119] on div at bounding box center [374, 113] width 240 height 36
click at [453, 112] on div at bounding box center [374, 113] width 225 height 36
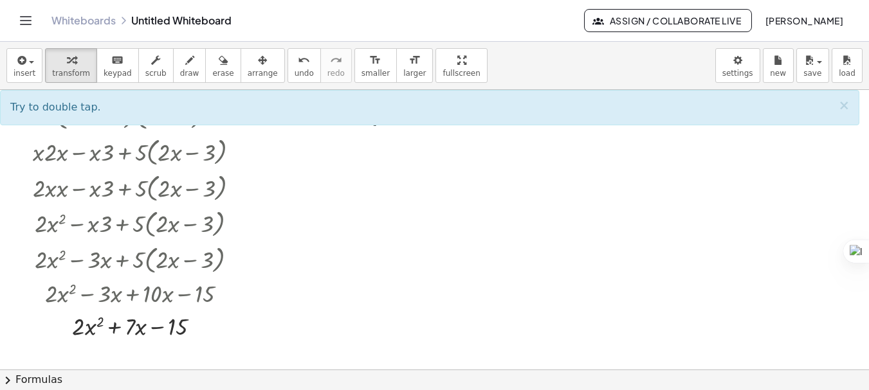
click at [453, 112] on div "Try to double tap. ×" at bounding box center [429, 107] width 859 height 35
click at [453, 123] on div "Try to double tap. ×" at bounding box center [429, 107] width 859 height 35
click at [453, 166] on div at bounding box center [434, 348] width 869 height 559
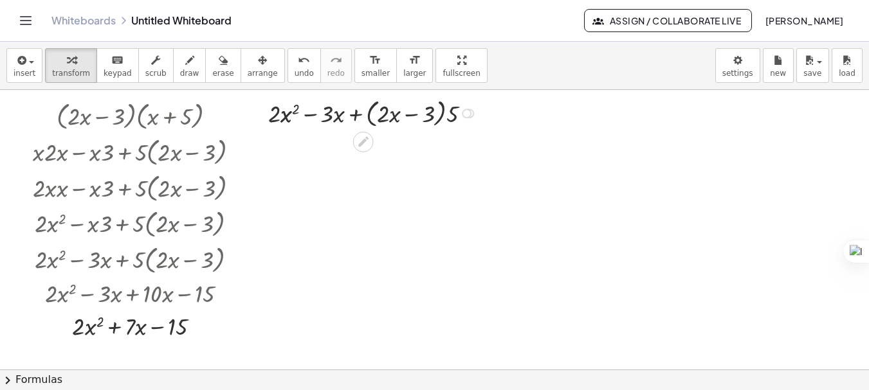
click at [453, 121] on div at bounding box center [374, 113] width 225 height 36
click at [453, 121] on div "× ( + × 2 × x − 3 ) × ( + x + 5 ) + × x × ( + × 2 × x − 3 ) + × 5 × ( + × 2 × x…" at bounding box center [434, 348] width 869 height 559
drag, startPoint x: 368, startPoint y: 115, endPoint x: 328, endPoint y: 116, distance: 39.9
click at [328, 116] on div at bounding box center [374, 112] width 204 height 33
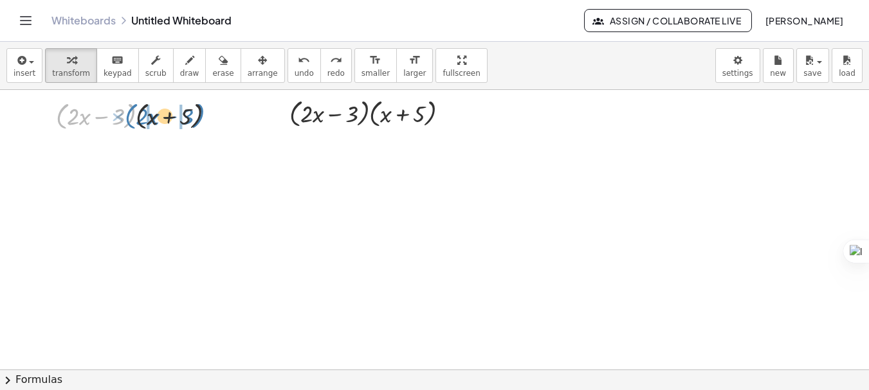
drag, startPoint x: 58, startPoint y: 121, endPoint x: 129, endPoint y: 121, distance: 70.7
click at [129, 121] on div at bounding box center [141, 115] width 183 height 36
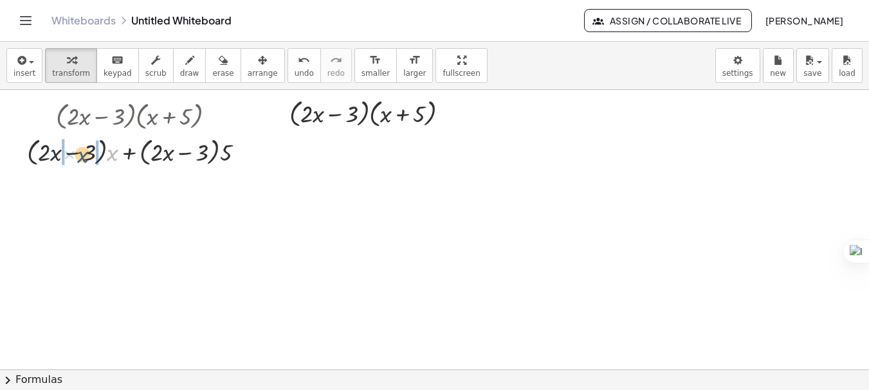
drag, startPoint x: 113, startPoint y: 149, endPoint x: 82, endPoint y: 151, distance: 31.6
click at [82, 151] on div at bounding box center [141, 151] width 240 height 36
drag, startPoint x: 221, startPoint y: 155, endPoint x: 171, endPoint y: 158, distance: 49.6
click at [171, 158] on div at bounding box center [141, 151] width 230 height 36
drag, startPoint x: 94, startPoint y: 154, endPoint x: 143, endPoint y: 156, distance: 49.5
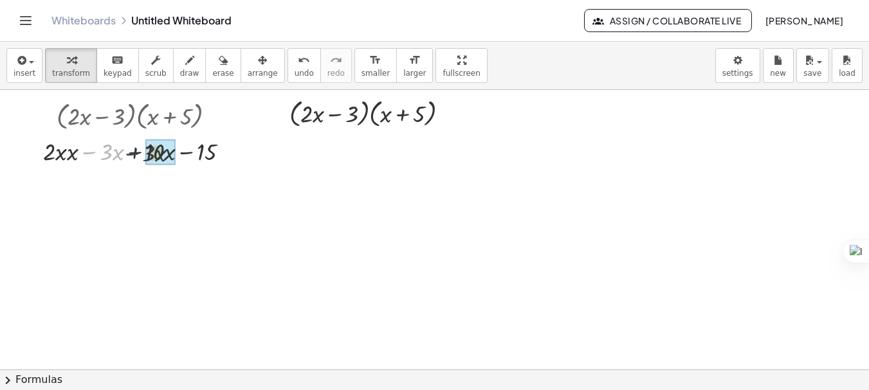
click at [143, 156] on div at bounding box center [141, 150] width 209 height 33
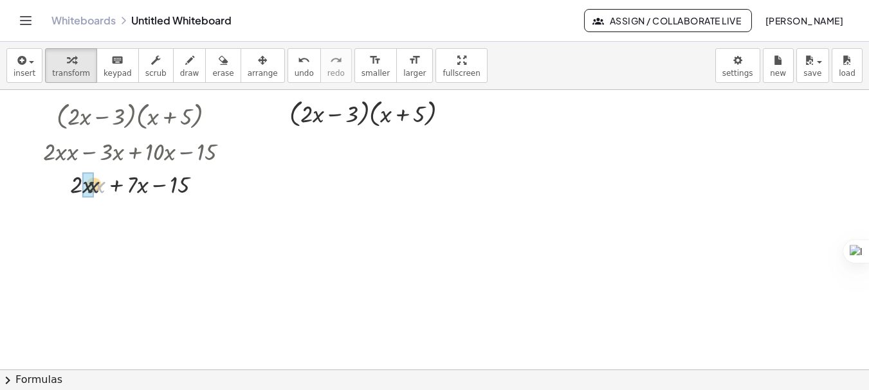
drag, startPoint x: 96, startPoint y: 185, endPoint x: 87, endPoint y: 185, distance: 9.6
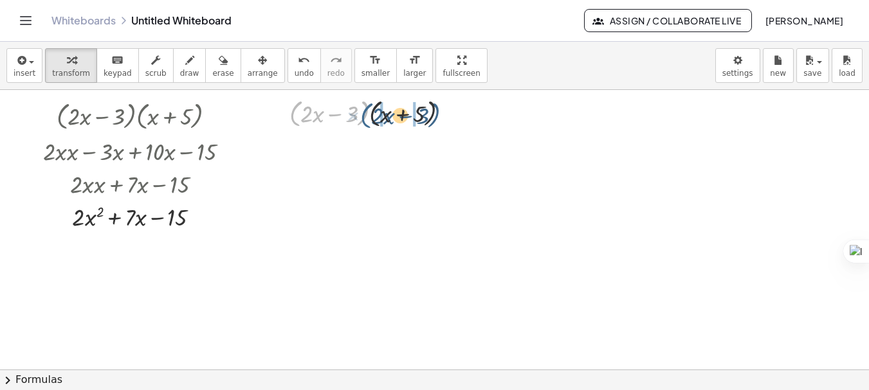
drag, startPoint x: 294, startPoint y: 122, endPoint x: 366, endPoint y: 123, distance: 72.0
click at [366, 123] on div at bounding box center [374, 113] width 183 height 36
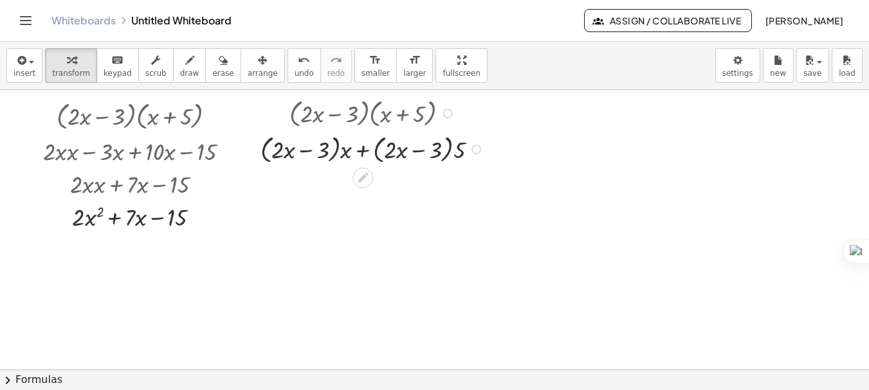
click at [348, 149] on div at bounding box center [374, 149] width 240 height 36
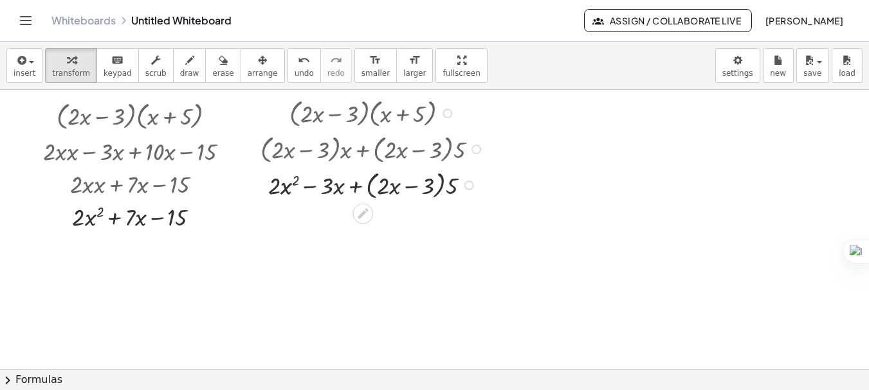
click at [449, 186] on div at bounding box center [374, 185] width 240 height 36
drag, startPoint x: 365, startPoint y: 190, endPoint x: 324, endPoint y: 188, distance: 40.5
click at [324, 188] on div at bounding box center [374, 184] width 240 height 33
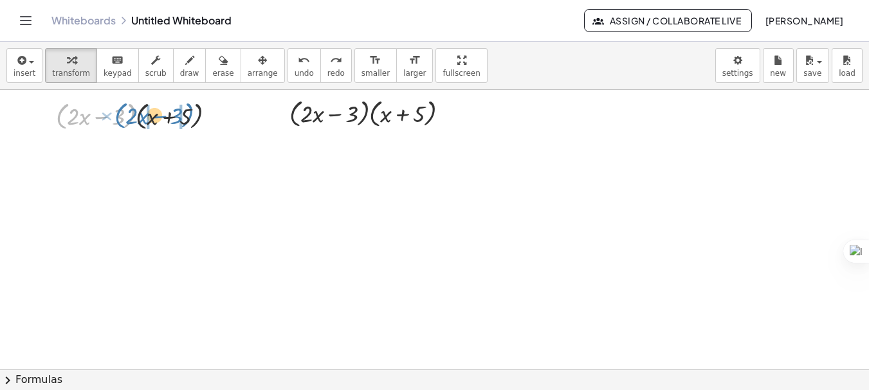
drag, startPoint x: 60, startPoint y: 120, endPoint x: 120, endPoint y: 120, distance: 59.8
click at [120, 120] on div at bounding box center [141, 115] width 183 height 36
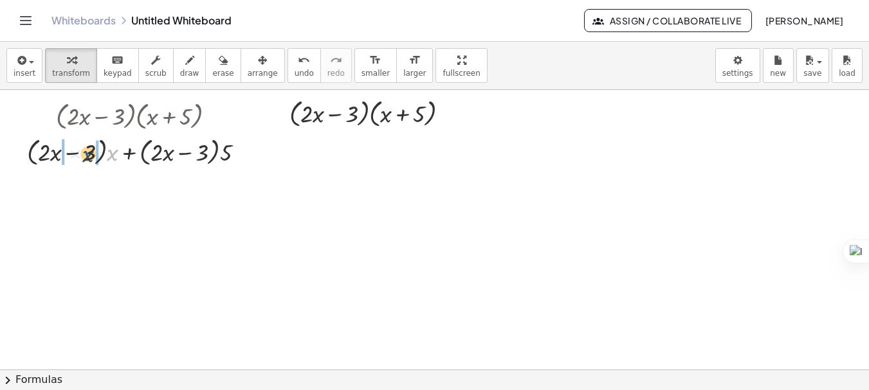
drag, startPoint x: 111, startPoint y: 152, endPoint x: 86, endPoint y: 154, distance: 25.7
click at [86, 154] on div at bounding box center [141, 151] width 240 height 36
drag, startPoint x: 219, startPoint y: 152, endPoint x: 180, endPoint y: 154, distance: 39.3
click at [180, 154] on div at bounding box center [141, 151] width 230 height 36
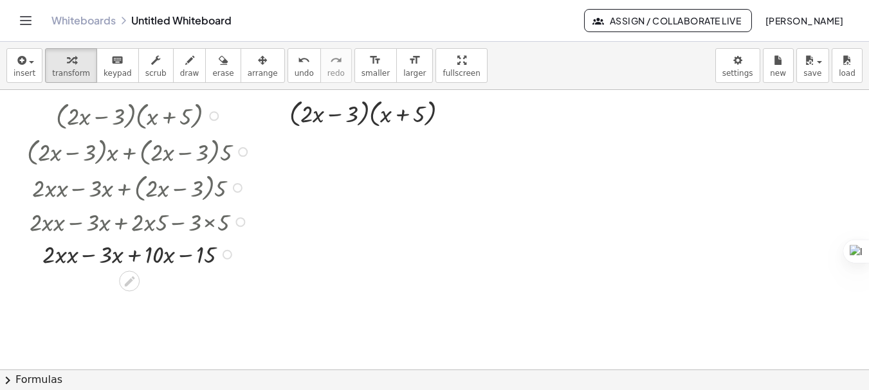
drag, startPoint x: 227, startPoint y: 154, endPoint x: 230, endPoint y: 296, distance: 142.7
click at [230, 296] on div "× ( + × 2 × x − 3 ) × ( + x + 5 ) + × ( + × 2 × x − 3 ) × x + × ( + × 2 × x − 3…" at bounding box center [434, 348] width 869 height 559
drag, startPoint x: 225, startPoint y: 223, endPoint x: 224, endPoint y: 276, distance: 53.4
click at [224, 276] on div "× ( + × 2 × x − 3 ) × ( + x + 5 ) + × ( + × 2 × x − 3 ) × x + × ( + × 2 × x − 3…" at bounding box center [434, 348] width 869 height 559
drag, startPoint x: 132, startPoint y: 257, endPoint x: 112, endPoint y: 257, distance: 20.6
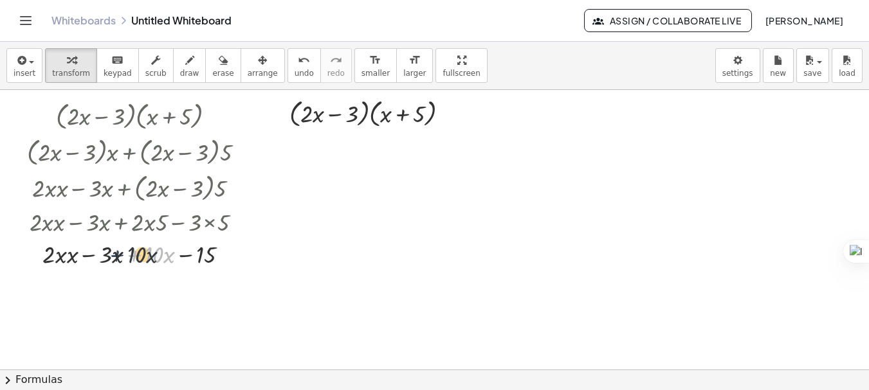
click at [112, 257] on div at bounding box center [141, 253] width 240 height 33
drag, startPoint x: 134, startPoint y: 258, endPoint x: 92, endPoint y: 258, distance: 41.8
click at [92, 258] on div at bounding box center [141, 253] width 240 height 33
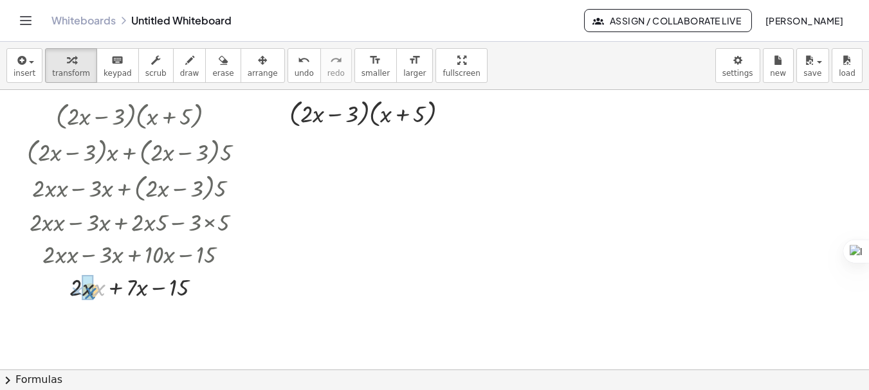
drag, startPoint x: 100, startPoint y: 292, endPoint x: 91, endPoint y: 294, distance: 9.8
drag, startPoint x: 202, startPoint y: 293, endPoint x: 200, endPoint y: 312, distance: 19.4
click at [129, 116] on div "× ( + × 2 × x − 3 ) × ( + x + 5 ) + × ( + × 2 × x − 3 ) × x + × ( + × 2 × x − 3…" at bounding box center [129, 116] width 0 height 0
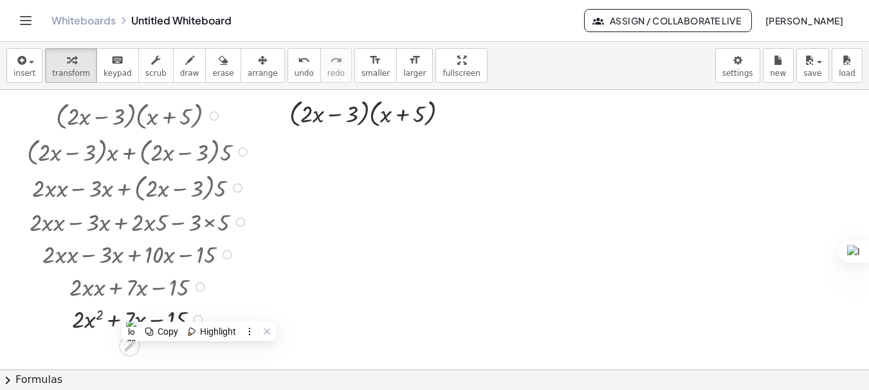
drag, startPoint x: 199, startPoint y: 294, endPoint x: 199, endPoint y: 310, distance: 15.4
click at [129, 116] on div "× ( + × 2 × x − 3 ) × ( + x + 5 ) + × ( + × 2 × x − 3 ) × x + × ( + × 2 × x − 3…" at bounding box center [129, 116] width 0 height 0
click at [305, 296] on div at bounding box center [434, 348] width 869 height 559
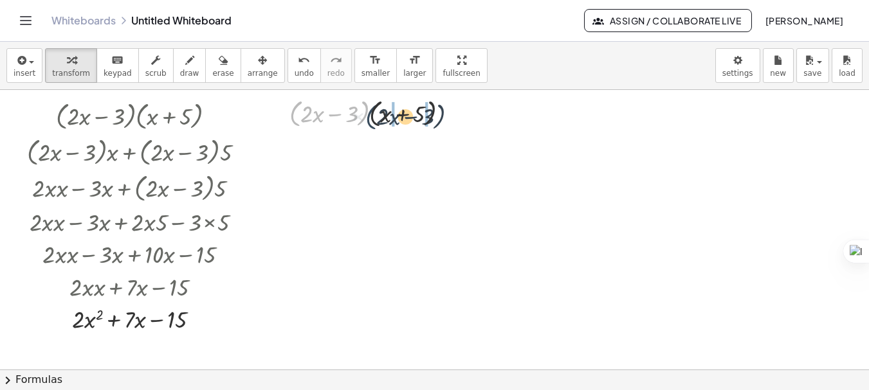
drag, startPoint x: 294, startPoint y: 121, endPoint x: 374, endPoint y: 124, distance: 79.8
click at [374, 124] on div at bounding box center [374, 113] width 183 height 36
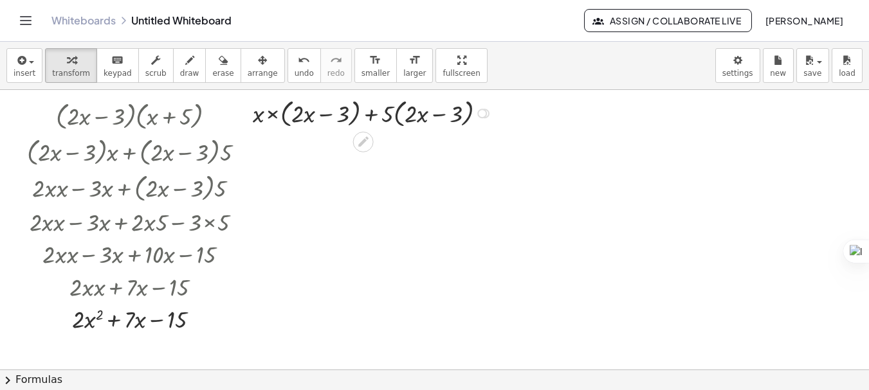
click at [260, 115] on div at bounding box center [374, 113] width 256 height 36
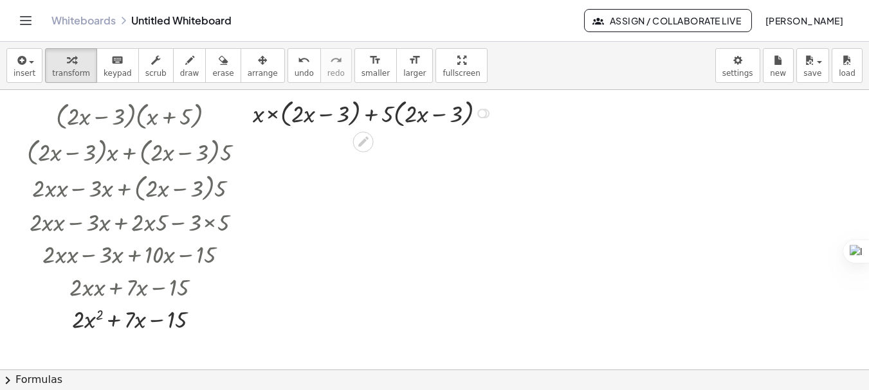
click at [260, 115] on div at bounding box center [374, 113] width 256 height 36
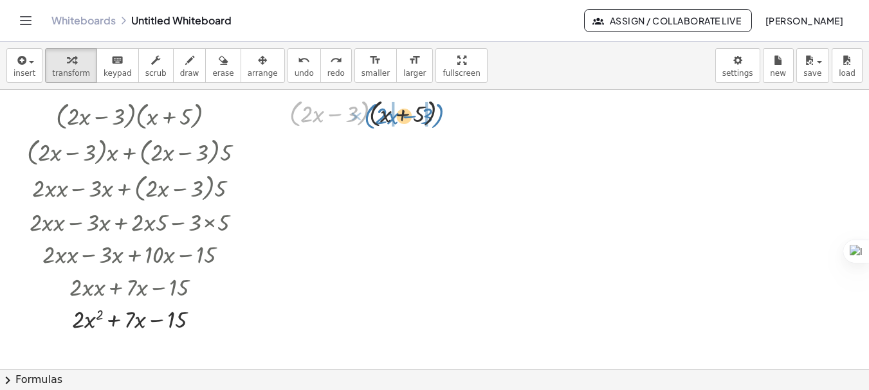
drag, startPoint x: 293, startPoint y: 116, endPoint x: 368, endPoint y: 119, distance: 74.6
click at [368, 119] on div at bounding box center [374, 113] width 183 height 36
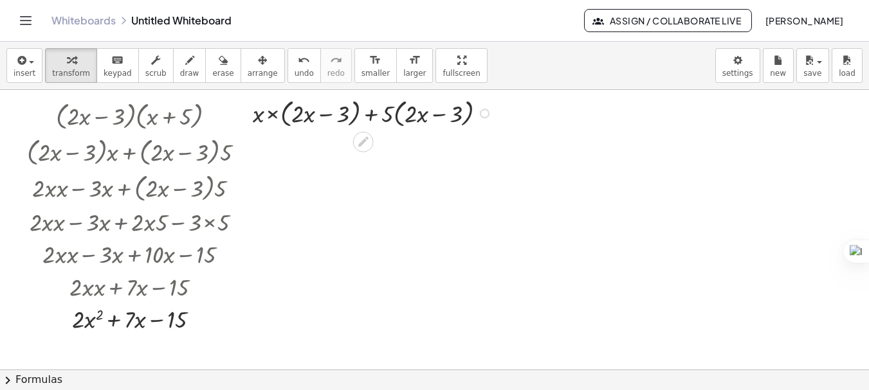
click at [388, 118] on div at bounding box center [374, 113] width 256 height 36
drag, startPoint x: 388, startPoint y: 118, endPoint x: 395, endPoint y: 160, distance: 43.0
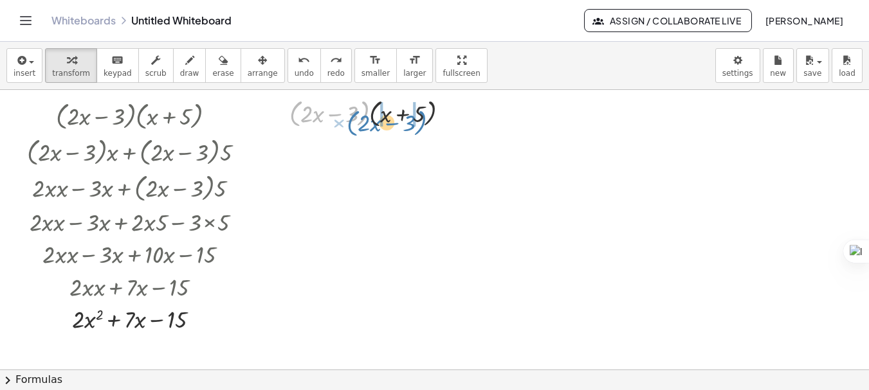
drag, startPoint x: 293, startPoint y: 111, endPoint x: 350, endPoint y: 120, distance: 57.9
click at [350, 120] on div at bounding box center [374, 113] width 183 height 36
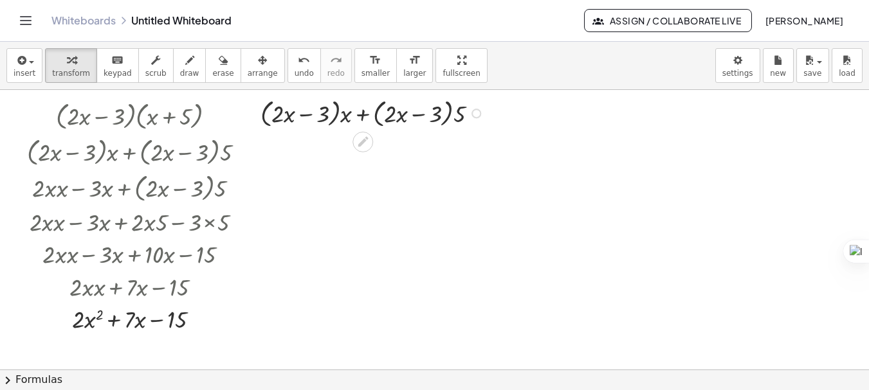
click at [350, 120] on div at bounding box center [374, 113] width 240 height 36
click at [350, 120] on div "× ( + × 2 × x − 3 ) × ( + x + 5 ) + × ( + × 2 × x − 3 ) × x + × ( + × 2 × x − 3…" at bounding box center [434, 348] width 869 height 559
click at [456, 111] on div at bounding box center [374, 113] width 225 height 36
click at [456, 111] on div "× ( + × 2 × x − 3 ) × ( + x + 5 ) + × ( + × 2 × x − 3 ) × x + × ( + × 2 × x − 3…" at bounding box center [434, 348] width 869 height 559
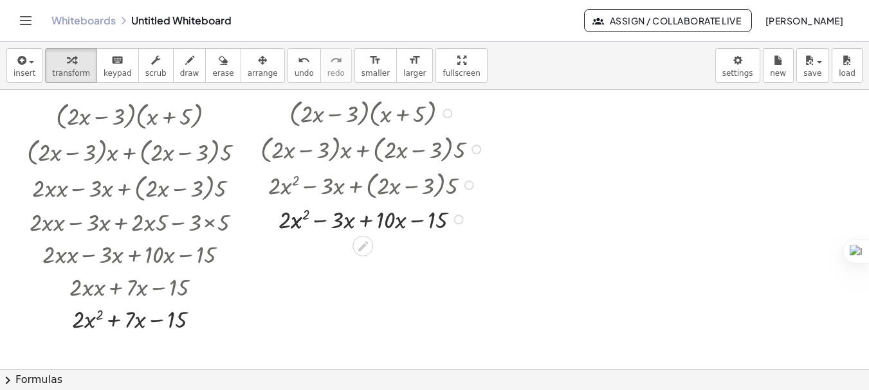
drag, startPoint x: 456, startPoint y: 115, endPoint x: 453, endPoint y: 280, distance: 164.6
click at [453, 280] on div "× ( + × 2 × x − 3 ) × ( + x + 5 ) + × ( + × 2 × x − 3 ) × x + × ( + × 2 × x − 3…" at bounding box center [434, 348] width 869 height 559
drag, startPoint x: 367, startPoint y: 219, endPoint x: 327, endPoint y: 222, distance: 40.7
click at [327, 222] on div at bounding box center [374, 219] width 240 height 33
drag, startPoint x: 433, startPoint y: 221, endPoint x: 433, endPoint y: 272, distance: 51.4
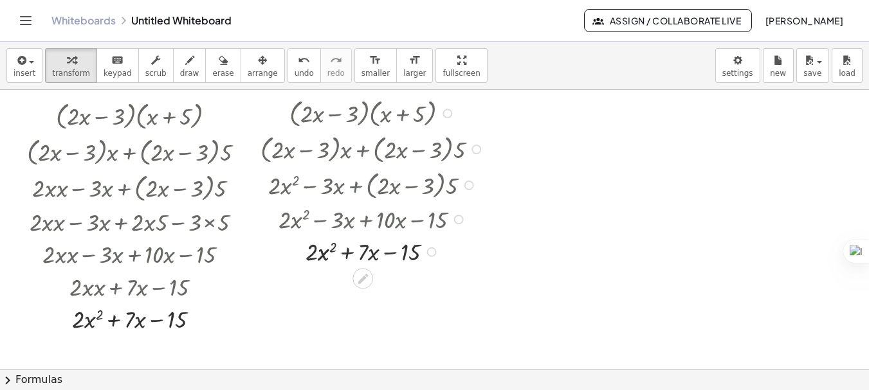
click at [433, 272] on div "× ( + × 2 × x − 3 ) × ( + x + 5 ) + × ( + × 2 × x − 3 ) × x + × ( + × 2 × x − 3…" at bounding box center [434, 348] width 869 height 559
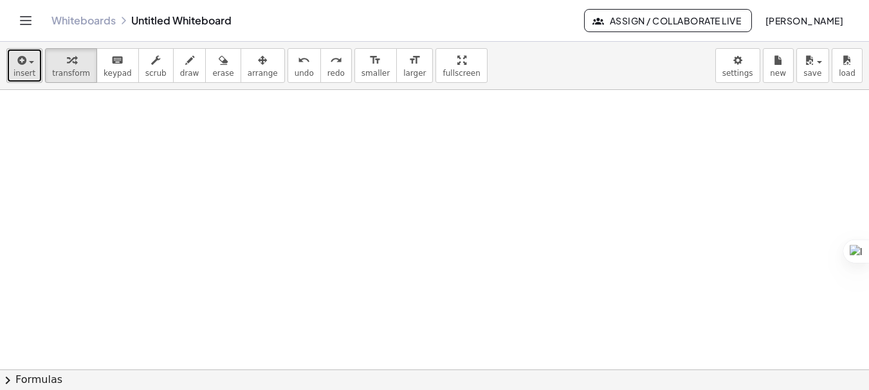
click at [28, 70] on span "insert" at bounding box center [25, 73] width 22 height 9
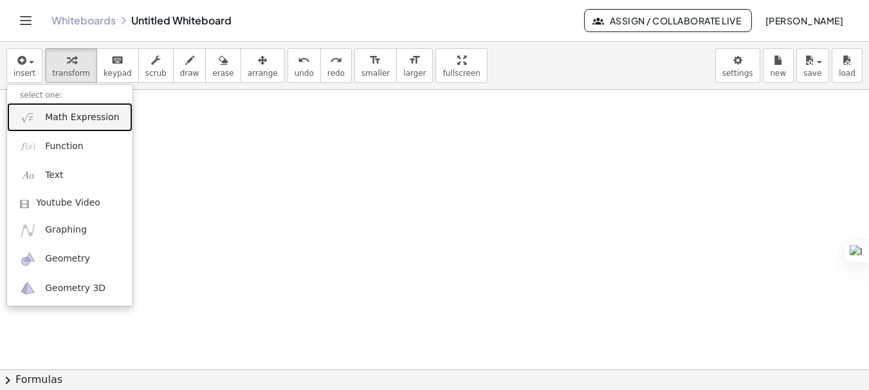
click at [59, 130] on link "Math Expression" at bounding box center [69, 117] width 125 height 29
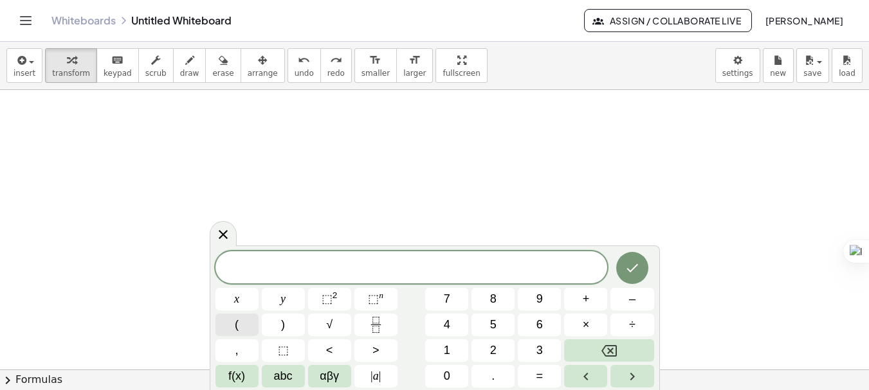
click at [233, 330] on button "(" at bounding box center [236, 325] width 43 height 23
click at [495, 352] on span "2" at bounding box center [493, 350] width 6 height 17
click at [248, 300] on button "x" at bounding box center [236, 299] width 43 height 23
click at [621, 293] on button "–" at bounding box center [631, 299] width 43 height 23
click at [526, 350] on button "3" at bounding box center [539, 350] width 43 height 23
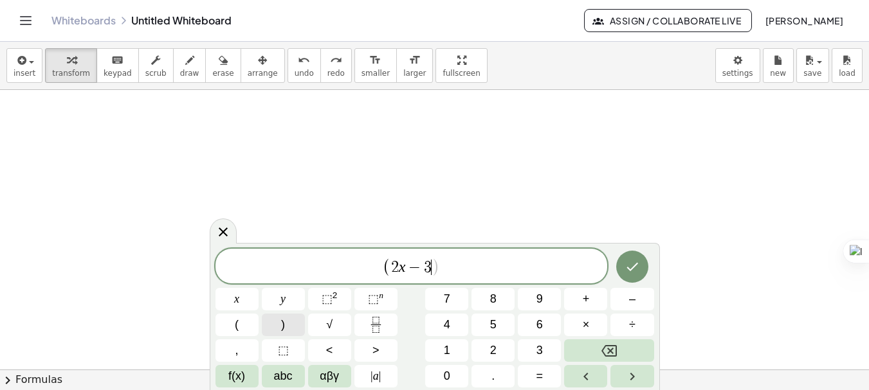
click at [281, 334] on button ")" at bounding box center [283, 325] width 43 height 23
click at [234, 319] on button "(" at bounding box center [236, 325] width 43 height 23
click at [534, 344] on button "3" at bounding box center [539, 350] width 43 height 23
click at [235, 304] on span "x" at bounding box center [236, 299] width 5 height 17
click at [586, 303] on span "+" at bounding box center [585, 299] width 7 height 17
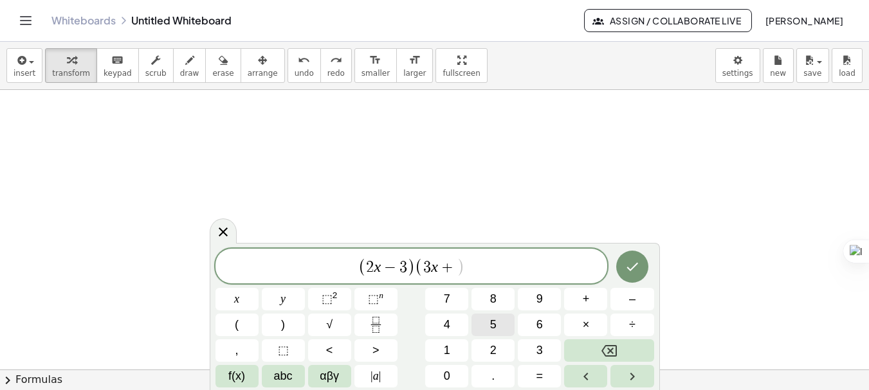
click at [501, 322] on button "5" at bounding box center [492, 325] width 43 height 23
click at [285, 325] on span ")" at bounding box center [283, 324] width 4 height 17
click at [633, 262] on icon "Done" at bounding box center [631, 266] width 15 height 15
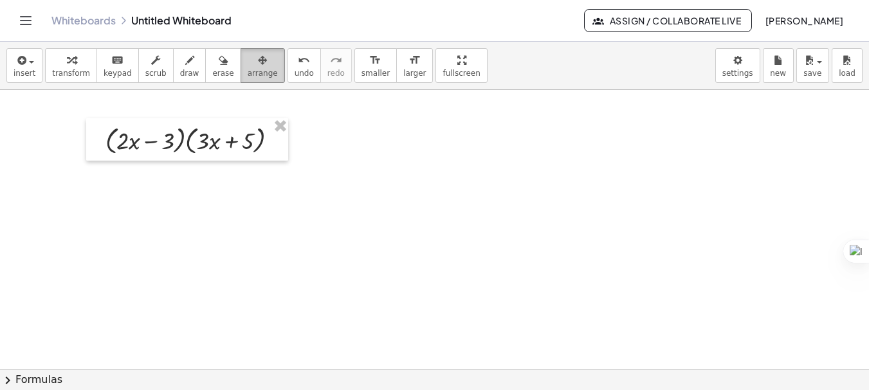
click at [248, 75] on span "arrange" at bounding box center [263, 73] width 30 height 9
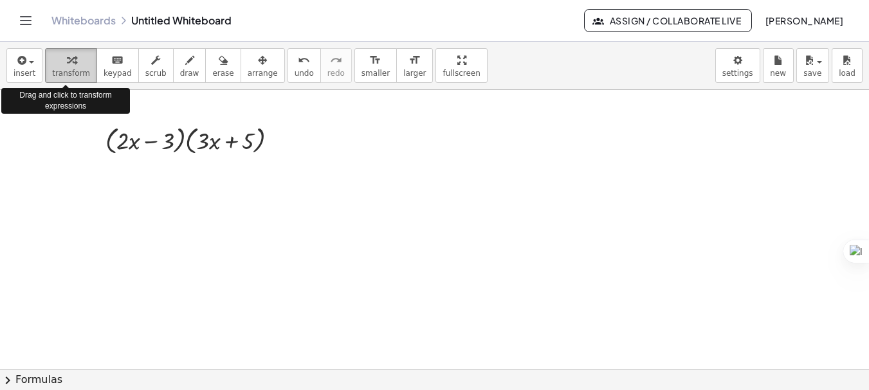
click at [69, 64] on icon "button" at bounding box center [71, 60] width 9 height 15
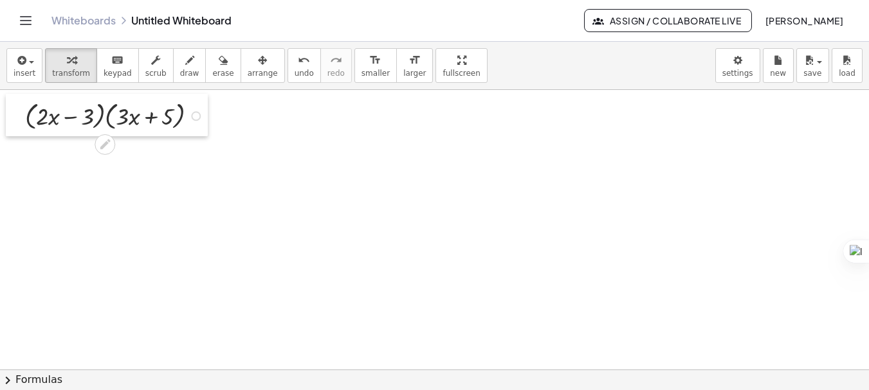
drag, startPoint x: 100, startPoint y: 146, endPoint x: 19, endPoint y: 122, distance: 84.0
click at [19, 122] on div at bounding box center [15, 115] width 19 height 42
drag, startPoint x: 198, startPoint y: 116, endPoint x: 448, endPoint y: 113, distance: 250.1
click at [448, 113] on div "× ( + × 2 × x − 3 ) × ( + × 3 × x + 5 )" at bounding box center [434, 348] width 869 height 559
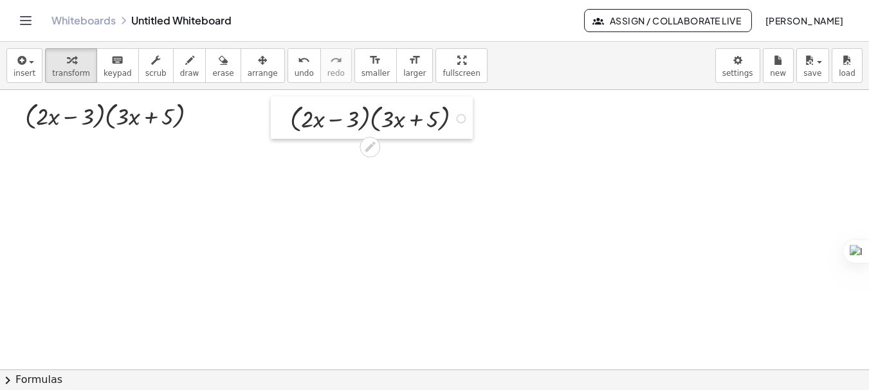
drag, startPoint x: 251, startPoint y: 103, endPoint x: 288, endPoint y: 110, distance: 37.3
click at [288, 110] on div at bounding box center [280, 117] width 19 height 42
click at [209, 195] on div at bounding box center [434, 348] width 869 height 559
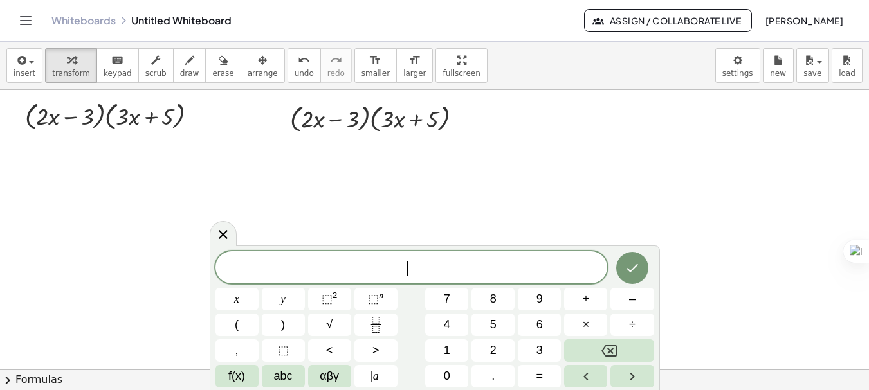
click at [149, 156] on div at bounding box center [434, 348] width 869 height 559
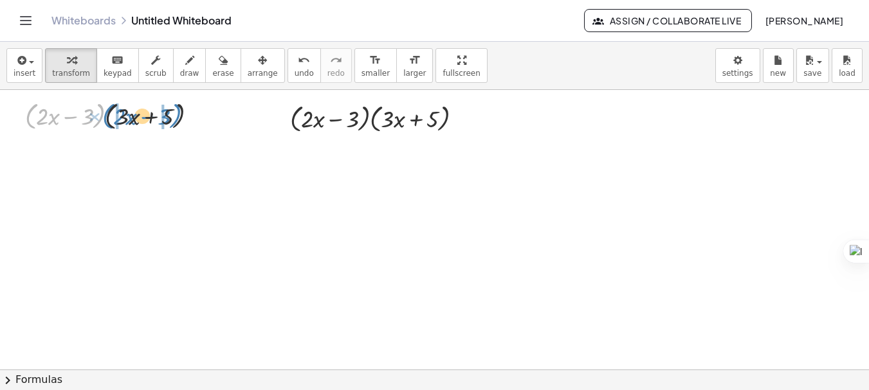
drag, startPoint x: 28, startPoint y: 117, endPoint x: 105, endPoint y: 117, distance: 77.1
click at [105, 117] on div at bounding box center [116, 115] width 195 height 36
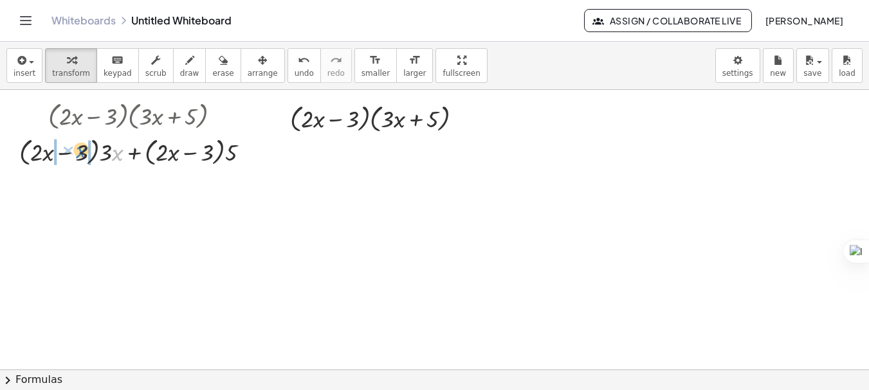
drag, startPoint x: 117, startPoint y: 156, endPoint x: 78, endPoint y: 153, distance: 38.7
click at [78, 153] on div at bounding box center [139, 151] width 253 height 36
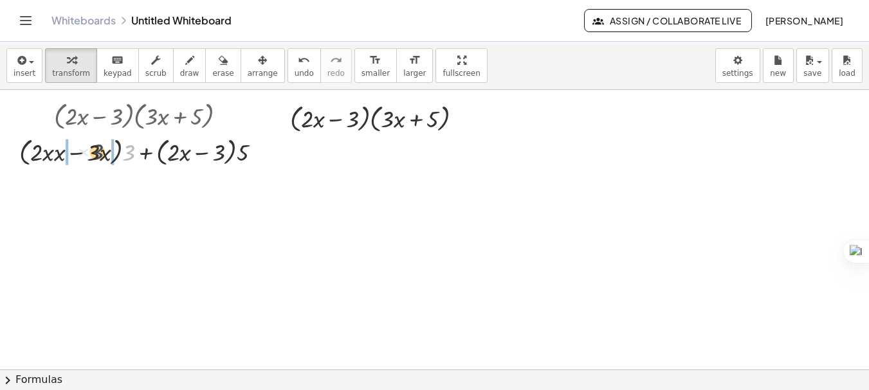
drag, startPoint x: 129, startPoint y: 160, endPoint x: 94, endPoint y: 159, distance: 35.4
click at [94, 159] on div at bounding box center [145, 151] width 264 height 36
drag, startPoint x: 224, startPoint y: 151, endPoint x: 172, endPoint y: 152, distance: 52.7
click at [172, 152] on div at bounding box center [146, 151] width 228 height 36
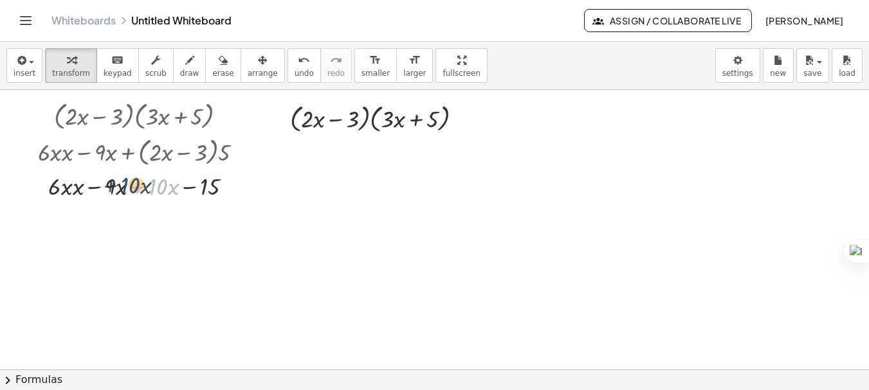
drag, startPoint x: 134, startPoint y: 192, endPoint x: 106, endPoint y: 190, distance: 28.3
click at [106, 190] on div at bounding box center [146, 185] width 228 height 33
drag, startPoint x: 142, startPoint y: 189, endPoint x: 96, endPoint y: 189, distance: 46.3
click at [96, 189] on div at bounding box center [146, 185] width 228 height 33
drag, startPoint x: 107, startPoint y: 216, endPoint x: 93, endPoint y: 216, distance: 14.1
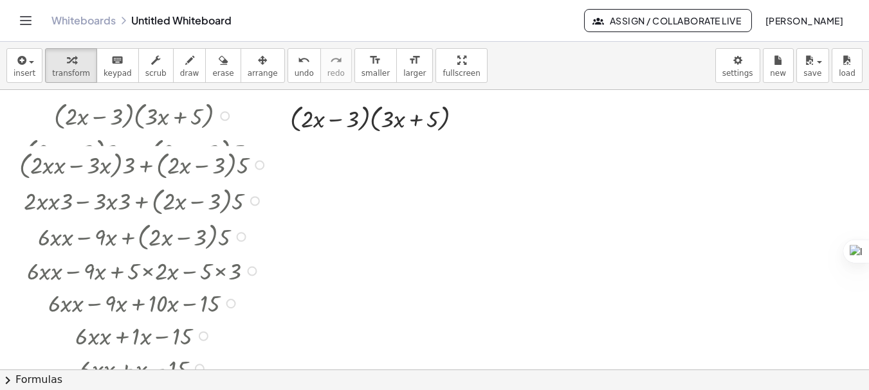
drag, startPoint x: 196, startPoint y: 254, endPoint x: 201, endPoint y: 415, distance: 161.4
click at [201, 390] on html "Graspable Math Activities Get Started Activity Bank Assigned Work Classes White…" at bounding box center [434, 268] width 869 height 537
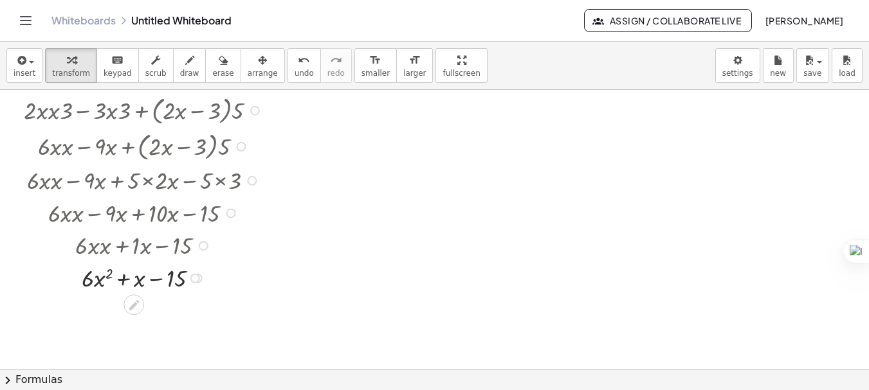
scroll to position [138, 0]
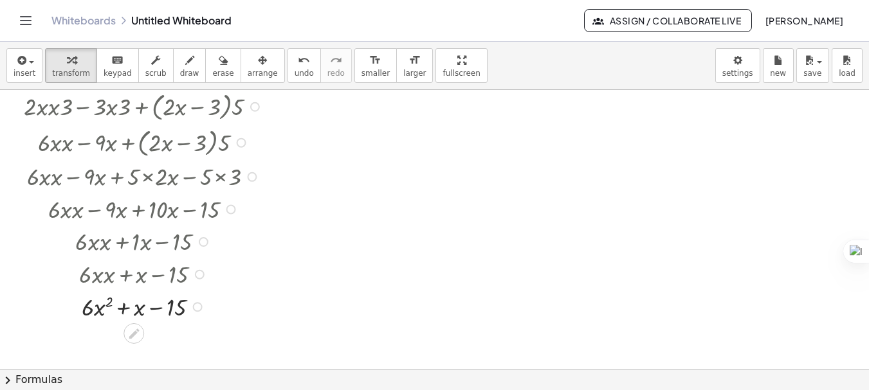
drag, startPoint x: 195, startPoint y: 275, endPoint x: 195, endPoint y: 349, distance: 74.6
click at [195, 349] on div "× ( + × 2 × x − 3 ) × ( + × 3 × x + 5 ) + × ( + × 2 × x − 3 ) × 3 × x + × ( + ×…" at bounding box center [434, 231] width 869 height 559
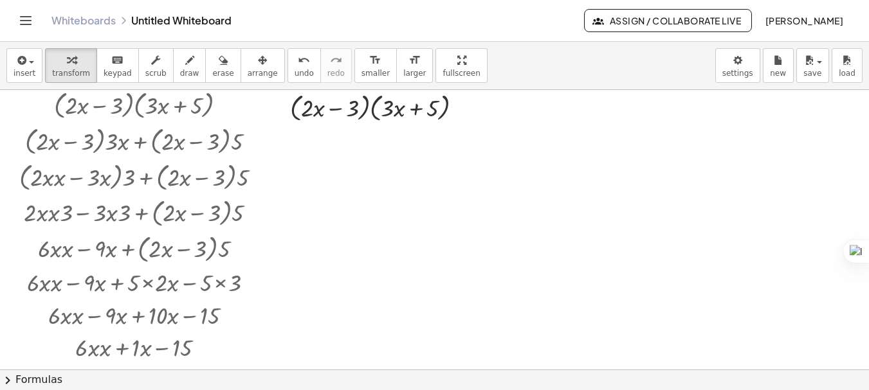
scroll to position [0, 0]
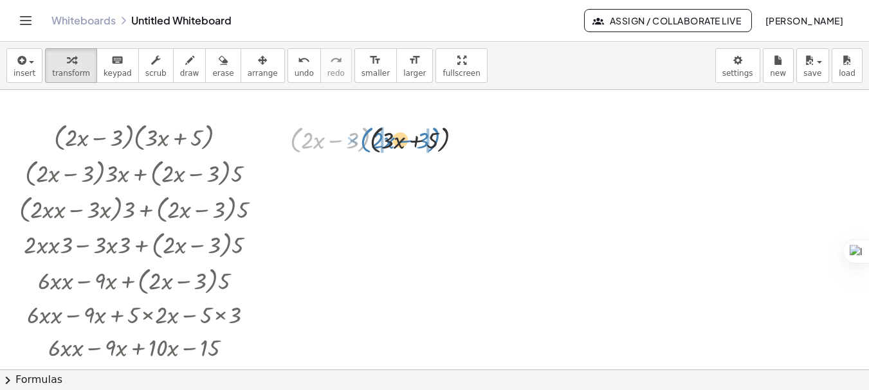
drag, startPoint x: 293, startPoint y: 145, endPoint x: 363, endPoint y: 145, distance: 70.1
click at [363, 145] on div at bounding box center [381, 139] width 195 height 36
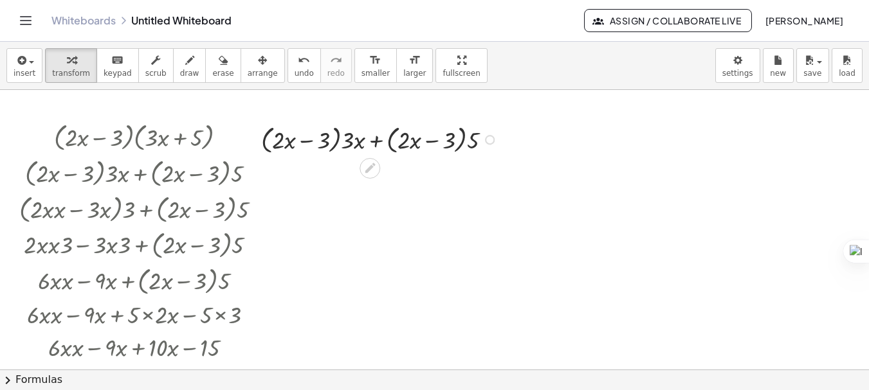
click at [352, 140] on div at bounding box center [381, 139] width 253 height 36
click at [352, 140] on div at bounding box center [381, 139] width 239 height 36
click at [462, 139] on div at bounding box center [381, 139] width 224 height 36
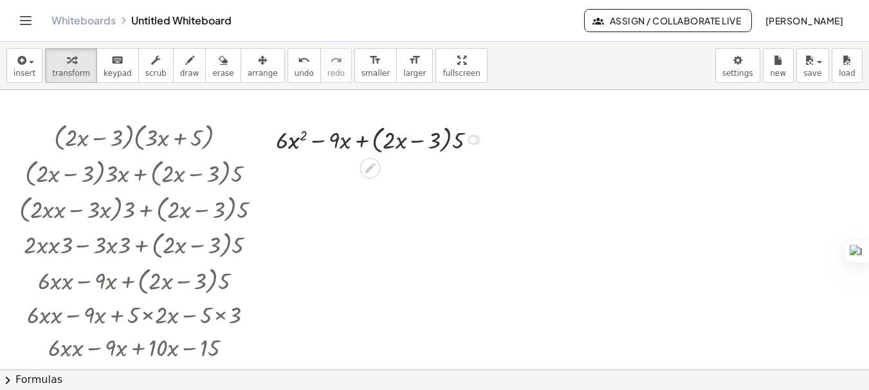
click at [462, 139] on div at bounding box center [381, 139] width 224 height 36
drag, startPoint x: 365, startPoint y: 138, endPoint x: 328, endPoint y: 140, distance: 36.7
click at [328, 140] on div at bounding box center [381, 139] width 203 height 33
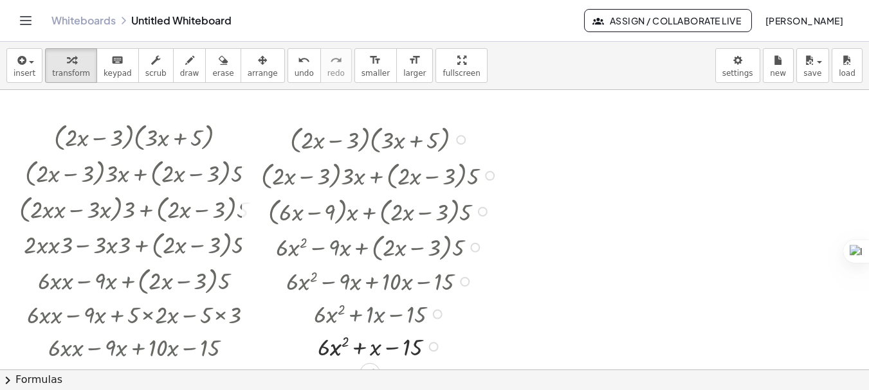
drag, startPoint x: 428, startPoint y: 172, endPoint x: 432, endPoint y: 413, distance: 241.8
click at [432, 390] on html "Graspable Math Activities Get Started Activity Bank Assigned Work Classes White…" at bounding box center [434, 268] width 869 height 537
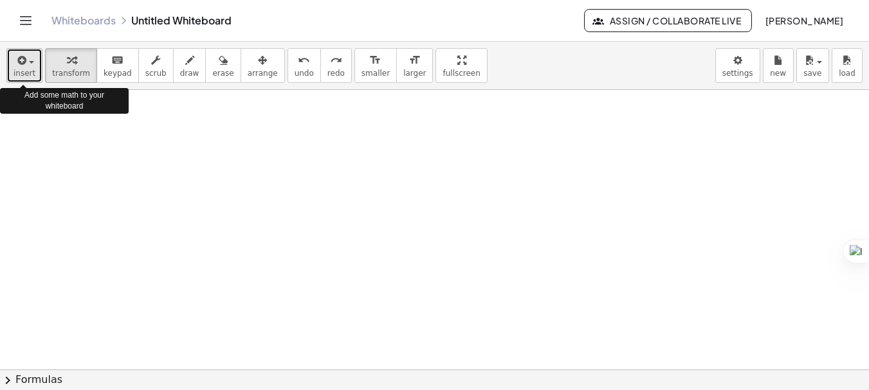
click at [21, 73] on span "insert" at bounding box center [25, 73] width 22 height 9
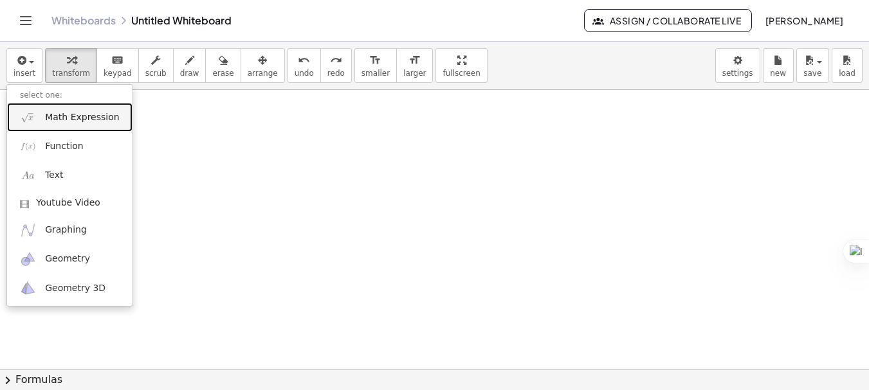
click at [51, 120] on span "Math Expression" at bounding box center [82, 117] width 74 height 13
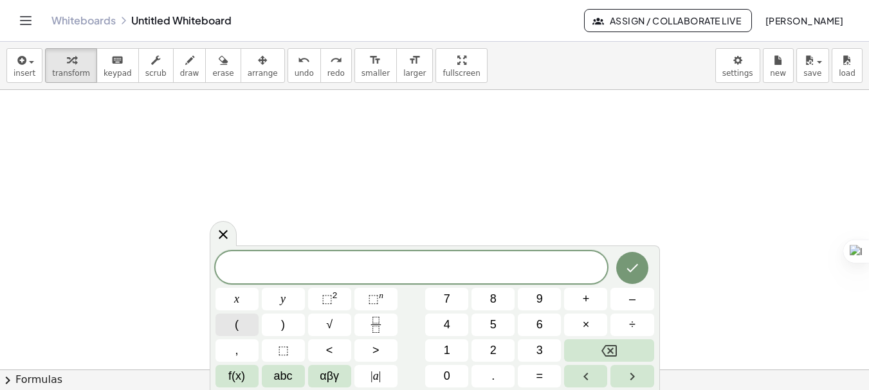
click at [232, 329] on button "(" at bounding box center [236, 325] width 43 height 23
click at [500, 352] on button "2" at bounding box center [492, 350] width 43 height 23
click at [579, 326] on button "×" at bounding box center [585, 325] width 43 height 23
click at [540, 349] on span "3" at bounding box center [539, 350] width 6 height 17
click at [233, 299] on button "x" at bounding box center [236, 299] width 43 height 23
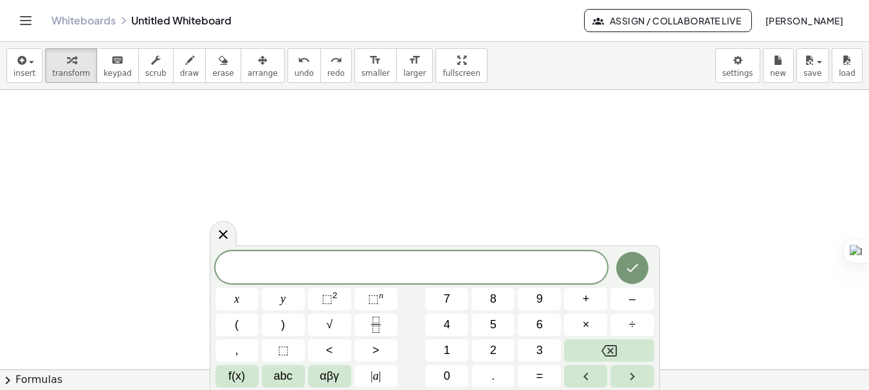
click at [390, 170] on div at bounding box center [434, 369] width 869 height 559
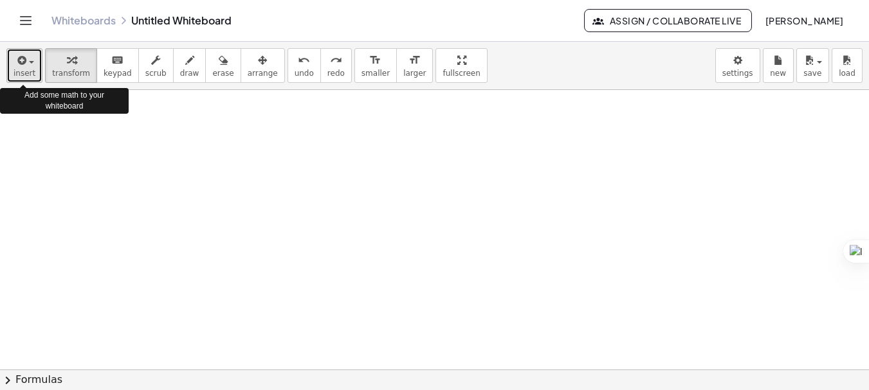
click at [35, 72] on button "insert" at bounding box center [24, 65] width 36 height 35
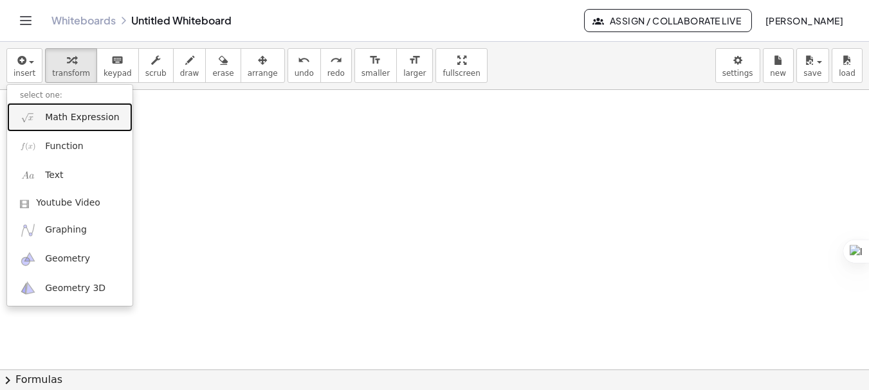
click at [51, 120] on span "Math Expression" at bounding box center [82, 117] width 74 height 13
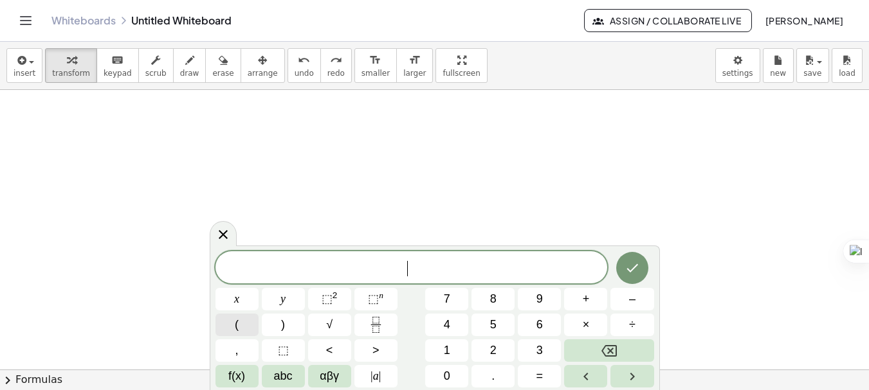
click at [249, 324] on button "(" at bounding box center [236, 325] width 43 height 23
click at [501, 348] on button "2" at bounding box center [492, 350] width 43 height 23
click at [244, 297] on button "x" at bounding box center [236, 299] width 43 height 23
click at [589, 300] on span "+" at bounding box center [585, 299] width 7 height 17
click at [501, 320] on button "5" at bounding box center [492, 325] width 43 height 23
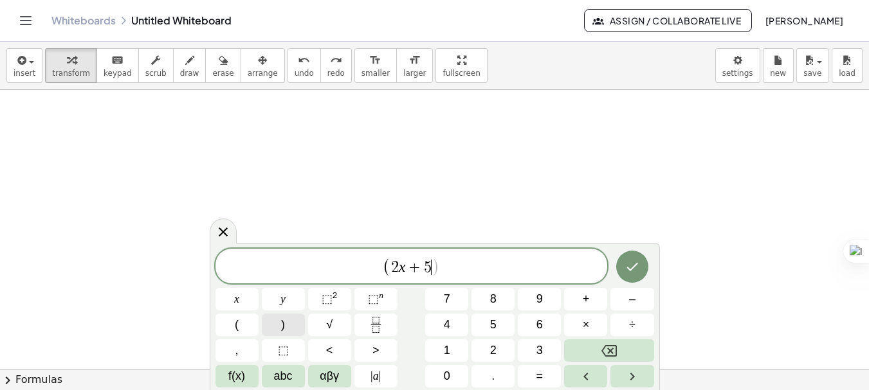
click at [289, 323] on button ")" at bounding box center [283, 325] width 43 height 23
click at [242, 322] on button "(" at bounding box center [236, 325] width 43 height 23
click at [537, 354] on span "3" at bounding box center [539, 350] width 6 height 17
click at [237, 300] on span "x" at bounding box center [236, 299] width 5 height 17
click at [625, 298] on button "–" at bounding box center [631, 299] width 43 height 23
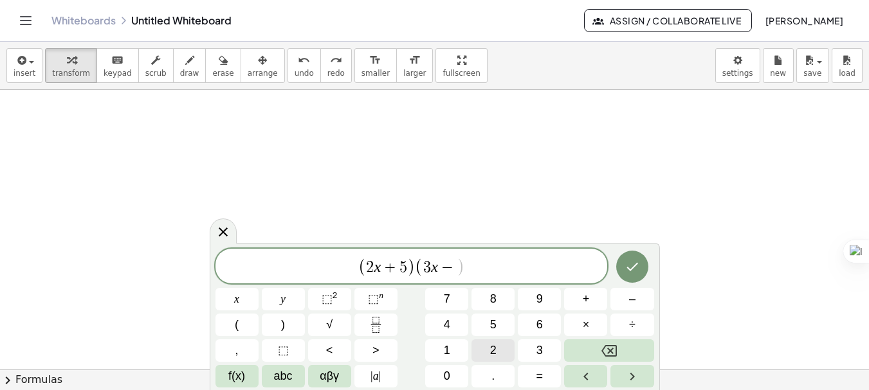
click at [500, 347] on button "2" at bounding box center [492, 350] width 43 height 23
click at [283, 327] on span ")" at bounding box center [283, 324] width 4 height 17
click at [621, 266] on button "Done" at bounding box center [632, 267] width 32 height 32
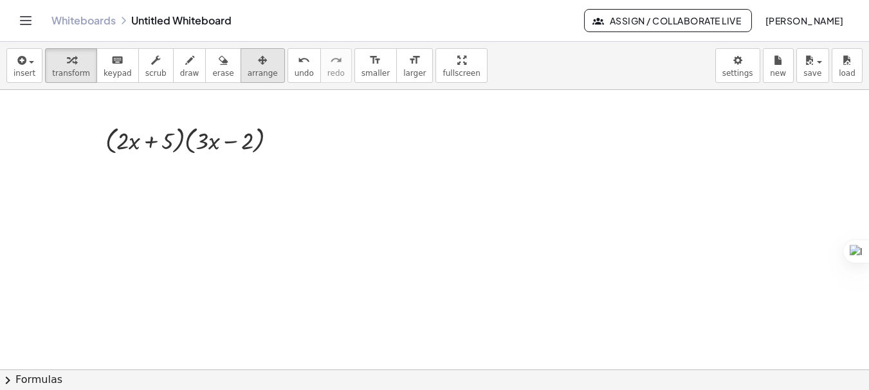
click at [240, 78] on button "arrange" at bounding box center [262, 65] width 44 height 35
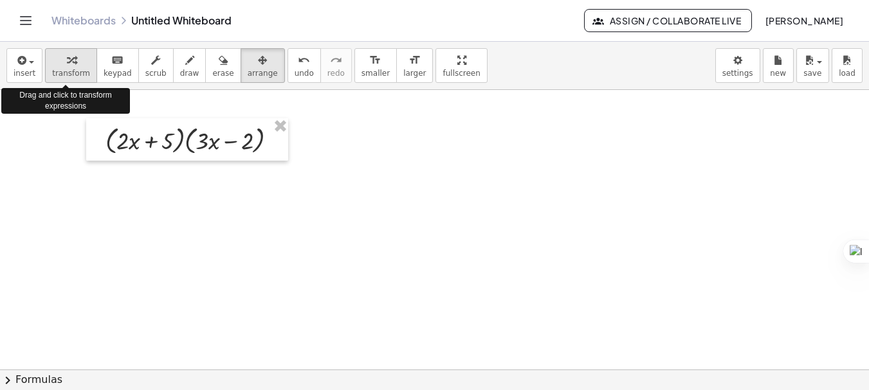
click at [67, 65] on icon "button" at bounding box center [71, 60] width 9 height 15
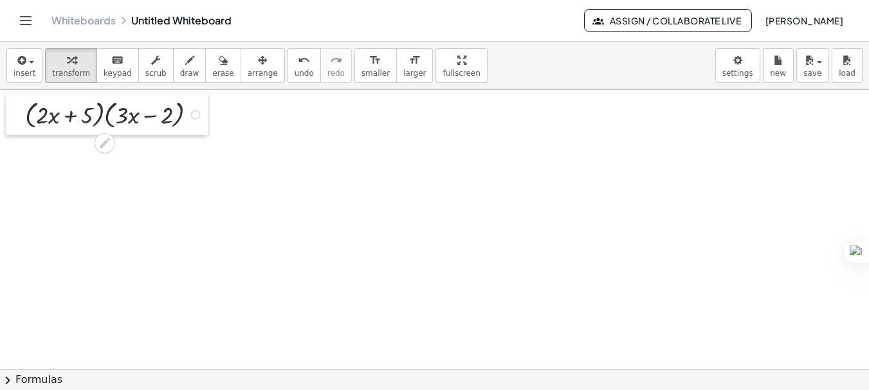
drag, startPoint x: 103, startPoint y: 147, endPoint x: 23, endPoint y: 121, distance: 84.4
click at [23, 121] on div at bounding box center [15, 114] width 19 height 42
drag, startPoint x: 195, startPoint y: 116, endPoint x: 372, endPoint y: 118, distance: 176.2
click at [372, 118] on div "× ( + × 2 × x + 5 ) × ( + × 3 × x − 2 )" at bounding box center [434, 369] width 869 height 559
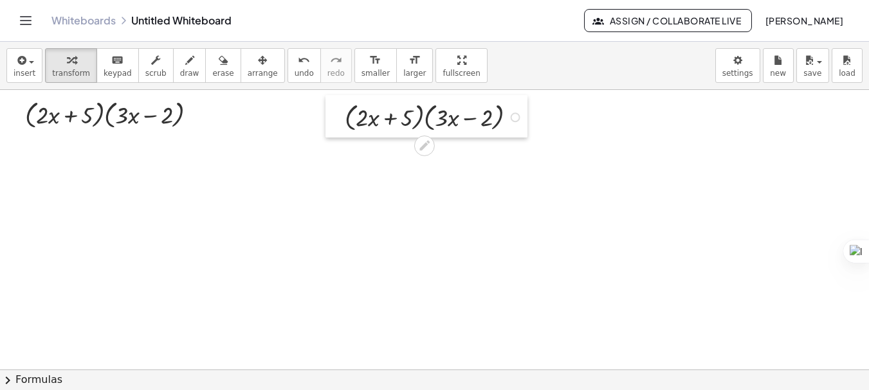
drag, startPoint x: 179, startPoint y: 94, endPoint x: 344, endPoint y: 98, distance: 165.3
click at [344, 98] on div at bounding box center [334, 116] width 19 height 42
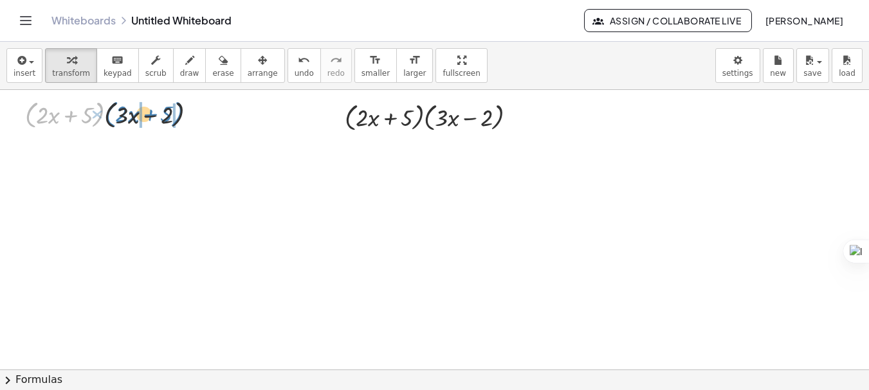
drag, startPoint x: 32, startPoint y: 125, endPoint x: 112, endPoint y: 126, distance: 79.7
click at [112, 126] on div at bounding box center [116, 114] width 195 height 36
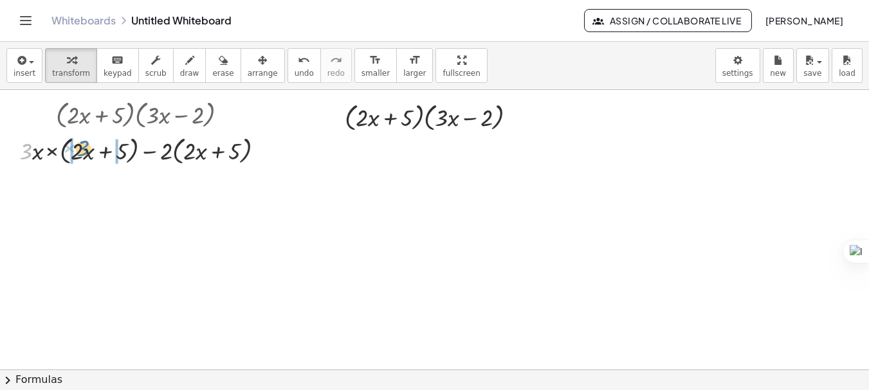
drag, startPoint x: 25, startPoint y: 152, endPoint x: 83, endPoint y: 150, distance: 57.9
click at [83, 150] on div at bounding box center [146, 150] width 267 height 36
drag, startPoint x: 28, startPoint y: 154, endPoint x: 80, endPoint y: 154, distance: 52.1
click at [80, 154] on div at bounding box center [146, 150] width 263 height 36
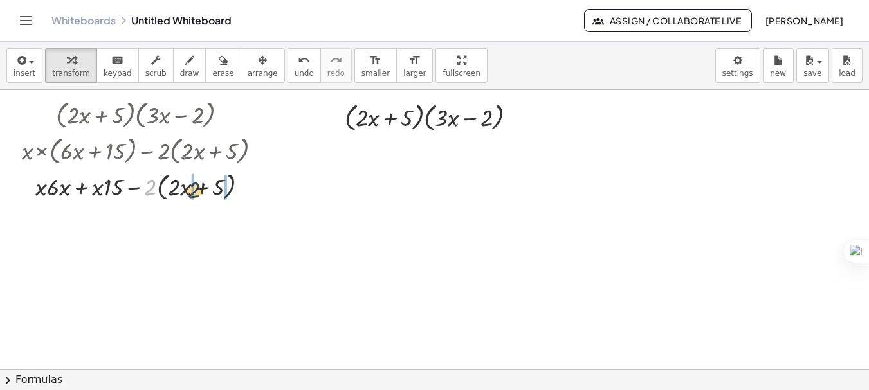
drag, startPoint x: 146, startPoint y: 188, endPoint x: 194, endPoint y: 193, distance: 47.8
drag, startPoint x: 138, startPoint y: 192, endPoint x: 177, endPoint y: 192, distance: 39.2
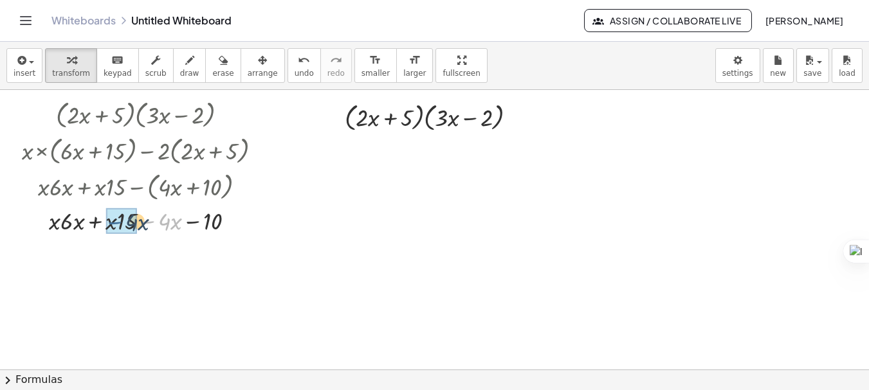
drag, startPoint x: 149, startPoint y: 222, endPoint x: 114, endPoint y: 222, distance: 34.7
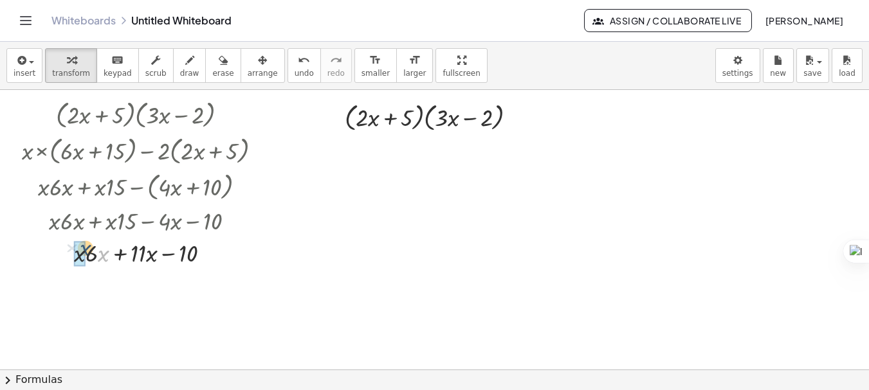
drag, startPoint x: 103, startPoint y: 264, endPoint x: 82, endPoint y: 260, distance: 21.7
drag, startPoint x: 101, startPoint y: 282, endPoint x: 73, endPoint y: 282, distance: 28.3
click at [73, 282] on div at bounding box center [146, 285] width 263 height 33
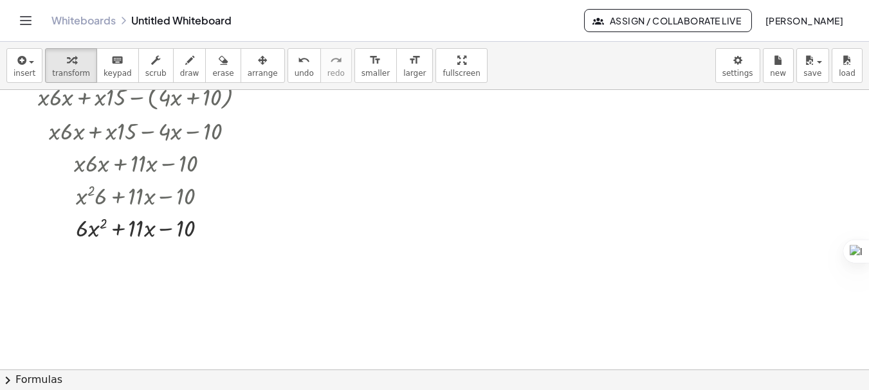
scroll to position [97, 0]
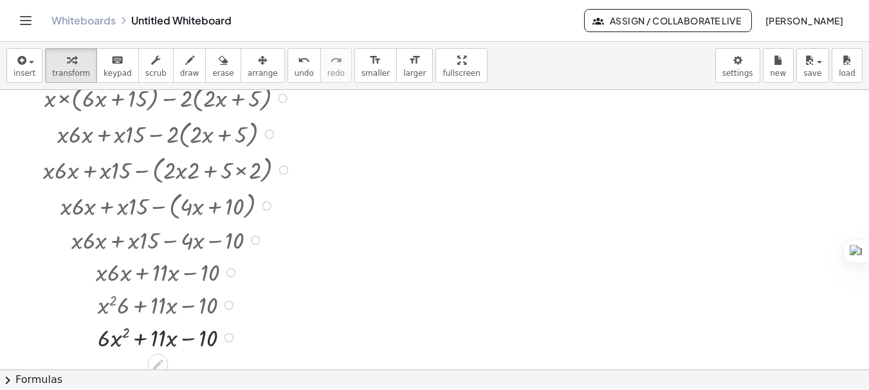
drag, startPoint x: 206, startPoint y: 224, endPoint x: 212, endPoint y: 355, distance: 131.2
click at [212, 355] on div "× ( + × 2 × x + 5 ) × ( + × 3 × x − 2 ) + × 3 × x × ( + × 2 × x + 5 ) − × 2 × (…" at bounding box center [160, 175] width 320 height 361
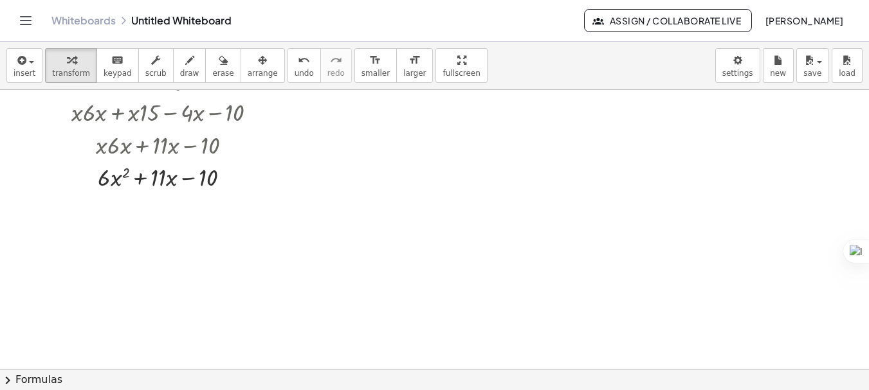
scroll to position [262, 0]
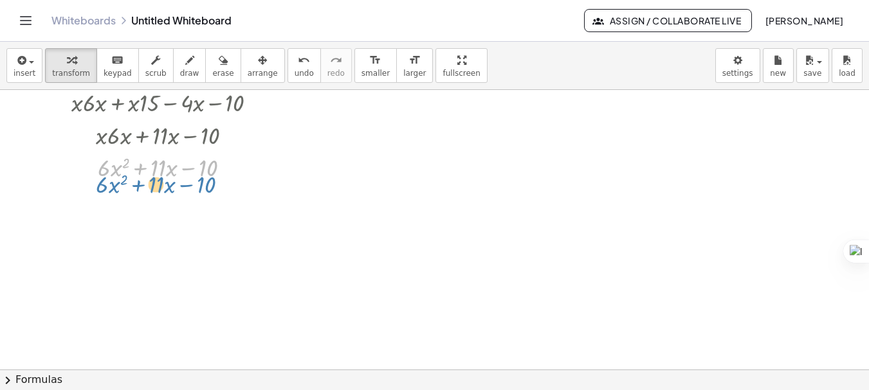
drag, startPoint x: 222, startPoint y: 163, endPoint x: 221, endPoint y: 182, distance: 18.7
click at [221, 182] on div at bounding box center [169, 166] width 312 height 33
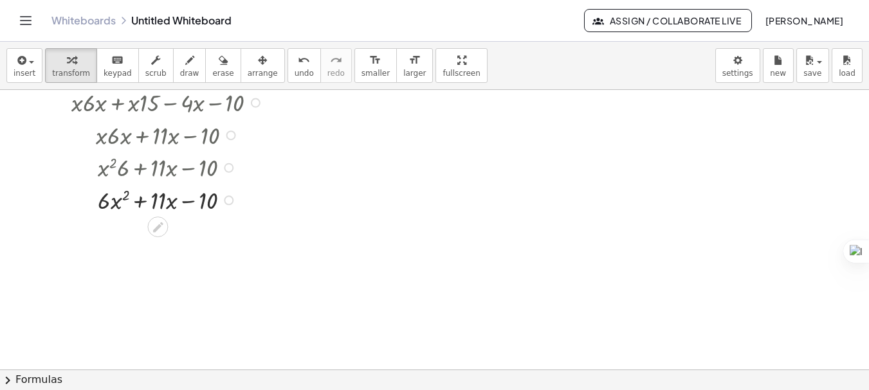
drag, startPoint x: 229, startPoint y: 167, endPoint x: 228, endPoint y: 280, distance: 112.5
click at [228, 280] on div "× ( + × 2 × x + 5 ) × ( + × 3 × x − 2 ) + × 3 × x × ( + × 2 × x + 5 ) − × 2 × (…" at bounding box center [434, 107] width 869 height 559
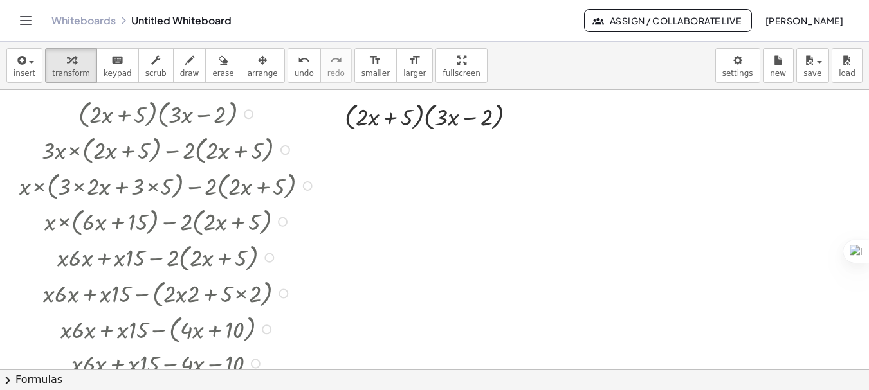
scroll to position [0, 0]
drag, startPoint x: 348, startPoint y: 122, endPoint x: 416, endPoint y: 118, distance: 67.6
click at [416, 118] on div at bounding box center [435, 116] width 195 height 36
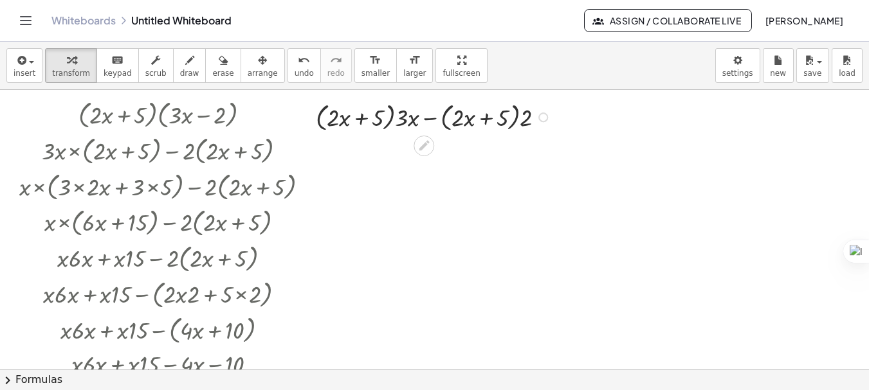
click at [413, 118] on div at bounding box center [434, 116] width 251 height 36
click at [399, 118] on div at bounding box center [434, 116] width 251 height 36
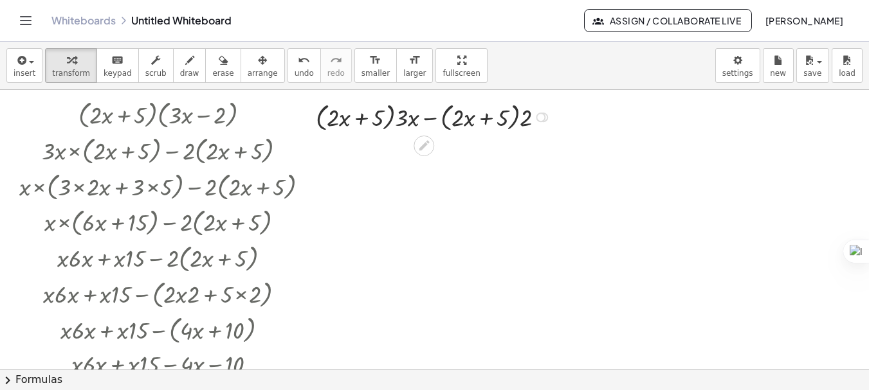
click at [399, 118] on div at bounding box center [434, 116] width 251 height 36
click at [408, 121] on div at bounding box center [435, 116] width 247 height 36
click at [408, 121] on div at bounding box center [436, 116] width 232 height 36
click at [516, 117] on div at bounding box center [436, 116] width 232 height 36
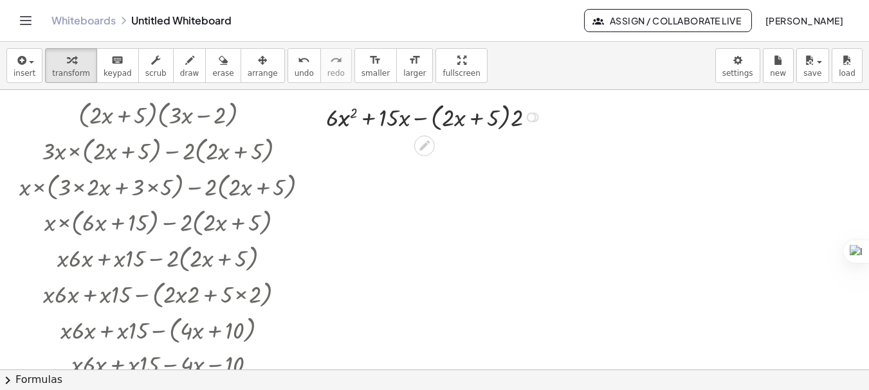
click at [516, 117] on div "× ( + × 2 × x + 5 ) × ( + × 3 × x − 2 ) + × 3 × x × ( + × 2 × x + 5 ) − × 2 × (…" at bounding box center [434, 369] width 869 height 559
click at [424, 120] on div at bounding box center [435, 116] width 226 height 36
click at [424, 120] on div at bounding box center [435, 116] width 204 height 33
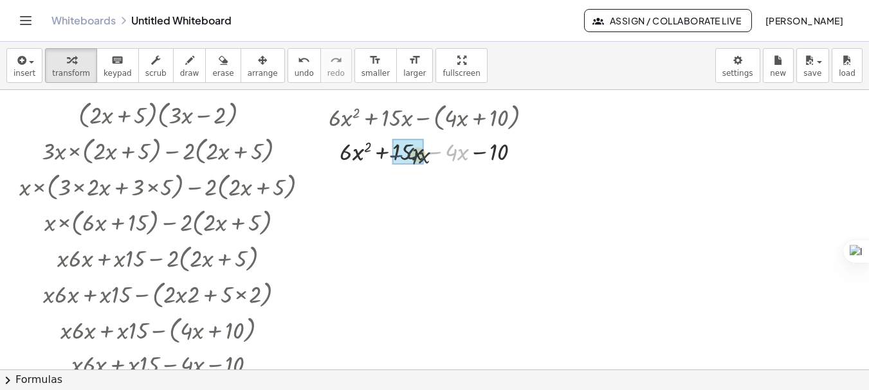
drag, startPoint x: 431, startPoint y: 152, endPoint x: 391, endPoint y: 155, distance: 40.6
click at [391, 155] on div at bounding box center [435, 150] width 226 height 33
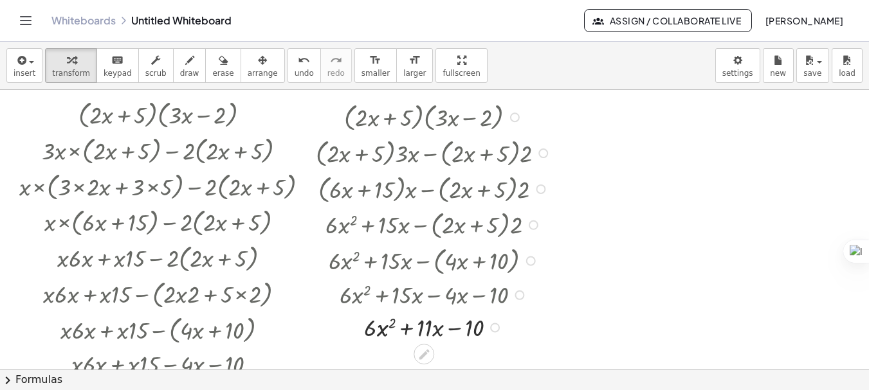
drag, startPoint x: 494, startPoint y: 154, endPoint x: 487, endPoint y: 408, distance: 254.7
click at [487, 390] on html "Graspable Math Activities Get Started Activity Bank Assigned Work Classes White…" at bounding box center [434, 268] width 869 height 537
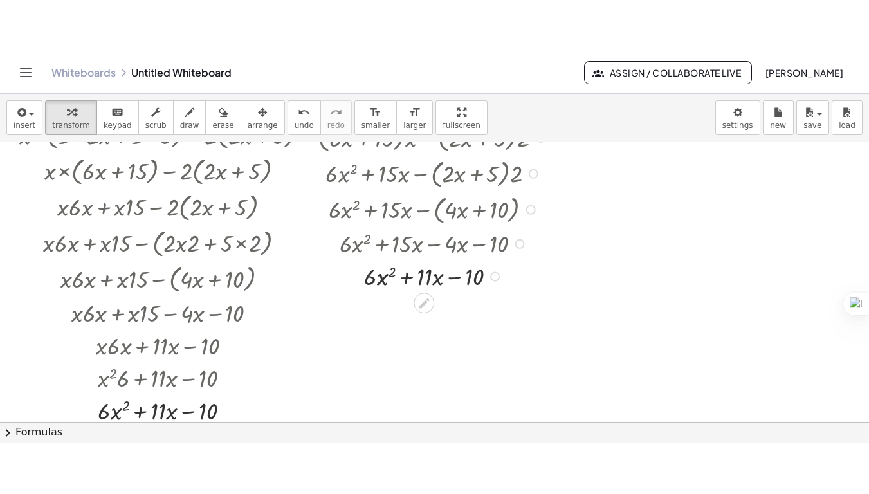
scroll to position [98, 0]
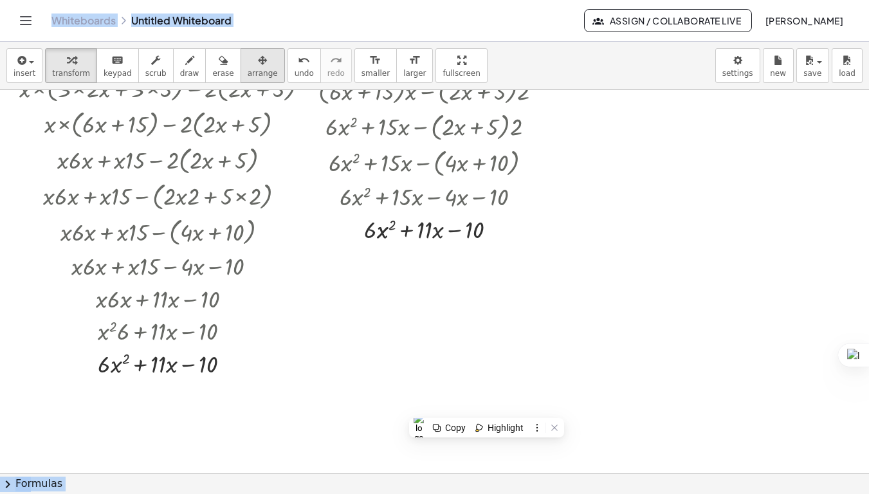
click at [258, 62] on button "arrange" at bounding box center [262, 65] width 44 height 35
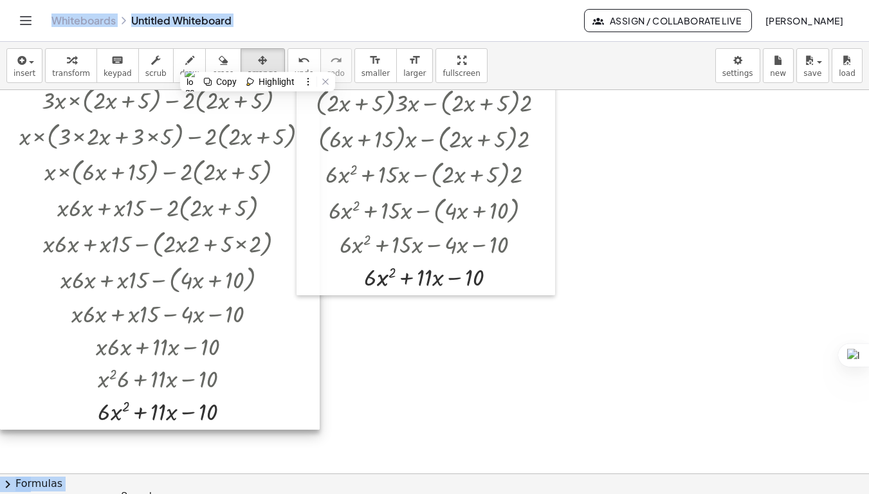
scroll to position [0, 0]
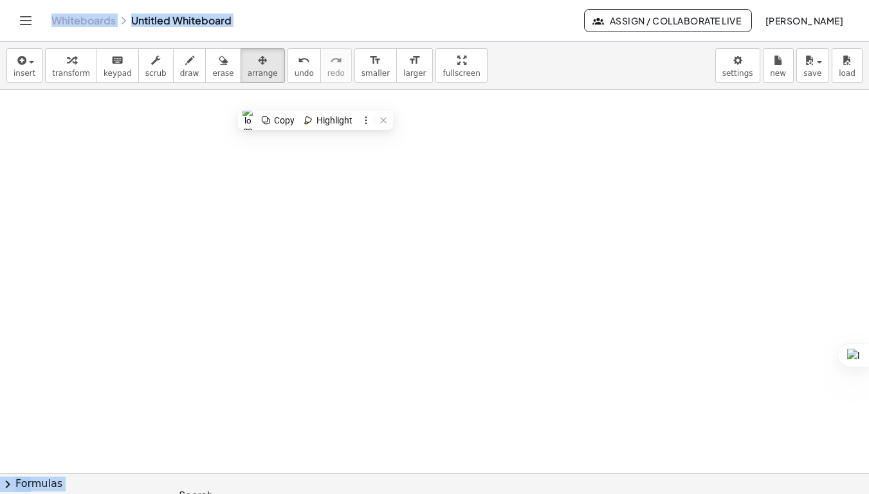
click at [14, 390] on span "chevron_right" at bounding box center [7, 483] width 15 height 15
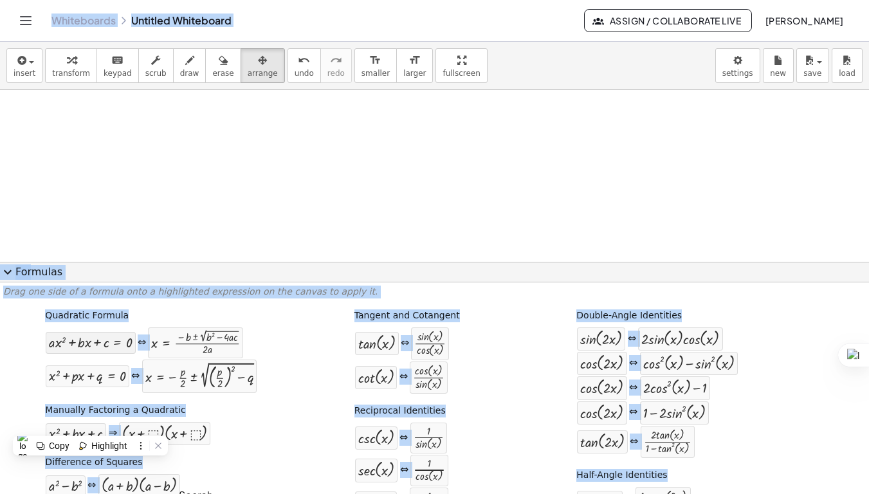
click at [78, 349] on div at bounding box center [90, 342] width 83 height 15
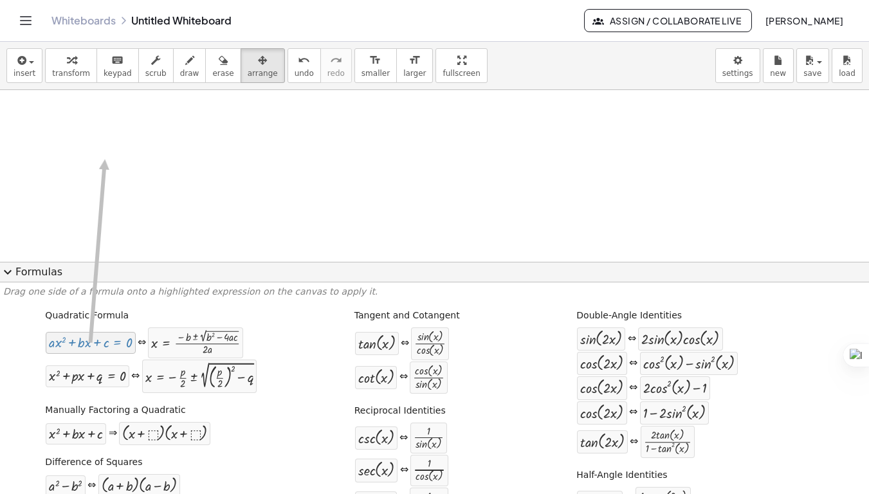
drag, startPoint x: 78, startPoint y: 349, endPoint x: 102, endPoint y: 158, distance: 192.4
drag, startPoint x: 123, startPoint y: 343, endPoint x: 118, endPoint y: 132, distance: 211.6
drag, startPoint x: 52, startPoint y: 344, endPoint x: 35, endPoint y: 123, distance: 221.1
drag, startPoint x: 95, startPoint y: 343, endPoint x: 127, endPoint y: 151, distance: 194.8
click at [165, 122] on div at bounding box center [434, 369] width 869 height 559
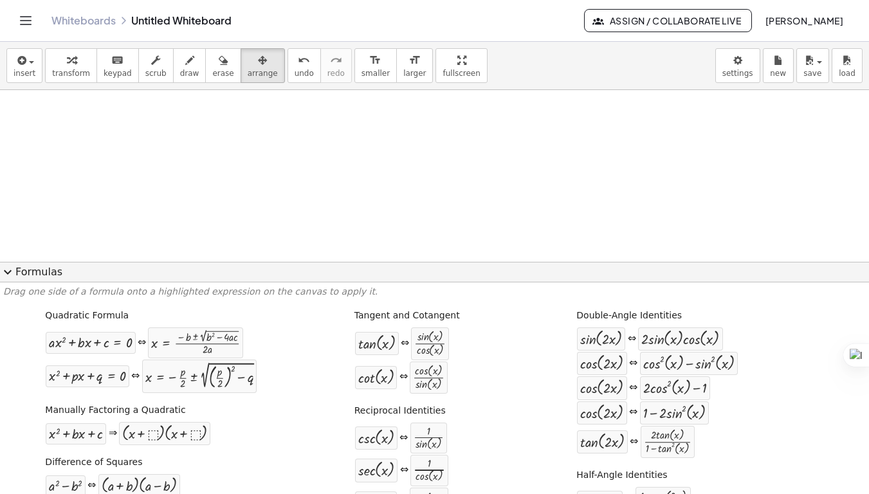
click at [8, 273] on span "expand_more" at bounding box center [7, 271] width 15 height 15
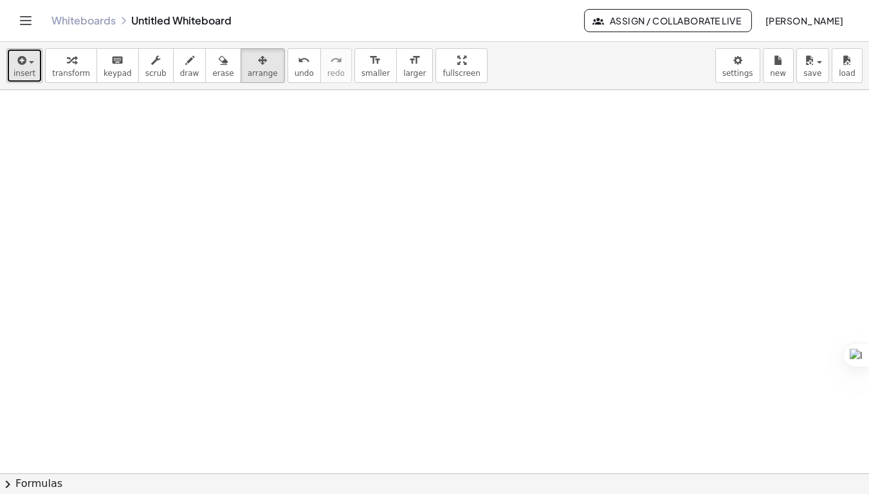
click at [30, 78] on span "insert" at bounding box center [25, 73] width 22 height 9
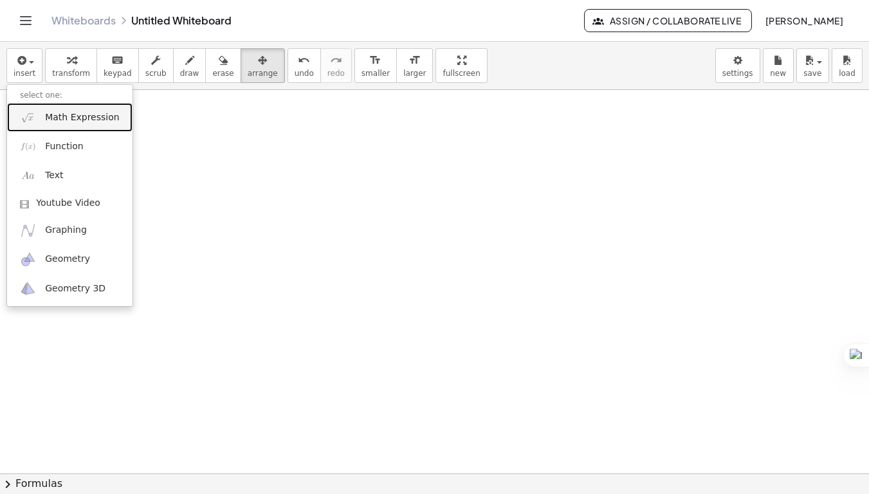
click at [53, 115] on span "Math Expression" at bounding box center [82, 117] width 74 height 13
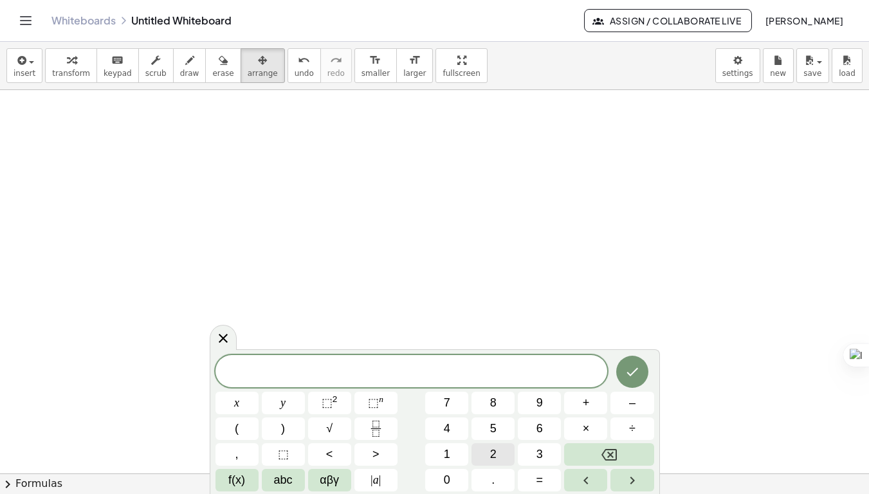
click at [509, 390] on button "2" at bounding box center [492, 454] width 43 height 23
click at [250, 390] on button "x" at bounding box center [236, 403] width 43 height 23
click at [327, 390] on span "⬚" at bounding box center [326, 402] width 11 height 13
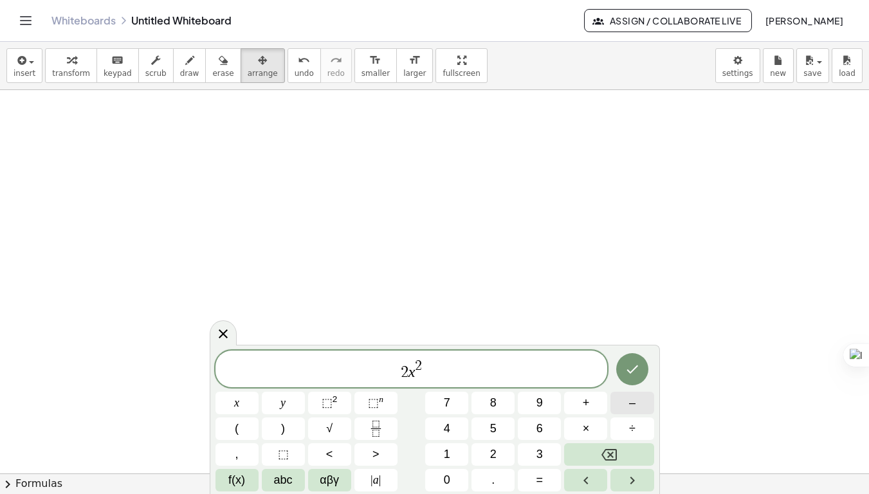
click at [620, 390] on button "–" at bounding box center [631, 403] width 43 height 23
click at [529, 390] on button "3" at bounding box center [539, 454] width 43 height 23
click at [255, 390] on button "x" at bounding box center [236, 403] width 43 height 23
click at [588, 390] on span "+" at bounding box center [585, 402] width 7 height 17
click at [451, 390] on button "1" at bounding box center [446, 454] width 43 height 23
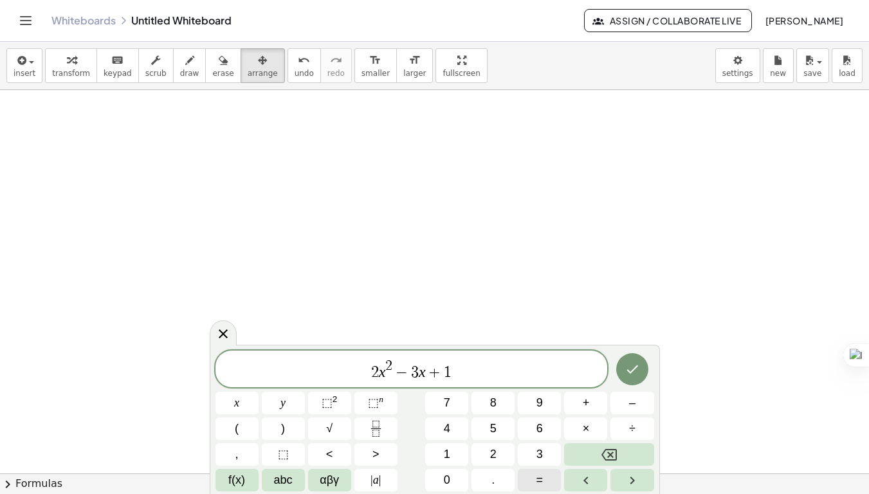
click at [539, 390] on span "=" at bounding box center [539, 479] width 7 height 17
click at [454, 390] on button "0" at bounding box center [446, 480] width 43 height 23
click at [644, 372] on button "Done" at bounding box center [632, 369] width 32 height 32
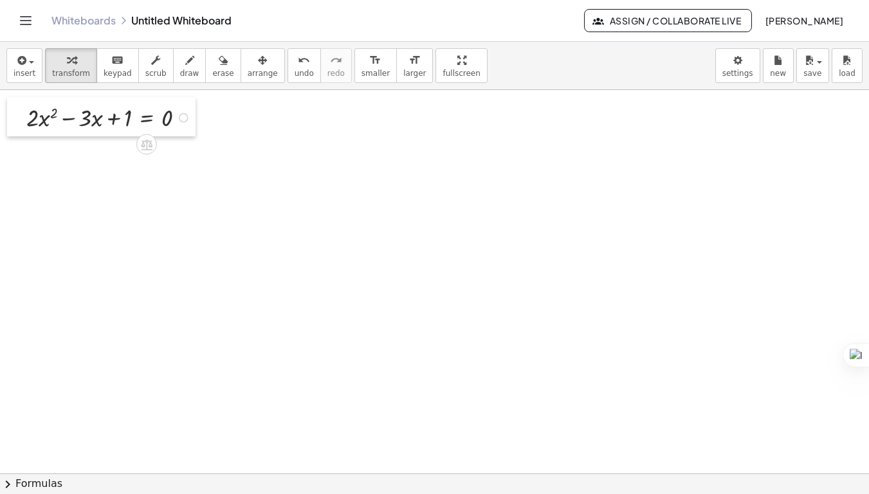
drag, startPoint x: 91, startPoint y: 133, endPoint x: 12, endPoint y: 102, distance: 85.1
click at [12, 102] on div at bounding box center [16, 116] width 19 height 39
click at [82, 231] on div at bounding box center [434, 473] width 869 height 766
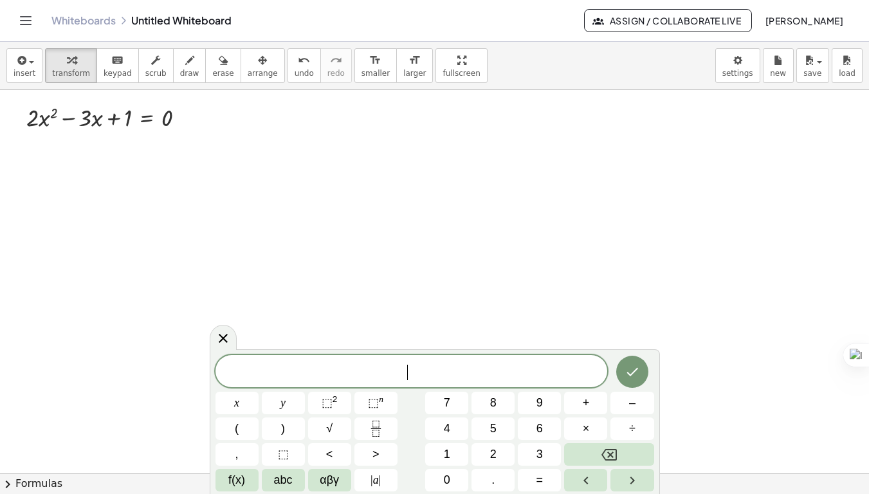
click at [7, 390] on span "chevron_right" at bounding box center [7, 483] width 15 height 15
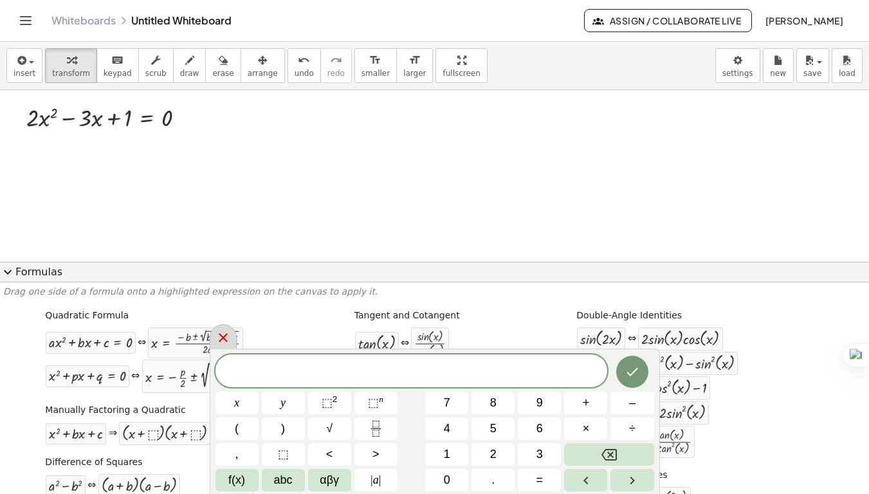
click at [221, 344] on icon at bounding box center [222, 337] width 15 height 15
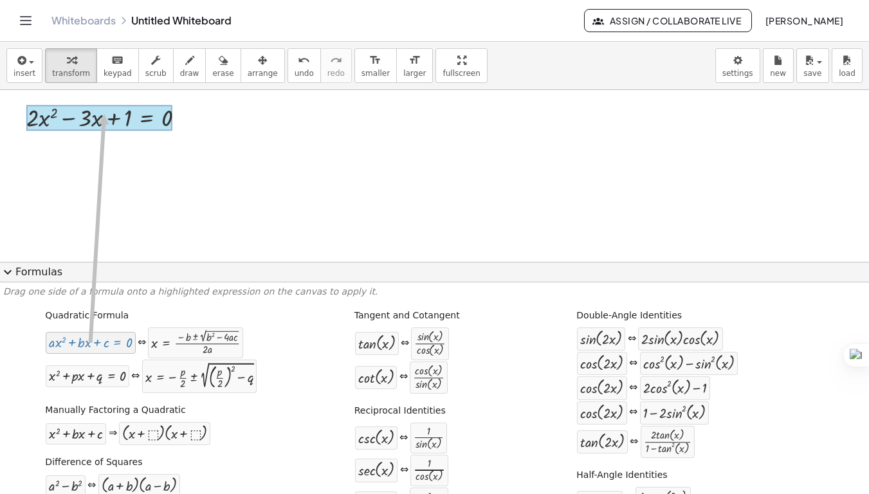
drag, startPoint x: 99, startPoint y: 345, endPoint x: 102, endPoint y: 114, distance: 230.2
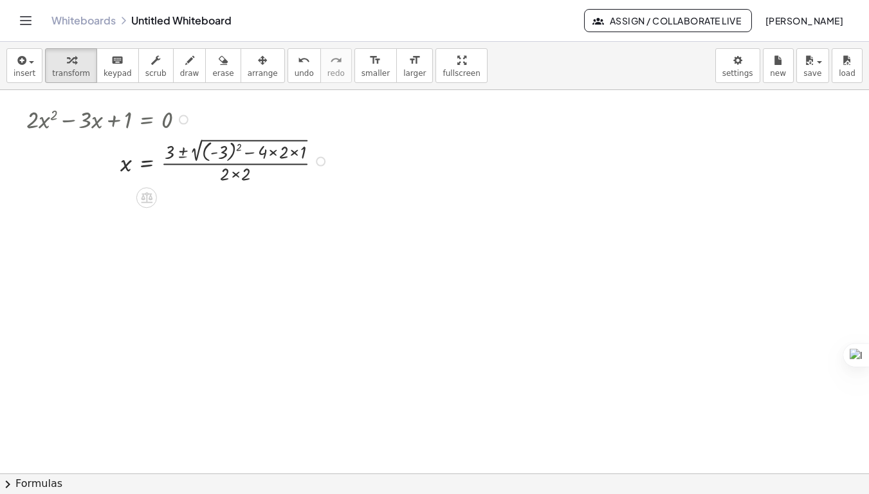
click at [273, 153] on div at bounding box center [179, 160] width 318 height 51
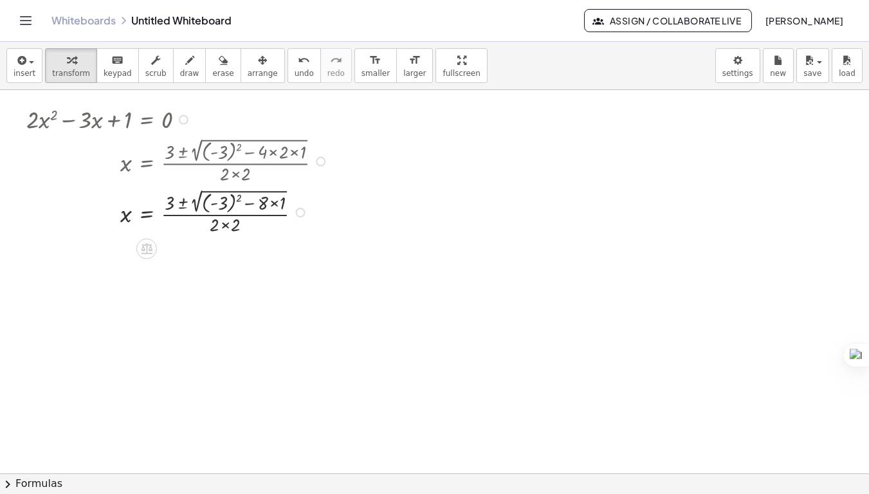
click at [273, 201] on div at bounding box center [179, 211] width 318 height 51
click at [237, 199] on div at bounding box center [179, 211] width 318 height 51
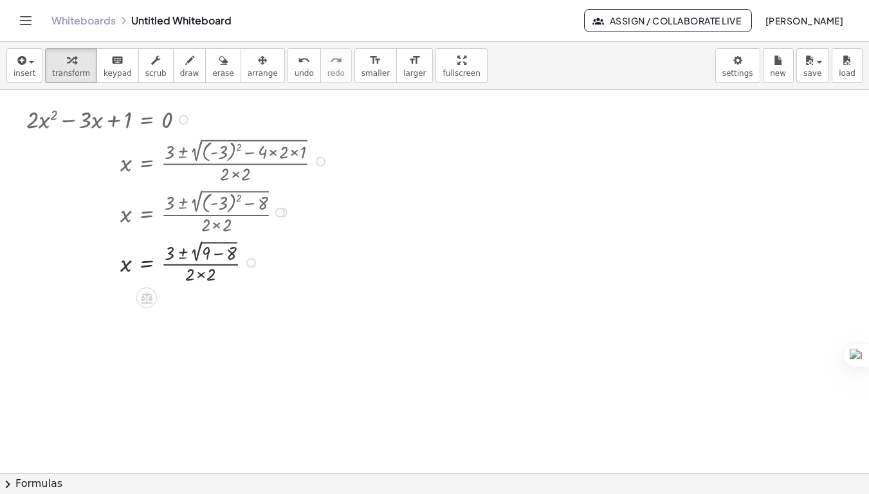
click at [216, 255] on div at bounding box center [179, 262] width 318 height 50
click at [182, 303] on div at bounding box center [179, 310] width 318 height 48
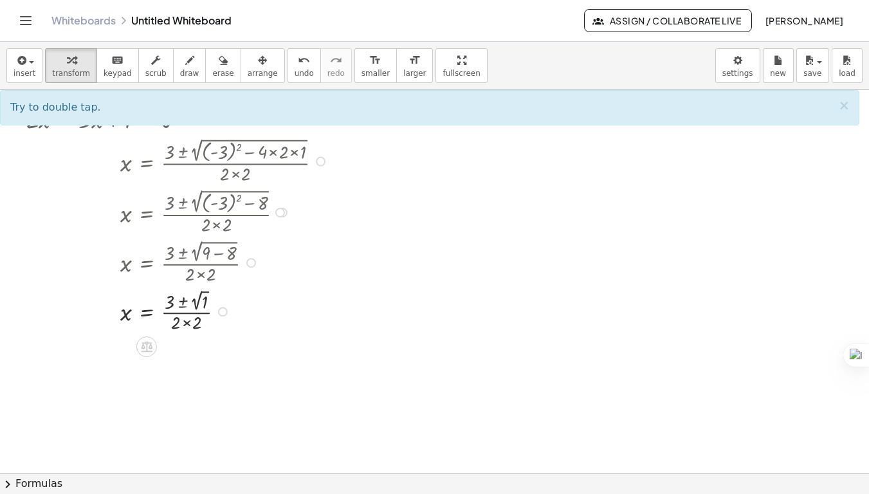
click at [193, 303] on div at bounding box center [179, 310] width 318 height 48
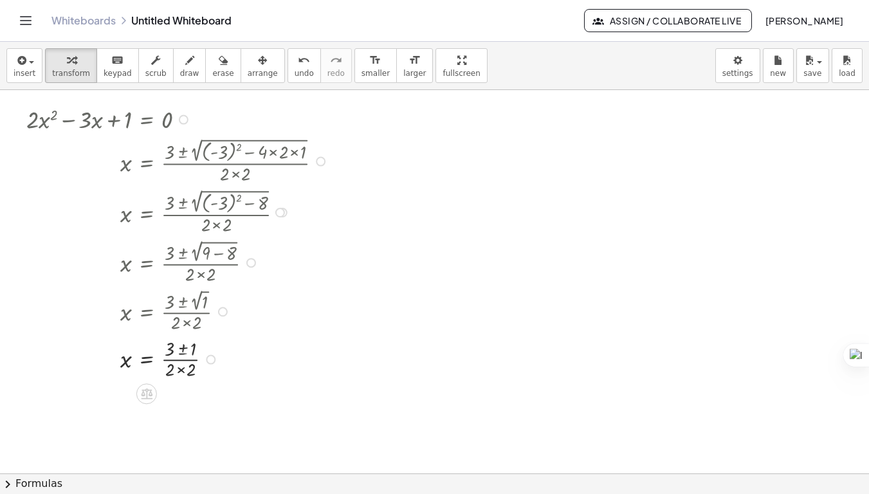
click at [180, 345] on div at bounding box center [179, 358] width 318 height 47
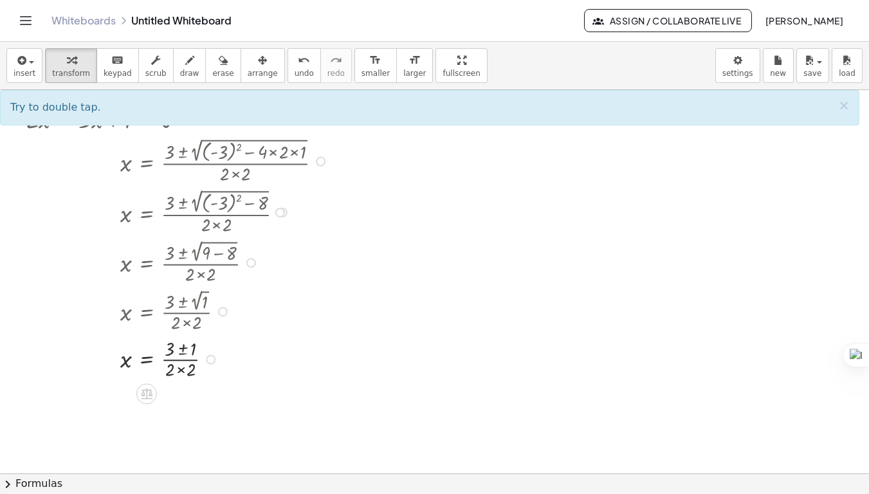
click at [183, 352] on div at bounding box center [179, 358] width 318 height 47
click at [181, 368] on div at bounding box center [179, 358] width 318 height 47
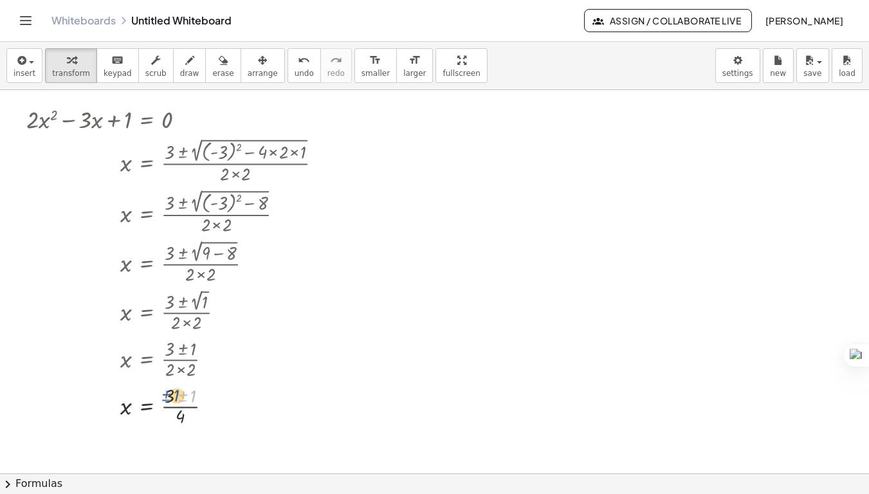
drag, startPoint x: 181, startPoint y: 396, endPoint x: 164, endPoint y: 395, distance: 16.7
click at [164, 390] on div at bounding box center [179, 405] width 318 height 47
drag, startPoint x: 182, startPoint y: 402, endPoint x: 275, endPoint y: 406, distance: 92.7
click at [275, 390] on div at bounding box center [179, 405] width 318 height 47
click at [181, 390] on div at bounding box center [179, 405] width 318 height 47
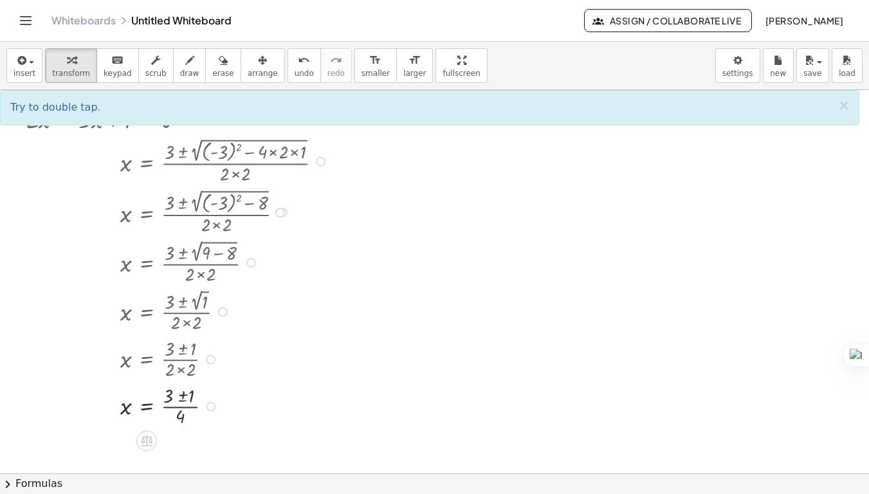
click at [181, 390] on div at bounding box center [179, 405] width 318 height 47
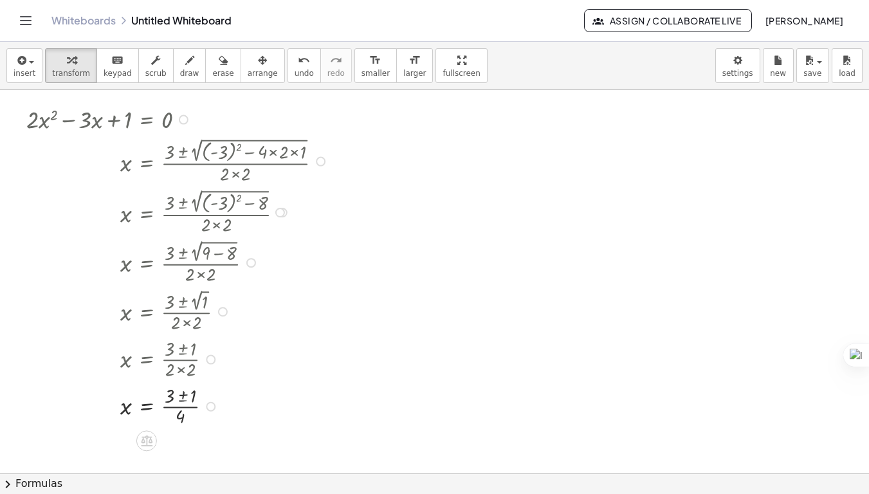
click at [181, 390] on div at bounding box center [179, 405] width 318 height 47
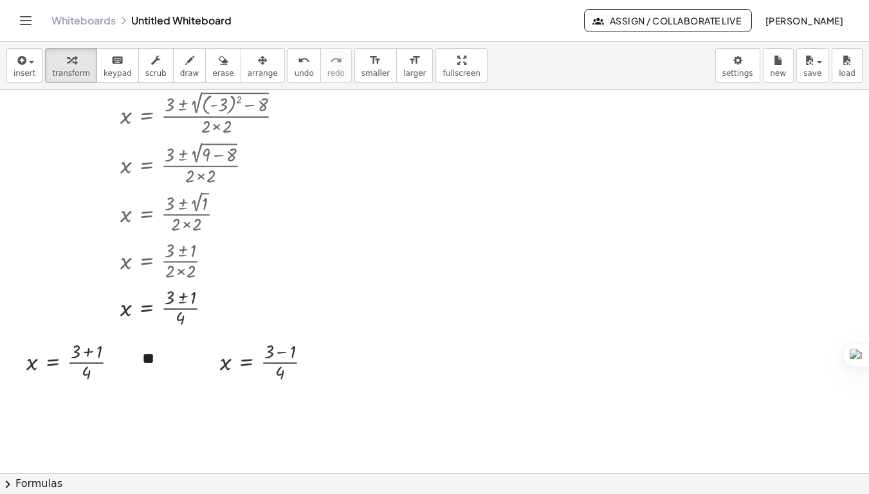
scroll to position [107, 0]
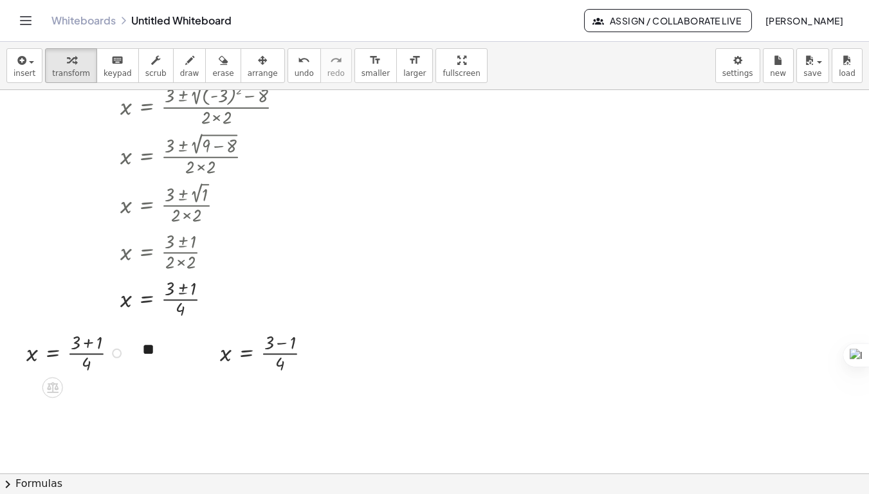
click at [87, 343] on div at bounding box center [77, 352] width 114 height 47
click at [77, 390] on div at bounding box center [77, 398] width 114 height 47
click at [282, 343] on div at bounding box center [270, 352] width 114 height 47
click at [268, 390] on div at bounding box center [270, 398] width 114 height 47
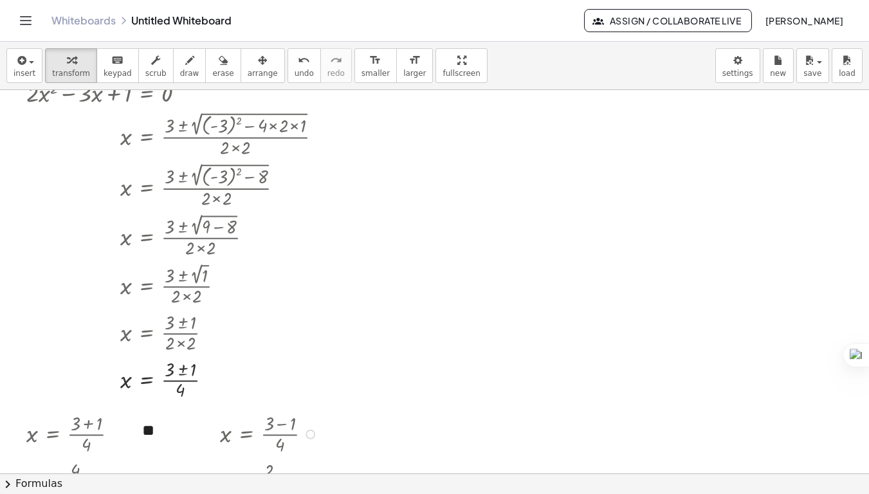
scroll to position [0, 0]
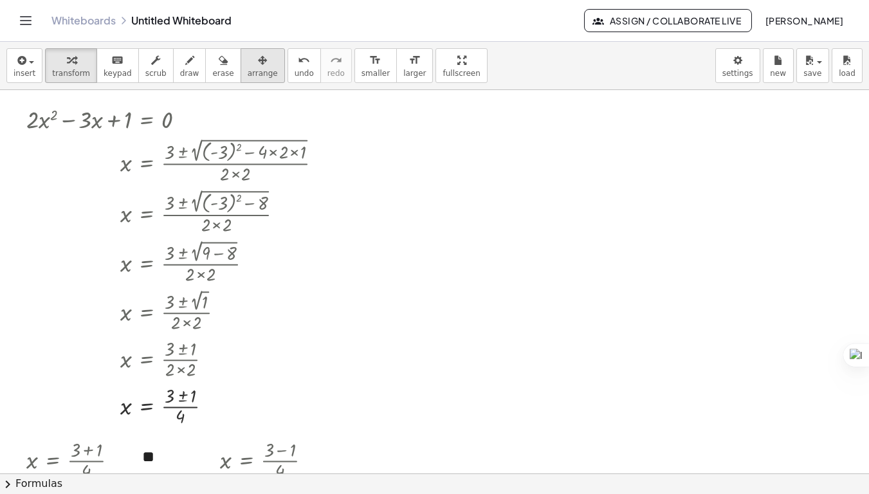
click at [252, 60] on div "button" at bounding box center [263, 59] width 30 height 15
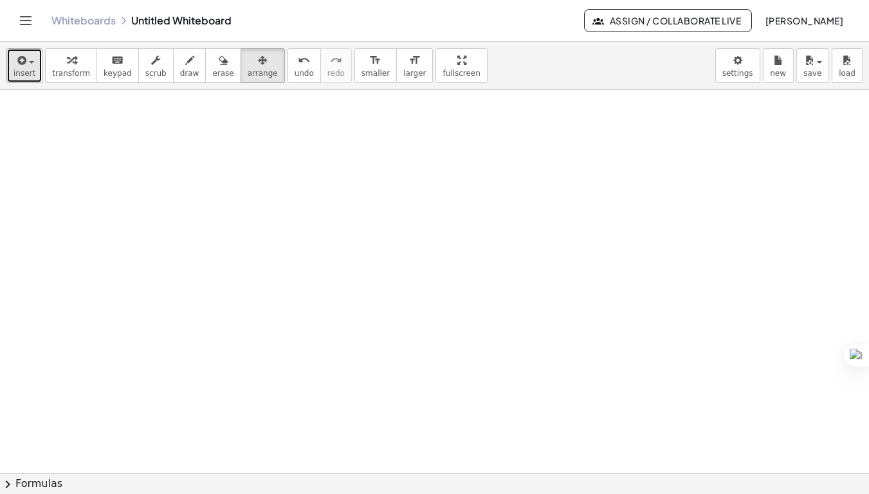
click at [31, 75] on span "insert" at bounding box center [25, 73] width 22 height 9
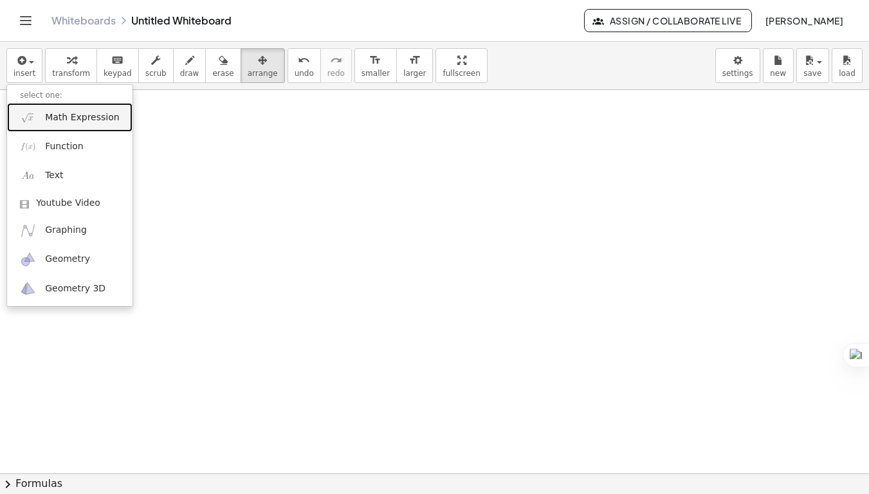
click at [44, 120] on link "Math Expression" at bounding box center [69, 117] width 125 height 29
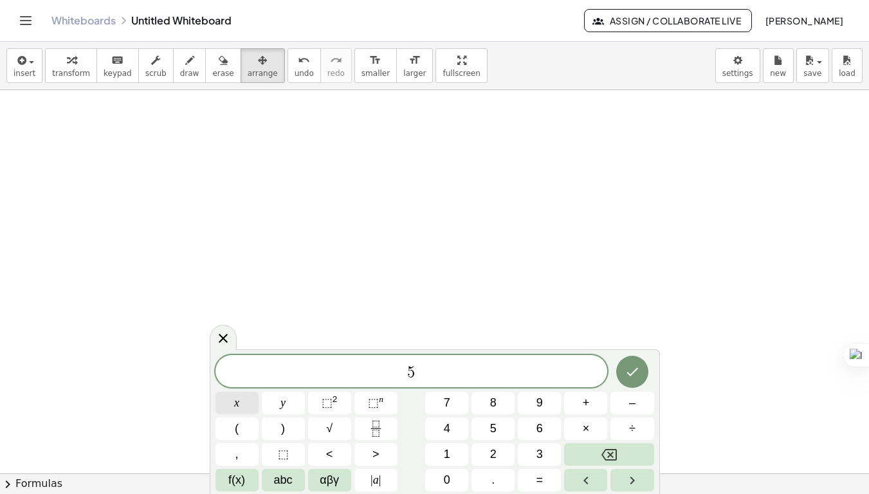
click at [244, 390] on button "x" at bounding box center [236, 403] width 43 height 23
click at [318, 390] on button "⬚ 2" at bounding box center [329, 403] width 43 height 23
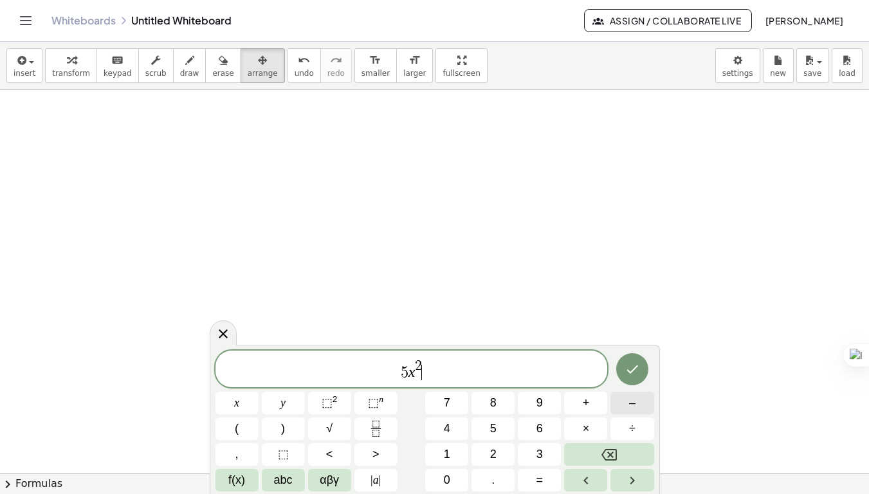
click at [618, 390] on button "–" at bounding box center [631, 403] width 43 height 23
click at [444, 390] on span "0" at bounding box center [447, 479] width 6 height 17
click at [634, 368] on icon "Done" at bounding box center [631, 368] width 15 height 15
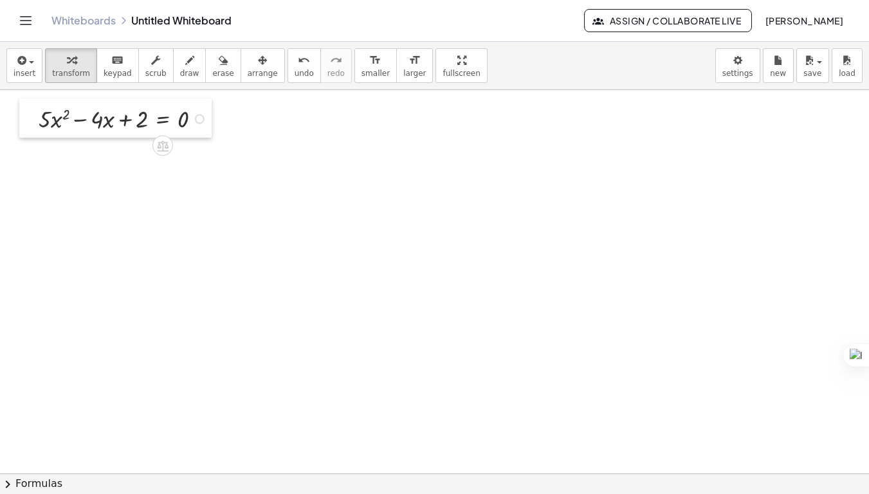
drag, startPoint x: 99, startPoint y: 130, endPoint x: 32, endPoint y: 100, distance: 73.4
click at [32, 100] on div at bounding box center [28, 117] width 19 height 39
click at [6, 390] on span "chevron_right" at bounding box center [7, 483] width 15 height 15
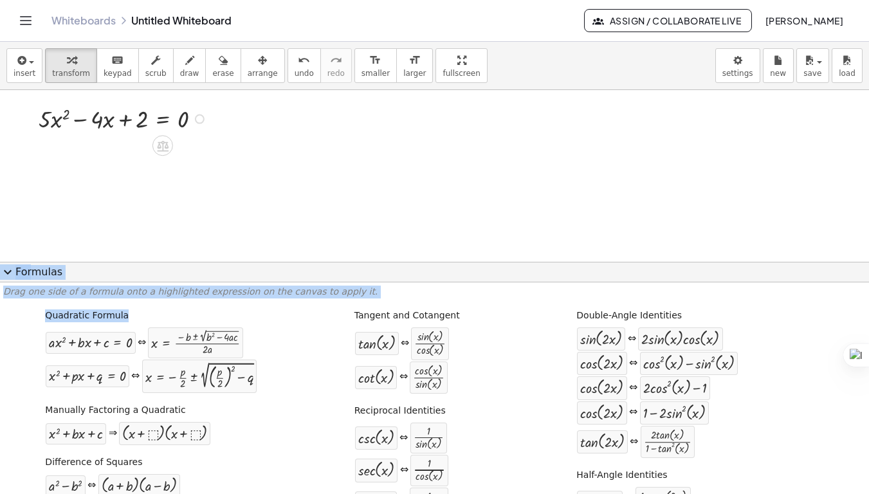
drag, startPoint x: 140, startPoint y: 347, endPoint x: 131, endPoint y: 120, distance: 226.4
click at [131, 120] on div "insert select one: Math Expression Function Text Youtube Video Graphing Geometr…" at bounding box center [434, 268] width 869 height 452
click at [73, 343] on div at bounding box center [90, 342] width 83 height 15
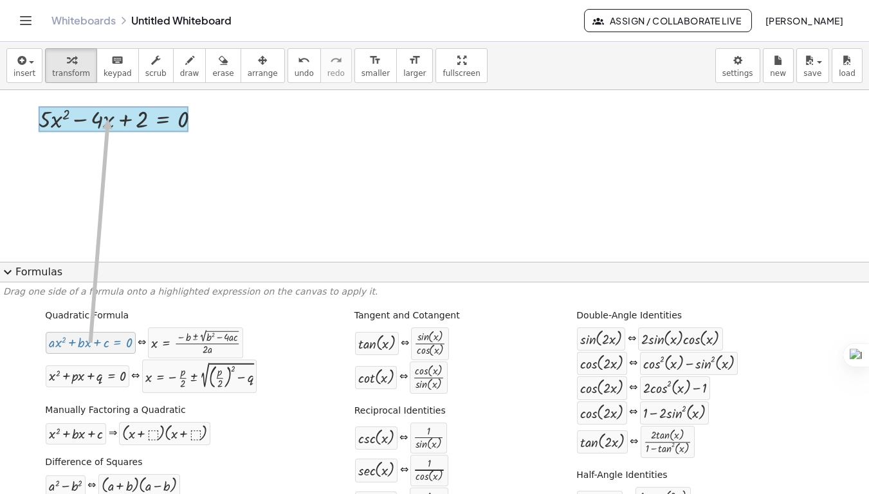
drag, startPoint x: 73, startPoint y: 343, endPoint x: 105, endPoint y: 119, distance: 226.7
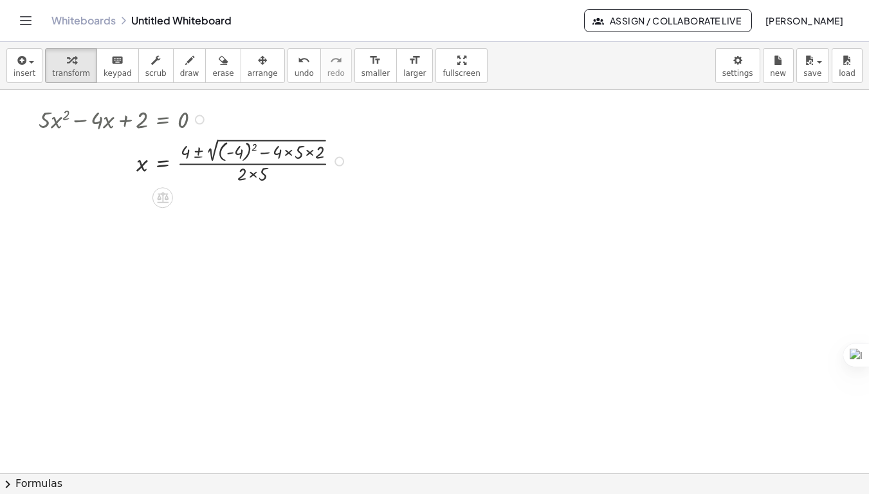
click at [288, 155] on div at bounding box center [194, 160] width 325 height 51
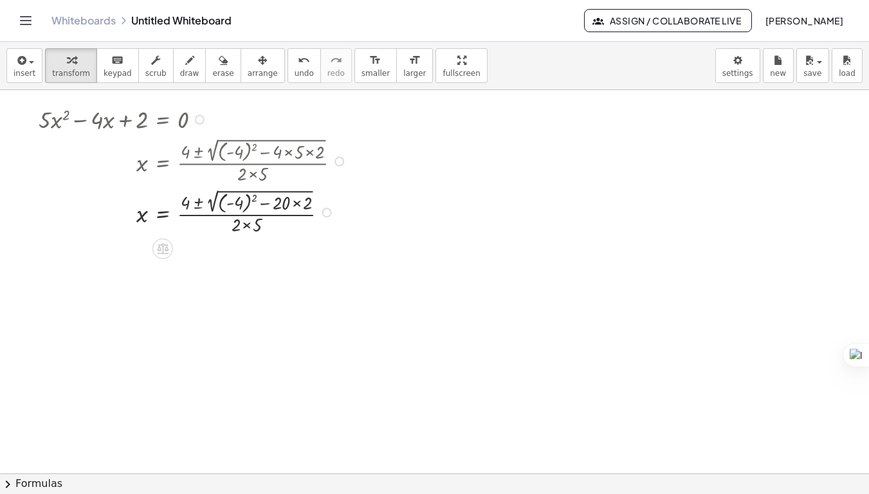
click at [299, 202] on div at bounding box center [194, 211] width 325 height 51
click at [251, 201] on div at bounding box center [194, 211] width 325 height 51
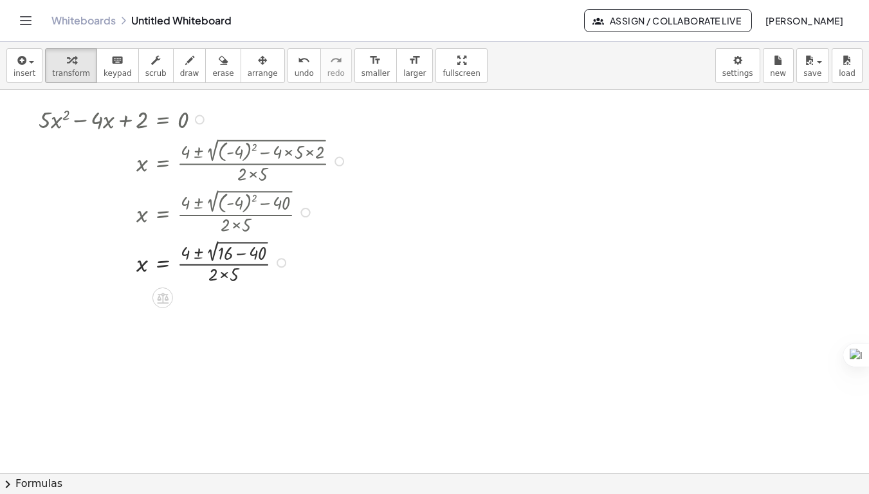
click at [242, 250] on div at bounding box center [194, 262] width 325 height 50
click at [213, 304] on div at bounding box center [194, 311] width 325 height 50
click at [223, 305] on div at bounding box center [194, 311] width 325 height 50
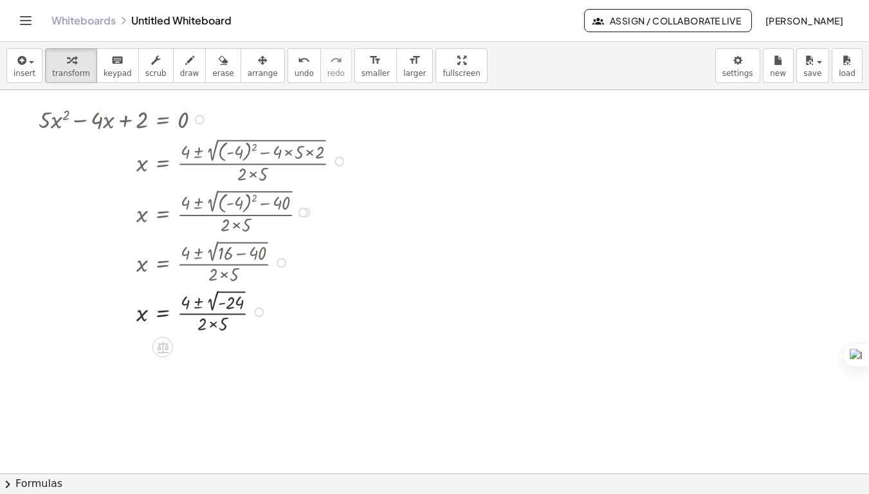
click at [209, 328] on div at bounding box center [194, 311] width 325 height 50
click at [223, 352] on div at bounding box center [194, 361] width 325 height 50
click at [111, 116] on div at bounding box center [194, 118] width 325 height 33
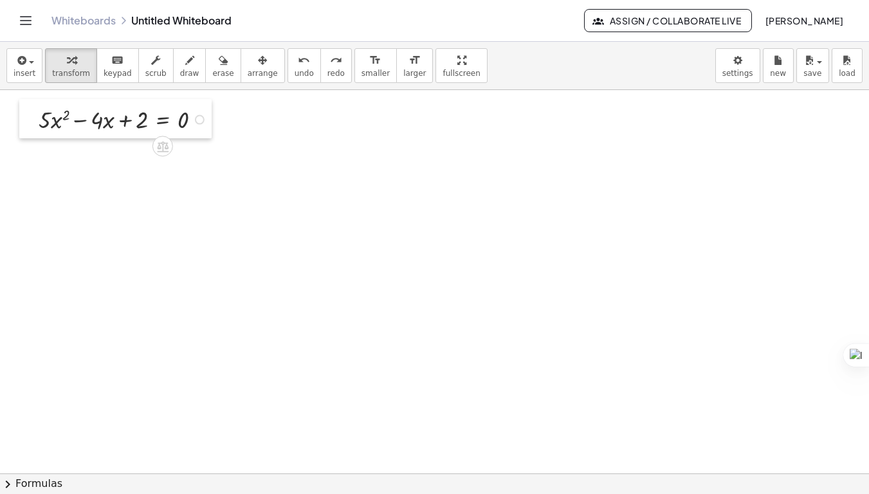
click at [27, 100] on div at bounding box center [28, 118] width 19 height 39
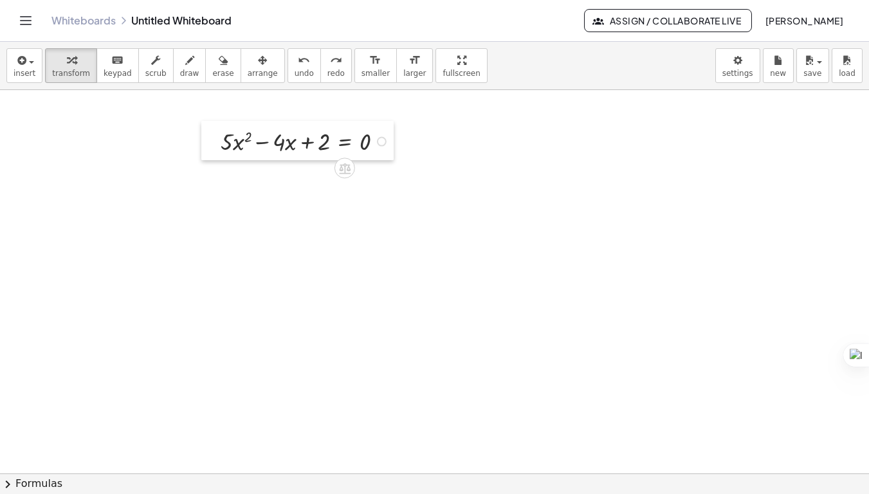
drag, startPoint x: 32, startPoint y: 105, endPoint x: 213, endPoint y: 127, distance: 183.2
click at [213, 127] on div at bounding box center [210, 140] width 19 height 39
click at [287, 171] on div at bounding box center [434, 473] width 869 height 766
click at [286, 149] on div at bounding box center [306, 140] width 185 height 33
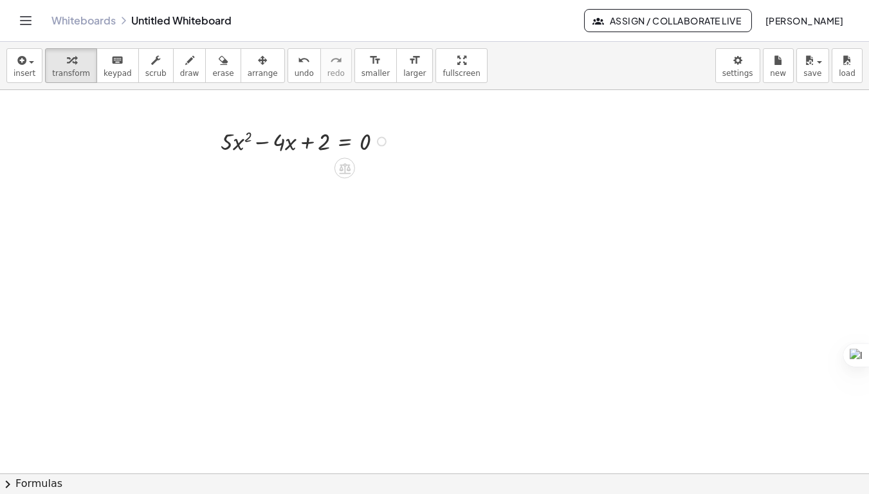
click at [286, 149] on div at bounding box center [306, 140] width 185 height 33
click at [288, 130] on div at bounding box center [306, 140] width 185 height 33
drag, startPoint x: 288, startPoint y: 130, endPoint x: 260, endPoint y: 138, distance: 29.3
click at [260, 138] on div at bounding box center [306, 140] width 185 height 33
drag, startPoint x: 381, startPoint y: 142, endPoint x: 533, endPoint y: 149, distance: 152.5
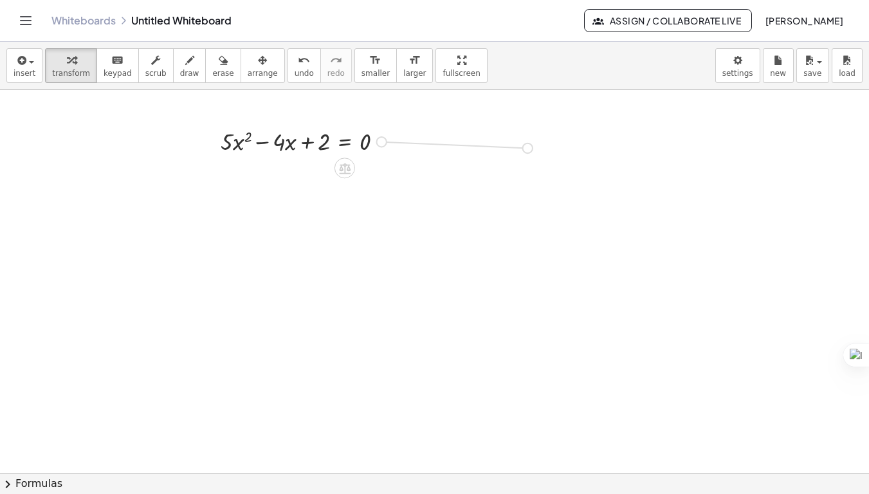
click at [533, 149] on div "+ × 5 × x 2 − × 4 × x + 2 = 0" at bounding box center [434, 473] width 869 height 766
click at [9, 75] on button "insert" at bounding box center [24, 65] width 36 height 35
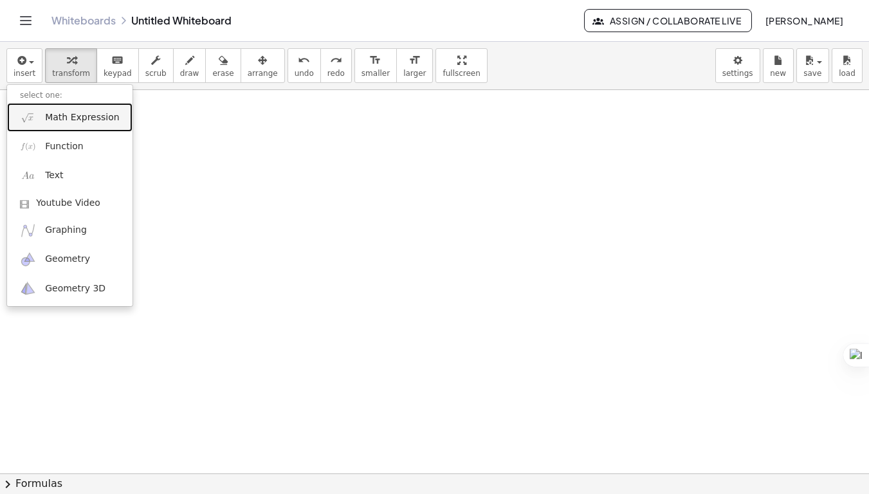
click at [32, 114] on img at bounding box center [28, 117] width 16 height 16
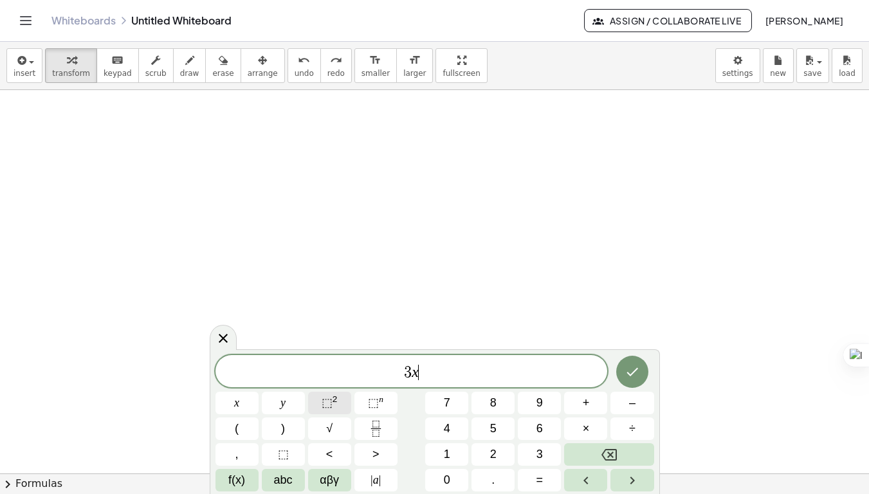
click at [332, 390] on sup "2" at bounding box center [334, 399] width 5 height 10
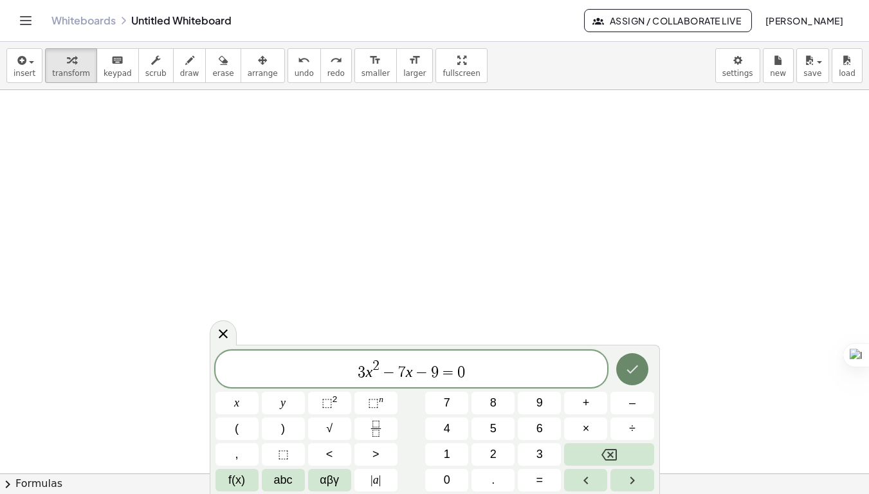
click at [629, 381] on button "Done" at bounding box center [632, 369] width 32 height 32
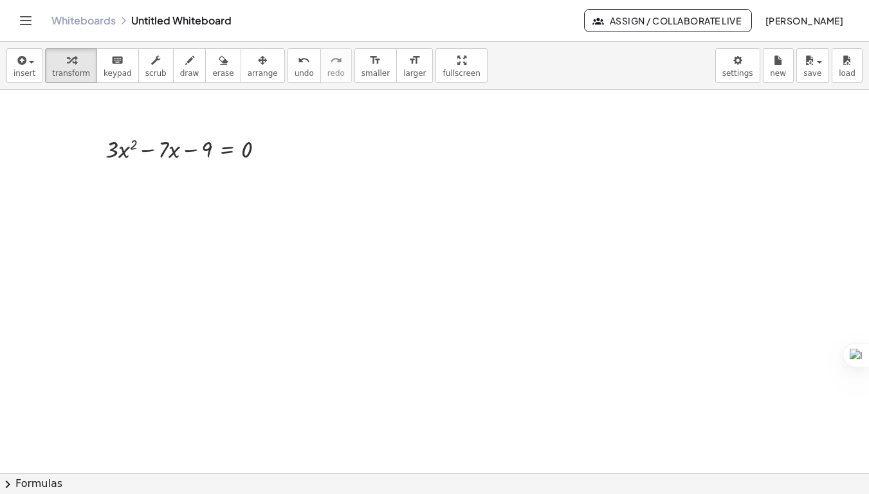
click at [8, 390] on span "chevron_right" at bounding box center [7, 483] width 15 height 15
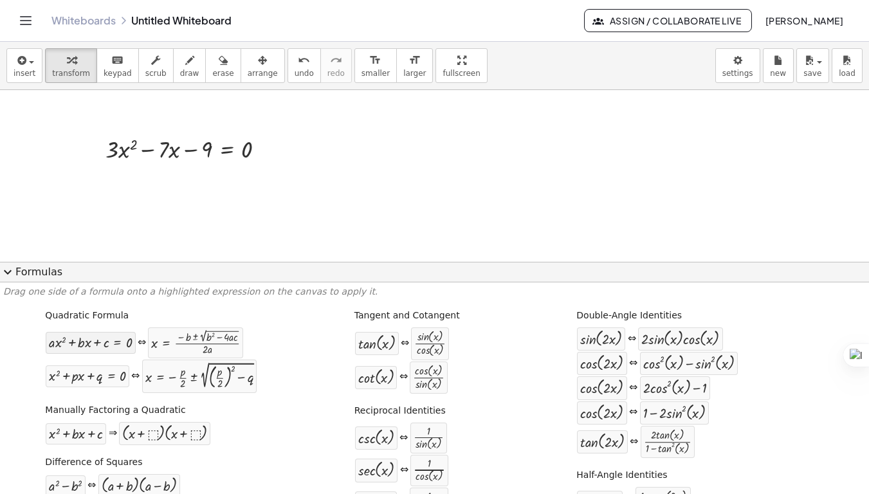
click at [87, 340] on div at bounding box center [90, 342] width 83 height 15
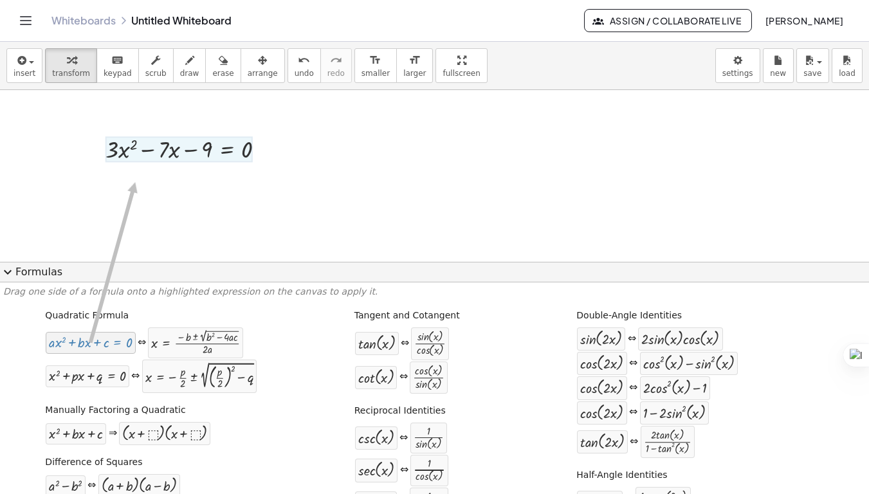
drag, startPoint x: 87, startPoint y: 340, endPoint x: 132, endPoint y: 183, distance: 164.0
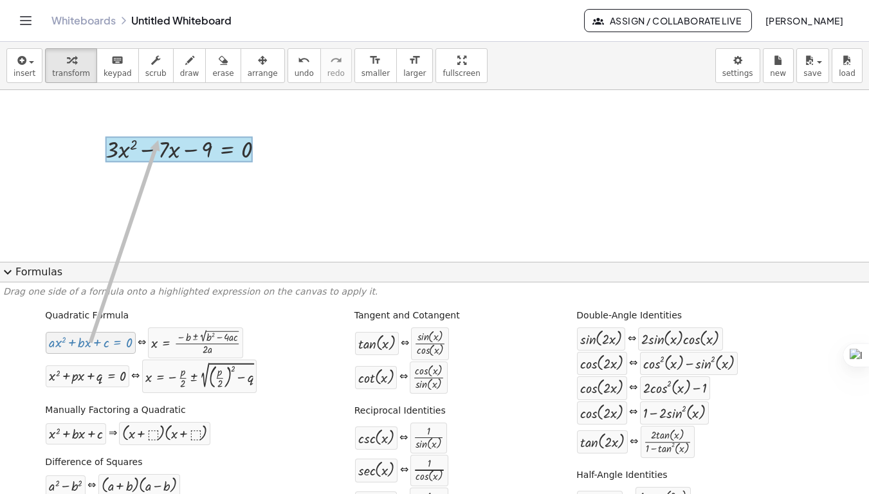
drag, startPoint x: 81, startPoint y: 337, endPoint x: 156, endPoint y: 140, distance: 210.4
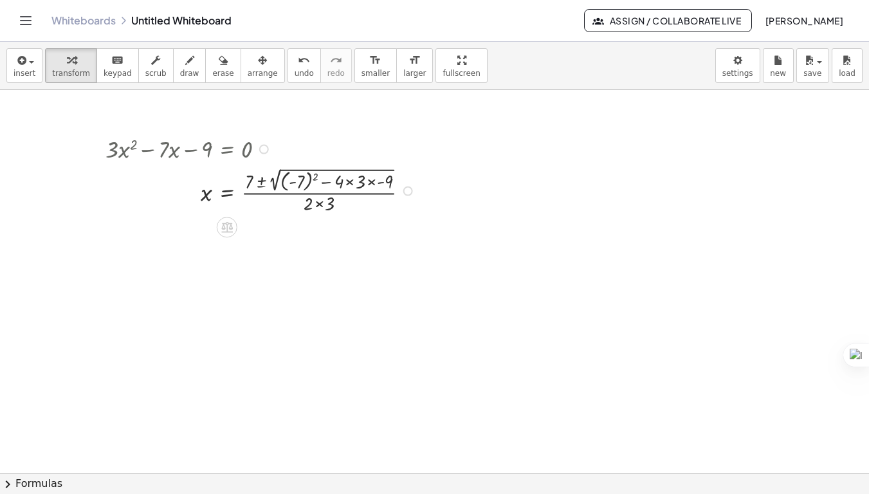
click at [313, 177] on div at bounding box center [262, 190] width 327 height 51
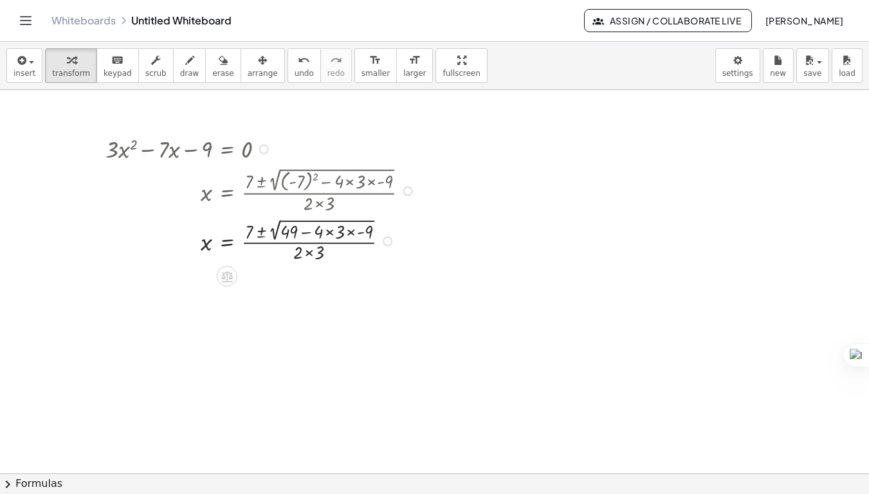
click at [349, 230] on div at bounding box center [262, 240] width 327 height 50
click at [328, 277] on div at bounding box center [262, 290] width 327 height 50
click at [312, 284] on div at bounding box center [262, 290] width 327 height 50
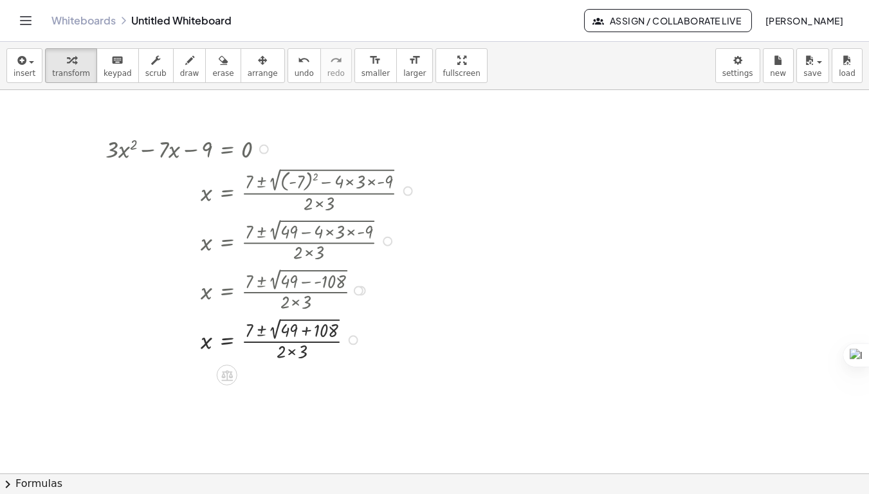
click at [309, 330] on div at bounding box center [262, 339] width 327 height 50
click at [276, 375] on div at bounding box center [262, 387] width 327 height 48
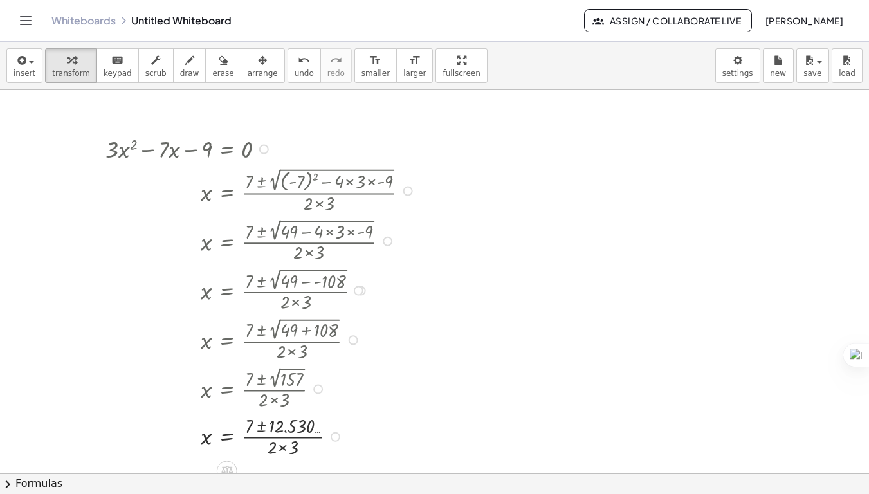
click at [262, 390] on div at bounding box center [262, 435] width 327 height 47
click at [261, 390] on div at bounding box center [262, 435] width 327 height 47
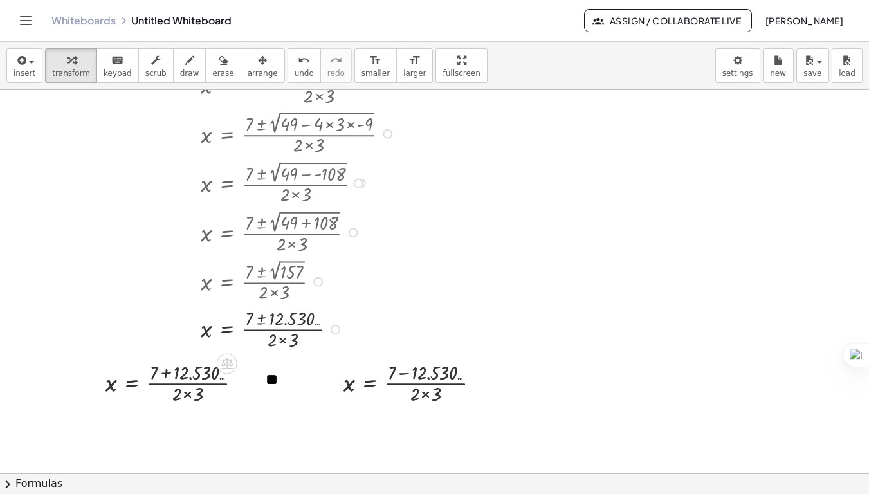
scroll to position [129, 0]
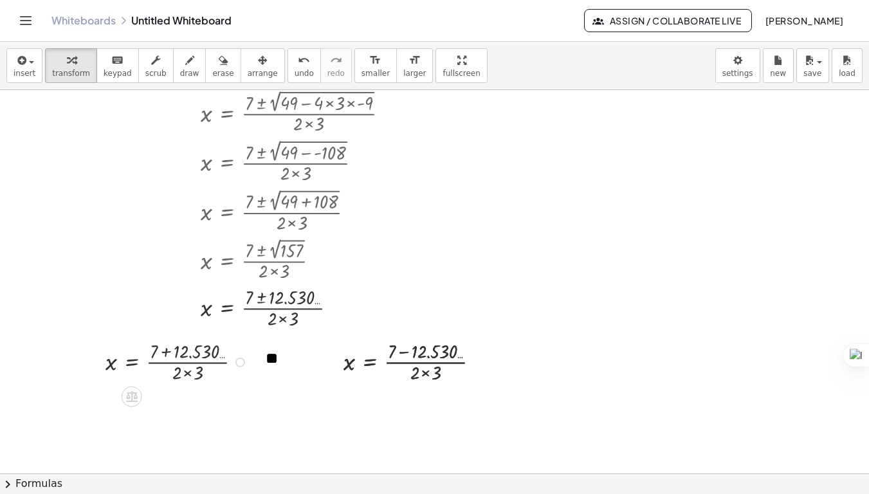
click at [164, 350] on div at bounding box center [178, 361] width 159 height 47
click at [174, 377] on div at bounding box center [166, 361] width 134 height 47
click at [195, 361] on div at bounding box center [166, 361] width 134 height 47
click at [422, 365] on div at bounding box center [416, 361] width 159 height 47
click at [427, 358] on div at bounding box center [416, 361] width 159 height 47
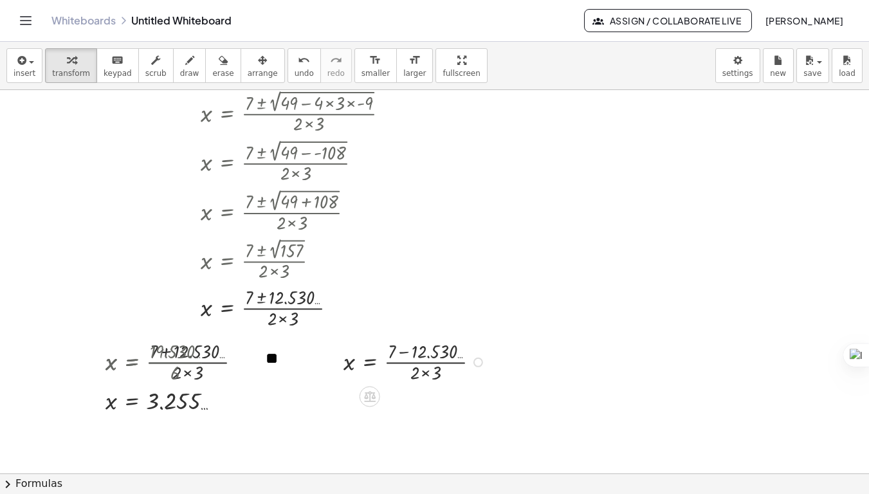
click at [426, 375] on div at bounding box center [416, 361] width 159 height 47
click at [405, 355] on div at bounding box center [416, 361] width 159 height 47
click at [410, 364] on div at bounding box center [405, 361] width 137 height 47
click at [256, 57] on button "arrange" at bounding box center [262, 65] width 44 height 35
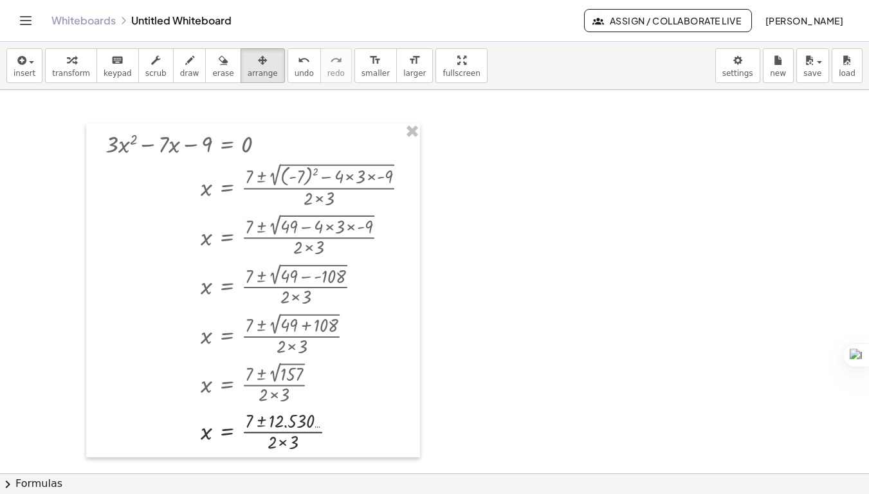
scroll to position [0, 0]
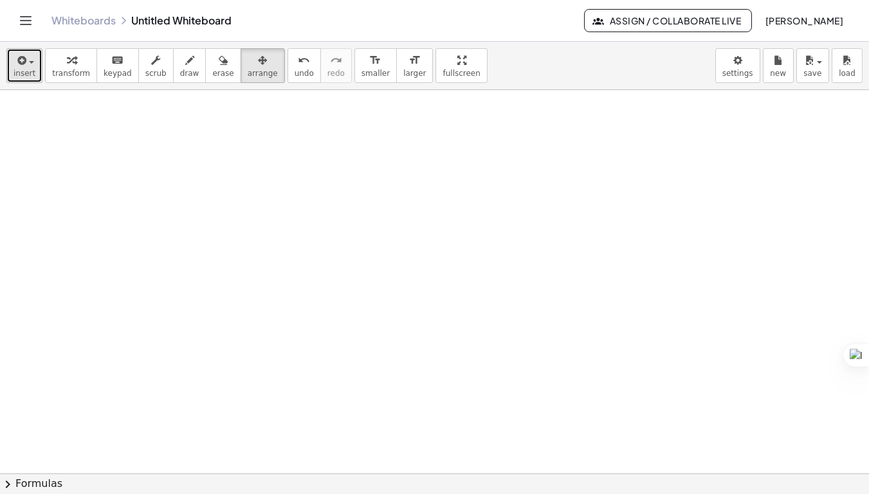
click at [33, 70] on button "insert" at bounding box center [24, 65] width 36 height 35
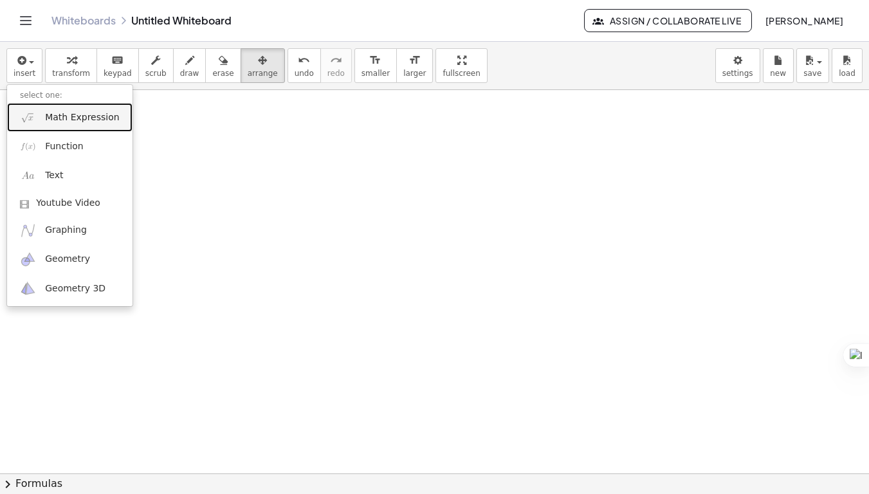
click at [46, 116] on span "Math Expression" at bounding box center [82, 117] width 74 height 13
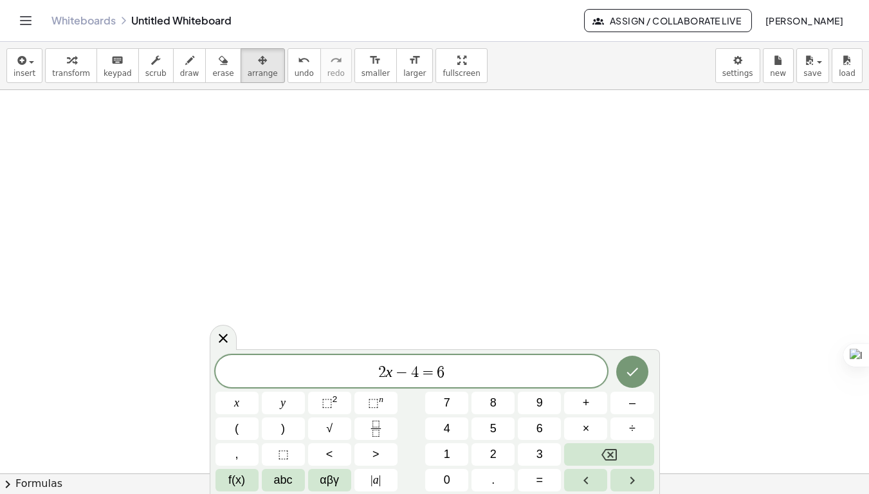
click at [619, 390] on div "2 x − 4 = 6 ​ x y ⬚ 2 ⬚ n 7 8 9 + – ( ) √ 4 5 6 × ÷ , ⬚ < > 1 2 3 f(x) abc αβγ …" at bounding box center [434, 423] width 438 height 136
click at [627, 381] on button "Done" at bounding box center [632, 372] width 32 height 32
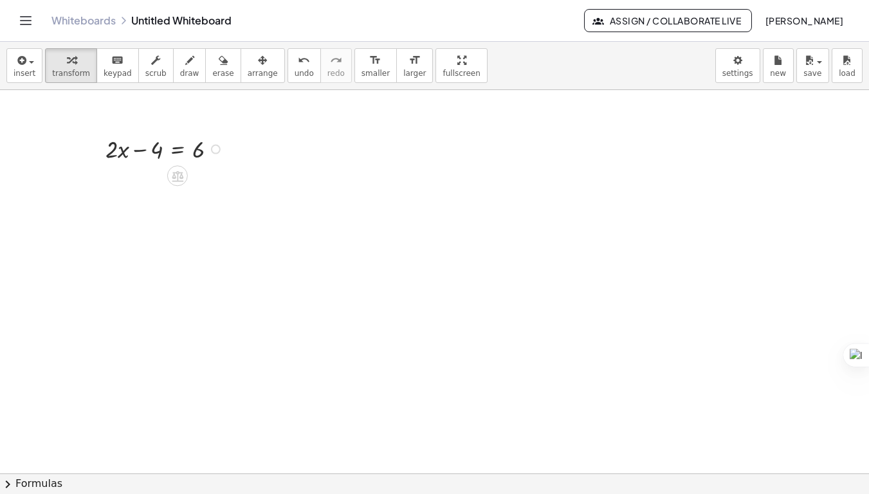
click at [158, 154] on div at bounding box center [166, 148] width 134 height 33
click at [178, 153] on div at bounding box center [166, 148] width 134 height 33
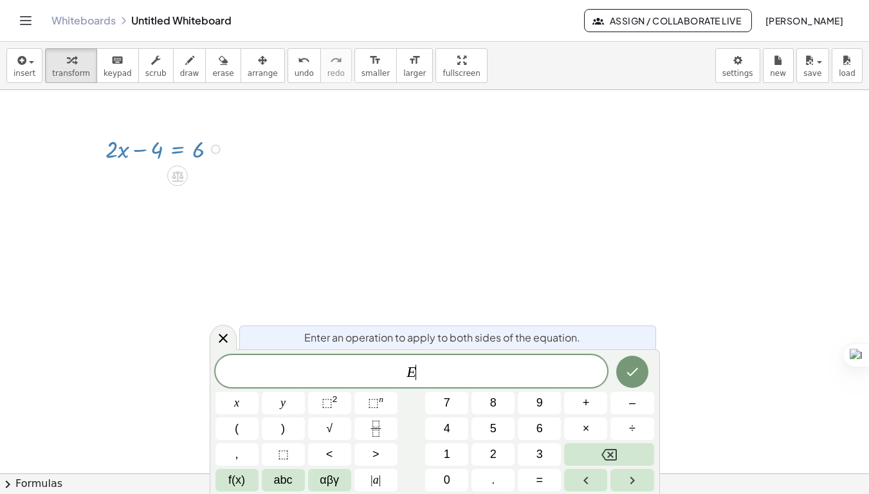
click at [178, 153] on div at bounding box center [166, 148] width 134 height 33
click at [495, 247] on div at bounding box center [434, 473] width 869 height 766
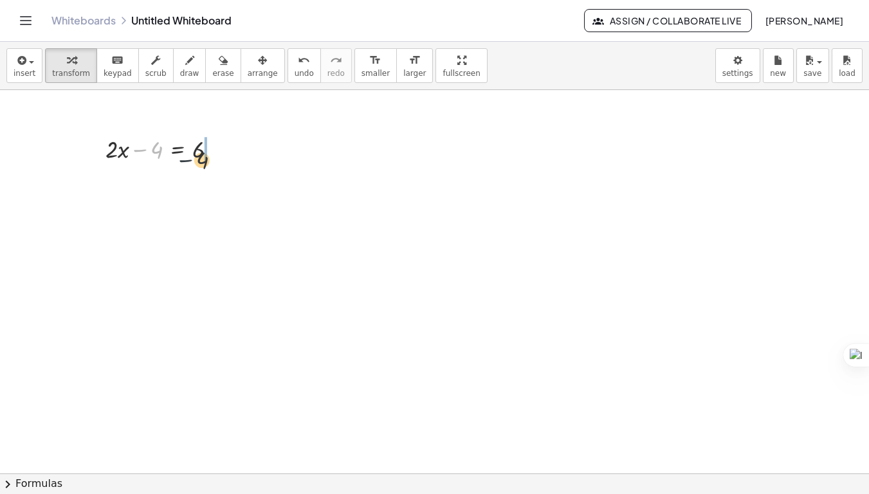
drag, startPoint x: 142, startPoint y: 153, endPoint x: 194, endPoint y: 164, distance: 52.6
click at [194, 164] on div at bounding box center [166, 148] width 134 height 33
click at [216, 186] on div at bounding box center [183, 181] width 168 height 33
click at [197, 226] on div at bounding box center [183, 213] width 168 height 33
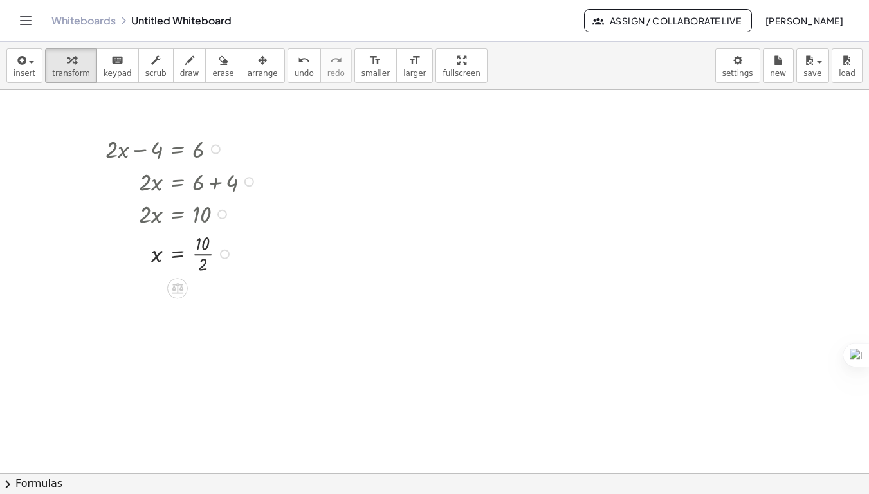
click at [199, 254] on div at bounding box center [183, 253] width 168 height 47
click at [259, 68] on button "arrange" at bounding box center [262, 65] width 44 height 35
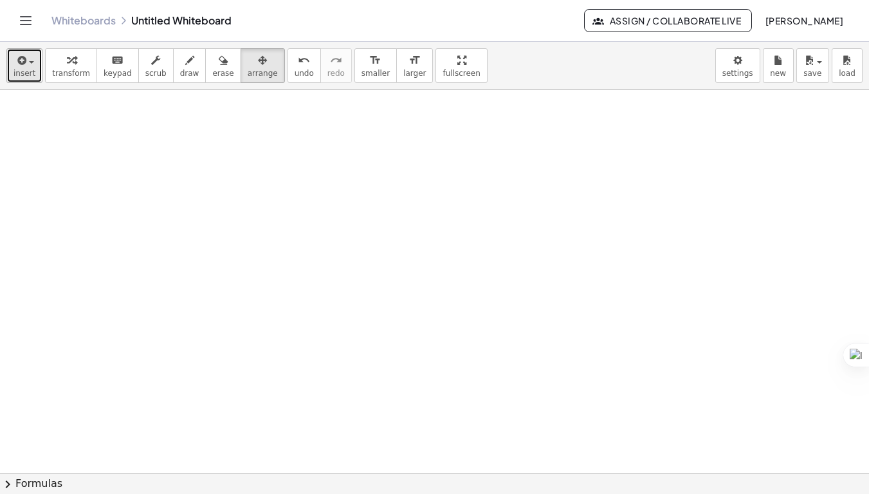
click at [36, 75] on button "insert" at bounding box center [24, 65] width 36 height 35
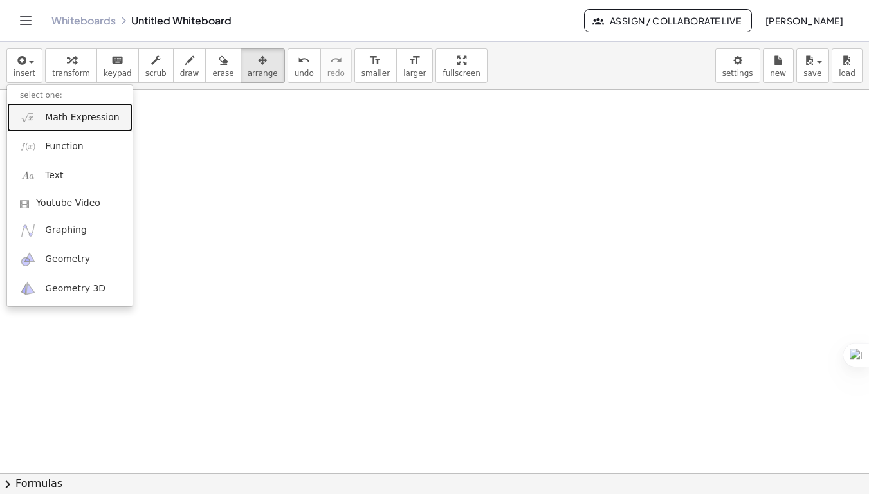
click at [48, 118] on span "Math Expression" at bounding box center [82, 117] width 74 height 13
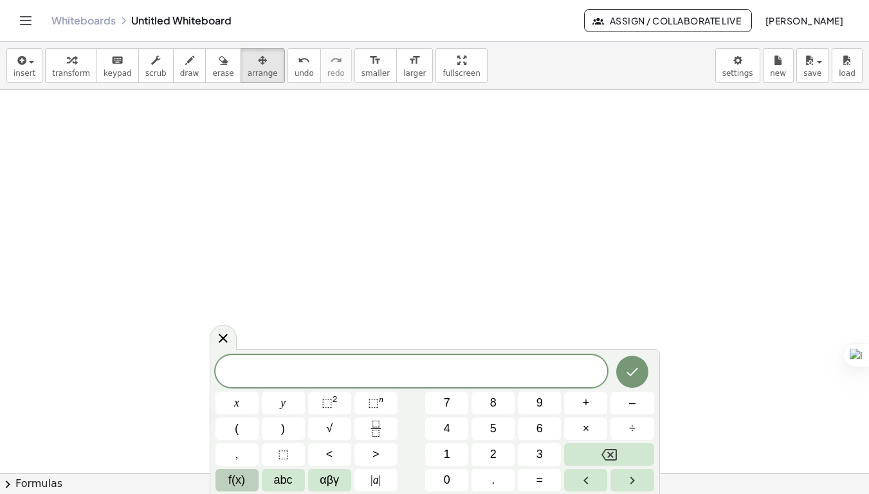
click at [246, 478] on button "f(x)" at bounding box center [236, 480] width 43 height 23
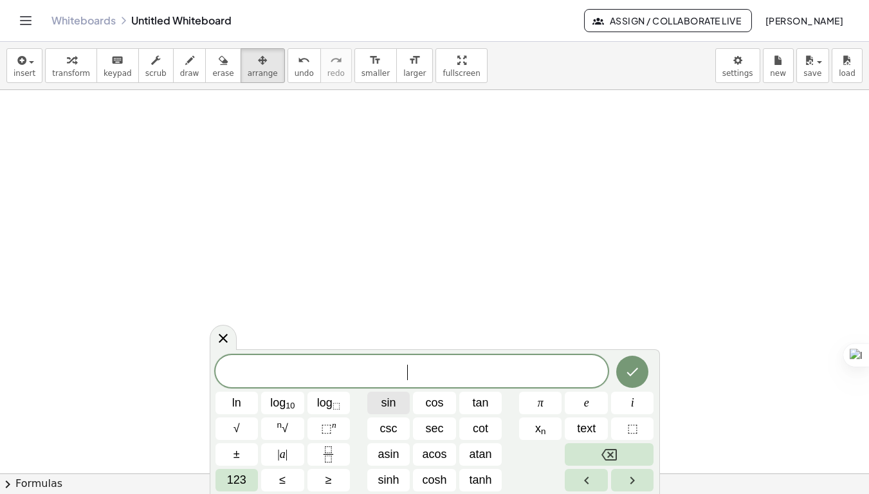
click at [388, 404] on span "sin" at bounding box center [388, 402] width 15 height 17
click at [325, 429] on span "⬚" at bounding box center [326, 428] width 11 height 13
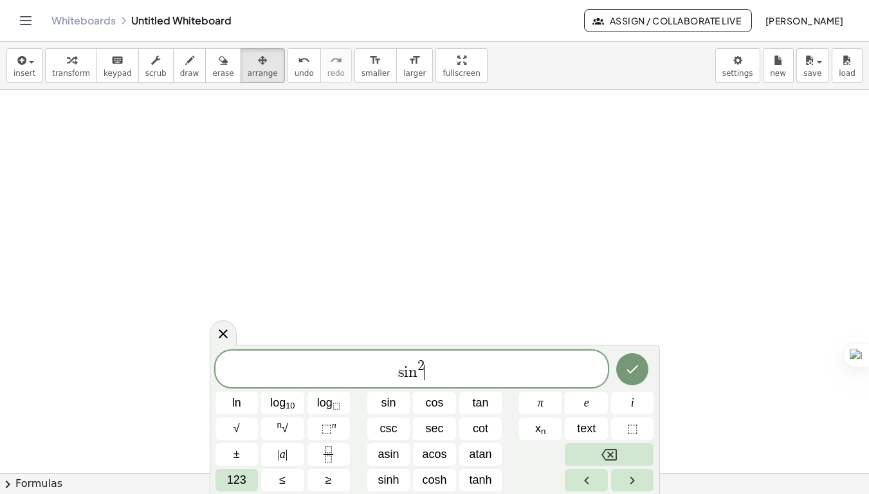
click at [454, 379] on span "s i n 2 ​" at bounding box center [411, 369] width 392 height 23
click at [246, 477] on span "123" at bounding box center [236, 479] width 19 height 17
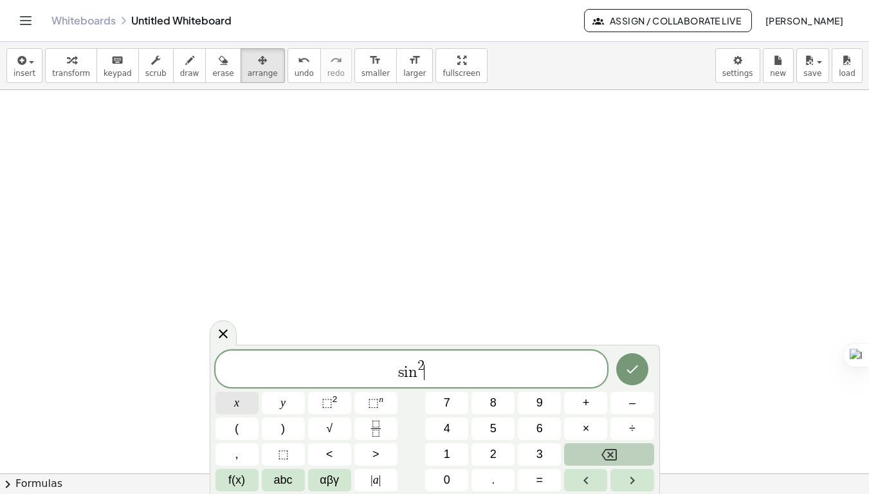
click at [239, 404] on span "x" at bounding box center [236, 402] width 5 height 17
click at [437, 381] on div "s i n 2 x ​" at bounding box center [411, 368] width 392 height 37
click at [258, 478] on div "s i n 2 x + x y ⬚ 2 ⬚ n 7 8 9 + – ( ) √ 4 5 6 × ÷ , ⬚ < > 1 2 3 f(x) abc αβγ | …" at bounding box center [434, 420] width 438 height 141
click at [242, 479] on span "f(x)" at bounding box center [236, 479] width 17 height 17
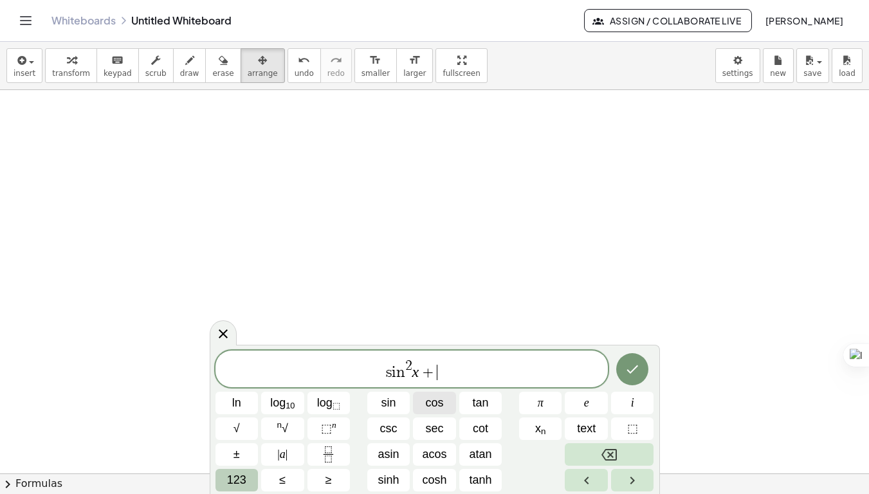
click at [437, 402] on span "cos" at bounding box center [434, 402] width 18 height 17
click at [324, 426] on span "⬚" at bounding box center [326, 428] width 11 height 13
click at [509, 370] on span "s i n 2 x + c o s 4 ​" at bounding box center [411, 369] width 392 height 23
click at [232, 475] on span "123" at bounding box center [236, 479] width 19 height 17
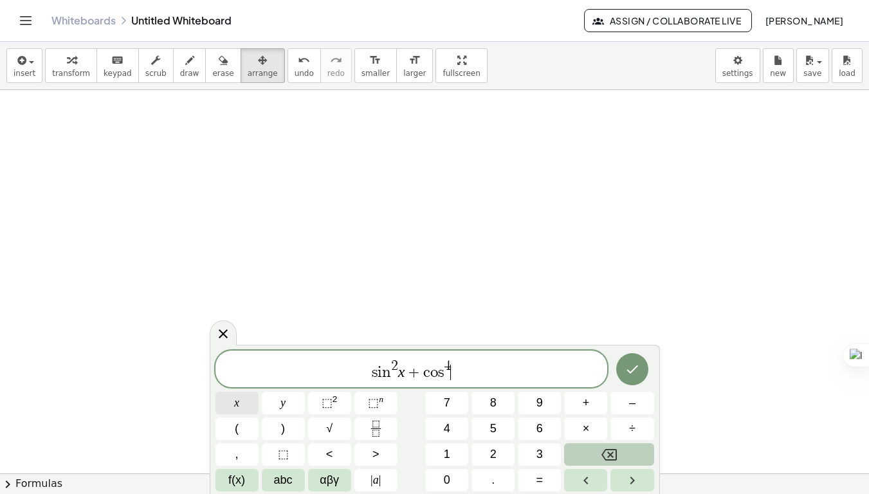
click at [232, 406] on button "x" at bounding box center [236, 403] width 43 height 23
click at [630, 371] on icon "Done" at bounding box center [631, 368] width 15 height 15
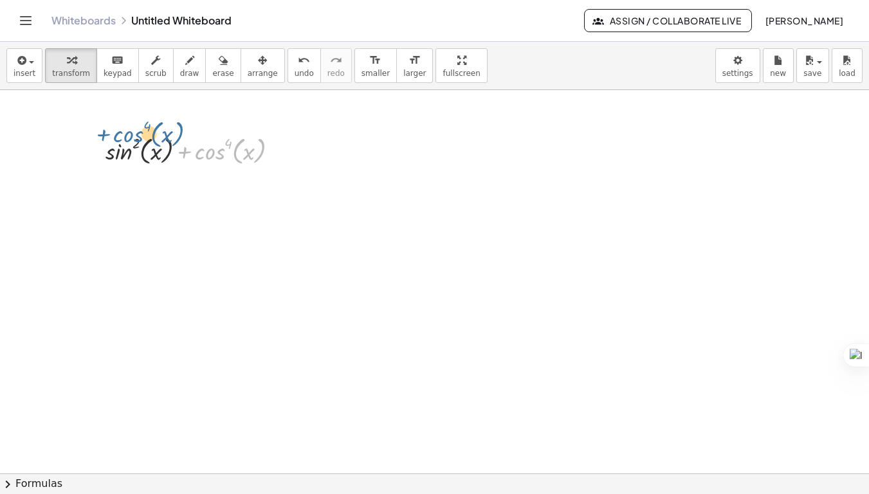
drag, startPoint x: 203, startPoint y: 162, endPoint x: 118, endPoint y: 143, distance: 86.9
click at [118, 143] on div at bounding box center [196, 150] width 195 height 36
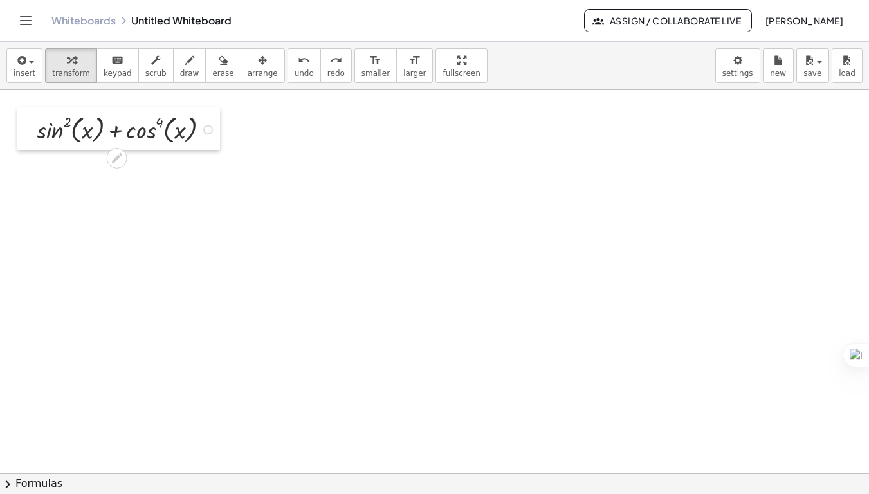
drag, startPoint x: 100, startPoint y: 130, endPoint x: 32, endPoint y: 109, distance: 72.0
click at [32, 109] on div at bounding box center [26, 128] width 19 height 42
click at [156, 134] on div at bounding box center [127, 129] width 195 height 36
drag, startPoint x: 156, startPoint y: 134, endPoint x: 216, endPoint y: 137, distance: 59.8
click at [216, 137] on div at bounding box center [127, 129] width 195 height 36
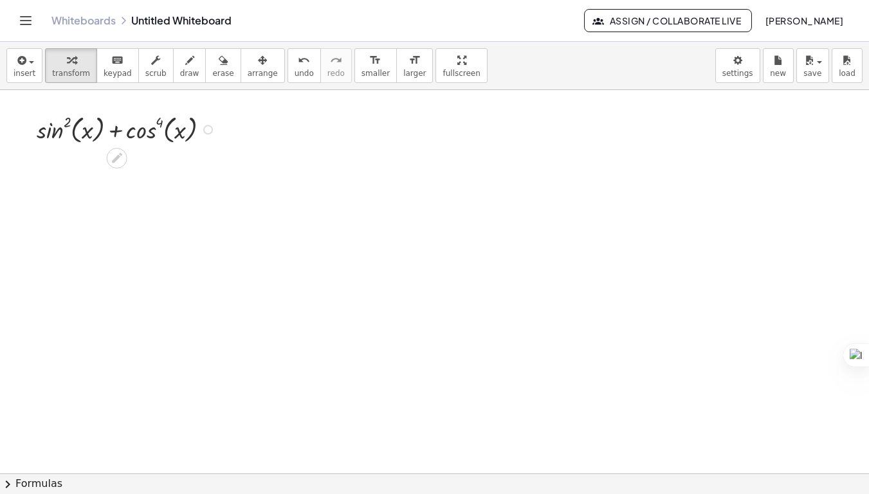
click at [167, 135] on div at bounding box center [127, 129] width 195 height 36
click at [158, 124] on div at bounding box center [127, 129] width 195 height 36
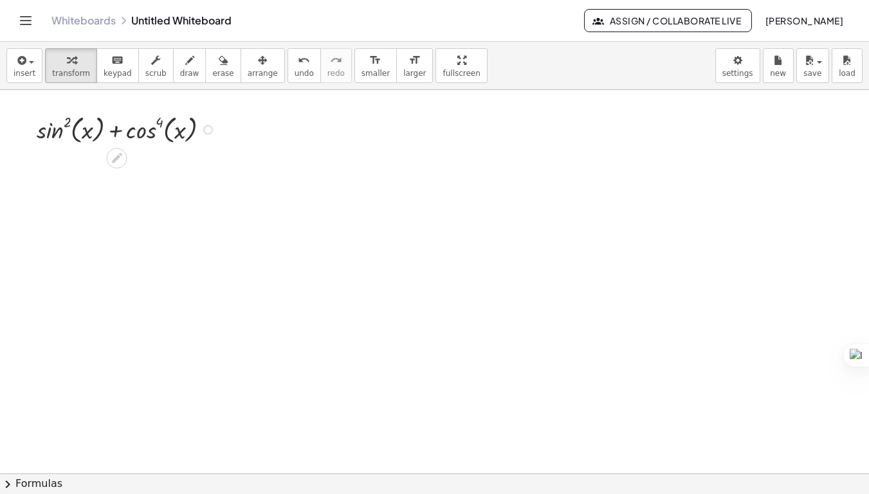
click at [158, 124] on div at bounding box center [127, 129] width 195 height 36
click at [183, 150] on div at bounding box center [434, 473] width 869 height 766
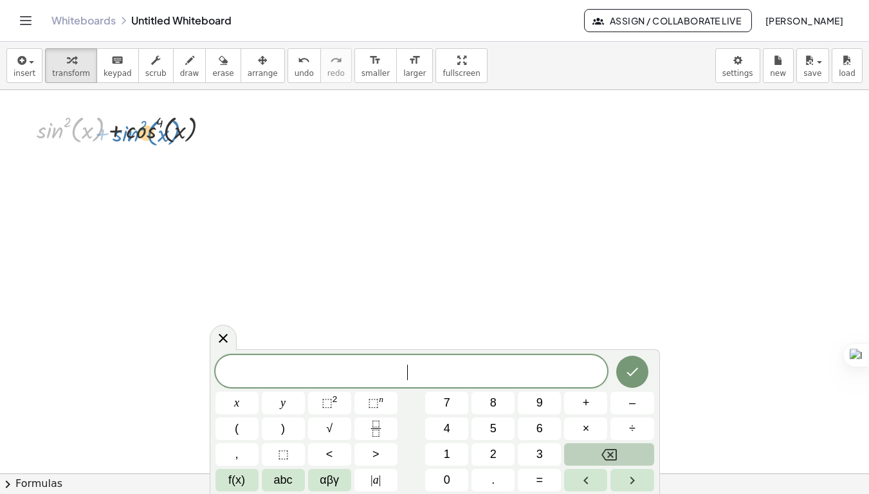
drag, startPoint x: 57, startPoint y: 130, endPoint x: 133, endPoint y: 133, distance: 75.9
click at [133, 133] on div at bounding box center [127, 129] width 195 height 36
click at [221, 334] on icon at bounding box center [222, 337] width 15 height 15
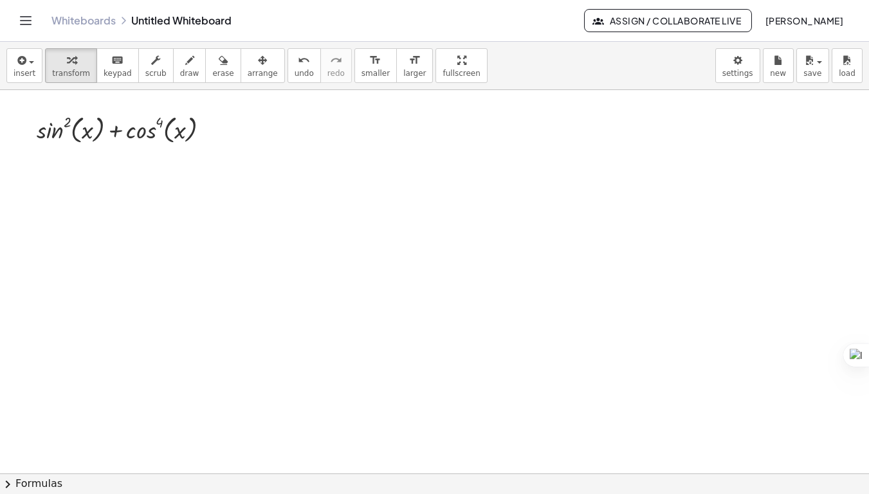
click at [12, 482] on span "chevron_right" at bounding box center [7, 483] width 15 height 15
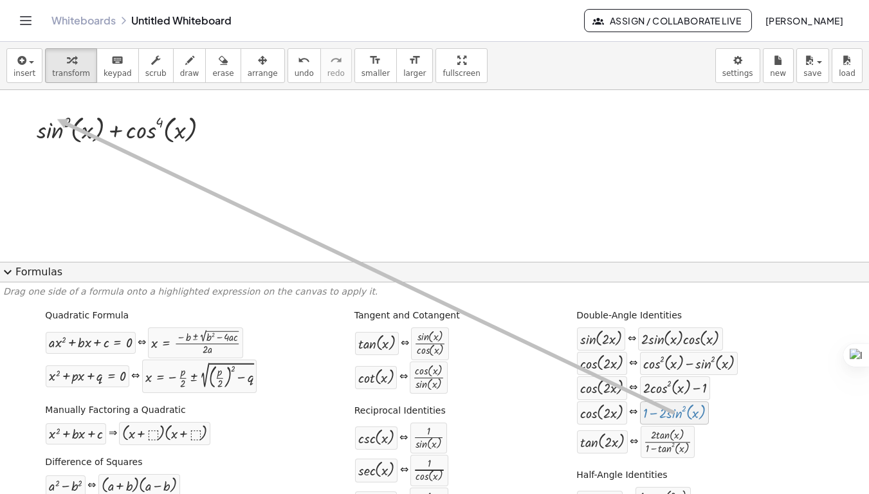
drag, startPoint x: 633, startPoint y: 409, endPoint x: 50, endPoint y: 118, distance: 650.9
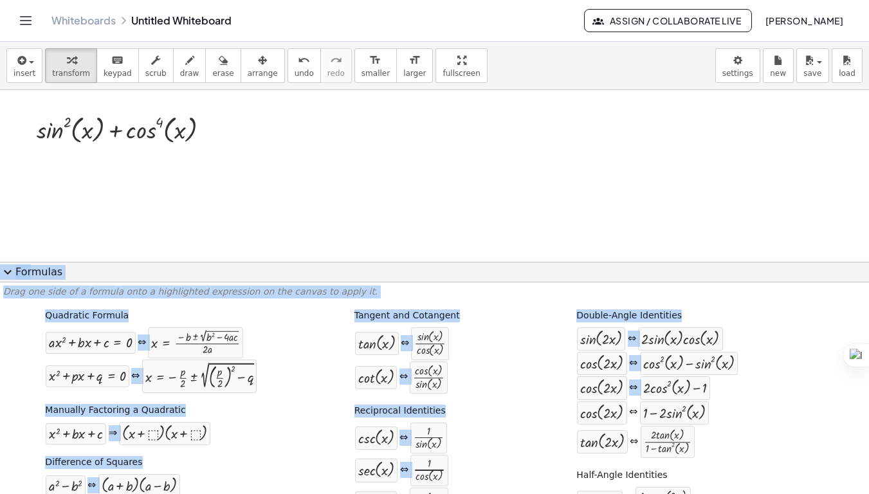
drag, startPoint x: 622, startPoint y: 408, endPoint x: 171, endPoint y: 183, distance: 504.3
click at [171, 183] on div "insert select one: Math Expression Function Text Youtube Video Graphing Geometr…" at bounding box center [434, 268] width 869 height 452
click at [171, 183] on div at bounding box center [434, 369] width 869 height 559
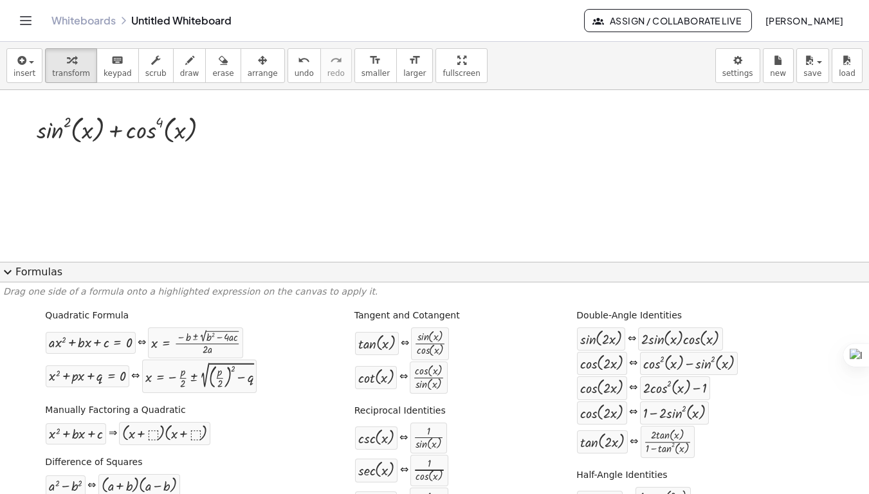
click at [356, 153] on div at bounding box center [434, 369] width 869 height 559
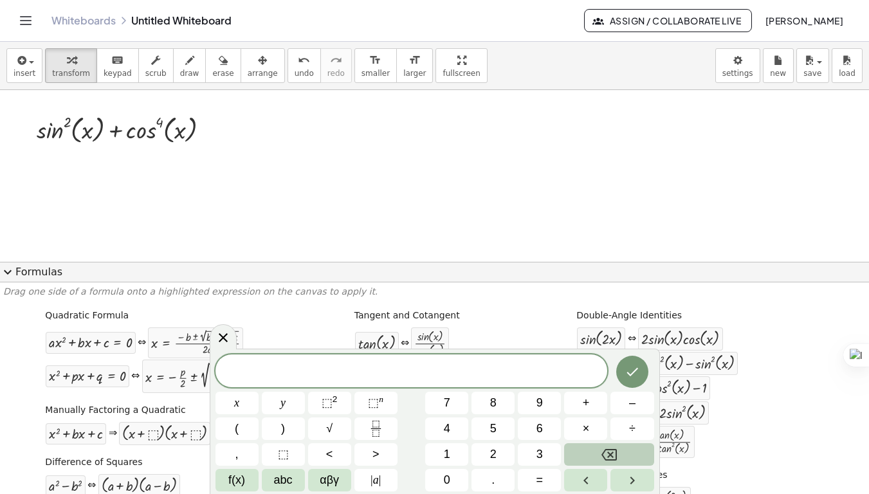
click at [8, 271] on span "expand_more" at bounding box center [7, 271] width 15 height 15
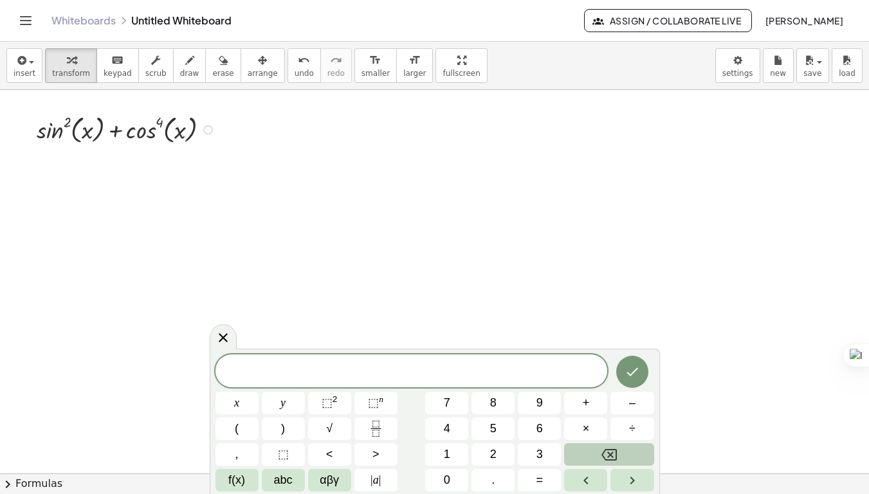
click at [146, 138] on div at bounding box center [127, 129] width 195 height 36
drag, startPoint x: 174, startPoint y: 143, endPoint x: 147, endPoint y: 116, distance: 38.2
click at [147, 116] on div at bounding box center [127, 129] width 195 height 36
click at [110, 70] on span "keypad" at bounding box center [118, 73] width 28 height 9
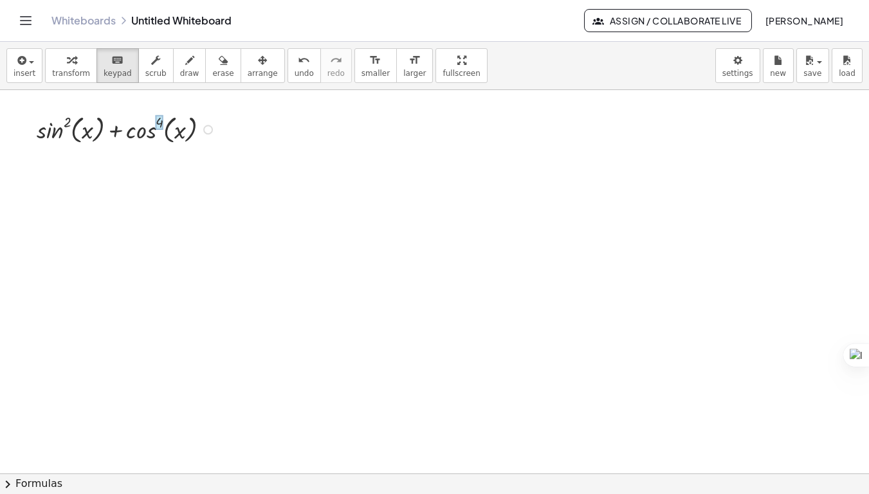
click at [156, 118] on div at bounding box center [160, 122] width 8 height 15
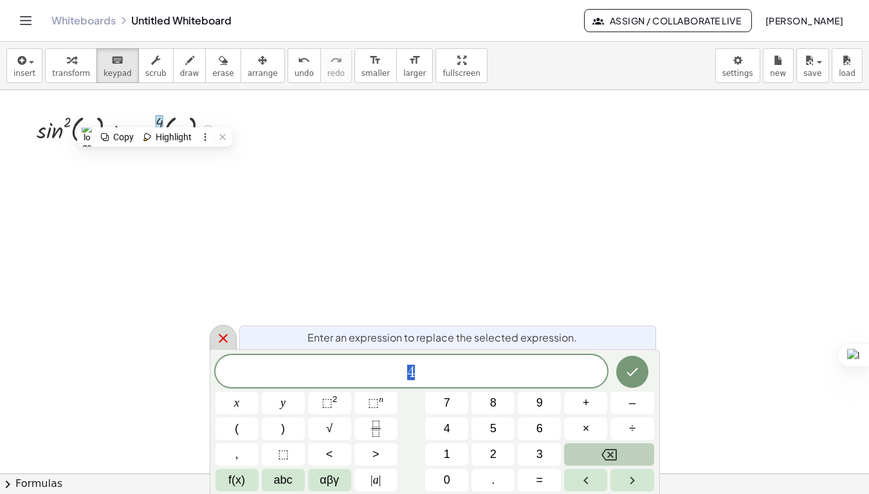
click at [231, 339] on div at bounding box center [223, 337] width 27 height 25
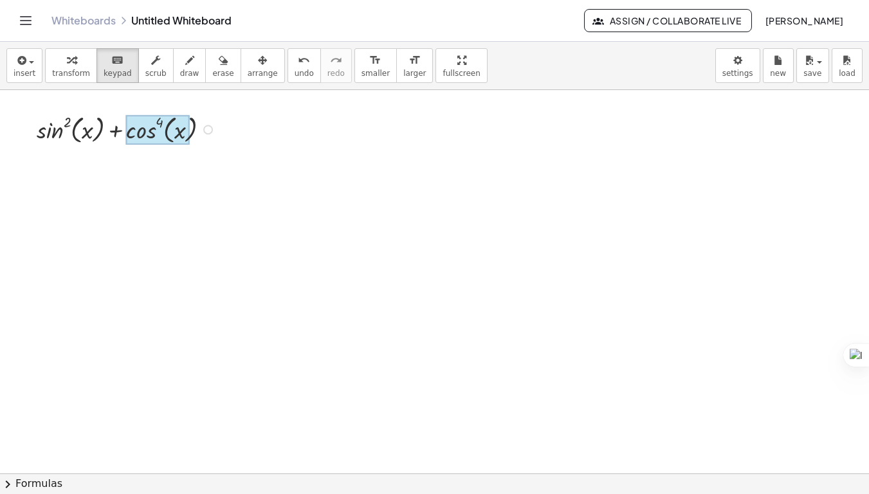
click at [129, 129] on div at bounding box center [158, 130] width 64 height 30
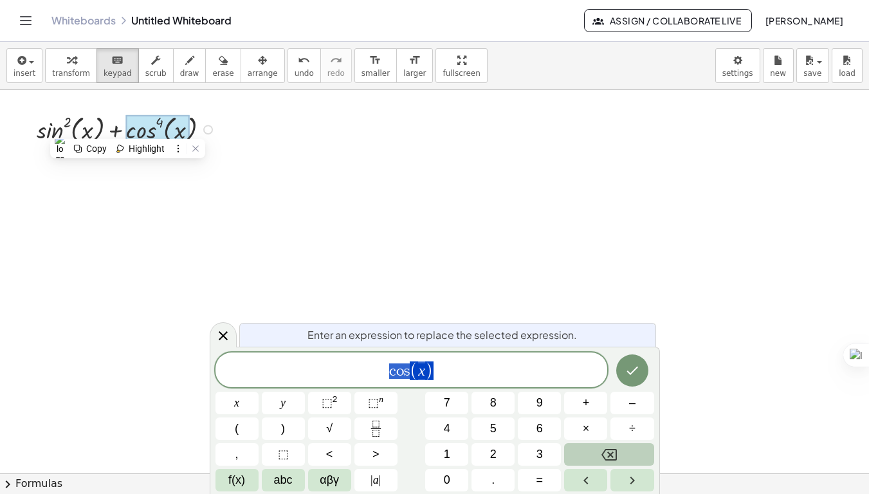
click at [486, 255] on div at bounding box center [434, 473] width 869 height 766
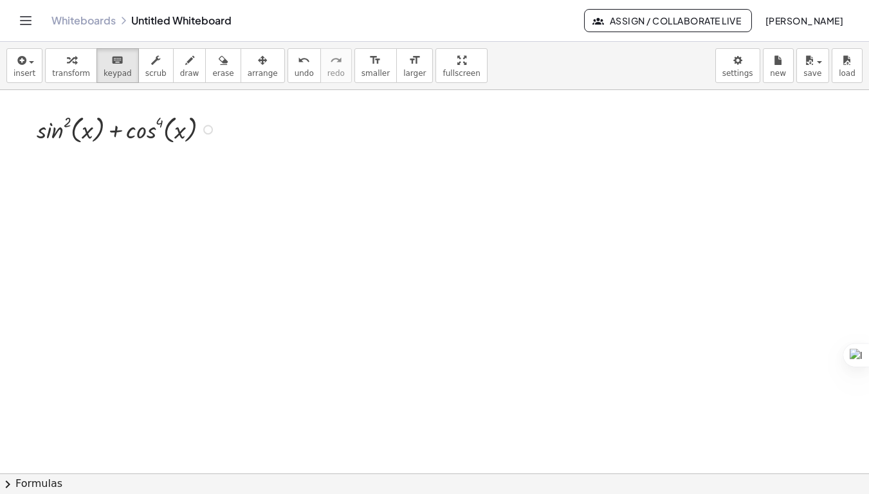
drag, startPoint x: 126, startPoint y: 120, endPoint x: 188, endPoint y: 127, distance: 62.1
click at [208, 161] on div at bounding box center [434, 473] width 869 height 766
drag, startPoint x: 205, startPoint y: 132, endPoint x: 134, endPoint y: 130, distance: 70.8
click at [117, 130] on div "+ sin ( , x ) 2 + cos ( , x ) 4" at bounding box center [117, 130] width 0 height 0
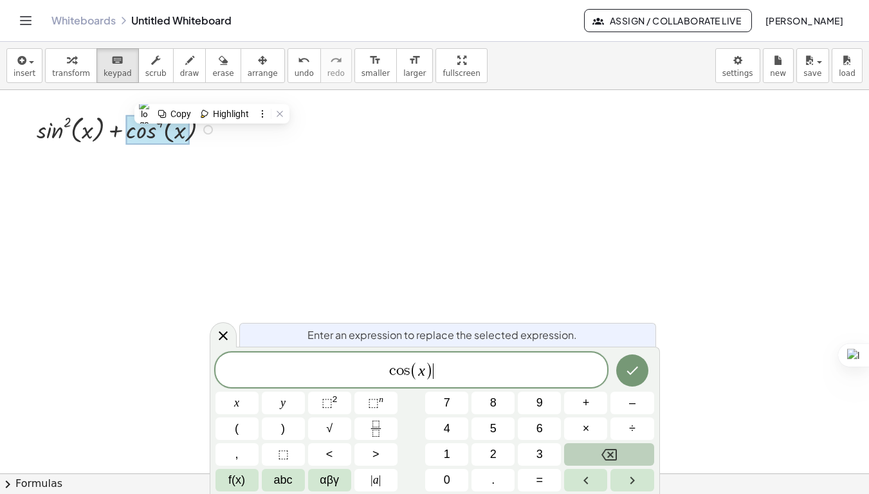
click at [438, 363] on span "c o s ( x ) ​" at bounding box center [411, 370] width 392 height 21
click at [411, 366] on span "(" at bounding box center [414, 370] width 8 height 19
click at [334, 400] on sup "2" at bounding box center [334, 399] width 5 height 10
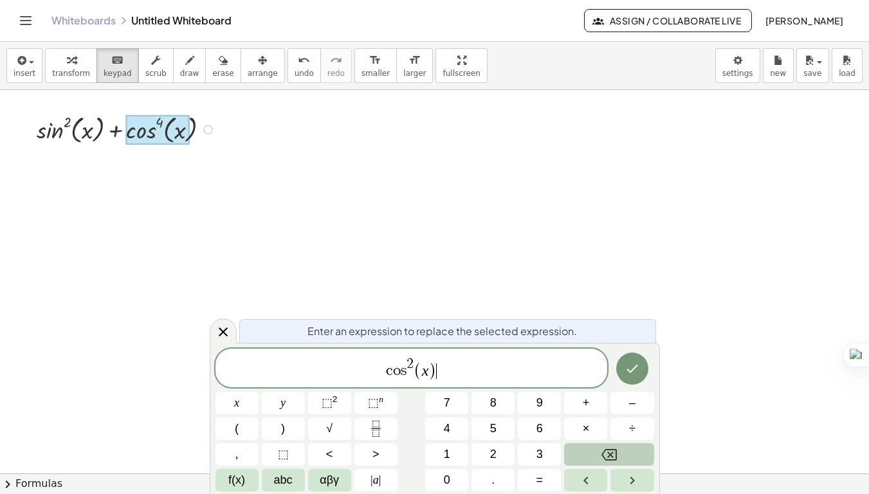
click at [484, 363] on span "c o s 2 ( x ) ​" at bounding box center [411, 368] width 392 height 25
drag, startPoint x: 372, startPoint y: 371, endPoint x: 435, endPoint y: 374, distance: 63.1
click at [435, 374] on html "Graspable Math Activities Get Started Activity Bank Assigned Work Classes White…" at bounding box center [434, 320] width 869 height 640
click at [453, 374] on span "c o s 2 ( x )" at bounding box center [411, 368] width 392 height 25
click at [582, 424] on span "×" at bounding box center [585, 428] width 7 height 17
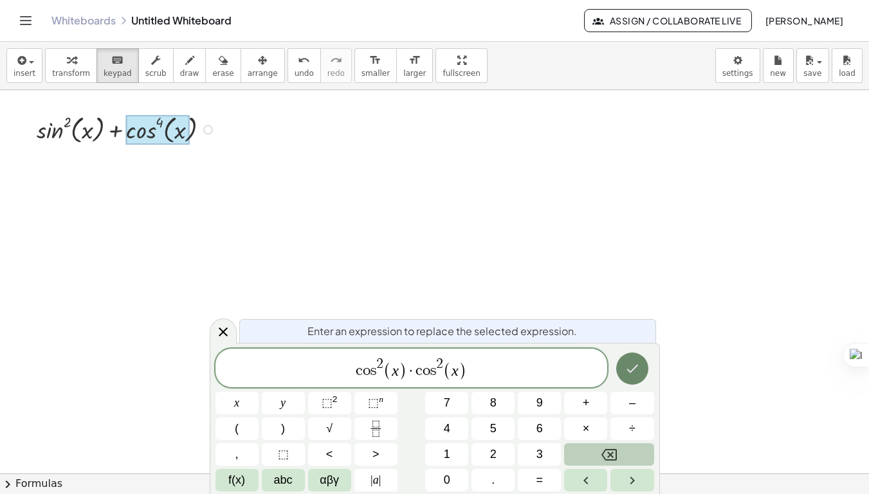
click at [635, 366] on icon "Done" at bounding box center [631, 368] width 15 height 15
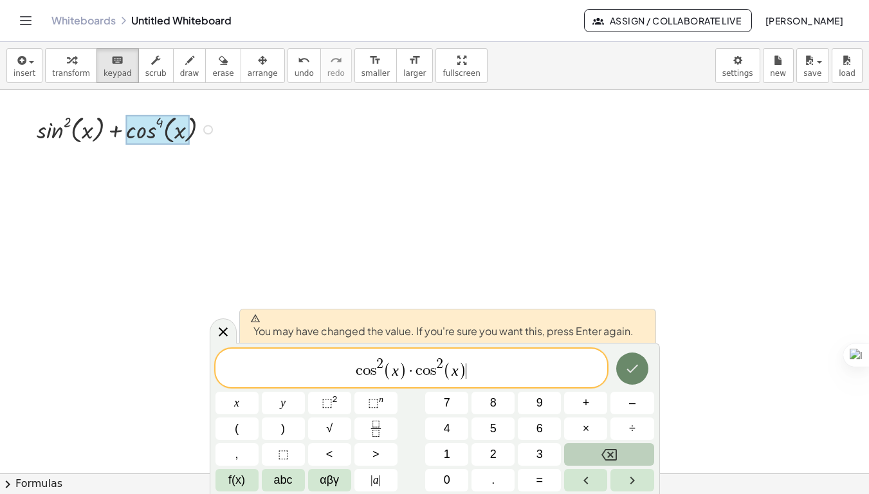
click at [626, 367] on icon "Done" at bounding box center [631, 368] width 15 height 15
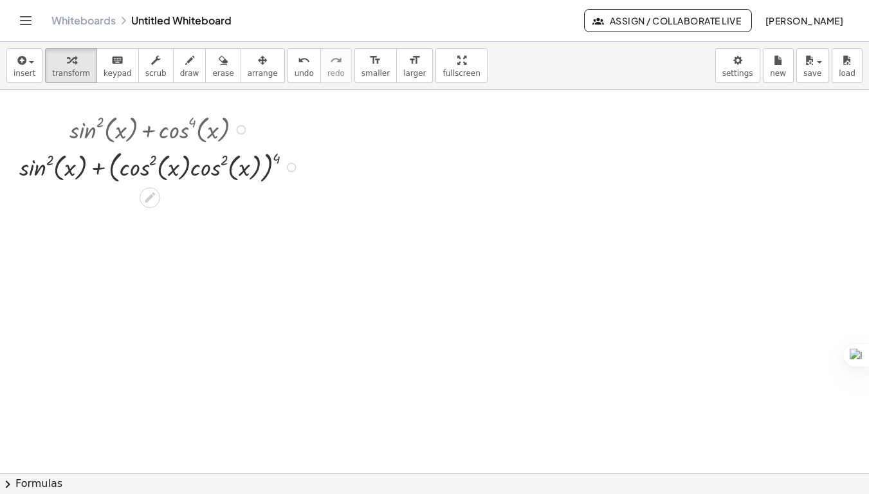
click at [278, 159] on div at bounding box center [161, 166] width 296 height 39
click at [280, 238] on div at bounding box center [434, 473] width 869 height 766
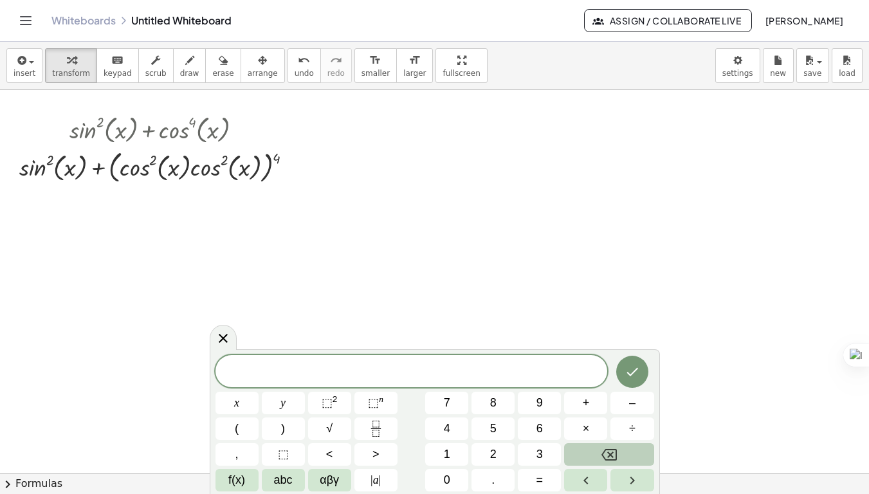
click at [30, 21] on icon "Toggle navigation" at bounding box center [26, 21] width 11 height 8
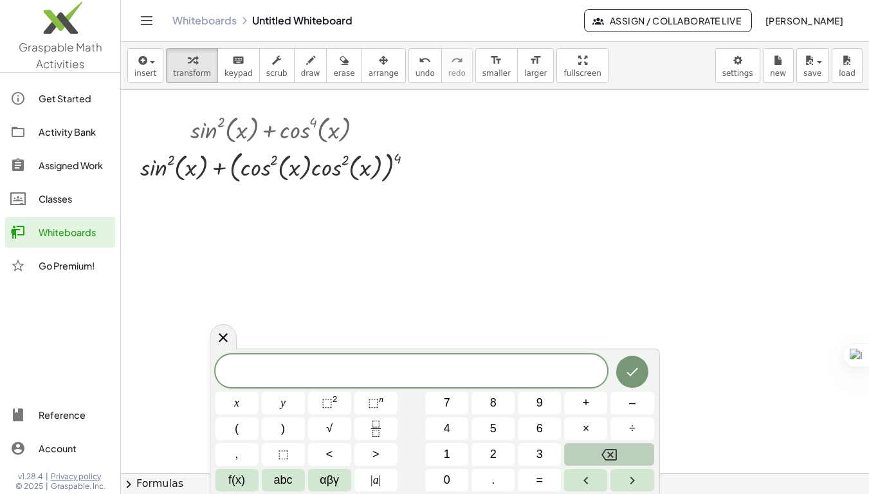
click at [667, 141] on div at bounding box center [495, 473] width 748 height 766
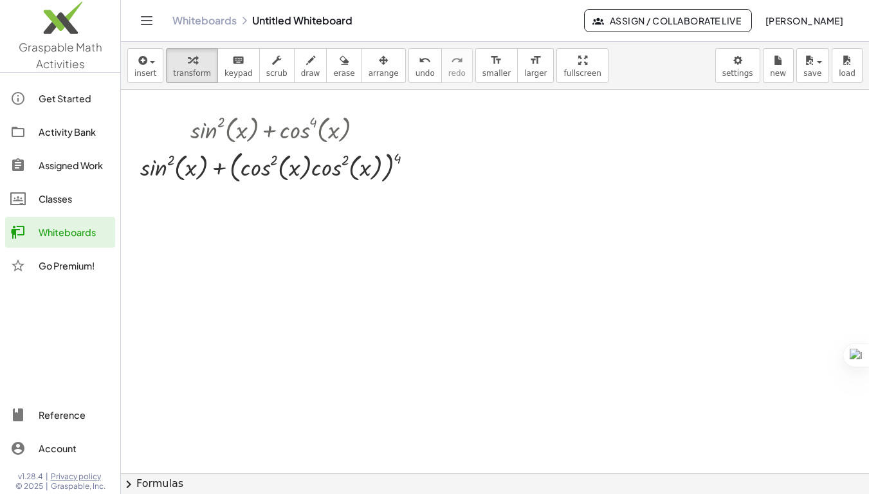
click at [150, 26] on icon "Toggle navigation" at bounding box center [146, 20] width 15 height 15
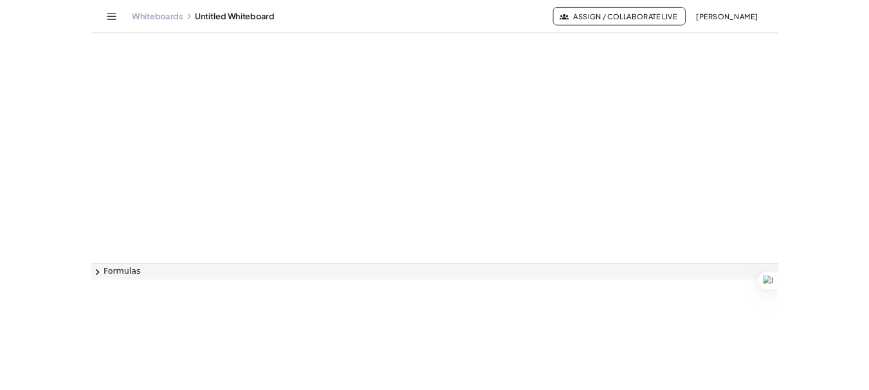
scroll to position [147, 0]
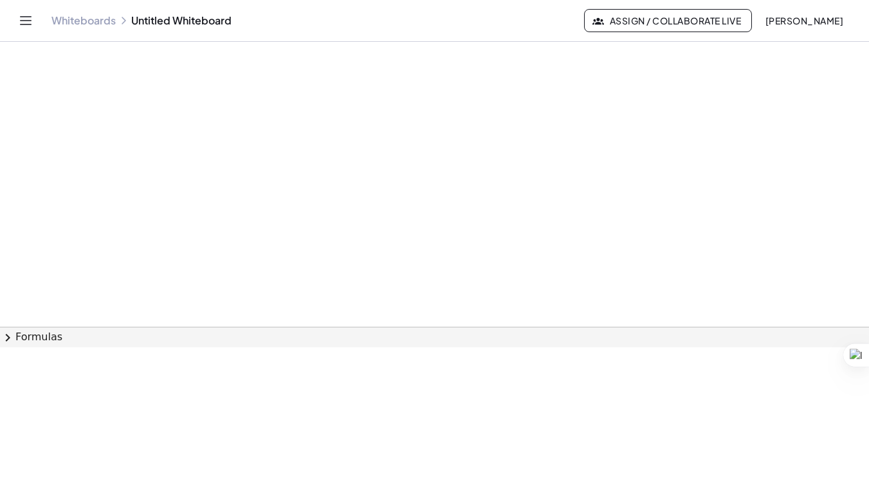
click at [455, 50] on div at bounding box center [434, 326] width 869 height 766
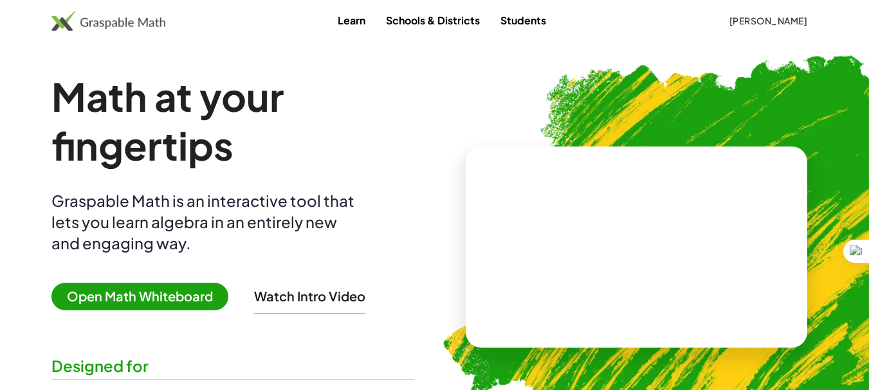
click at [156, 291] on span "Open Math Whiteboard" at bounding box center [139, 297] width 177 height 28
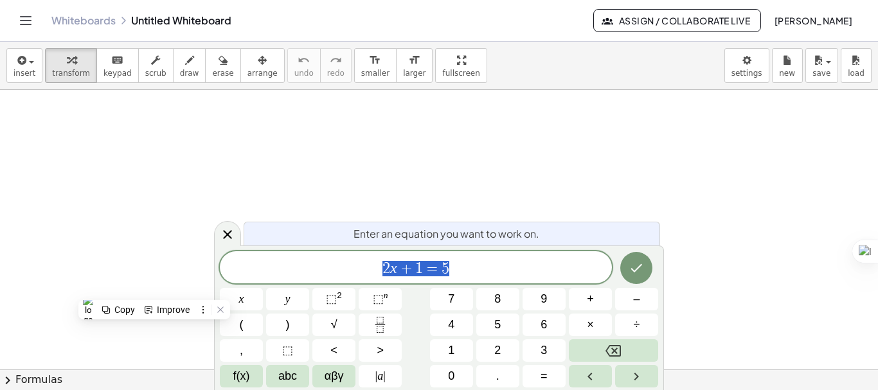
click at [464, 273] on span "2 x + 1 = 5" at bounding box center [416, 269] width 392 height 18
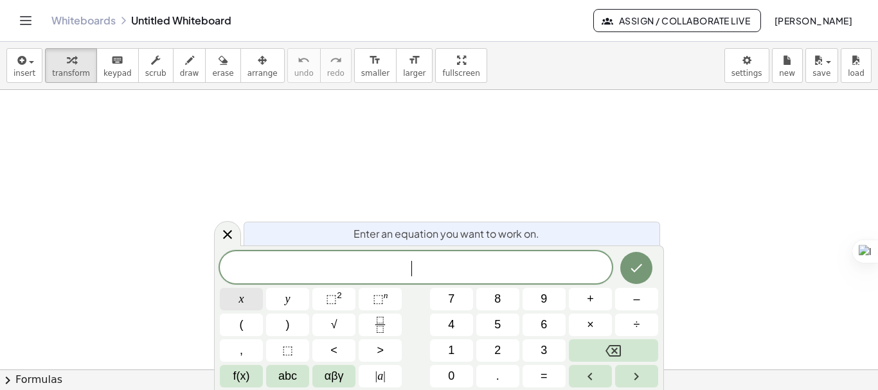
click at [257, 303] on button "x" at bounding box center [241, 299] width 43 height 23
click at [337, 298] on sup "2" at bounding box center [339, 296] width 5 height 10
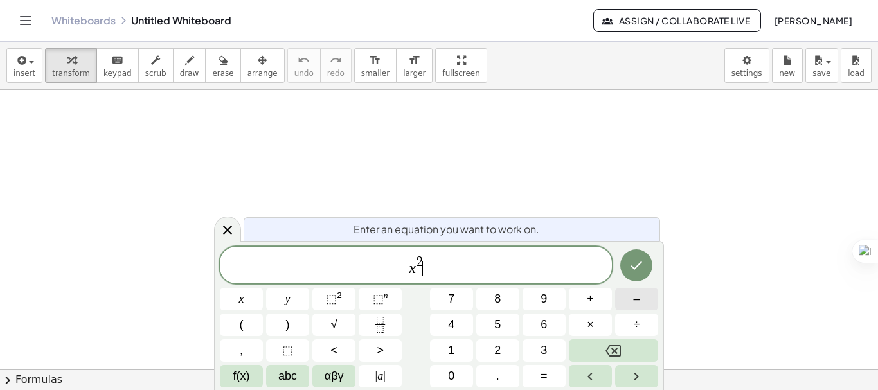
click at [630, 301] on button "–" at bounding box center [636, 299] width 43 height 23
click at [549, 351] on button "3" at bounding box center [544, 350] width 43 height 23
click at [255, 304] on button "x" at bounding box center [241, 299] width 43 height 23
click at [598, 302] on button "+" at bounding box center [590, 299] width 43 height 23
click at [494, 350] on button "2" at bounding box center [497, 350] width 43 height 23
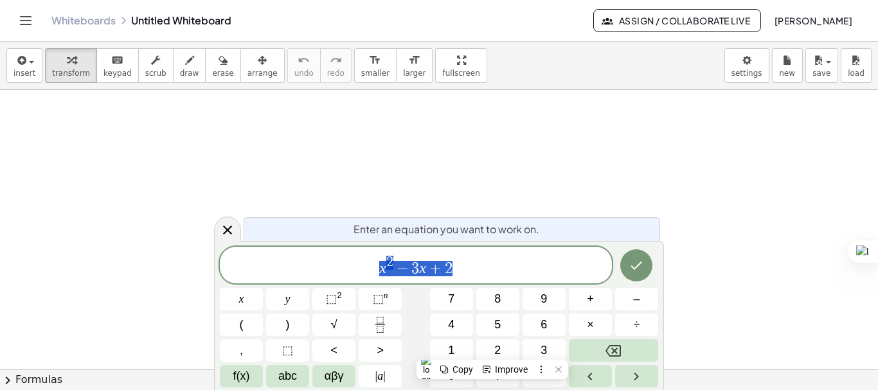
drag, startPoint x: 449, startPoint y: 276, endPoint x: 381, endPoint y: 267, distance: 68.7
click at [381, 267] on span "x 2 − 3 x + 2" at bounding box center [416, 266] width 392 height 23
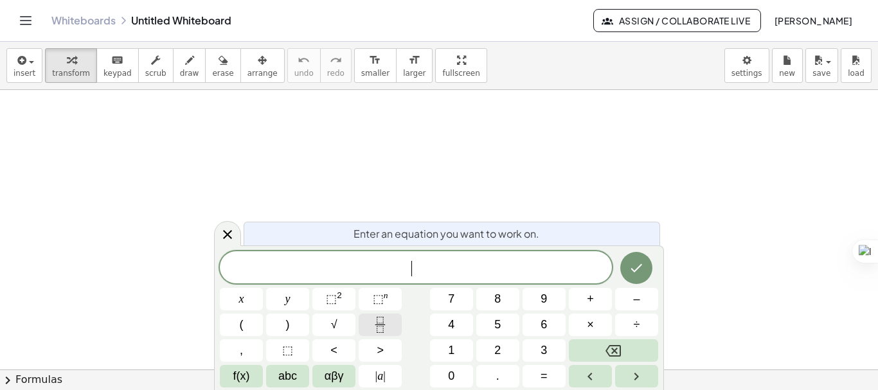
click at [380, 321] on icon "Fraction" at bounding box center [380, 325] width 16 height 16
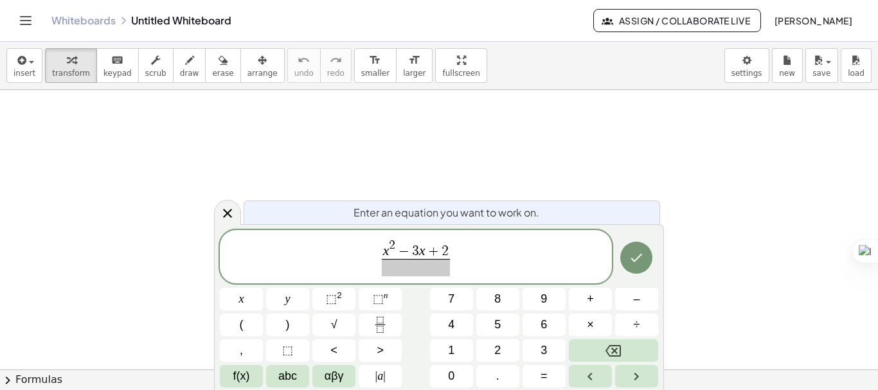
click at [410, 271] on span at bounding box center [416, 267] width 69 height 17
click at [248, 300] on button "x" at bounding box center [241, 299] width 43 height 23
click at [329, 297] on span "⬚" at bounding box center [331, 299] width 11 height 13
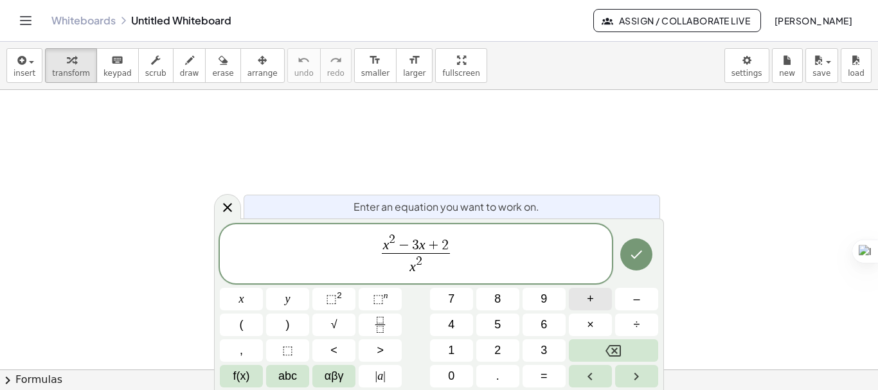
click at [588, 308] on button "+" at bounding box center [590, 299] width 43 height 23
click at [252, 302] on button "x" at bounding box center [241, 299] width 43 height 23
click at [640, 294] on span "–" at bounding box center [636, 299] width 6 height 17
click at [495, 354] on span "2" at bounding box center [497, 350] width 6 height 17
click at [631, 253] on icon "Done" at bounding box center [636, 254] width 15 height 15
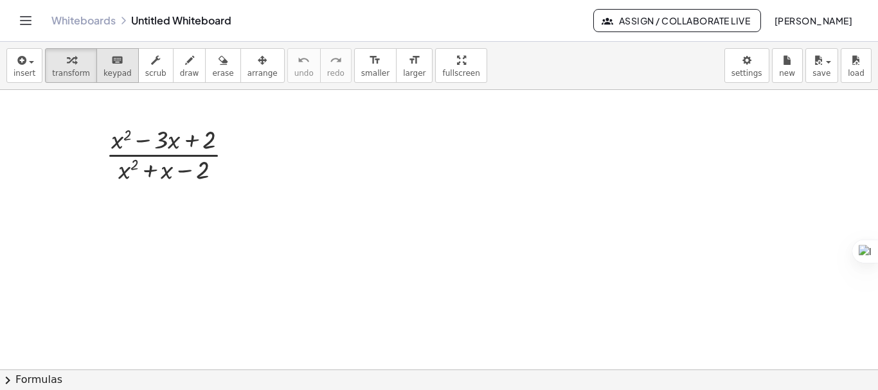
click at [116, 74] on span "keypad" at bounding box center [118, 73] width 28 height 9
drag, startPoint x: 139, startPoint y: 137, endPoint x: 174, endPoint y: 143, distance: 35.9
click at [164, 155] on div "· ( + x 2 − · 3 · x + 2 ) · ( + x 2 + x − 2 )" at bounding box center [164, 155] width 0 height 0
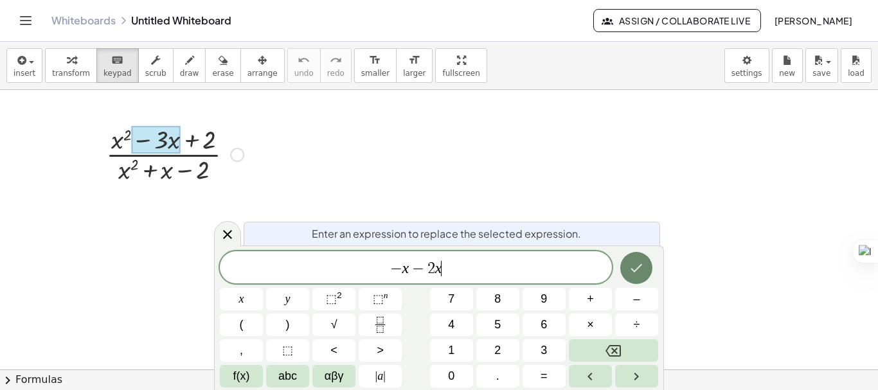
click at [633, 260] on button "Done" at bounding box center [636, 268] width 32 height 32
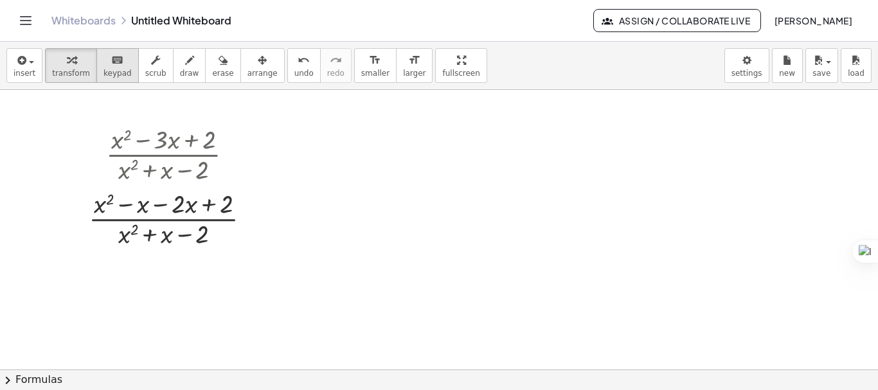
click at [114, 73] on span "keypad" at bounding box center [118, 73] width 28 height 9
click at [147, 231] on div at bounding box center [155, 235] width 35 height 27
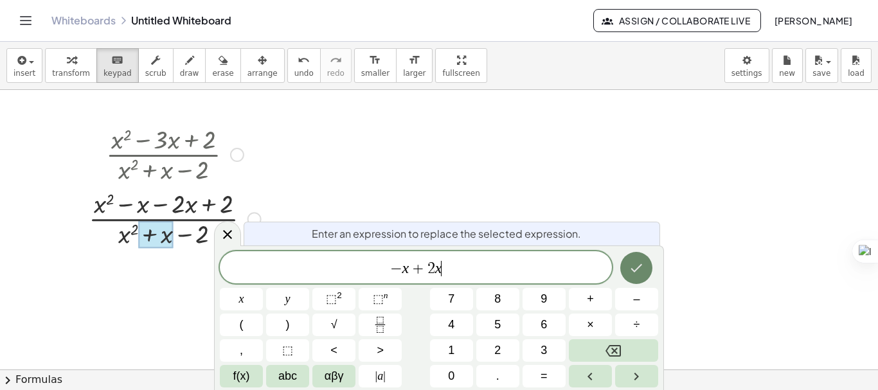
click at [645, 258] on button "Done" at bounding box center [636, 268] width 32 height 32
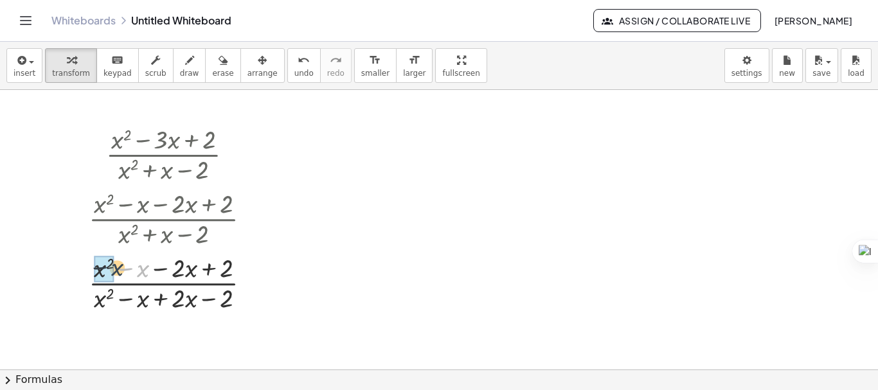
drag, startPoint x: 141, startPoint y: 275, endPoint x: 111, endPoint y: 273, distance: 30.9
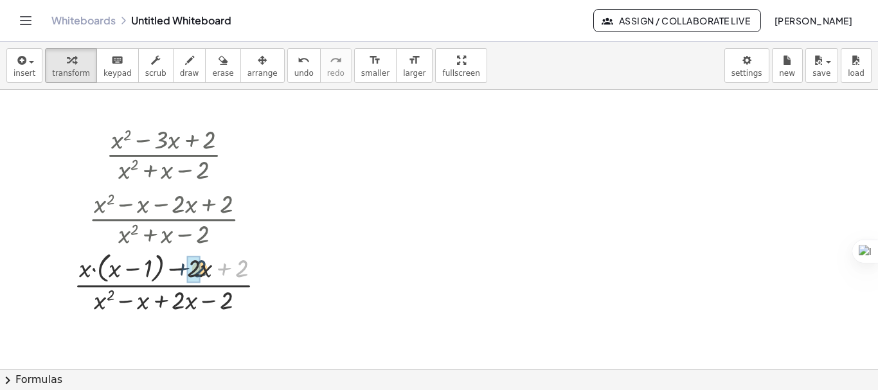
drag, startPoint x: 243, startPoint y: 271, endPoint x: 201, endPoint y: 271, distance: 42.4
click at [201, 271] on div at bounding box center [175, 282] width 215 height 68
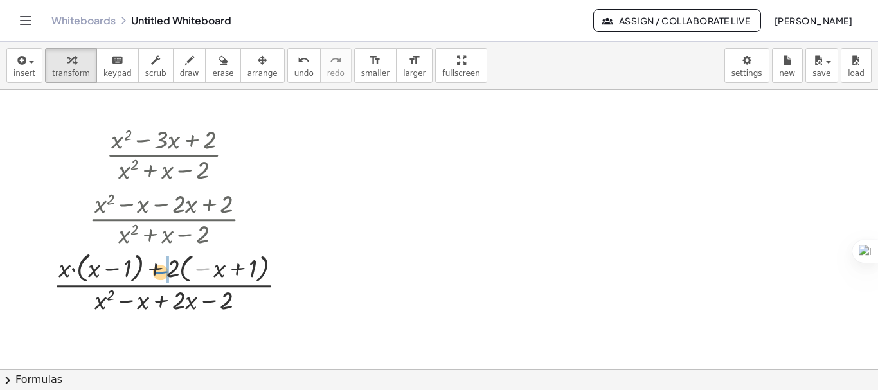
drag, startPoint x: 201, startPoint y: 271, endPoint x: 157, endPoint y: 275, distance: 43.8
click at [157, 275] on div at bounding box center [175, 282] width 257 height 68
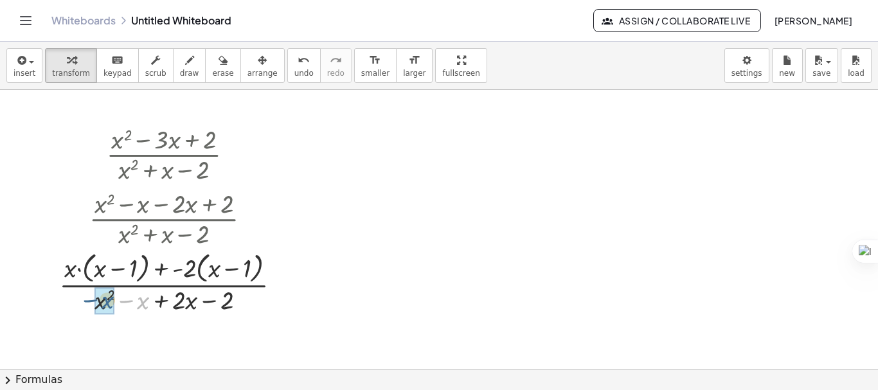
drag, startPoint x: 144, startPoint y: 309, endPoint x: 107, endPoint y: 309, distance: 37.3
drag, startPoint x: 240, startPoint y: 304, endPoint x: 181, endPoint y: 305, distance: 59.8
click at [181, 305] on div at bounding box center [175, 282] width 245 height 71
drag, startPoint x: 245, startPoint y: 304, endPoint x: 196, endPoint y: 305, distance: 48.9
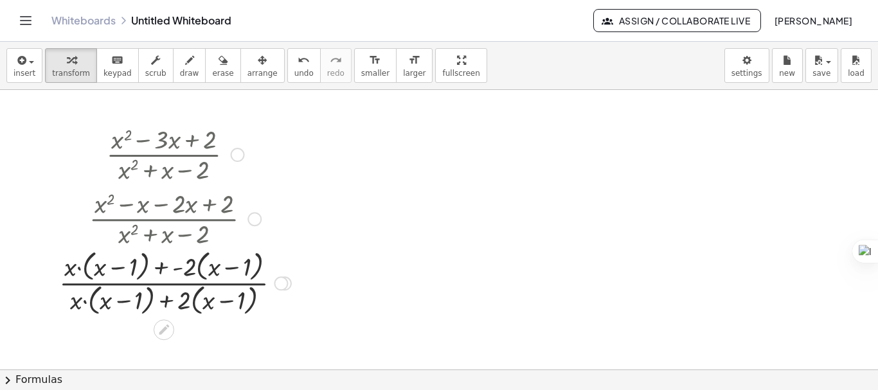
click at [168, 269] on div at bounding box center [175, 282] width 245 height 71
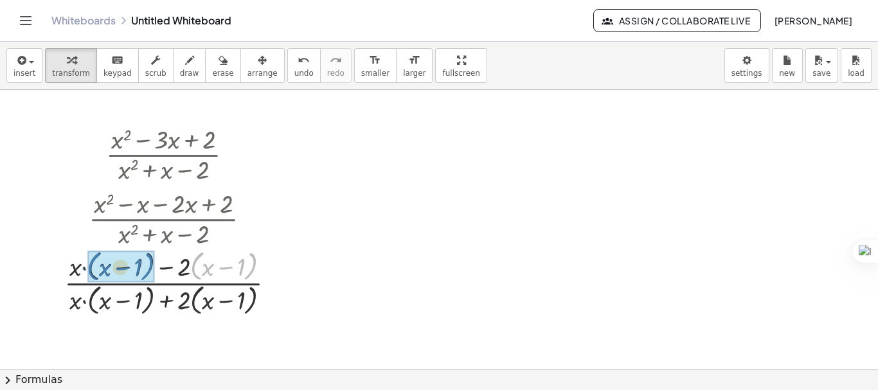
drag, startPoint x: 195, startPoint y: 269, endPoint x: 91, endPoint y: 271, distance: 103.5
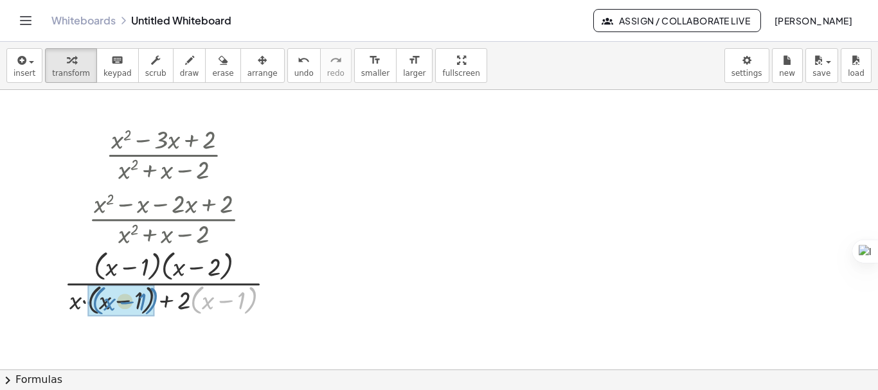
drag, startPoint x: 197, startPoint y: 301, endPoint x: 96, endPoint y: 302, distance: 100.9
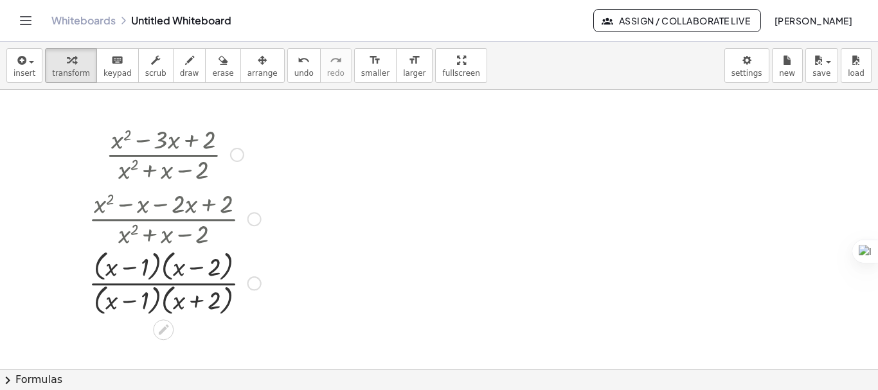
click at [125, 283] on div at bounding box center [174, 282] width 185 height 71
drag, startPoint x: 123, startPoint y: 273, endPoint x: 122, endPoint y: 312, distance: 39.2
click at [122, 312] on div at bounding box center [174, 282] width 185 height 71
drag, startPoint x: 157, startPoint y: 260, endPoint x: 156, endPoint y: 289, distance: 28.9
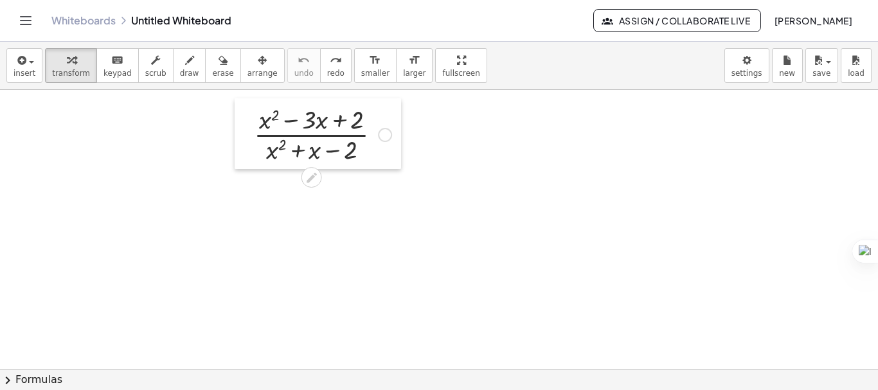
drag, startPoint x: 104, startPoint y: 134, endPoint x: 251, endPoint y: 114, distance: 149.2
click at [251, 114] on div at bounding box center [244, 133] width 19 height 71
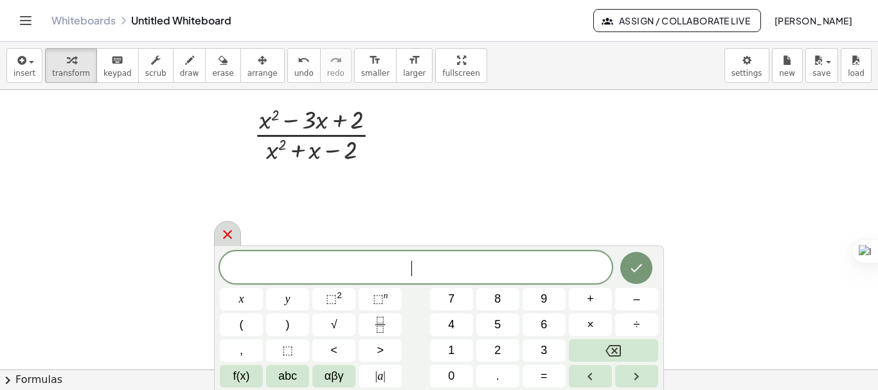
click at [232, 235] on icon at bounding box center [227, 234] width 15 height 15
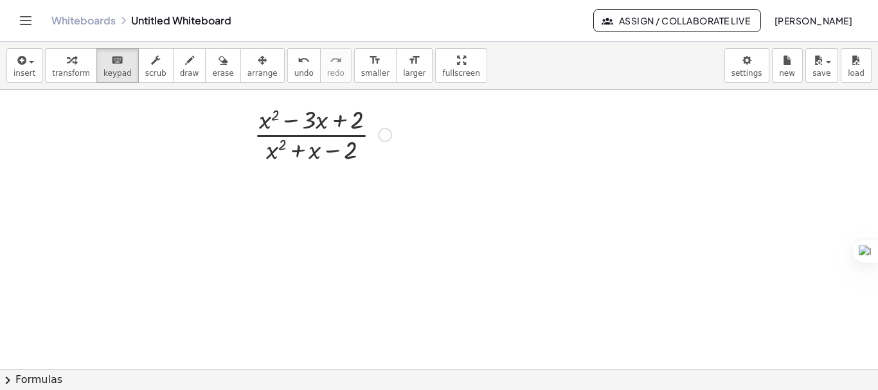
drag, startPoint x: 112, startPoint y: 71, endPoint x: 297, endPoint y: 121, distance: 191.7
click at [297, 121] on div "insert select one: Math Expression Function Text Youtube Video Graphing Geometr…" at bounding box center [439, 216] width 878 height 348
drag, startPoint x: 291, startPoint y: 121, endPoint x: 313, endPoint y: 123, distance: 21.9
click at [312, 135] on div "· ( + x 2 − · 3 · x + 2 ) · ( + x 2 + x − 2 )" at bounding box center [312, 135] width 0 height 0
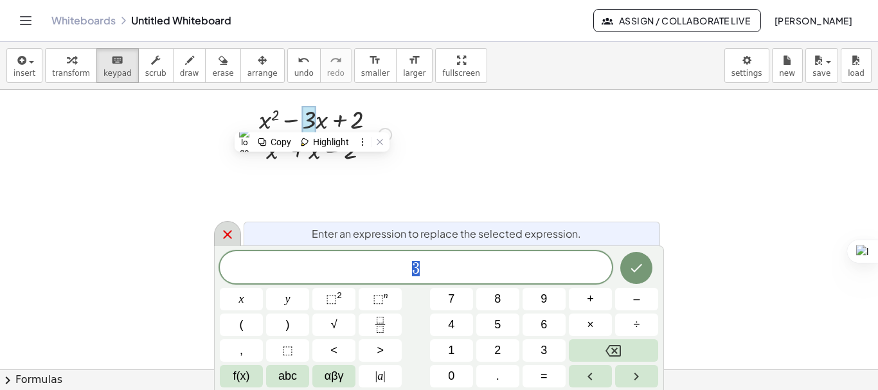
click at [235, 233] on icon at bounding box center [227, 234] width 15 height 15
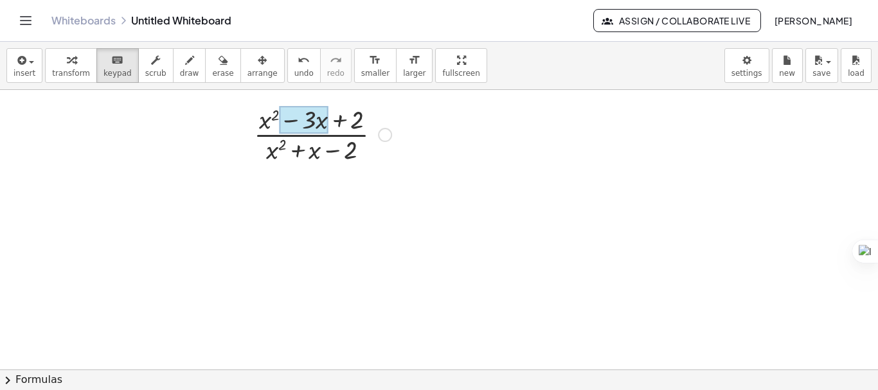
drag, startPoint x: 284, startPoint y: 122, endPoint x: 322, endPoint y: 125, distance: 38.7
click at [312, 135] on div "· ( + x 2 − · 3 · x + 2 ) · ( + x 2 + x − 2 )" at bounding box center [312, 135] width 0 height 0
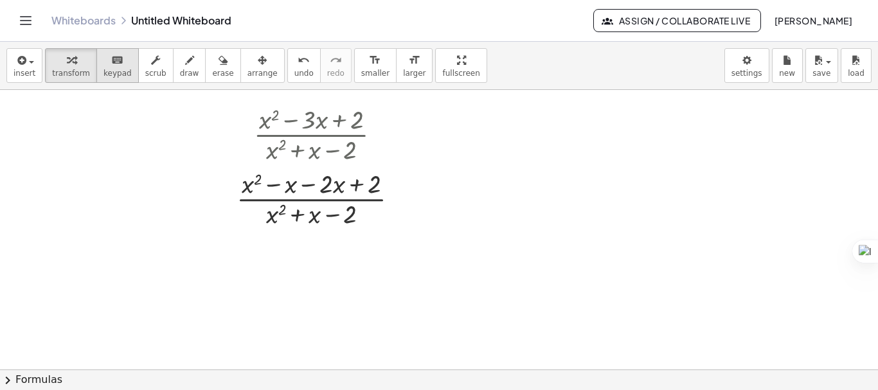
click at [107, 74] on span "keypad" at bounding box center [118, 73] width 28 height 9
click at [294, 217] on div at bounding box center [303, 215] width 35 height 27
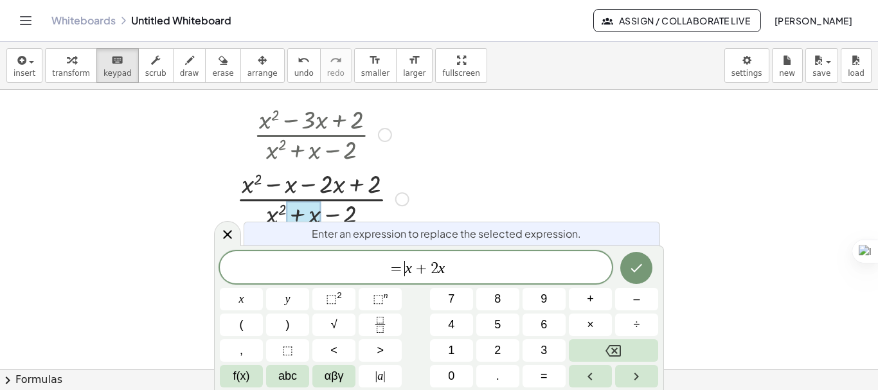
click at [407, 263] on var "x" at bounding box center [408, 268] width 7 height 17
click at [627, 269] on button "Done" at bounding box center [636, 268] width 32 height 32
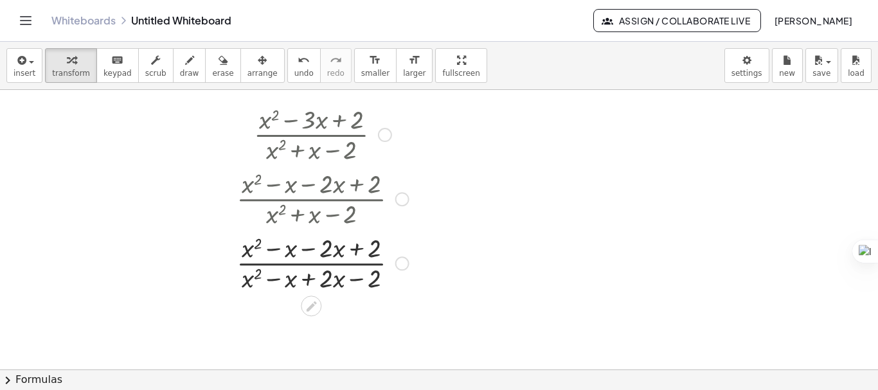
click at [293, 251] on div at bounding box center [322, 262] width 185 height 64
drag, startPoint x: 293, startPoint y: 251, endPoint x: 258, endPoint y: 251, distance: 34.1
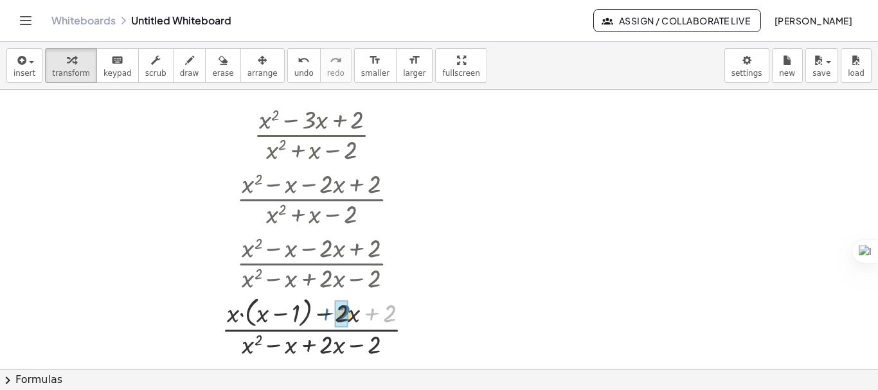
drag, startPoint x: 387, startPoint y: 316, endPoint x: 341, endPoint y: 316, distance: 45.6
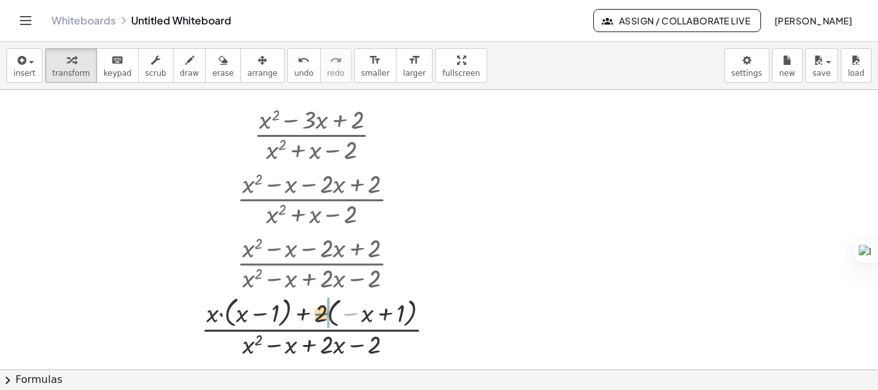
drag, startPoint x: 348, startPoint y: 316, endPoint x: 320, endPoint y: 316, distance: 28.9
click at [320, 316] on div at bounding box center [323, 327] width 257 height 68
click at [329, 316] on div at bounding box center [322, 327] width 251 height 68
click at [332, 316] on div at bounding box center [322, 327] width 251 height 68
click at [340, 316] on div at bounding box center [322, 327] width 251 height 68
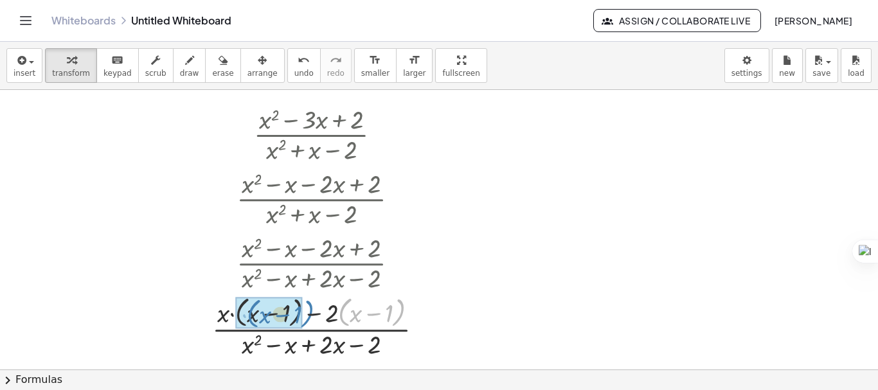
drag, startPoint x: 340, startPoint y: 316, endPoint x: 247, endPoint y: 318, distance: 93.2
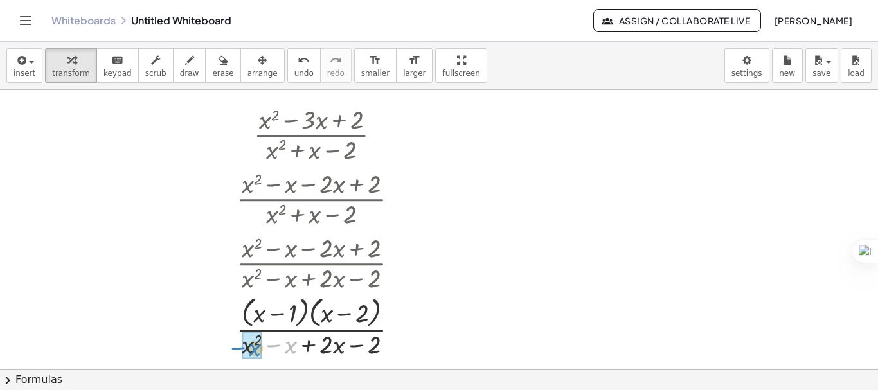
drag, startPoint x: 289, startPoint y: 342, endPoint x: 251, endPoint y: 345, distance: 38.1
drag, startPoint x: 390, startPoint y: 344, endPoint x: 344, endPoint y: 344, distance: 46.3
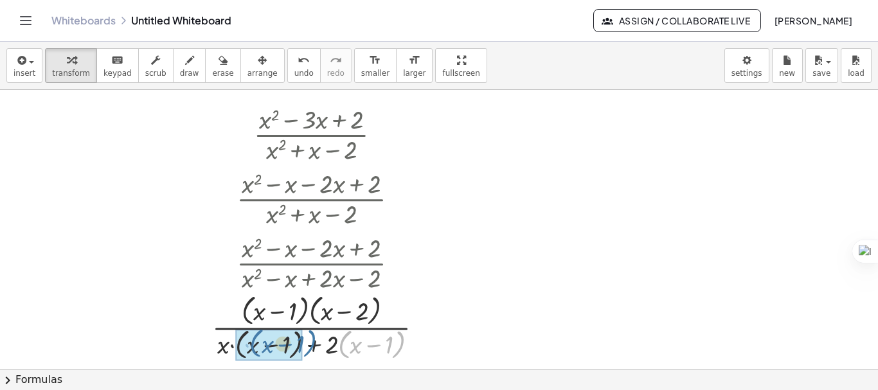
drag, startPoint x: 341, startPoint y: 351, endPoint x: 243, endPoint y: 351, distance: 97.7
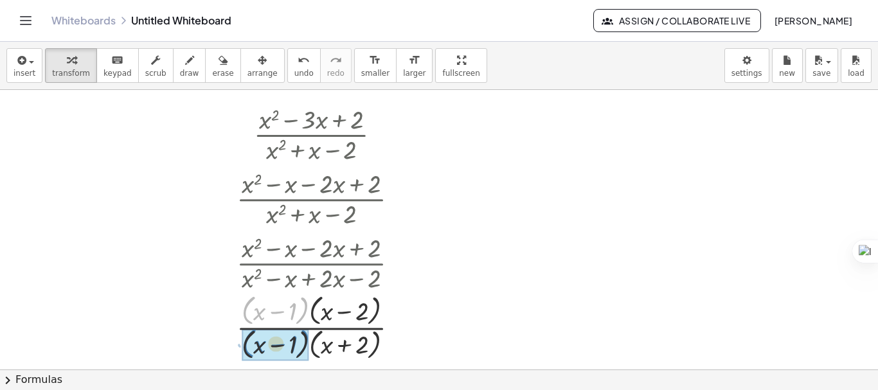
drag, startPoint x: 304, startPoint y: 311, endPoint x: 305, endPoint y: 344, distance: 32.8
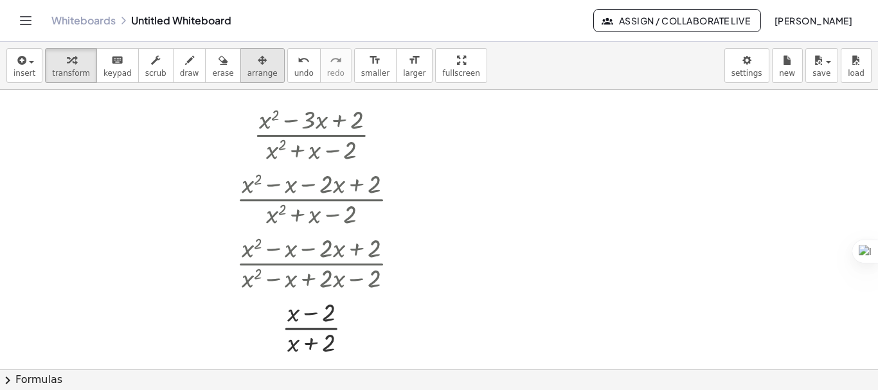
click at [248, 71] on span "arrange" at bounding box center [263, 73] width 30 height 9
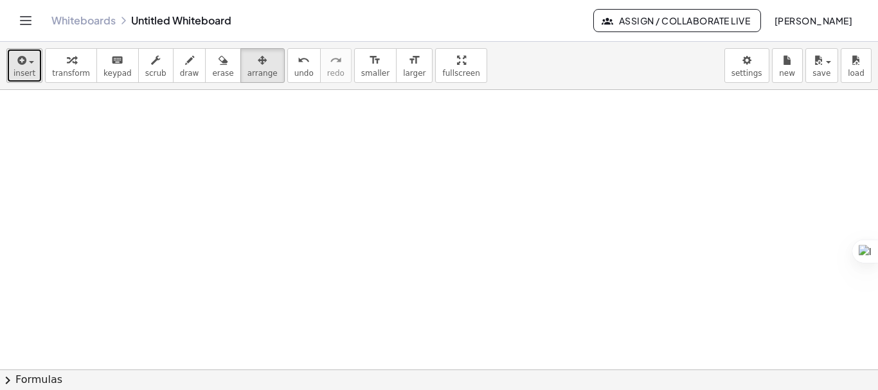
click at [24, 71] on span "insert" at bounding box center [25, 73] width 22 height 9
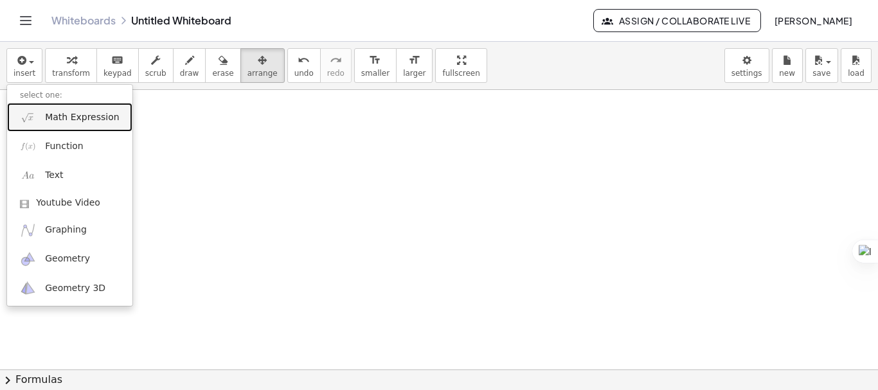
click at [44, 127] on link "Math Expression" at bounding box center [69, 117] width 125 height 29
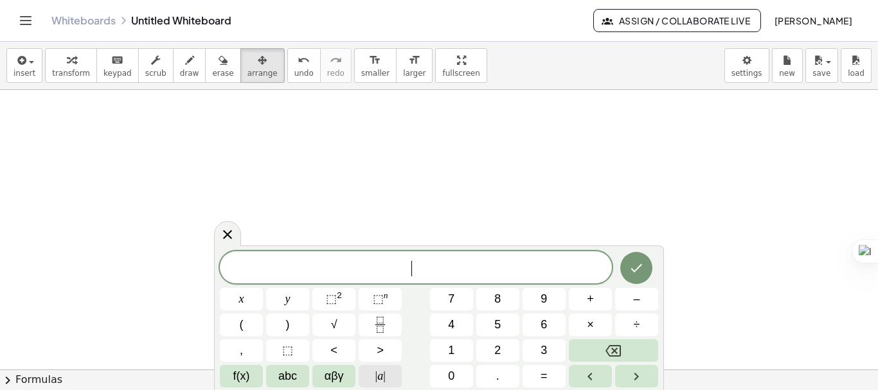
click at [384, 375] on span "|" at bounding box center [384, 376] width 3 height 13
click at [252, 301] on button "x" at bounding box center [241, 299] width 43 height 23
click at [626, 308] on button "–" at bounding box center [636, 299] width 43 height 23
click at [484, 348] on button "2" at bounding box center [497, 350] width 43 height 23
click at [383, 370] on span "|" at bounding box center [384, 376] width 3 height 13
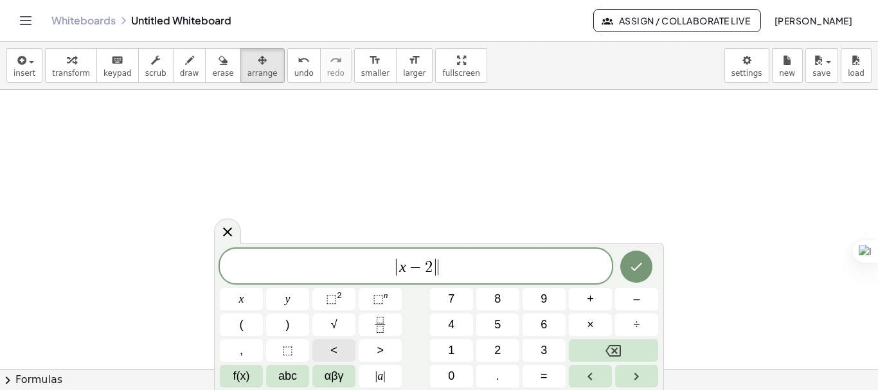
click at [324, 348] on button "<" at bounding box center [333, 350] width 43 height 23
click at [551, 350] on button "3" at bounding box center [544, 350] width 43 height 23
click at [642, 261] on icon "Done" at bounding box center [636, 266] width 15 height 15
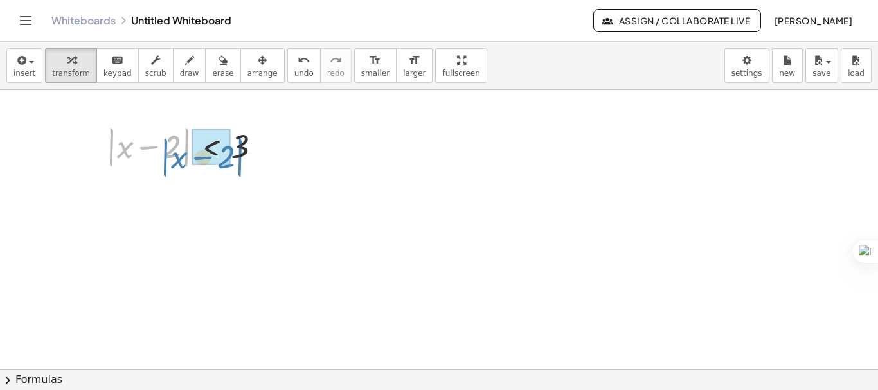
drag, startPoint x: 112, startPoint y: 152, endPoint x: 166, endPoint y: 161, distance: 54.7
click at [166, 161] on div at bounding box center [189, 146] width 178 height 49
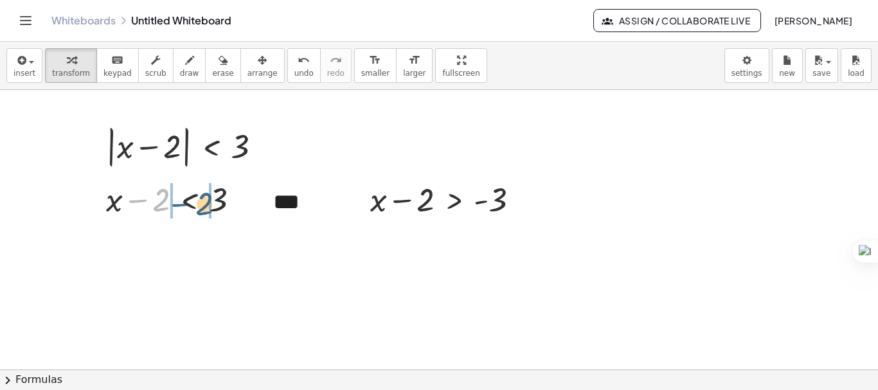
drag, startPoint x: 144, startPoint y: 204, endPoint x: 188, endPoint y: 208, distance: 43.9
click at [188, 208] on div at bounding box center [178, 199] width 157 height 44
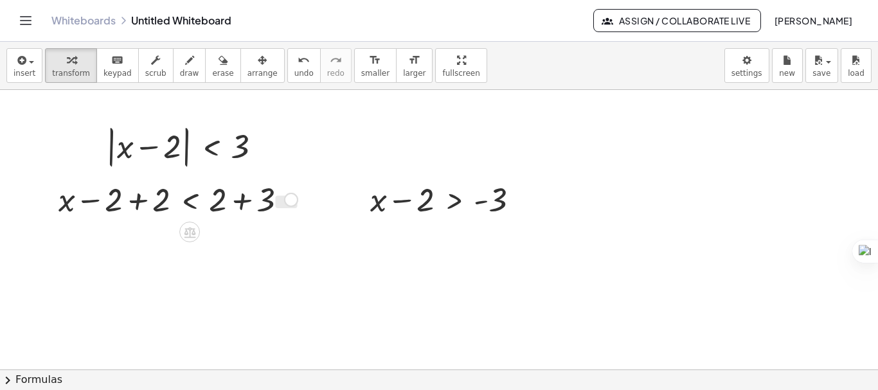
click at [144, 199] on div at bounding box center [178, 199] width 252 height 44
click at [237, 204] on div at bounding box center [225, 199] width 157 height 44
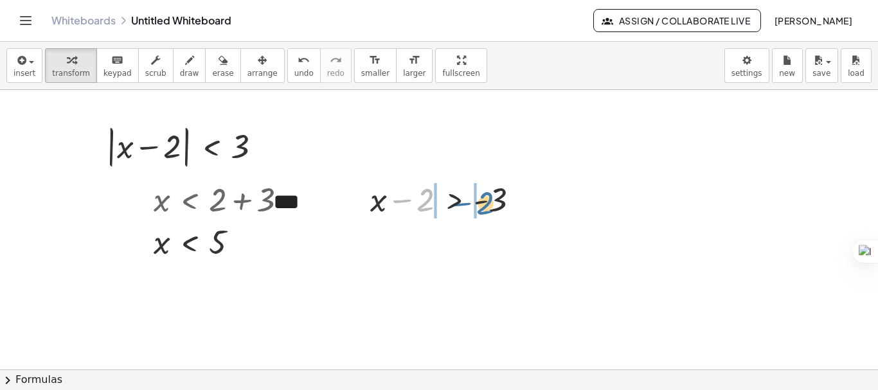
drag, startPoint x: 417, startPoint y: 203, endPoint x: 477, endPoint y: 206, distance: 59.9
click at [477, 206] on div at bounding box center [450, 199] width 172 height 44
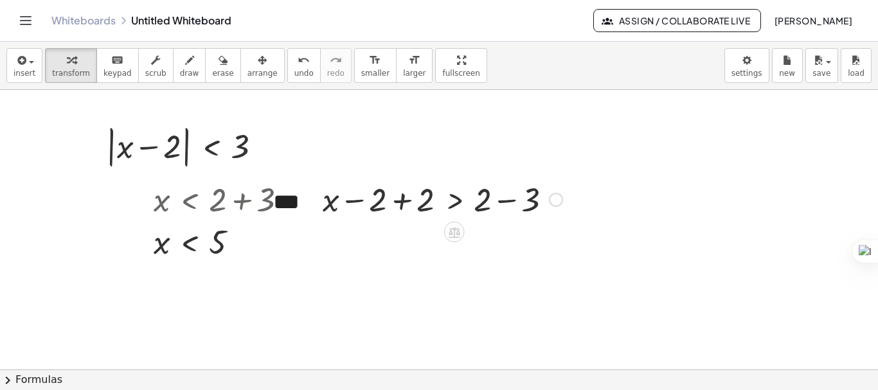
click at [411, 204] on div at bounding box center [442, 199] width 253 height 44
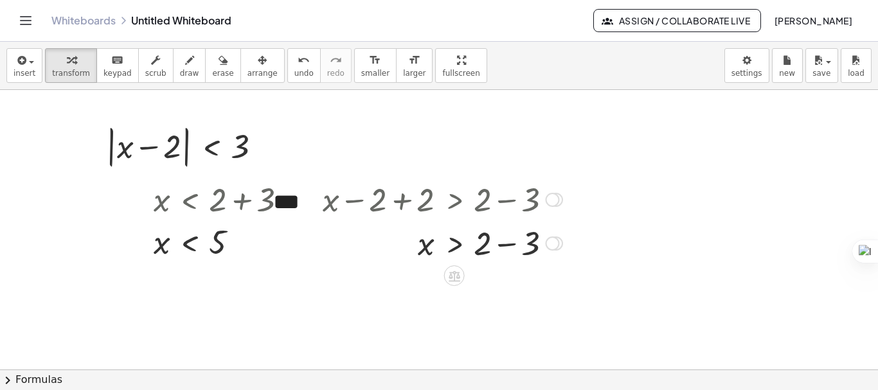
click at [500, 250] on div at bounding box center [442, 243] width 253 height 44
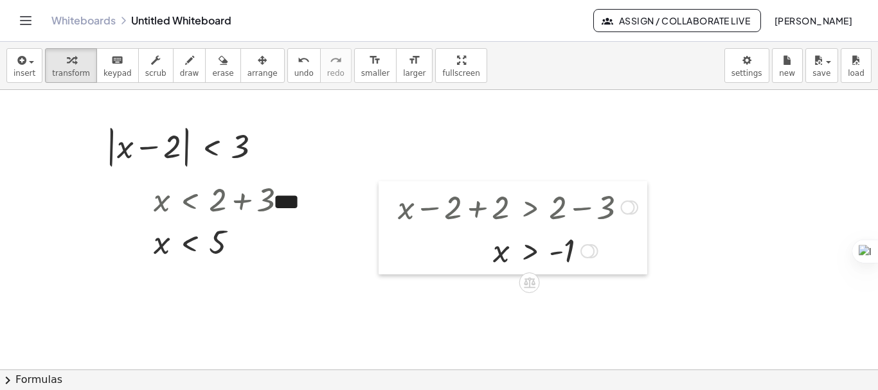
drag, startPoint x: 305, startPoint y: 202, endPoint x: 381, endPoint y: 209, distance: 75.5
click at [381, 209] on div at bounding box center [388, 227] width 19 height 93
click at [308, 204] on div "***" at bounding box center [305, 203] width 90 height 58
drag, startPoint x: 322, startPoint y: 204, endPoint x: 343, endPoint y: 207, distance: 20.8
click at [343, 207] on div "***" at bounding box center [305, 203] width 90 height 58
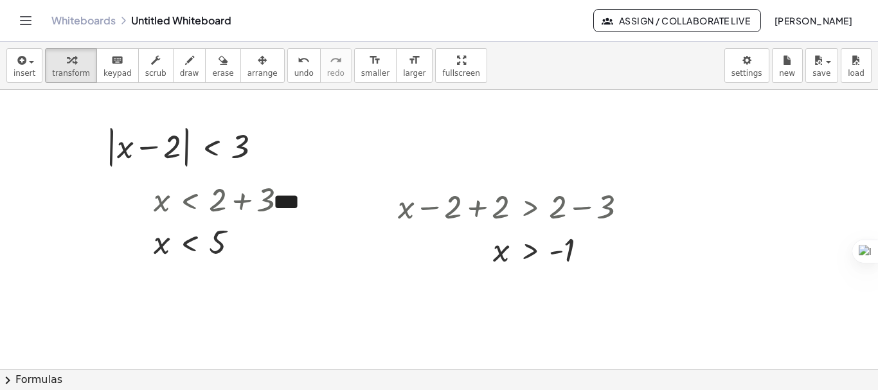
click at [209, 193] on div at bounding box center [225, 199] width 157 height 44
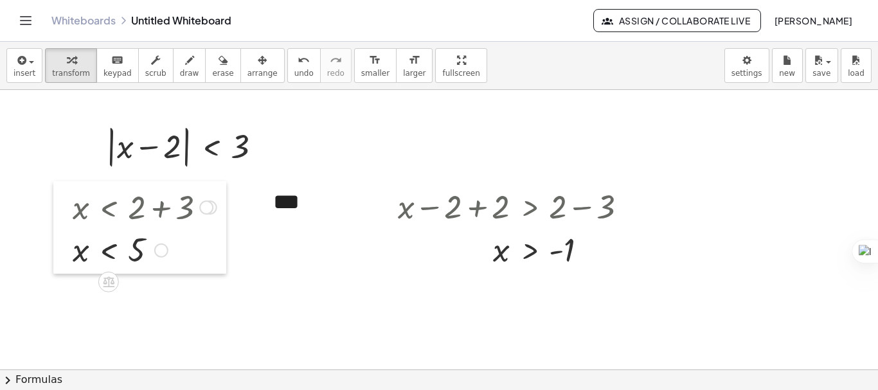
drag, startPoint x: 141, startPoint y: 190, endPoint x: 60, endPoint y: 198, distance: 81.4
click at [60, 198] on div at bounding box center [62, 227] width 19 height 93
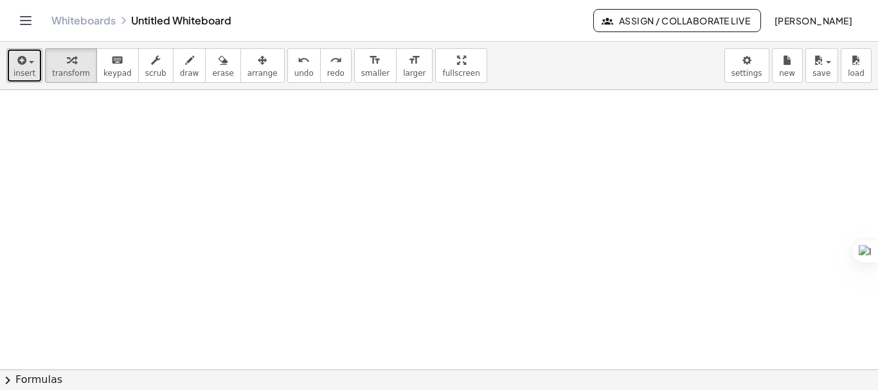
click at [35, 75] on button "insert" at bounding box center [24, 65] width 36 height 35
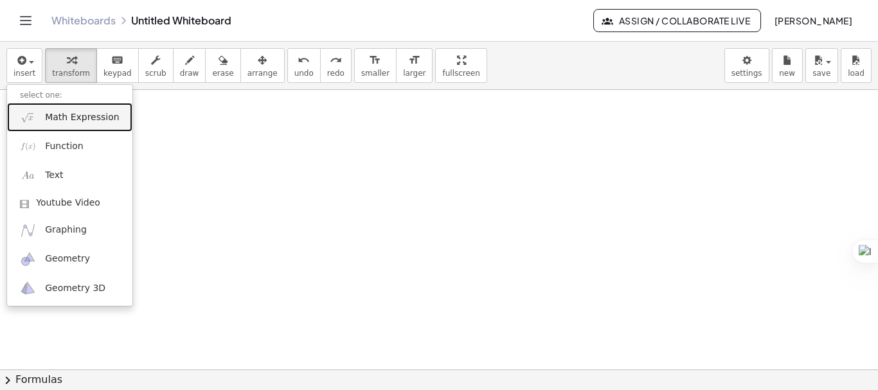
click at [39, 116] on link "Math Expression" at bounding box center [69, 117] width 125 height 29
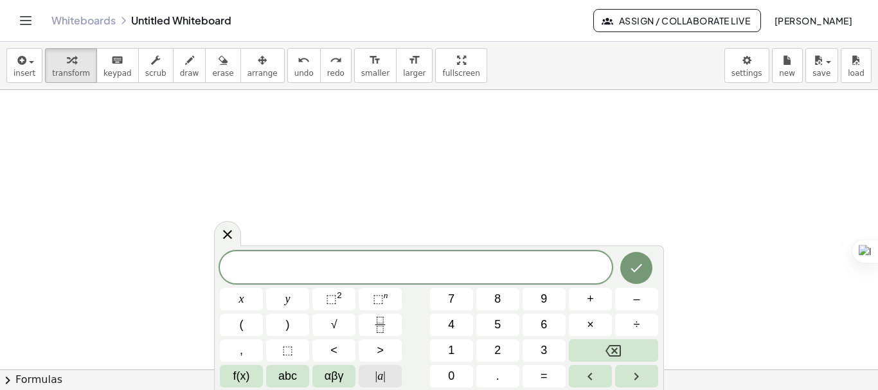
click at [379, 374] on span "| a |" at bounding box center [380, 376] width 10 height 17
click at [223, 298] on button "x" at bounding box center [241, 299] width 43 height 23
click at [624, 302] on button "–" at bounding box center [636, 299] width 43 height 23
click at [447, 348] on button "1" at bounding box center [451, 350] width 43 height 23
click at [384, 380] on span "|" at bounding box center [384, 376] width 3 height 13
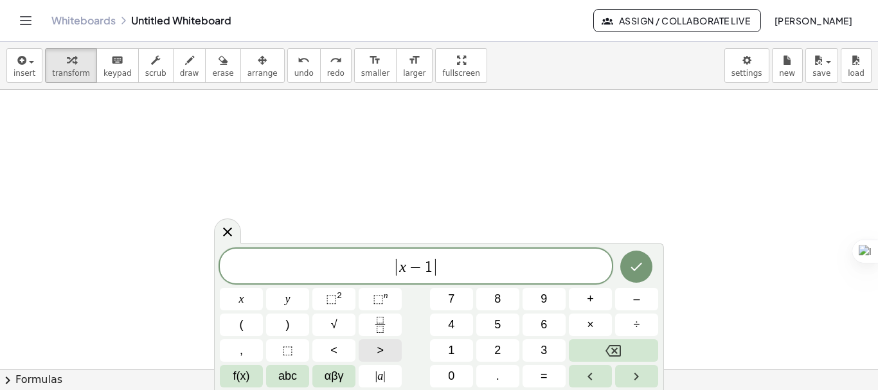
click at [384, 349] on button ">" at bounding box center [380, 350] width 43 height 23
click at [262, 303] on button "x" at bounding box center [241, 299] width 43 height 23
click at [639, 264] on icon "Done" at bounding box center [636, 266] width 15 height 15
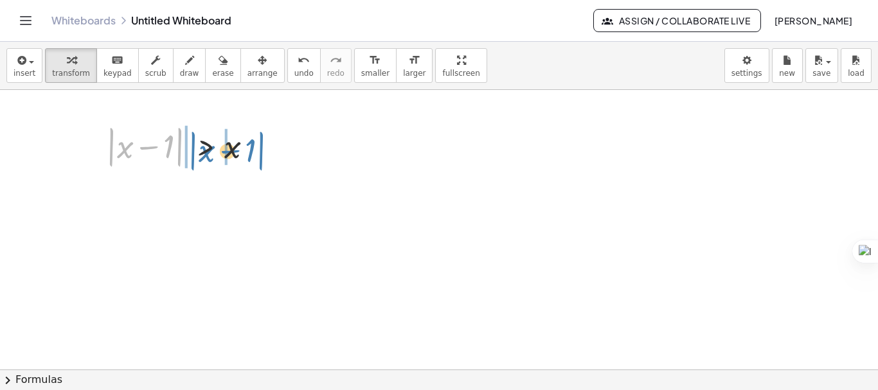
drag, startPoint x: 111, startPoint y: 147, endPoint x: 192, endPoint y: 151, distance: 81.7
click at [192, 151] on div at bounding box center [185, 146] width 170 height 49
drag, startPoint x: 132, startPoint y: 153, endPoint x: 192, endPoint y: 154, distance: 59.8
click at [192, 154] on div at bounding box center [207, 146] width 170 height 49
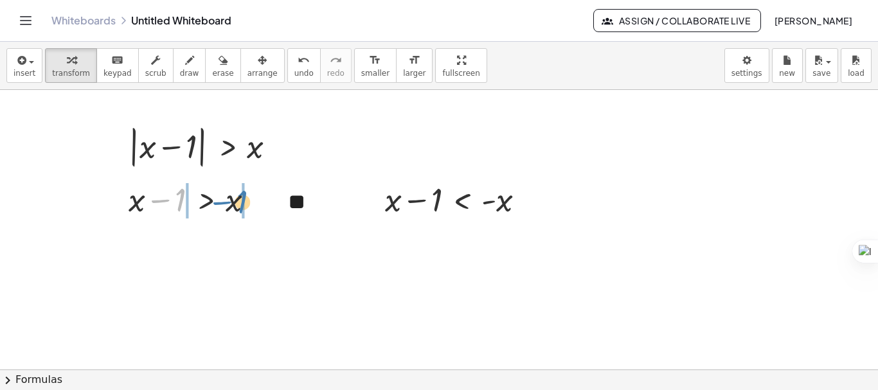
drag, startPoint x: 167, startPoint y: 201, endPoint x: 230, endPoint y: 203, distance: 62.4
click at [230, 203] on div at bounding box center [196, 199] width 149 height 44
click at [167, 202] on div at bounding box center [196, 199] width 231 height 44
drag, startPoint x: 234, startPoint y: 210, endPoint x: 180, endPoint y: 209, distance: 54.0
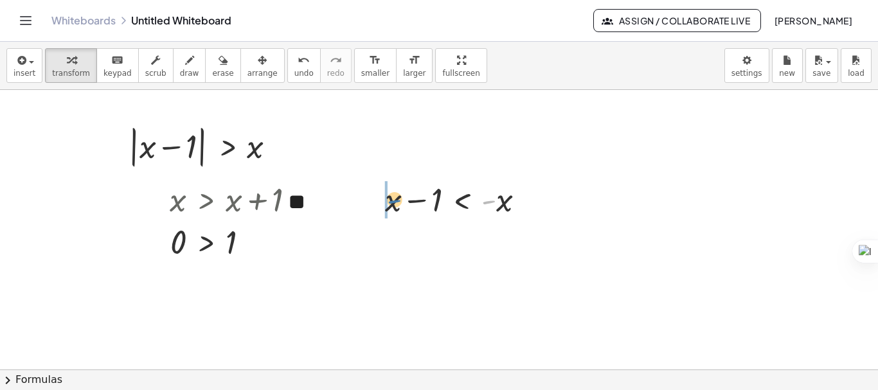
drag, startPoint x: 493, startPoint y: 203, endPoint x: 396, endPoint y: 203, distance: 97.1
click at [396, 203] on div at bounding box center [460, 199] width 163 height 44
drag, startPoint x: 487, startPoint y: 197, endPoint x: 362, endPoint y: 197, distance: 125.4
click at [362, 197] on div at bounding box center [435, 198] width 174 height 42
click at [513, 201] on div at bounding box center [435, 199] width 267 height 44
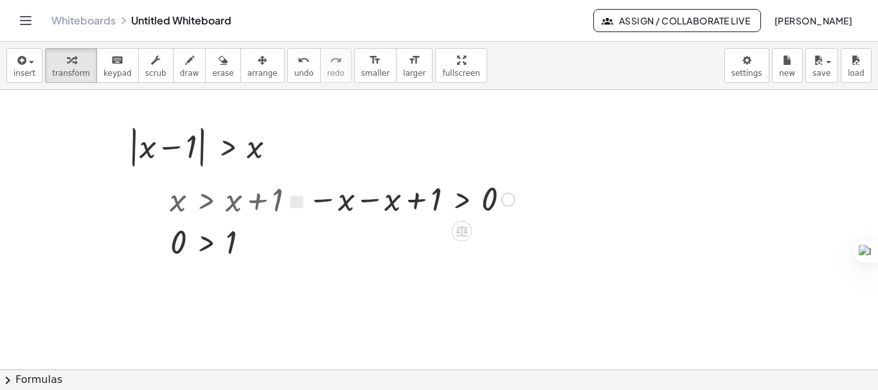
click at [375, 199] on div at bounding box center [412, 198] width 220 height 42
drag, startPoint x: 419, startPoint y: 203, endPoint x: 473, endPoint y: 206, distance: 54.1
click at [473, 206] on div at bounding box center [425, 199] width 191 height 44
click at [417, 205] on div at bounding box center [410, 199] width 242 height 44
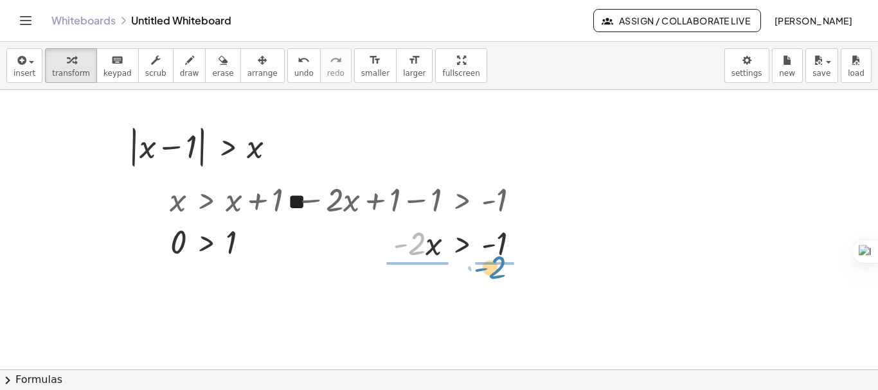
drag, startPoint x: 410, startPoint y: 237, endPoint x: 491, endPoint y: 260, distance: 84.2
click at [491, 260] on div at bounding box center [412, 243] width 247 height 44
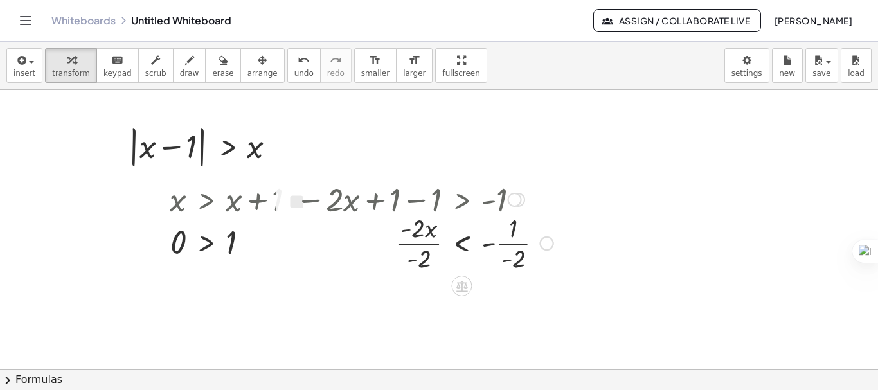
click at [428, 244] on div at bounding box center [424, 242] width 271 height 64
click at [516, 309] on div at bounding box center [424, 307] width 271 height 64
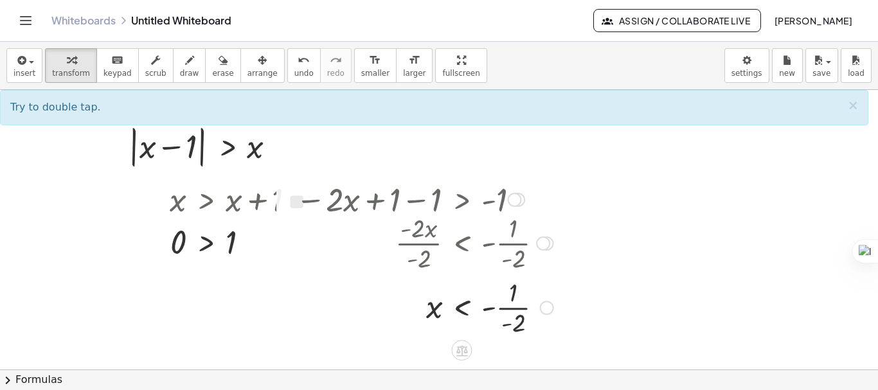
click at [502, 322] on div at bounding box center [424, 307] width 271 height 64
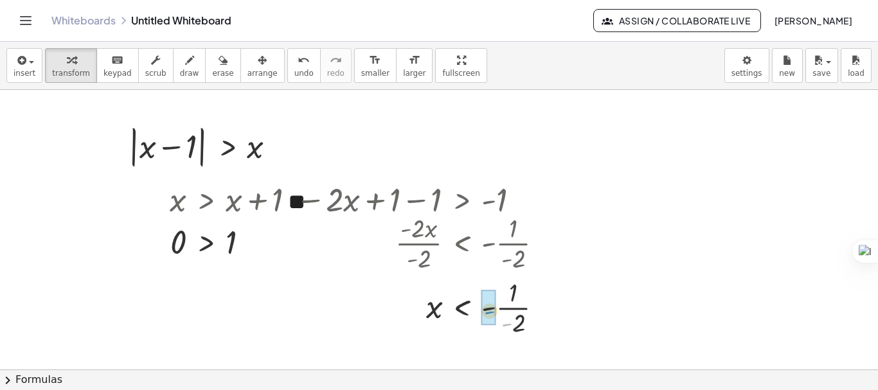
drag, startPoint x: 506, startPoint y: 325, endPoint x: 489, endPoint y: 313, distance: 21.2
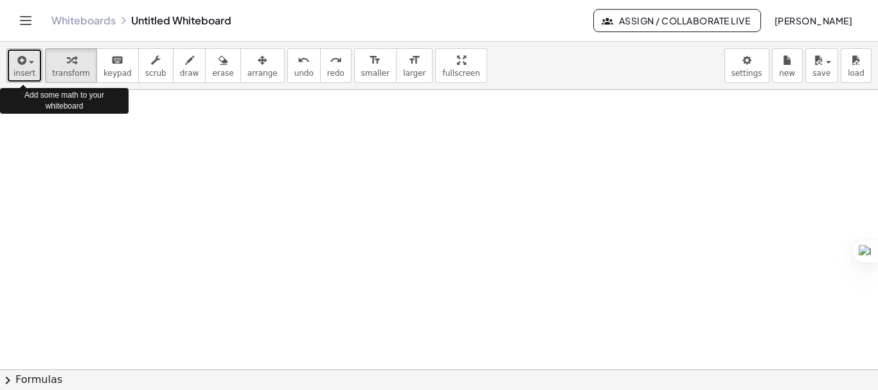
click at [26, 71] on span "insert" at bounding box center [25, 73] width 22 height 9
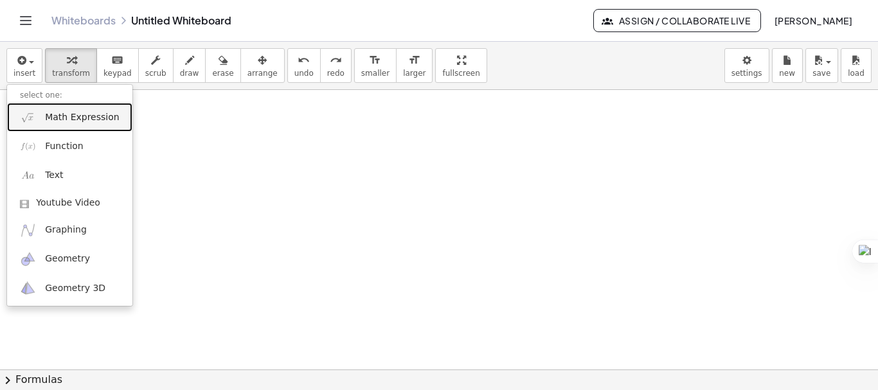
click at [57, 125] on link "Math Expression" at bounding box center [69, 117] width 125 height 29
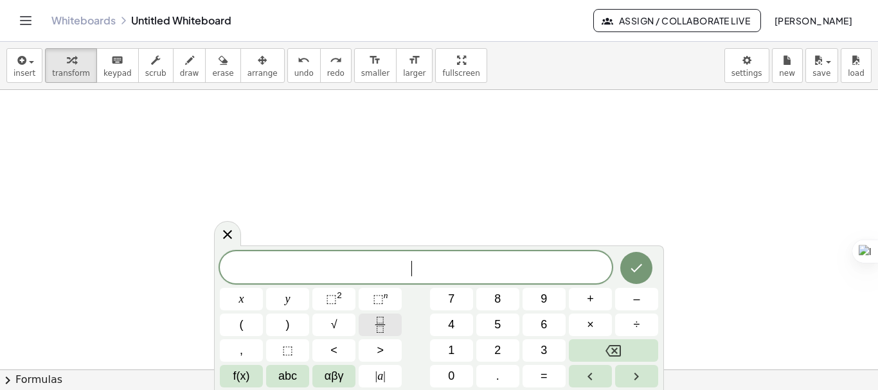
click at [386, 320] on icon "Fraction" at bounding box center [380, 325] width 16 height 16
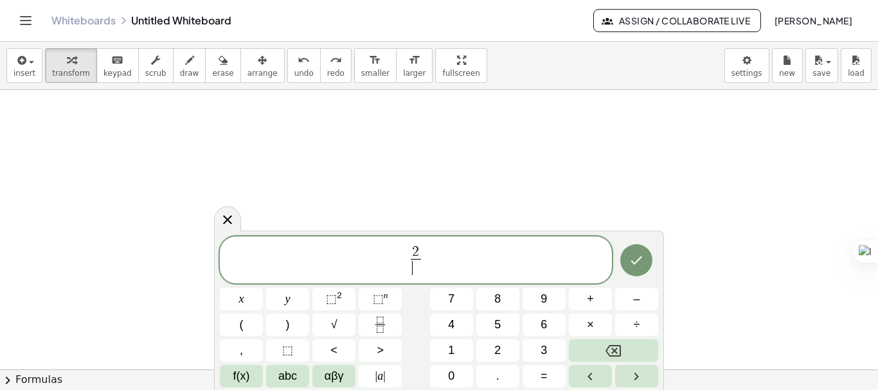
click at [419, 269] on span "​" at bounding box center [416, 267] width 10 height 17
click at [231, 306] on button "x" at bounding box center [241, 299] width 43 height 23
click at [636, 302] on span "–" at bounding box center [636, 299] width 6 height 17
click at [462, 354] on button "1" at bounding box center [451, 350] width 43 height 23
click at [461, 254] on span "2 x − 1 ​ ​" at bounding box center [416, 261] width 392 height 34
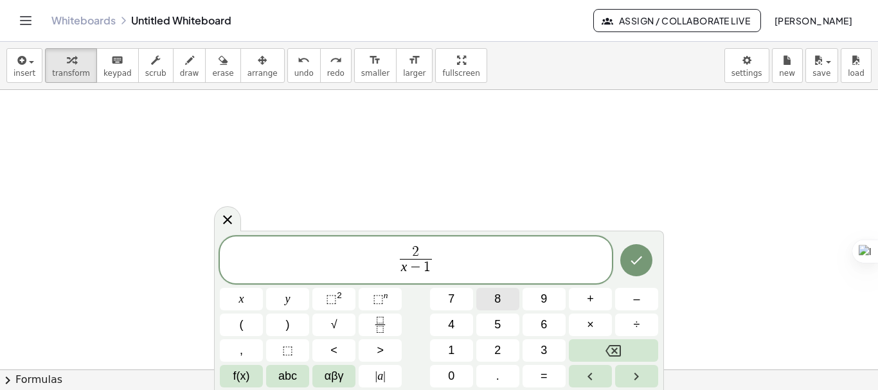
click at [600, 296] on button "+" at bounding box center [590, 299] width 43 height 23
click at [378, 324] on icon "Fraction" at bounding box center [380, 325] width 16 height 16
click at [462, 349] on button "1" at bounding box center [451, 350] width 43 height 23
click at [445, 272] on span "​" at bounding box center [444, 267] width 10 height 17
click at [242, 293] on span "x" at bounding box center [241, 299] width 5 height 17
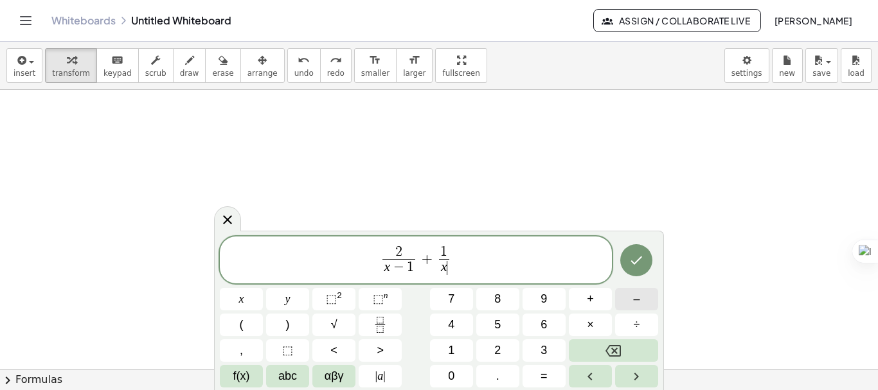
click at [633, 302] on button "–" at bounding box center [636, 299] width 43 height 23
click at [613, 346] on icon "Backspace" at bounding box center [613, 351] width 15 height 12
click at [595, 297] on button "+" at bounding box center [590, 299] width 43 height 23
click at [449, 347] on span "1" at bounding box center [451, 350] width 6 height 17
click at [476, 249] on span "2 x − 1 ​ + 1 x + 1 ​ ​" at bounding box center [416, 261] width 392 height 34
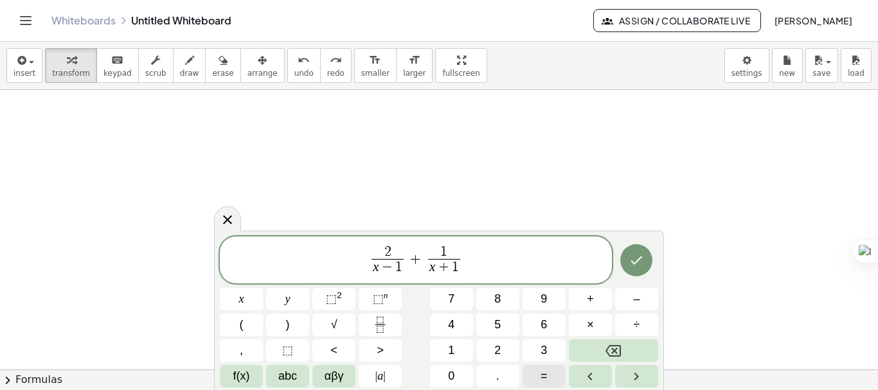
click at [545, 372] on span "=" at bounding box center [544, 376] width 7 height 17
click at [479, 260] on span "3 ​ x − 1 ​ + 1 x + 1 ​ =" at bounding box center [416, 261] width 392 height 34
click at [635, 303] on span "–" at bounding box center [636, 299] width 6 height 17
click at [505, 350] on button "2" at bounding box center [497, 350] width 43 height 23
click at [635, 264] on icon "Done" at bounding box center [637, 261] width 12 height 8
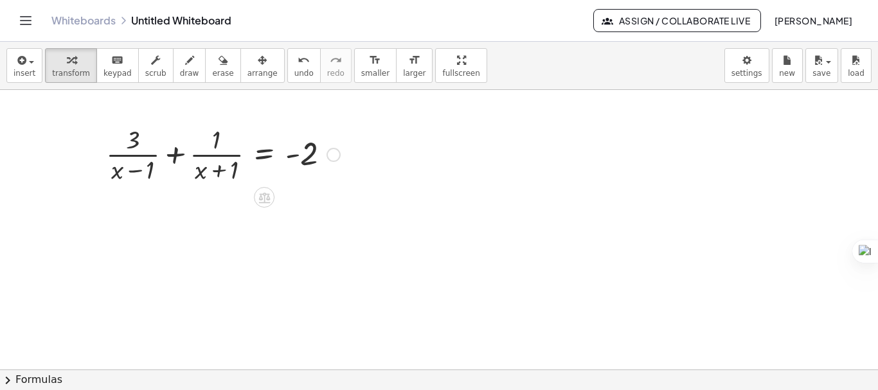
click at [176, 154] on div at bounding box center [223, 154] width 247 height 64
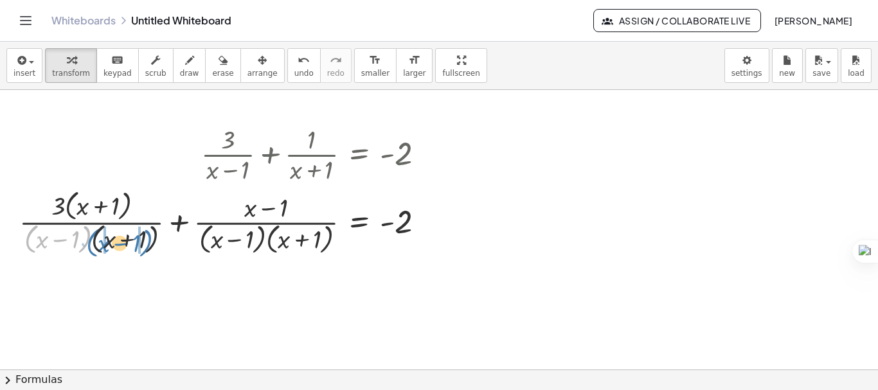
drag, startPoint x: 29, startPoint y: 243, endPoint x: 91, endPoint y: 247, distance: 61.8
click at [91, 247] on div at bounding box center [227, 221] width 429 height 71
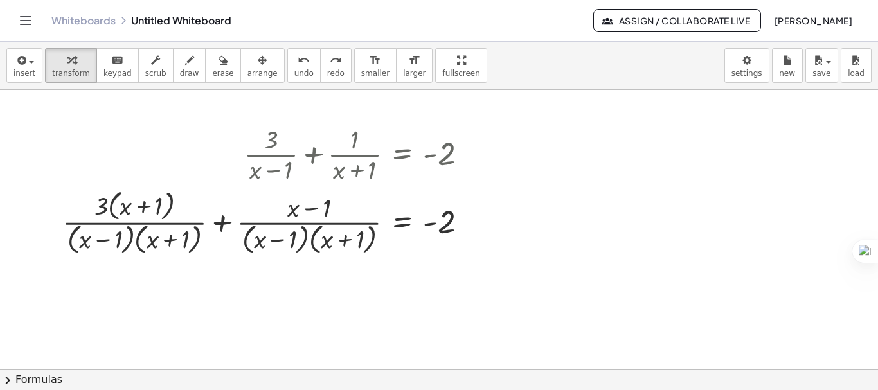
click at [11, 386] on span "chevron_right" at bounding box center [7, 380] width 15 height 15
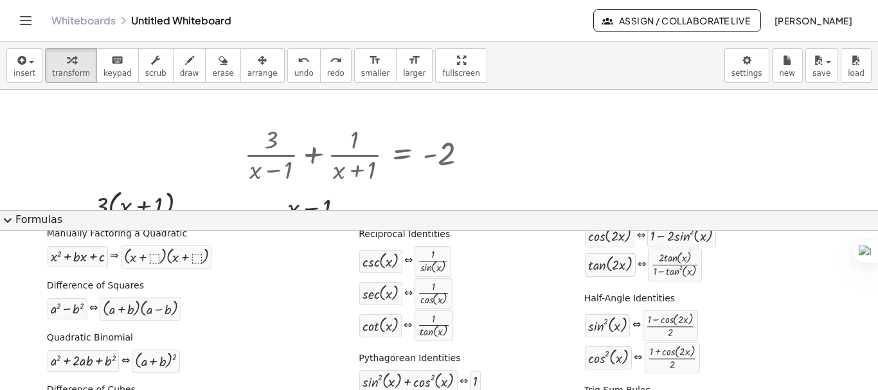
scroll to position [137, 0]
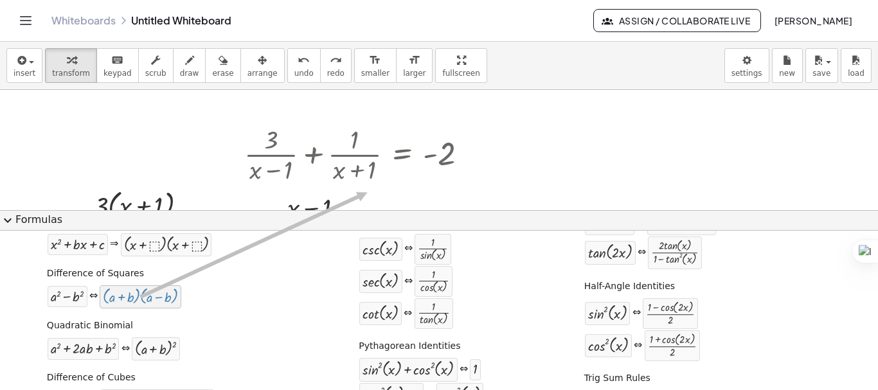
drag, startPoint x: 121, startPoint y: 300, endPoint x: 368, endPoint y: 192, distance: 269.2
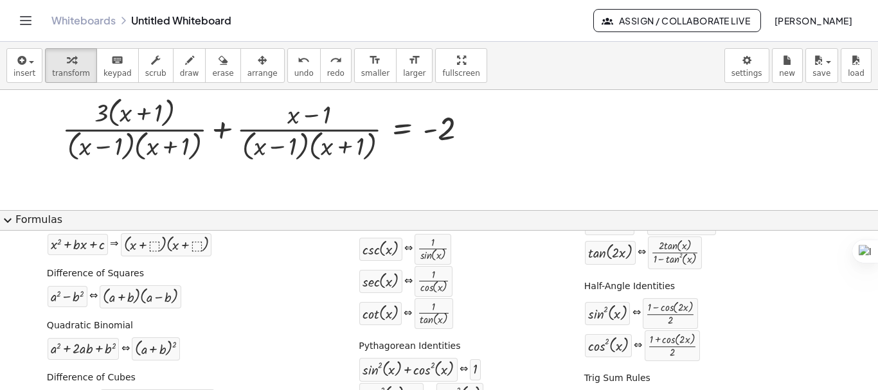
scroll to position [98, 0]
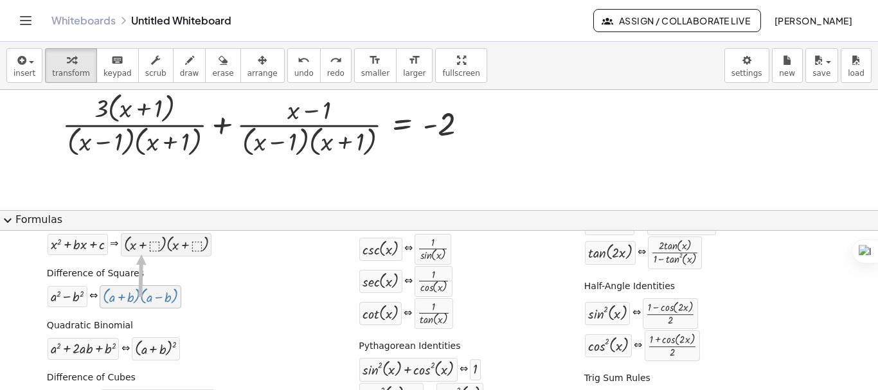
drag, startPoint x: 140, startPoint y: 300, endPoint x: 142, endPoint y: 255, distance: 45.1
drag, startPoint x: 131, startPoint y: 291, endPoint x: 136, endPoint y: 135, distance: 155.7
drag, startPoint x: 136, startPoint y: 293, endPoint x: 80, endPoint y: 147, distance: 156.9
drag, startPoint x: 107, startPoint y: 300, endPoint x: 165, endPoint y: 135, distance: 175.3
drag, startPoint x: 15, startPoint y: 221, endPoint x: 5, endPoint y: 221, distance: 9.6
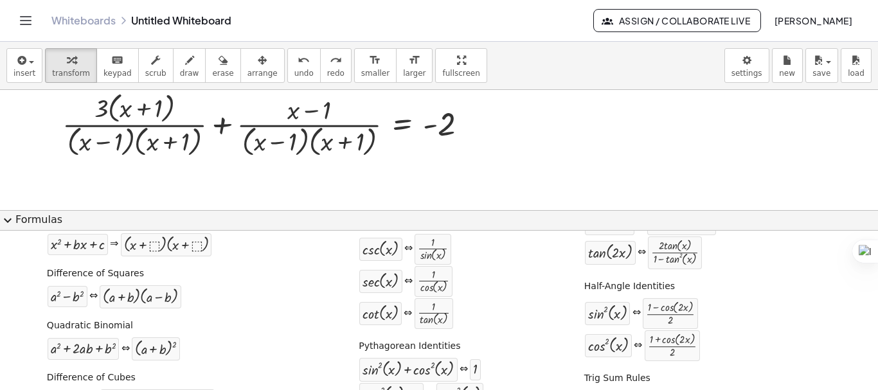
click at [5, 221] on span "expand_more" at bounding box center [7, 220] width 15 height 15
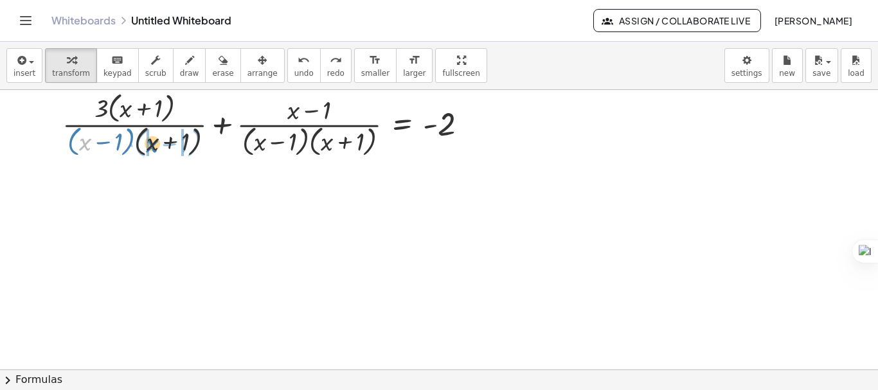
drag, startPoint x: 82, startPoint y: 146, endPoint x: 147, endPoint y: 146, distance: 64.3
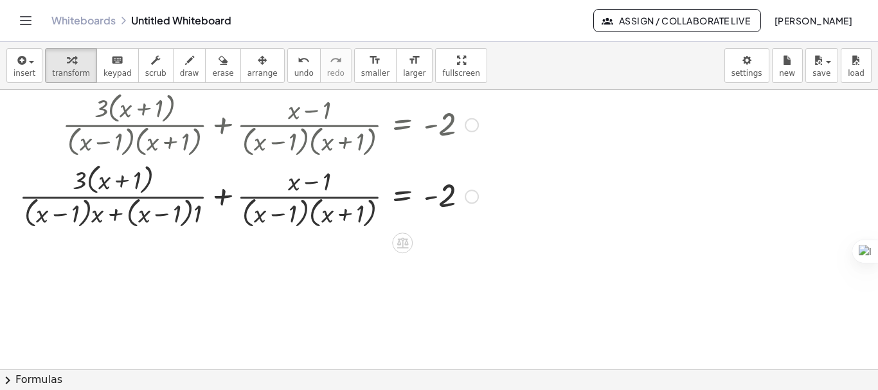
click at [94, 210] on div at bounding box center [249, 195] width 472 height 71
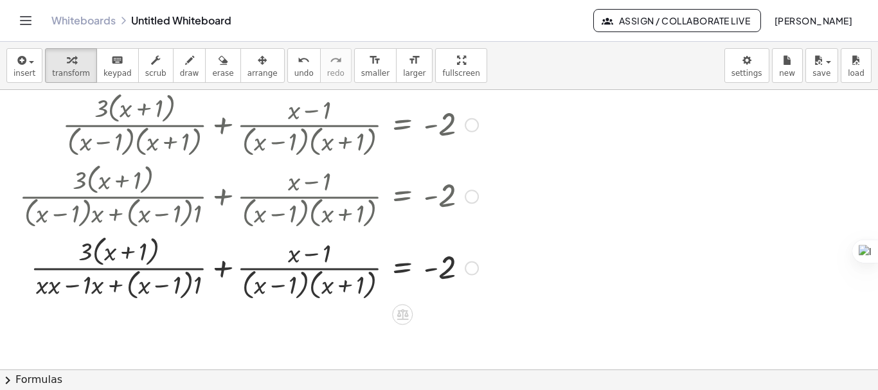
click at [199, 283] on div at bounding box center [249, 266] width 472 height 71
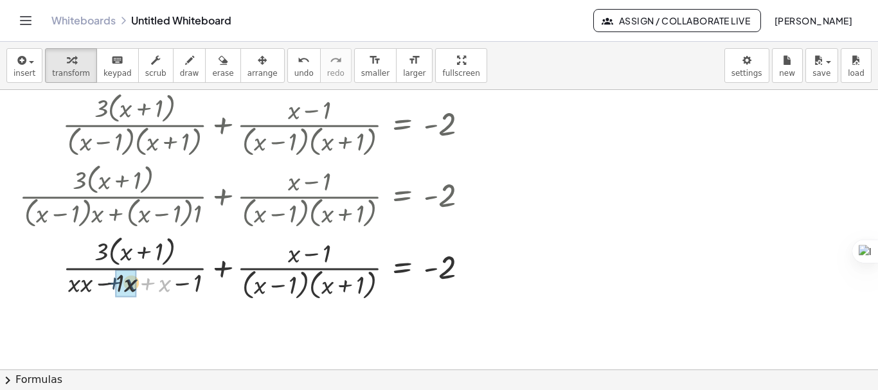
drag, startPoint x: 151, startPoint y: 284, endPoint x: 117, endPoint y: 283, distance: 34.1
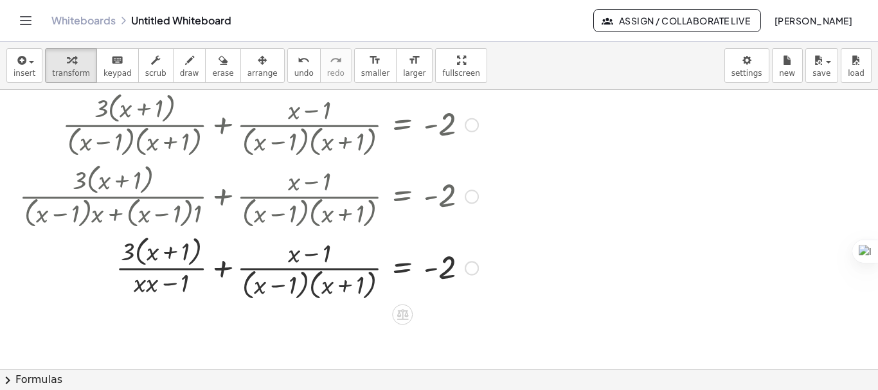
click at [154, 286] on div at bounding box center [249, 266] width 472 height 71
drag, startPoint x: 248, startPoint y: 288, endPoint x: 304, endPoint y: 288, distance: 56.6
click at [304, 288] on div at bounding box center [249, 266] width 472 height 71
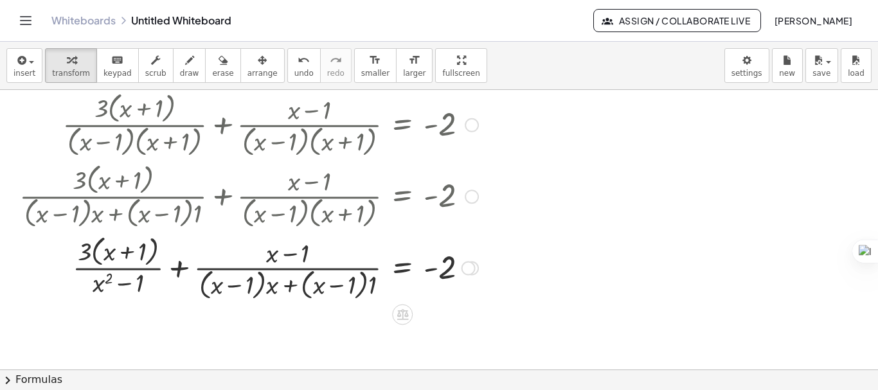
click at [273, 289] on div at bounding box center [249, 266] width 472 height 71
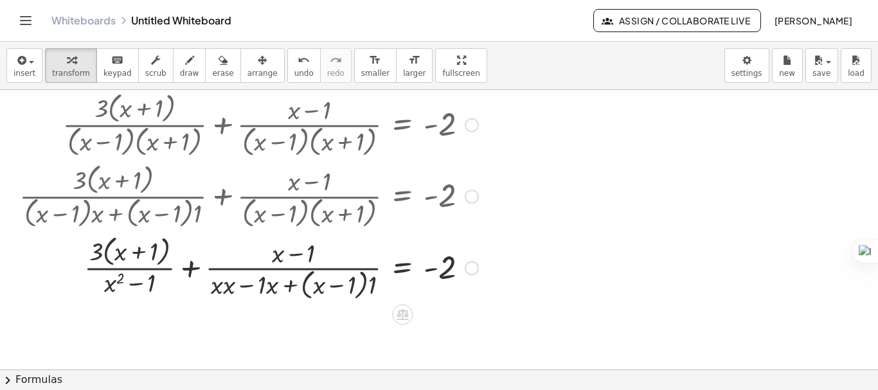
click at [226, 289] on div at bounding box center [249, 266] width 472 height 71
click at [374, 278] on div at bounding box center [249, 266] width 472 height 71
click at [374, 278] on div at bounding box center [249, 267] width 472 height 68
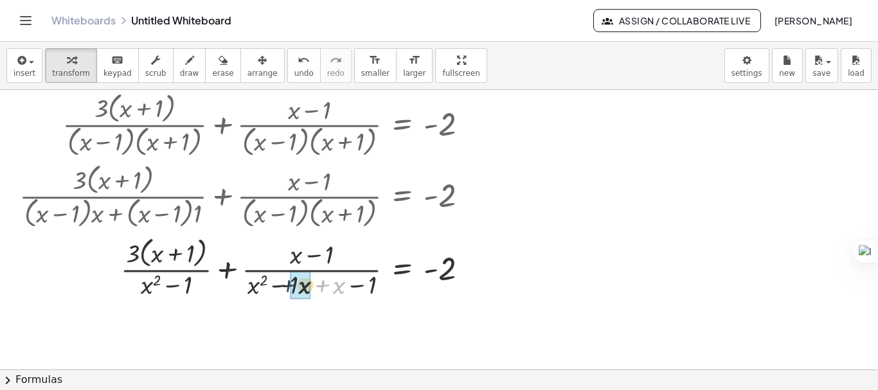
drag, startPoint x: 319, startPoint y: 284, endPoint x: 282, endPoint y: 284, distance: 36.6
click at [282, 284] on div at bounding box center [249, 267] width 472 height 68
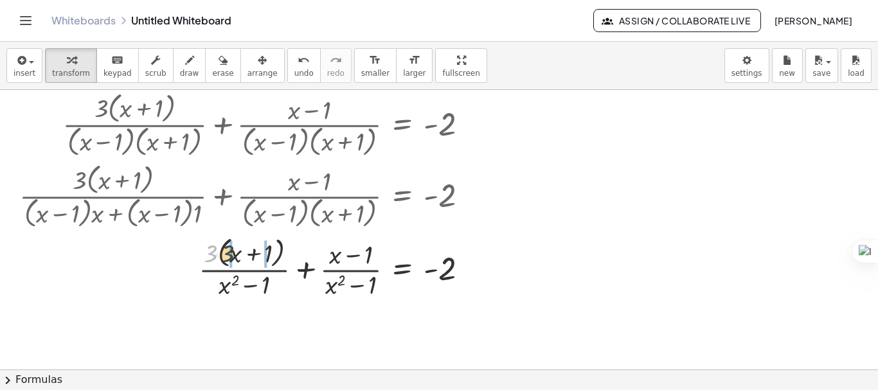
drag, startPoint x: 215, startPoint y: 254, endPoint x: 232, endPoint y: 254, distance: 17.4
click at [232, 254] on div at bounding box center [249, 267] width 472 height 68
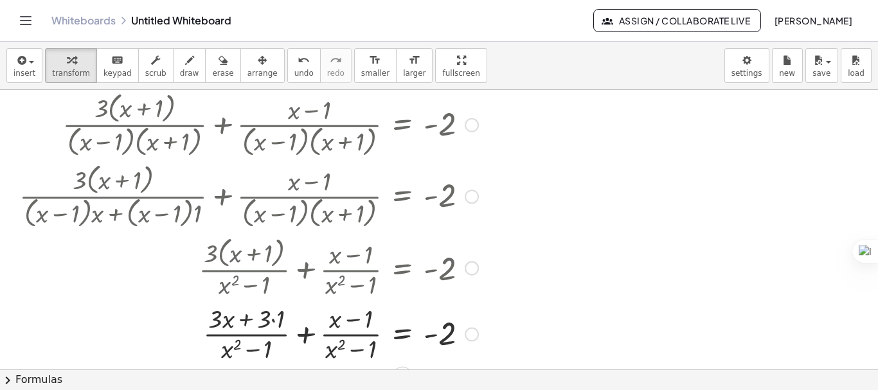
click at [271, 314] on div at bounding box center [249, 333] width 472 height 64
click at [275, 326] on div at bounding box center [249, 333] width 472 height 64
click at [300, 336] on div at bounding box center [249, 333] width 472 height 64
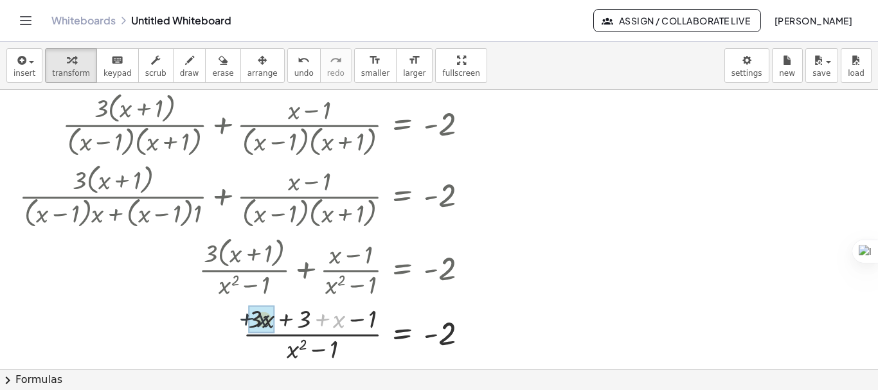
drag, startPoint x: 333, startPoint y: 316, endPoint x: 264, endPoint y: 315, distance: 69.4
click at [358, 318] on div at bounding box center [249, 333] width 472 height 64
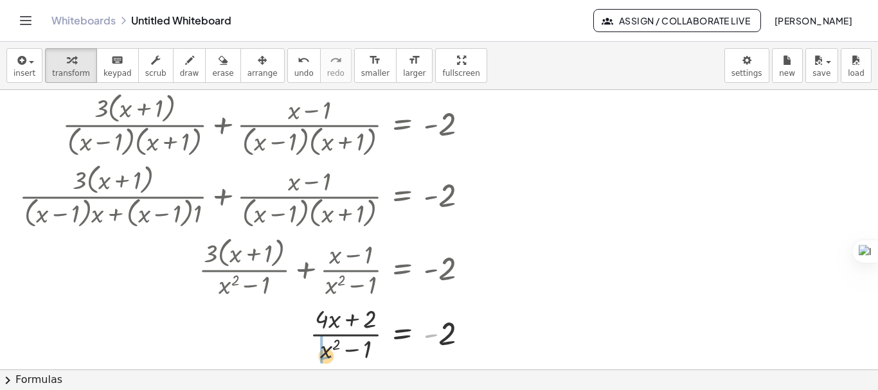
drag, startPoint x: 434, startPoint y: 335, endPoint x: 333, endPoint y: 357, distance: 103.4
click at [333, 357] on div at bounding box center [249, 333] width 472 height 64
drag, startPoint x: 326, startPoint y: 353, endPoint x: 439, endPoint y: 338, distance: 114.2
click at [439, 338] on div at bounding box center [268, 333] width 462 height 64
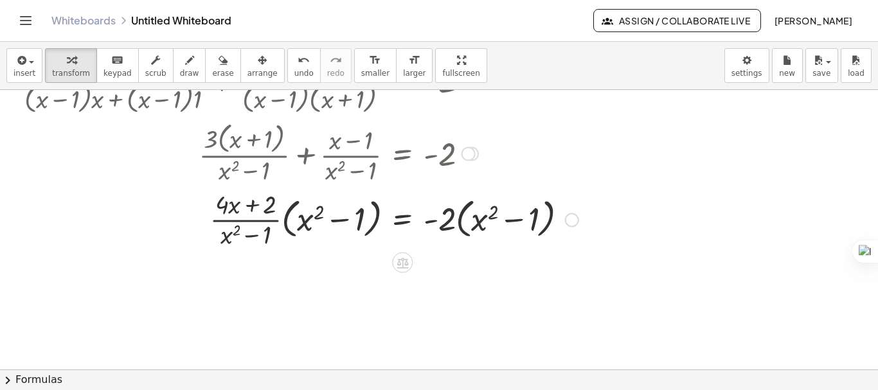
scroll to position [226, 0]
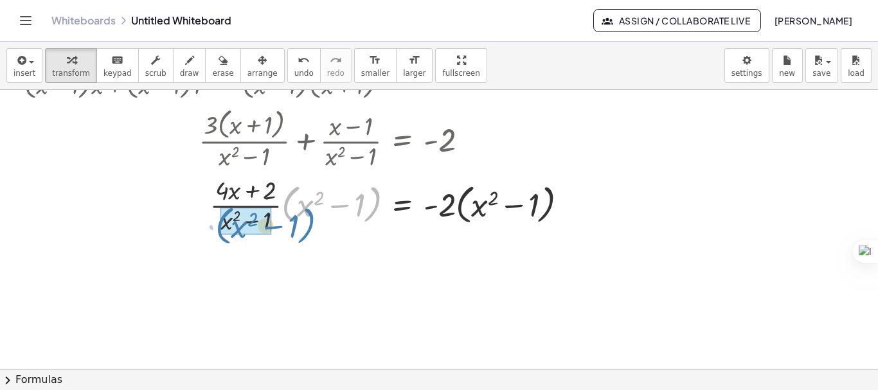
drag, startPoint x: 284, startPoint y: 201, endPoint x: 217, endPoint y: 220, distance: 70.2
click at [217, 220] on div at bounding box center [299, 204] width 572 height 64
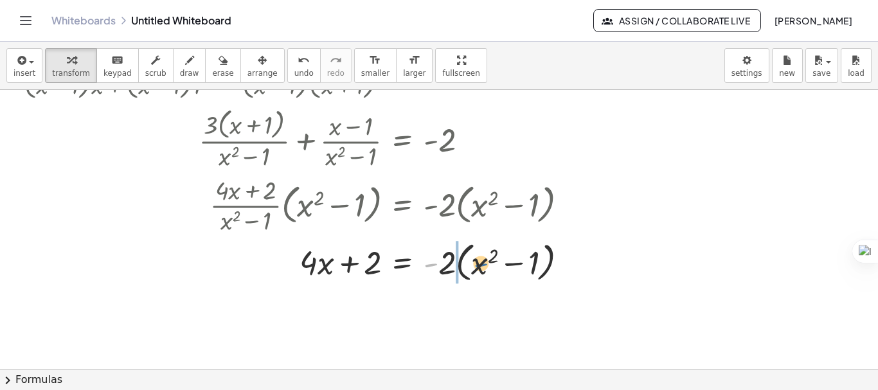
drag, startPoint x: 429, startPoint y: 266, endPoint x: 483, endPoint y: 266, distance: 53.4
click at [483, 266] on div at bounding box center [299, 261] width 572 height 49
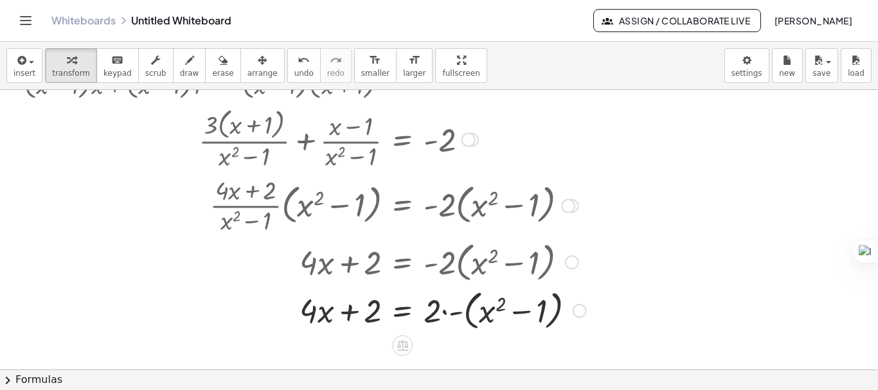
click at [446, 305] on div at bounding box center [303, 309] width 580 height 49
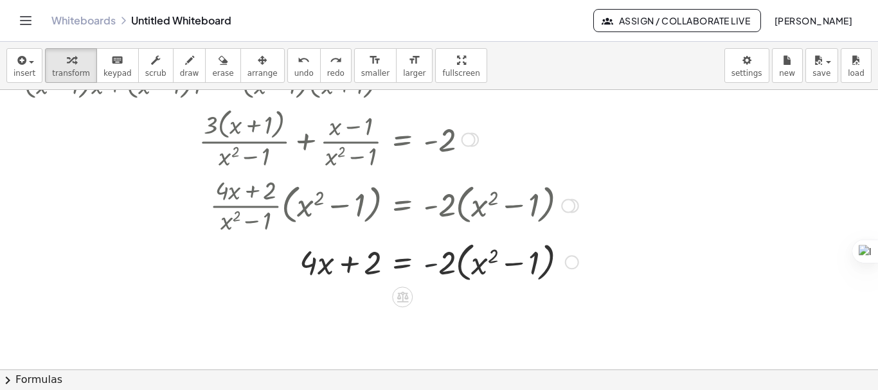
click at [431, 268] on div at bounding box center [299, 261] width 572 height 49
drag, startPoint x: 431, startPoint y: 266, endPoint x: 448, endPoint y: 266, distance: 16.7
drag, startPoint x: 439, startPoint y: 266, endPoint x: 491, endPoint y: 267, distance: 51.4
click at [491, 267] on div at bounding box center [299, 261] width 572 height 49
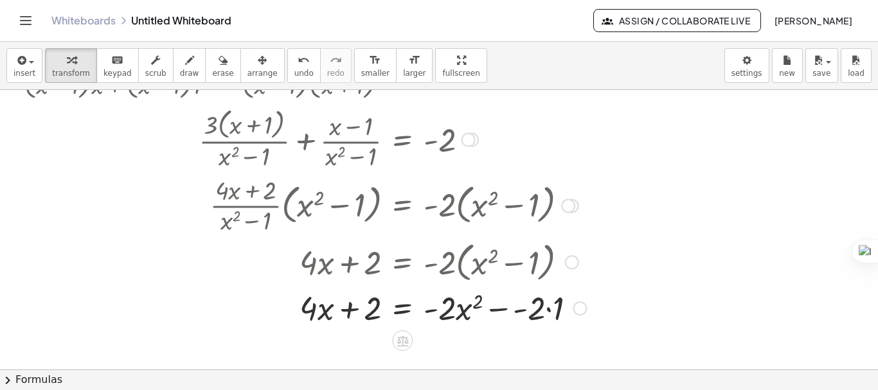
click at [551, 312] on div at bounding box center [303, 307] width 581 height 44
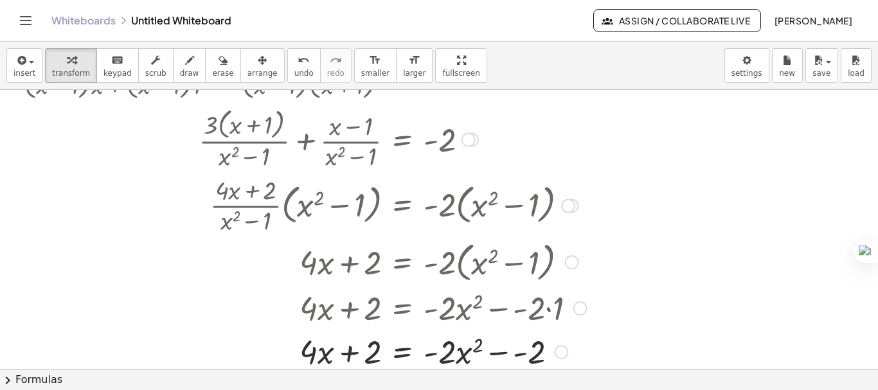
click at [511, 356] on div at bounding box center [303, 351] width 581 height 44
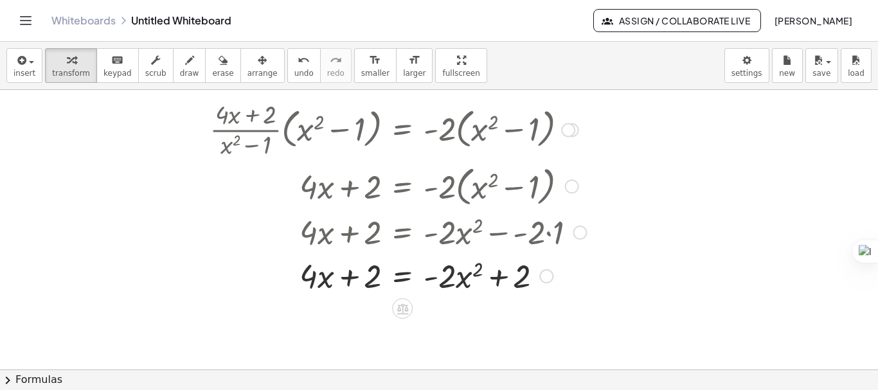
scroll to position [312, 0]
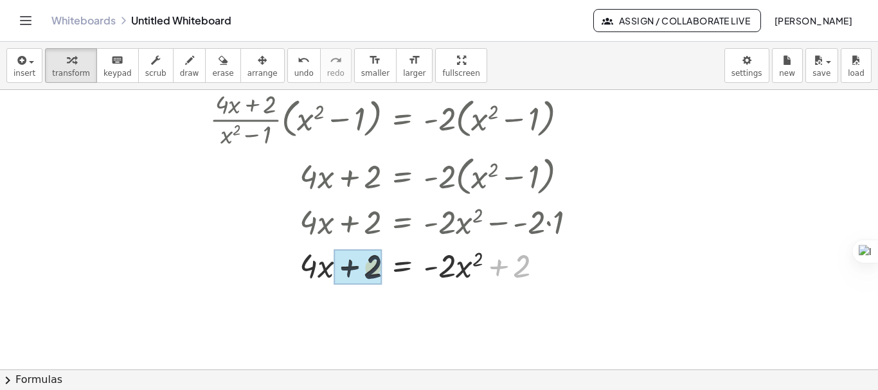
drag, startPoint x: 516, startPoint y: 270, endPoint x: 375, endPoint y: 271, distance: 140.8
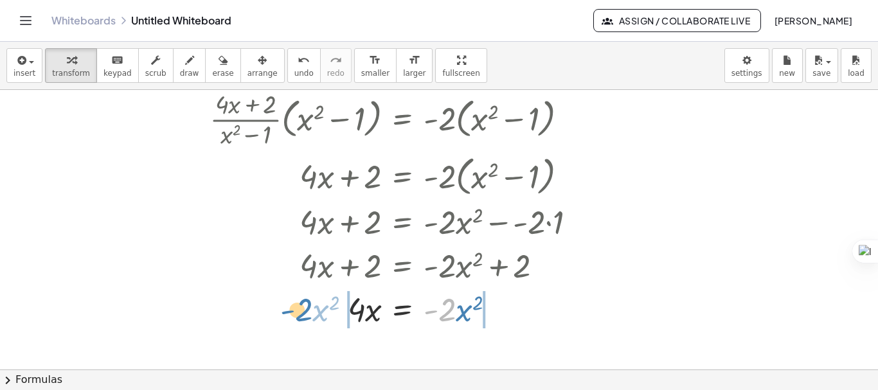
drag, startPoint x: 452, startPoint y: 305, endPoint x: 304, endPoint y: 305, distance: 147.9
click at [304, 305] on div at bounding box center [303, 309] width 581 height 44
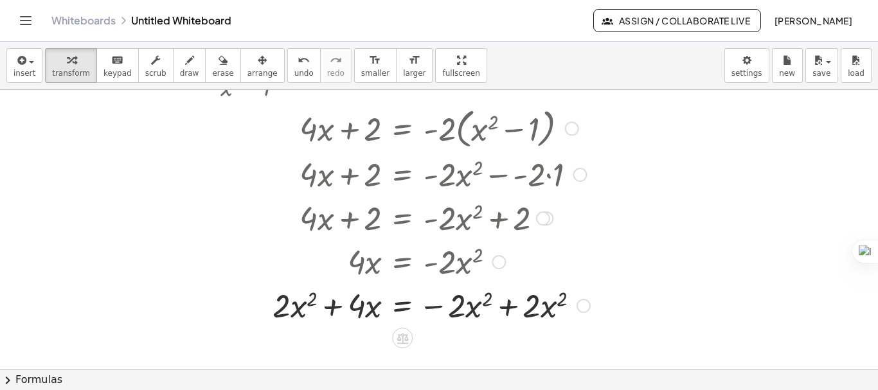
scroll to position [384, 0]
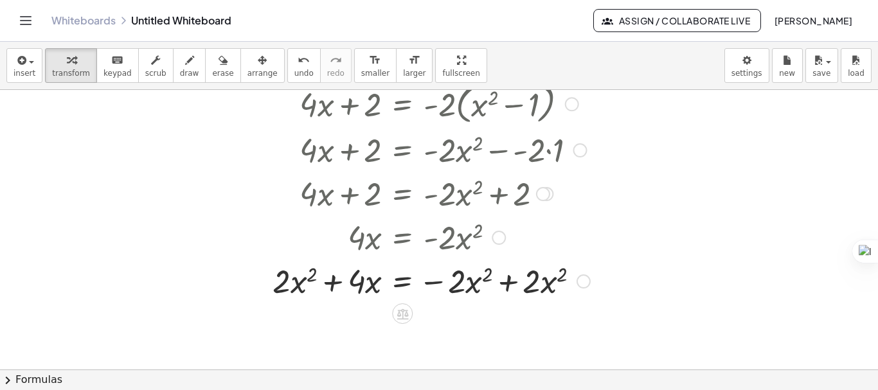
click at [509, 280] on div at bounding box center [305, 280] width 584 height 44
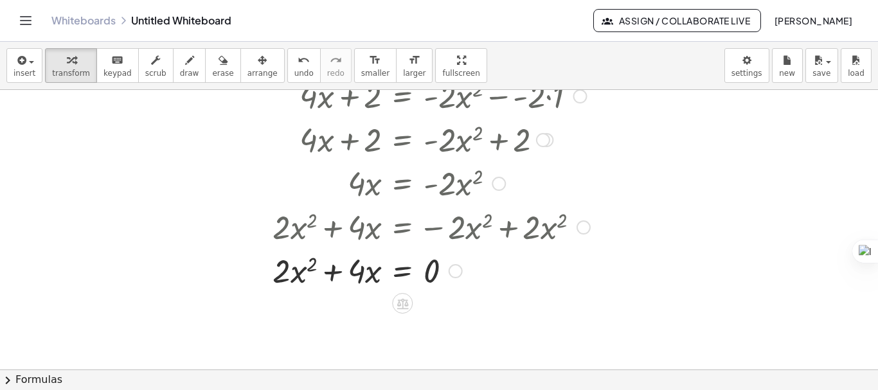
scroll to position [492, 0]
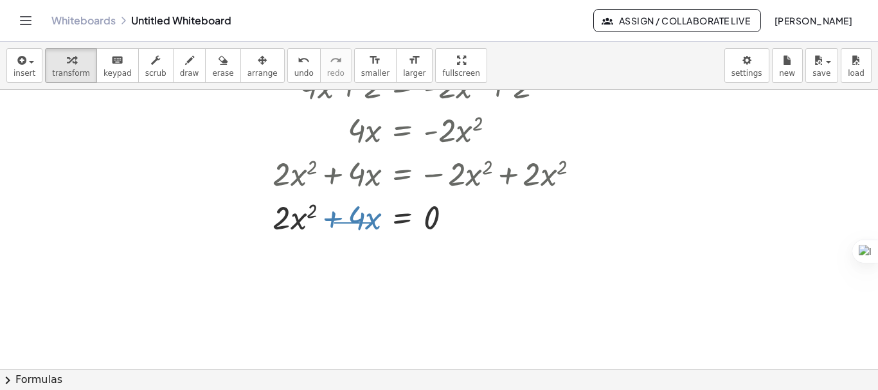
drag, startPoint x: 334, startPoint y: 222, endPoint x: 375, endPoint y: 223, distance: 40.5
click at [375, 223] on div at bounding box center [305, 217] width 584 height 44
drag, startPoint x: 375, startPoint y: 223, endPoint x: 322, endPoint y: 222, distance: 52.7
click at [322, 222] on div at bounding box center [305, 217] width 584 height 44
click at [350, 219] on div at bounding box center [305, 217] width 584 height 44
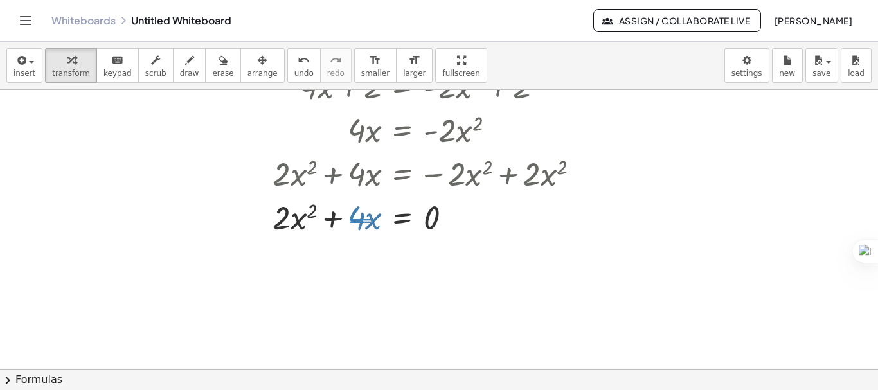
drag, startPoint x: 350, startPoint y: 219, endPoint x: 374, endPoint y: 223, distance: 24.1
click at [374, 223] on div at bounding box center [305, 217] width 584 height 44
drag, startPoint x: 374, startPoint y: 223, endPoint x: 301, endPoint y: 224, distance: 72.7
click at [301, 224] on div at bounding box center [305, 217] width 584 height 44
drag, startPoint x: 377, startPoint y: 224, endPoint x: 303, endPoint y: 226, distance: 73.9
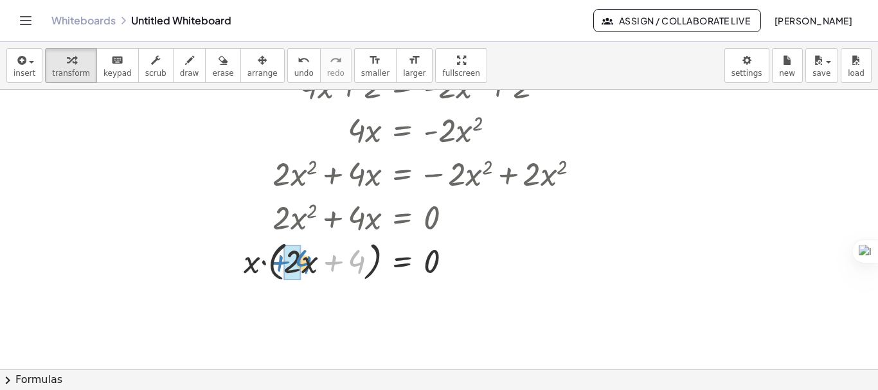
drag, startPoint x: 352, startPoint y: 261, endPoint x: 299, endPoint y: 261, distance: 53.4
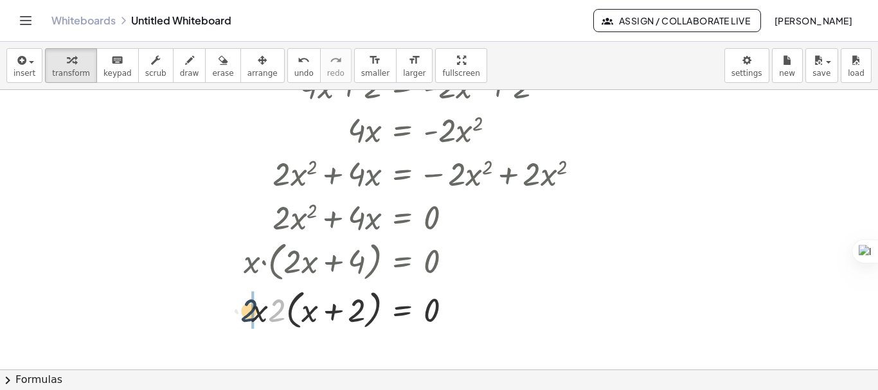
drag, startPoint x: 281, startPoint y: 307, endPoint x: 253, endPoint y: 307, distance: 28.3
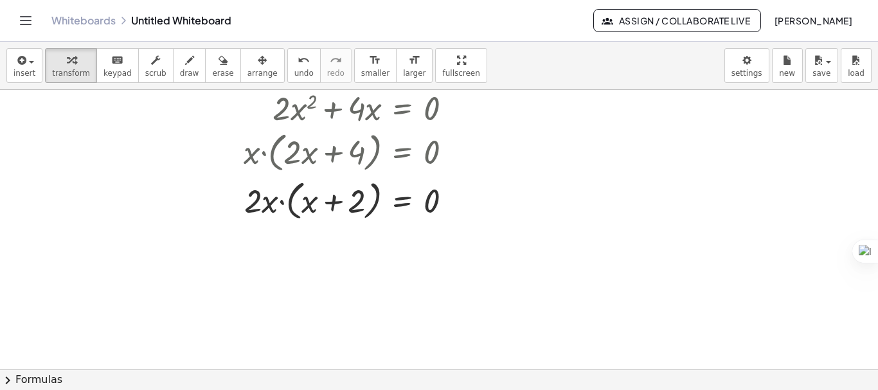
scroll to position [602, 0]
drag, startPoint x: 267, startPoint y: 206, endPoint x: 426, endPoint y: 206, distance: 158.8
click at [426, 206] on div at bounding box center [305, 198] width 584 height 49
click at [406, 202] on div at bounding box center [289, 198] width 601 height 49
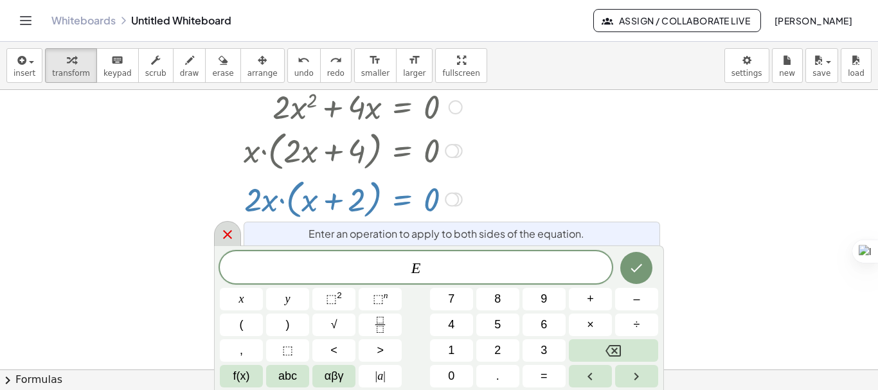
click at [234, 232] on icon at bounding box center [227, 234] width 15 height 15
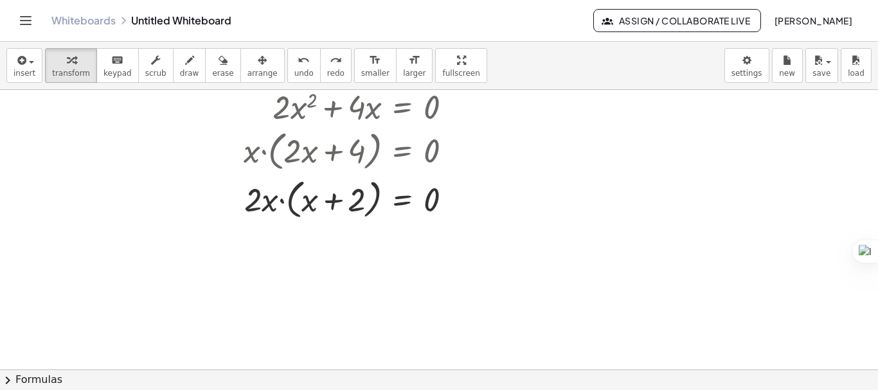
click at [492, 231] on div at bounding box center [439, 47] width 878 height 1119
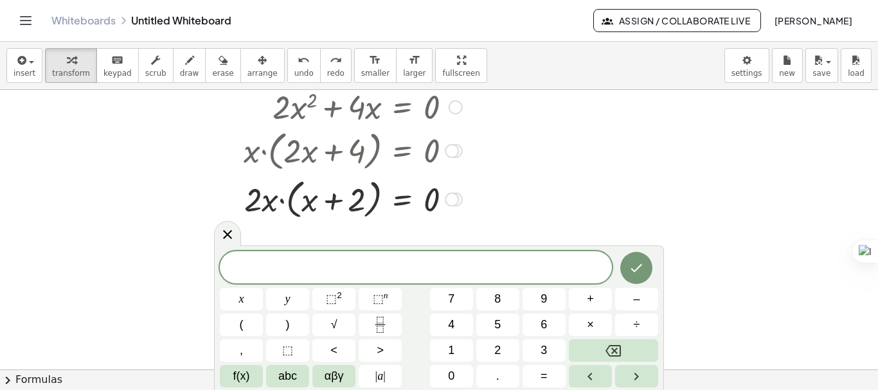
click at [491, 213] on div at bounding box center [289, 198] width 601 height 49
click at [228, 228] on icon at bounding box center [227, 233] width 15 height 15
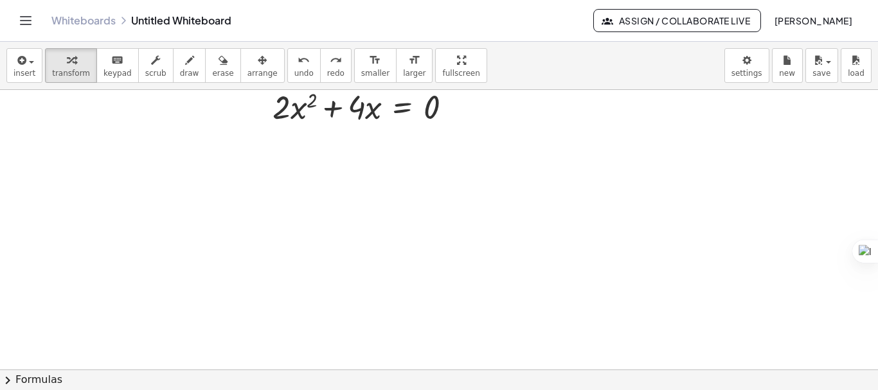
click at [0, 371] on button "chevron_right Formulas" at bounding box center [439, 380] width 878 height 21
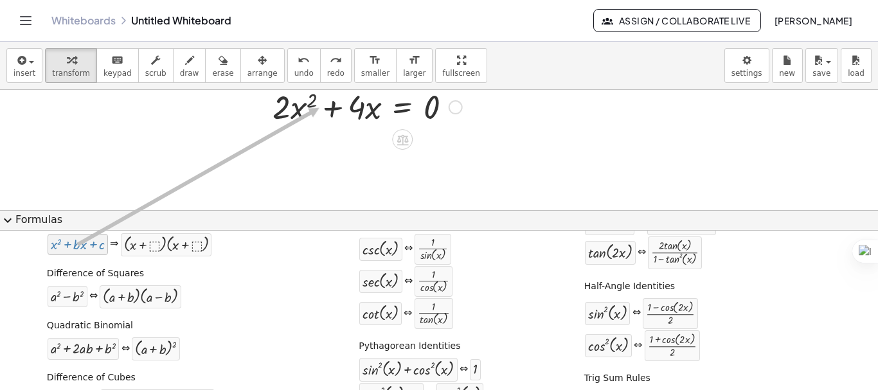
drag, startPoint x: 77, startPoint y: 246, endPoint x: 316, endPoint y: 108, distance: 275.9
click at [124, 177] on div at bounding box center [439, 47] width 878 height 1119
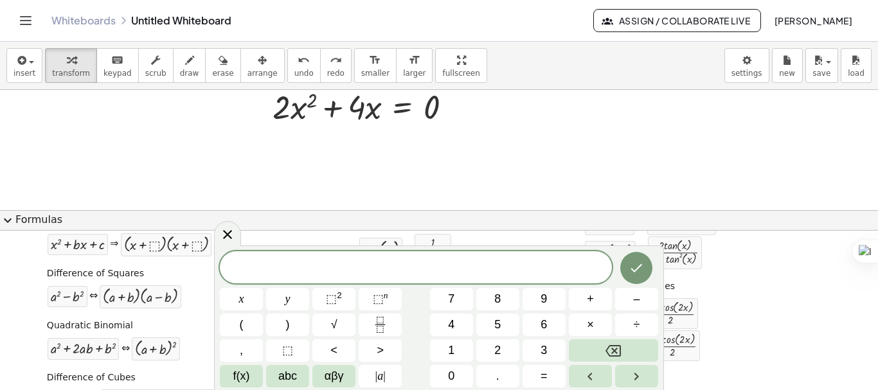
scroll to position [0, 0]
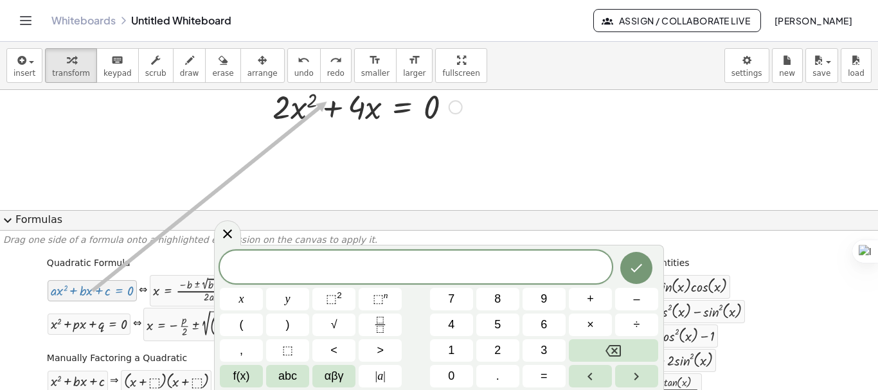
drag, startPoint x: 86, startPoint y: 295, endPoint x: 324, endPoint y: 102, distance: 307.1
click at [340, 104] on div at bounding box center [308, 106] width 578 height 44
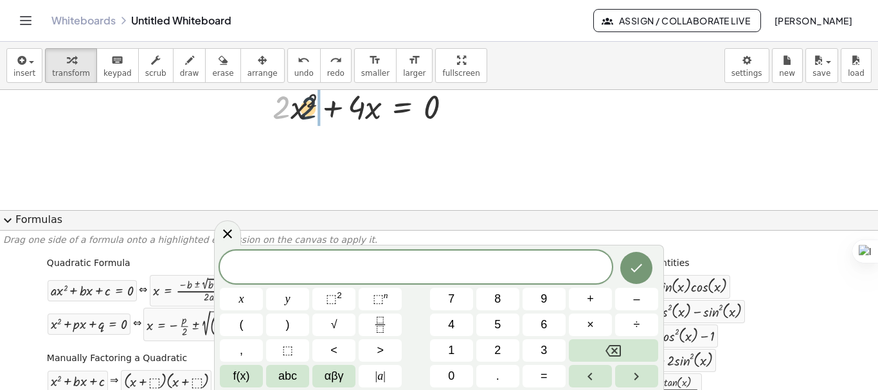
drag, startPoint x: 271, startPoint y: 106, endPoint x: 310, endPoint y: 107, distance: 39.2
click at [310, 107] on div at bounding box center [308, 106] width 578 height 44
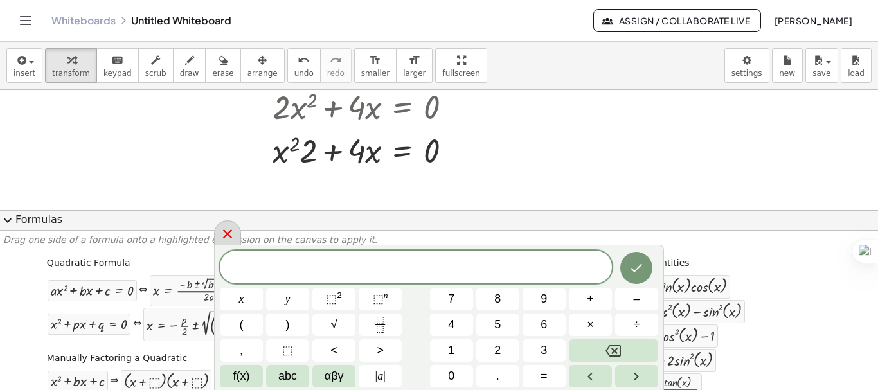
click at [231, 227] on icon at bounding box center [227, 233] width 15 height 15
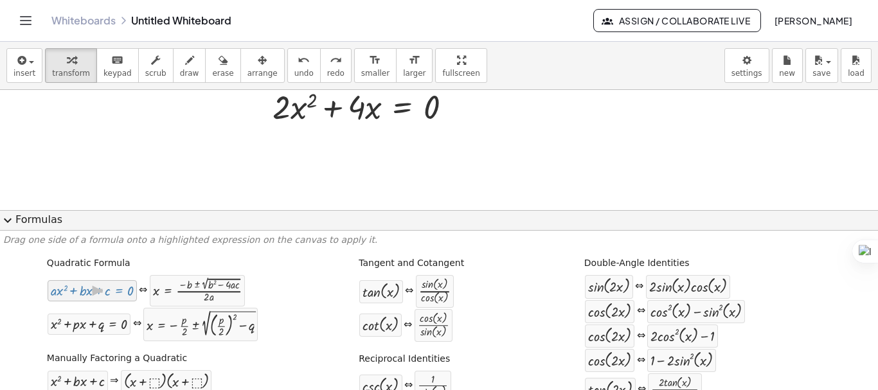
click at [104, 296] on div at bounding box center [92, 291] width 83 height 15
drag, startPoint x: 104, startPoint y: 296, endPoint x: 321, endPoint y: 102, distance: 291.9
click at [2, 218] on span "expand_more" at bounding box center [7, 220] width 15 height 15
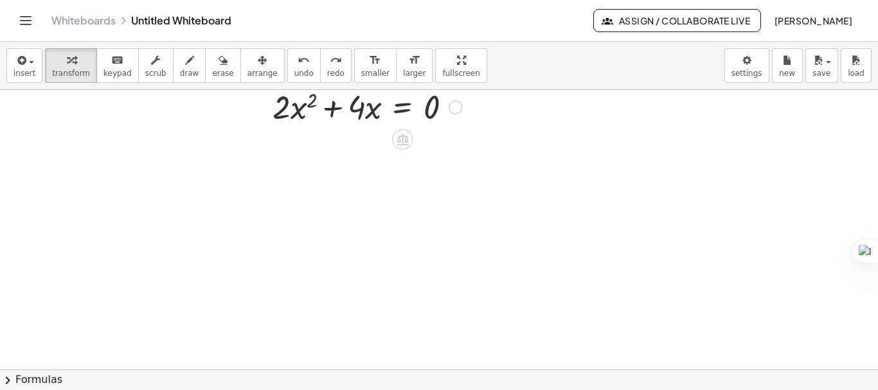
click at [324, 114] on div at bounding box center [308, 106] width 578 height 44
drag, startPoint x: 376, startPoint y: 114, endPoint x: 305, endPoint y: 114, distance: 71.4
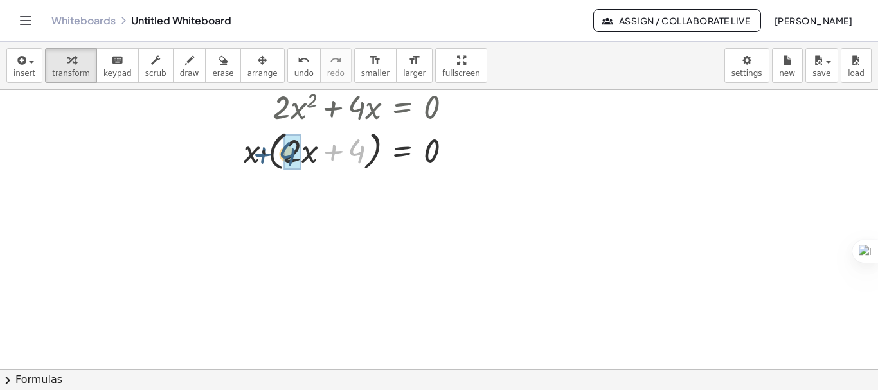
drag, startPoint x: 354, startPoint y: 150, endPoint x: 284, endPoint y: 153, distance: 70.1
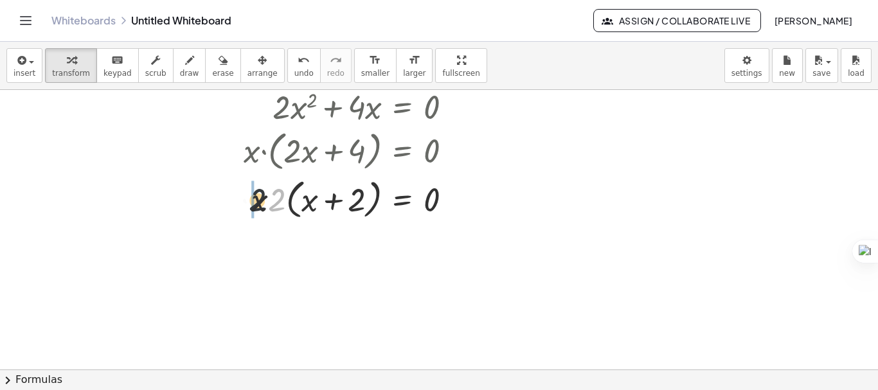
drag, startPoint x: 276, startPoint y: 195, endPoint x: 251, endPoint y: 195, distance: 25.1
click at [251, 195] on div at bounding box center [305, 198] width 584 height 49
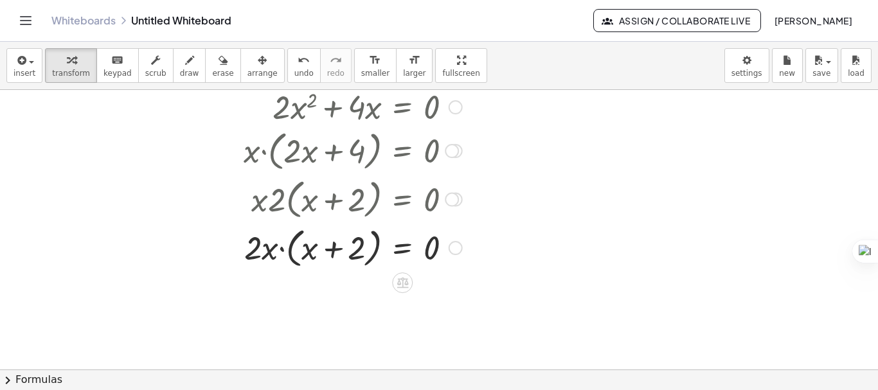
click at [280, 248] on div at bounding box center [305, 246] width 584 height 49
click at [247, 251] on div at bounding box center [309, 246] width 575 height 49
drag, startPoint x: 229, startPoint y: 254, endPoint x: 274, endPoint y: 255, distance: 45.0
click at [274, 255] on div at bounding box center [309, 246] width 575 height 49
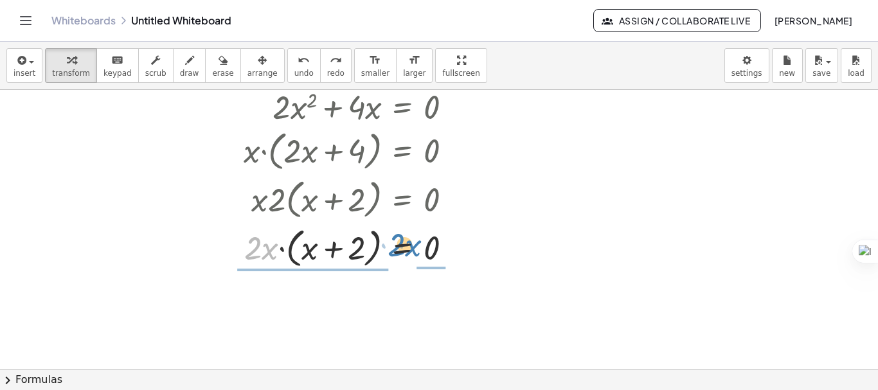
drag, startPoint x: 258, startPoint y: 254, endPoint x: 401, endPoint y: 251, distance: 143.4
click at [401, 251] on div at bounding box center [309, 246] width 575 height 49
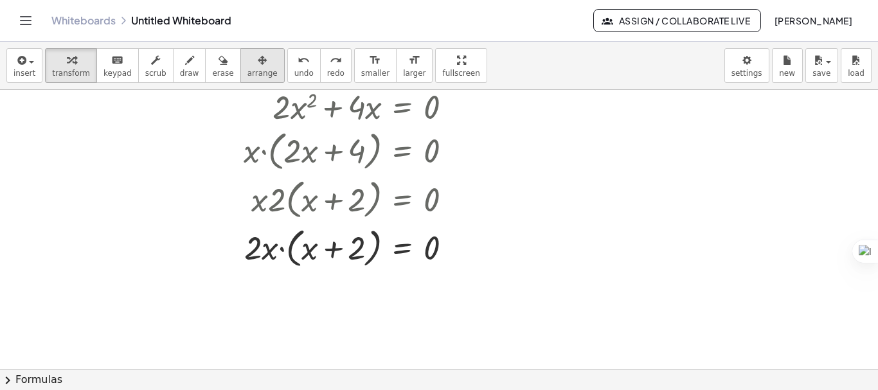
click at [251, 60] on div "button" at bounding box center [263, 59] width 30 height 15
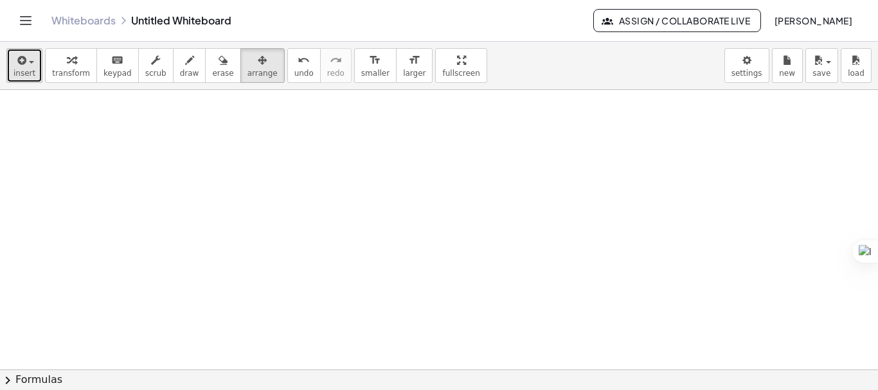
click at [15, 66] on icon "button" at bounding box center [21, 60] width 12 height 15
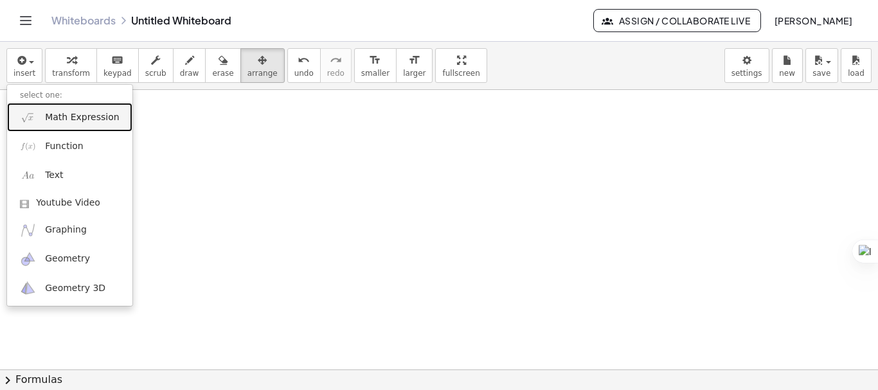
click at [46, 111] on span "Math Expression" at bounding box center [82, 117] width 74 height 13
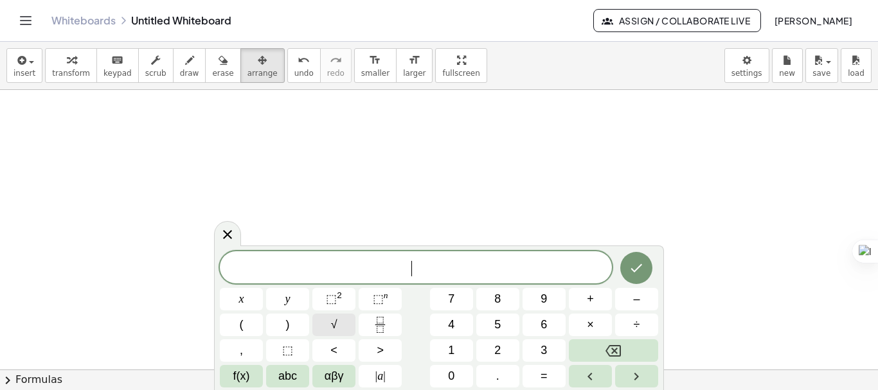
click at [336, 320] on span "√" at bounding box center [334, 324] width 6 height 17
click at [449, 302] on span "7" at bounding box center [451, 299] width 6 height 17
click at [501, 346] on button "2" at bounding box center [497, 350] width 43 height 23
click at [458, 368] on button "0" at bounding box center [451, 376] width 43 height 23
click at [627, 269] on button "Done" at bounding box center [636, 267] width 32 height 32
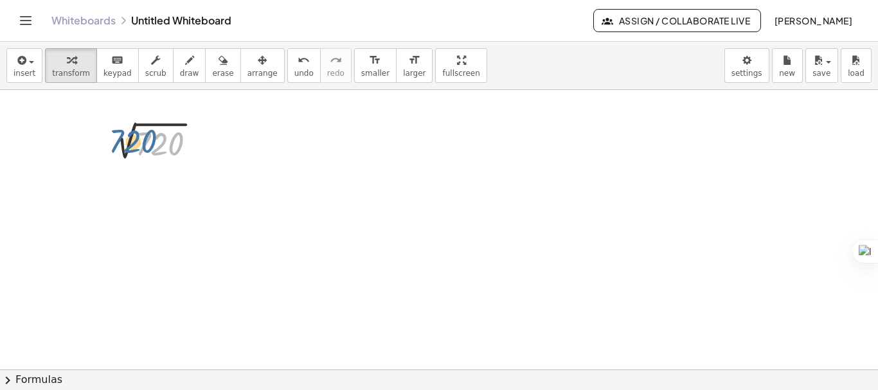
drag, startPoint x: 168, startPoint y: 152, endPoint x: 140, endPoint y: 149, distance: 27.8
click at [140, 149] on div at bounding box center [157, 143] width 114 height 43
drag, startPoint x: 158, startPoint y: 149, endPoint x: 69, endPoint y: 145, distance: 89.4
click at [166, 145] on div at bounding box center [157, 143] width 114 height 43
click at [106, 73] on span "keypad" at bounding box center [118, 73] width 28 height 9
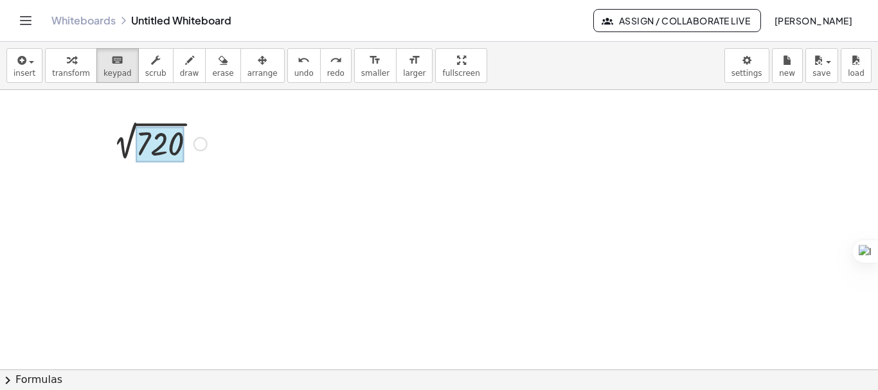
click at [138, 138] on div at bounding box center [160, 145] width 49 height 36
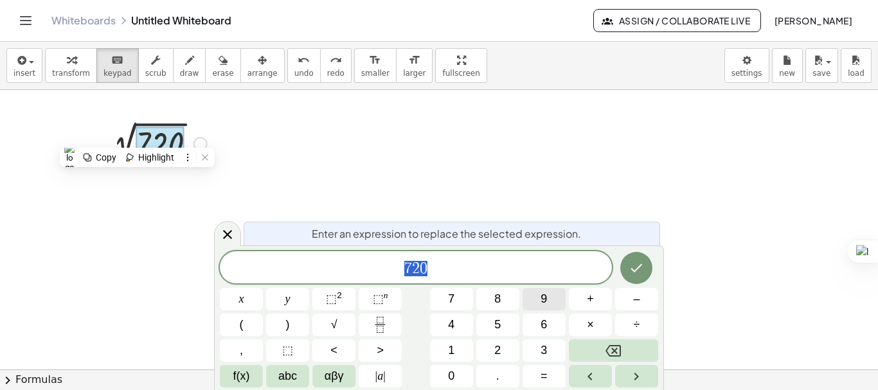
click at [537, 302] on button "9" at bounding box center [544, 299] width 43 height 23
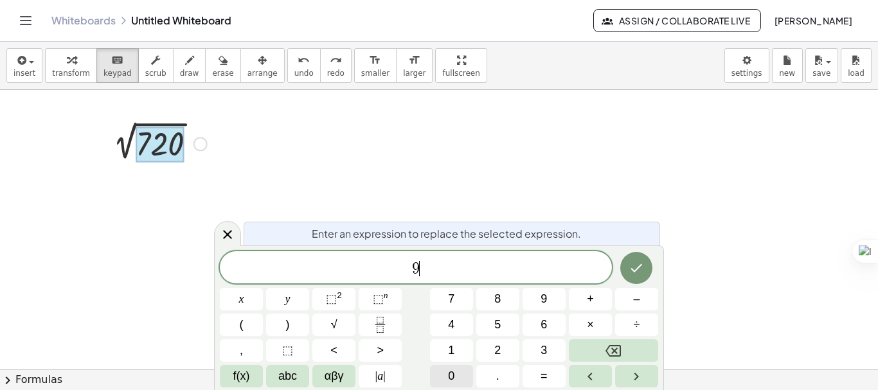
click at [459, 372] on button "0" at bounding box center [451, 376] width 43 height 23
click at [588, 327] on span "×" at bounding box center [590, 324] width 7 height 17
click at [509, 303] on button "8" at bounding box center [497, 299] width 43 height 23
click at [629, 273] on icon "Done" at bounding box center [636, 267] width 15 height 15
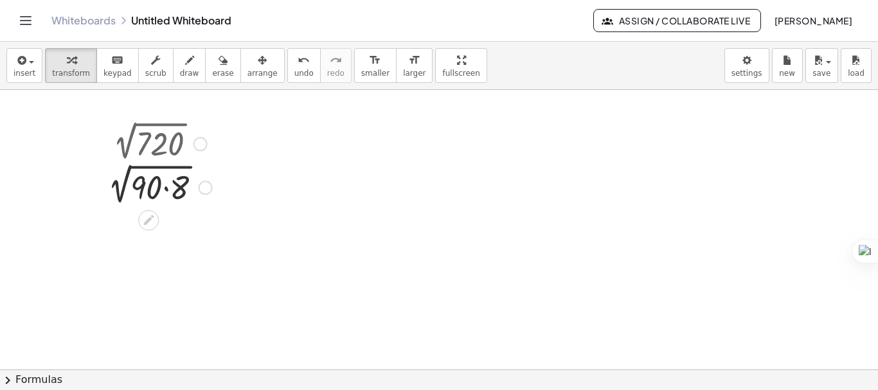
click at [145, 191] on div at bounding box center [157, 187] width 124 height 44
click at [111, 77] on span "keypad" at bounding box center [118, 73] width 28 height 9
click at [140, 186] on div at bounding box center [147, 187] width 32 height 37
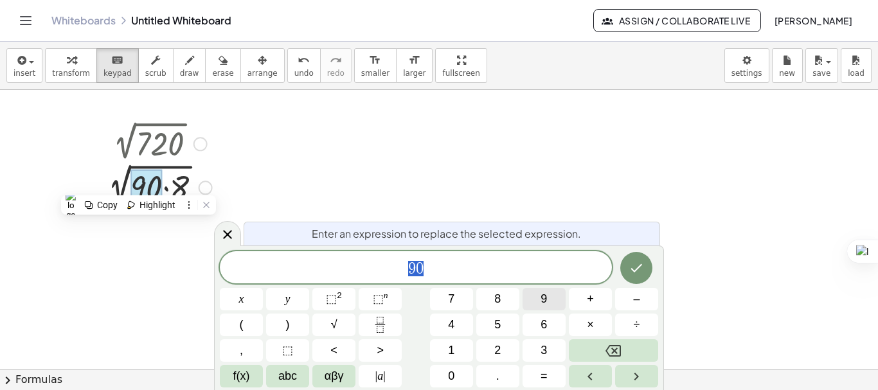
click at [543, 305] on span "9" at bounding box center [544, 299] width 6 height 17
click at [314, 212] on div at bounding box center [439, 369] width 878 height 559
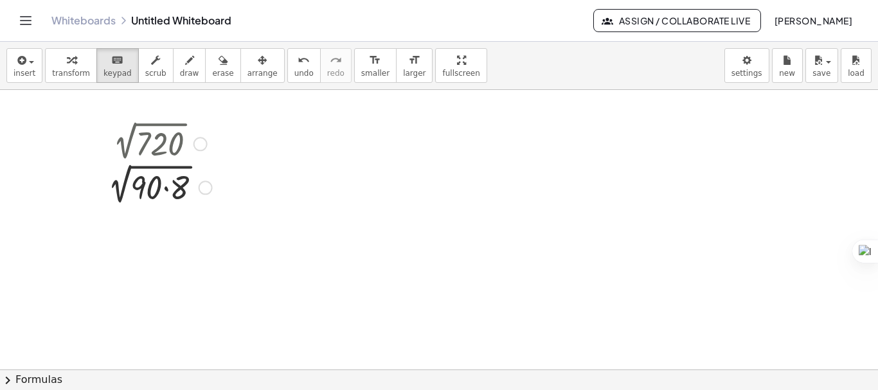
drag, startPoint x: 150, startPoint y: 190, endPoint x: 91, endPoint y: 189, distance: 58.5
drag, startPoint x: 143, startPoint y: 190, endPoint x: 99, endPoint y: 189, distance: 43.7
click at [61, 74] on span "transform" at bounding box center [71, 73] width 38 height 9
click at [139, 190] on div at bounding box center [157, 187] width 124 height 44
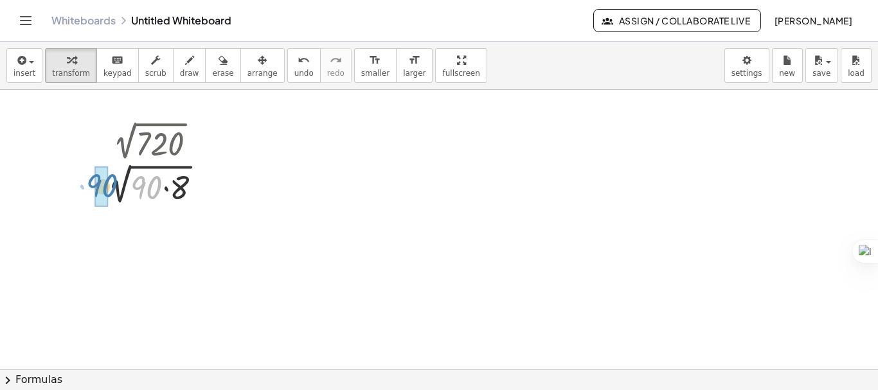
drag, startPoint x: 145, startPoint y: 190, endPoint x: 101, endPoint y: 188, distance: 44.4
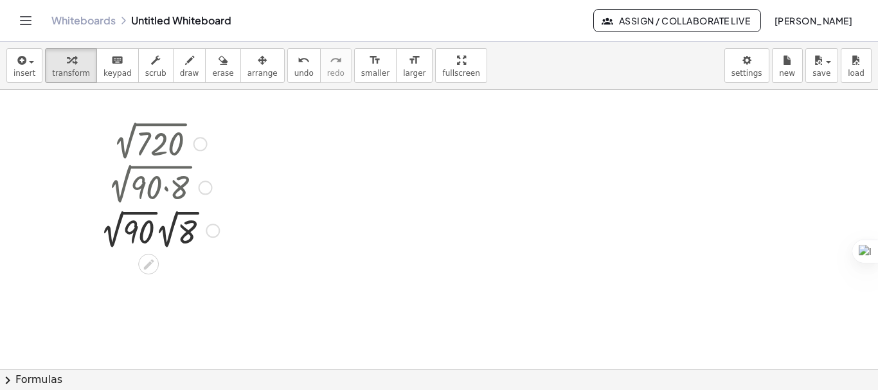
click at [138, 237] on div at bounding box center [160, 229] width 132 height 47
click at [114, 65] on div "keyboard" at bounding box center [118, 59] width 28 height 15
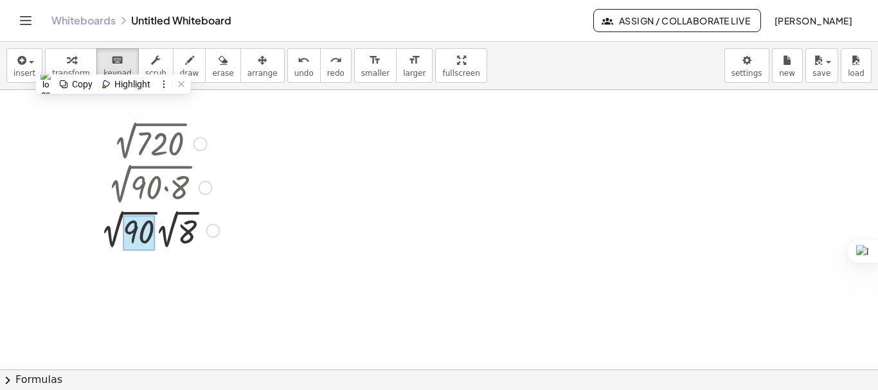
click at [131, 228] on div at bounding box center [139, 233] width 32 height 36
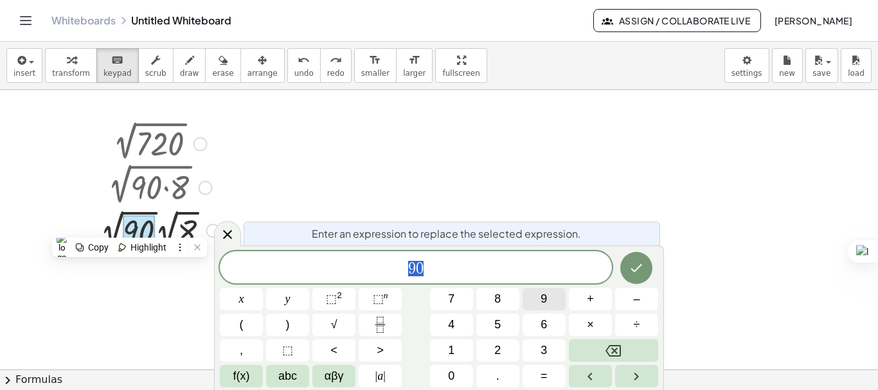
click at [539, 296] on button "9" at bounding box center [544, 299] width 43 height 23
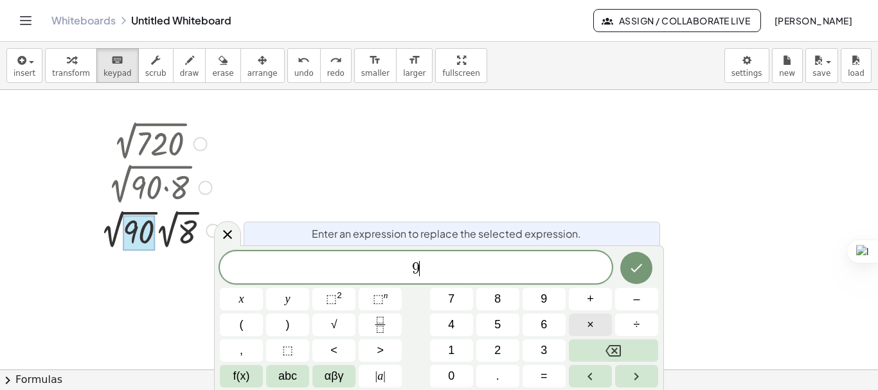
click at [586, 323] on button "×" at bounding box center [590, 325] width 43 height 23
click at [462, 351] on button "1" at bounding box center [451, 350] width 43 height 23
click at [455, 386] on button "0" at bounding box center [451, 376] width 43 height 23
click at [636, 269] on icon "Done" at bounding box center [637, 268] width 12 height 8
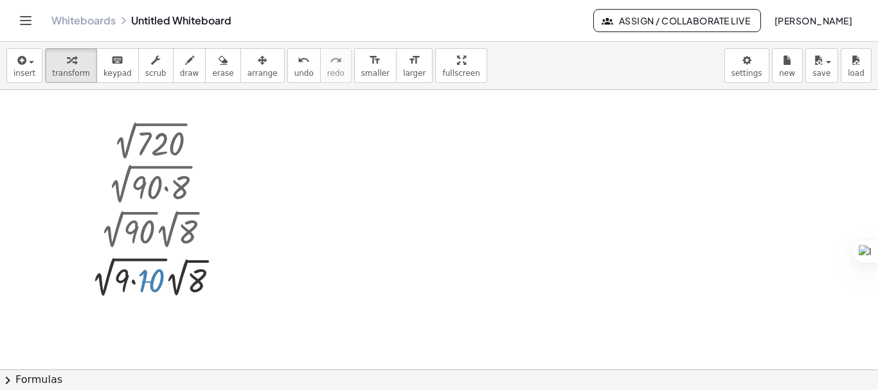
drag, startPoint x: 142, startPoint y: 282, endPoint x: 153, endPoint y: 282, distance: 10.9
click at [153, 282] on div at bounding box center [160, 277] width 150 height 48
drag, startPoint x: 153, startPoint y: 282, endPoint x: 84, endPoint y: 284, distance: 68.8
click at [84, 284] on div "2 √ 720 2 √ ( · 90 · 8 ) · 2 √ 90 · 2 √ 8 · 10 · 2 √ · 2 √ 8 ( · 9 · 10 )" at bounding box center [155, 211] width 167 height 186
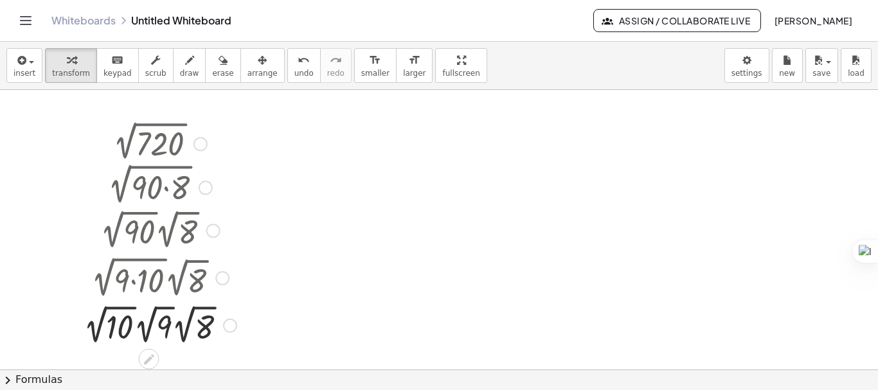
click at [102, 312] on div at bounding box center [160, 325] width 166 height 47
click at [150, 320] on div at bounding box center [160, 325] width 166 height 47
drag, startPoint x: 152, startPoint y: 329, endPoint x: 93, endPoint y: 330, distance: 59.2
click at [93, 330] on div at bounding box center [160, 325] width 150 height 47
click at [195, 332] on div at bounding box center [160, 325] width 150 height 47
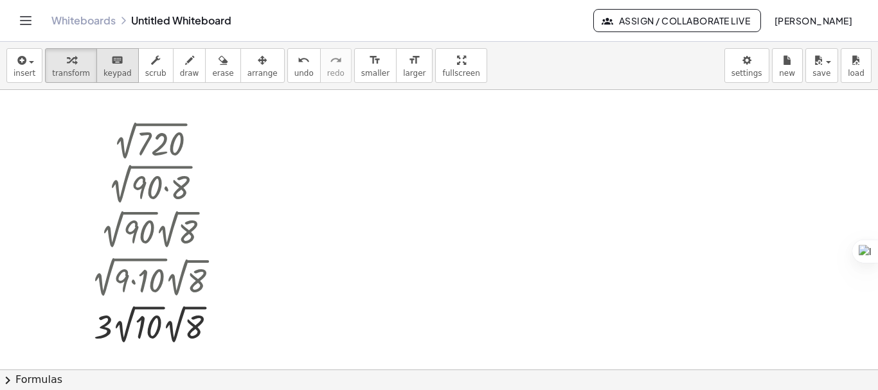
click at [98, 68] on button "keyboard keypad" at bounding box center [117, 65] width 42 height 35
click at [197, 321] on div at bounding box center [194, 329] width 19 height 36
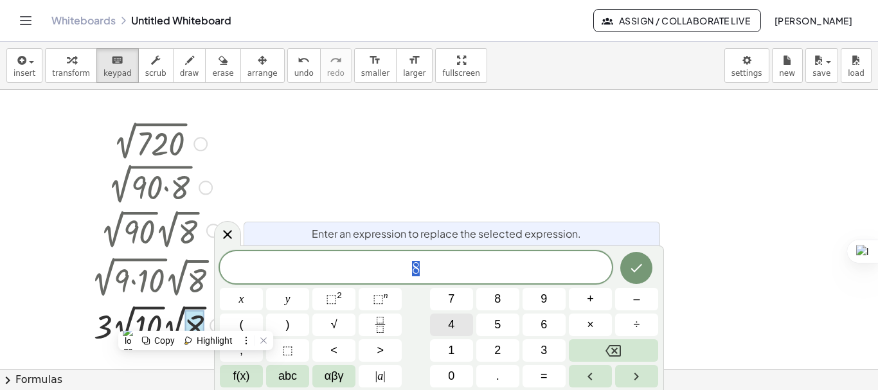
click at [460, 329] on button "4" at bounding box center [451, 325] width 43 height 23
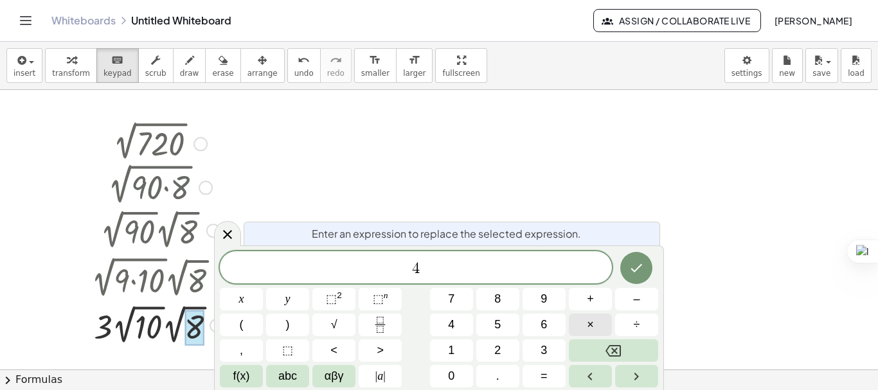
click at [579, 327] on button "×" at bounding box center [590, 325] width 43 height 23
click at [502, 348] on button "2" at bounding box center [497, 350] width 43 height 23
click at [629, 272] on icon "Done" at bounding box center [636, 267] width 15 height 15
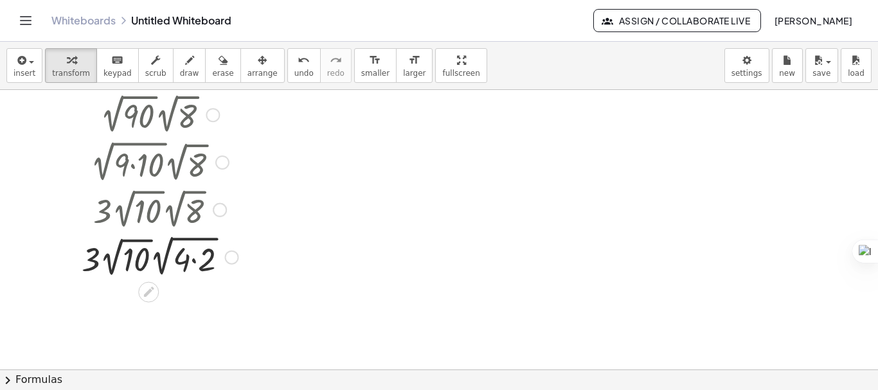
scroll to position [129, 0]
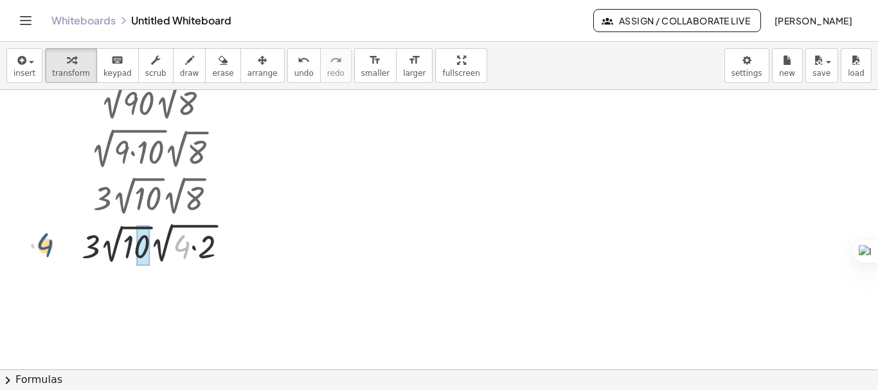
drag, startPoint x: 185, startPoint y: 249, endPoint x: 47, endPoint y: 247, distance: 138.2
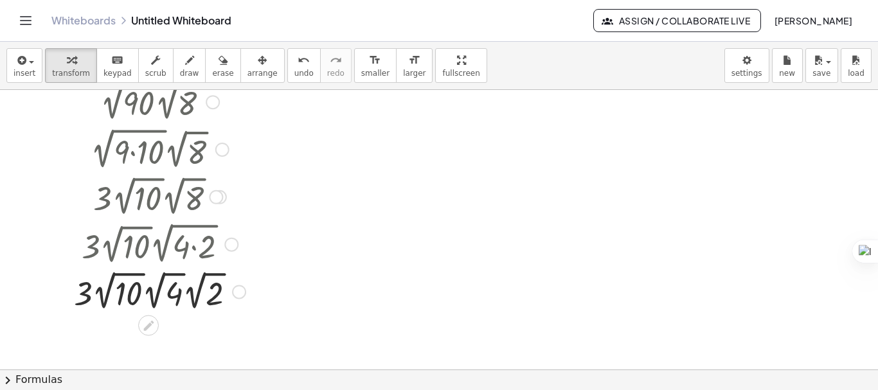
click at [160, 280] on div at bounding box center [160, 290] width 185 height 47
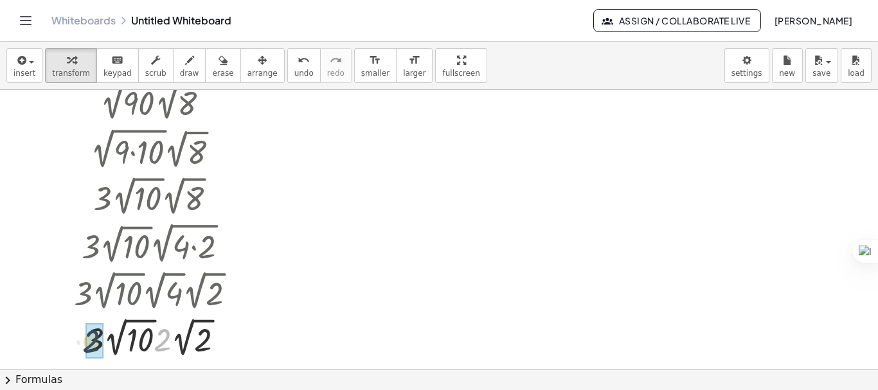
drag, startPoint x: 167, startPoint y: 332, endPoint x: 92, endPoint y: 333, distance: 75.2
drag, startPoint x: 174, startPoint y: 352, endPoint x: 132, endPoint y: 349, distance: 41.9
click at [132, 349] on div at bounding box center [160, 337] width 185 height 47
click at [164, 341] on div at bounding box center [160, 338] width 185 height 48
click at [164, 341] on div at bounding box center [160, 337] width 185 height 47
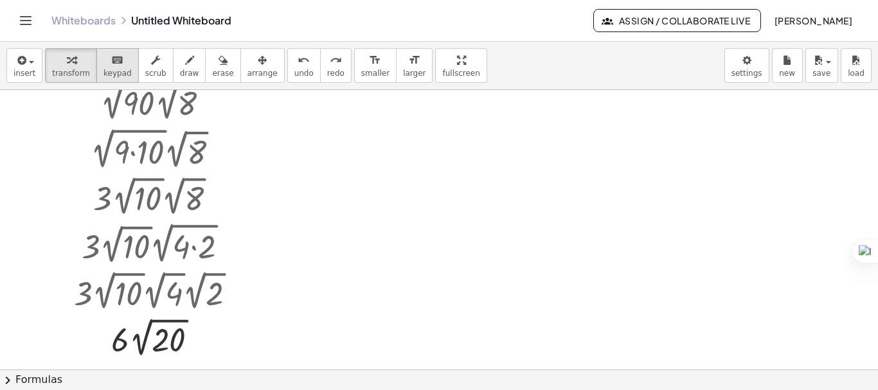
click at [111, 75] on span "keypad" at bounding box center [118, 73] width 28 height 9
click at [176, 338] on div at bounding box center [168, 341] width 33 height 36
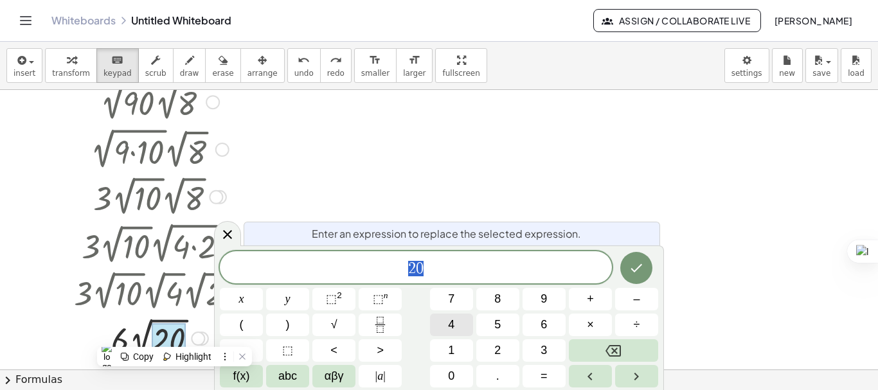
click at [463, 323] on button "4" at bounding box center [451, 325] width 43 height 23
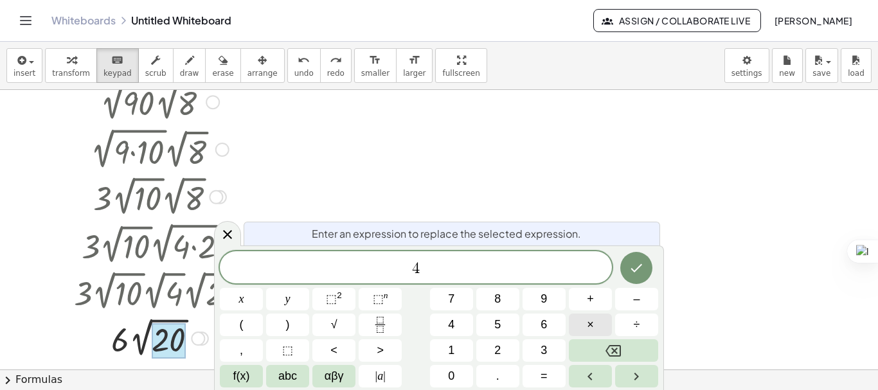
click at [584, 321] on button "×" at bounding box center [590, 325] width 43 height 23
click at [515, 321] on button "5" at bounding box center [497, 325] width 43 height 23
click at [638, 269] on icon "Done" at bounding box center [636, 267] width 15 height 15
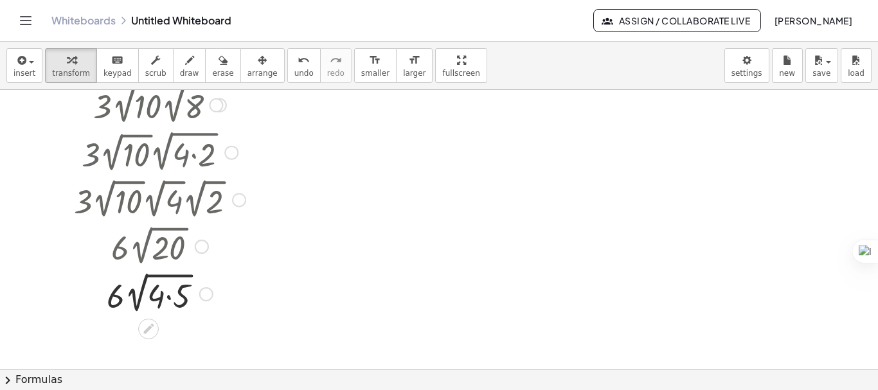
scroll to position [236, 0]
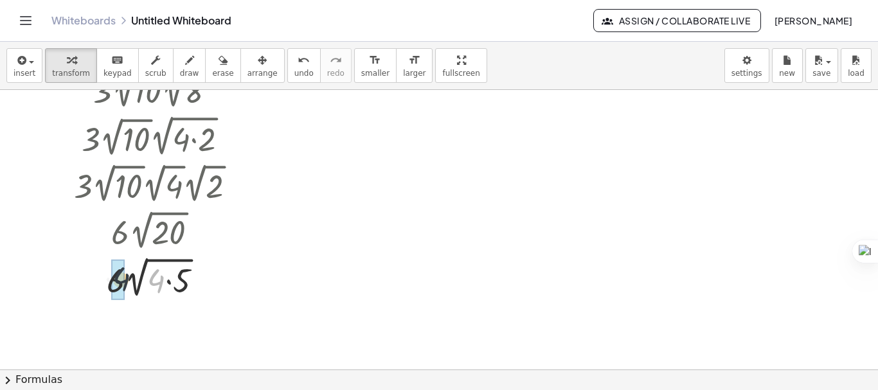
drag, startPoint x: 155, startPoint y: 285, endPoint x: 116, endPoint y: 283, distance: 39.3
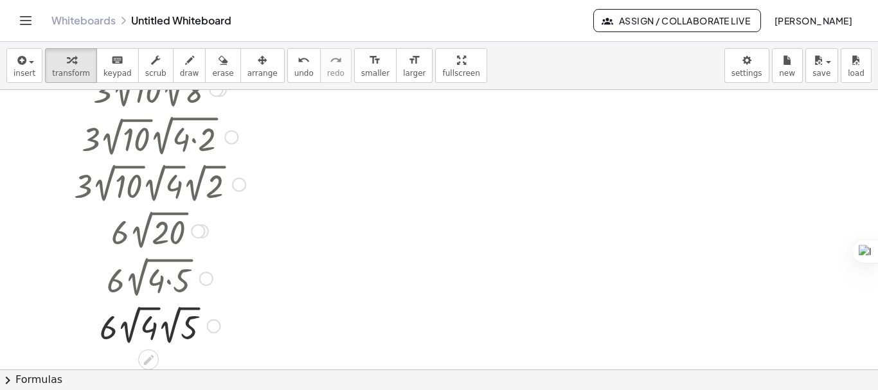
click at [135, 323] on div at bounding box center [160, 325] width 185 height 47
click at [131, 331] on div at bounding box center [160, 325] width 185 height 47
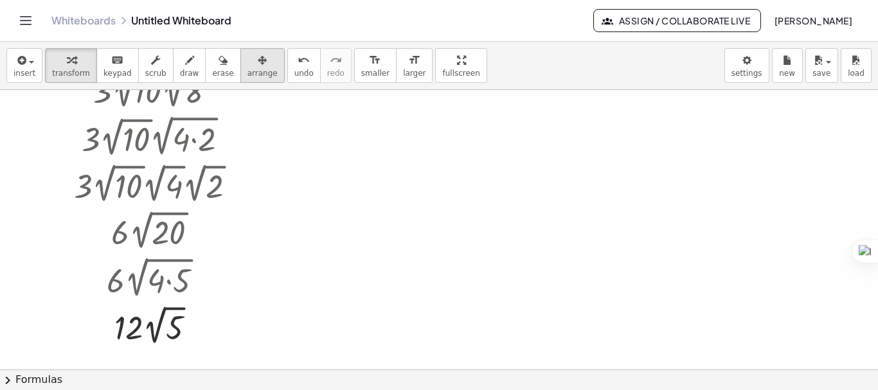
click at [248, 69] on span "arrange" at bounding box center [263, 73] width 30 height 9
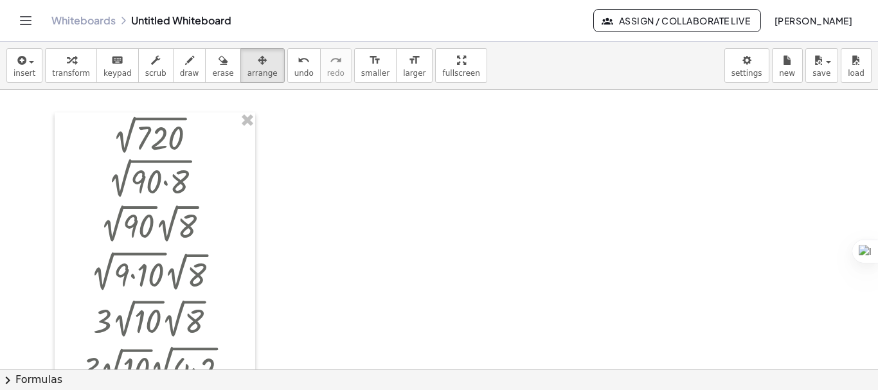
scroll to position [0, 0]
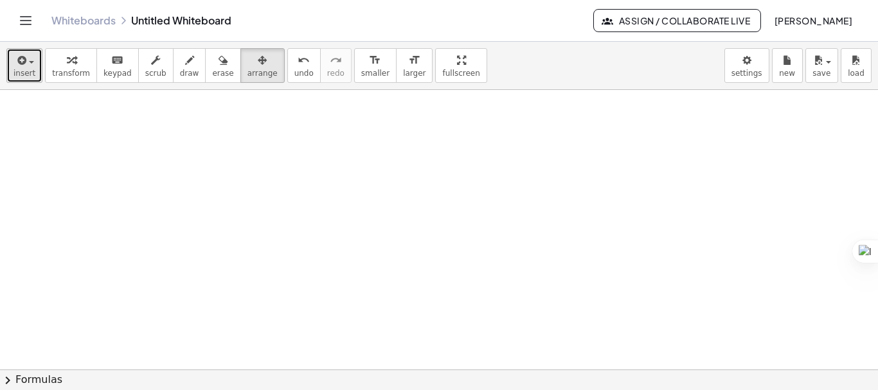
click at [24, 58] on icon "button" at bounding box center [21, 60] width 12 height 15
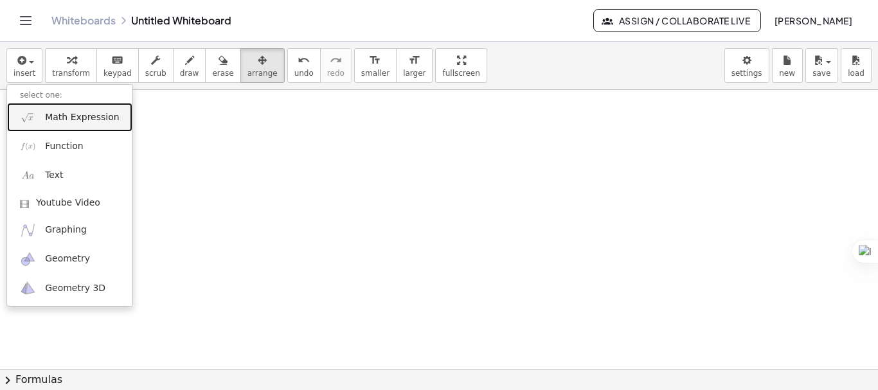
click at [82, 115] on span "Math Expression" at bounding box center [82, 117] width 74 height 13
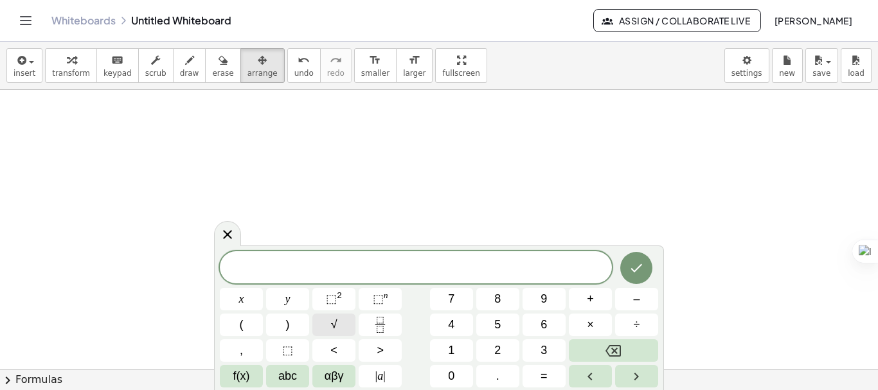
click at [325, 317] on button "√" at bounding box center [333, 325] width 43 height 23
click at [462, 320] on button "4" at bounding box center [451, 325] width 43 height 23
click at [491, 308] on button "8" at bounding box center [497, 299] width 43 height 23
click at [456, 367] on button "0" at bounding box center [451, 376] width 43 height 23
click at [632, 272] on icon "Done" at bounding box center [636, 267] width 15 height 15
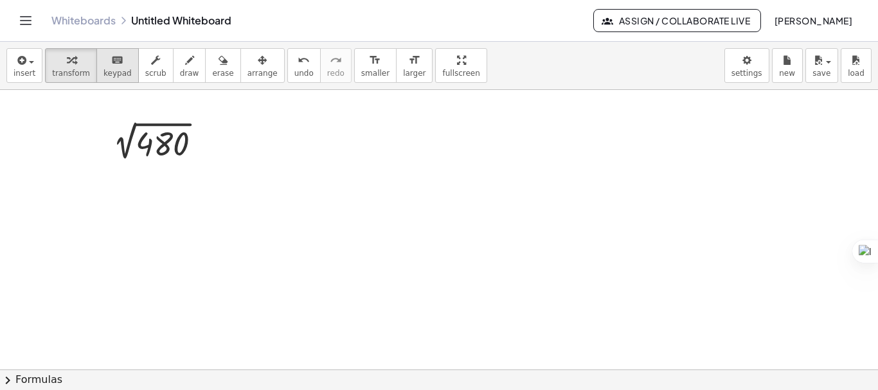
click at [111, 64] on icon "keyboard" at bounding box center [117, 60] width 12 height 15
click at [161, 141] on div at bounding box center [162, 145] width 53 height 36
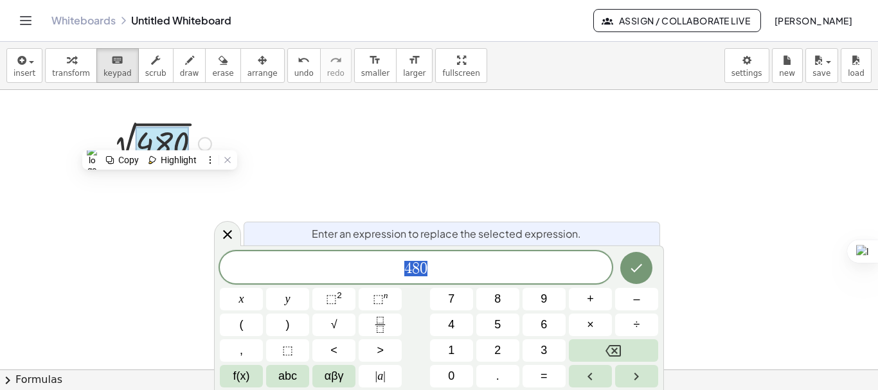
click at [455, 363] on div "4 8 0 x y ⬚ 2 ⬚ n 7 8 9 + – ( ) √ 4 5 6 × ÷ , ⬚ < > 1 2 3 f(x) abc αβγ | a | 0 …" at bounding box center [439, 319] width 438 height 136
click at [550, 336] on button "6" at bounding box center [544, 325] width 43 height 23
click at [579, 329] on button "×" at bounding box center [590, 325] width 43 height 23
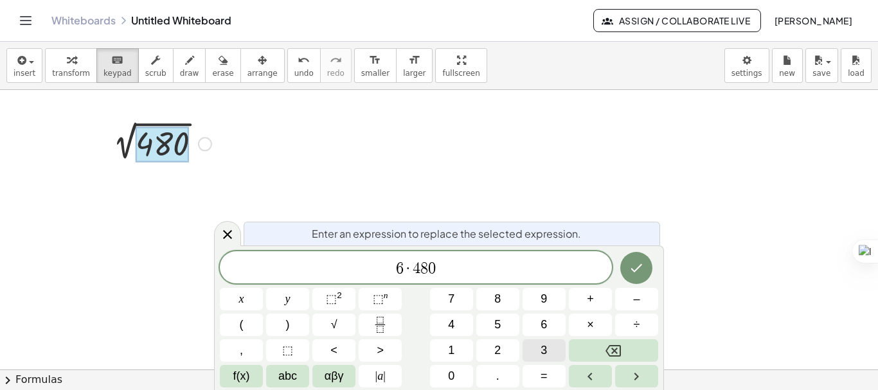
click at [547, 346] on button "3" at bounding box center [544, 350] width 43 height 23
click at [458, 373] on button "0" at bounding box center [451, 376] width 43 height 23
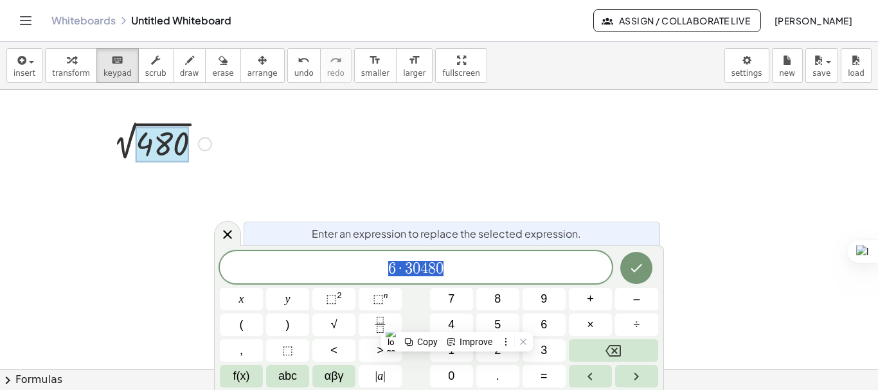
drag, startPoint x: 379, startPoint y: 255, endPoint x: 447, endPoint y: 258, distance: 67.6
click at [447, 258] on div "**********" at bounding box center [416, 267] width 392 height 32
click at [461, 352] on button "1" at bounding box center [451, 350] width 43 height 23
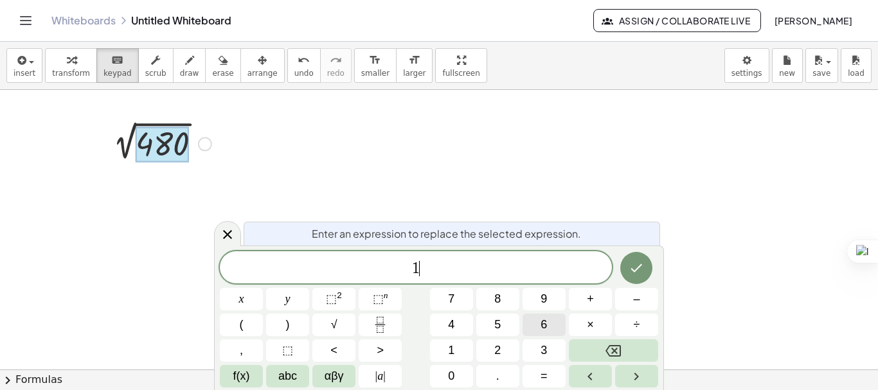
click at [544, 323] on span "6" at bounding box center [544, 324] width 6 height 17
click at [586, 324] on button "×" at bounding box center [590, 325] width 43 height 23
click at [545, 352] on span "3" at bounding box center [544, 350] width 6 height 17
click at [455, 376] on button "0" at bounding box center [451, 376] width 43 height 23
click at [635, 273] on icon "Done" at bounding box center [636, 267] width 15 height 15
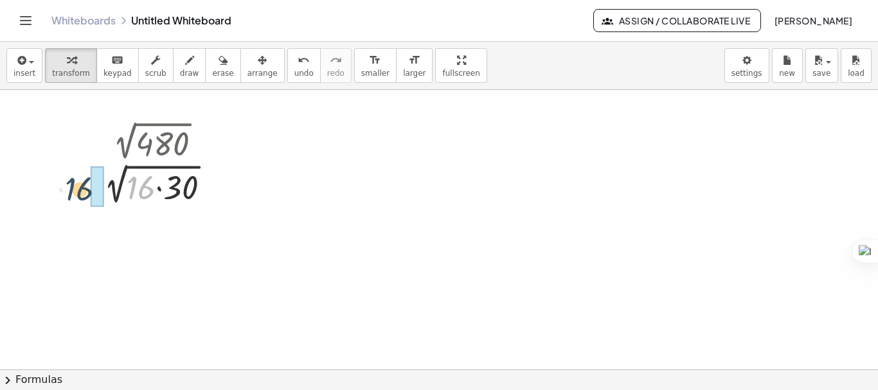
drag, startPoint x: 143, startPoint y: 192, endPoint x: 74, endPoint y: 194, distance: 68.8
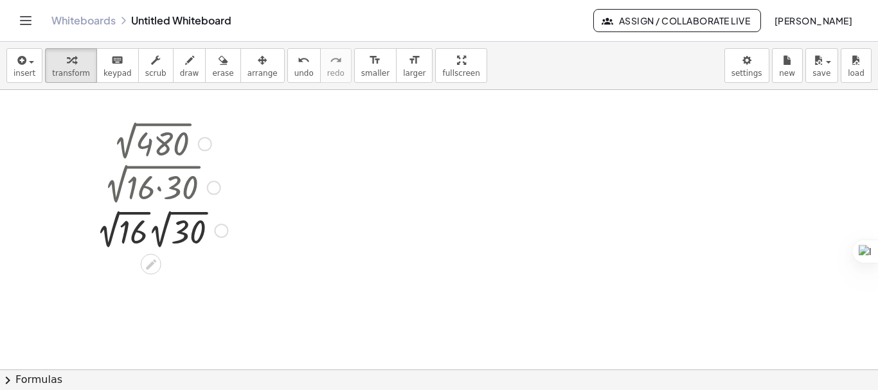
click at [113, 218] on div at bounding box center [162, 229] width 144 height 47
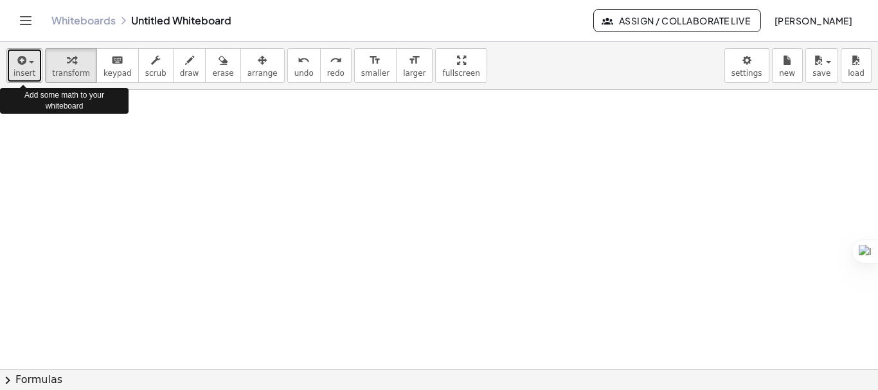
click at [26, 66] on span "button" at bounding box center [27, 61] width 3 height 9
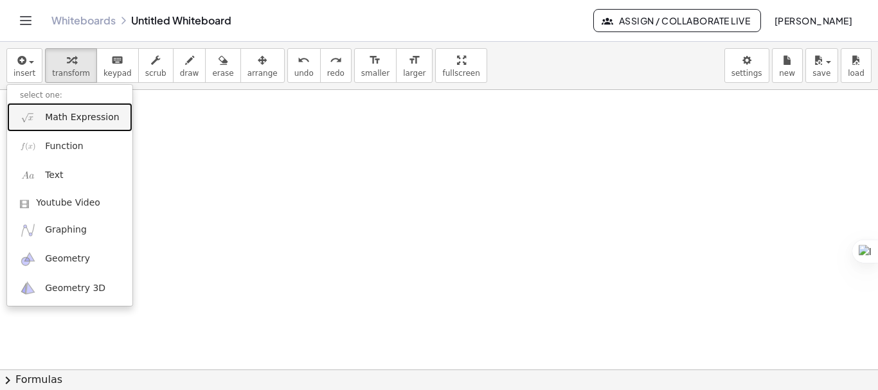
click at [47, 124] on link "Math Expression" at bounding box center [69, 117] width 125 height 29
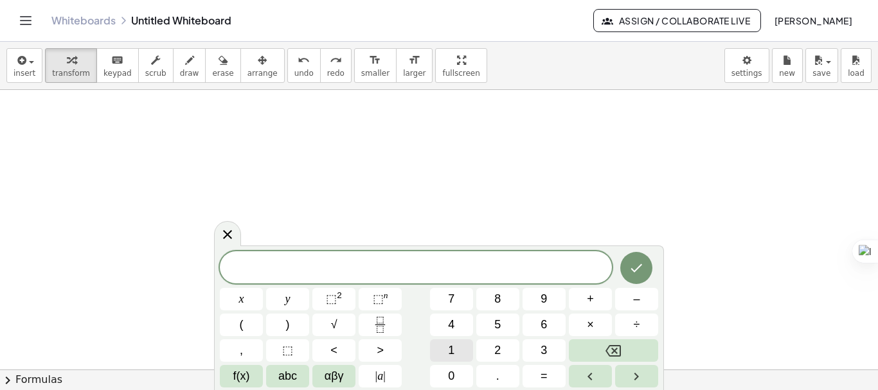
click at [453, 346] on span "1" at bounding box center [451, 350] width 6 height 17
click at [544, 325] on span "6" at bounding box center [544, 324] width 6 height 17
click at [577, 325] on button "×" at bounding box center [590, 325] width 43 height 23
click at [543, 300] on span "9" at bounding box center [544, 299] width 6 height 17
click at [584, 326] on button "×" at bounding box center [590, 325] width 43 height 23
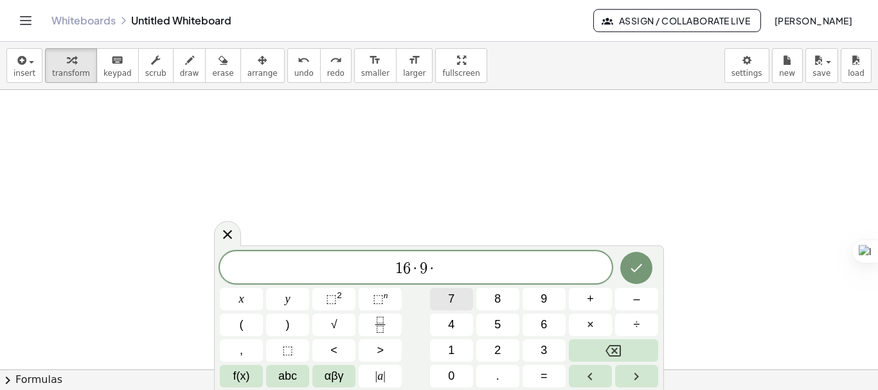
click at [460, 307] on button "7" at bounding box center [451, 299] width 43 height 23
click at [631, 272] on icon "Done" at bounding box center [636, 267] width 15 height 15
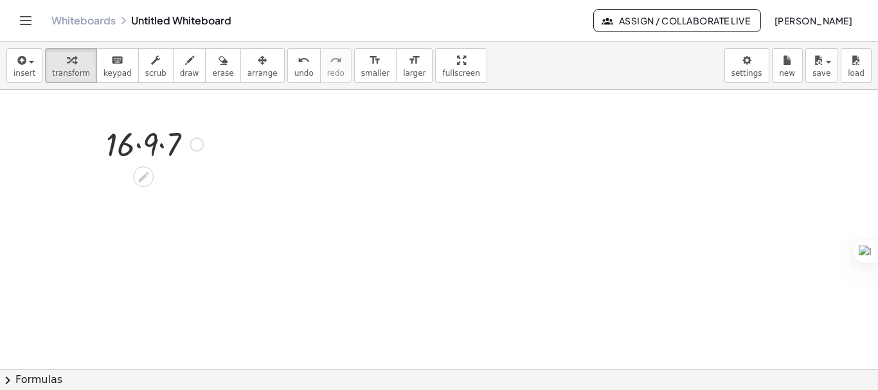
click at [137, 145] on div at bounding box center [155, 144] width 110 height 44
click at [160, 185] on div at bounding box center [155, 187] width 110 height 44
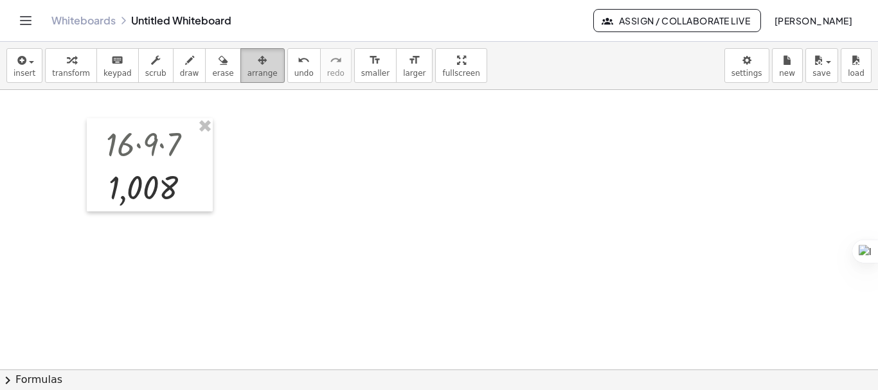
click at [254, 64] on button "arrange" at bounding box center [262, 65] width 44 height 35
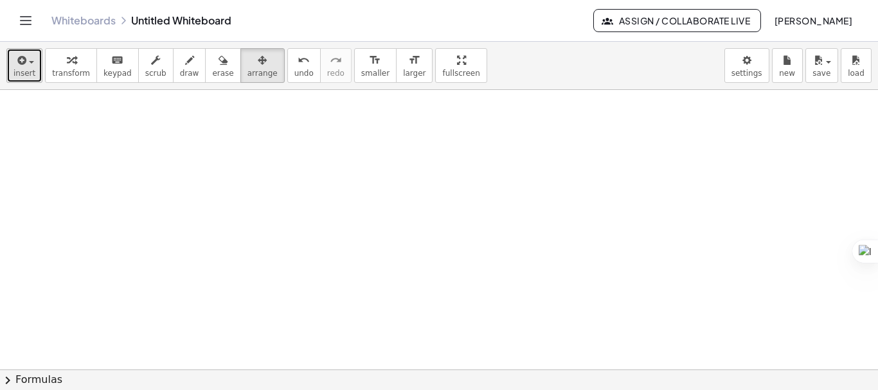
click at [32, 73] on span "insert" at bounding box center [25, 73] width 22 height 9
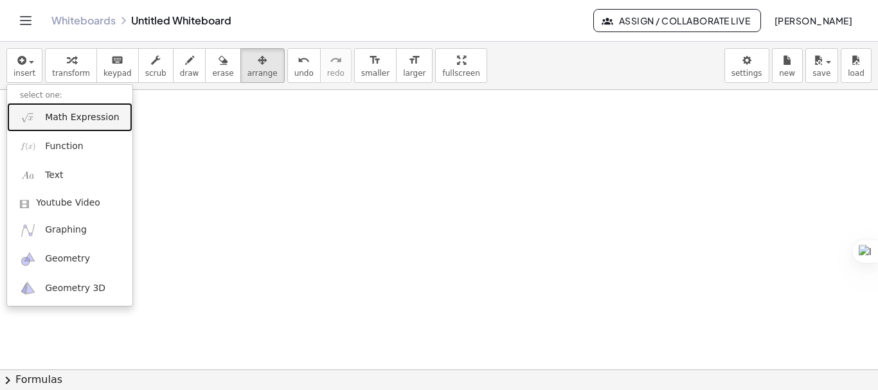
click at [46, 119] on span "Math Expression" at bounding box center [82, 117] width 74 height 13
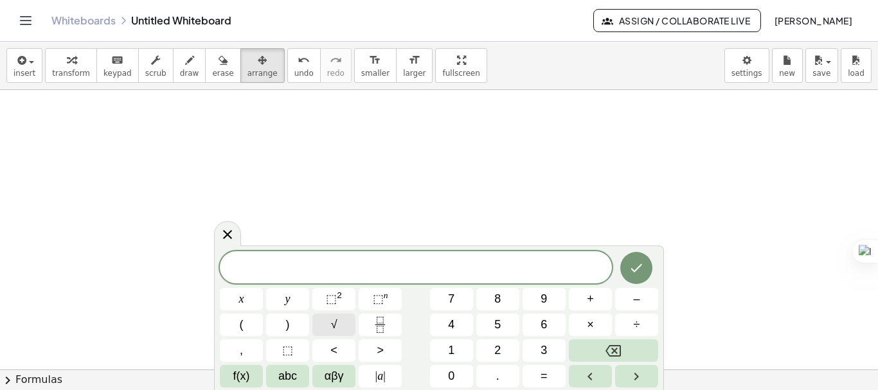
click at [334, 327] on span "√" at bounding box center [334, 324] width 6 height 17
click at [465, 356] on button "1" at bounding box center [451, 350] width 43 height 23
click at [460, 372] on button "0" at bounding box center [451, 376] width 43 height 23
click at [500, 305] on span "8" at bounding box center [497, 299] width 6 height 17
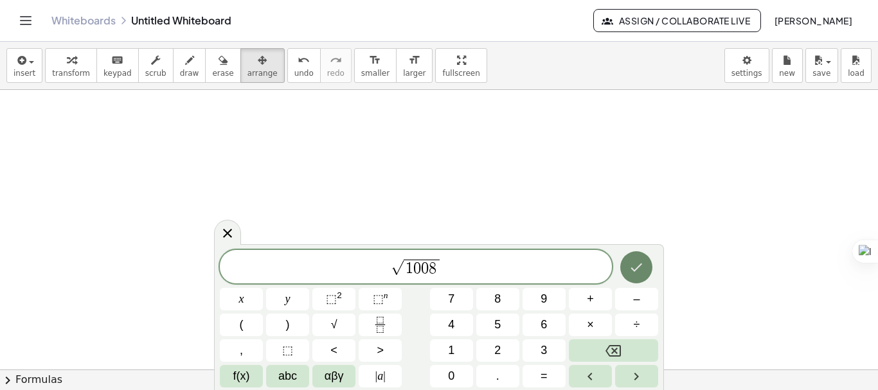
click at [631, 267] on icon "Done" at bounding box center [636, 267] width 15 height 15
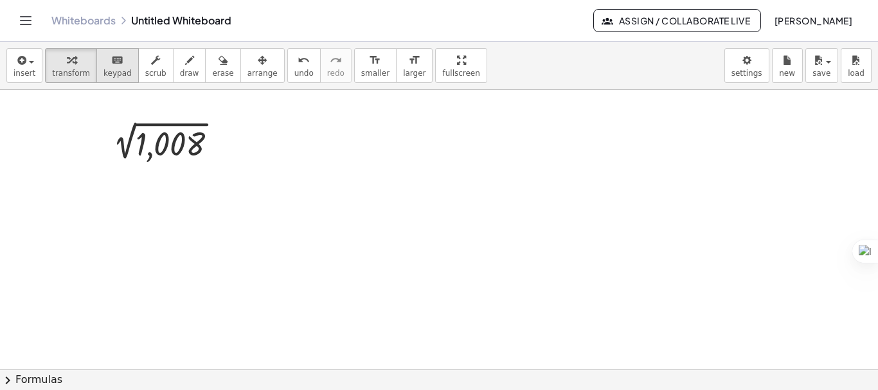
click at [118, 72] on span "keypad" at bounding box center [118, 73] width 28 height 9
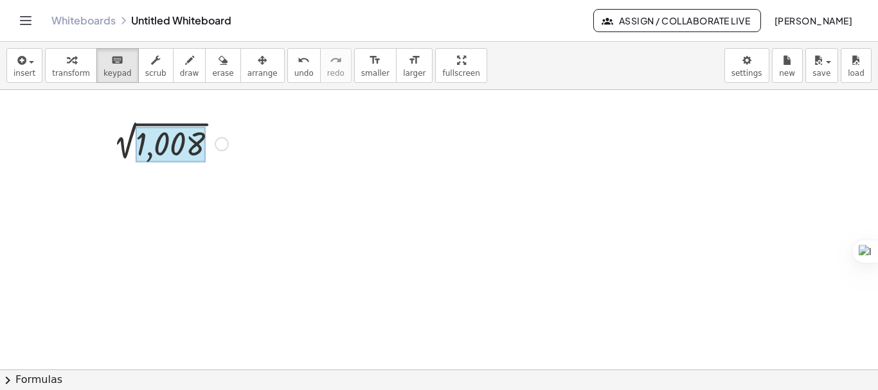
click at [163, 152] on div at bounding box center [171, 145] width 70 height 36
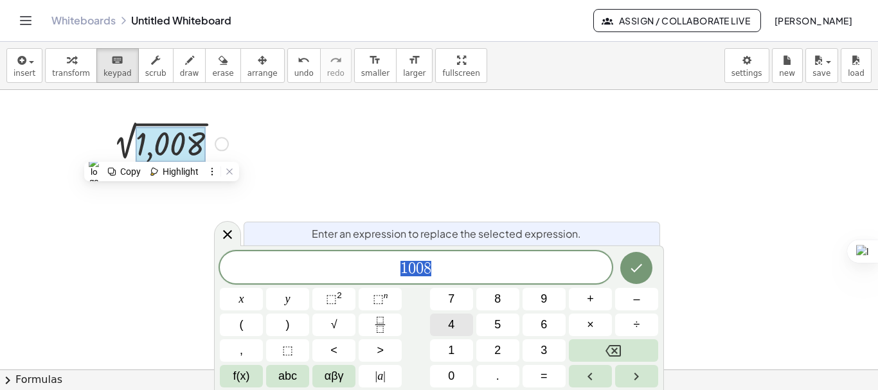
click at [453, 323] on span "4" at bounding box center [451, 324] width 6 height 17
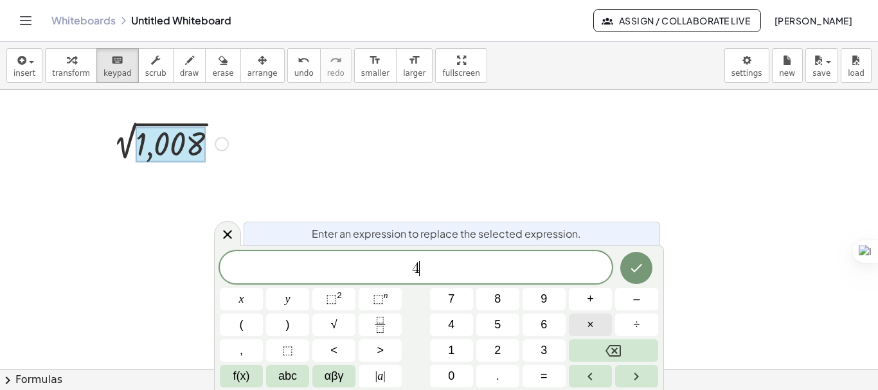
click at [585, 317] on button "×" at bounding box center [590, 325] width 43 height 23
click at [497, 346] on span "2" at bounding box center [497, 350] width 6 height 17
click at [497, 330] on span "5" at bounding box center [497, 324] width 6 height 17
click at [497, 348] on span "2" at bounding box center [497, 350] width 6 height 17
click at [636, 268] on icon "Done" at bounding box center [636, 267] width 15 height 15
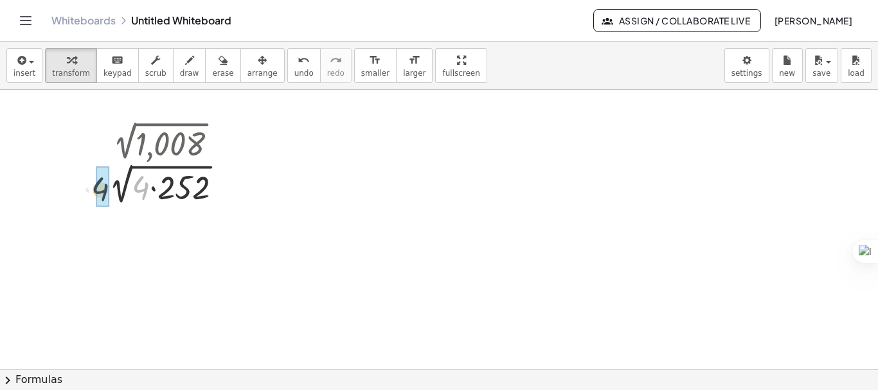
drag, startPoint x: 143, startPoint y: 191, endPoint x: 100, endPoint y: 192, distance: 42.4
click at [100, 192] on div "2 √ 1,008 · 4 2 √ ( · 4 · 252 )" at bounding box center [162, 164] width 159 height 93
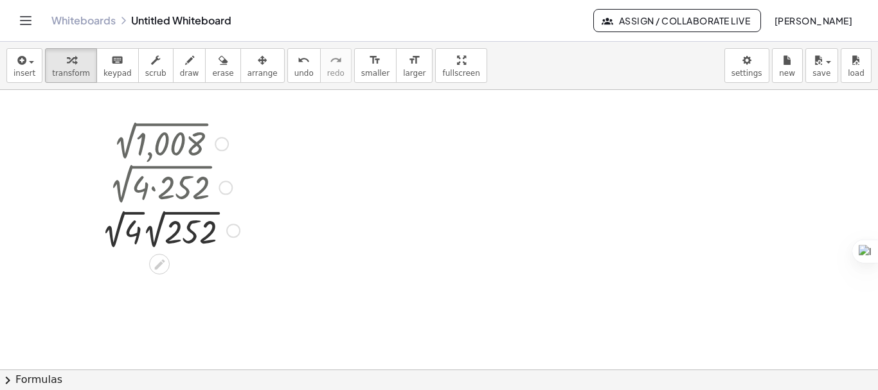
click at [186, 232] on div at bounding box center [170, 229] width 151 height 47
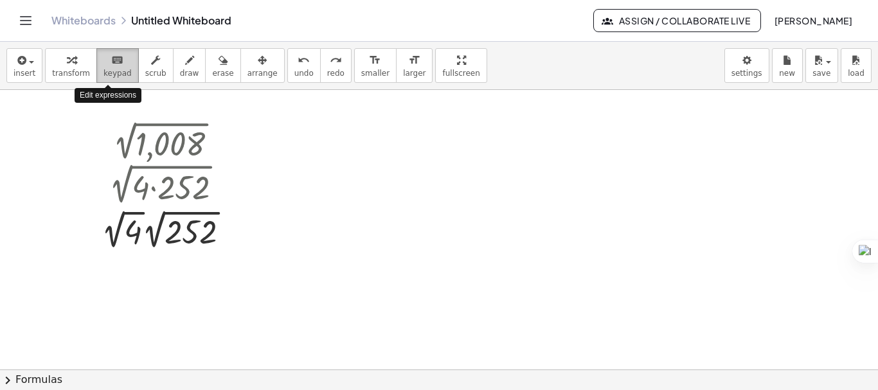
click at [117, 66] on div "keyboard" at bounding box center [118, 59] width 28 height 15
click at [111, 237] on div at bounding box center [170, 229] width 151 height 47
click at [115, 237] on div at bounding box center [170, 229] width 151 height 47
click at [127, 210] on div at bounding box center [170, 229] width 151 height 47
click at [127, 217] on div at bounding box center [133, 233] width 18 height 36
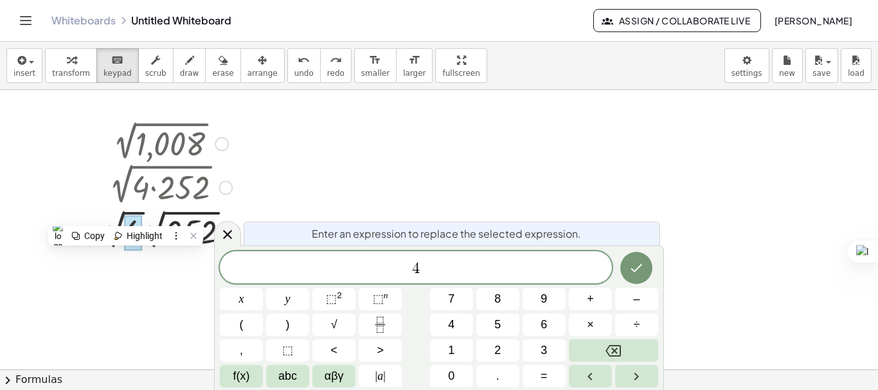
click at [121, 217] on div at bounding box center [170, 229] width 151 height 47
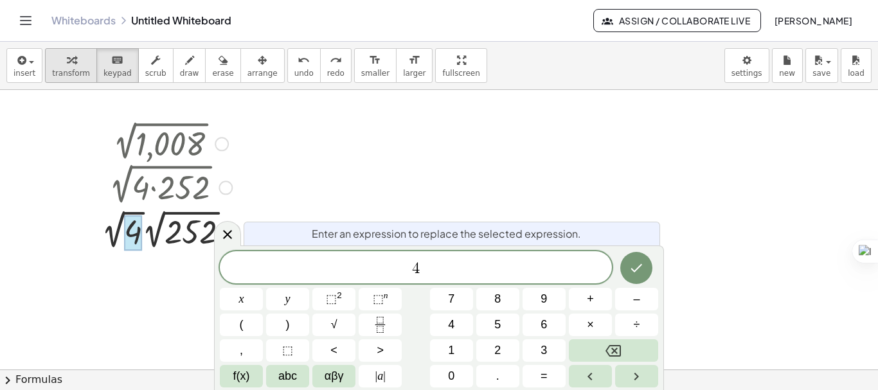
click at [75, 72] on span "transform" at bounding box center [71, 73] width 38 height 9
click at [119, 228] on div at bounding box center [170, 229] width 151 height 47
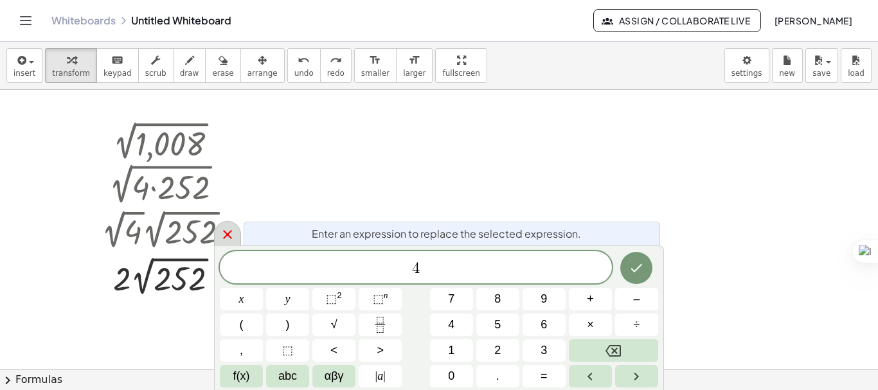
click at [230, 240] on icon at bounding box center [227, 234] width 15 height 15
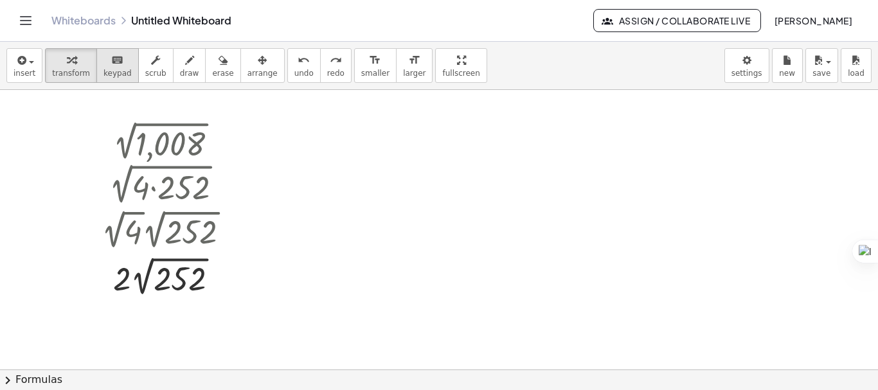
click at [111, 63] on icon "keyboard" at bounding box center [117, 60] width 12 height 15
click at [166, 273] on div at bounding box center [180, 280] width 53 height 36
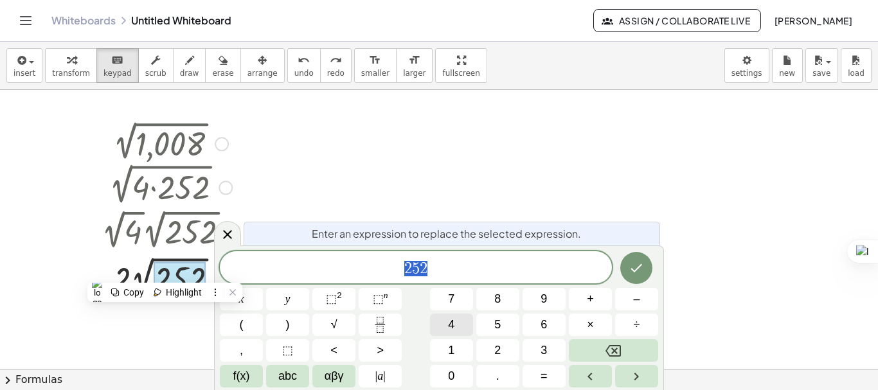
click at [465, 323] on button "4" at bounding box center [451, 325] width 43 height 23
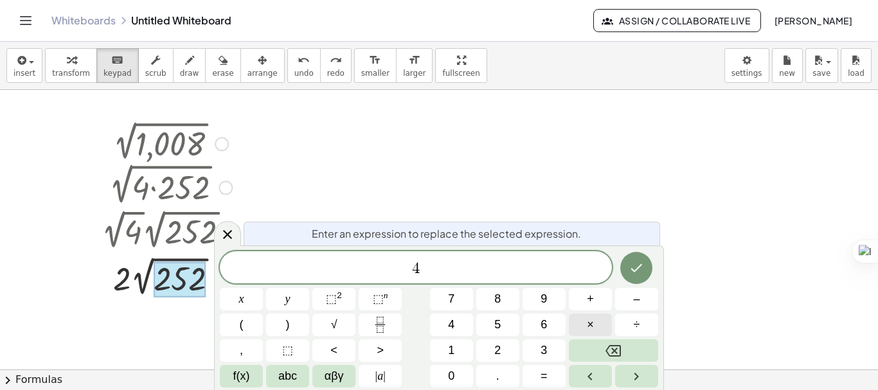
click at [595, 319] on button "×" at bounding box center [590, 325] width 43 height 23
click at [550, 323] on button "6" at bounding box center [544, 325] width 43 height 23
click at [546, 348] on span "3" at bounding box center [544, 350] width 6 height 17
click at [640, 276] on button "Done" at bounding box center [636, 268] width 32 height 32
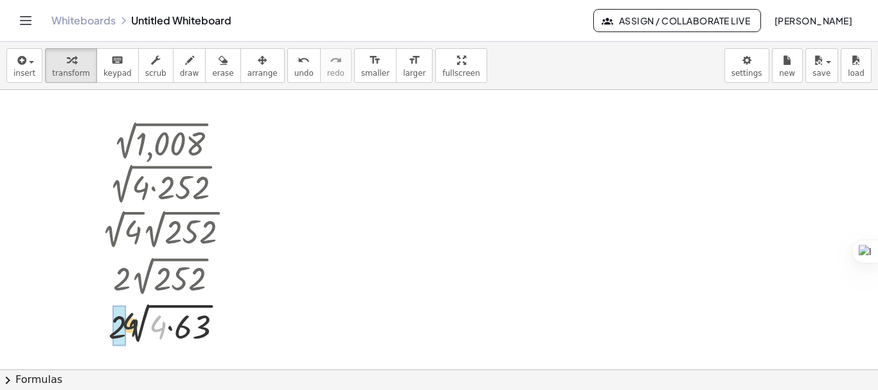
drag, startPoint x: 156, startPoint y: 330, endPoint x: 119, endPoint y: 327, distance: 36.7
click at [133, 327] on div at bounding box center [171, 323] width 152 height 47
click at [133, 327] on div at bounding box center [170, 323] width 151 height 47
click at [179, 333] on div at bounding box center [170, 323] width 151 height 47
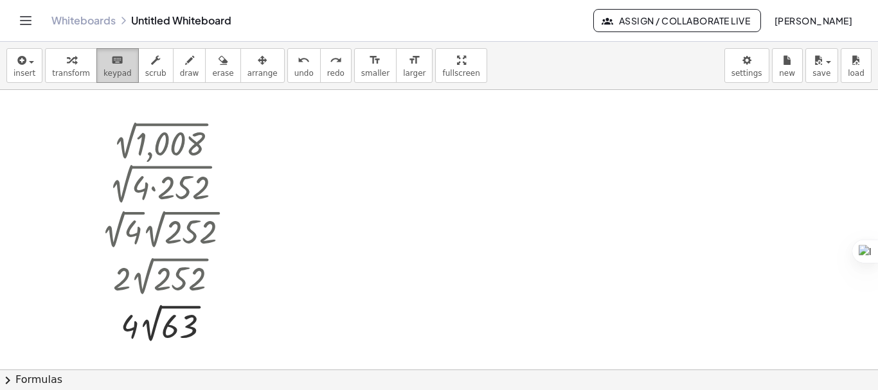
click at [121, 75] on button "keyboard keypad" at bounding box center [117, 65] width 42 height 35
click at [179, 320] on div at bounding box center [179, 327] width 36 height 36
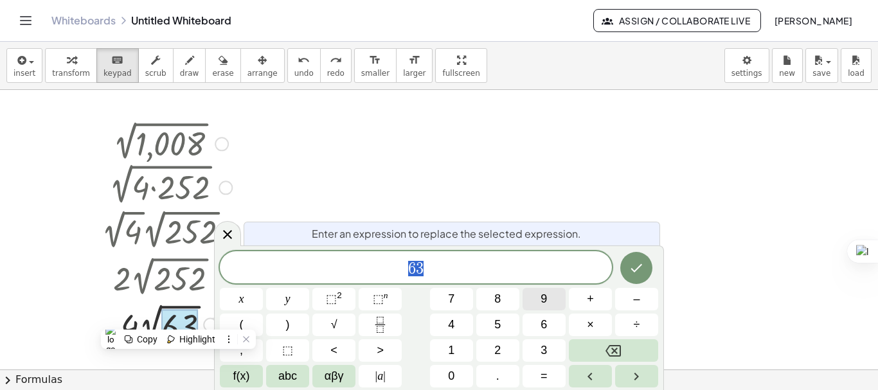
click at [535, 298] on button "9" at bounding box center [544, 299] width 43 height 23
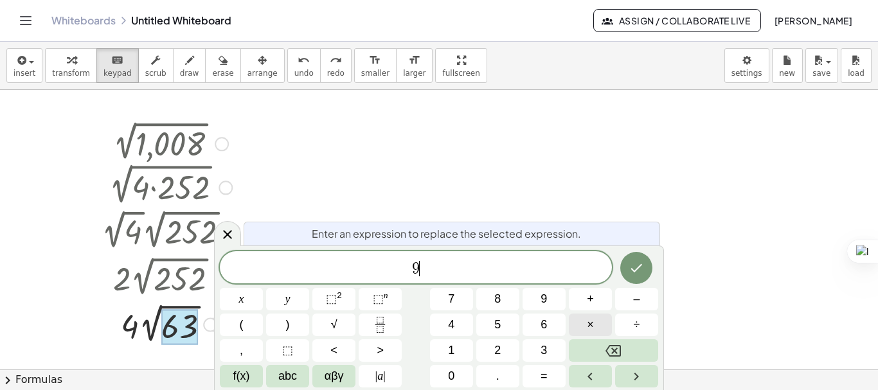
click at [590, 323] on span "×" at bounding box center [590, 324] width 7 height 17
click at [472, 298] on button "7" at bounding box center [451, 299] width 43 height 23
click at [643, 258] on button "Done" at bounding box center [636, 268] width 32 height 32
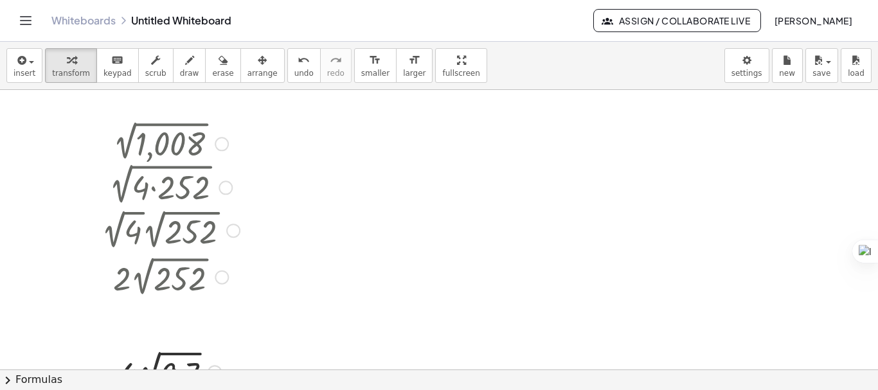
click at [332, 307] on div at bounding box center [439, 369] width 878 height 559
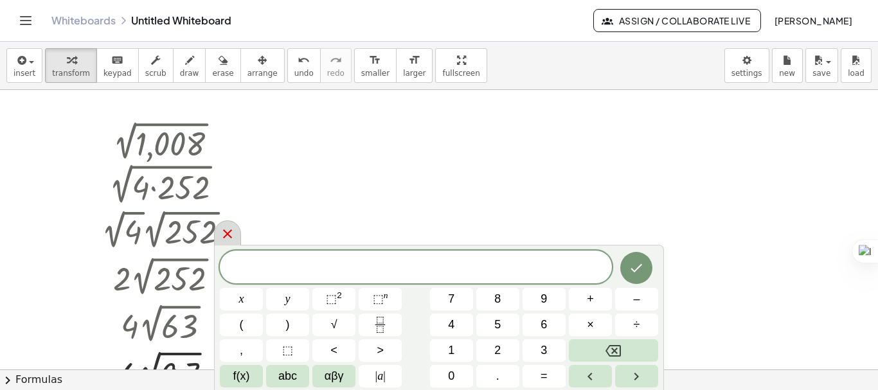
click at [222, 237] on icon at bounding box center [227, 233] width 15 height 15
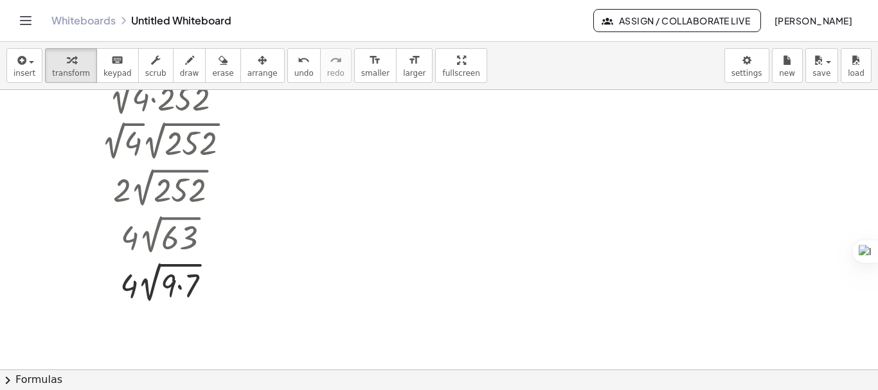
scroll to position [141, 0]
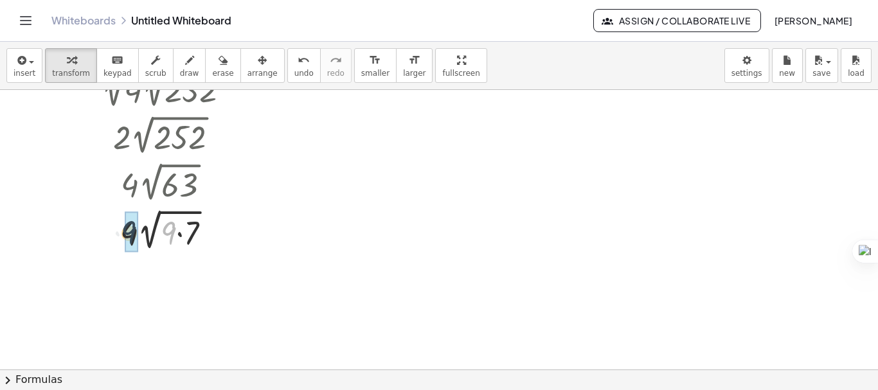
drag, startPoint x: 170, startPoint y: 230, endPoint x: 129, endPoint y: 229, distance: 41.1
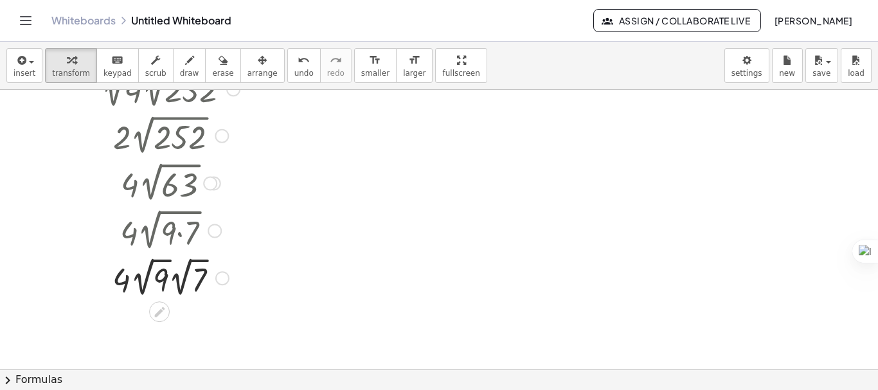
click at [146, 260] on div at bounding box center [170, 277] width 151 height 47
click at [142, 324] on div at bounding box center [170, 324] width 151 height 47
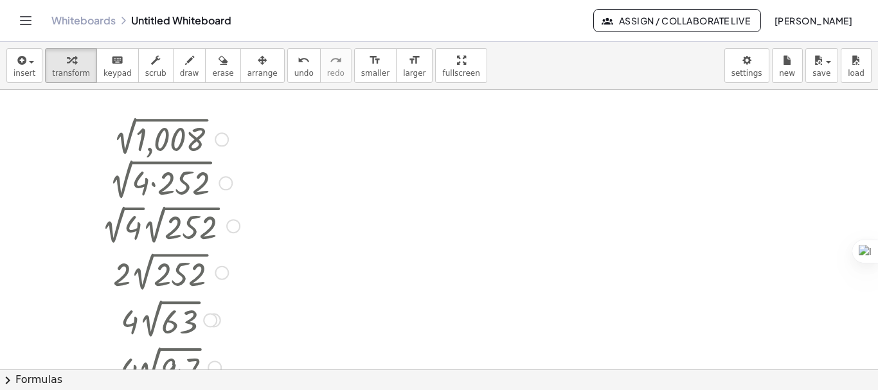
scroll to position [0, 0]
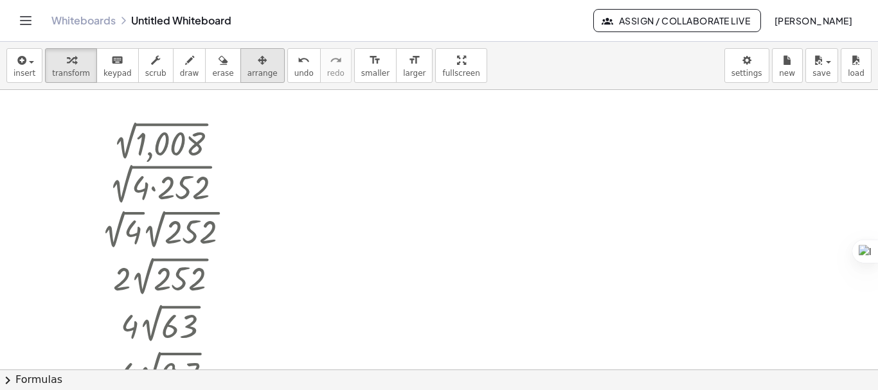
click at [248, 78] on button "arrange" at bounding box center [262, 65] width 44 height 35
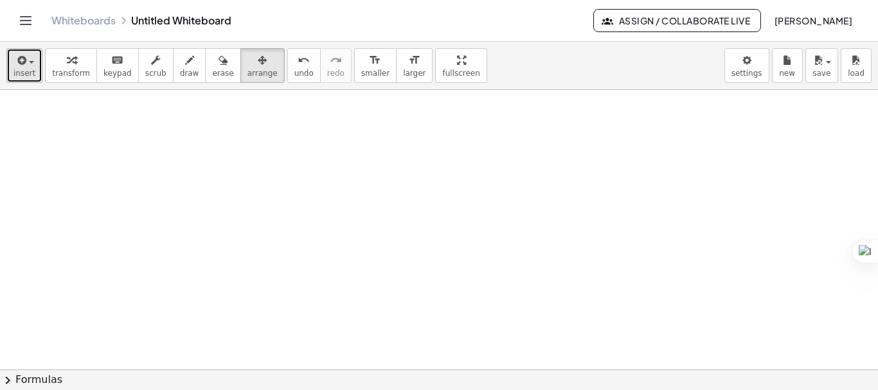
click at [30, 66] on div "button" at bounding box center [25, 59] width 22 height 15
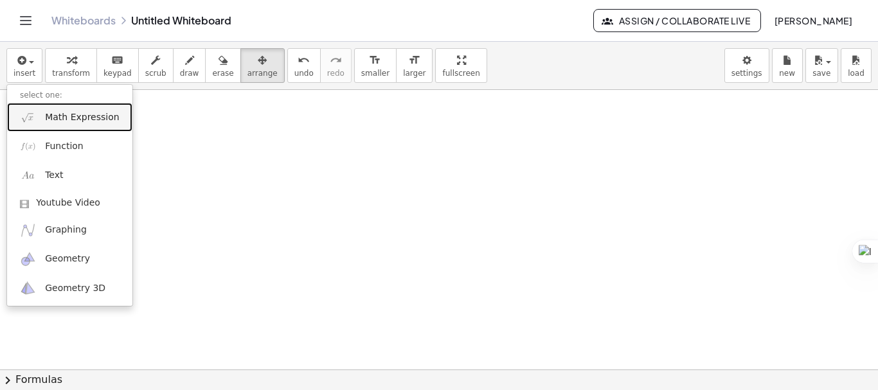
click at [43, 118] on link "Math Expression" at bounding box center [69, 117] width 125 height 29
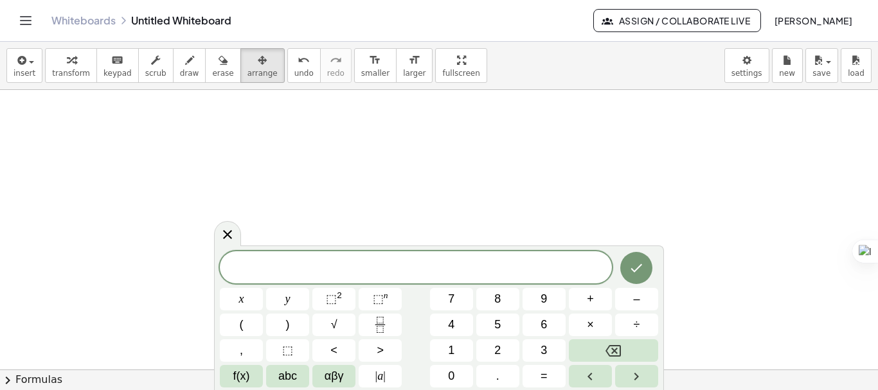
scroll to position [107, 0]
click at [345, 317] on button "√" at bounding box center [333, 325] width 43 height 23
click at [498, 361] on button "2" at bounding box center [497, 350] width 43 height 23
click at [462, 373] on button "0" at bounding box center [451, 376] width 43 height 23
click at [460, 275] on span "√ 2 0 ​" at bounding box center [416, 268] width 392 height 20
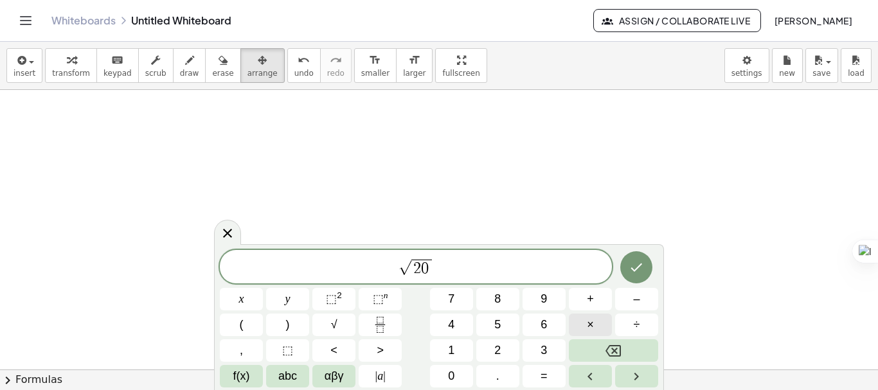
click at [593, 325] on span "×" at bounding box center [590, 324] width 7 height 17
click at [334, 325] on span "√" at bounding box center [334, 324] width 6 height 17
click at [463, 322] on button "4" at bounding box center [451, 325] width 43 height 23
click at [458, 374] on button "0" at bounding box center [451, 376] width 43 height 23
click at [633, 264] on icon "Done" at bounding box center [636, 267] width 15 height 15
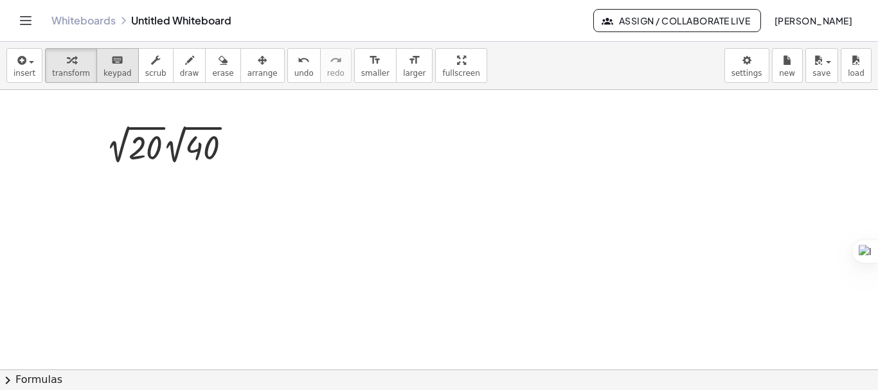
click at [114, 66] on div "keyboard" at bounding box center [118, 59] width 28 height 15
click at [141, 138] on div at bounding box center [145, 148] width 33 height 35
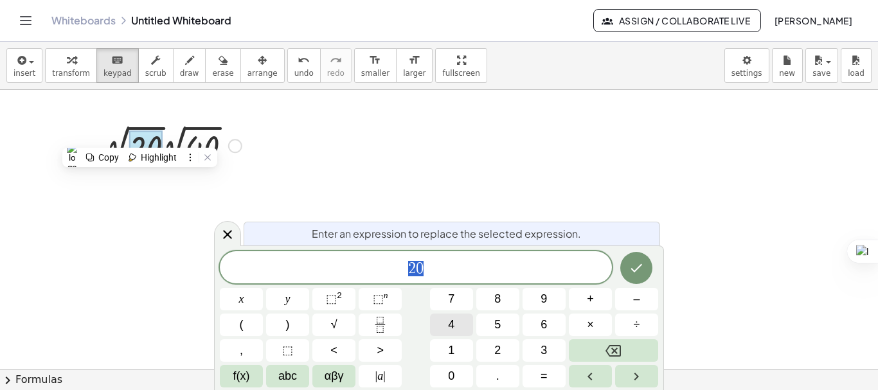
click at [450, 332] on span "4" at bounding box center [451, 324] width 6 height 17
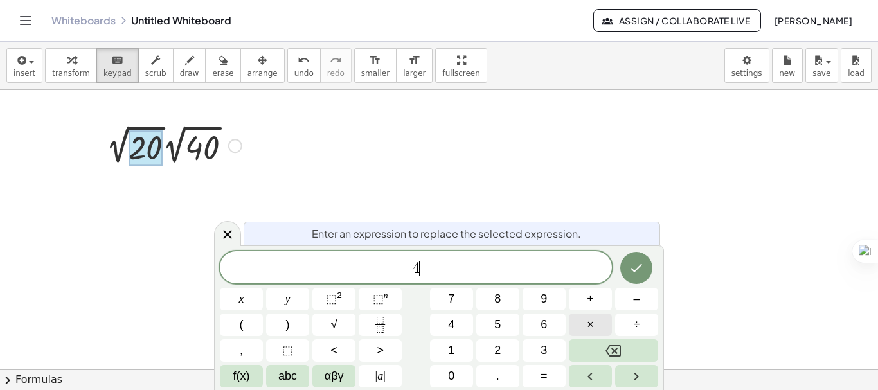
click at [580, 331] on button "×" at bounding box center [590, 325] width 43 height 23
click at [509, 332] on button "5" at bounding box center [497, 325] width 43 height 23
click at [644, 266] on icon "Done" at bounding box center [636, 267] width 15 height 15
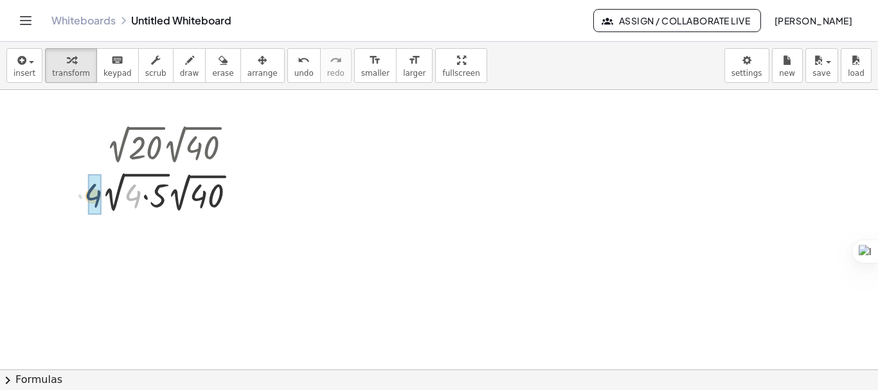
drag, startPoint x: 133, startPoint y: 197, endPoint x: 93, endPoint y: 197, distance: 40.5
click at [93, 197] on div "· 2 √ 20 · 2 √ 40 · 4 · 2 √ · 2 √ 40 ( · 4 · 5 )" at bounding box center [169, 169] width 174 height 102
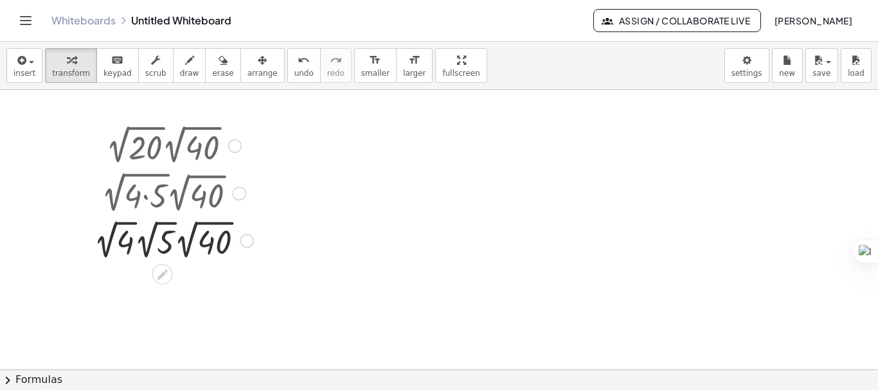
click at [112, 230] on div at bounding box center [173, 240] width 172 height 47
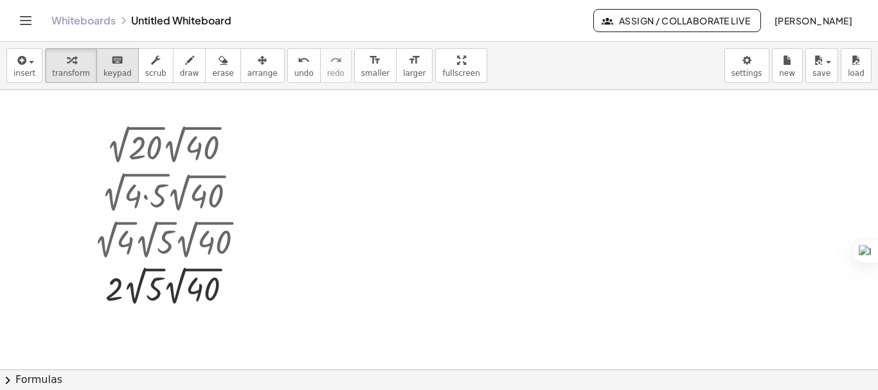
click at [118, 73] on span "keypad" at bounding box center [118, 73] width 28 height 9
click at [201, 283] on div at bounding box center [203, 290] width 34 height 36
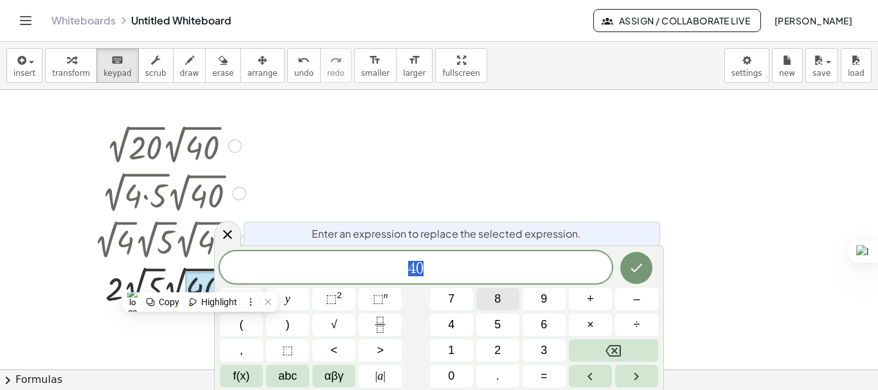
click at [505, 307] on button "8" at bounding box center [497, 299] width 43 height 23
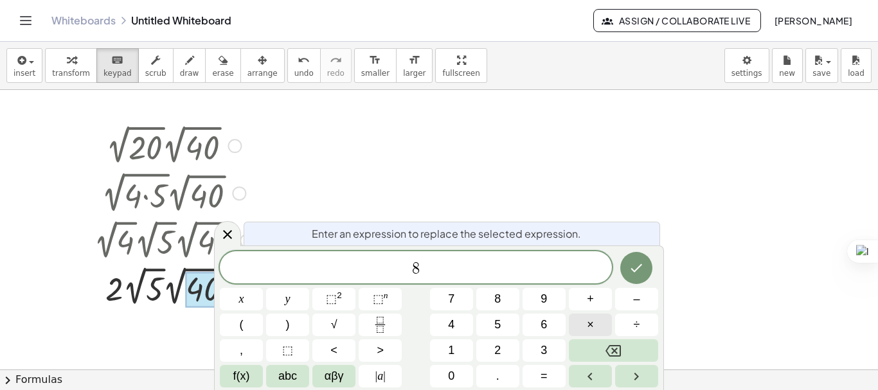
click at [575, 327] on button "×" at bounding box center [590, 325] width 43 height 23
click at [509, 329] on button "5" at bounding box center [497, 325] width 43 height 23
click at [630, 276] on button "Done" at bounding box center [636, 268] width 32 height 32
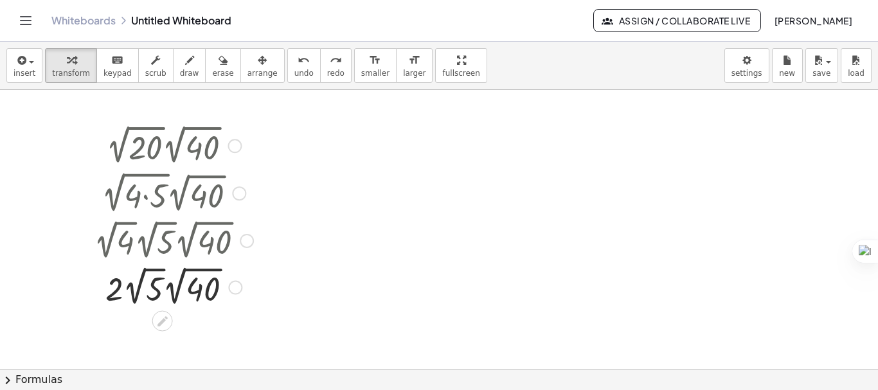
click at [200, 296] on div at bounding box center [174, 286] width 162 height 47
click at [120, 75] on span "keypad" at bounding box center [118, 73] width 28 height 9
click at [205, 299] on div at bounding box center [203, 290] width 34 height 36
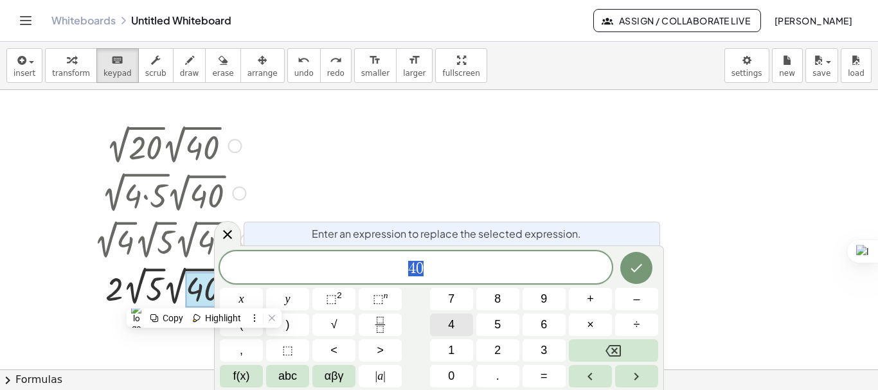
click at [458, 327] on button "4" at bounding box center [451, 325] width 43 height 23
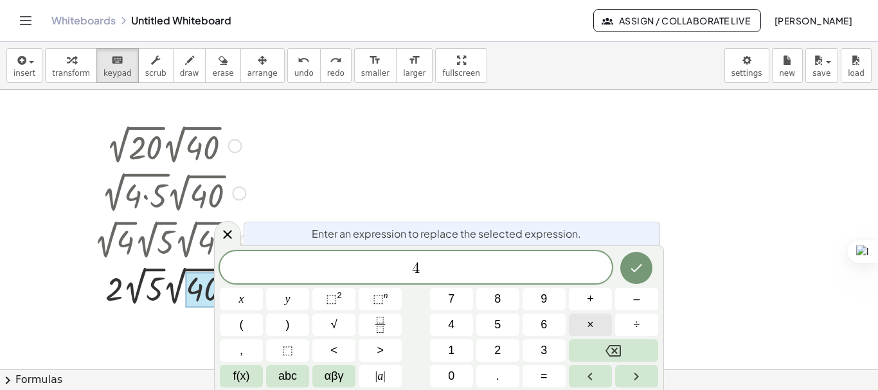
click at [586, 325] on button "×" at bounding box center [590, 325] width 43 height 23
click at [460, 352] on button "1" at bounding box center [451, 350] width 43 height 23
click at [460, 371] on button "0" at bounding box center [451, 376] width 43 height 23
click at [263, 288] on div at bounding box center [241, 299] width 43 height 23
click at [642, 268] on icon "Done" at bounding box center [636, 267] width 15 height 15
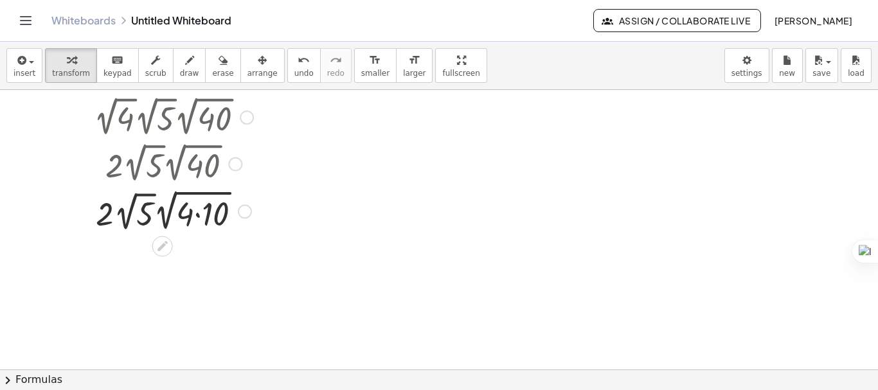
scroll to position [236, 0]
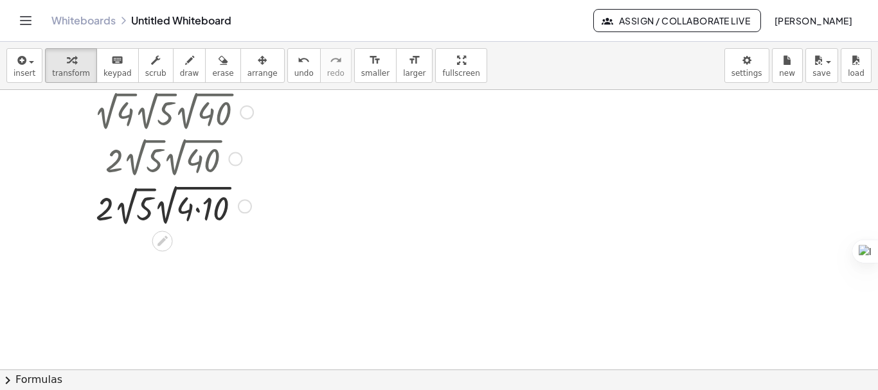
click at [182, 201] on div at bounding box center [173, 205] width 172 height 48
click at [185, 207] on div at bounding box center [173, 205] width 172 height 48
drag, startPoint x: 185, startPoint y: 207, endPoint x: 158, endPoint y: 208, distance: 27.0
click at [158, 208] on div at bounding box center [173, 205] width 172 height 48
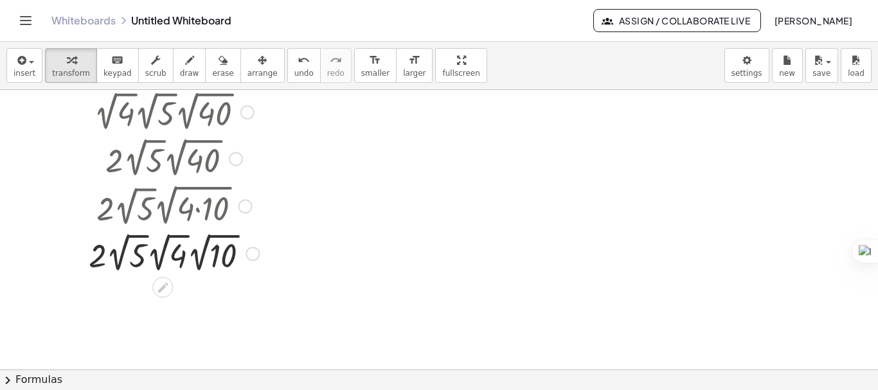
click at [168, 236] on div at bounding box center [173, 253] width 183 height 47
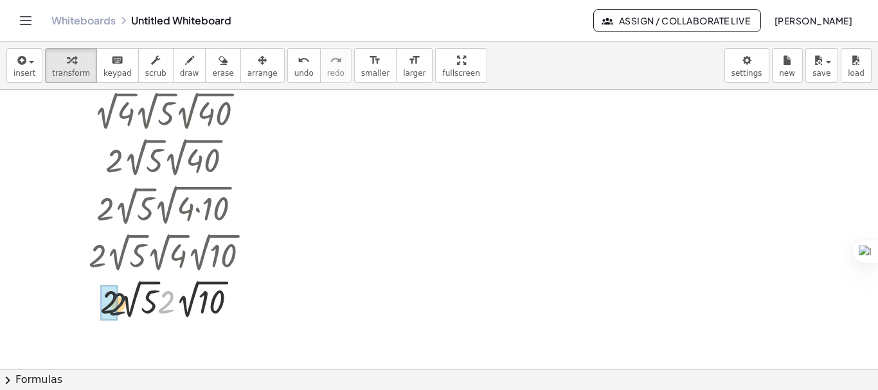
drag, startPoint x: 170, startPoint y: 292, endPoint x: 113, endPoint y: 294, distance: 56.6
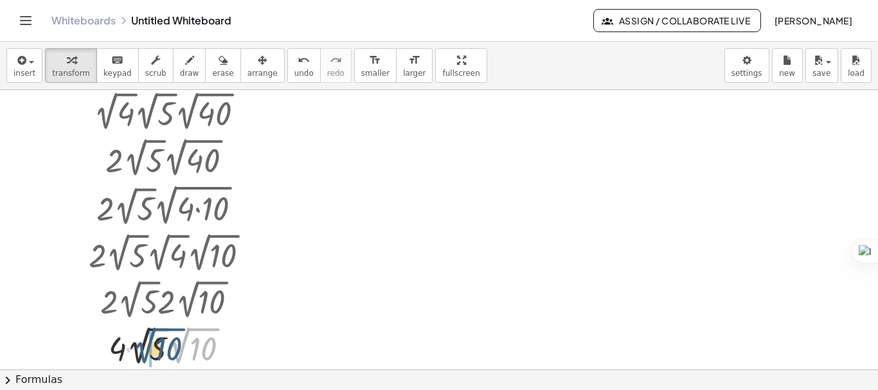
drag, startPoint x: 184, startPoint y: 337, endPoint x: 149, endPoint y: 337, distance: 34.7
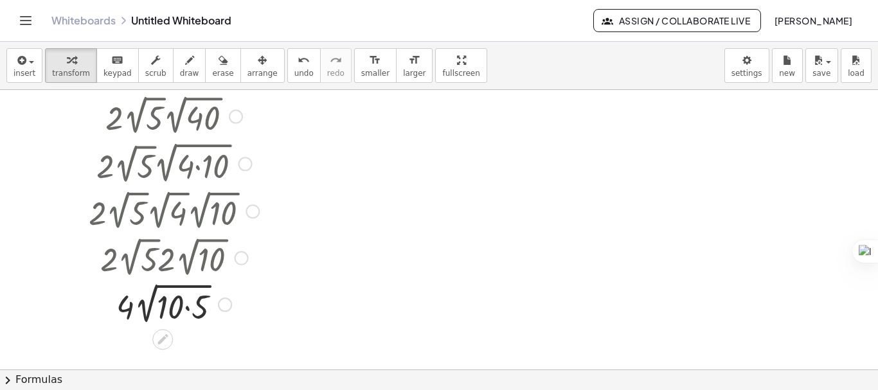
scroll to position [280, 0]
click at [182, 305] on div at bounding box center [173, 302] width 183 height 48
click at [185, 304] on div at bounding box center [173, 302] width 183 height 48
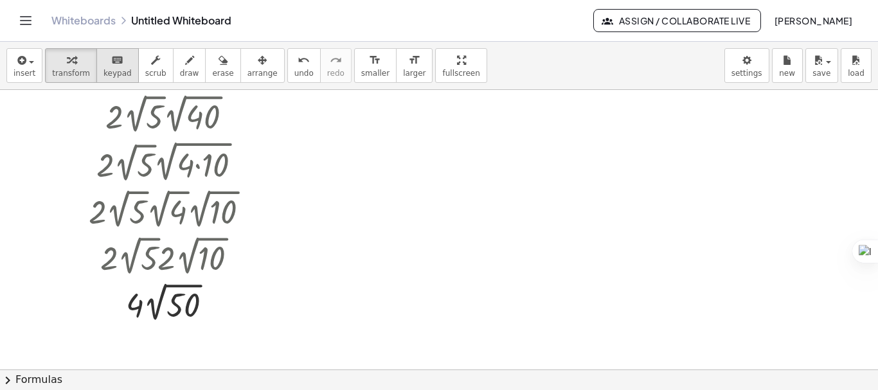
click at [113, 72] on span "keypad" at bounding box center [118, 73] width 28 height 9
click at [179, 295] on div at bounding box center [183, 306] width 33 height 36
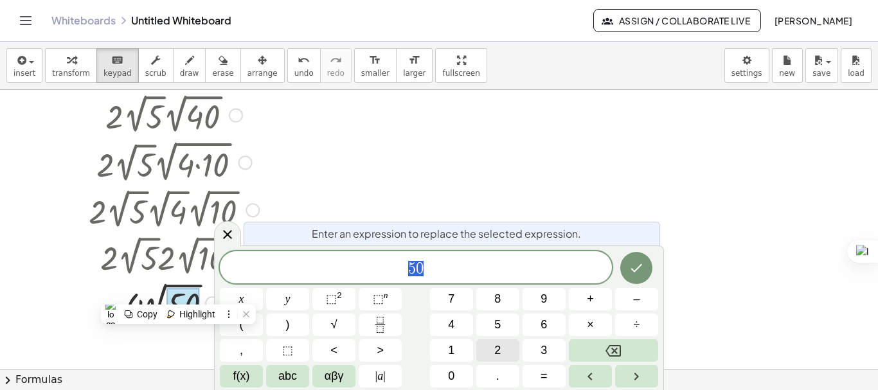
click at [505, 345] on button "2" at bounding box center [497, 350] width 43 height 23
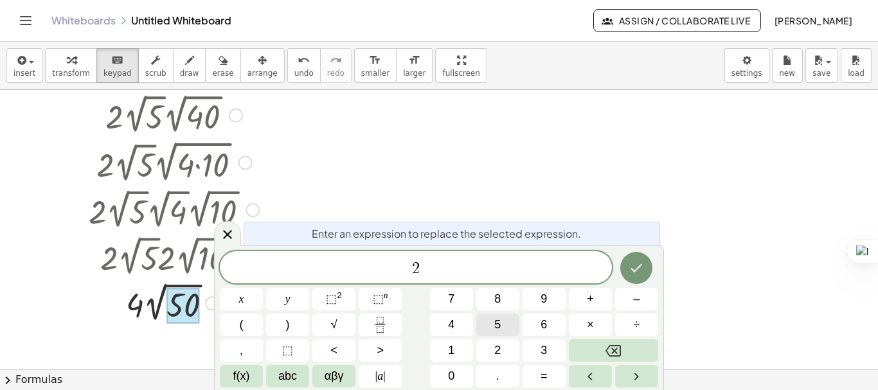
click at [501, 329] on button "5" at bounding box center [497, 325] width 43 height 23
click at [570, 332] on button "×" at bounding box center [590, 325] width 43 height 23
click at [494, 356] on button "2" at bounding box center [497, 350] width 43 height 23
click at [640, 267] on icon "Done" at bounding box center [637, 268] width 12 height 8
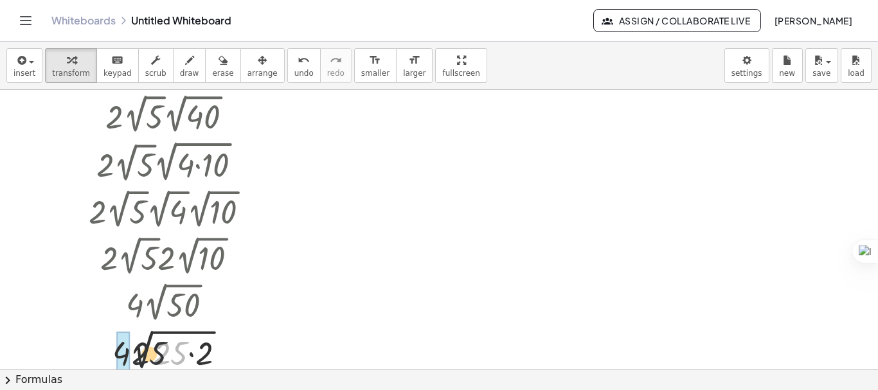
drag, startPoint x: 179, startPoint y: 343, endPoint x: 123, endPoint y: 346, distance: 56.0
click at [124, 359] on div at bounding box center [173, 350] width 183 height 47
click at [133, 359] on div at bounding box center [173, 350] width 183 height 47
drag, startPoint x: 133, startPoint y: 359, endPoint x: 150, endPoint y: 358, distance: 16.7
click at [271, 350] on div at bounding box center [439, 229] width 878 height 839
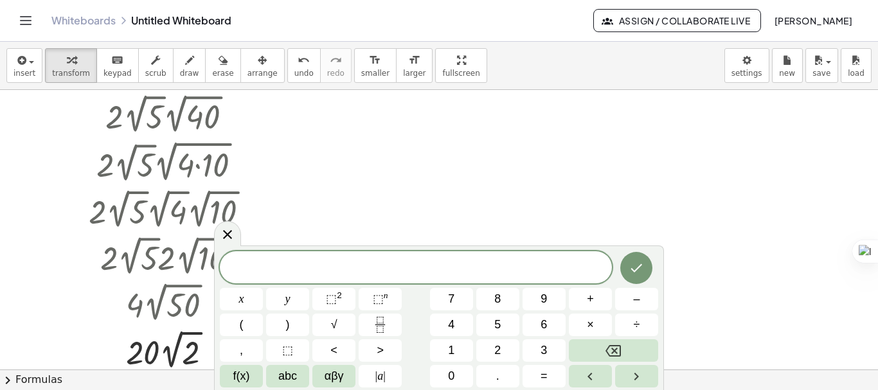
click at [457, 141] on div at bounding box center [439, 229] width 878 height 839
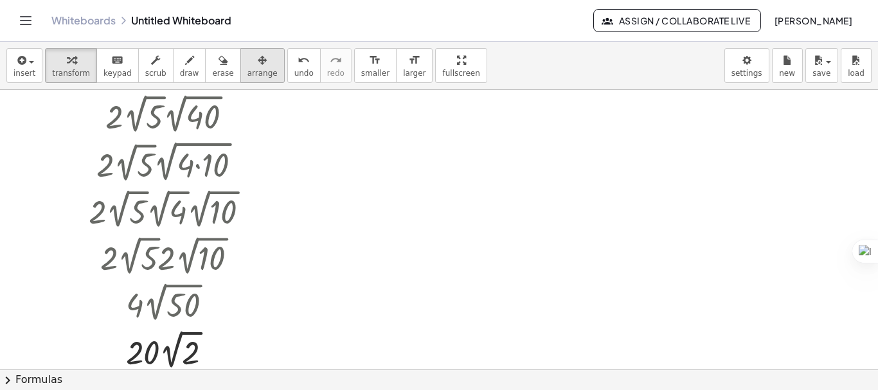
click at [249, 59] on div "button" at bounding box center [263, 59] width 30 height 15
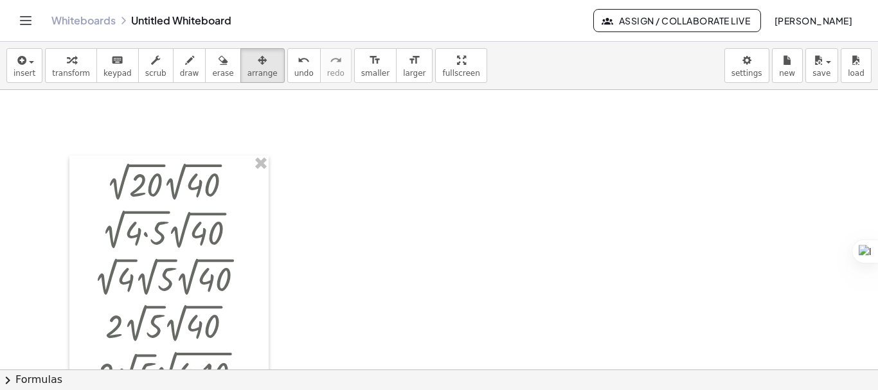
scroll to position [0, 0]
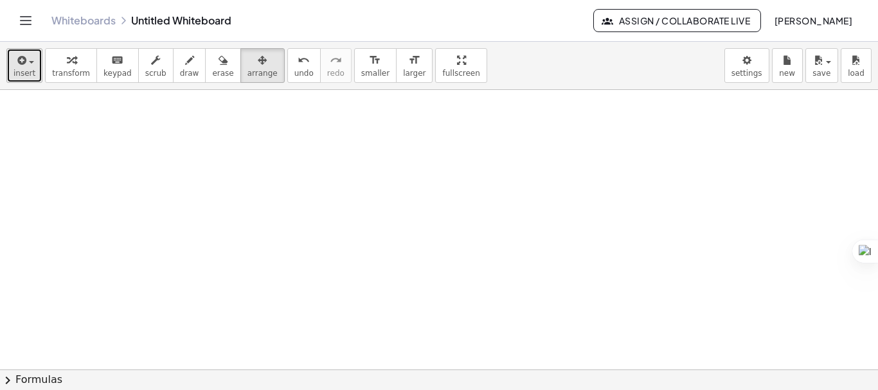
click at [35, 57] on button "insert" at bounding box center [24, 65] width 36 height 35
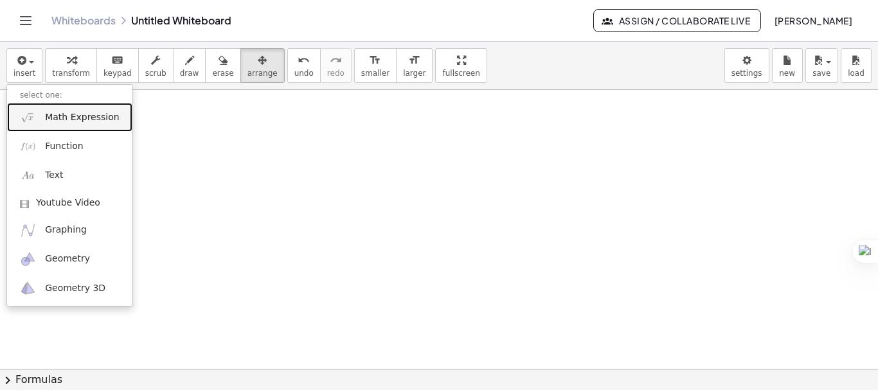
click at [64, 123] on span "Math Expression" at bounding box center [82, 117] width 74 height 13
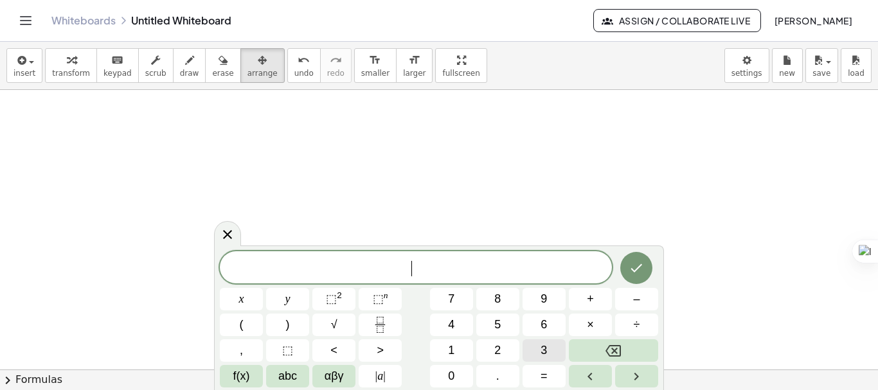
click at [546, 356] on span "3" at bounding box center [544, 350] width 6 height 17
click at [258, 323] on button "(" at bounding box center [241, 325] width 43 height 23
click at [496, 357] on span "2" at bounding box center [497, 350] width 6 height 17
click at [258, 306] on button "x" at bounding box center [241, 299] width 43 height 23
click at [628, 303] on button "–" at bounding box center [636, 299] width 43 height 23
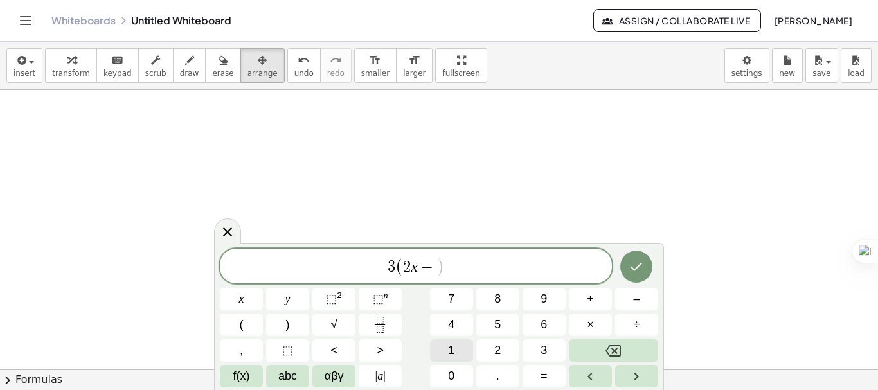
click at [453, 353] on span "1" at bounding box center [451, 350] width 6 height 17
click at [296, 323] on button ")" at bounding box center [287, 325] width 43 height 23
click at [326, 304] on button "⬚ 2" at bounding box center [333, 299] width 43 height 23
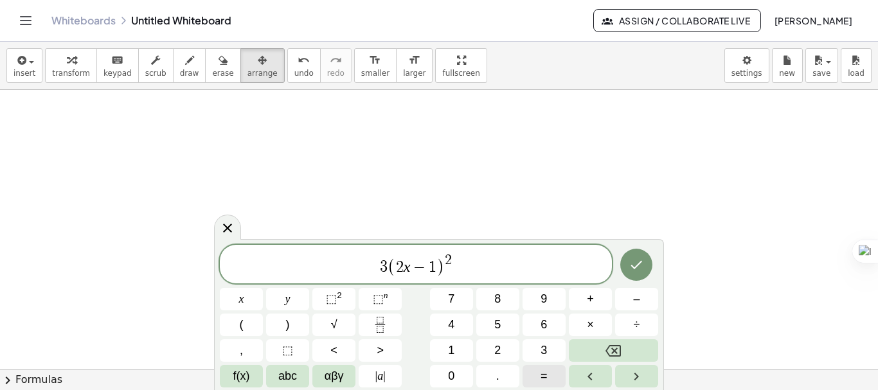
click at [550, 374] on button "=" at bounding box center [544, 376] width 43 height 23
click at [458, 349] on button "1" at bounding box center [451, 350] width 43 height 23
click at [500, 303] on span "8" at bounding box center [497, 299] width 6 height 17
click at [639, 259] on icon "Done" at bounding box center [636, 264] width 15 height 15
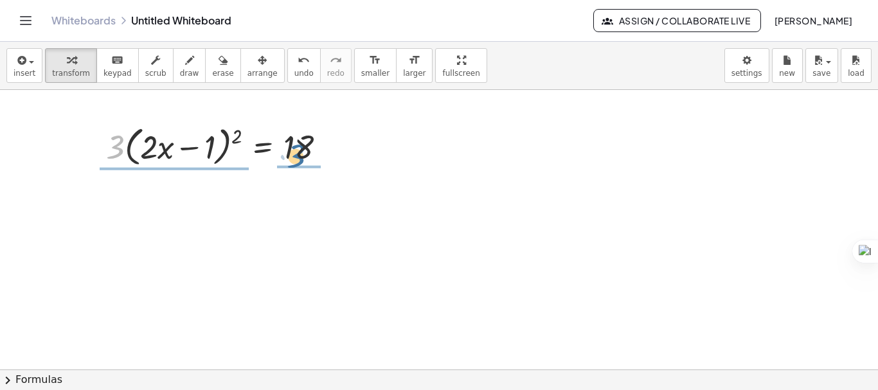
drag, startPoint x: 116, startPoint y: 151, endPoint x: 304, endPoint y: 160, distance: 188.6
click at [304, 160] on div at bounding box center [222, 146] width 244 height 49
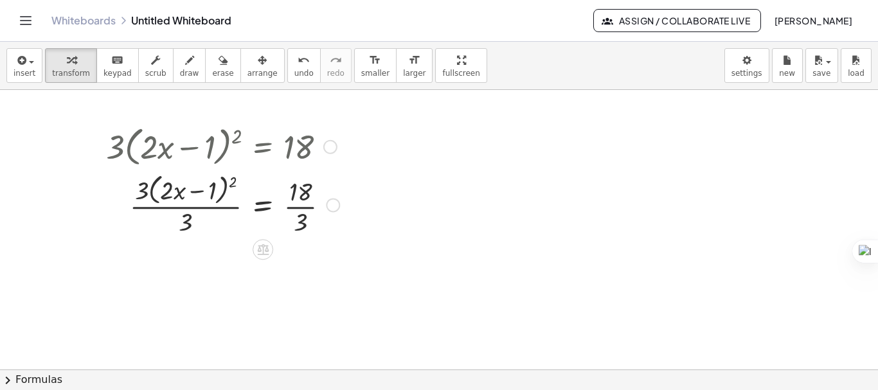
click at [226, 207] on div at bounding box center [223, 204] width 246 height 68
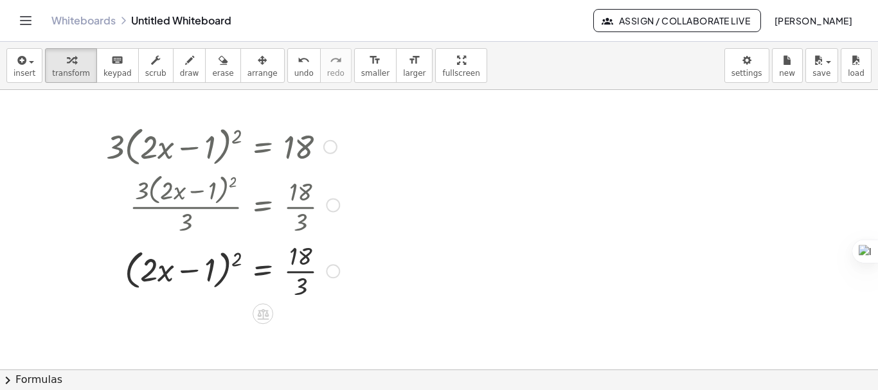
click at [300, 269] on div at bounding box center [223, 270] width 246 height 64
drag, startPoint x: 238, startPoint y: 262, endPoint x: 303, endPoint y: 277, distance: 66.7
click at [303, 277] on div at bounding box center [223, 270] width 246 height 49
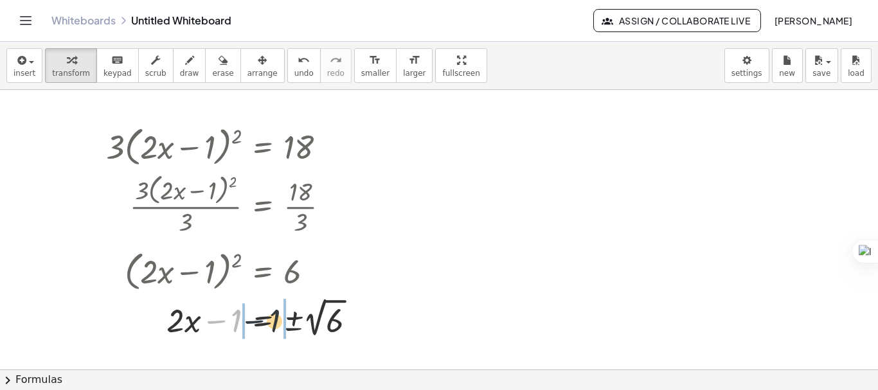
drag, startPoint x: 217, startPoint y: 323, endPoint x: 261, endPoint y: 323, distance: 43.7
click at [261, 323] on div at bounding box center [236, 317] width 273 height 47
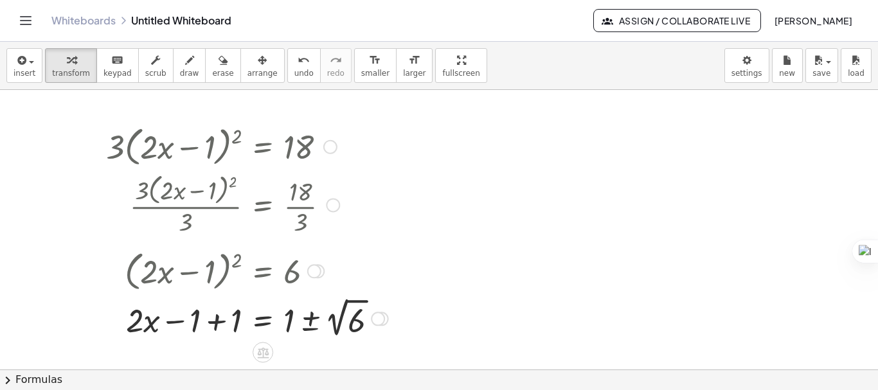
click at [213, 325] on div at bounding box center [247, 317] width 295 height 47
drag, startPoint x: 213, startPoint y: 325, endPoint x: 306, endPoint y: 356, distance: 98.4
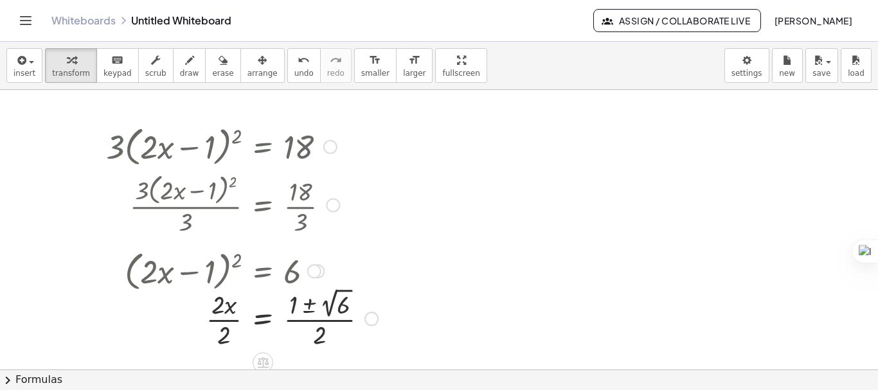
click at [235, 322] on div at bounding box center [242, 318] width 285 height 67
